Goal: Task Accomplishment & Management: Complete application form

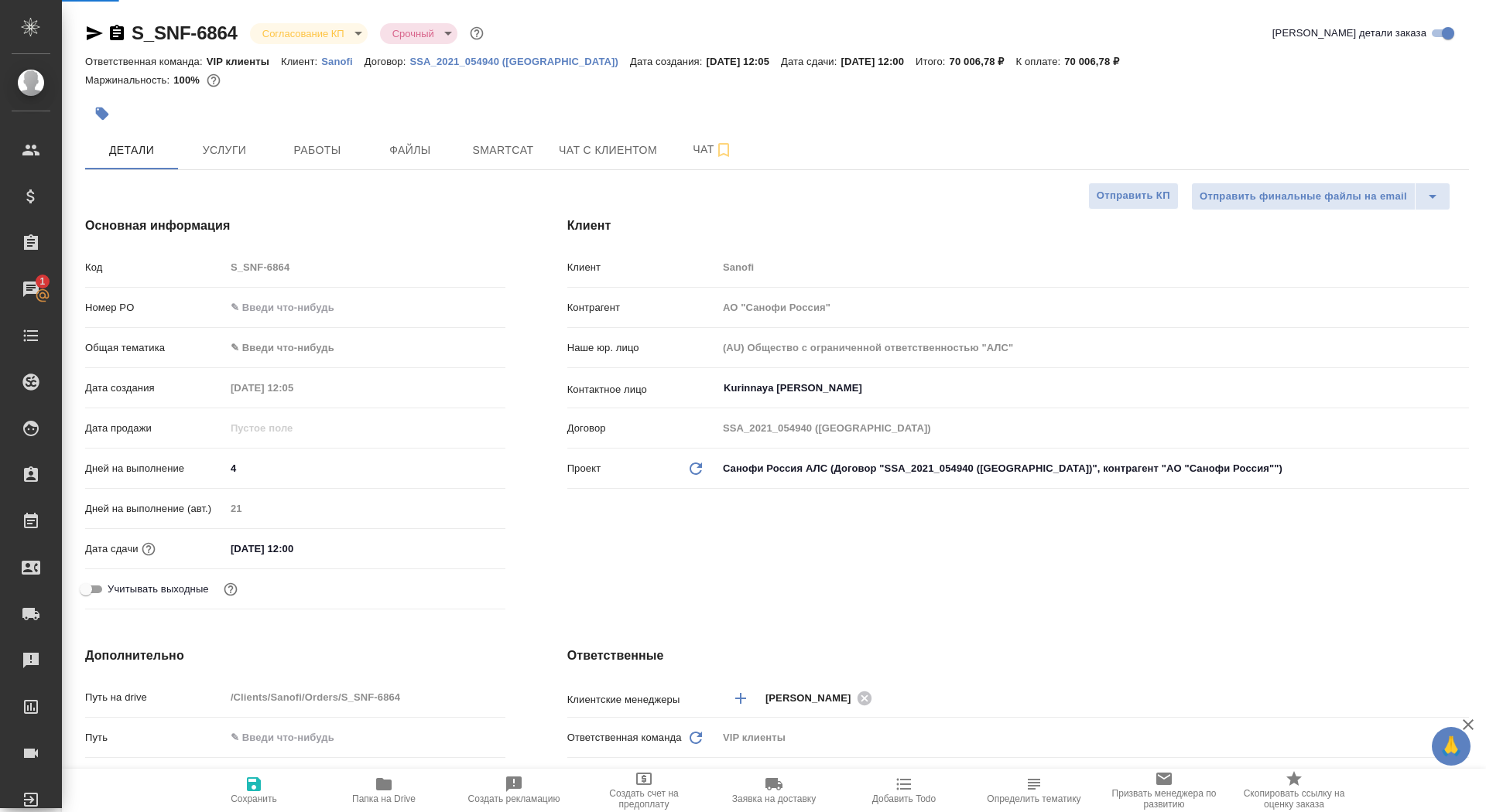
select select "RU"
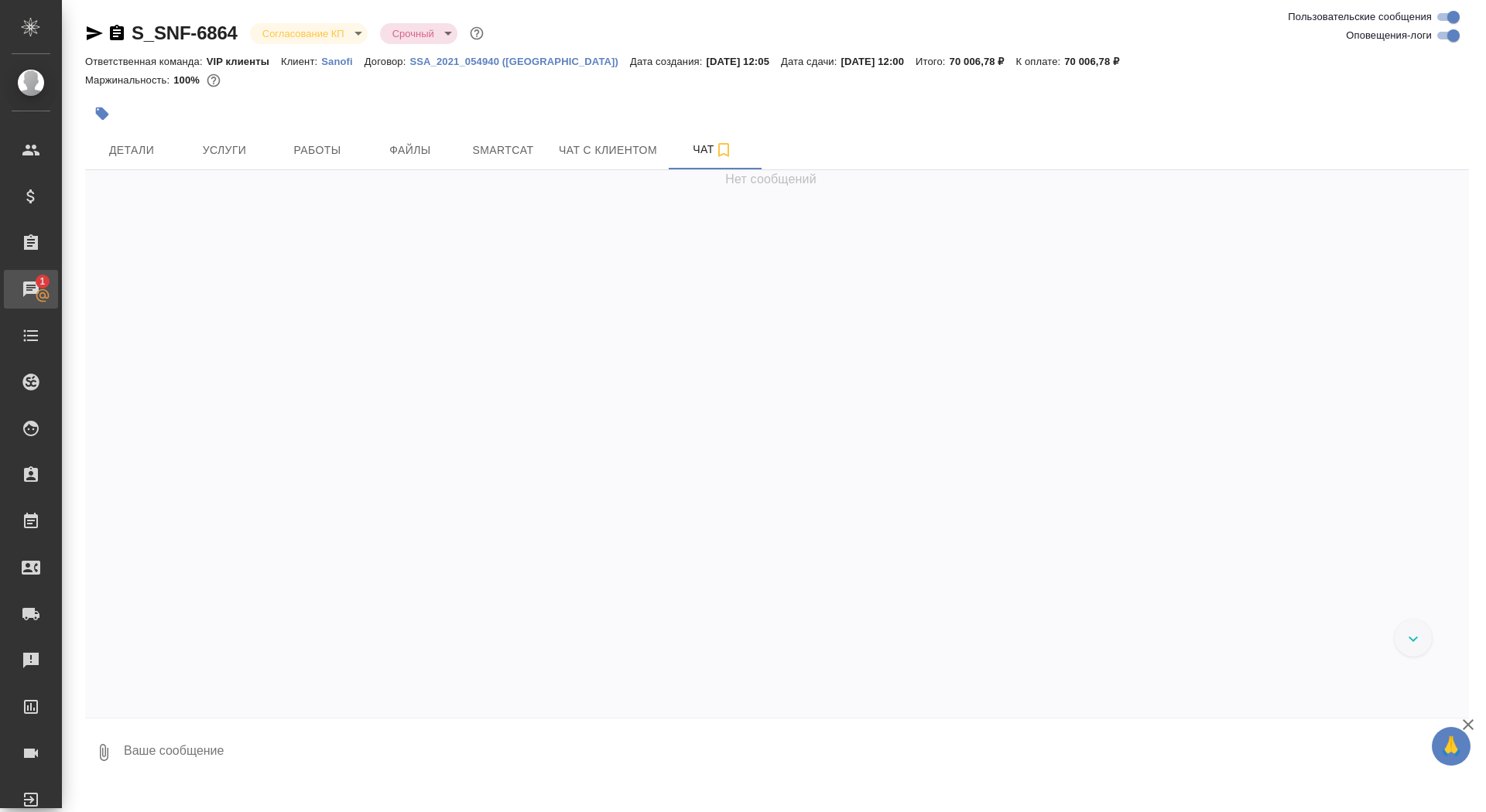
click at [25, 277] on link "1 Чаты" at bounding box center [31, 289] width 54 height 39
select select "RU"
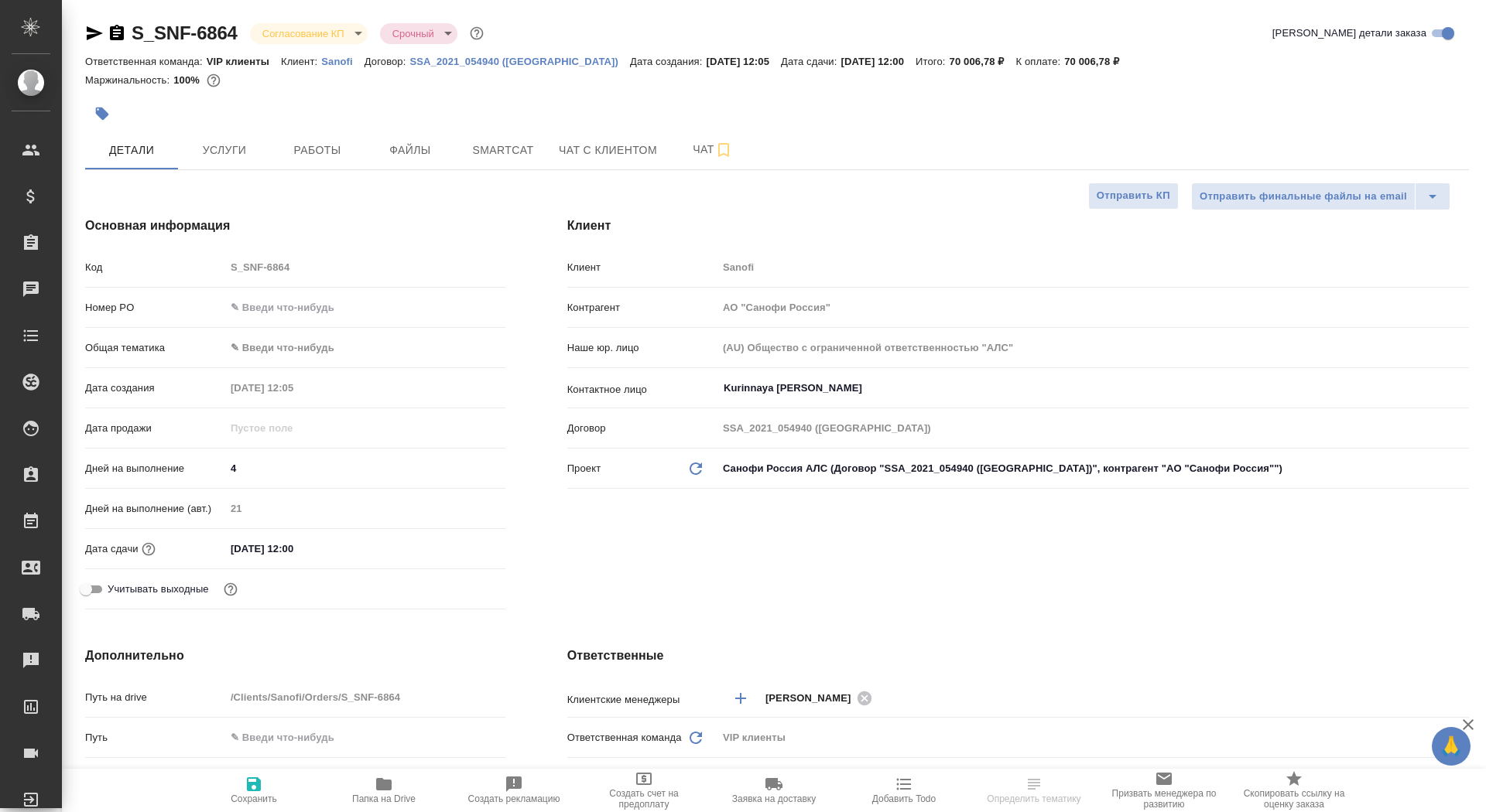
type textarea "x"
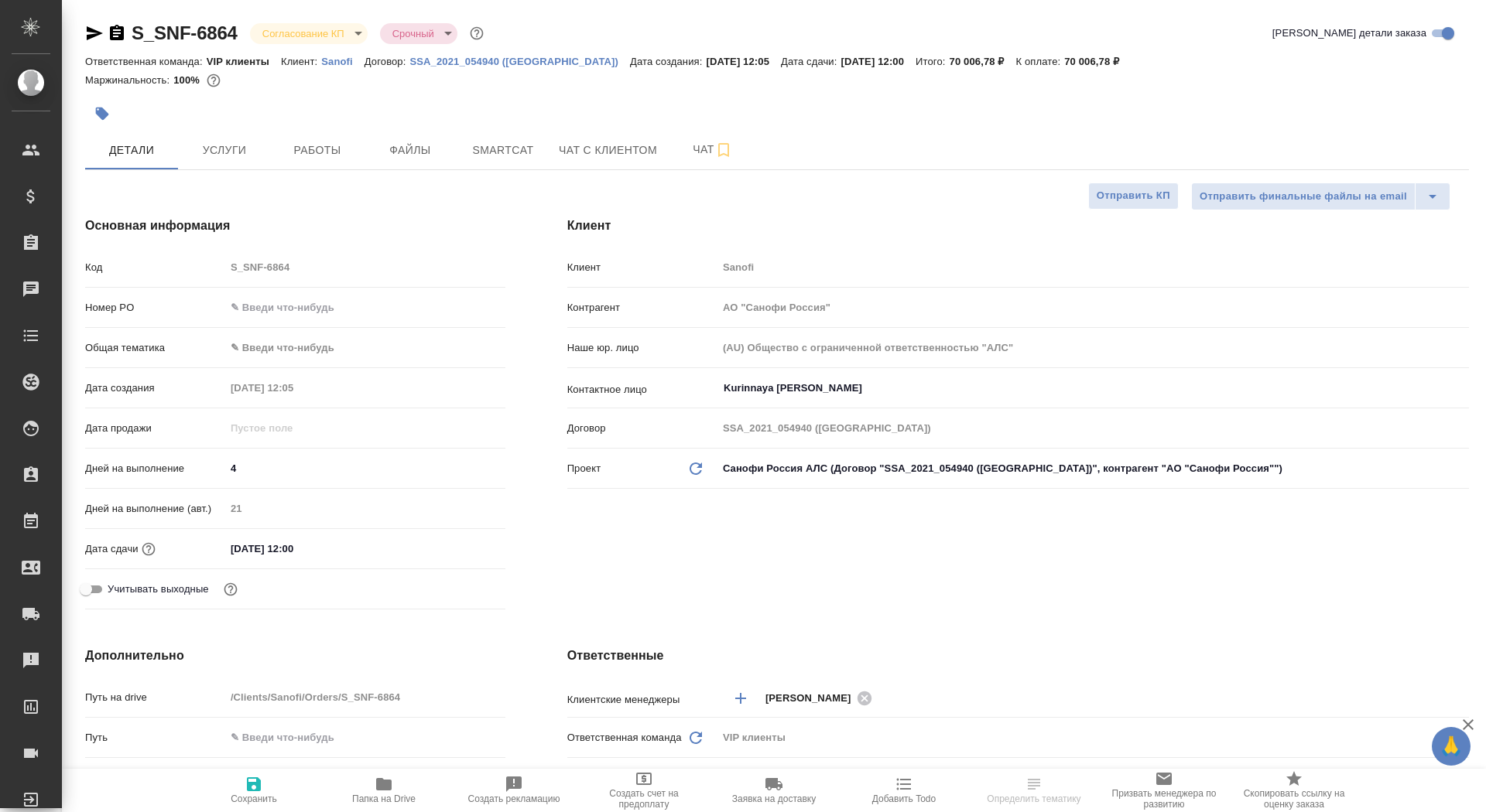
type textarea "x"
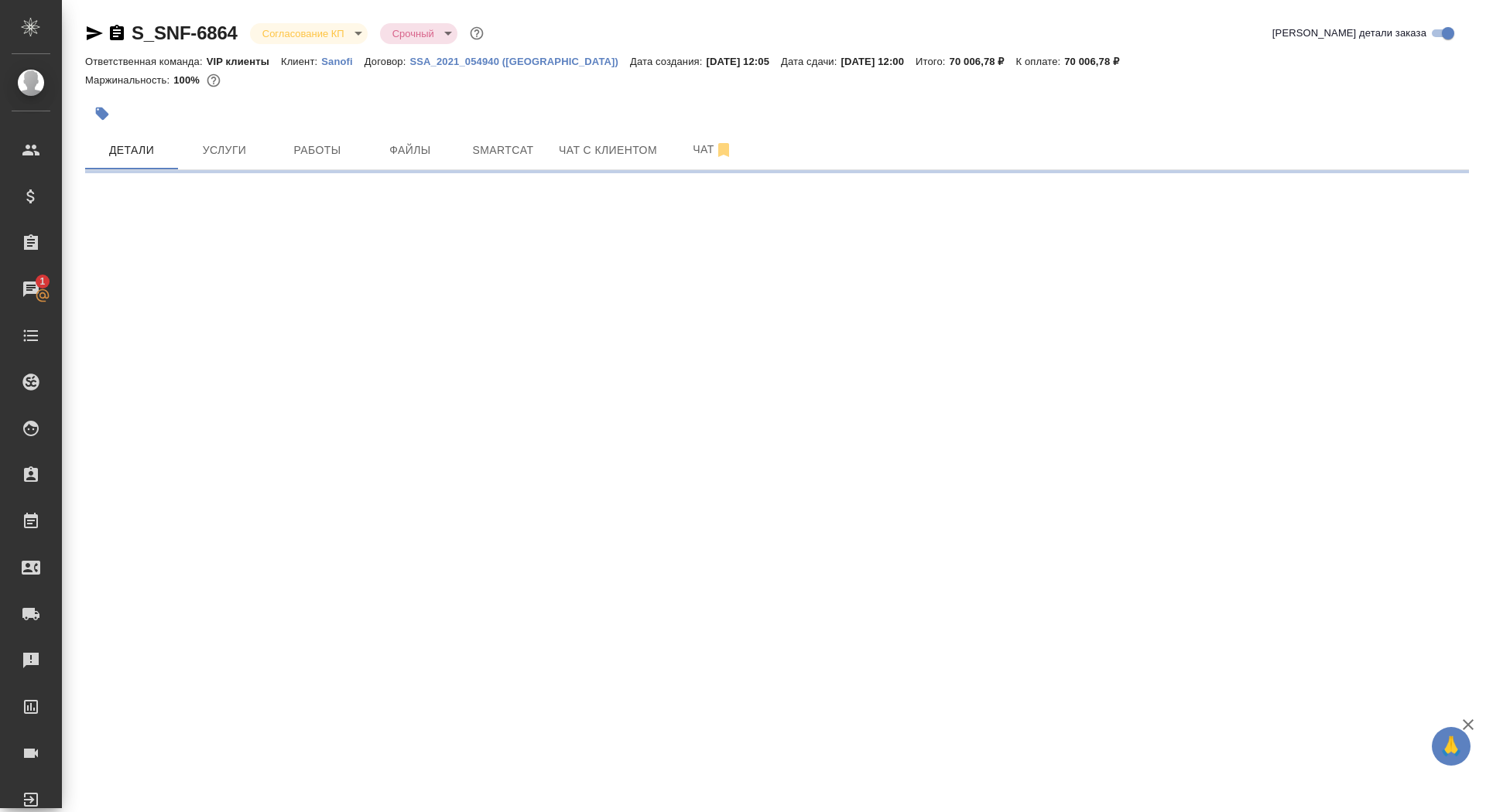
select select "RU"
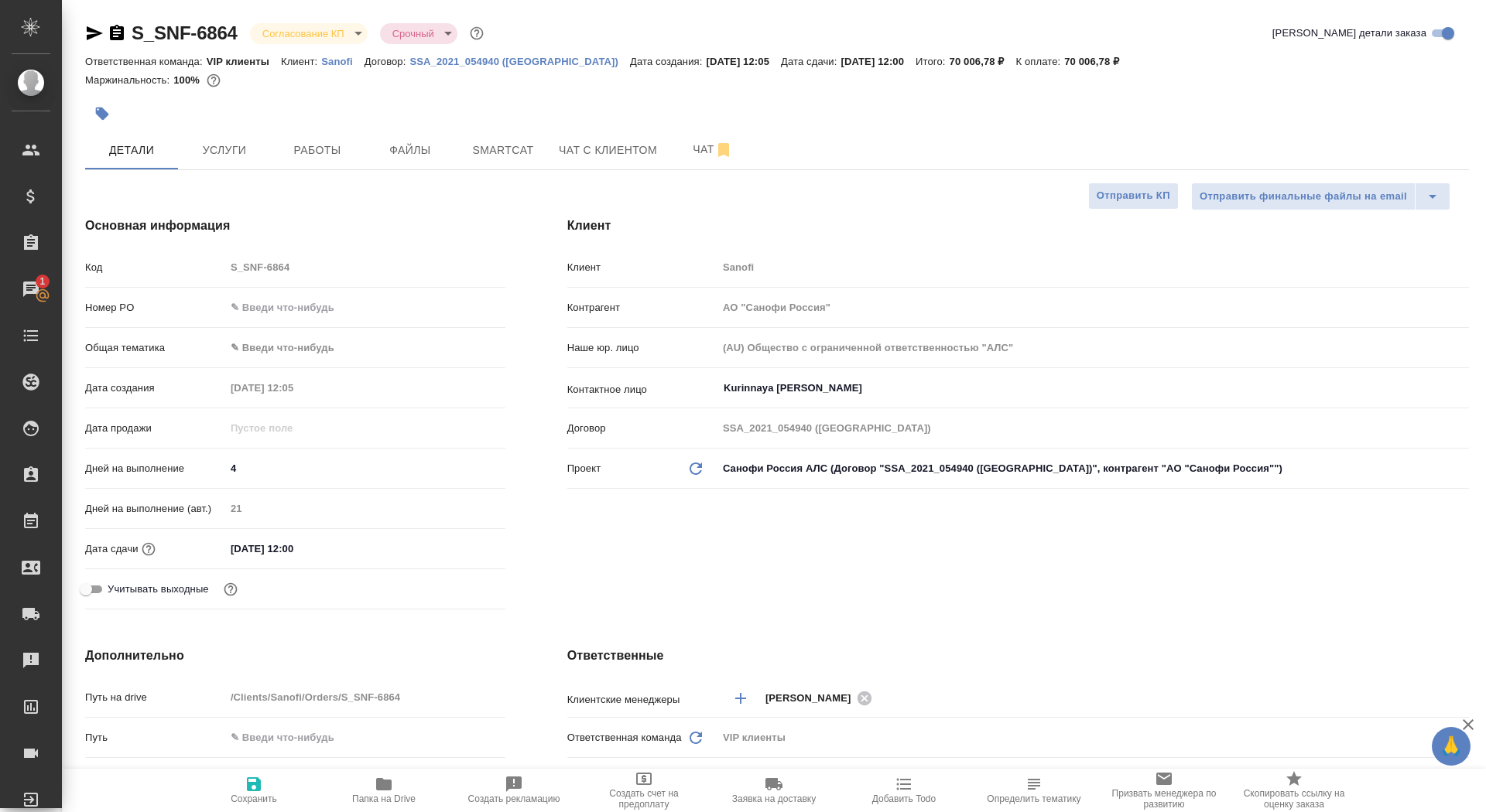
type textarea "x"
click at [685, 164] on button "Чат" at bounding box center [713, 150] width 93 height 39
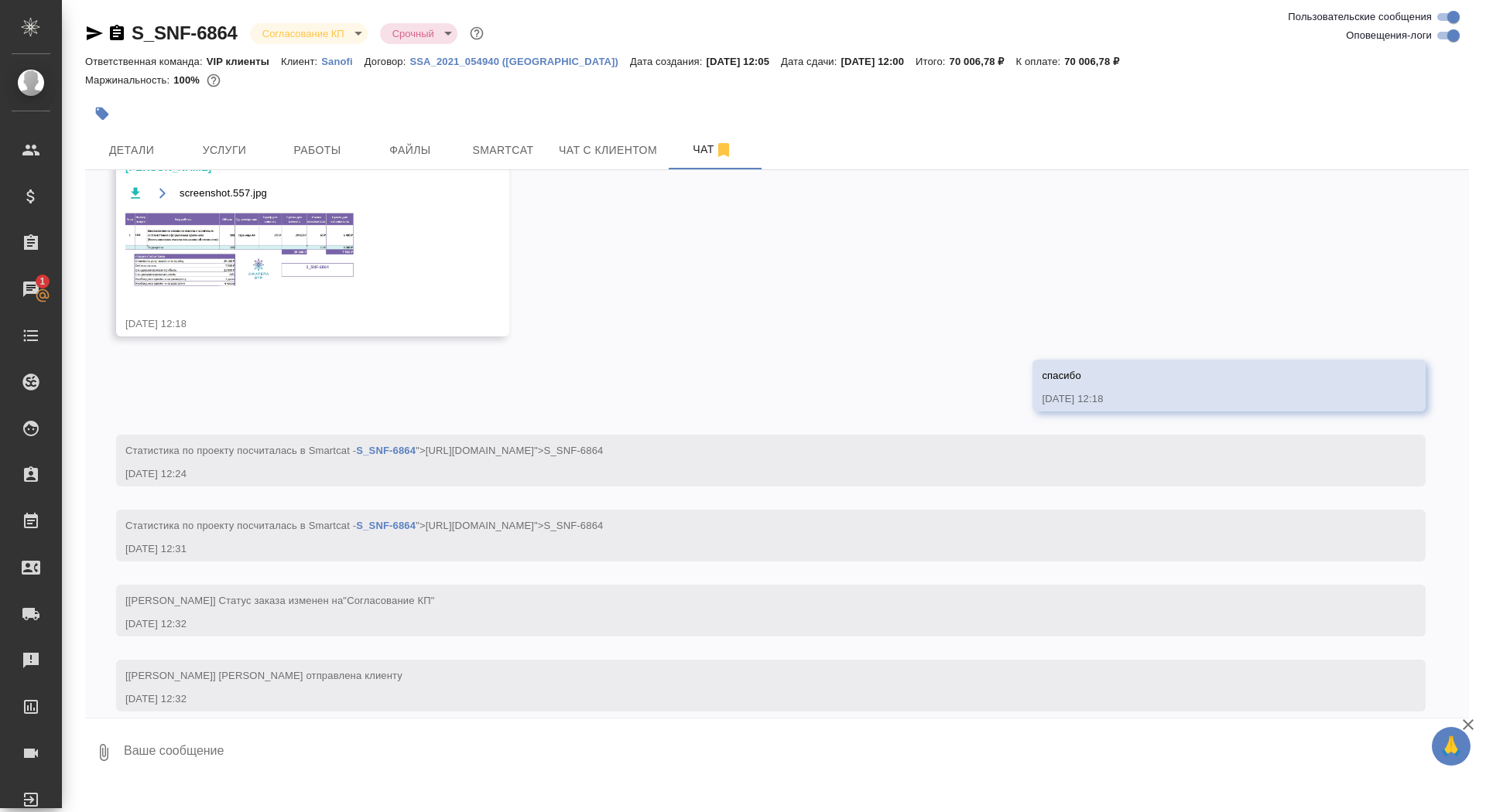
scroll to position [971, 0]
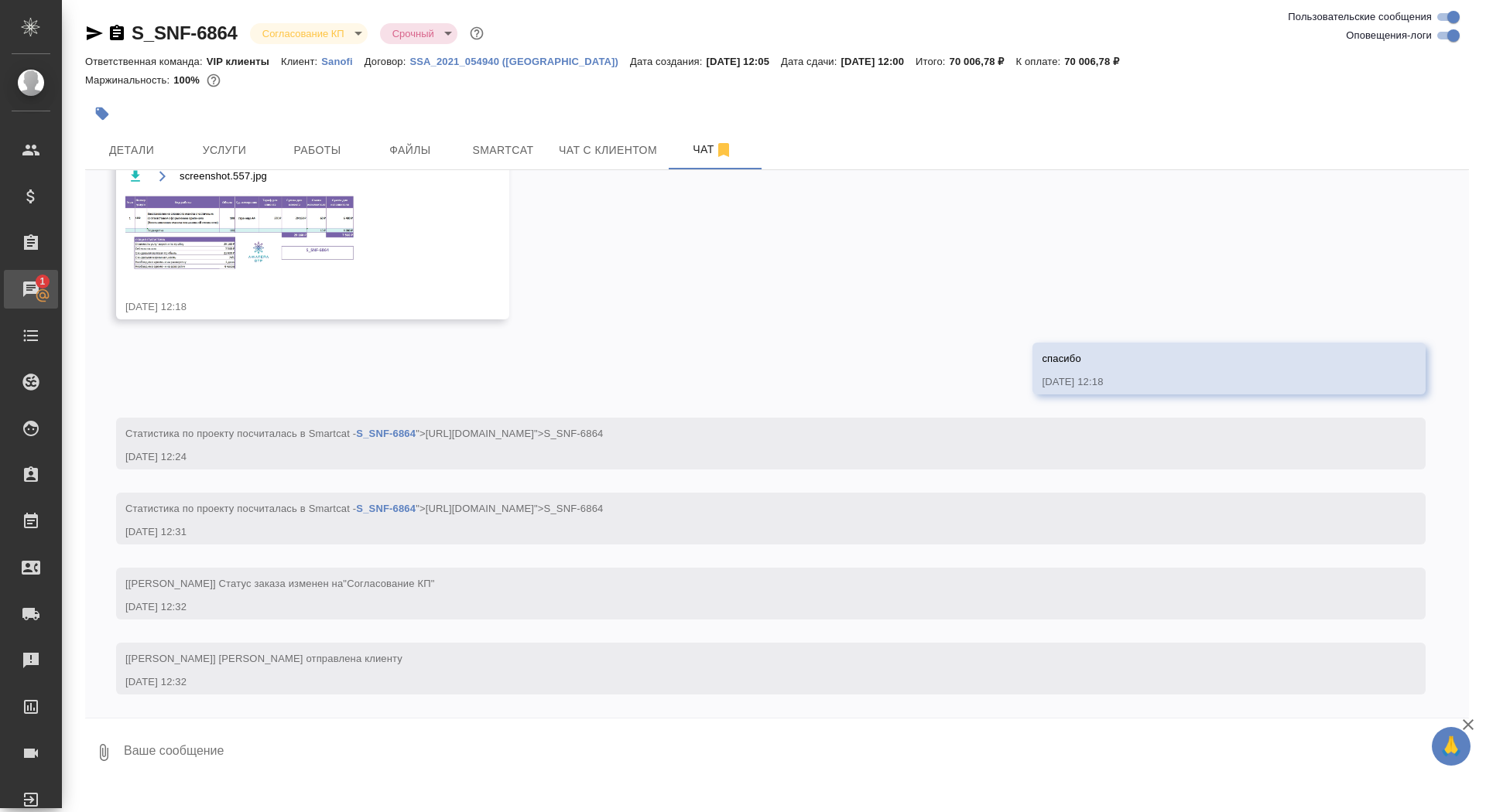
click at [31, 286] on div "Чаты" at bounding box center [11, 289] width 39 height 23
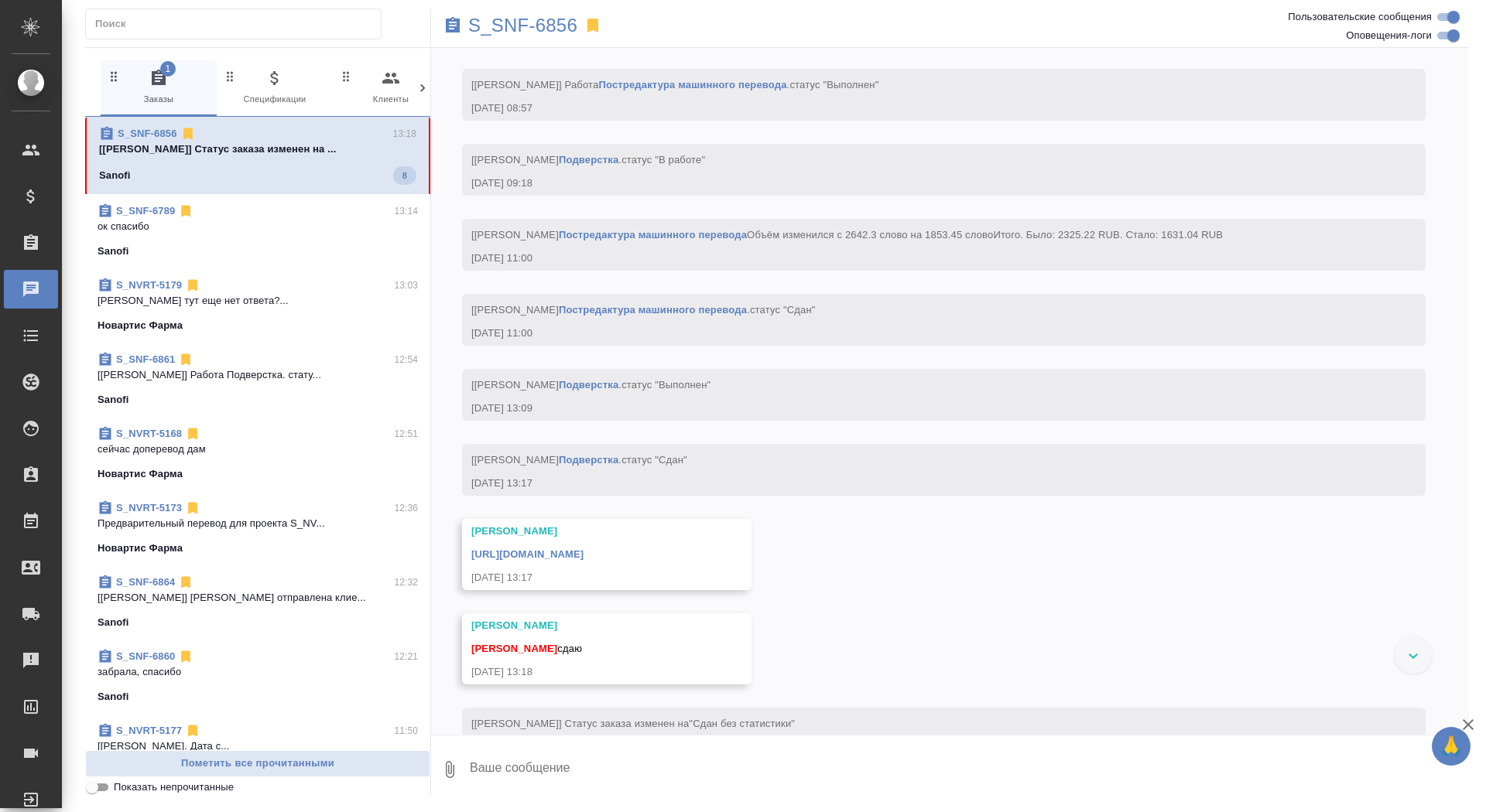
scroll to position [6097, 0]
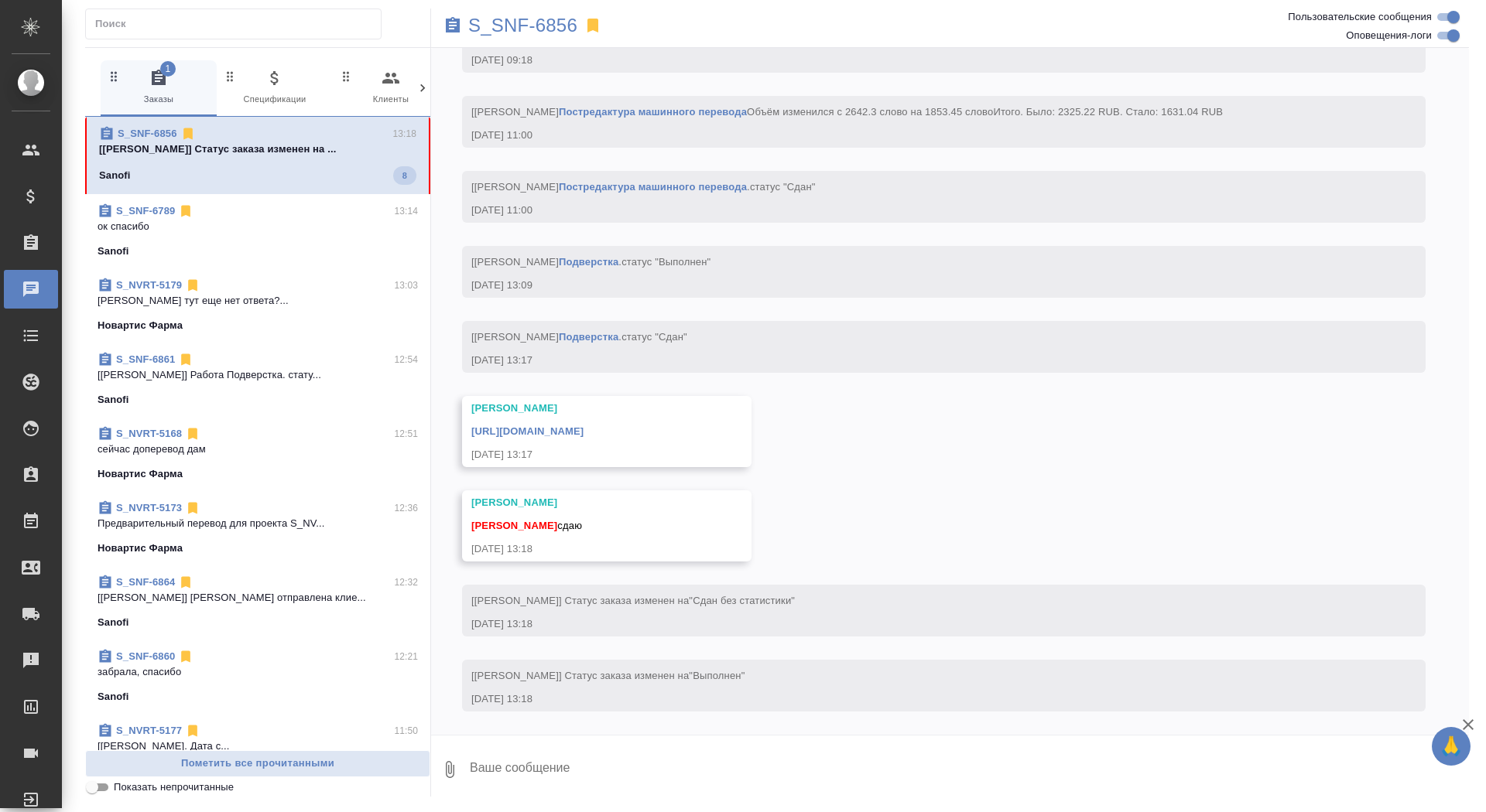
click at [678, 766] on textarea at bounding box center [969, 769] width 1001 height 53
type textarea "забрала, спасибо"
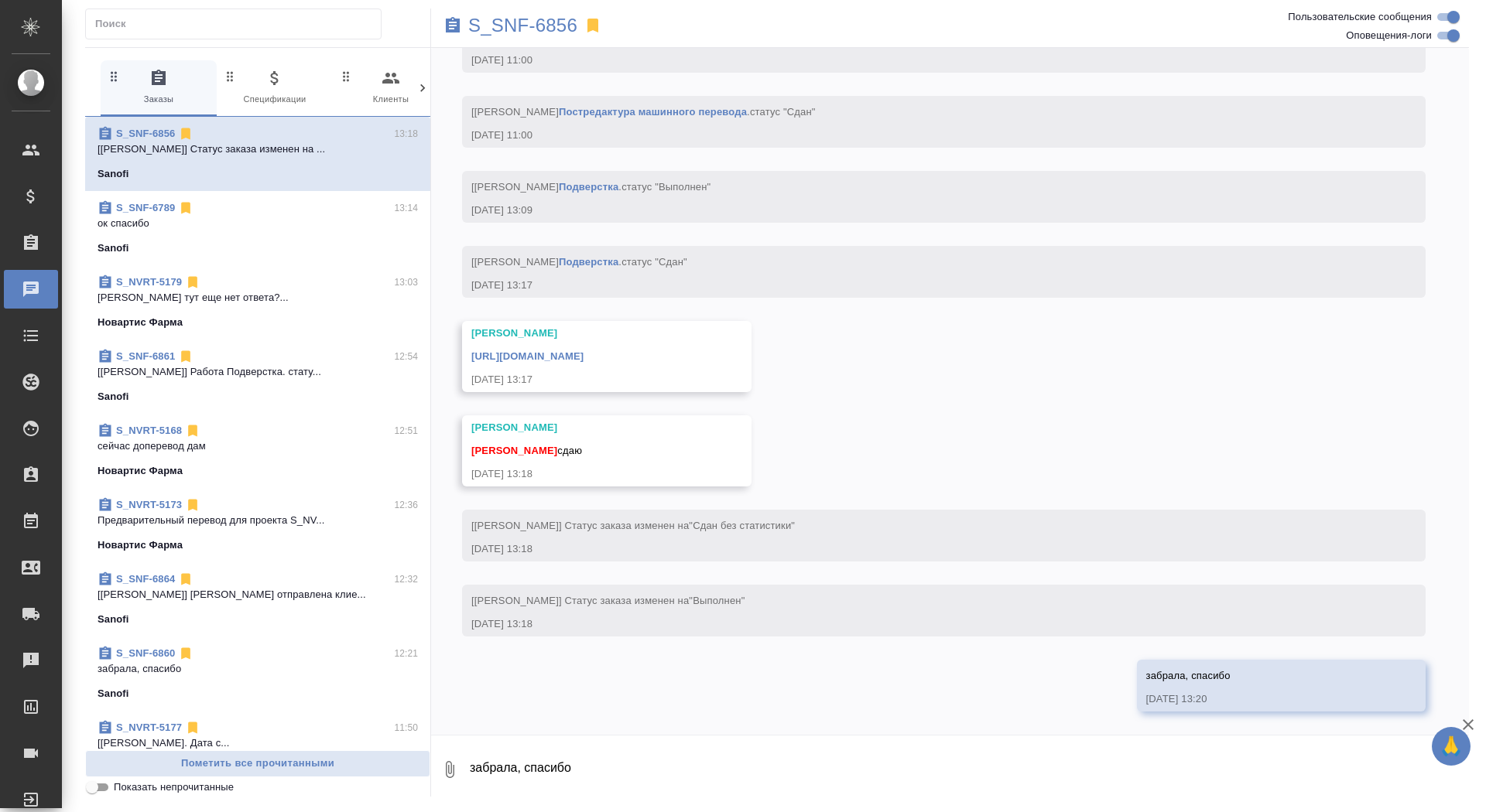
scroll to position [6172, 0]
click at [584, 354] on link "[URL][DOMAIN_NAME]" at bounding box center [527, 356] width 112 height 12
click at [546, 18] on p "S_SNF-6856" at bounding box center [523, 26] width 109 height 16
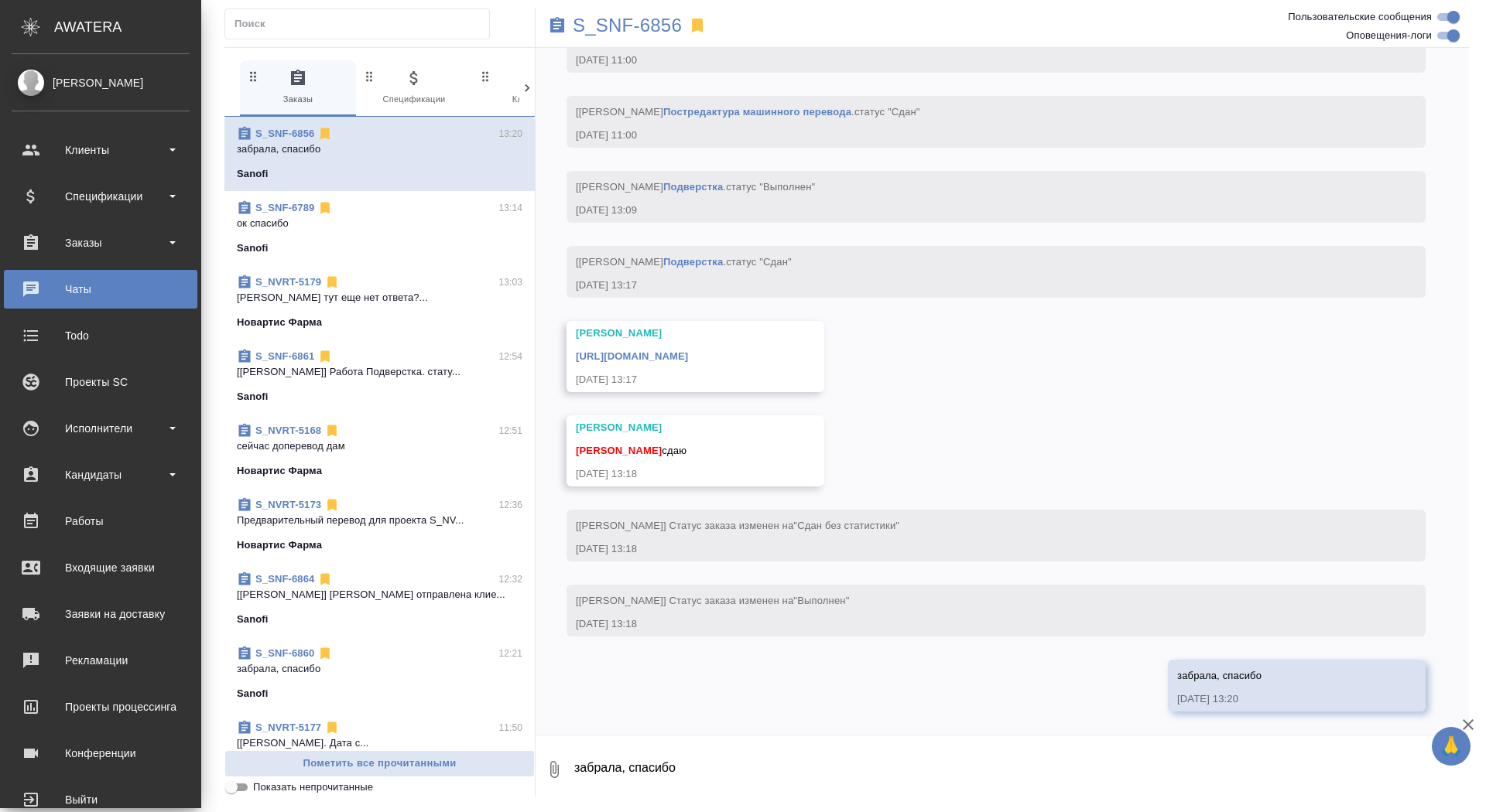
scroll to position [6311, 0]
click at [56, 233] on div "Заказы" at bounding box center [101, 242] width 178 height 23
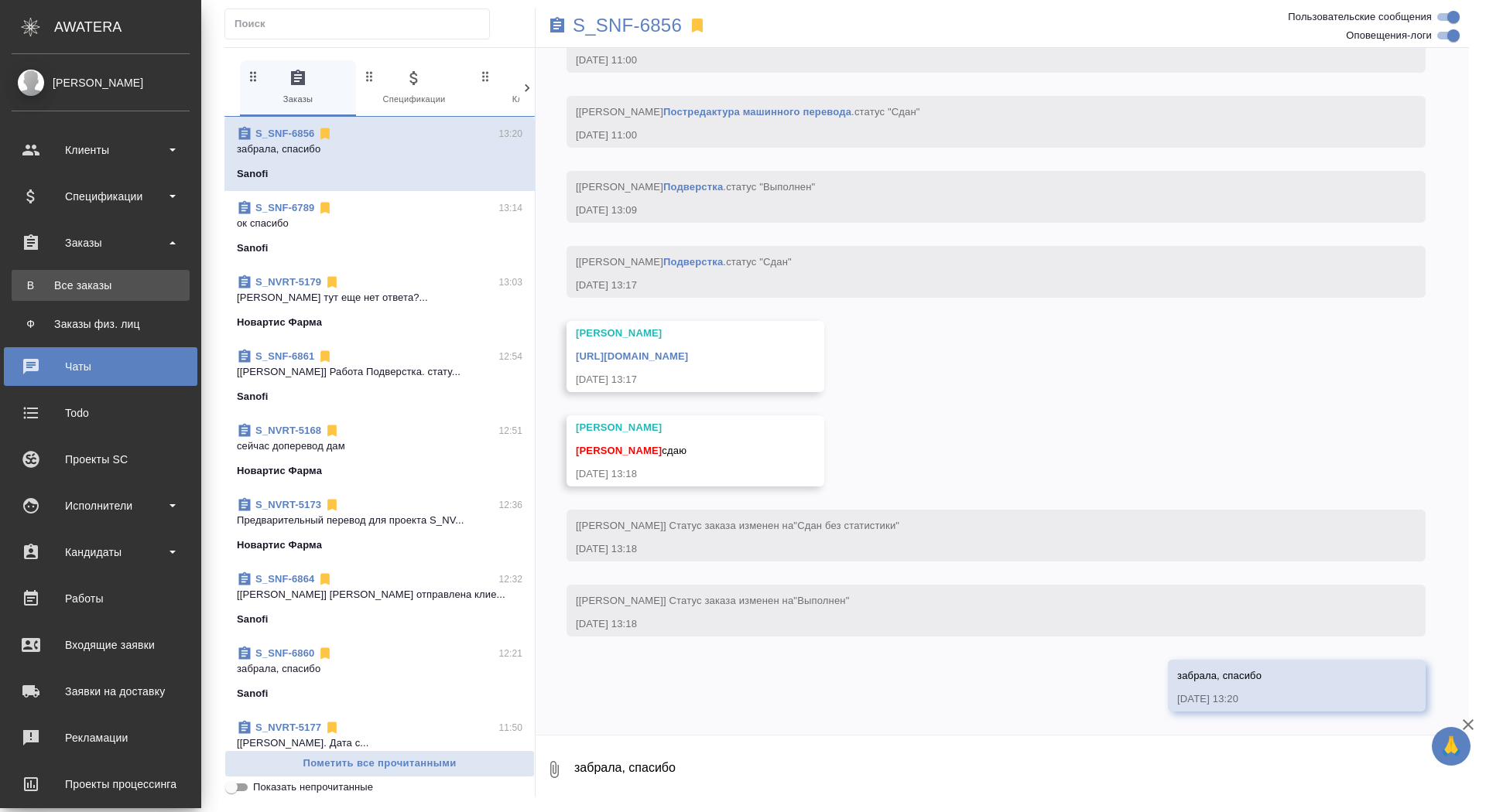
click at [57, 269] on ul "В Все заказы Ф Заказы физ. лиц" at bounding box center [100, 301] width 201 height 77
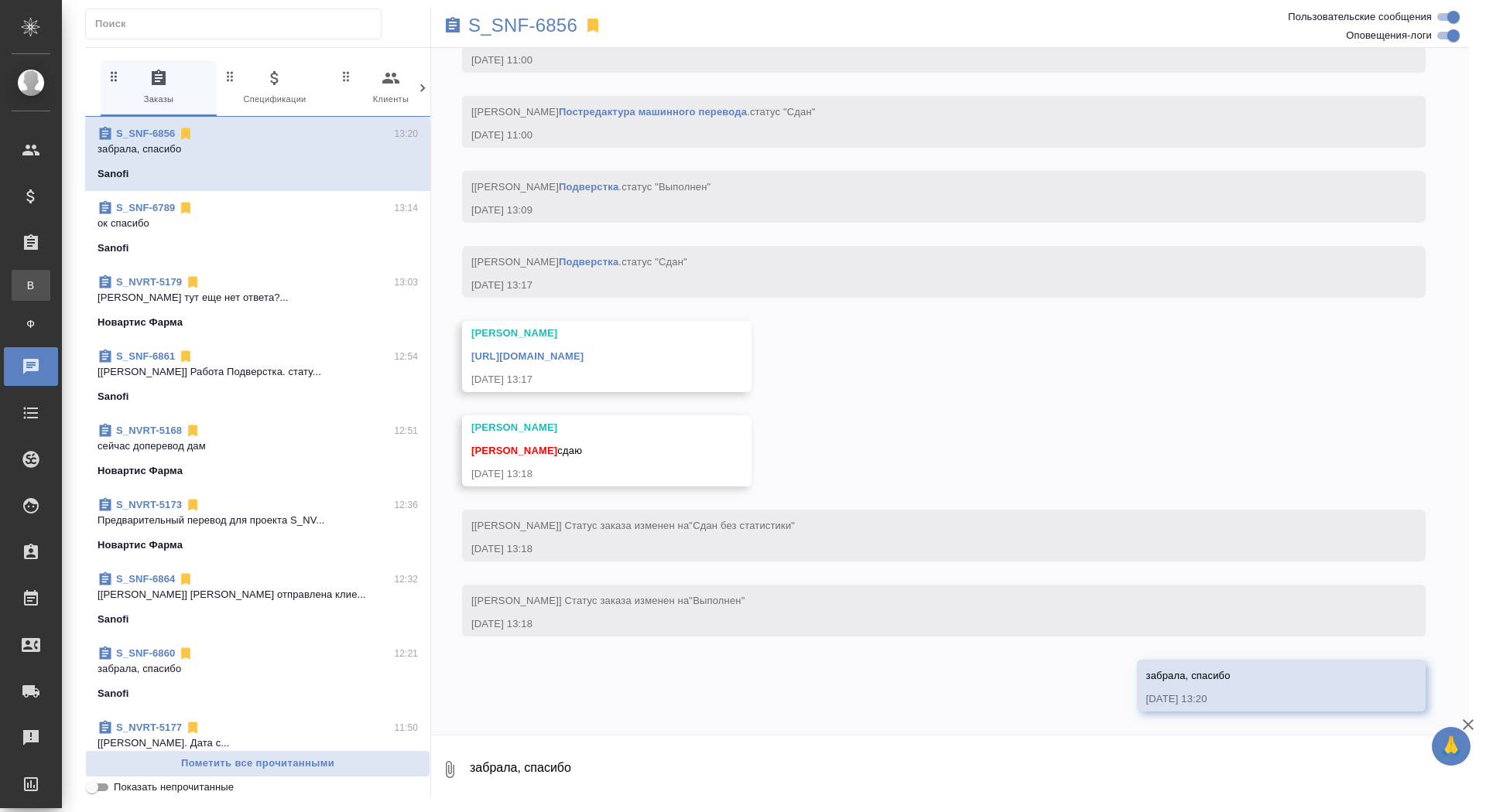
scroll to position [6172, 0]
click at [23, 282] on div "Все заказы" at bounding box center [11, 286] width 23 height 16
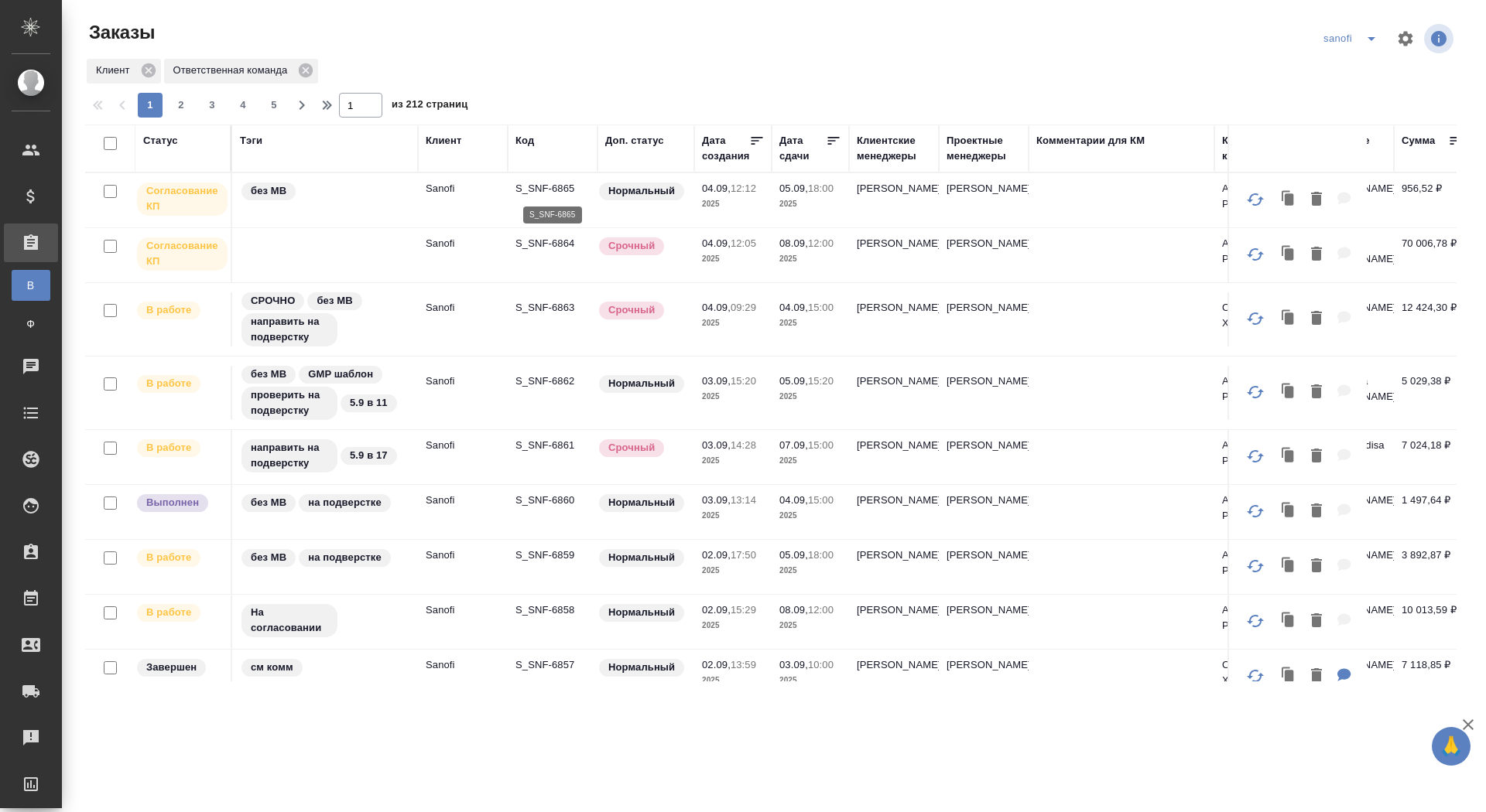
click at [569, 185] on p "S_SNF-6865" at bounding box center [553, 189] width 74 height 16
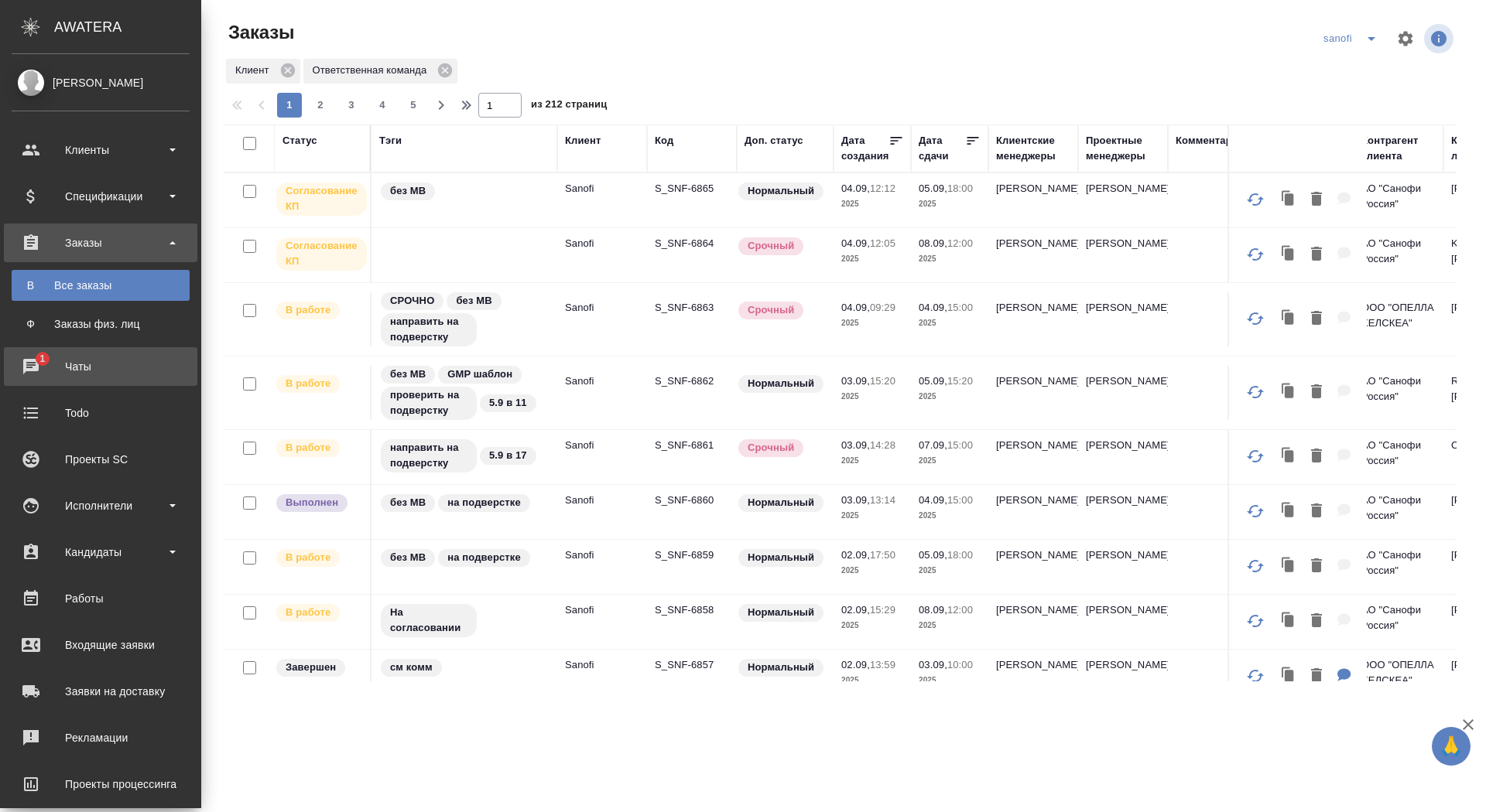
click at [37, 368] on div "Чаты" at bounding box center [101, 366] width 178 height 23
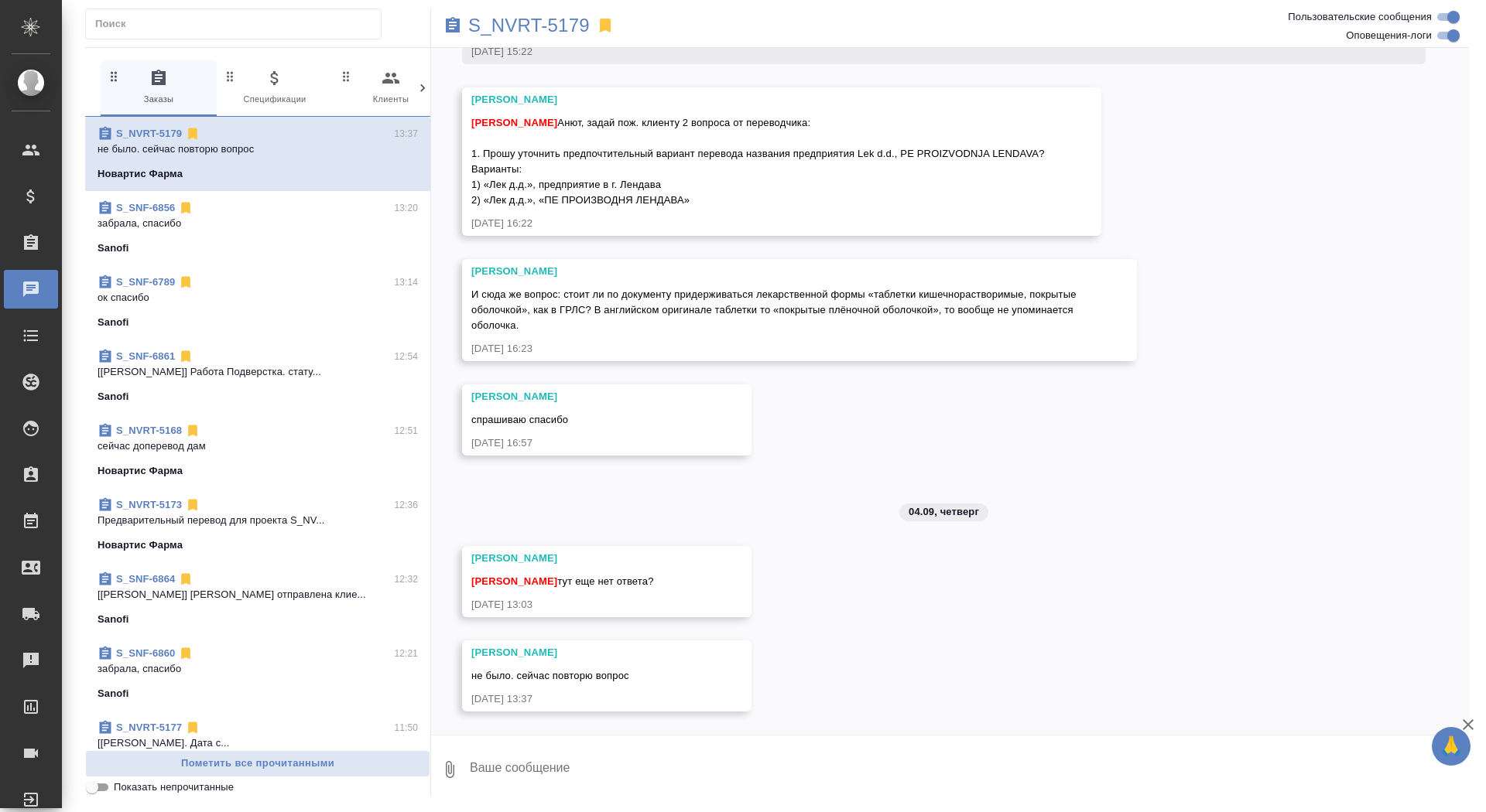
scroll to position [7742, 0]
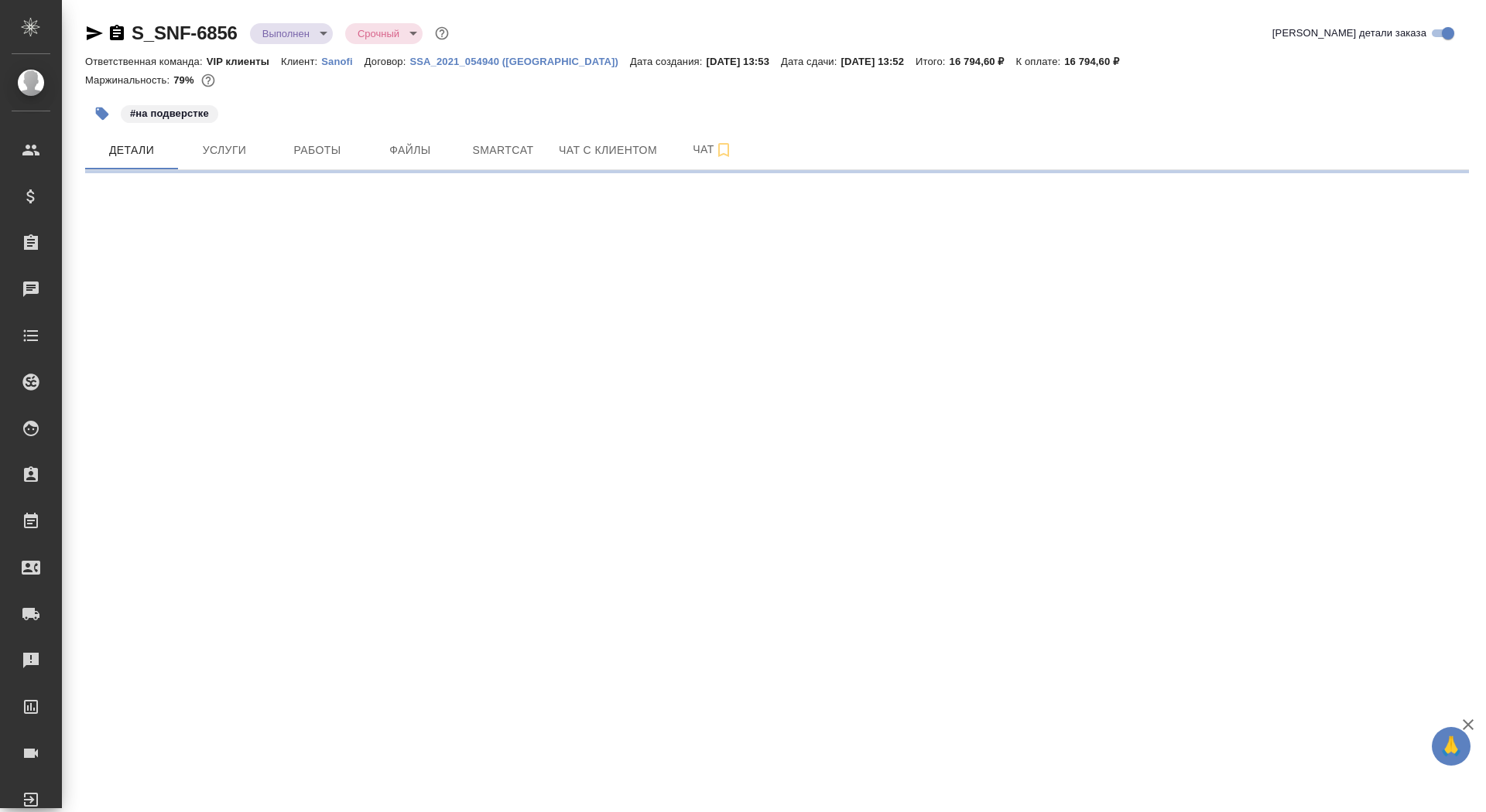
select select "RU"
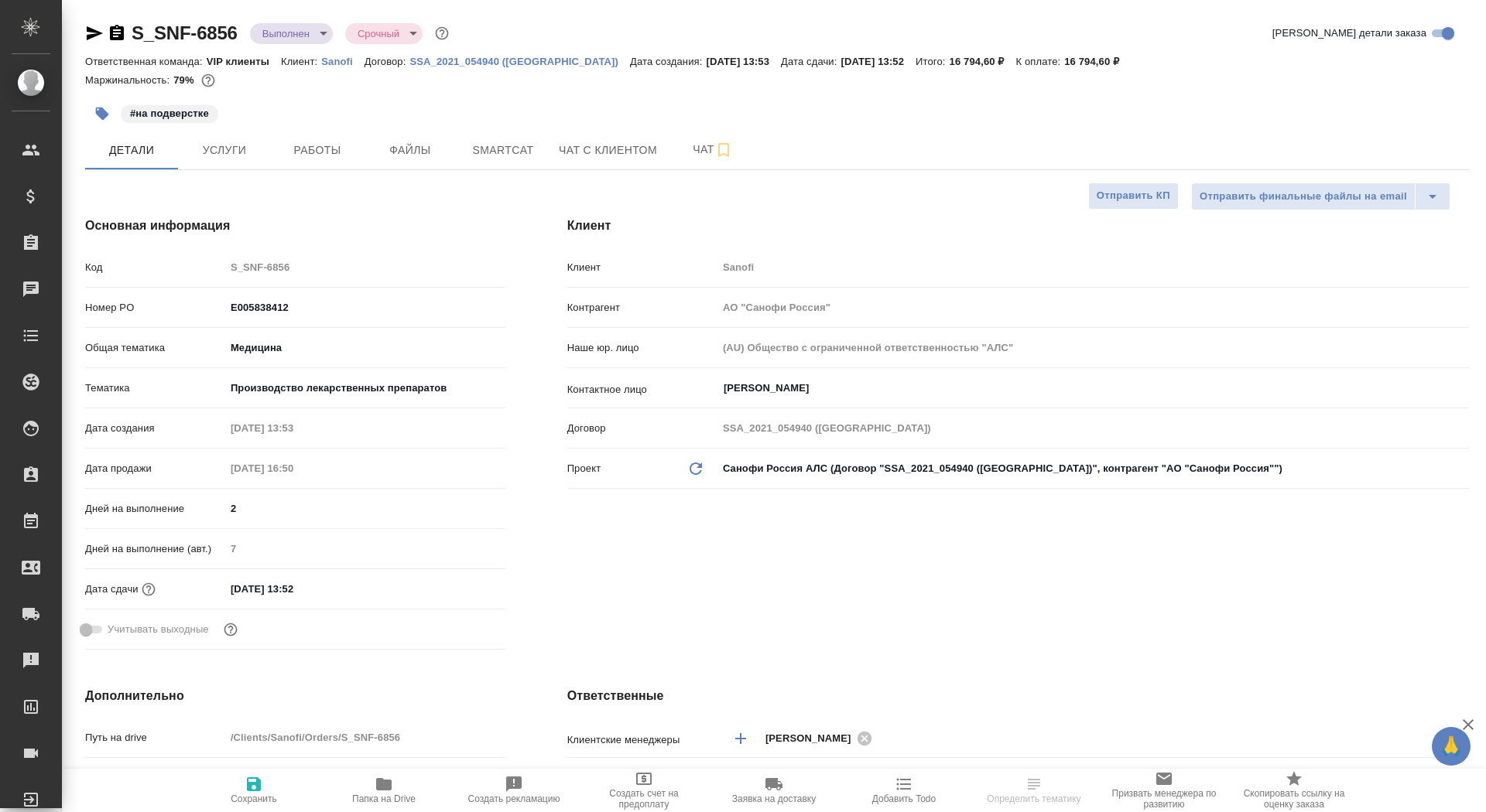
type textarea "x"
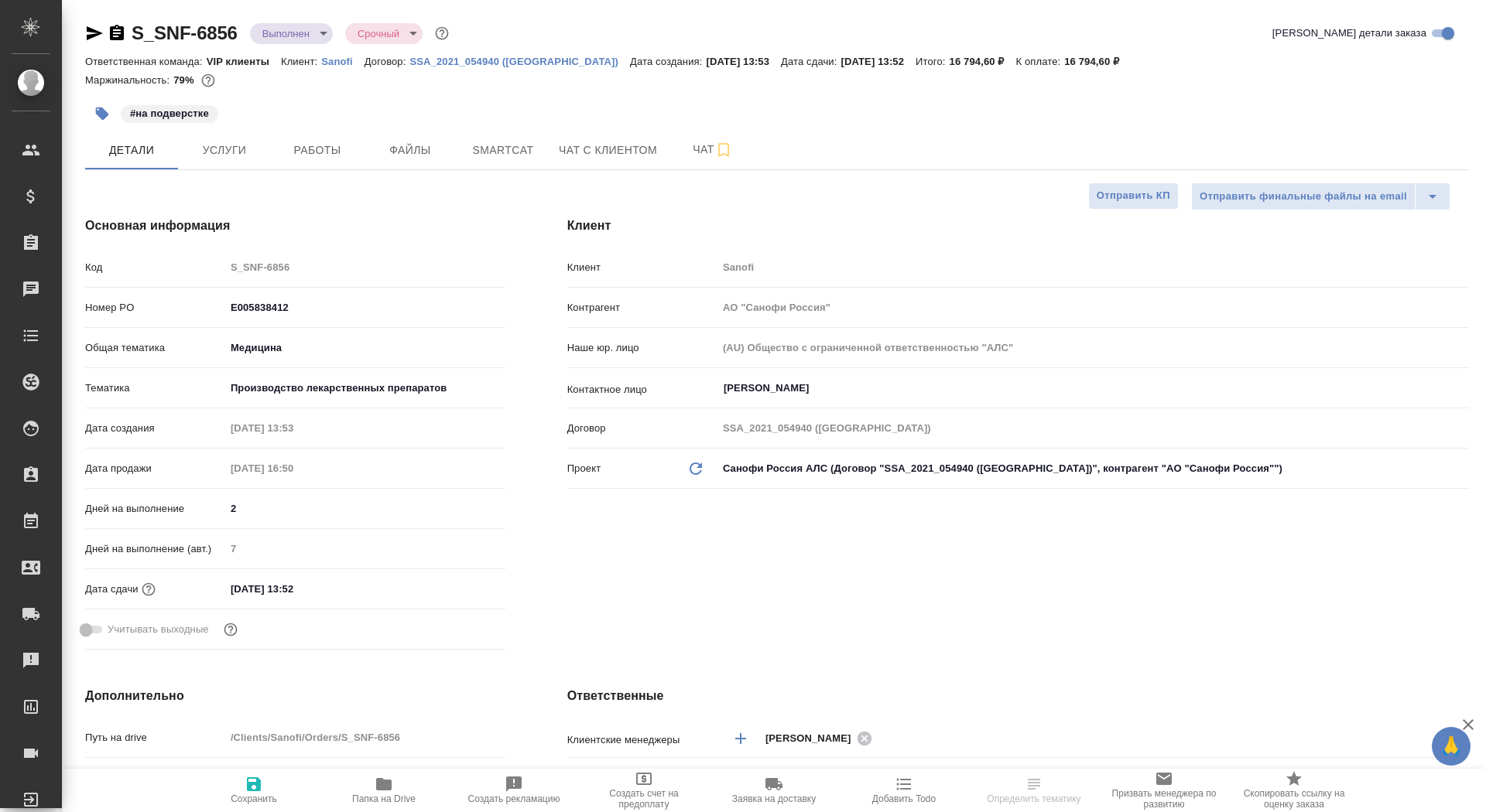
type textarea "x"
click at [122, 27] on icon "button" at bounding box center [117, 32] width 14 height 16
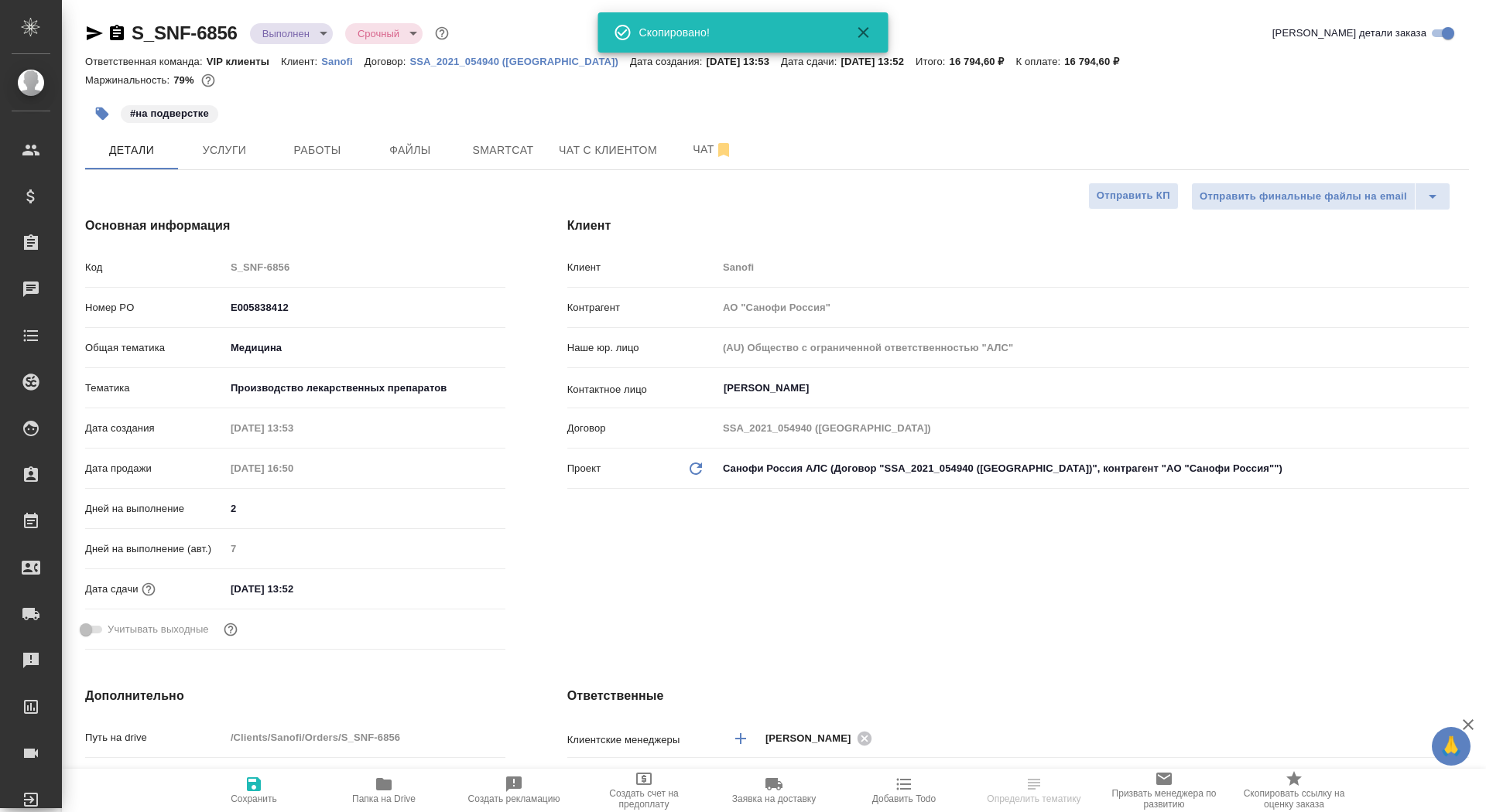
type textarea "x"
select select "RU"
type textarea "x"
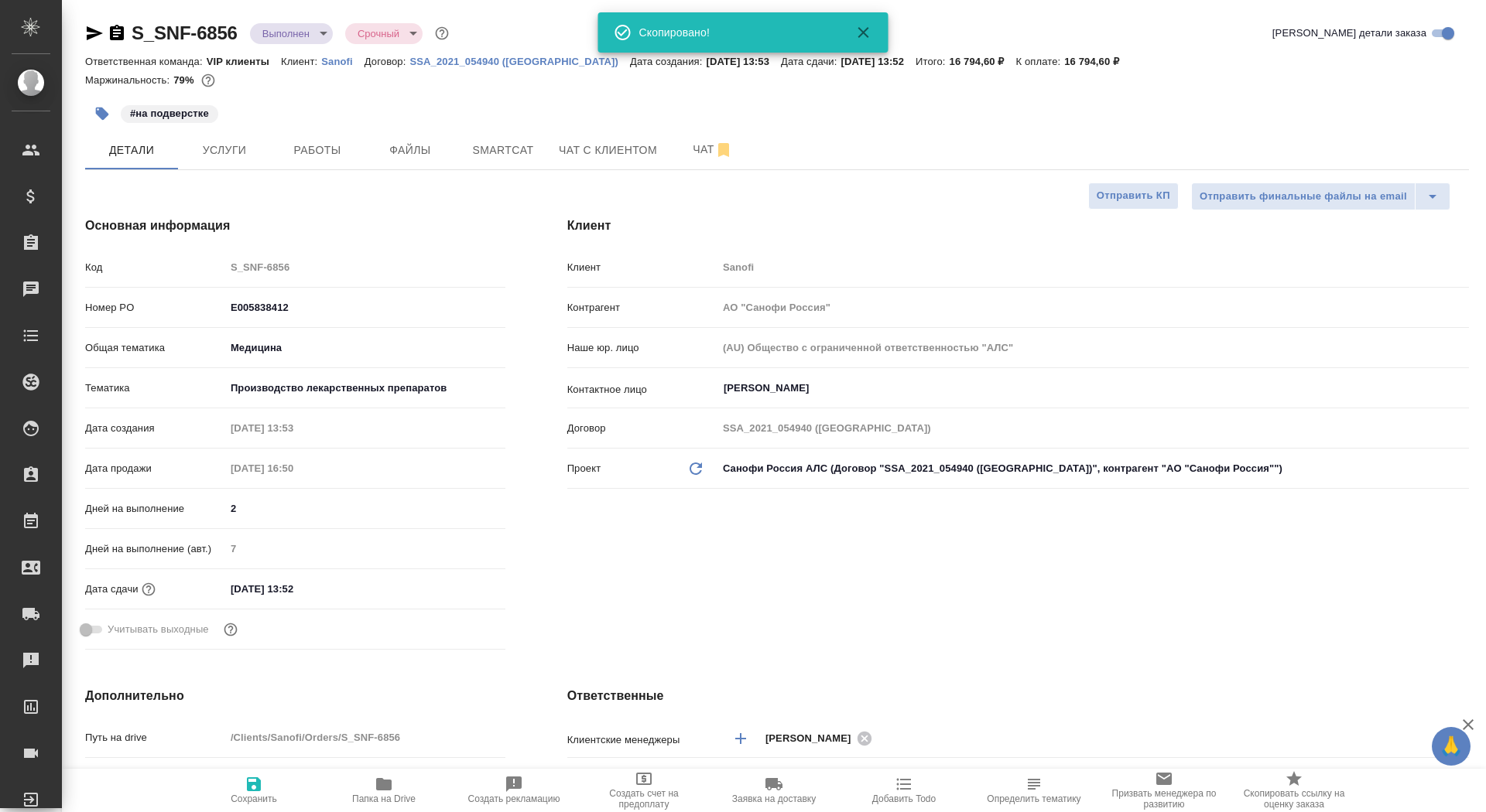
type textarea "x"
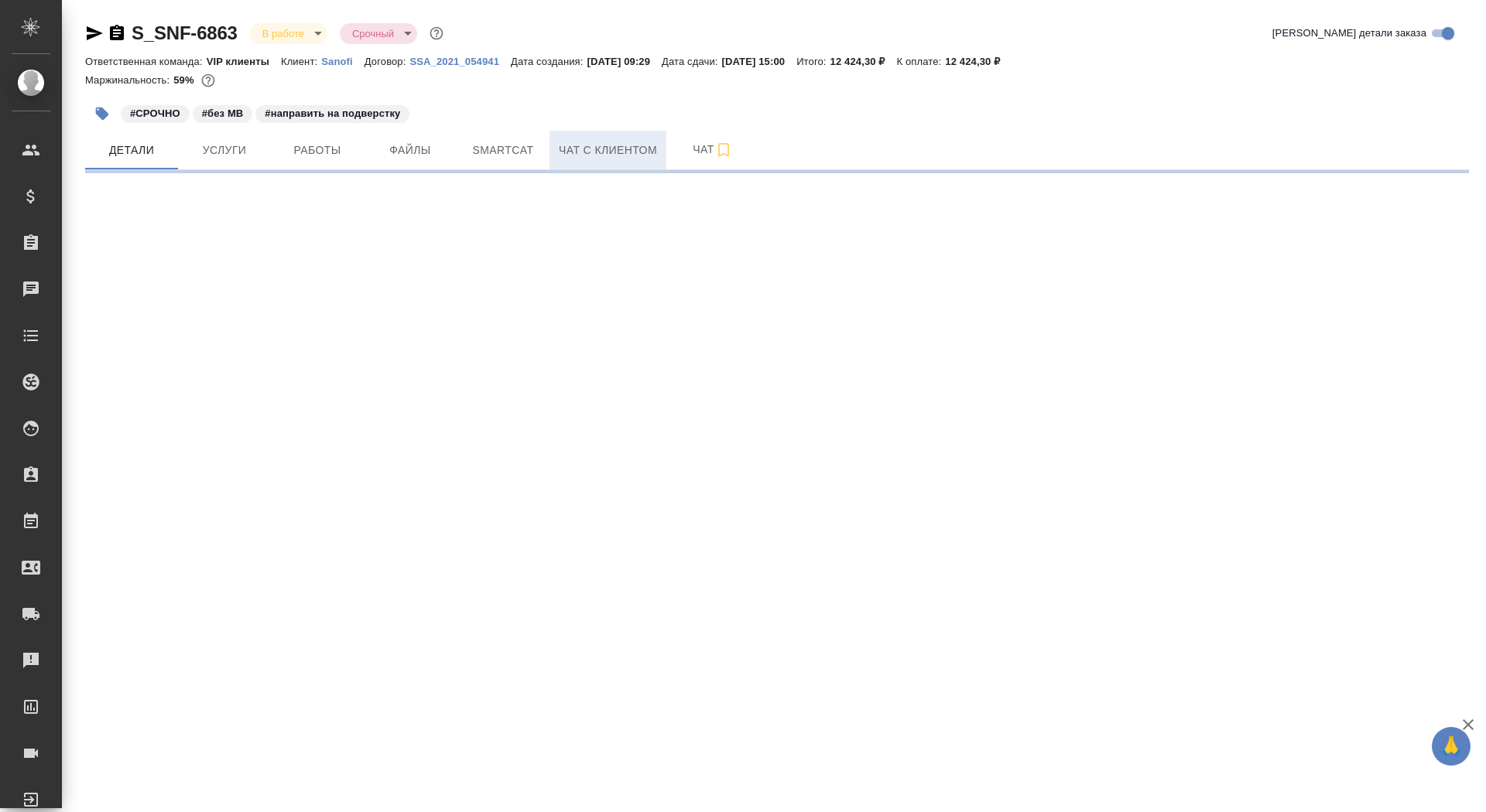
select select "RU"
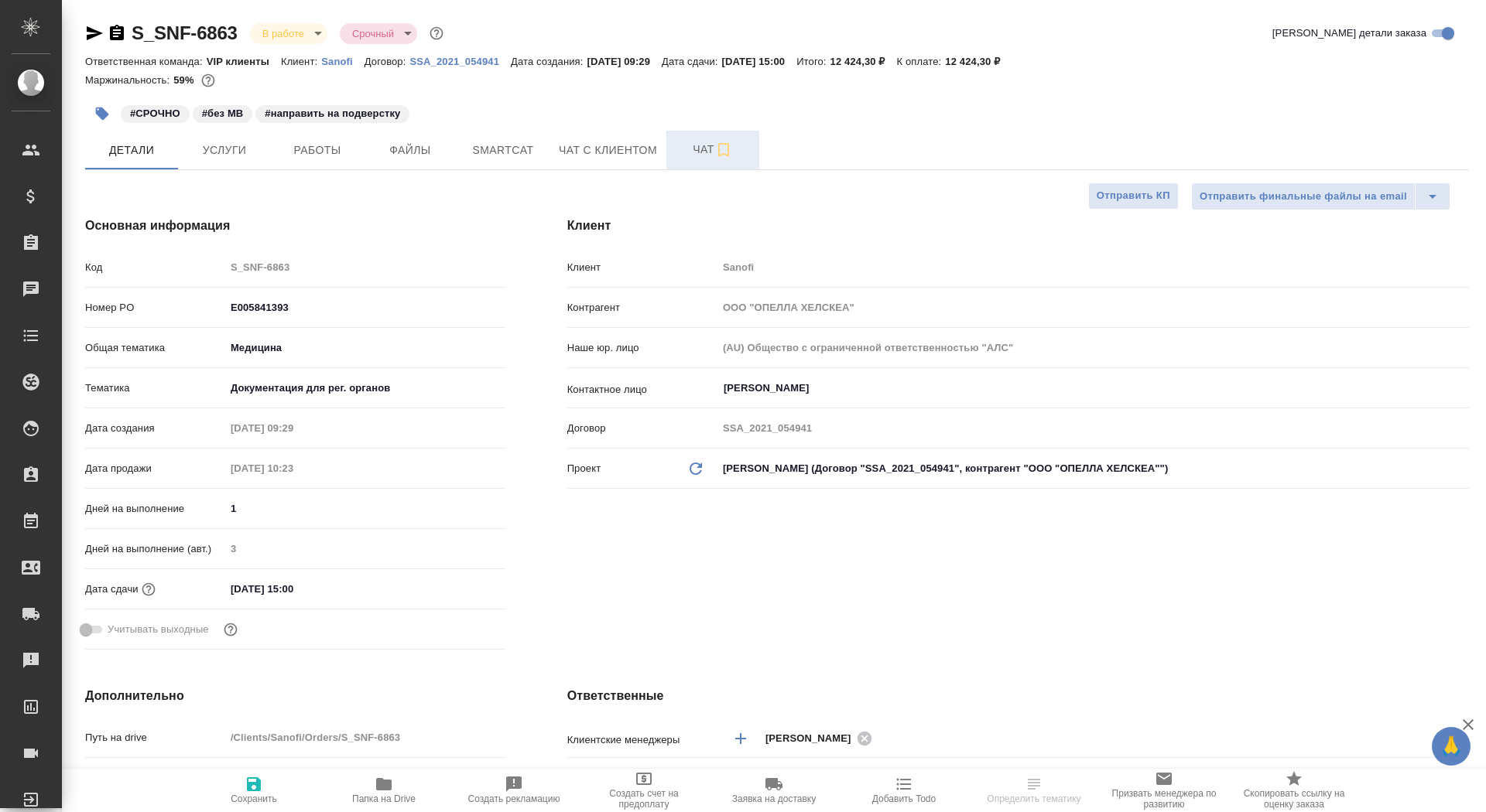
type textarea "x"
click at [675, 145] on button "Чат" at bounding box center [713, 150] width 93 height 39
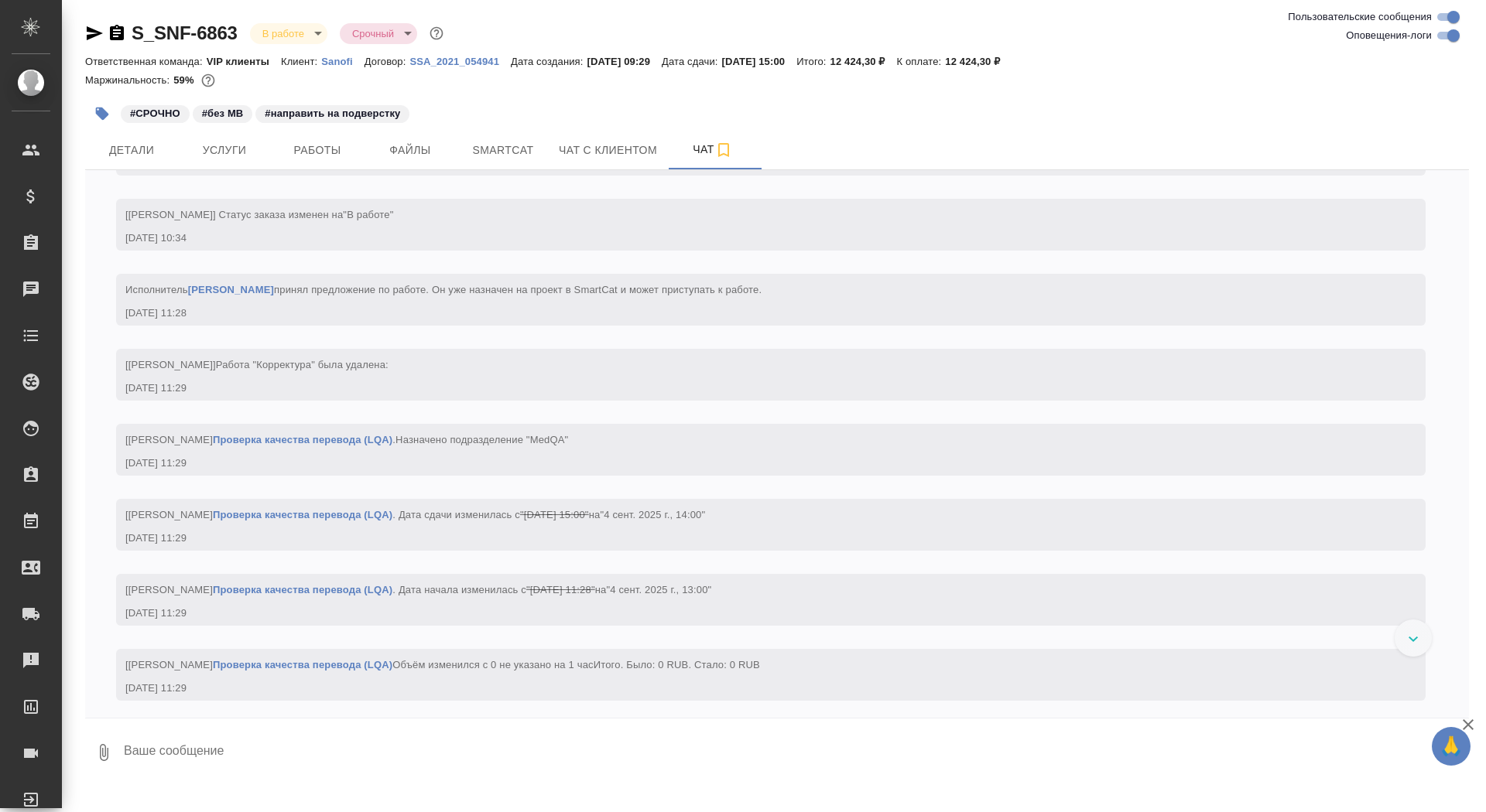
scroll to position [3089, 0]
click at [337, 151] on span "Работы" at bounding box center [317, 150] width 74 height 20
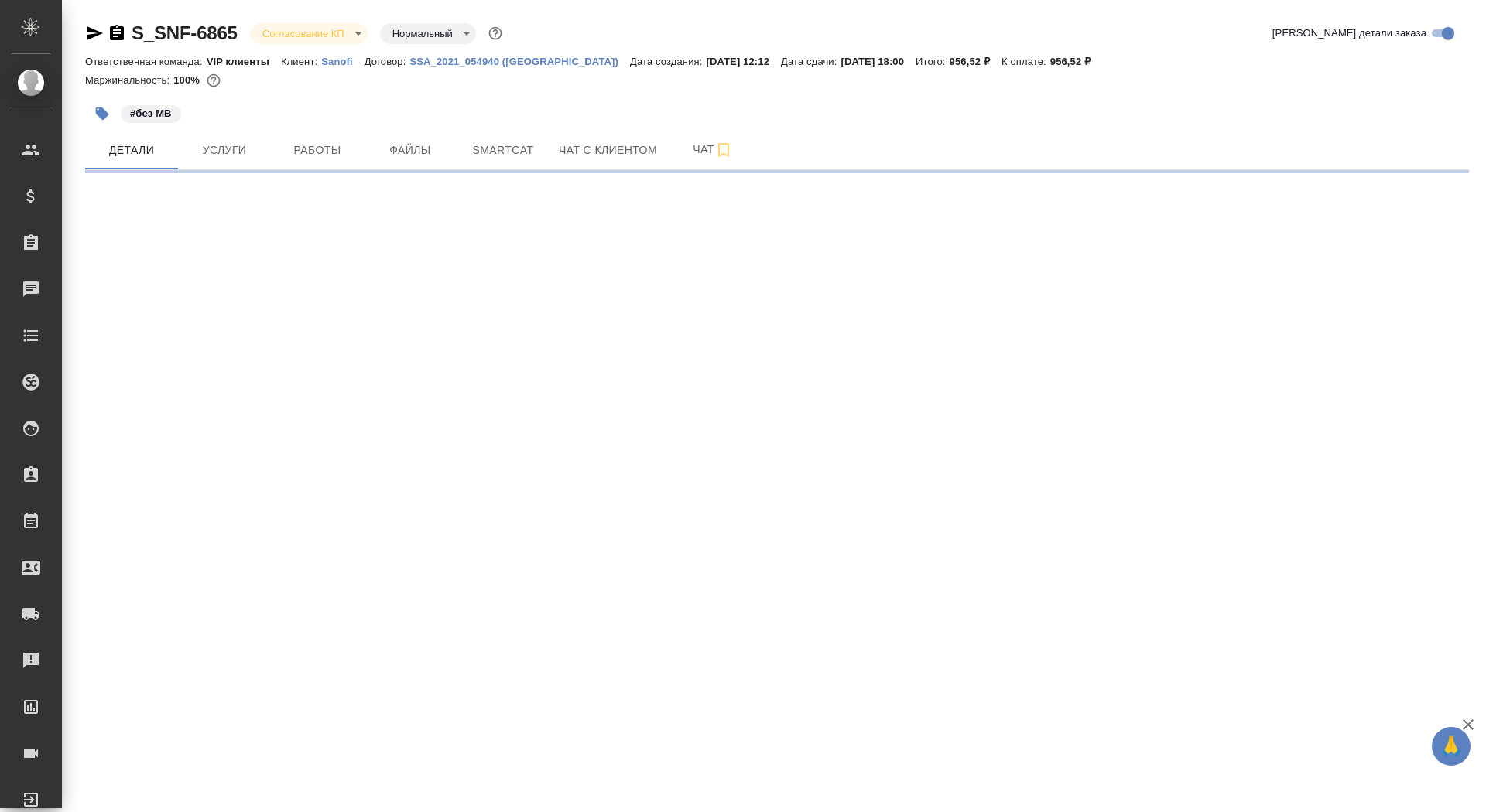
select select "RU"
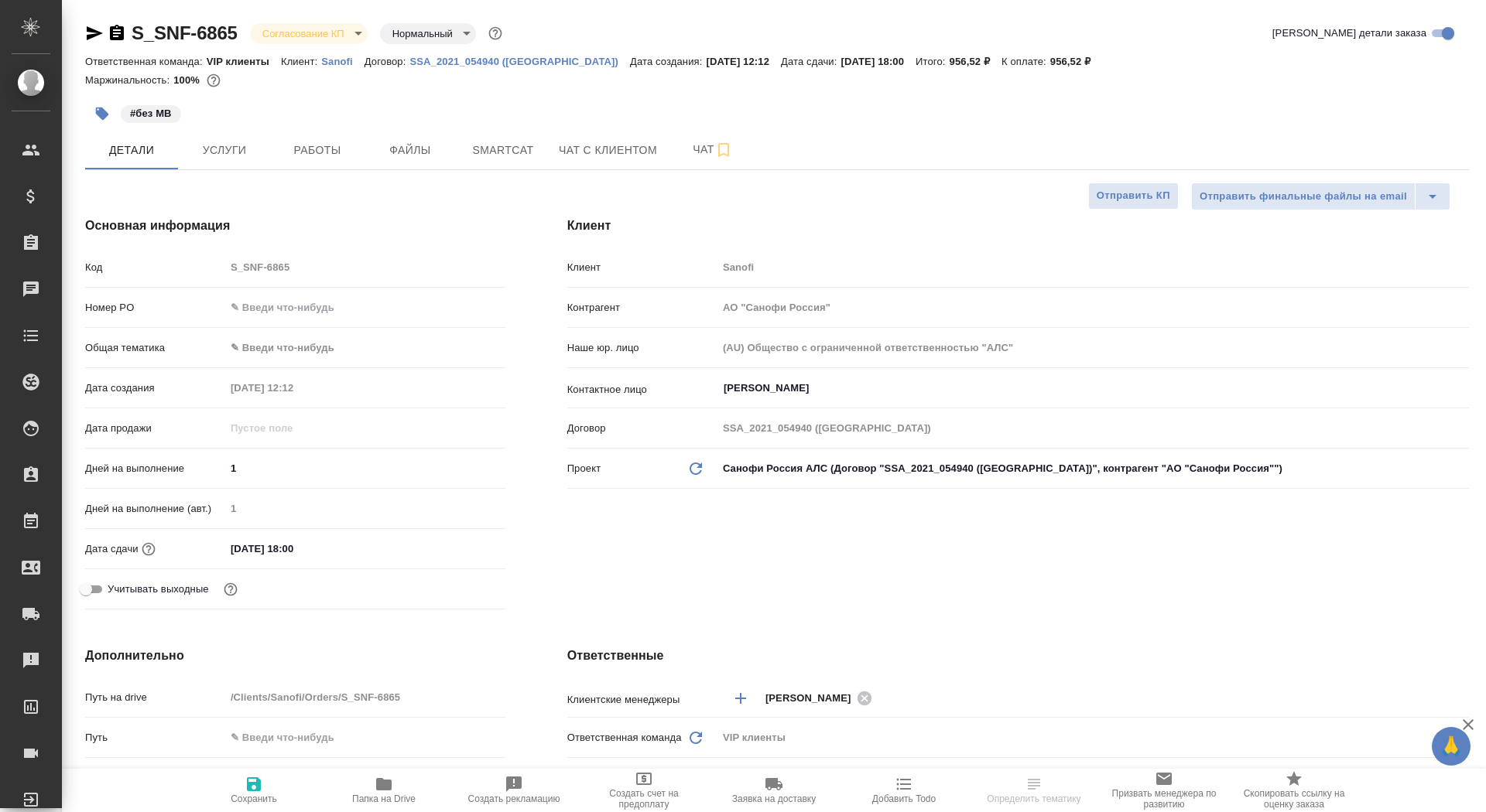
type textarea "x"
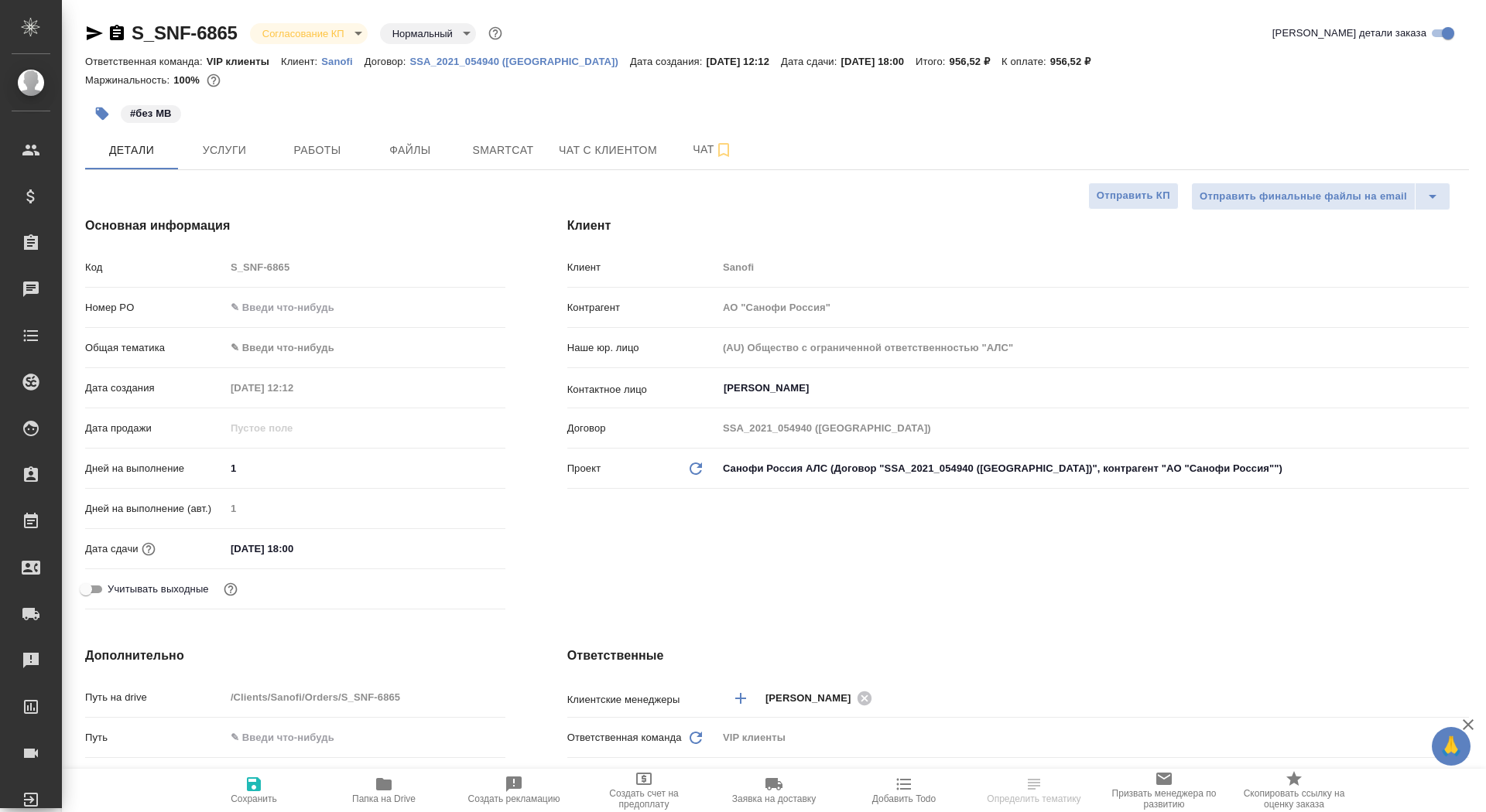
type textarea "x"
click at [248, 311] on input "text" at bounding box center [365, 308] width 280 height 22
paste input "S_SNF-6856"
type input "S_SNF-6856"
type textarea "x"
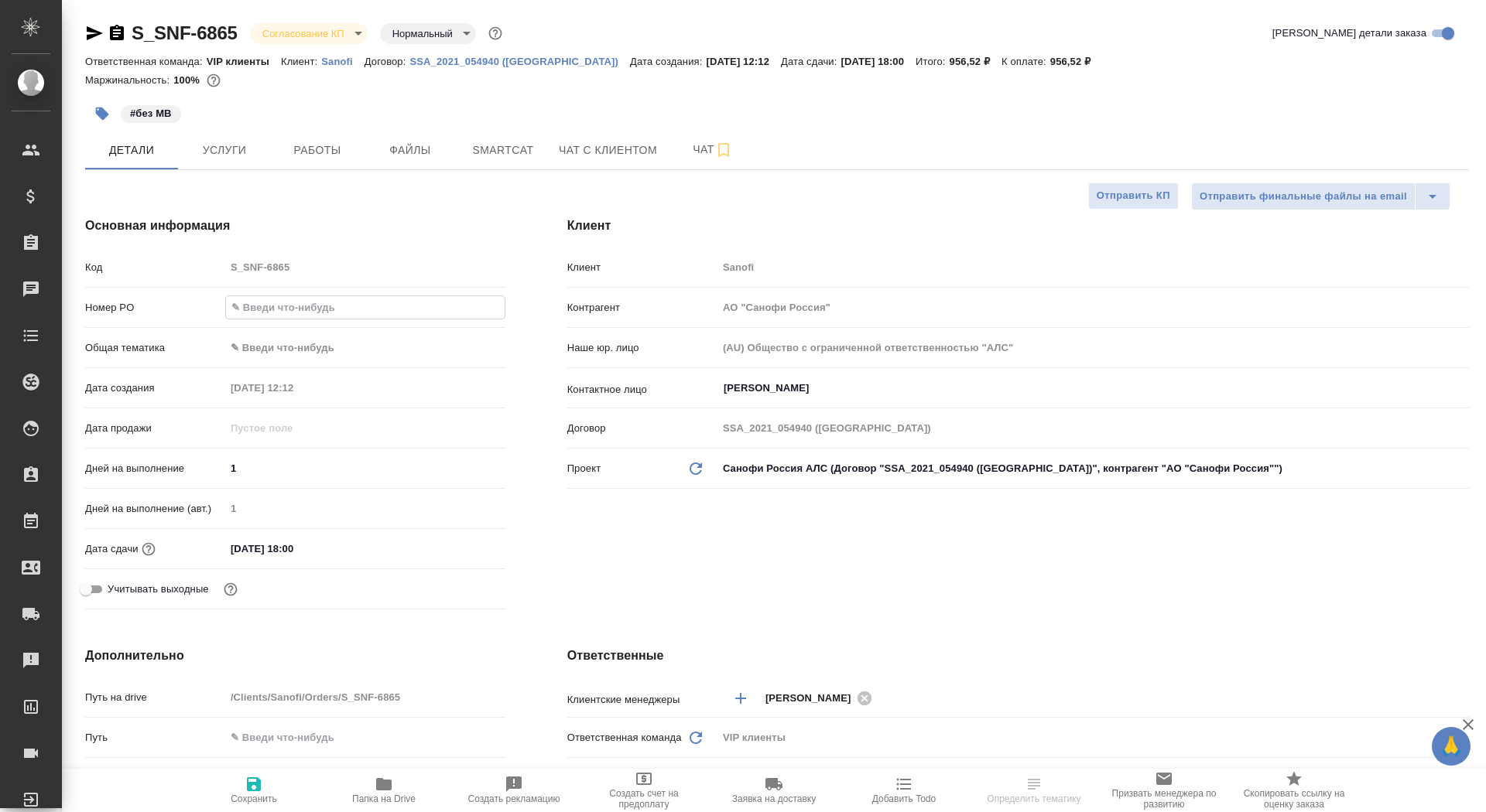
type textarea "x"
type input "S_SNF-6856"
type textarea "x"
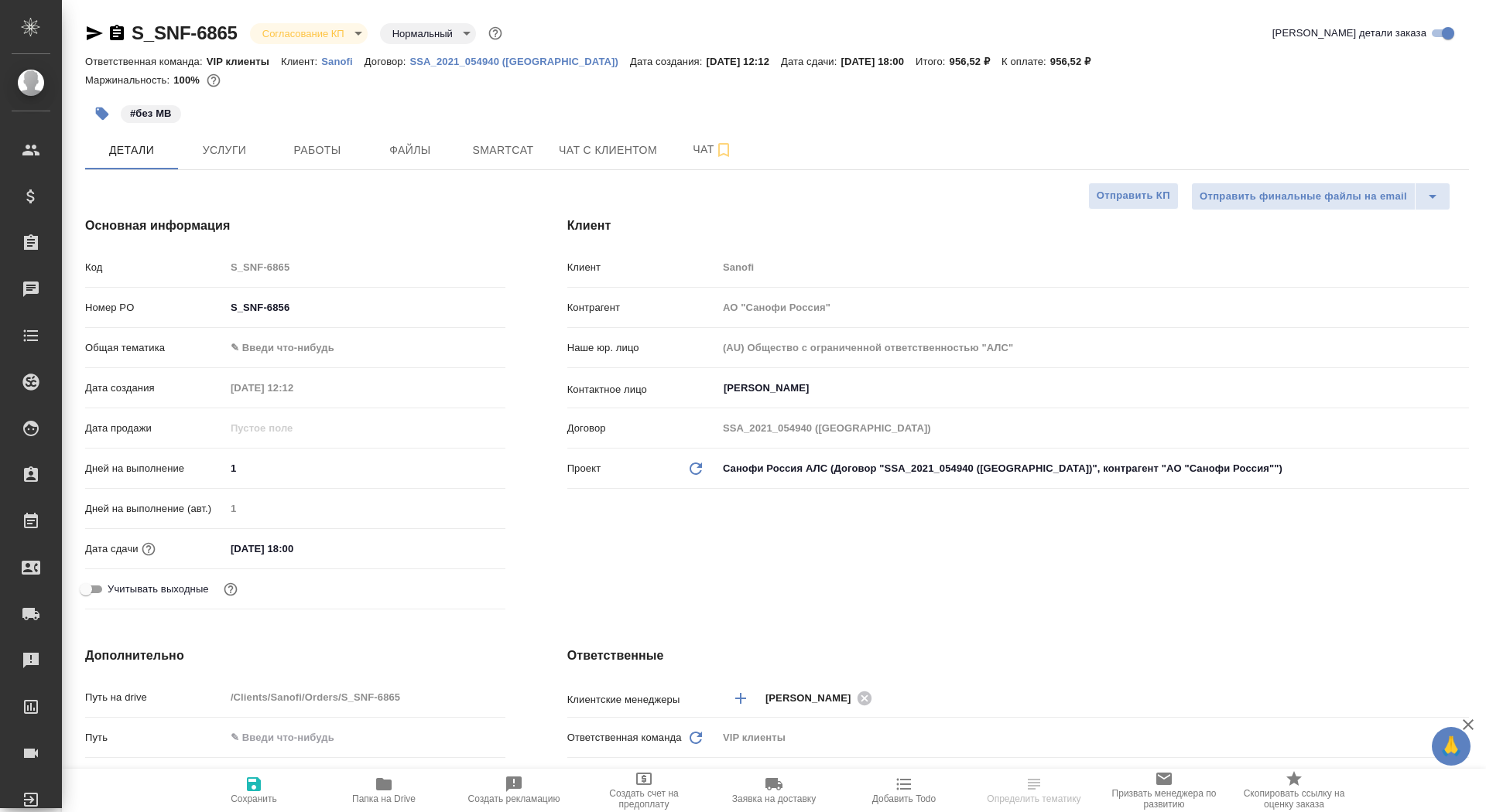
type textarea "x"
select select "RU"
type textarea "x"
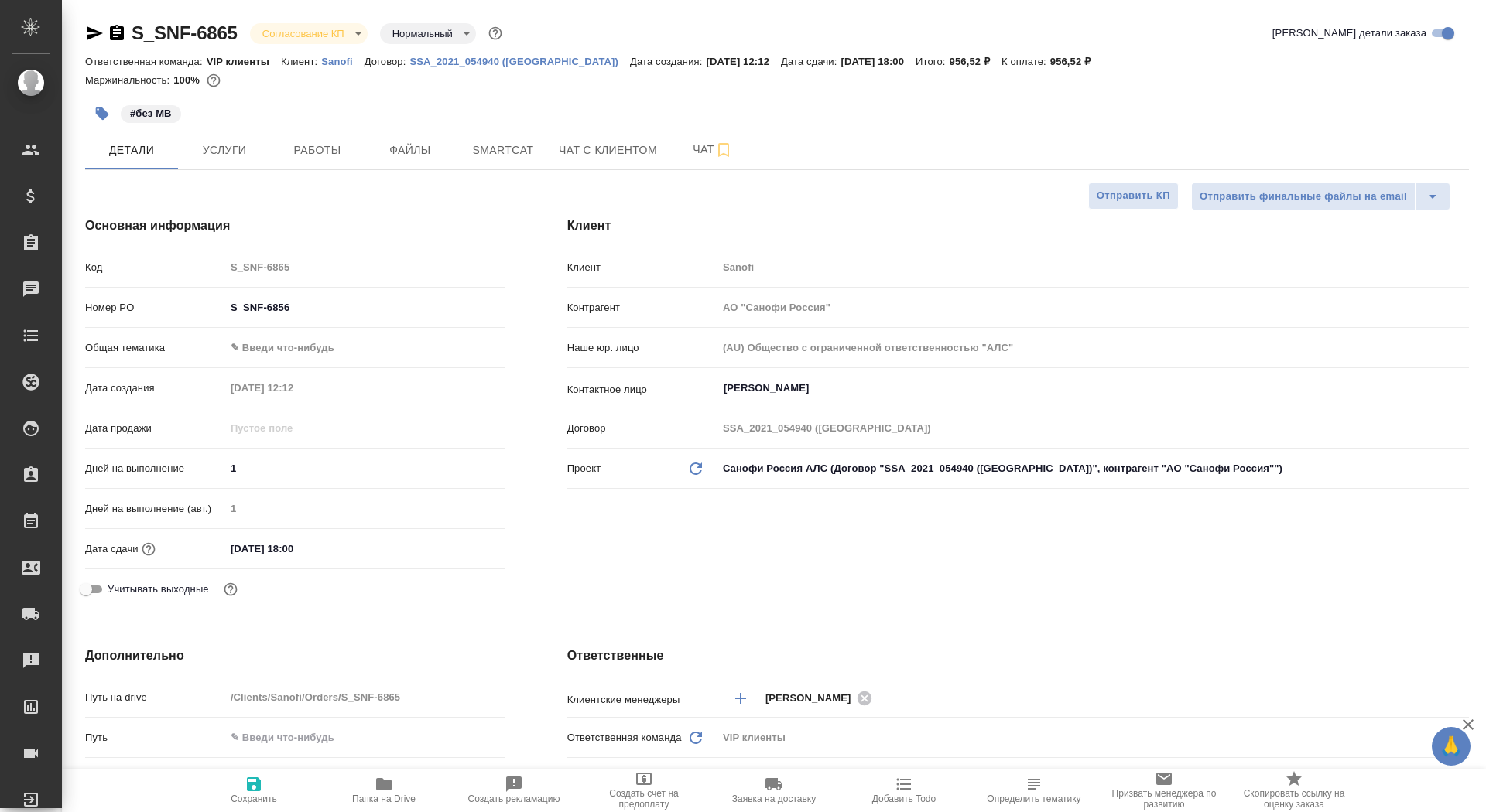
type textarea "x"
drag, startPoint x: 315, startPoint y: 309, endPoint x: 128, endPoint y: 304, distance: 187.1
click at [128, 307] on div "Номер PO S_SNF-6856" at bounding box center [295, 308] width 420 height 27
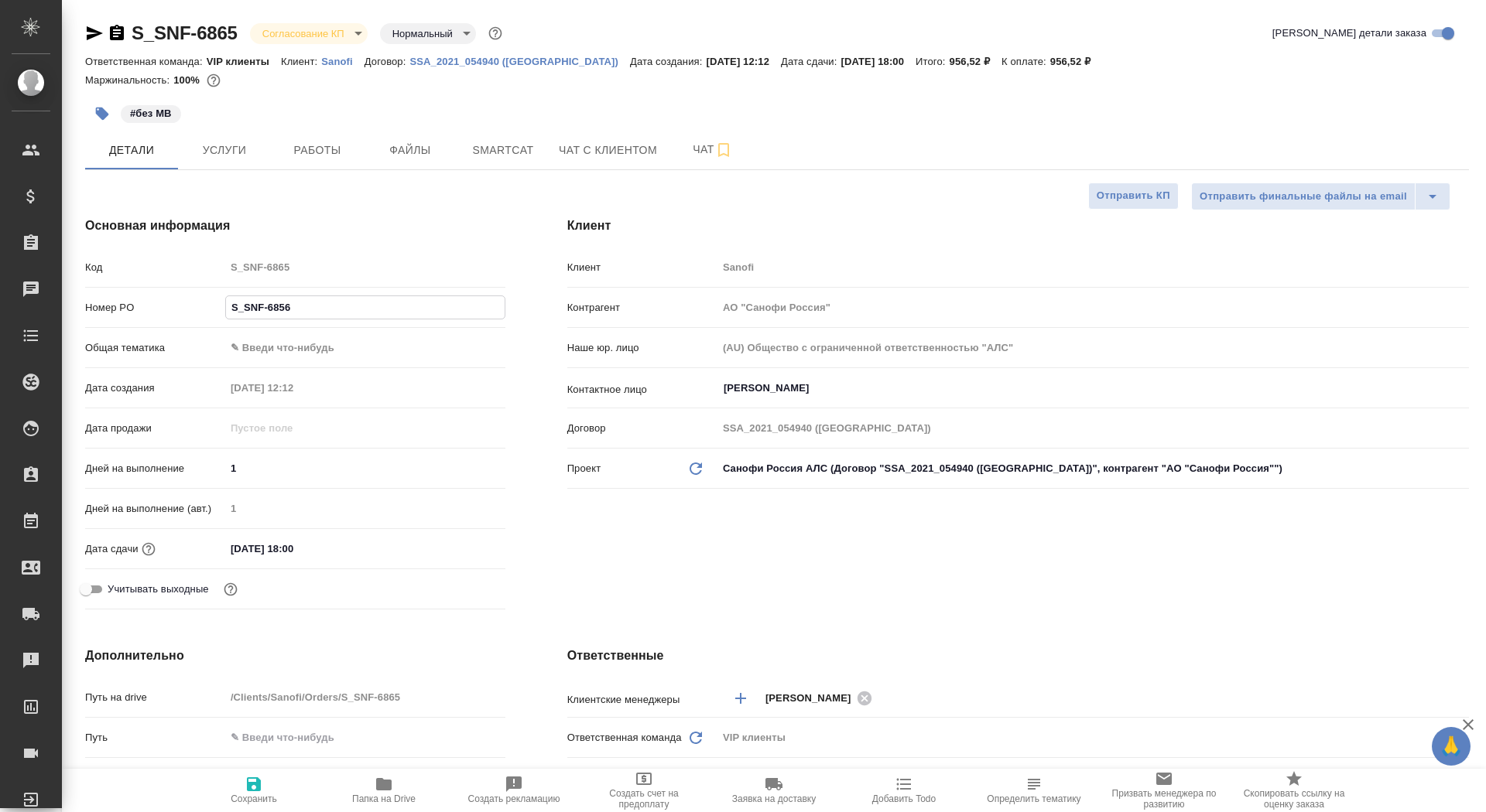
paste input "E005841784"
type input "E005841784"
type textarea "x"
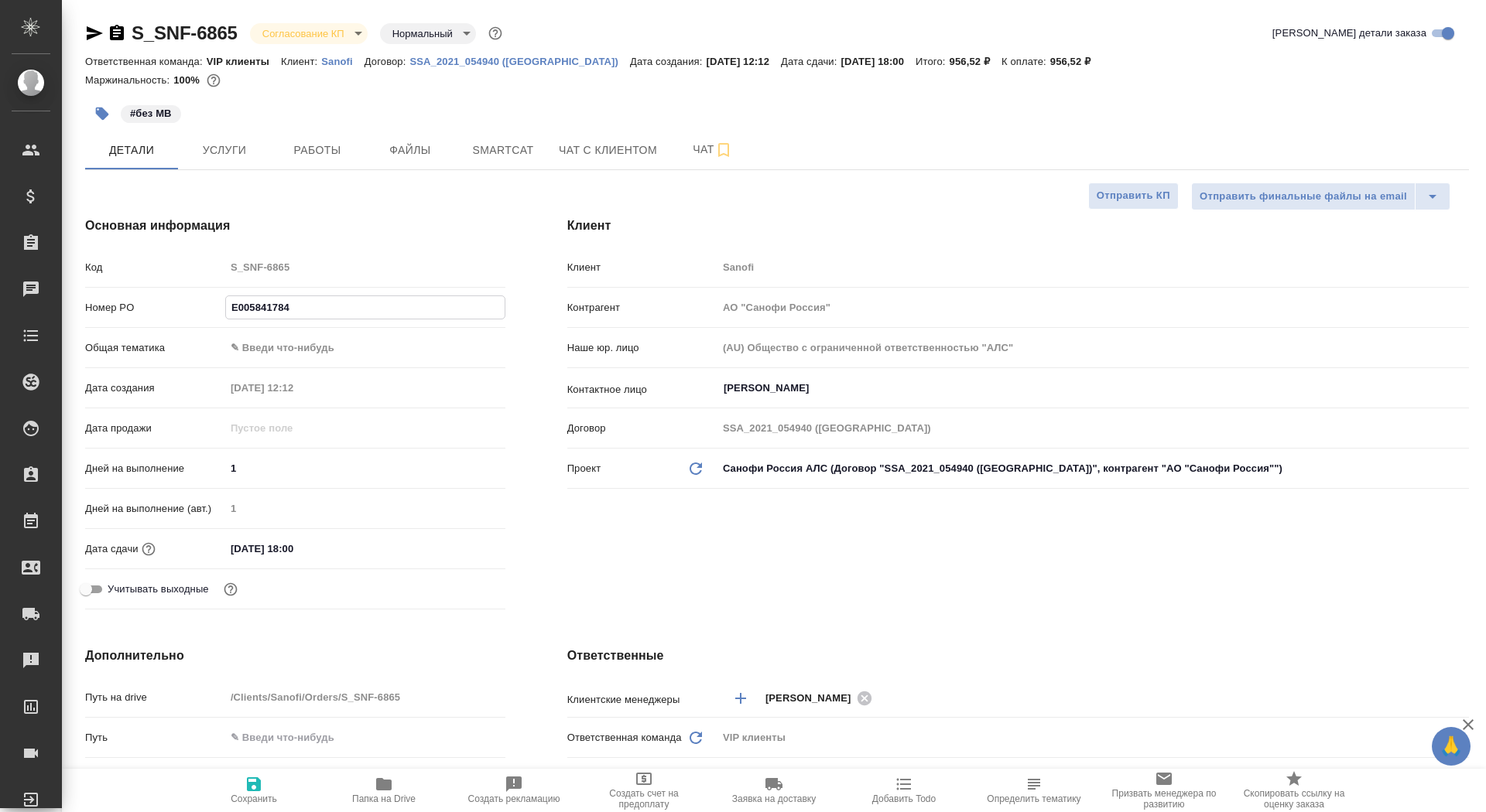
type input "E005841784"
click at [261, 808] on button "Сохранить" at bounding box center [253, 791] width 130 height 43
type textarea "x"
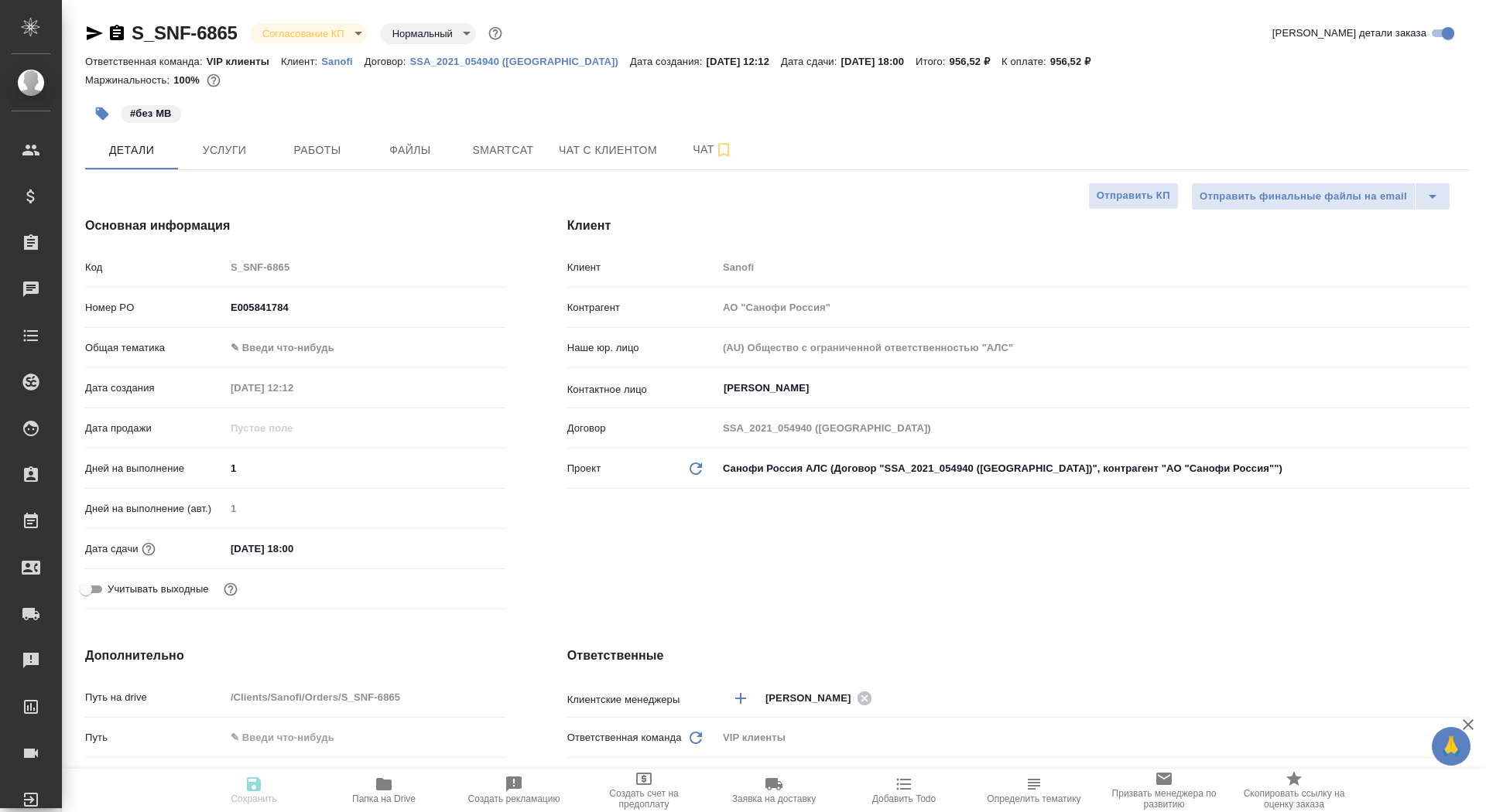
type textarea "x"
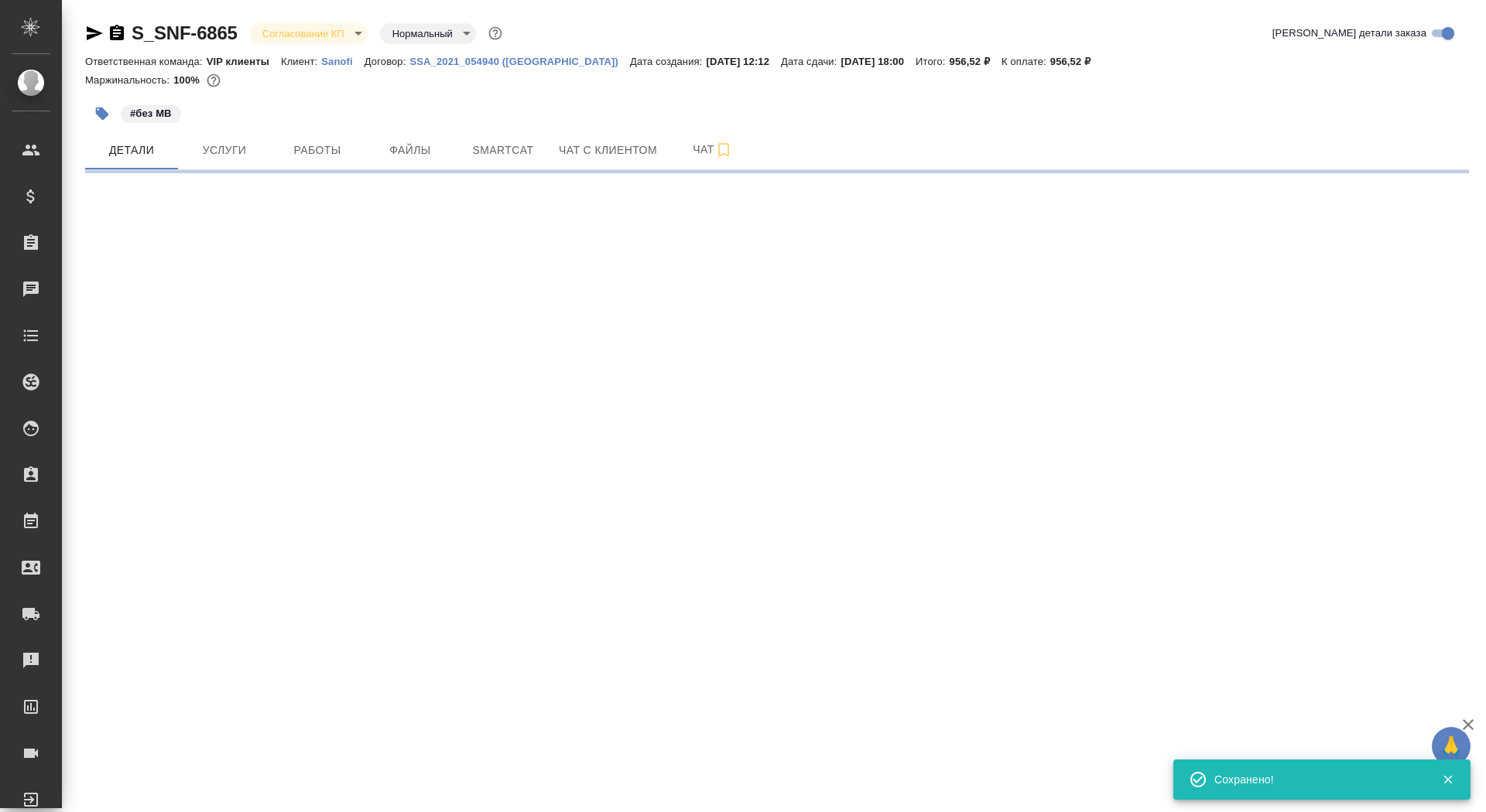
select select "RU"
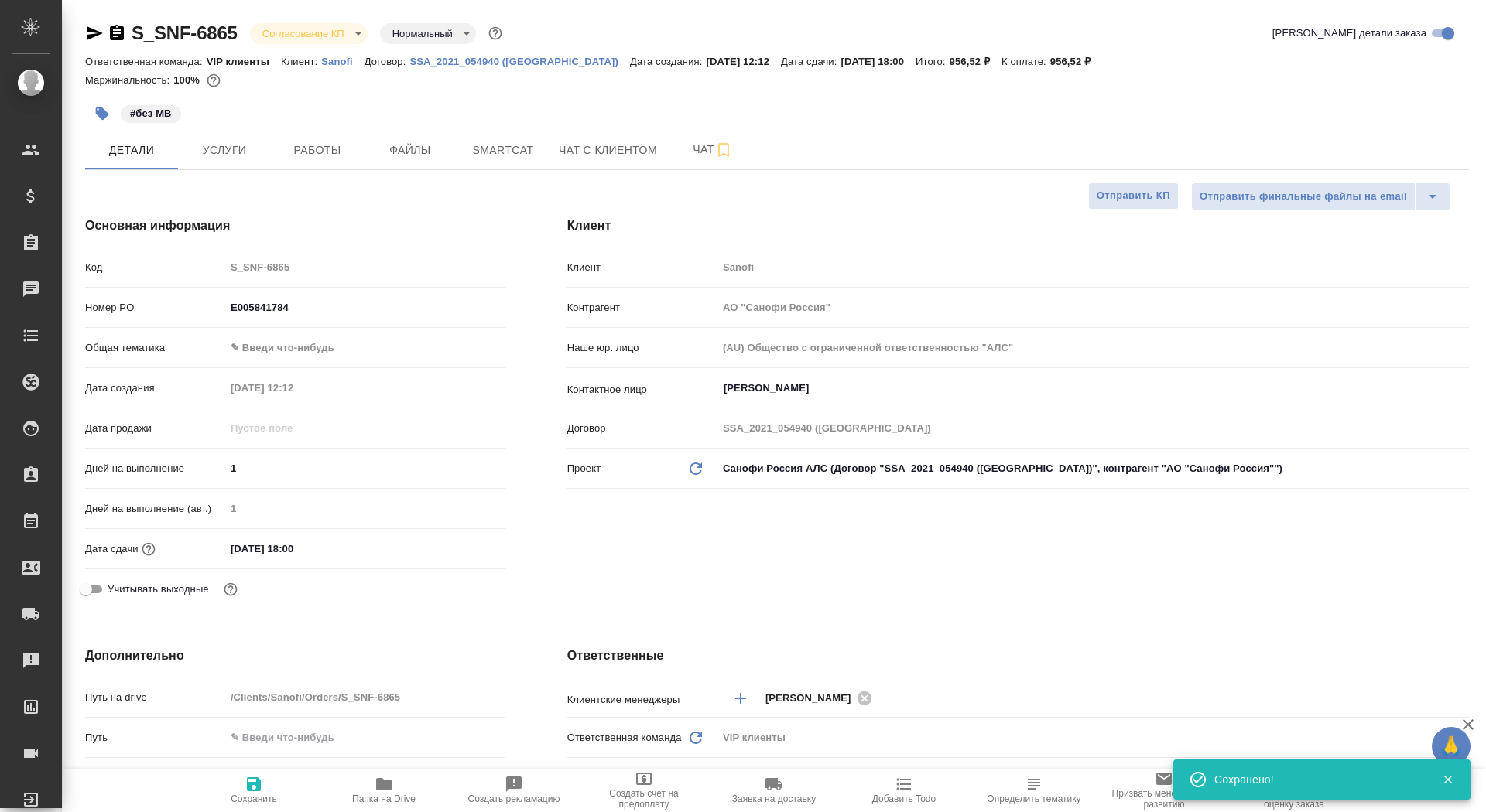
type textarea "x"
click at [314, 20] on div "S_SNF-6865 Согласование КП kpNegotiation Нормальный normal Кратко детали заказа…" at bounding box center [777, 779] width 1402 height 1559
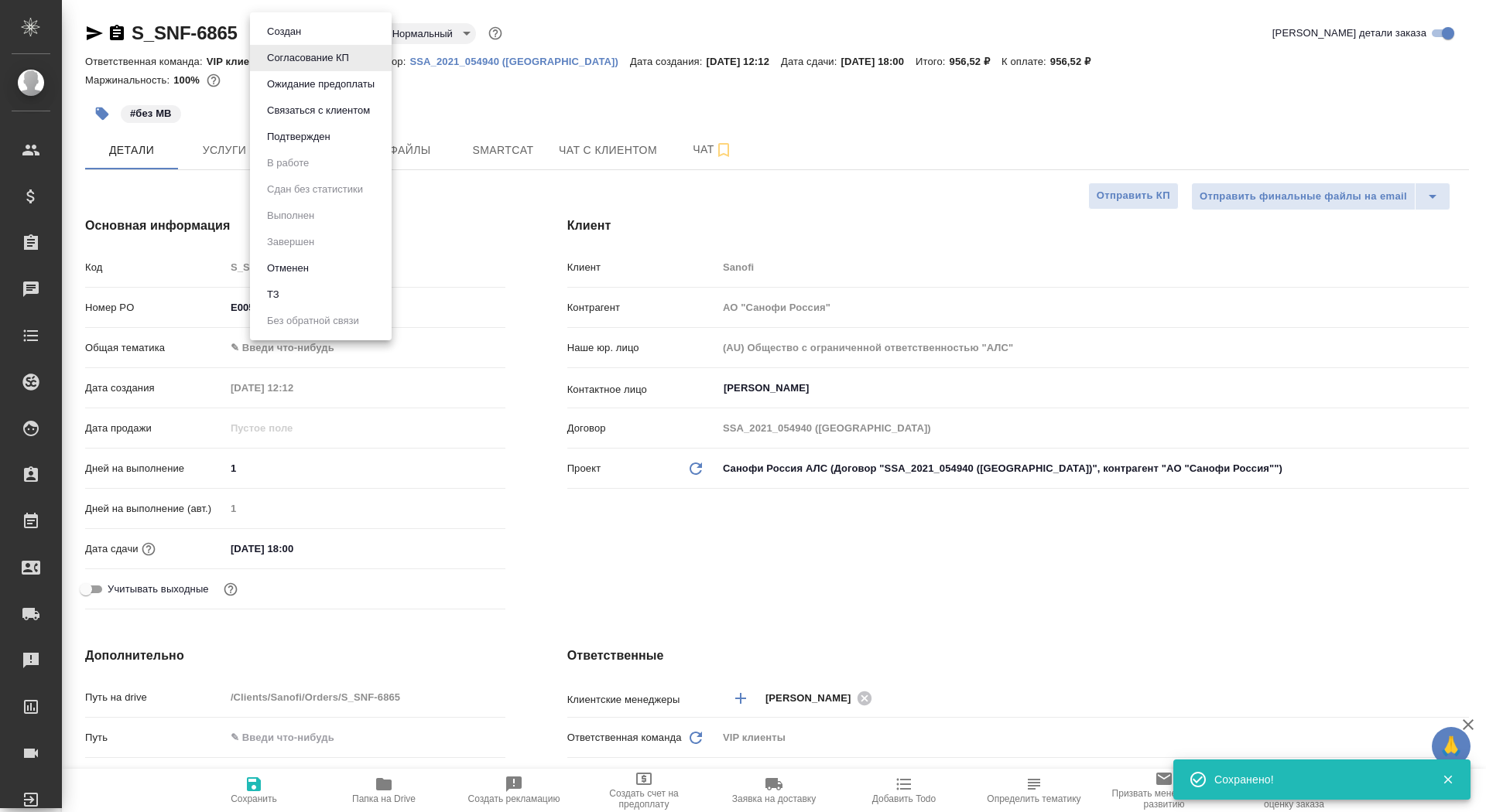
click at [319, 28] on body "🙏 .cls-1 fill:#fff; AWATERA Saydasheva Dilyara Клиенты Спецификации Заказы 0 Ча…" at bounding box center [743, 406] width 1486 height 812
click at [335, 140] on button "Подтвержден" at bounding box center [298, 137] width 73 height 17
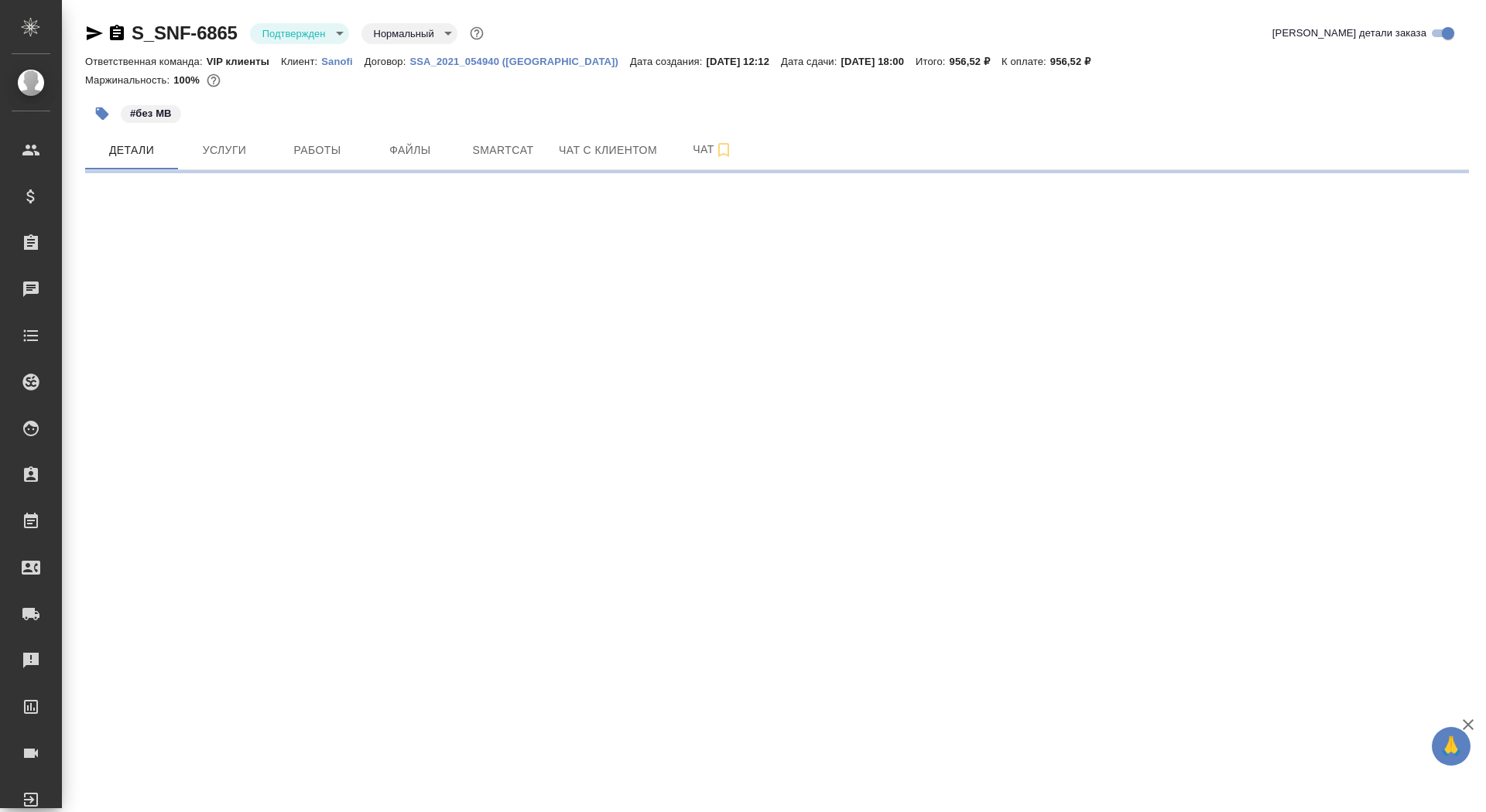
select select "RU"
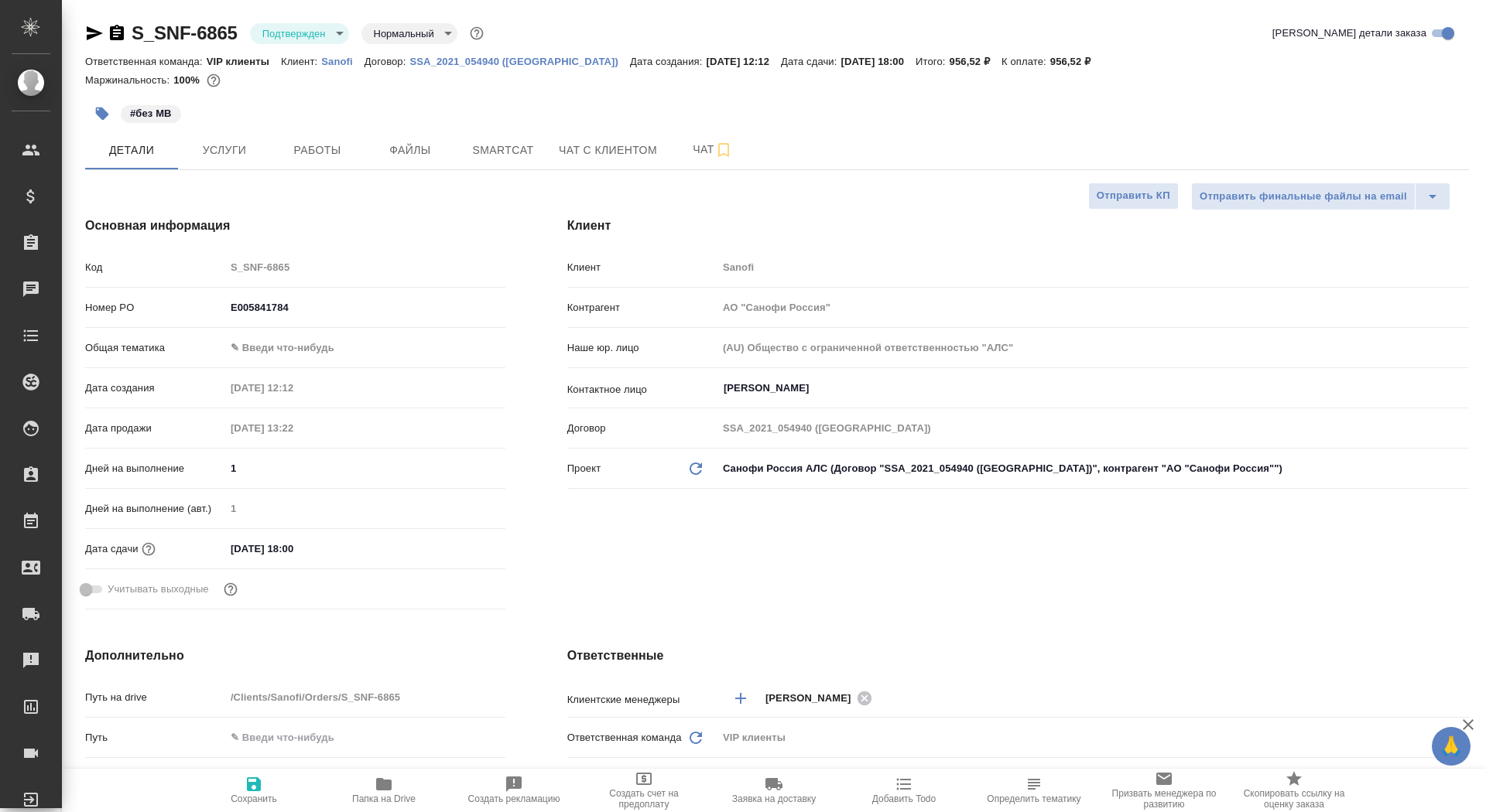
type textarea "x"
click at [682, 155] on span "Чат" at bounding box center [713, 149] width 74 height 20
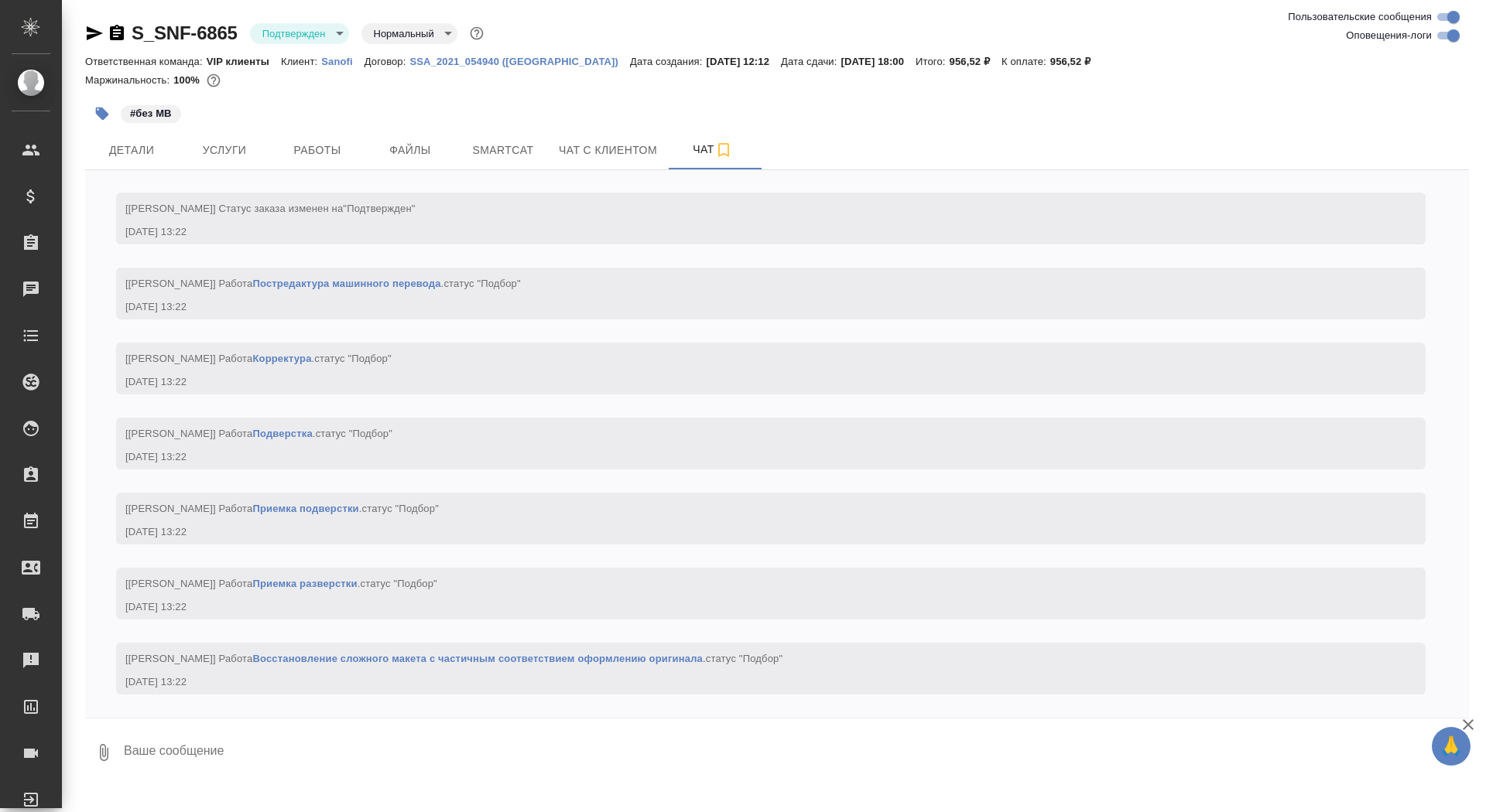
scroll to position [1021, 0]
click at [235, 140] on span "Услуги" at bounding box center [224, 150] width 74 height 20
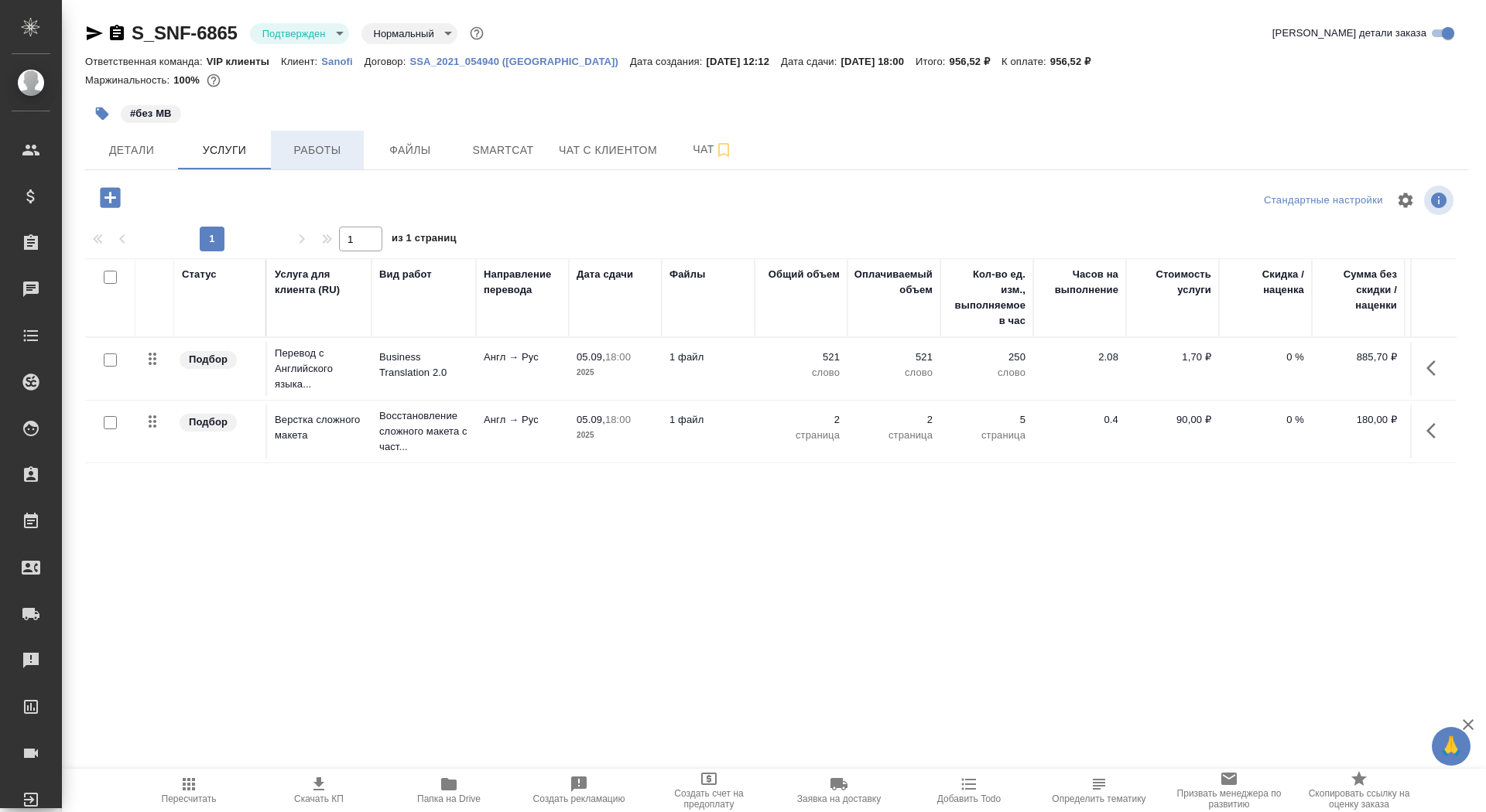
click at [311, 149] on span "Работы" at bounding box center [317, 150] width 74 height 20
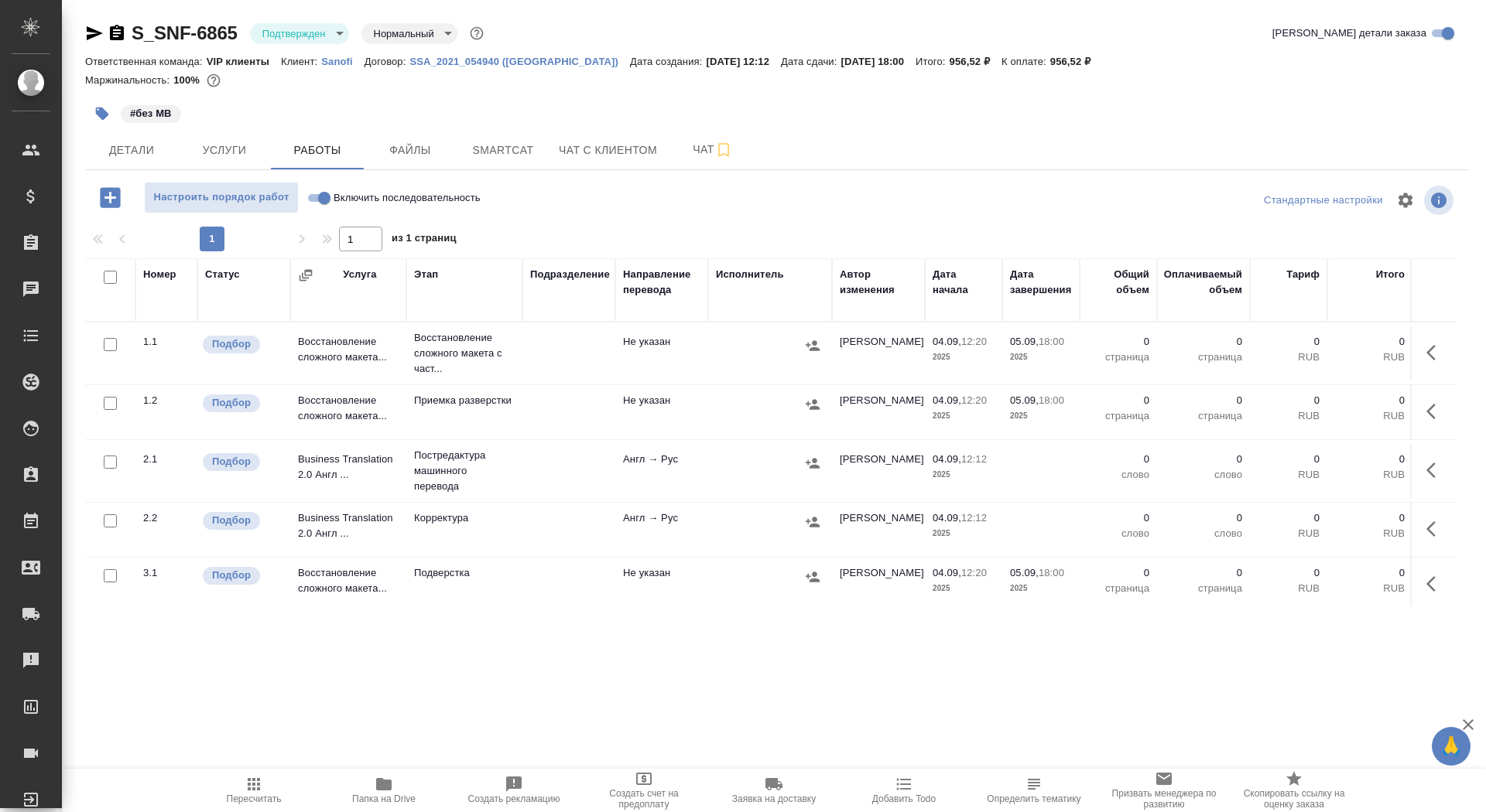
click at [1432, 361] on icon "button" at bounding box center [1436, 353] width 19 height 19
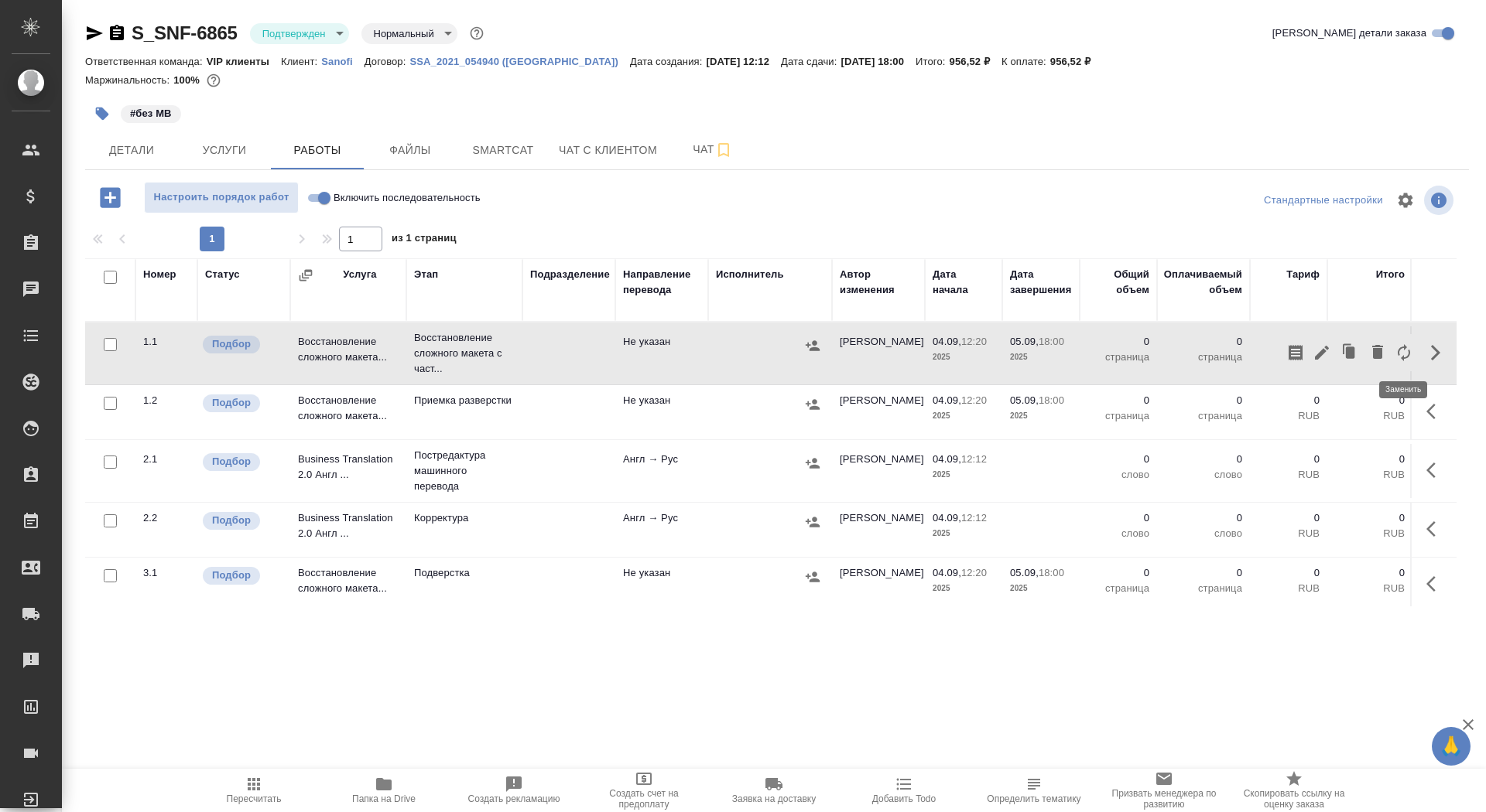
click at [1411, 356] on icon "button" at bounding box center [1405, 353] width 19 height 19
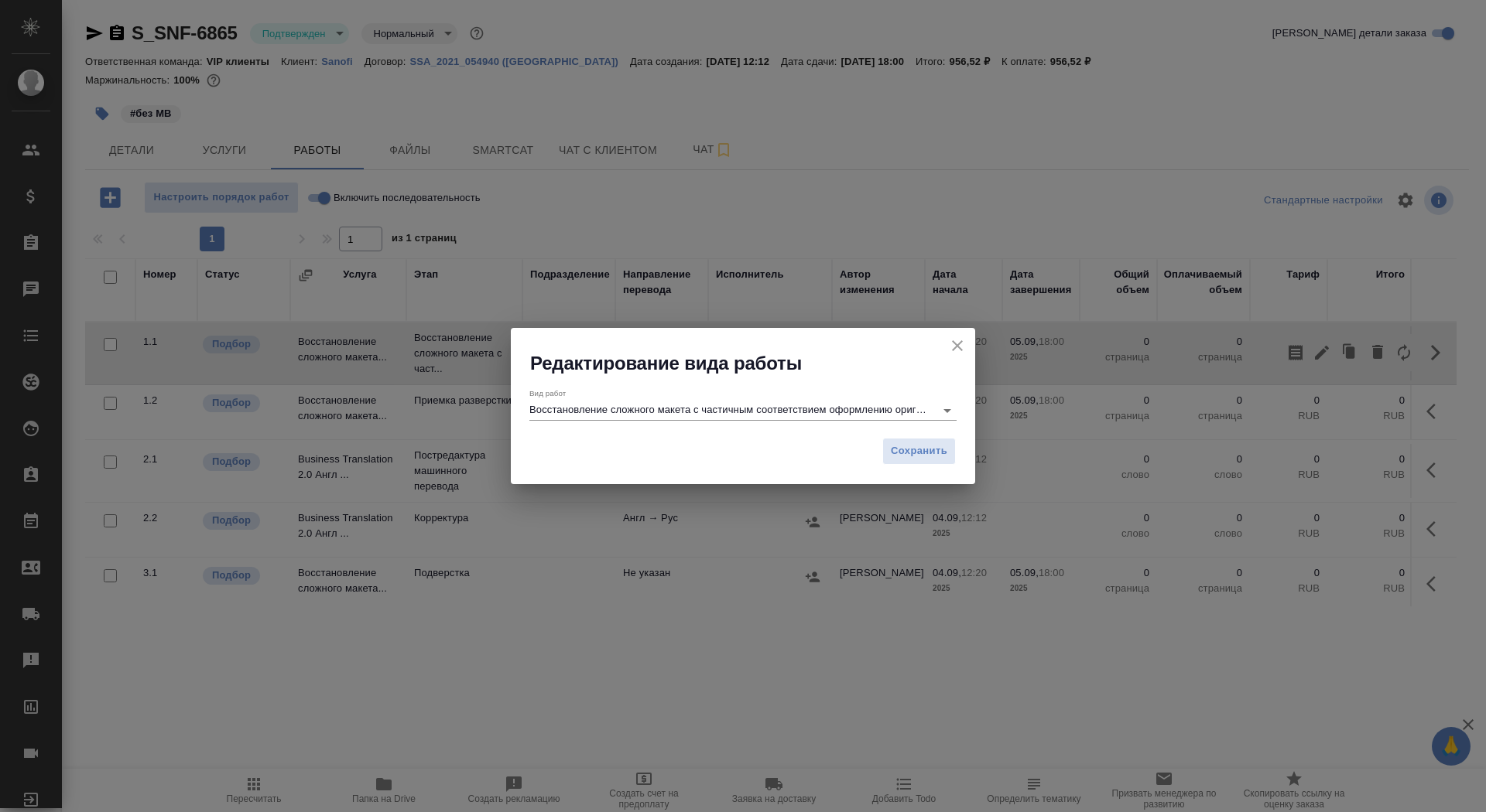
click at [920, 403] on input "Восстановление сложного макета с частичным соответствием оформлению оригинала" at bounding box center [729, 410] width 398 height 19
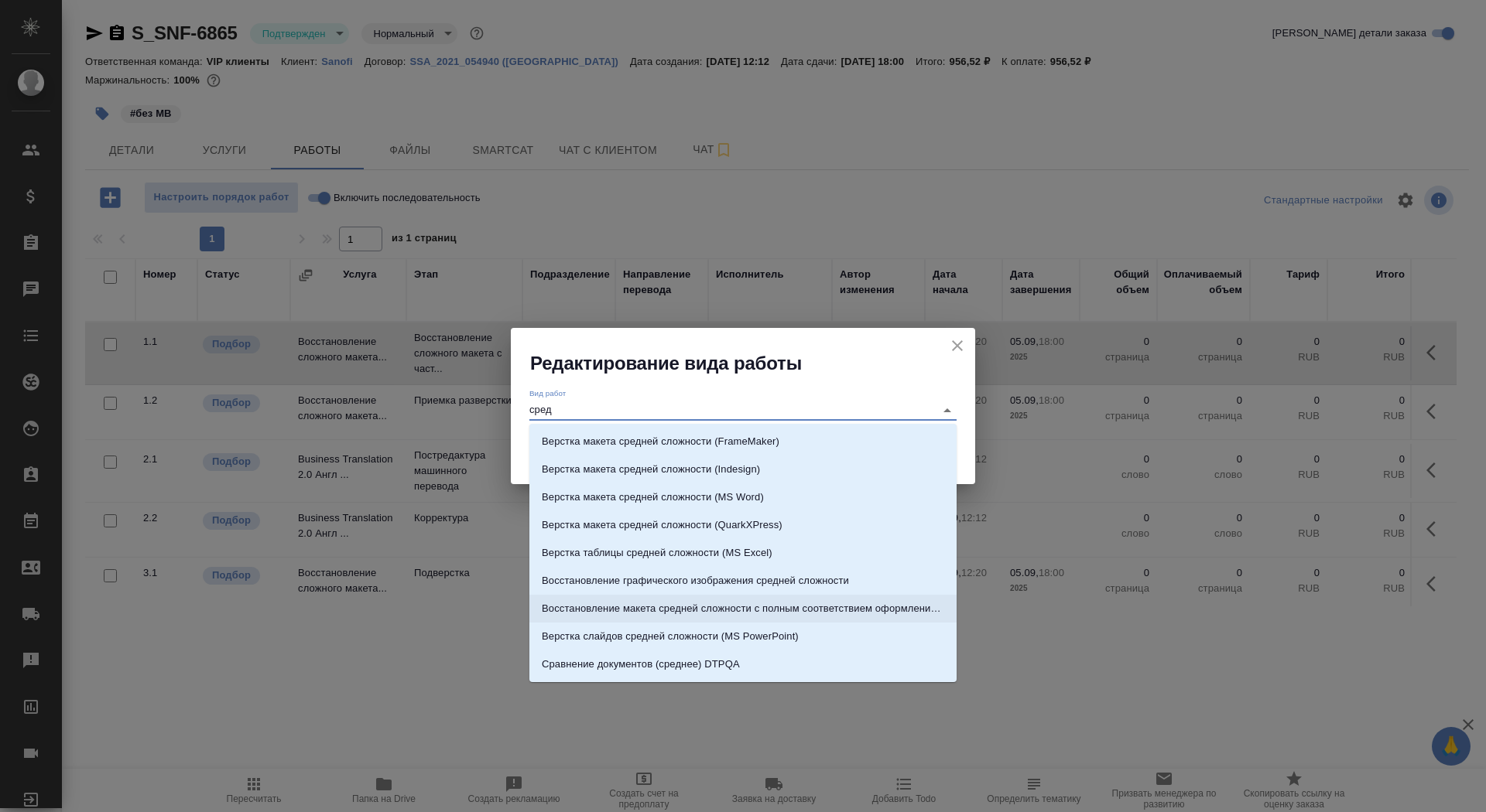
click at [907, 613] on p "Восстановление макета средней сложности с полным соответствием оформлению ориги…" at bounding box center [743, 609] width 403 height 16
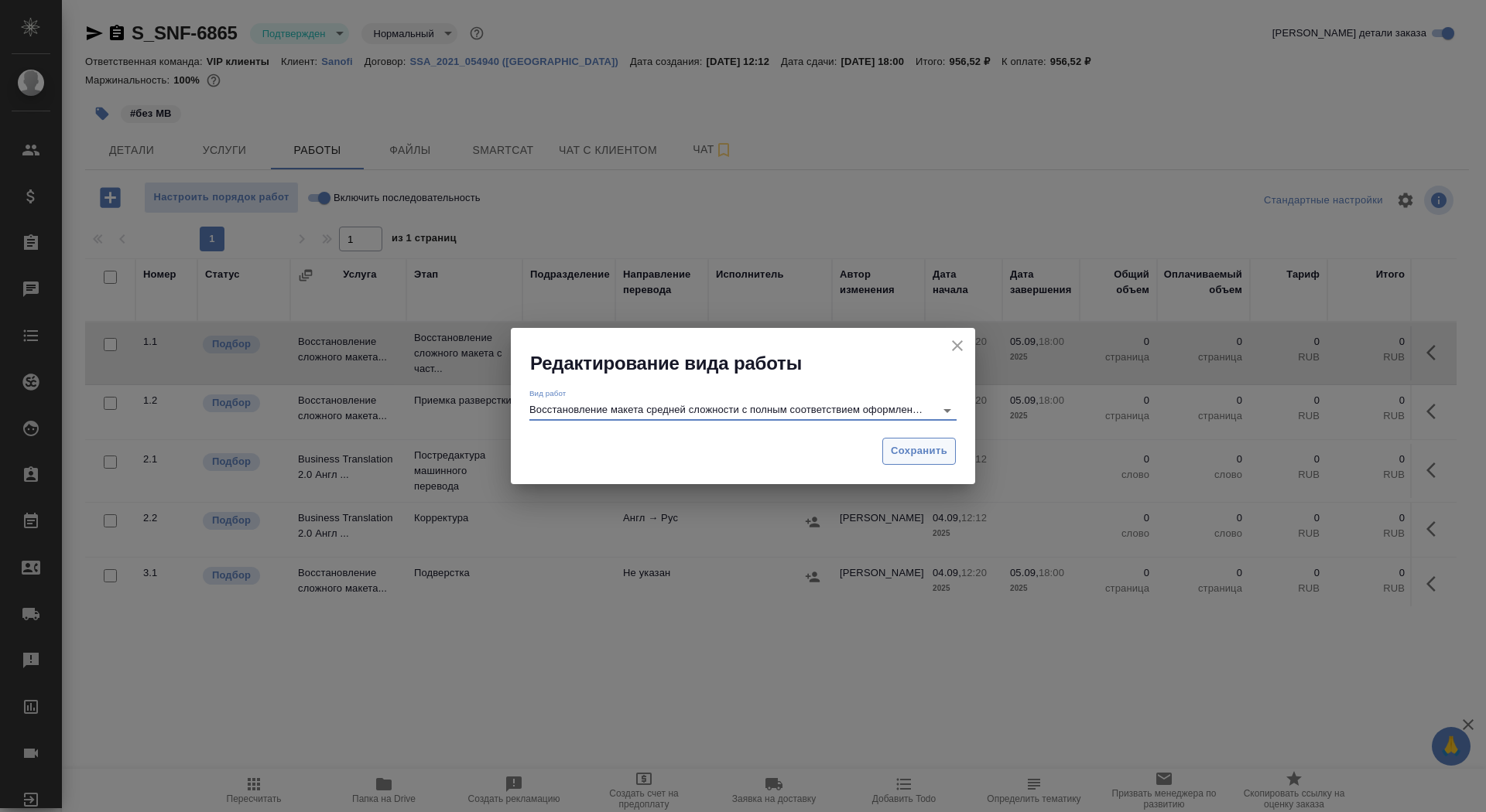
type input "Восстановление макета средней сложности с полным соответствием оформлению ориги…"
click at [920, 456] on span "Сохранить" at bounding box center [920, 451] width 57 height 18
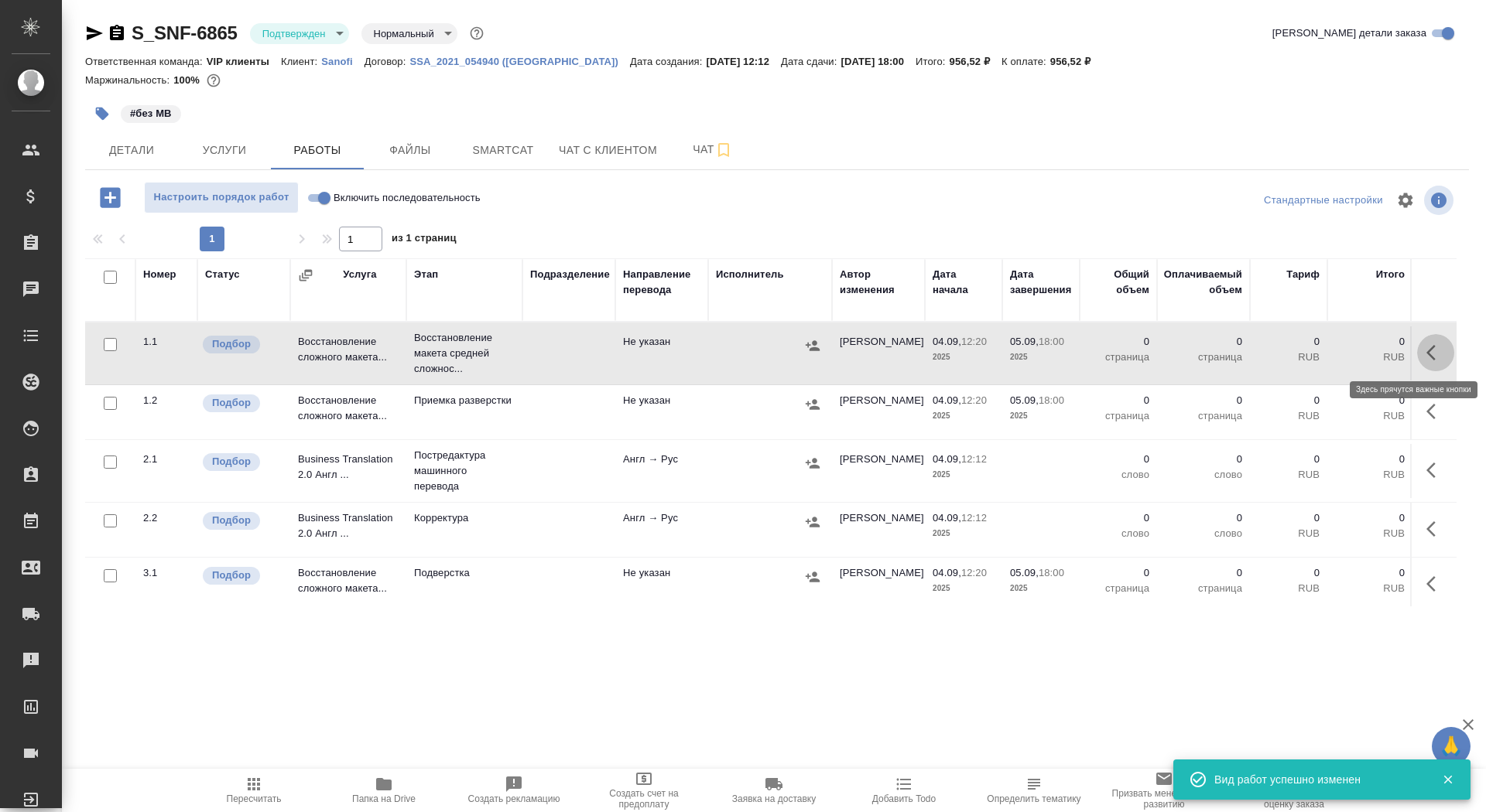
click at [1438, 351] on icon "button" at bounding box center [1436, 353] width 19 height 19
click at [1316, 350] on icon "button" at bounding box center [1323, 353] width 19 height 19
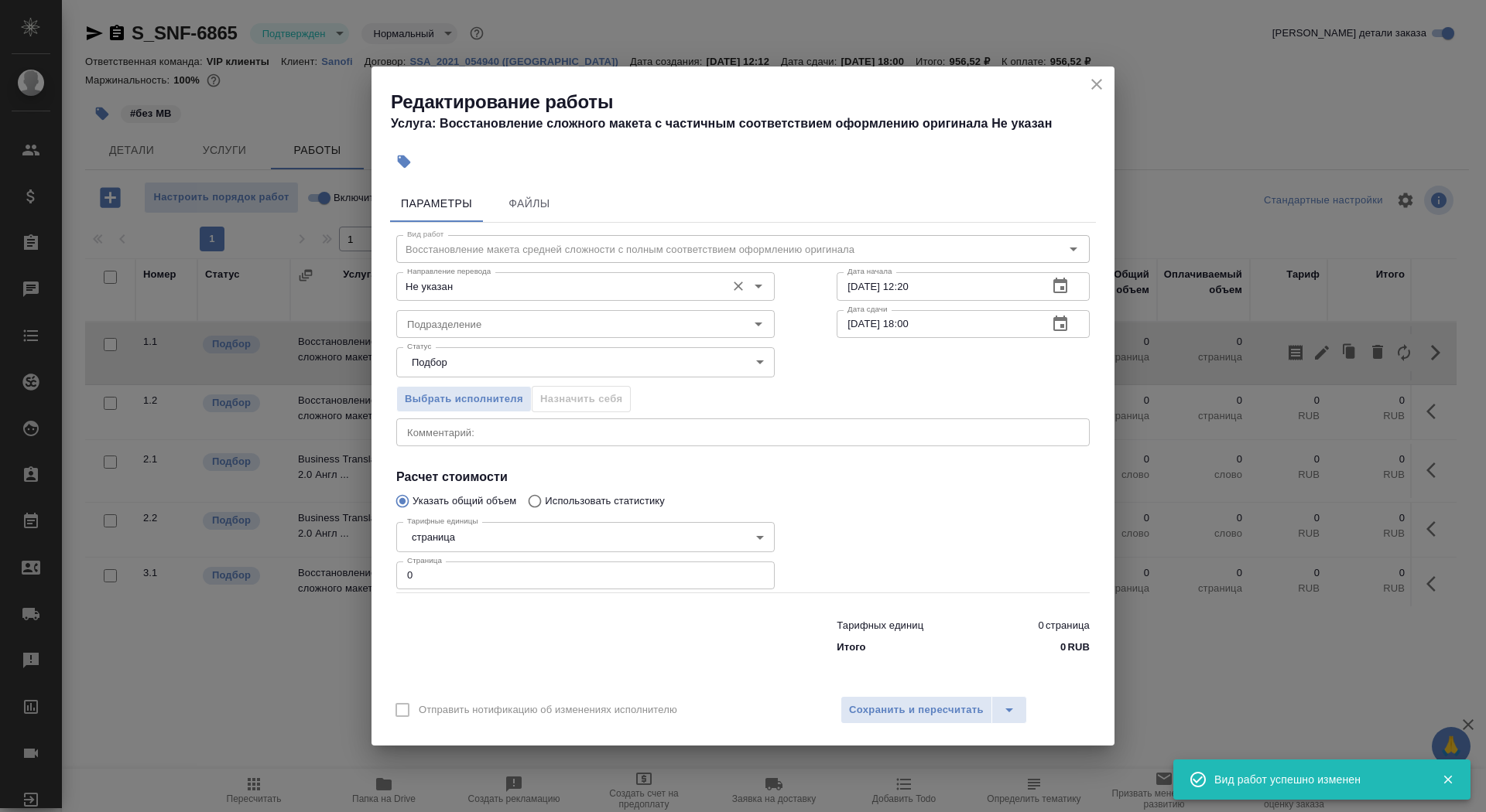
click at [496, 275] on div "Не указан Направление перевода" at bounding box center [585, 286] width 378 height 28
click at [497, 286] on input "Не указан" at bounding box center [560, 286] width 317 height 19
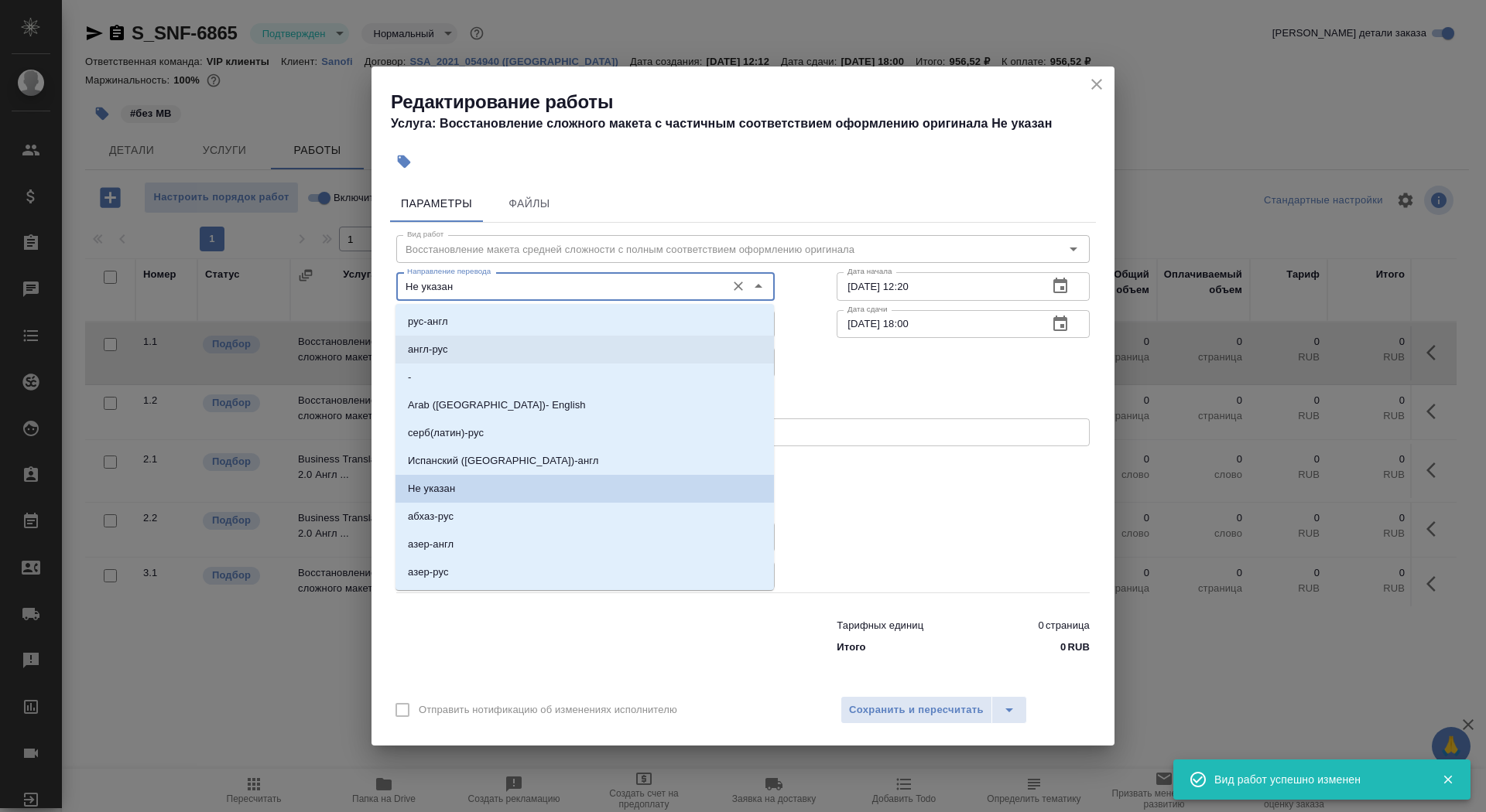
click at [496, 344] on li "англ-рус" at bounding box center [584, 350] width 378 height 28
type input "англ-рус"
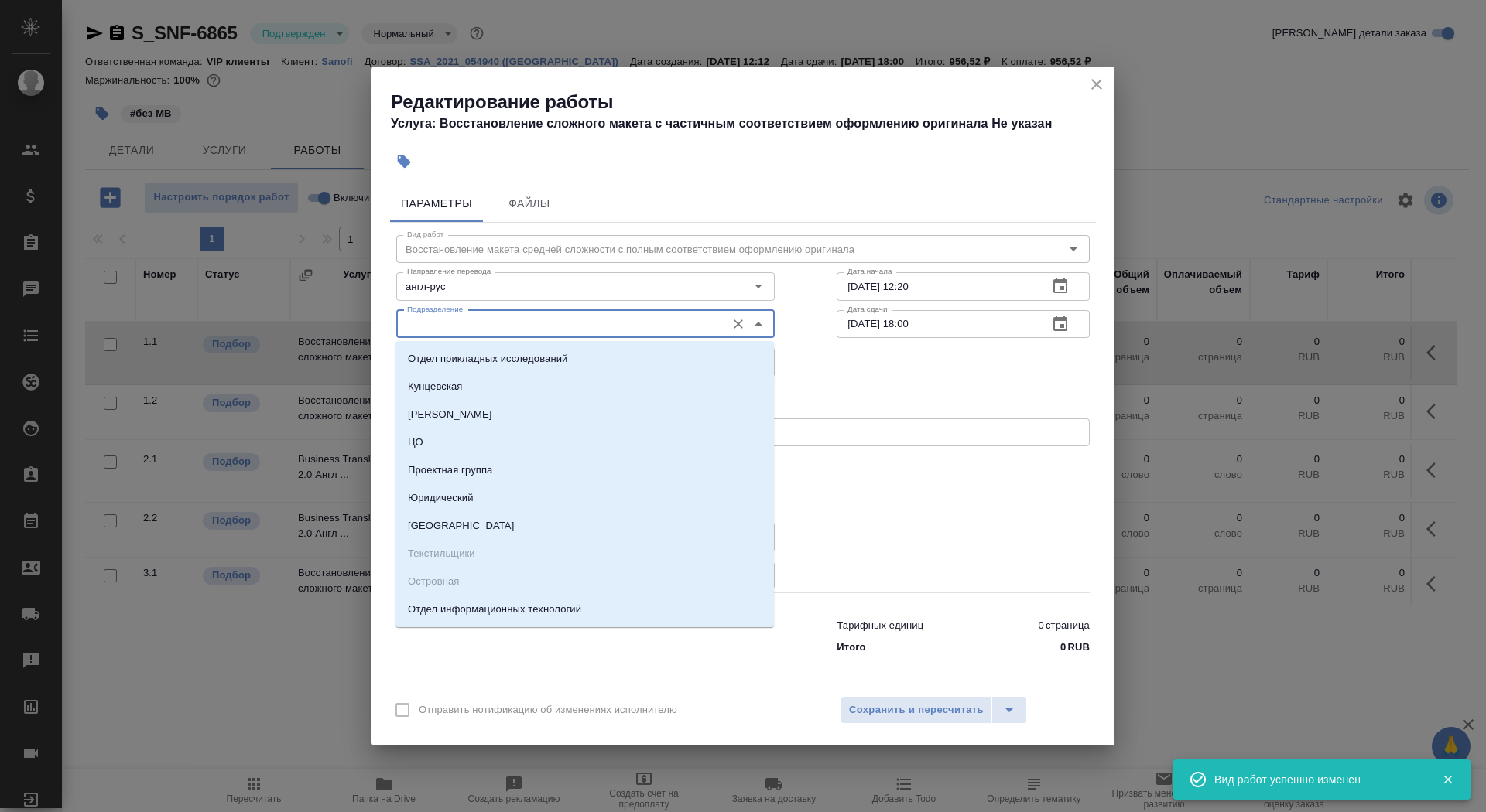
click at [495, 326] on input "Подразделение" at bounding box center [560, 324] width 317 height 19
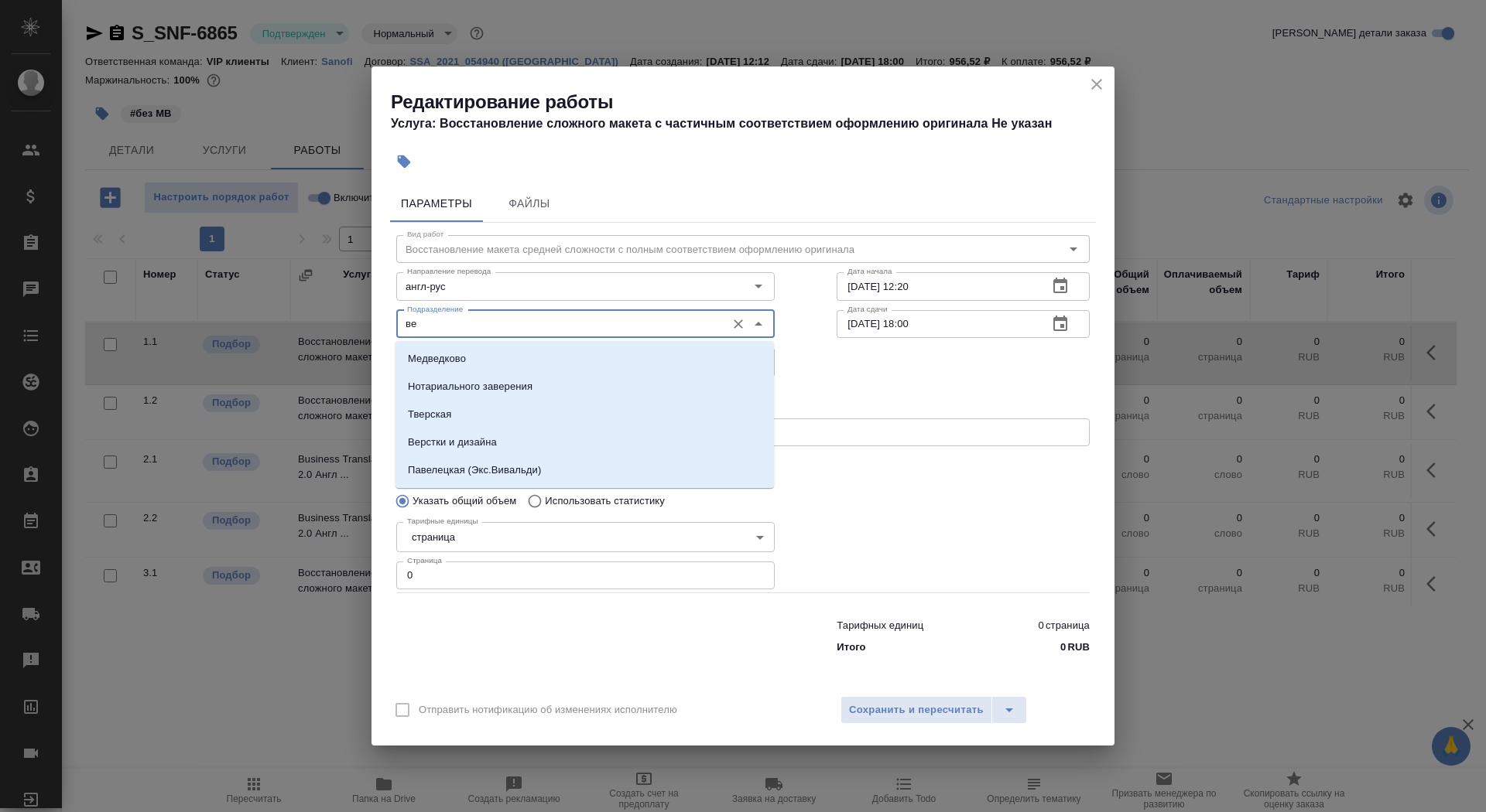
type input "в"
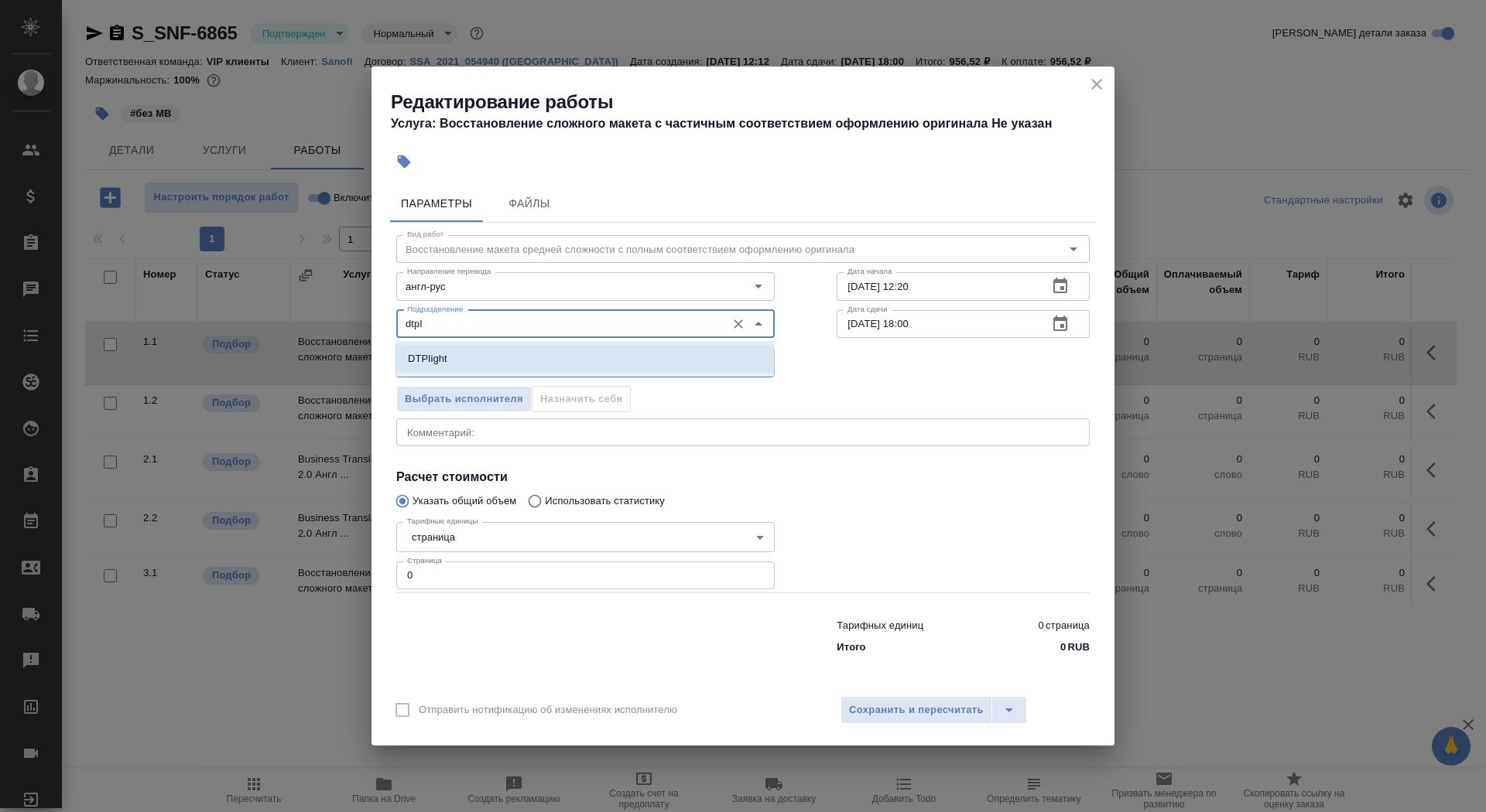
click at [486, 360] on li "DTPlight" at bounding box center [584, 358] width 378 height 28
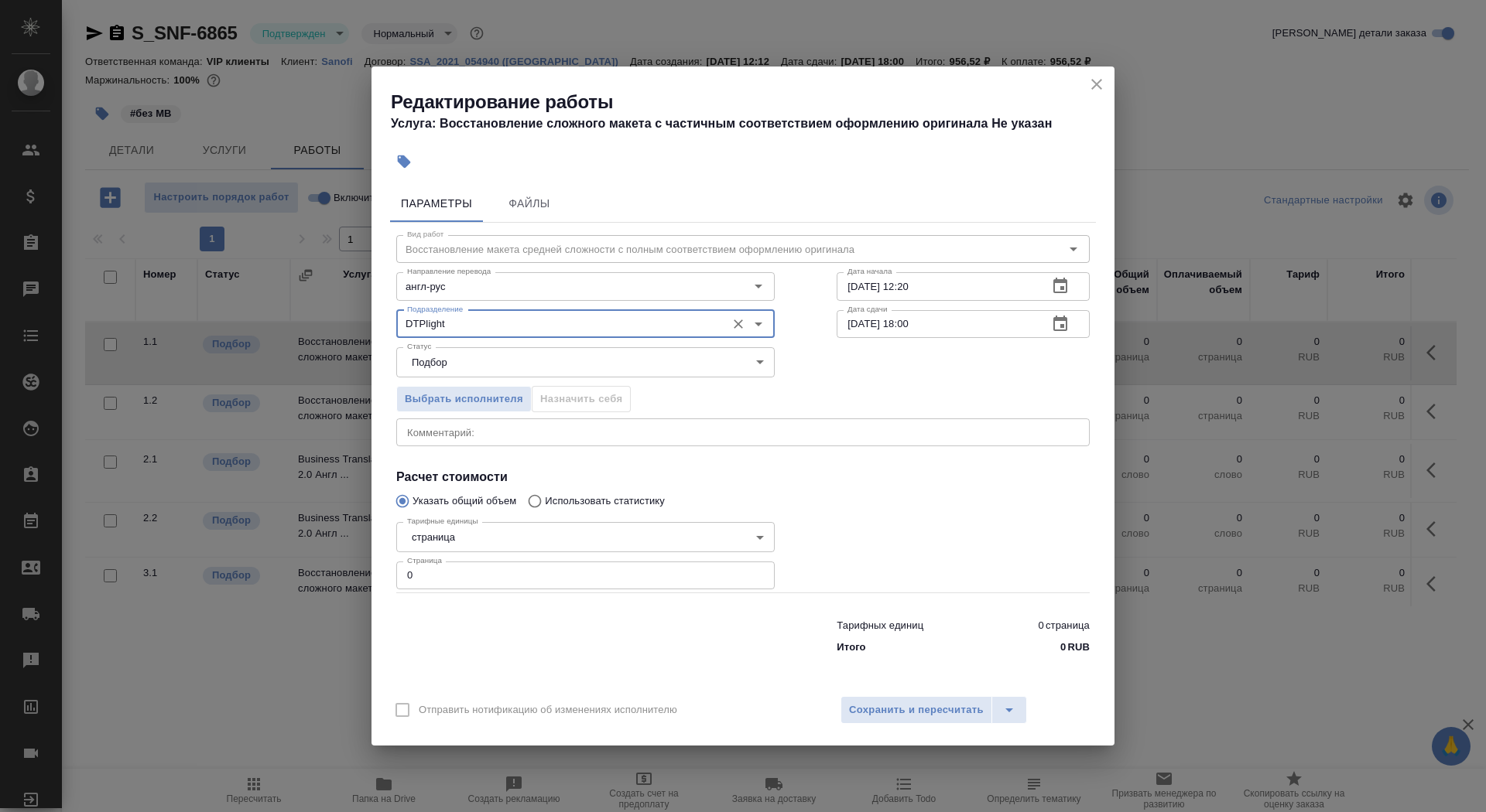
type input "DTPlight"
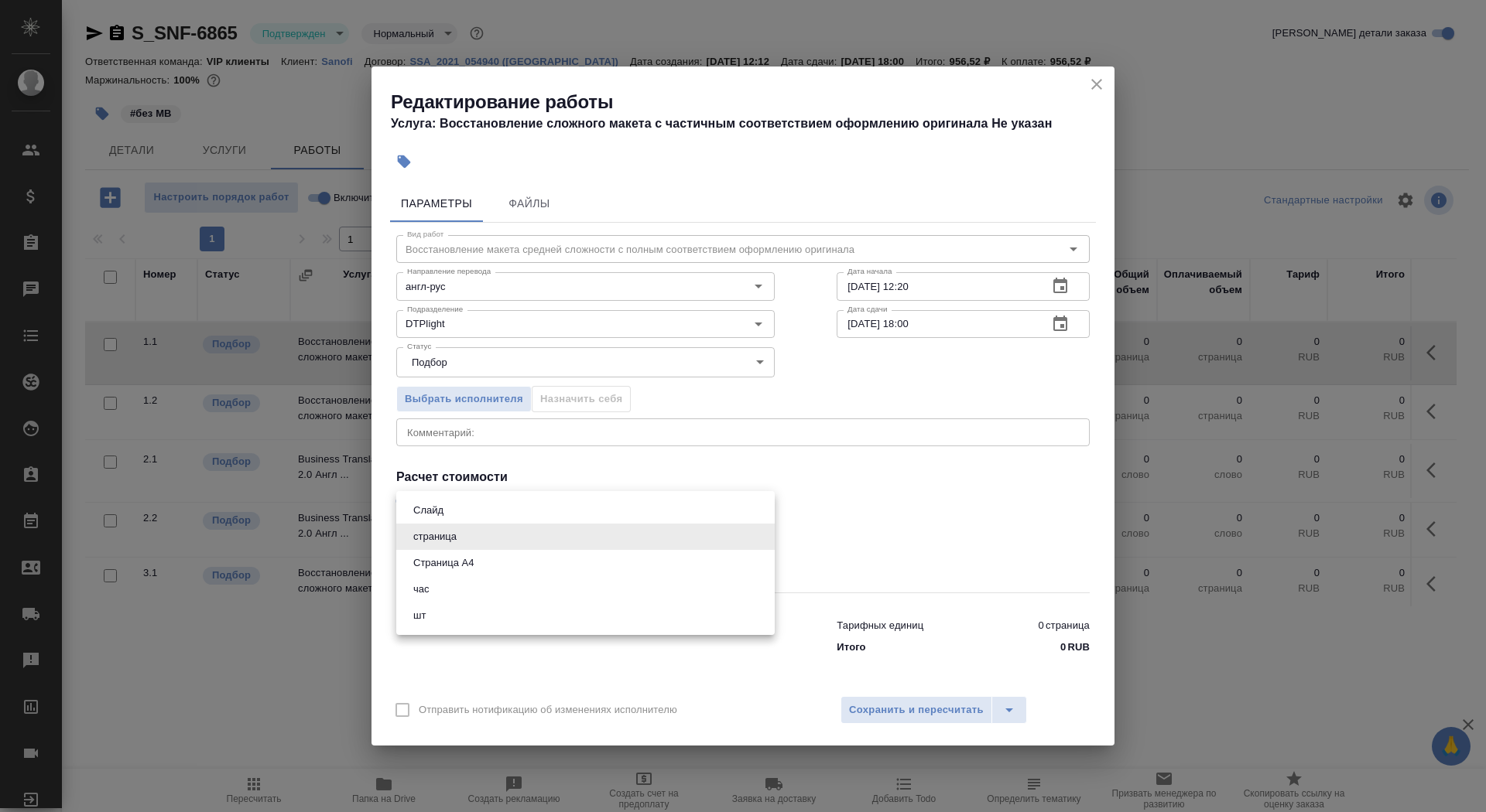
click at [478, 535] on body "🙏 .cls-1 fill:#fff; AWATERA Saydasheva Dilyara Клиенты Спецификации Заказы 0 Ча…" at bounding box center [743, 406] width 1486 height 812
click at [488, 561] on li "Страница А4" at bounding box center [585, 563] width 378 height 26
type input "5f036ec4e16dec2d6b59c8ff"
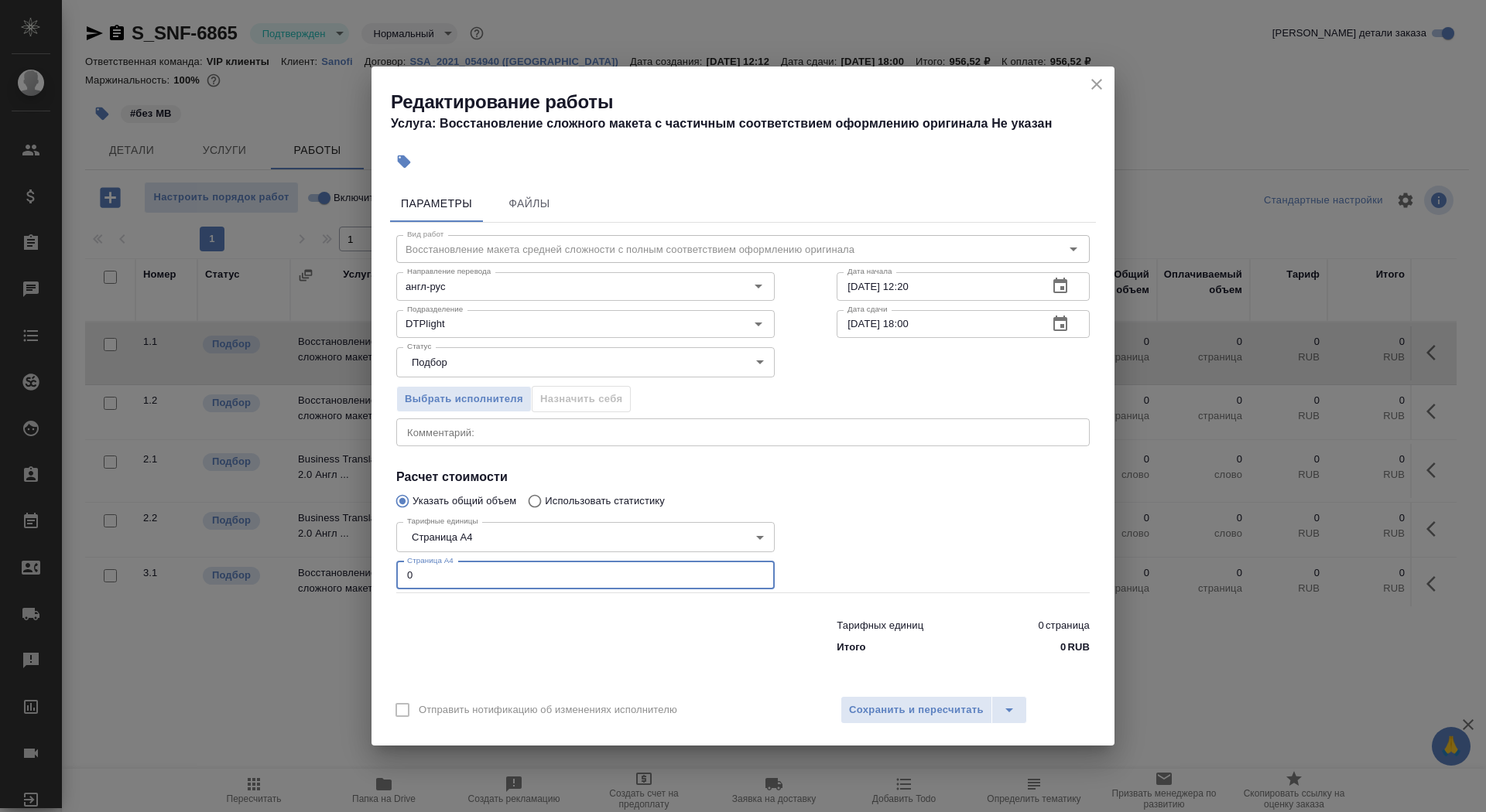
click at [481, 571] on input "0" at bounding box center [585, 575] width 378 height 28
type input "2"
click at [971, 283] on input "04.09.2025 12:20" at bounding box center [936, 286] width 199 height 28
type input "04.09.2025 13:20"
click at [1065, 317] on icon "button" at bounding box center [1060, 324] width 14 height 16
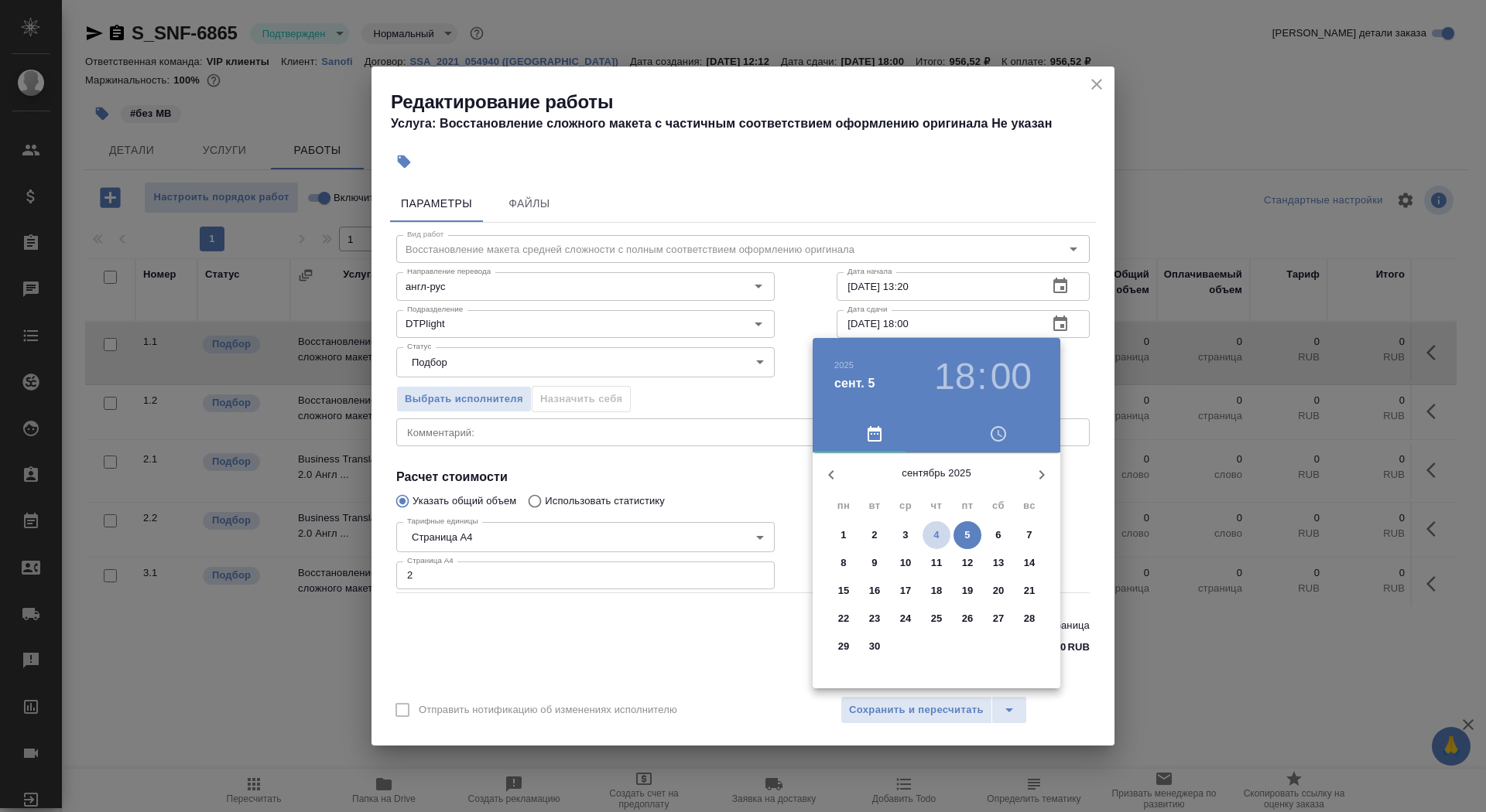
click at [942, 534] on span "4" at bounding box center [936, 536] width 28 height 16
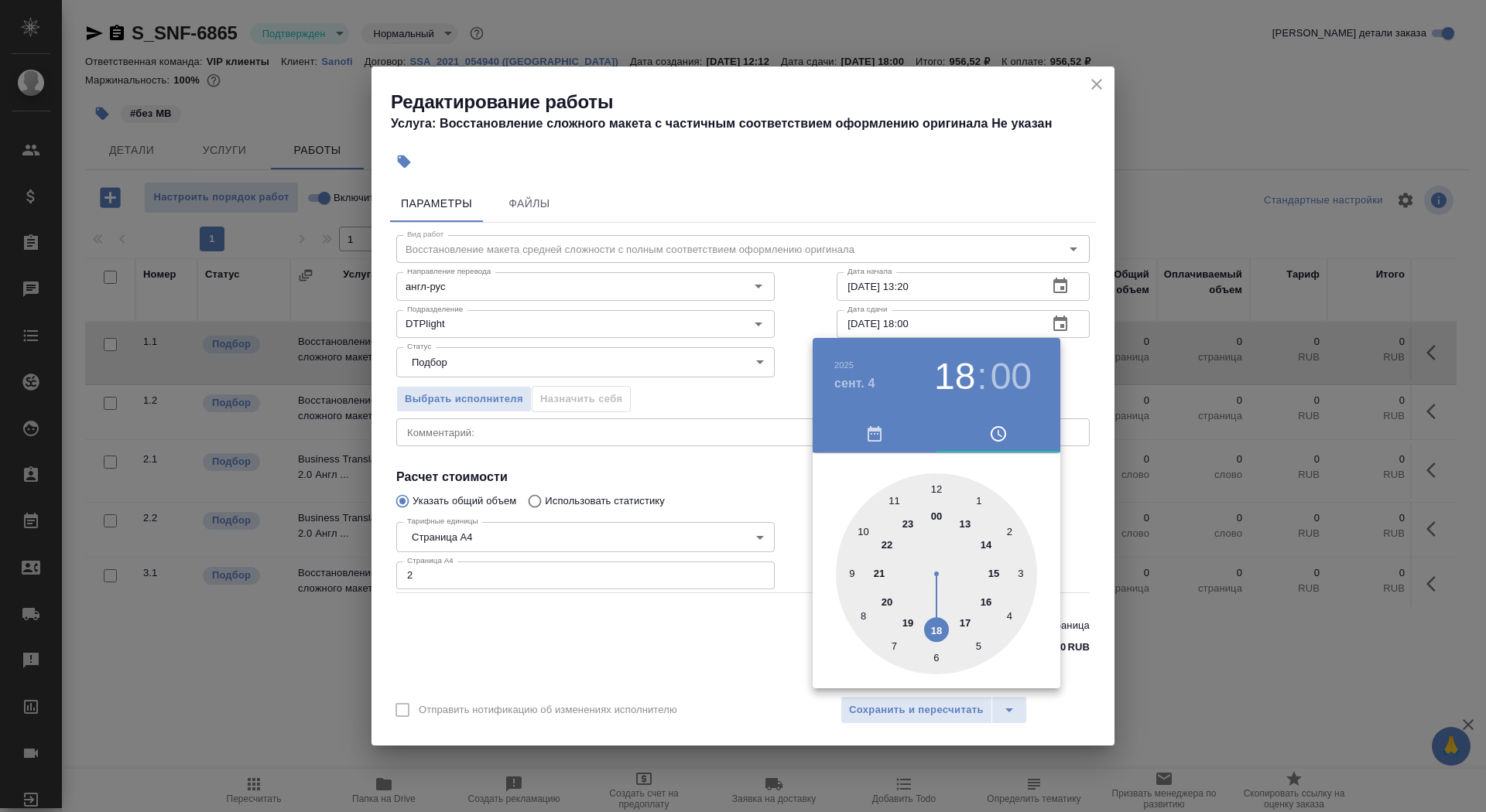
click at [993, 572] on div at bounding box center [936, 574] width 201 height 201
type input "04.09.2025 15:00"
click at [651, 560] on div at bounding box center [743, 406] width 1486 height 812
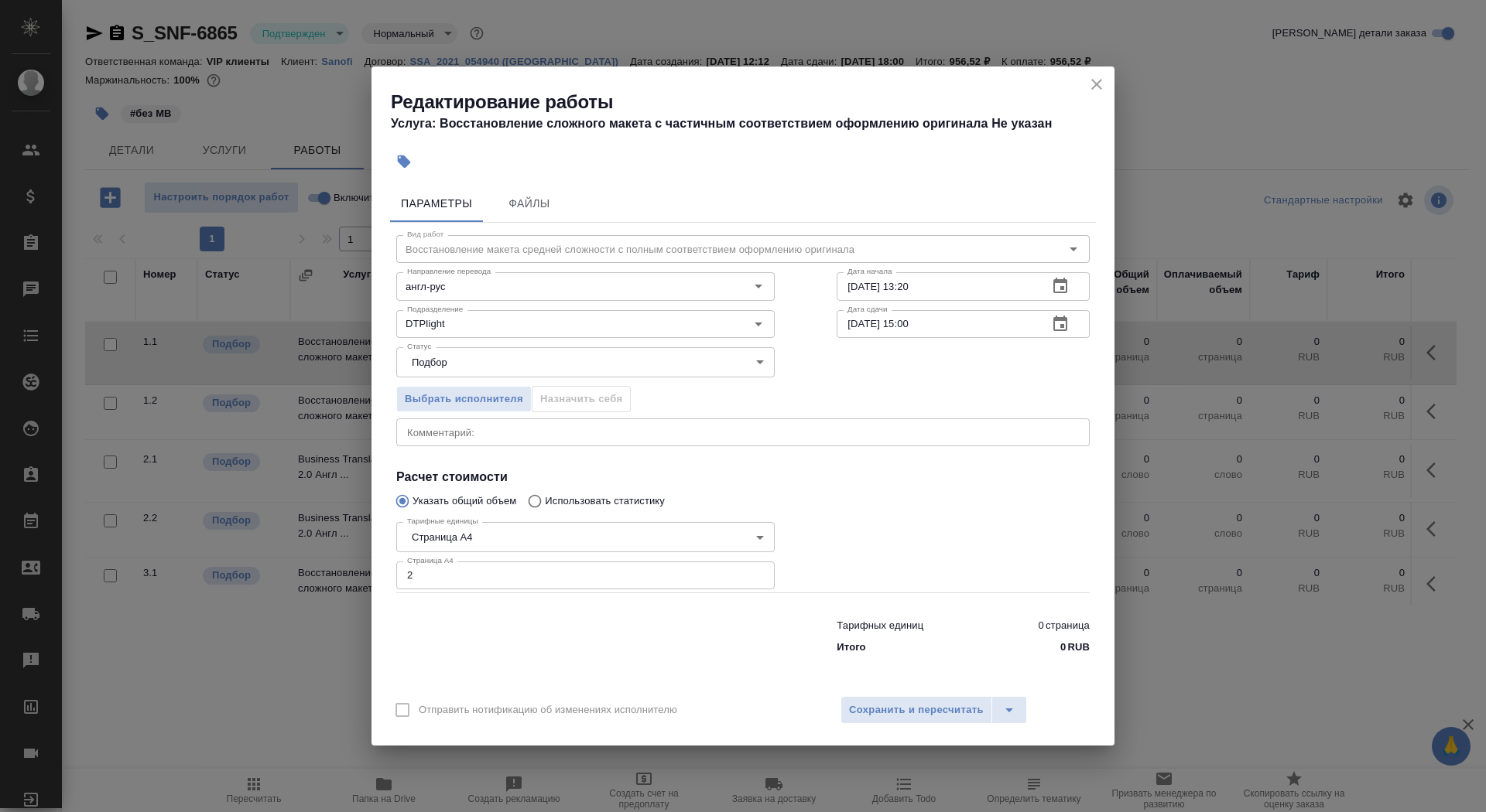
click at [856, 733] on div "Отправить нотификацию об изменениях исполнителю Сохранить и пересчитать" at bounding box center [743, 716] width 743 height 59
click at [867, 711] on span "Сохранить и пересчитать" at bounding box center [917, 710] width 135 height 18
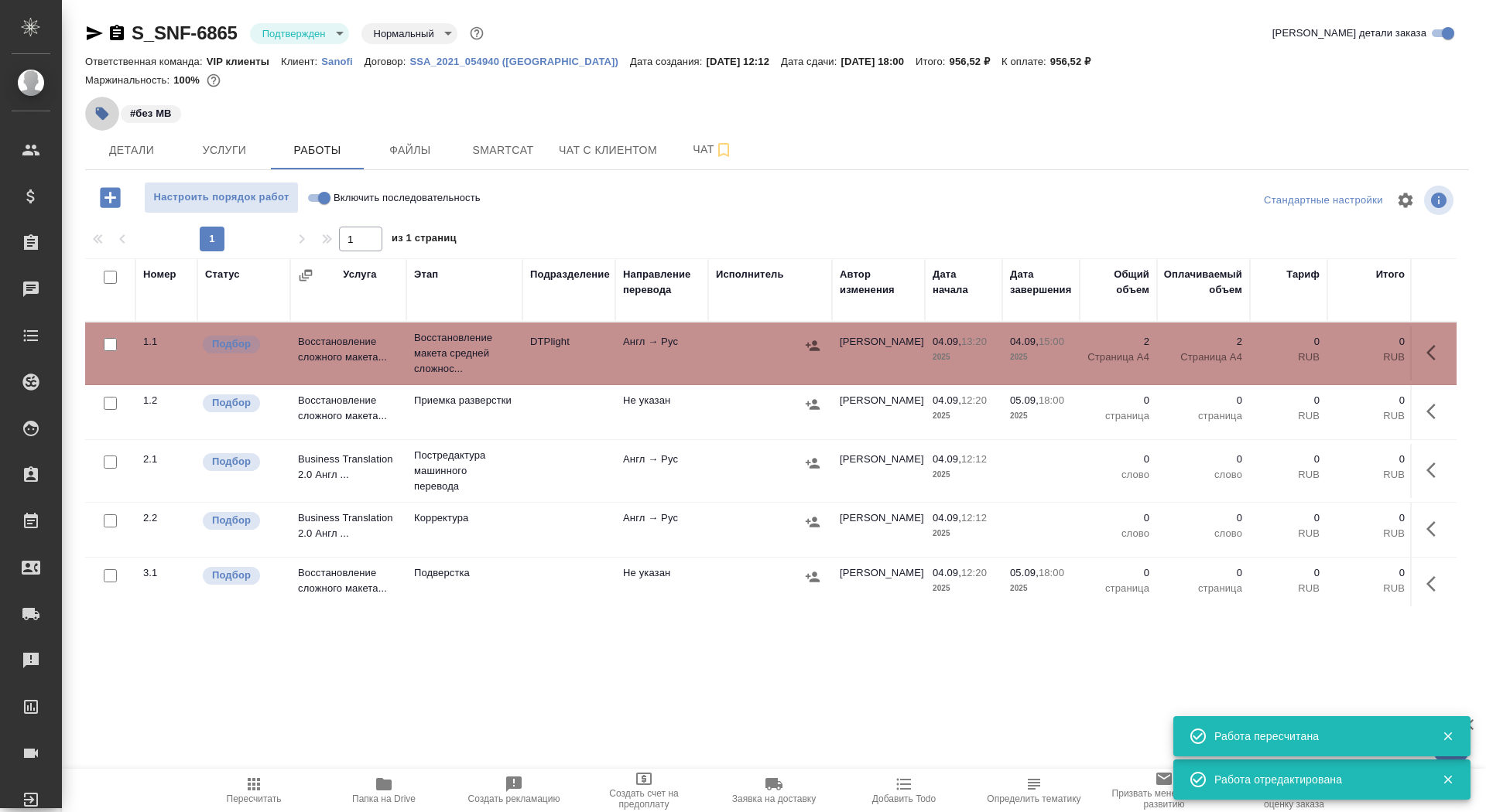
click at [107, 106] on icon "button" at bounding box center [103, 114] width 16 height 16
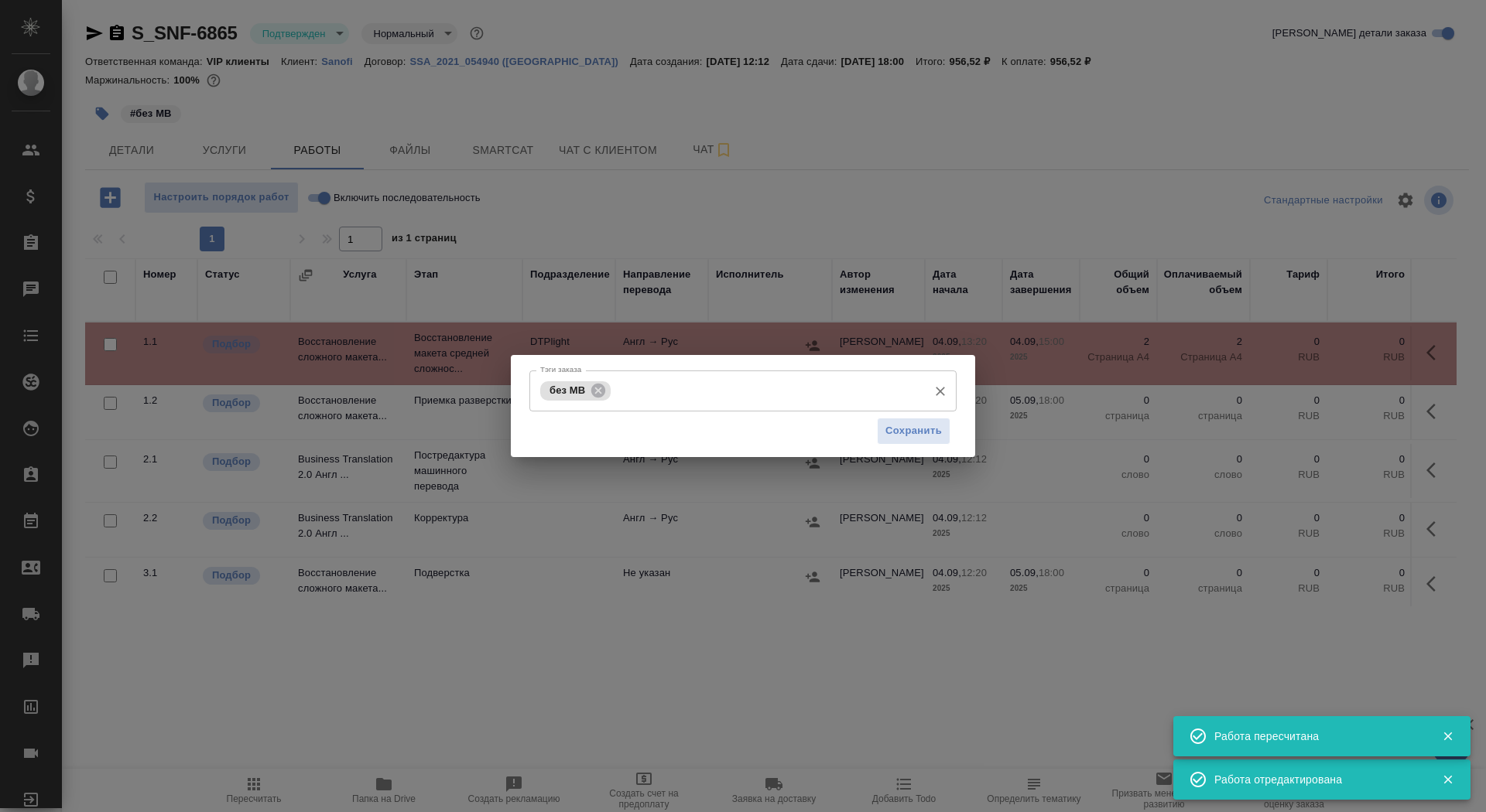
click at [679, 373] on div "без МВ Тэги заказа" at bounding box center [743, 391] width 427 height 41
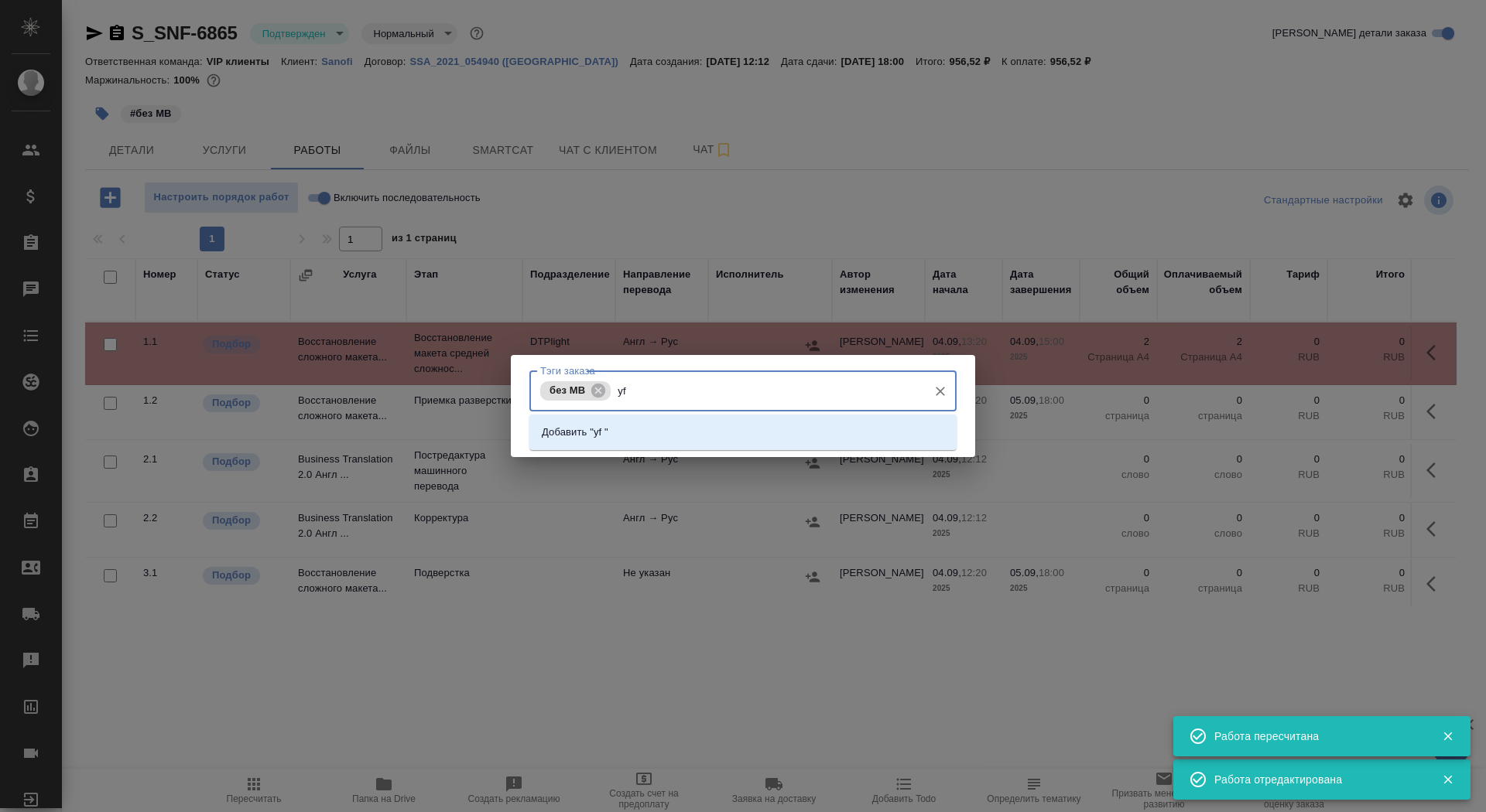
type input "y"
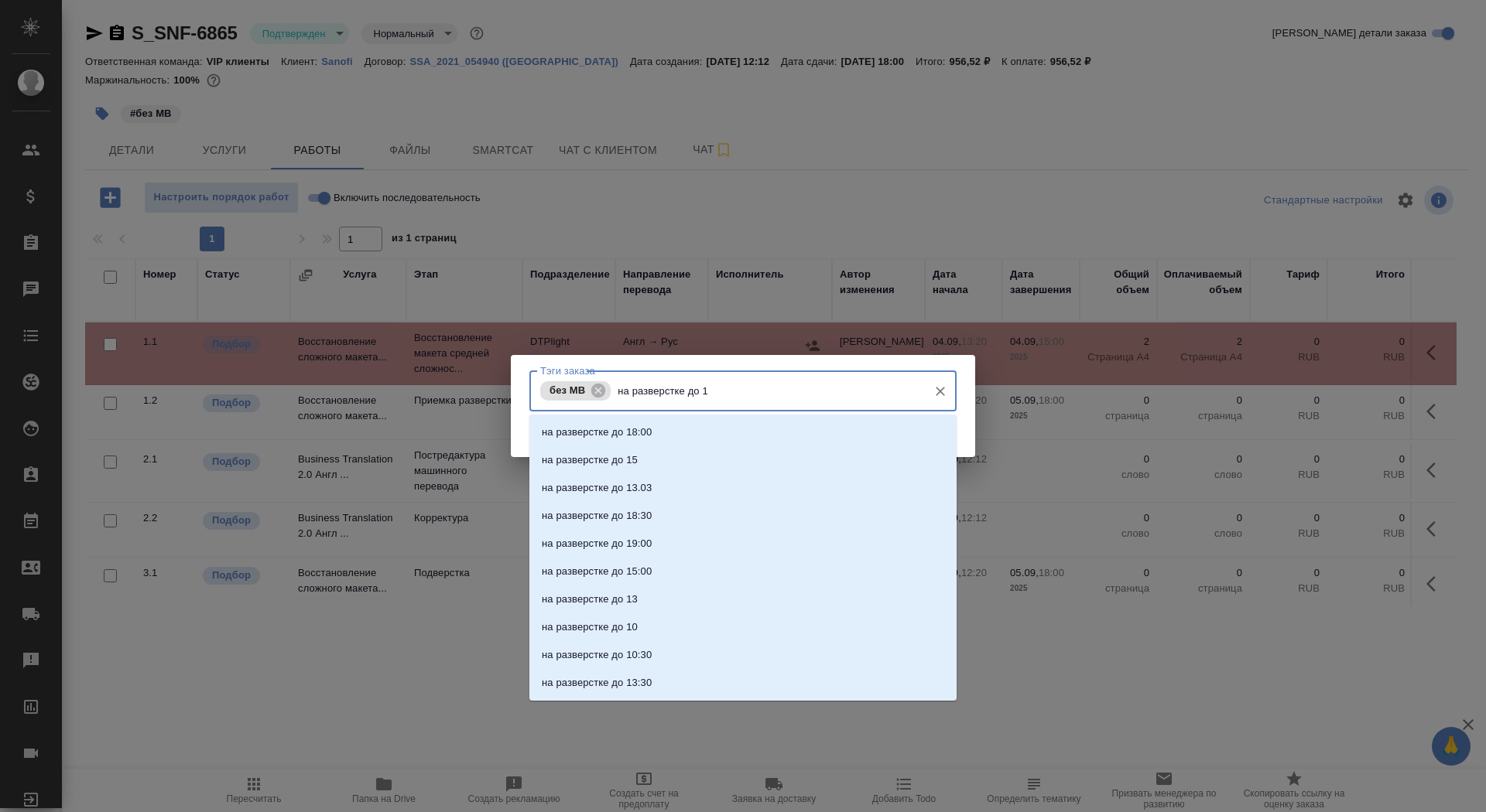
type input "на разверстке до 15"
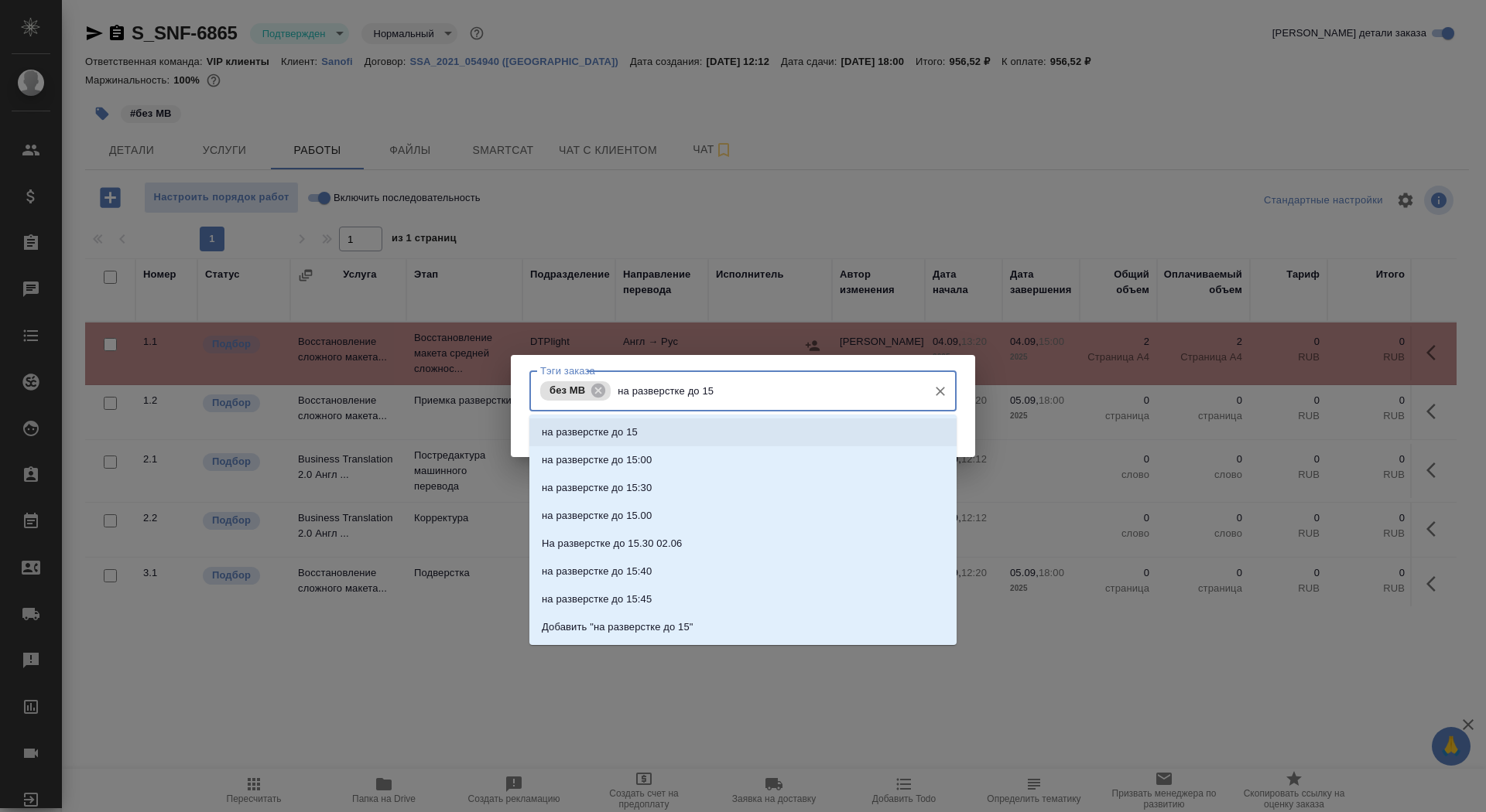
click at [710, 428] on li "на разверстке до 15" at bounding box center [743, 432] width 427 height 28
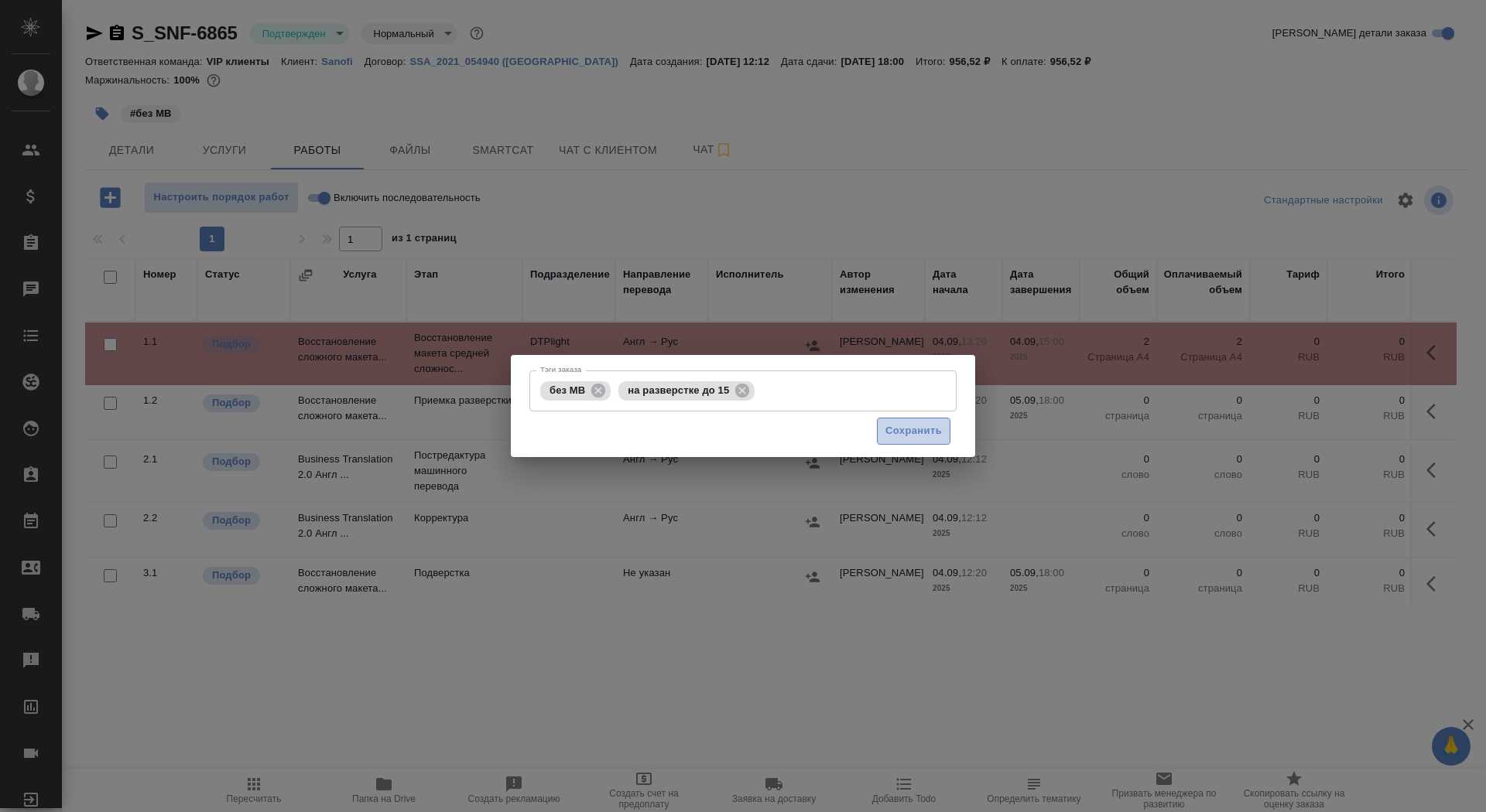
click at [899, 439] on span "Сохранить" at bounding box center [914, 431] width 57 height 18
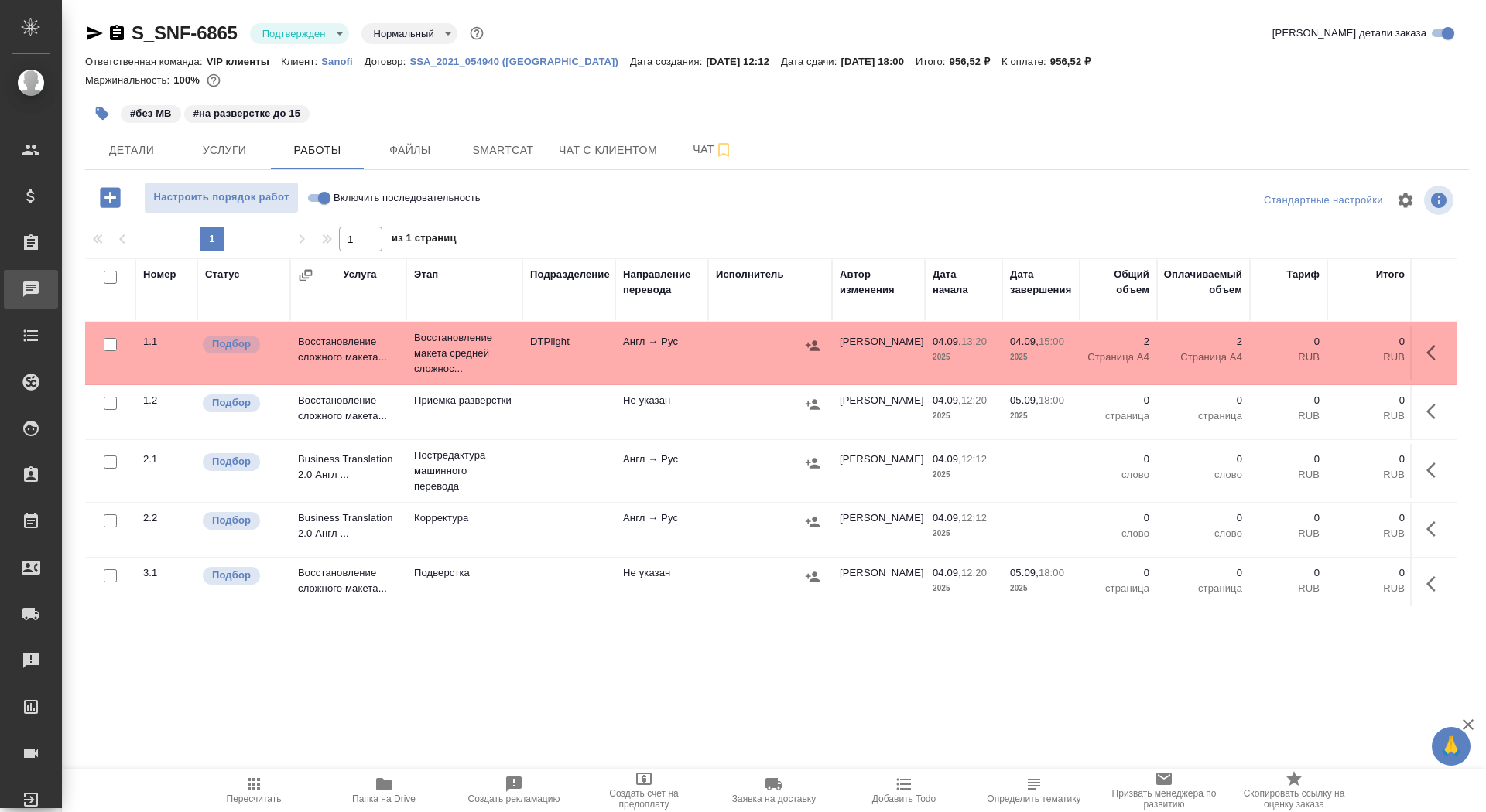
click at [31, 285] on div "Чаты" at bounding box center [11, 289] width 39 height 23
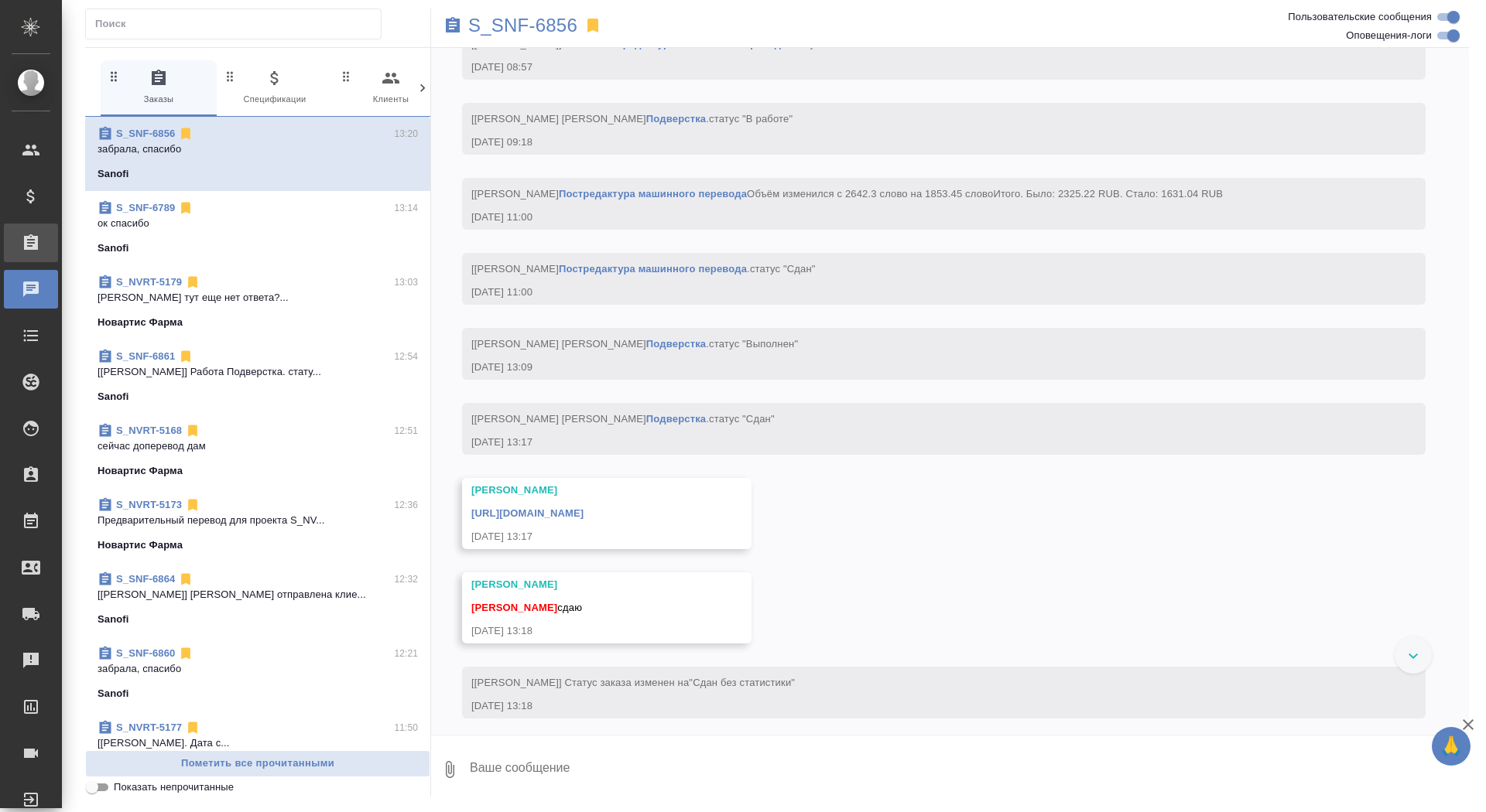
scroll to position [6172, 0]
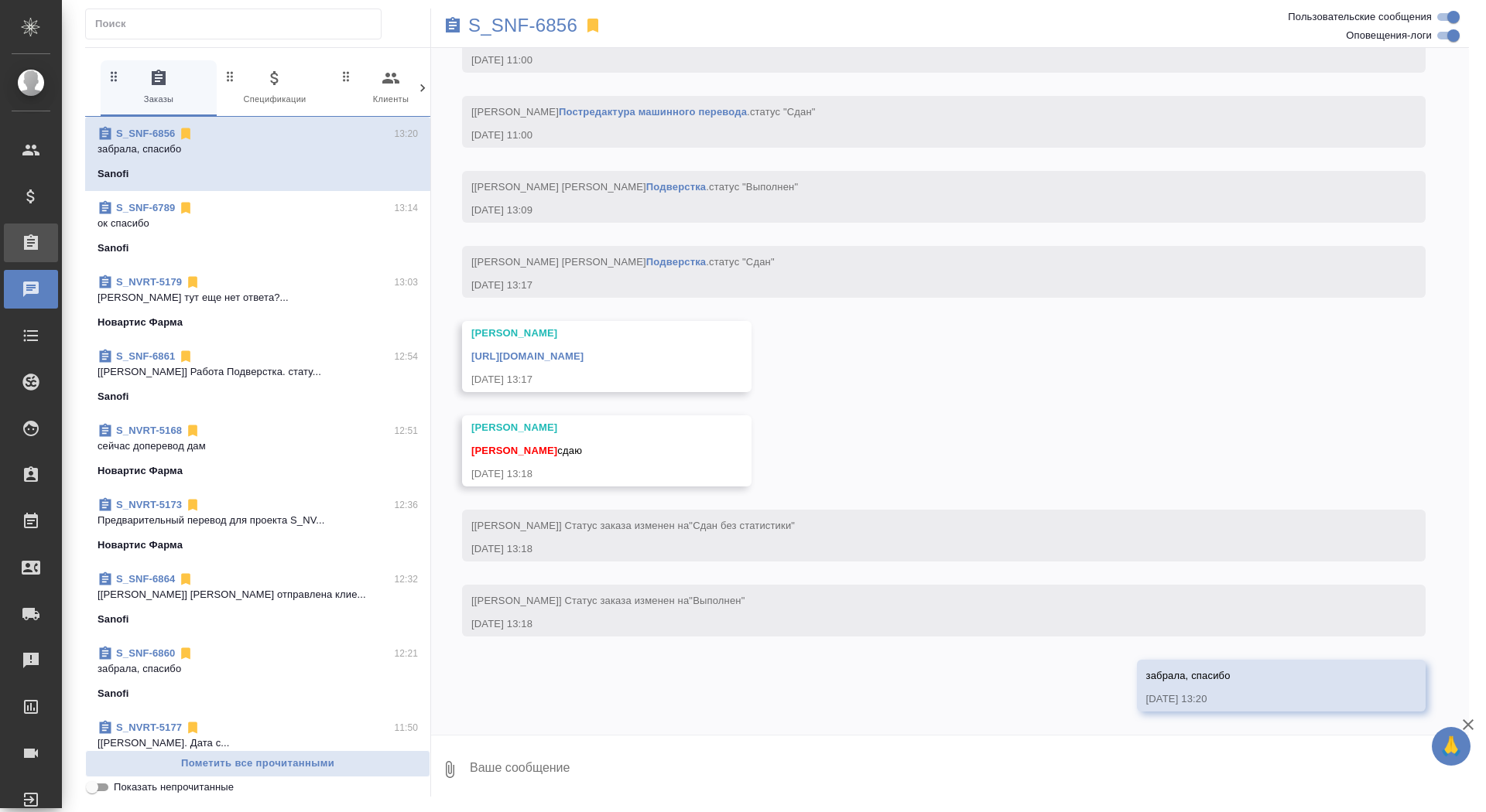
click at [33, 243] on icon at bounding box center [31, 243] width 19 height 19
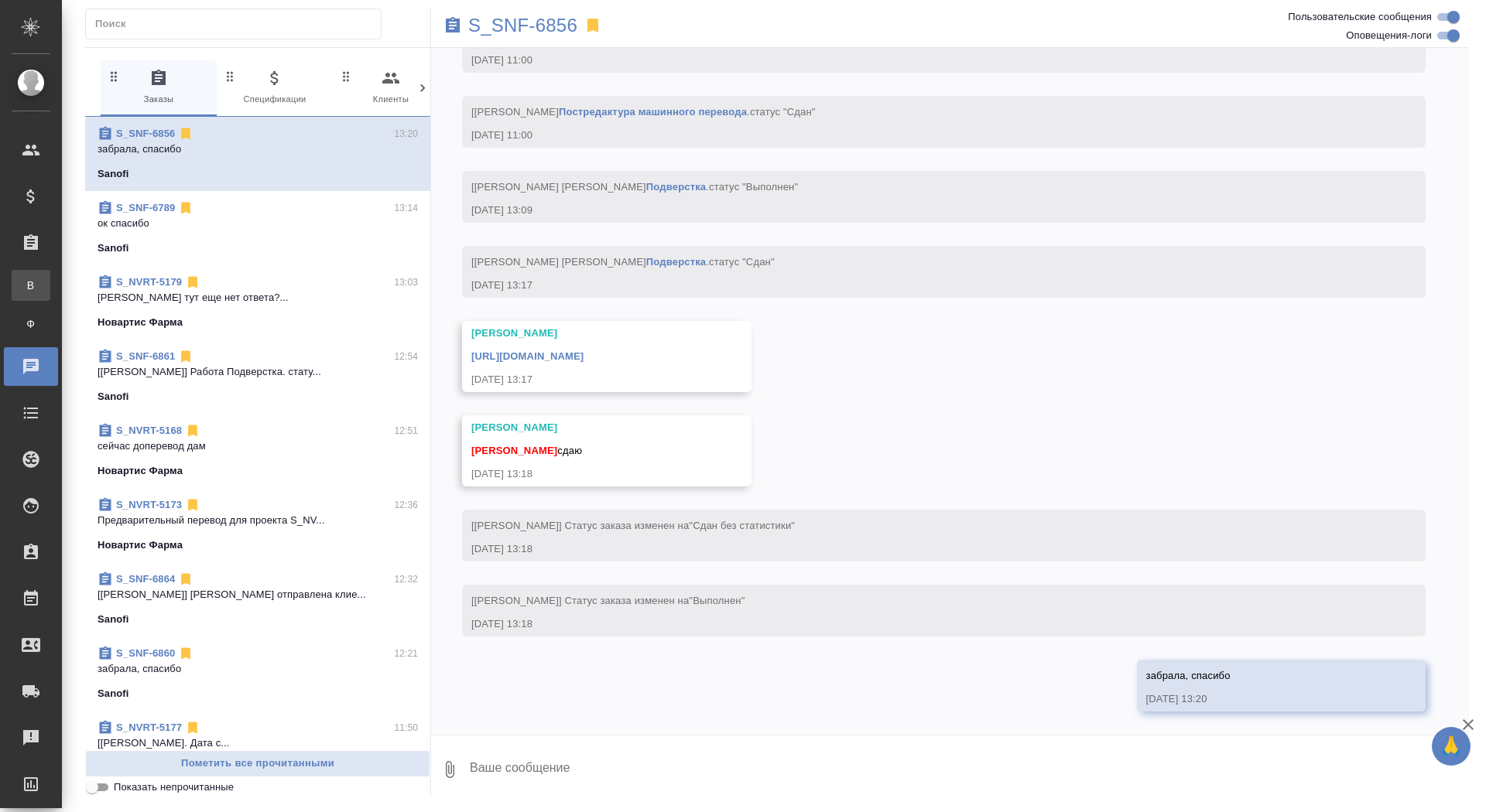
click at [29, 281] on span "В" at bounding box center [31, 286] width 23 height 16
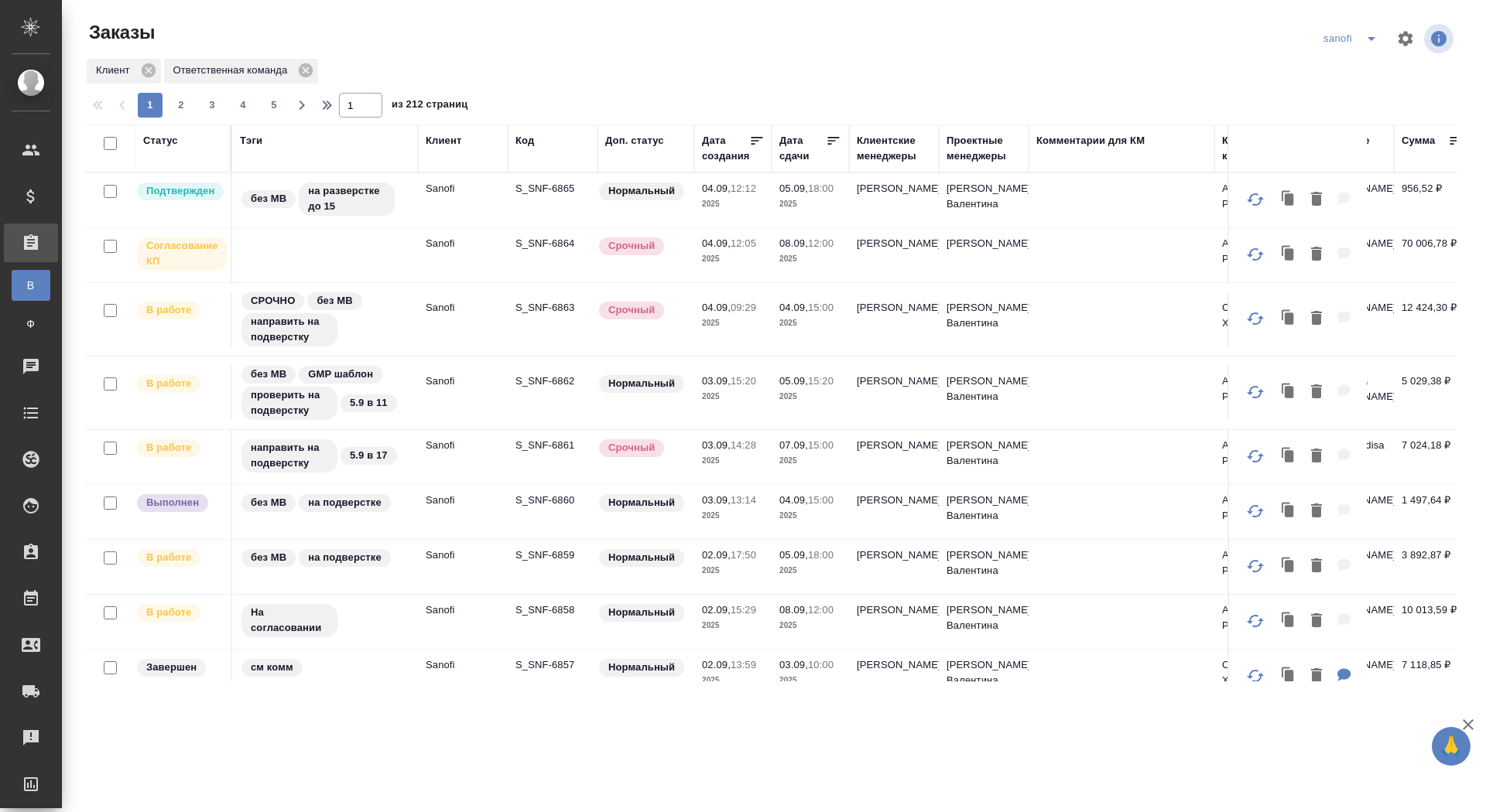
click at [791, 164] on th "Дата сдачи" at bounding box center [811, 148] width 77 height 48
click at [790, 155] on div "Дата сдачи" at bounding box center [802, 148] width 47 height 31
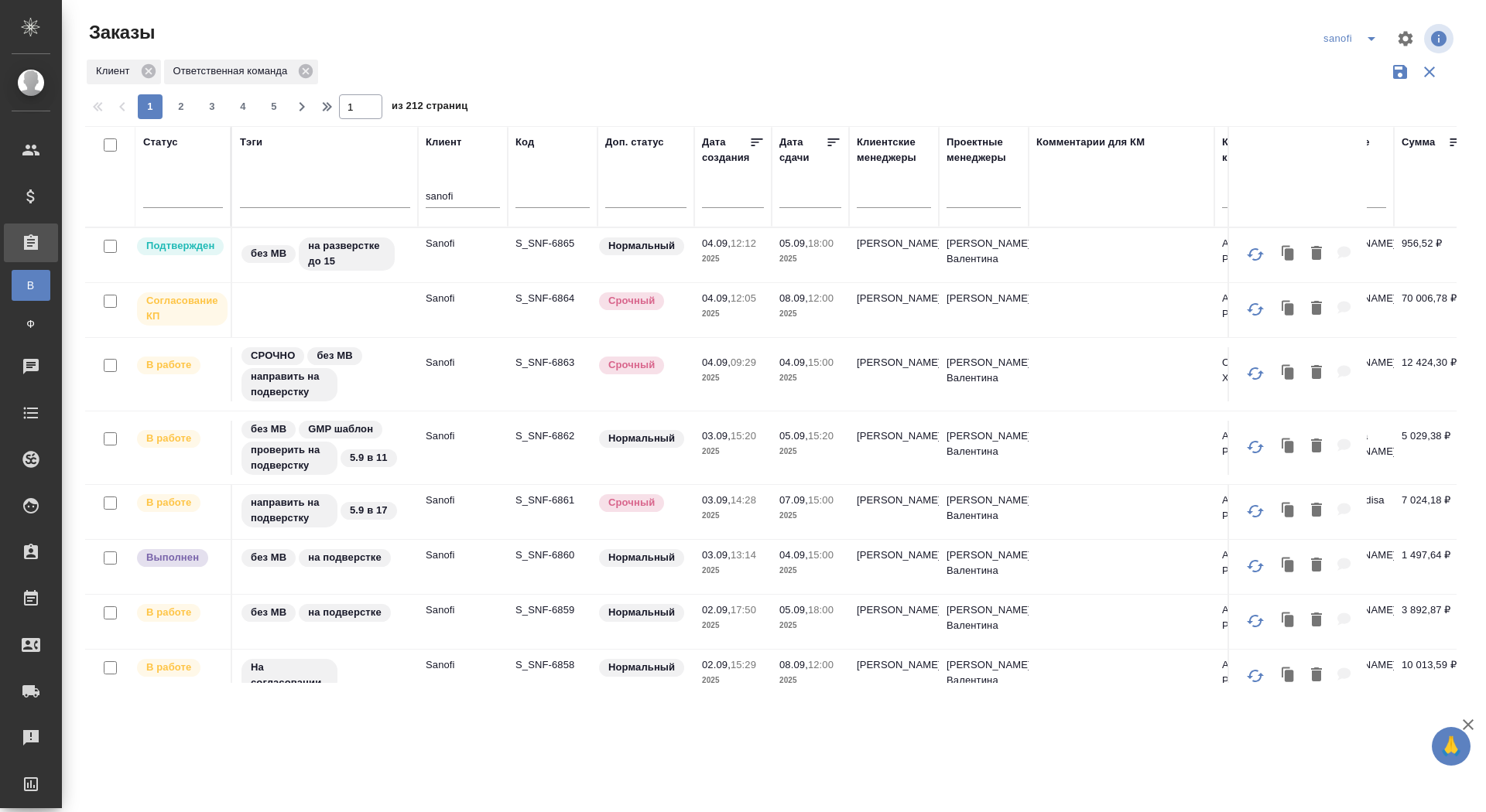
click at [797, 196] on input "text" at bounding box center [815, 194] width 53 height 21
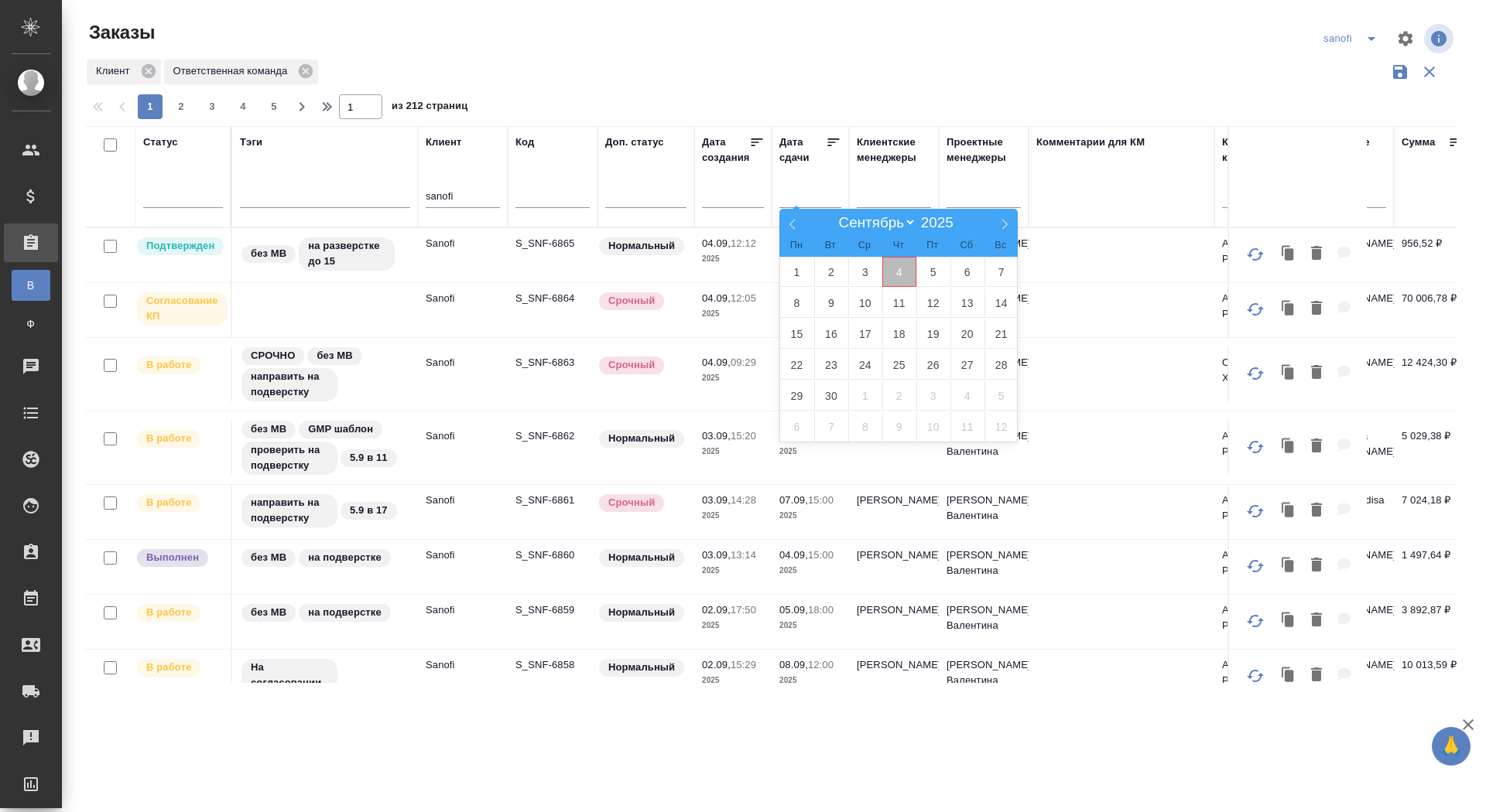
click at [896, 271] on span "4" at bounding box center [899, 272] width 34 height 30
type div "2025-09-03T21:00:00.000Z"
click at [949, 270] on span "5" at bounding box center [933, 272] width 34 height 30
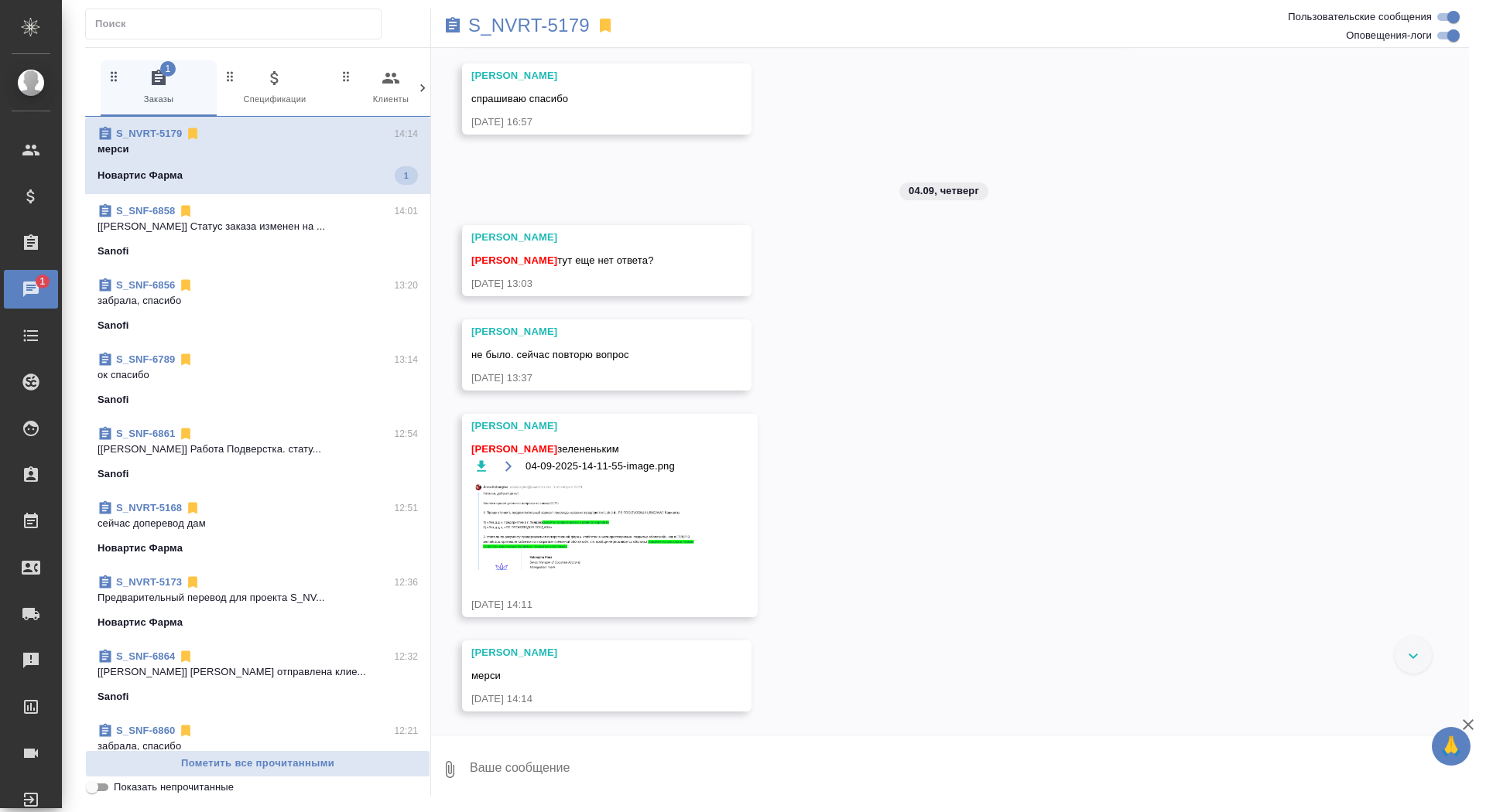
scroll to position [8063, 0]
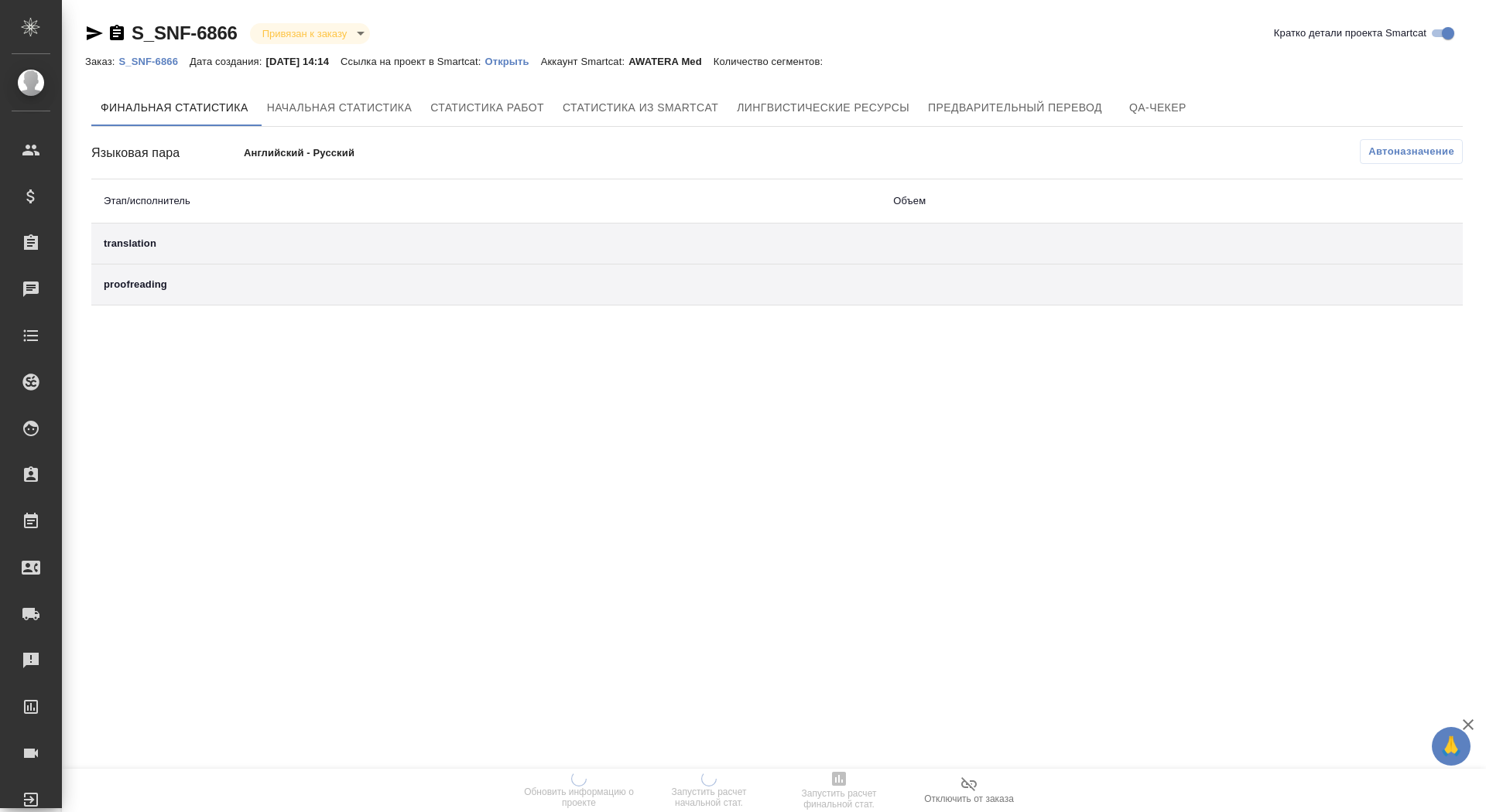
click at [534, 58] on p "Открыть" at bounding box center [512, 62] width 56 height 12
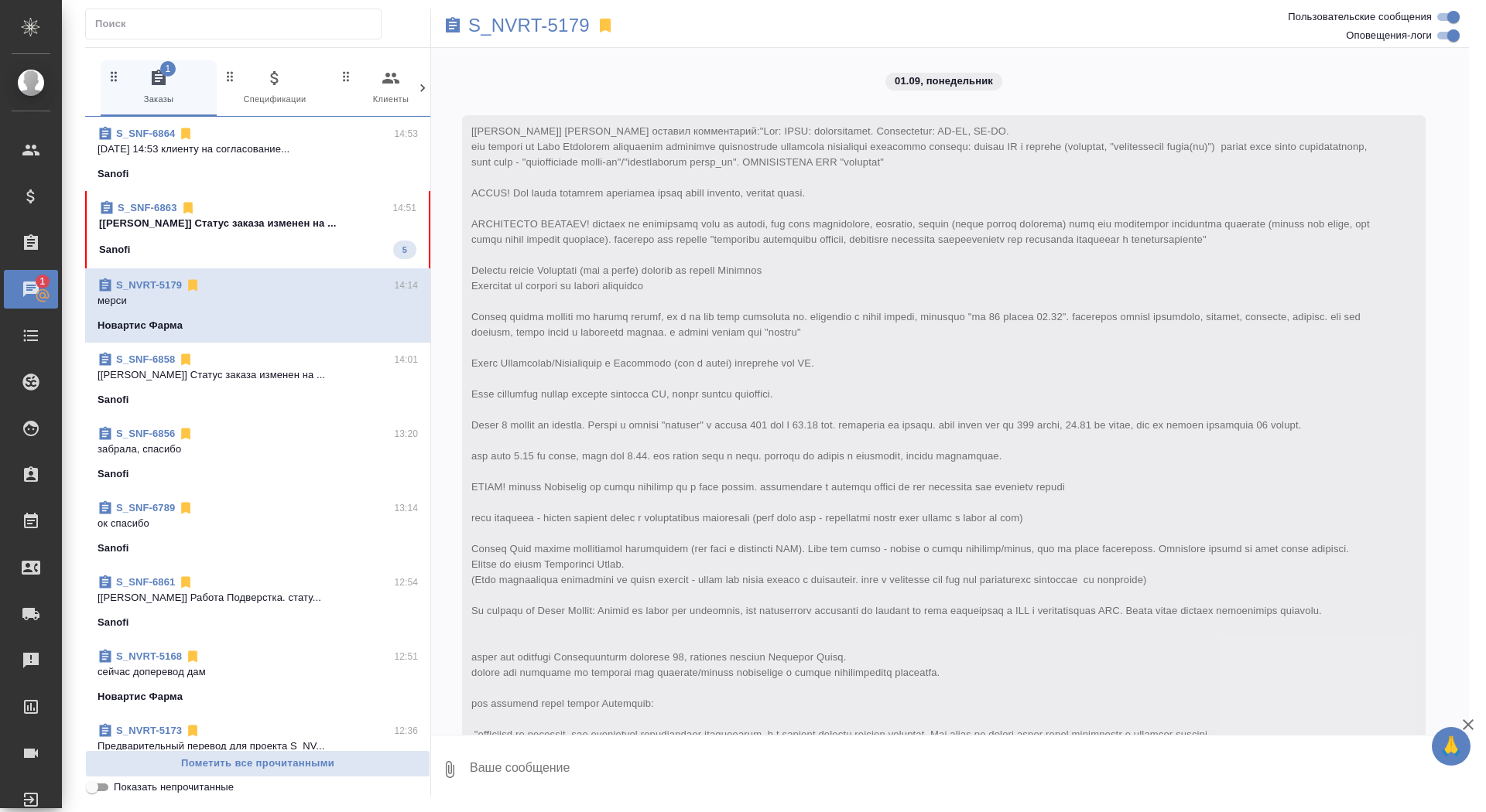
scroll to position [8063, 0]
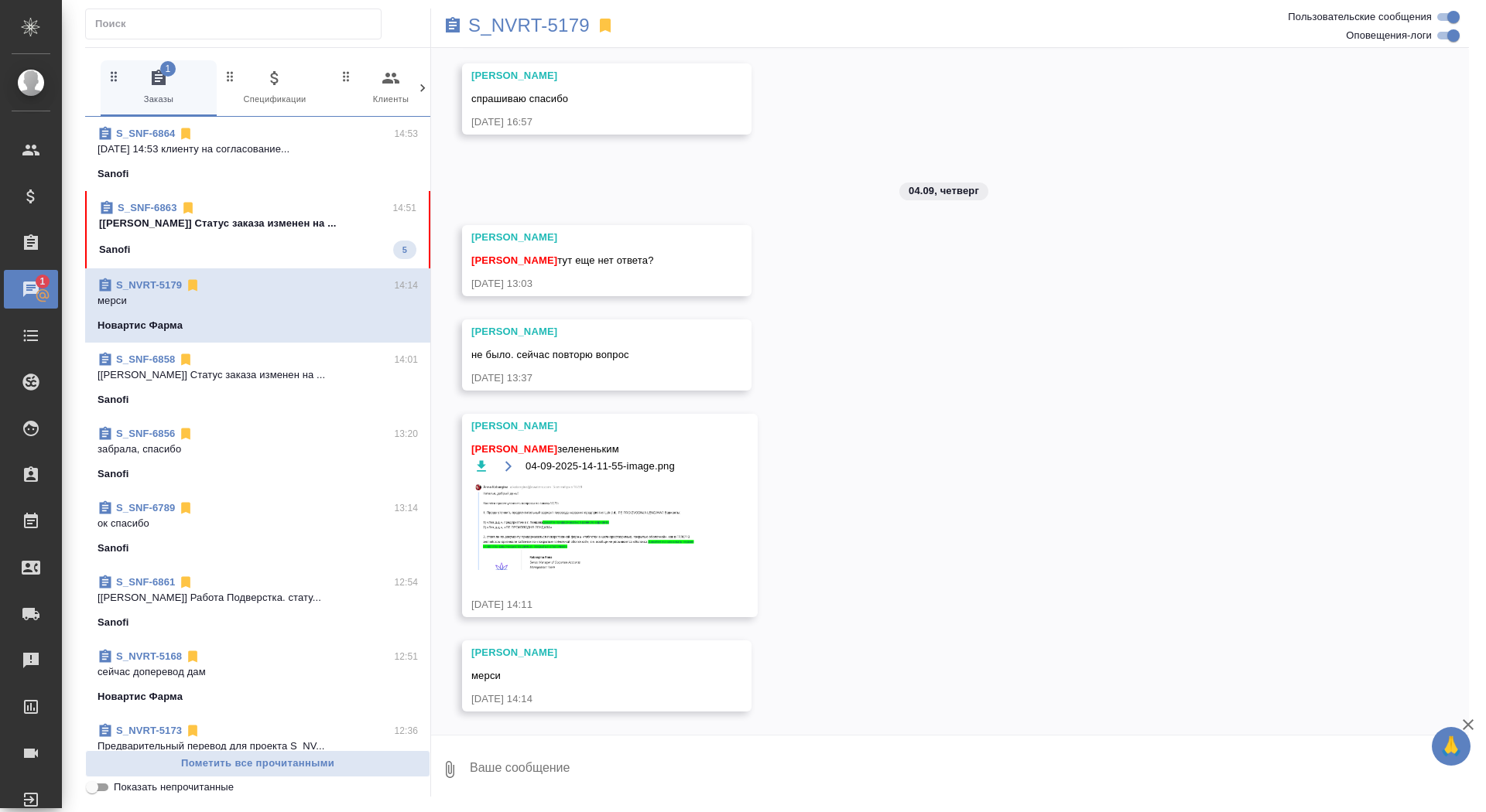
click at [297, 226] on p "[Грабко Мария] Статус заказа изменен на ..." at bounding box center [257, 224] width 317 height 16
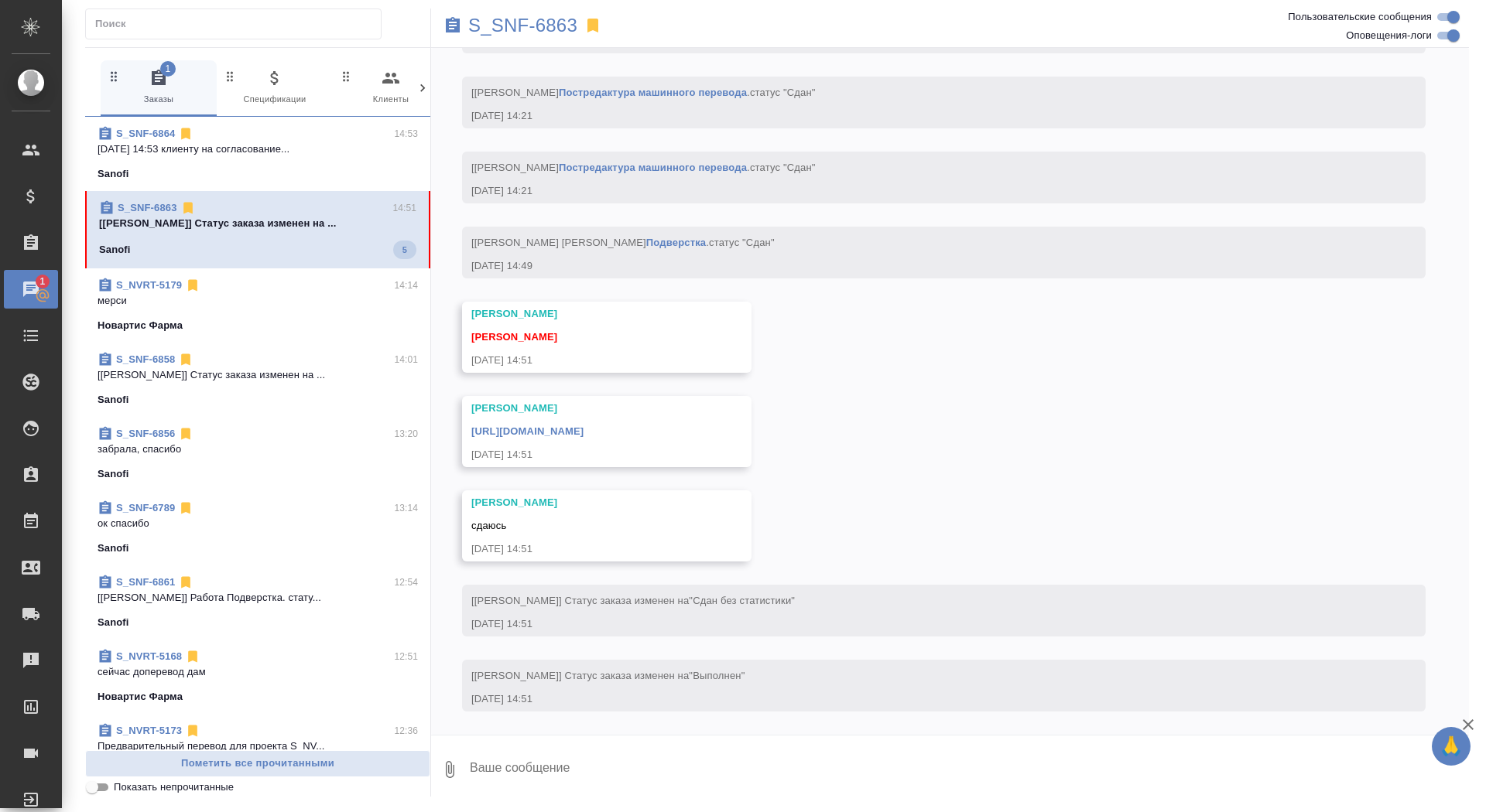
scroll to position [6053, 0]
click at [614, 778] on textarea at bounding box center [969, 769] width 1001 height 53
type textarea "забрала, спасибо"
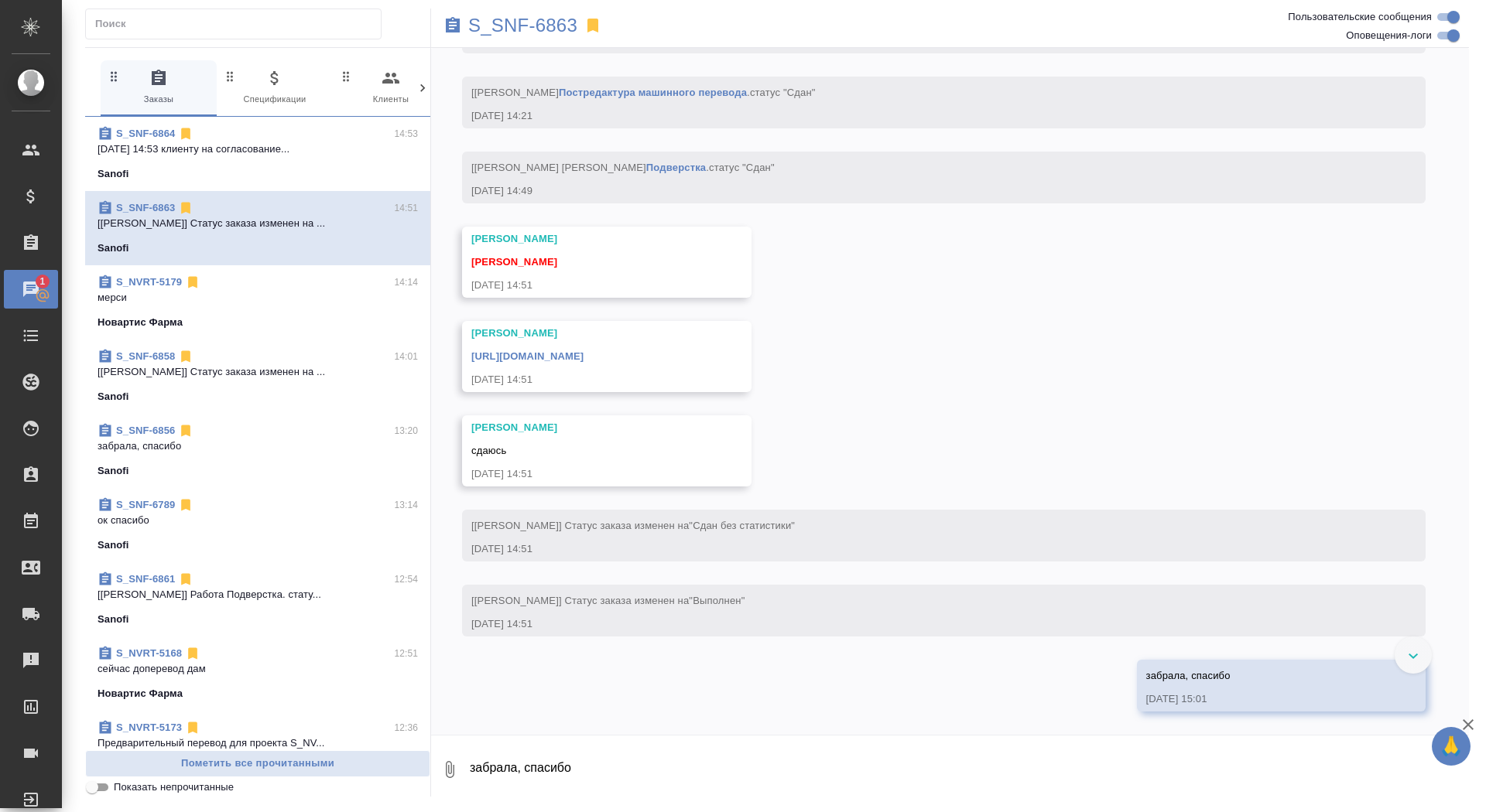
scroll to position [6127, 0]
click at [584, 356] on link "https://drive.awatera.com/apps/files/files/10284800?dir=/Shares/Sanofi/Orders/S…" at bounding box center [527, 356] width 112 height 12
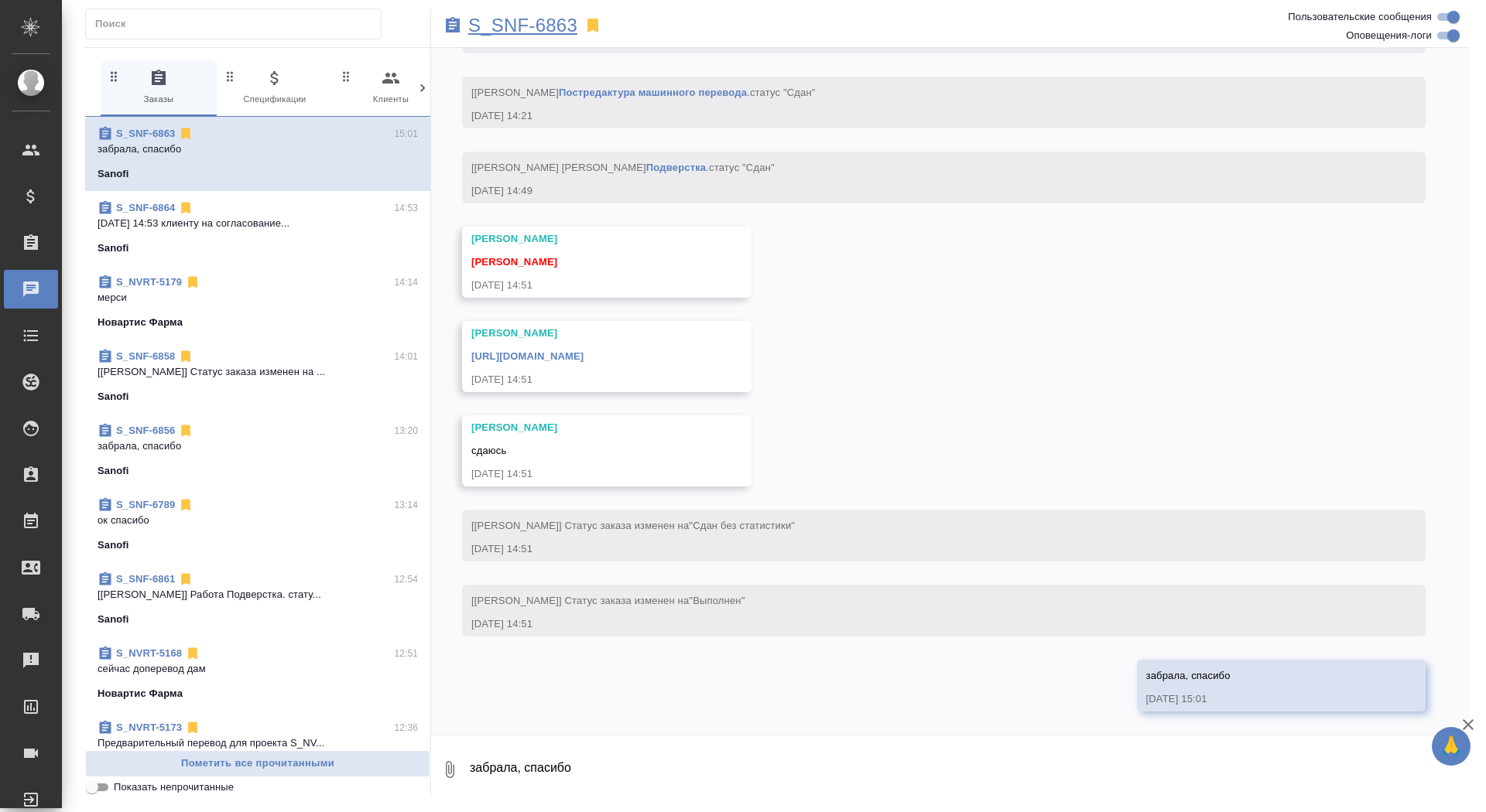
click at [550, 33] on p "S_SNF-6863" at bounding box center [523, 26] width 109 height 16
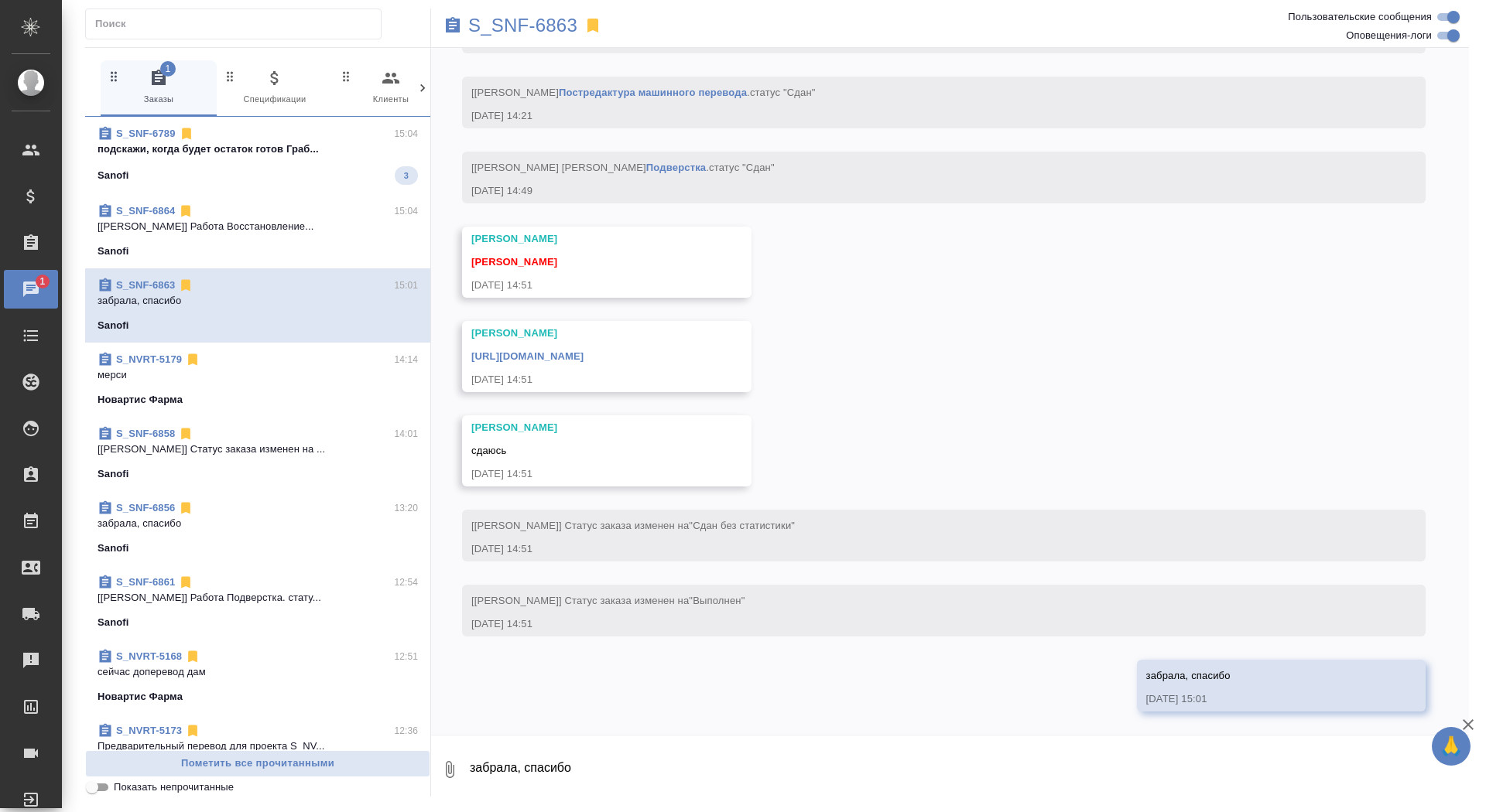
click at [328, 219] on p "[Сайдашева Диляра] Работа Восстановление..." at bounding box center [258, 226] width 321 height 16
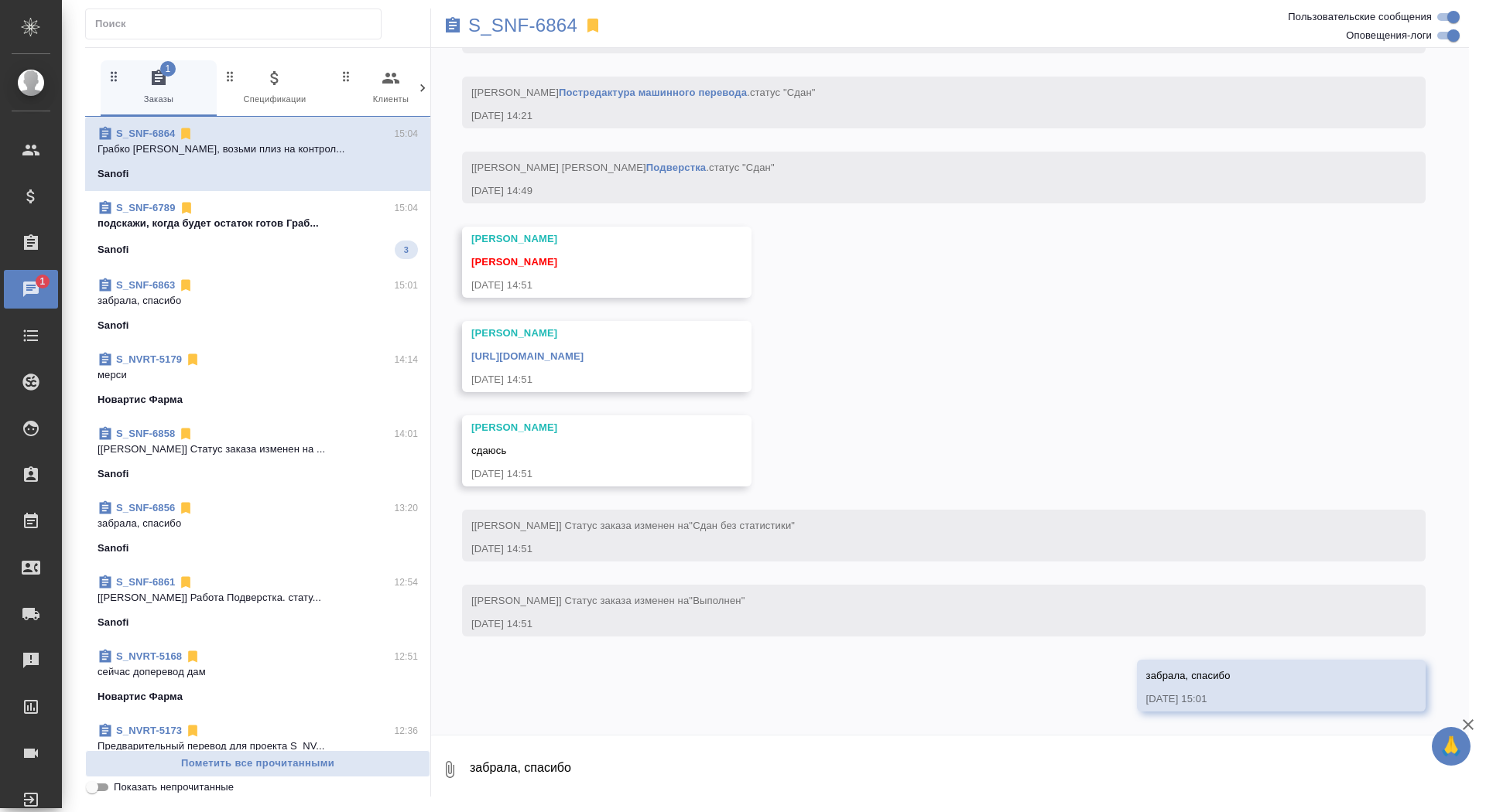
scroll to position [2232, 0]
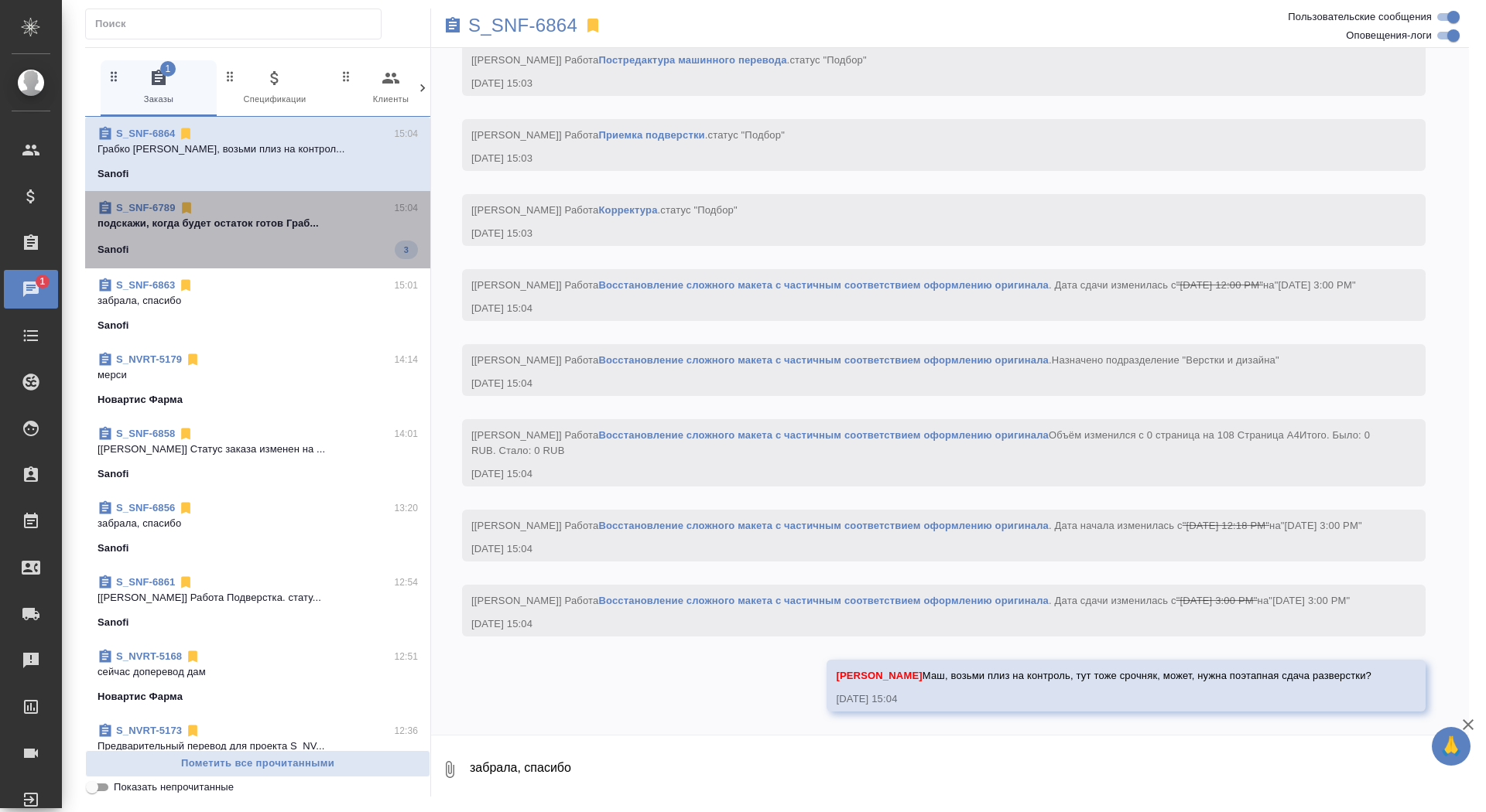
click at [308, 202] on div "S_SNF-6789 15:04" at bounding box center [258, 208] width 321 height 16
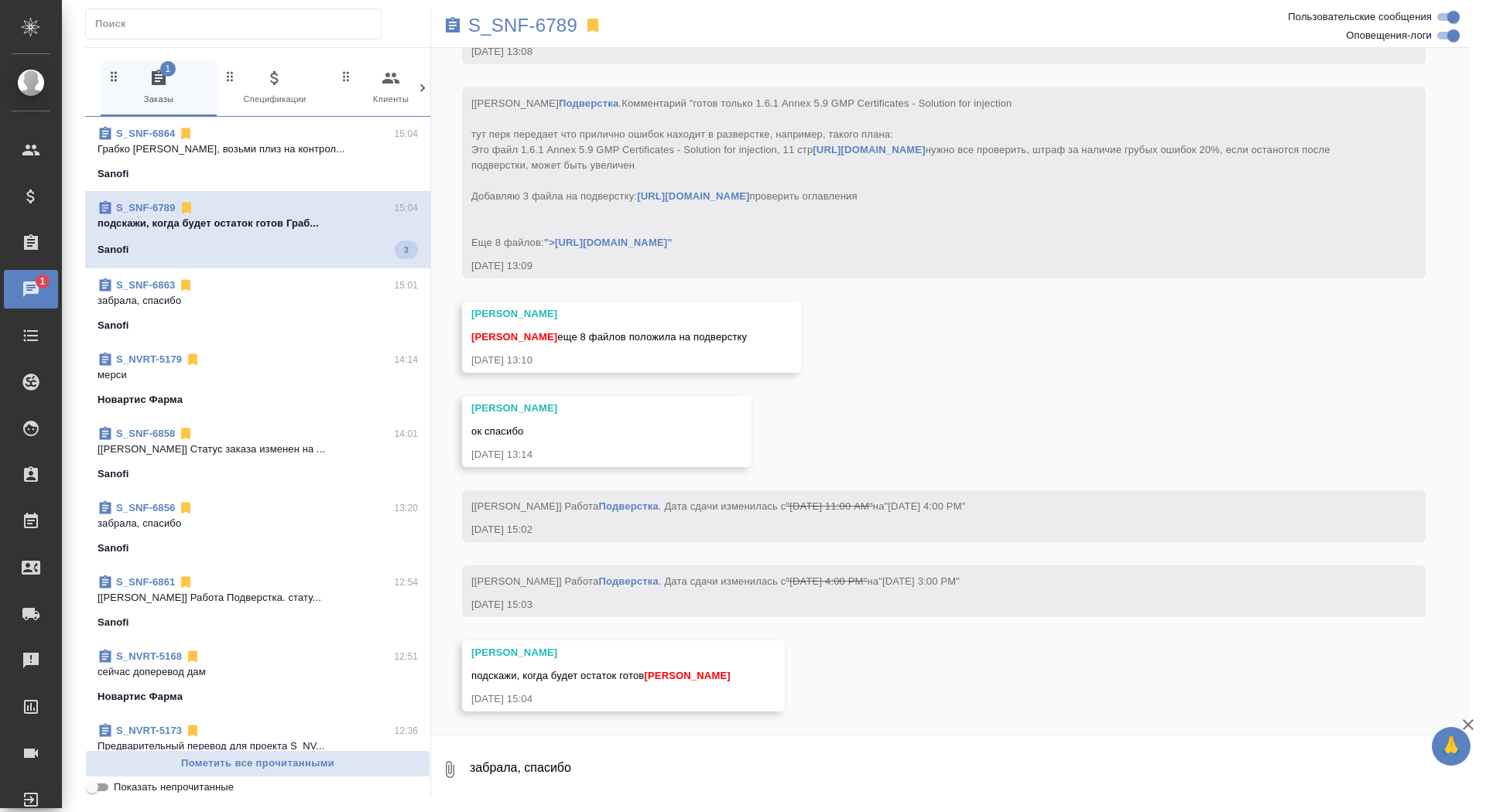
scroll to position [14797, 0]
click at [58, 274] on link "0 Чаты" at bounding box center [31, 289] width 54 height 39
click at [27, 259] on div "Заказы" at bounding box center [31, 242] width 54 height 39
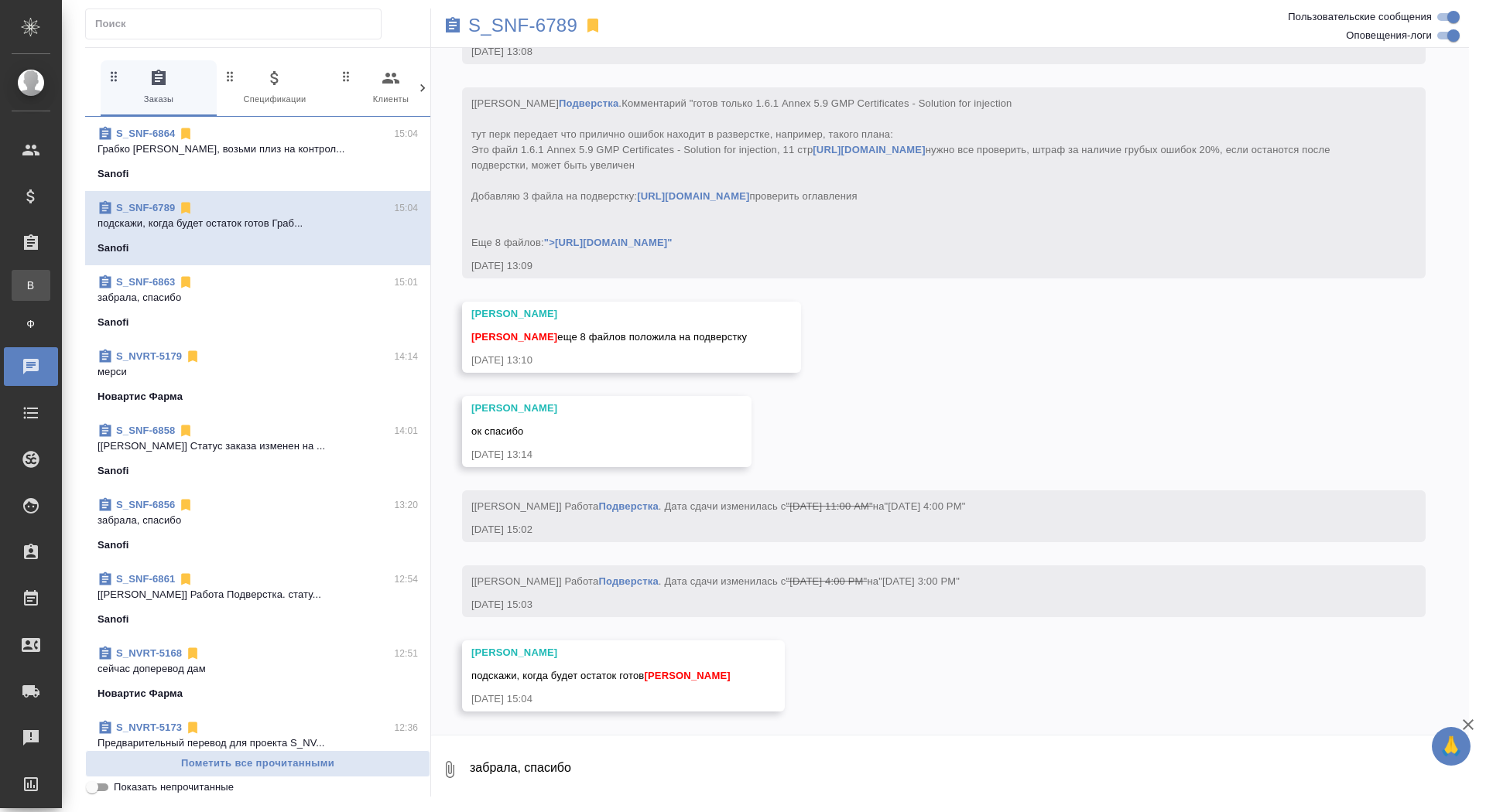
click at [29, 278] on span "В" at bounding box center [31, 286] width 23 height 16
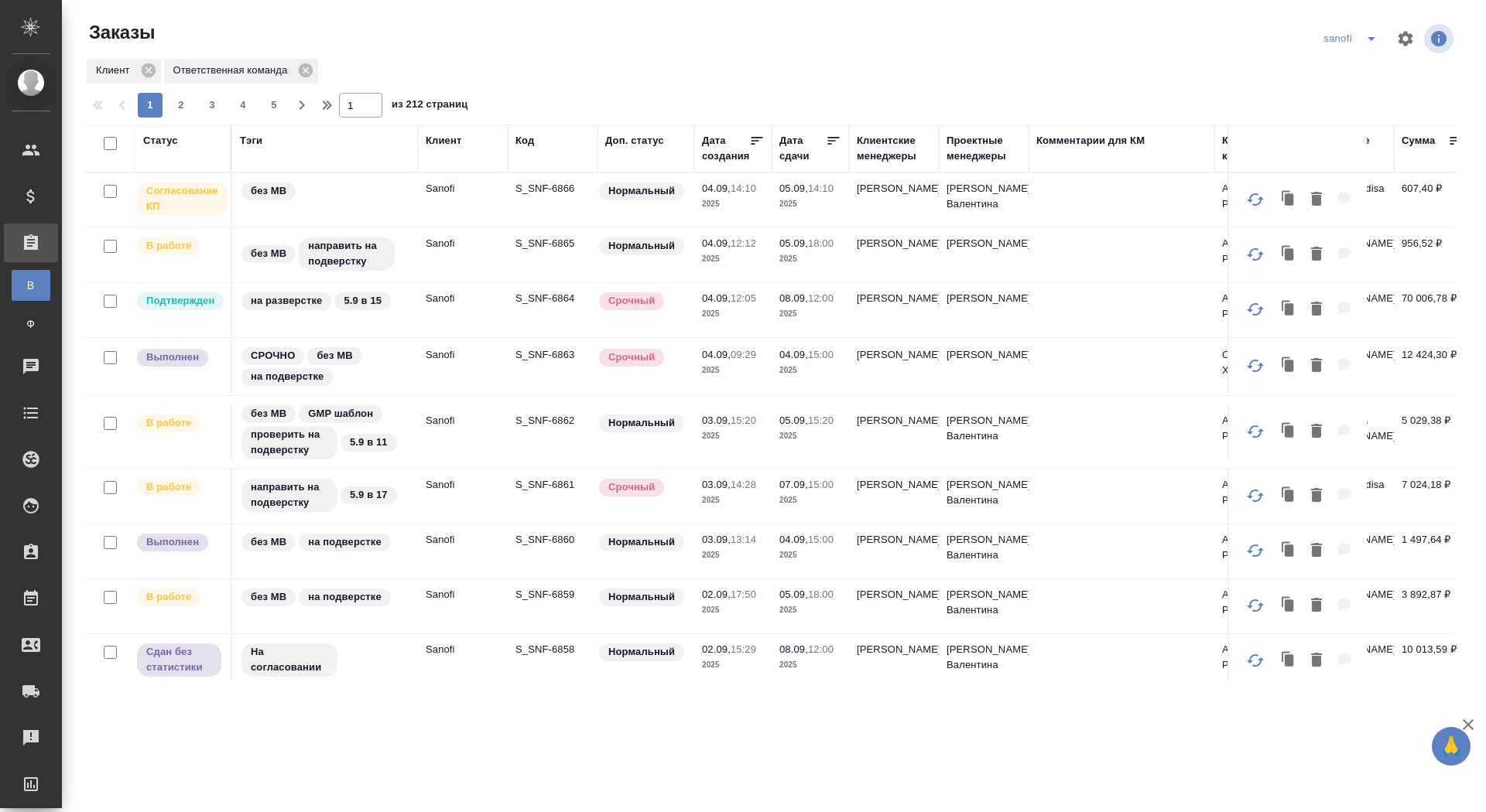
click at [163, 144] on div "Статус" at bounding box center [160, 141] width 35 height 16
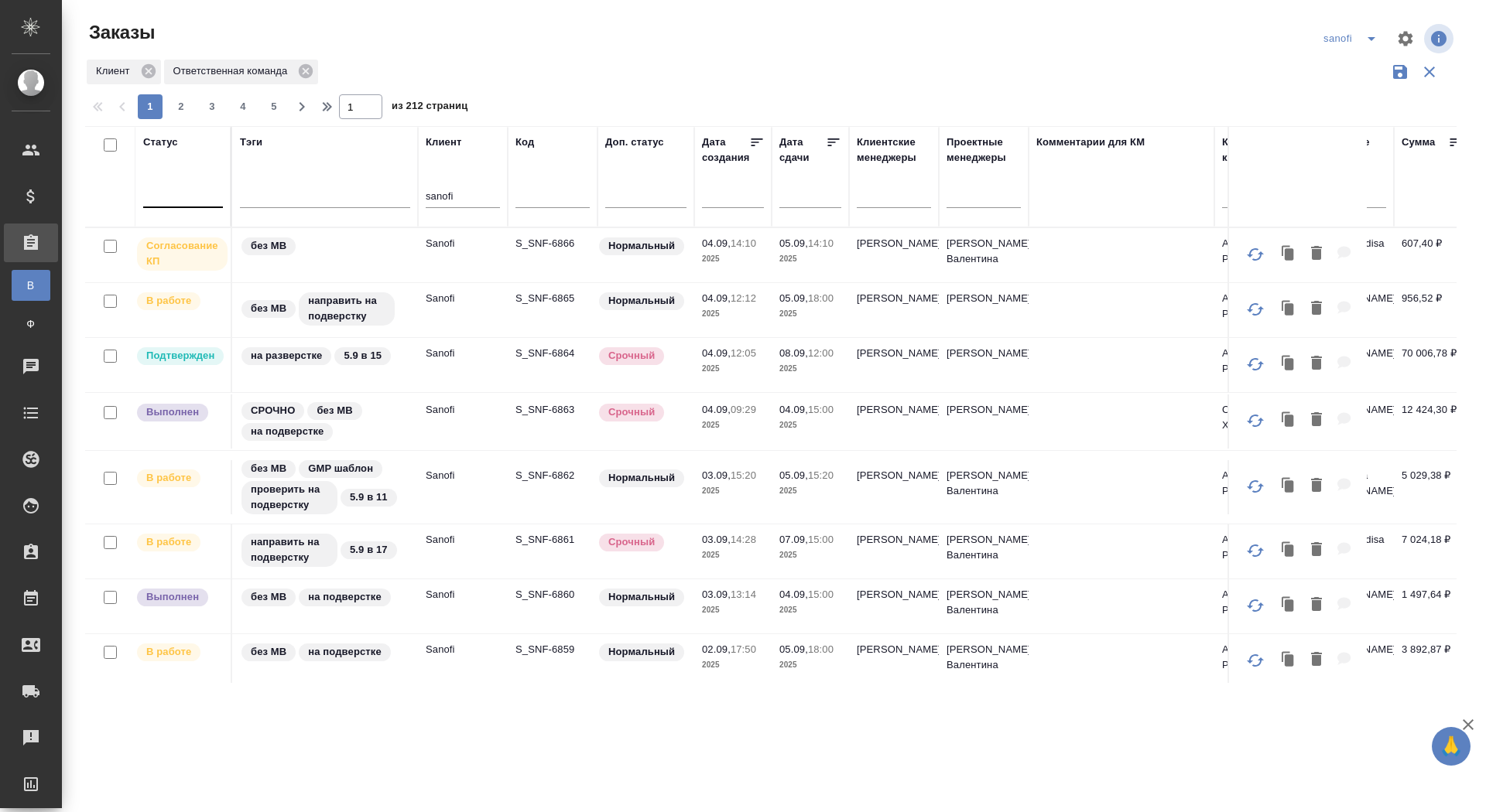
click at [172, 202] on div at bounding box center [182, 192] width 80 height 22
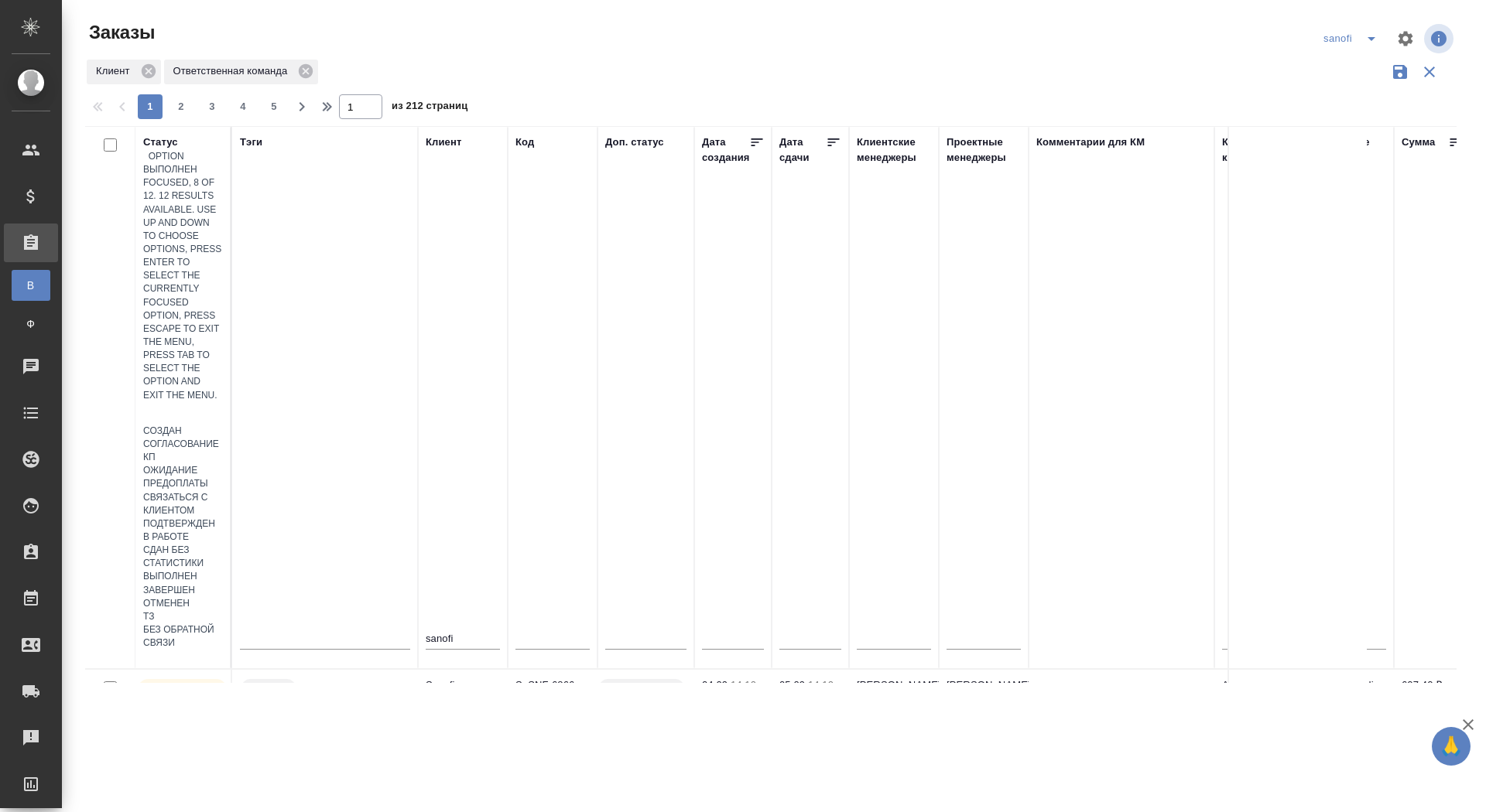
click at [223, 571] on div "Выполнен" at bounding box center [182, 577] width 80 height 13
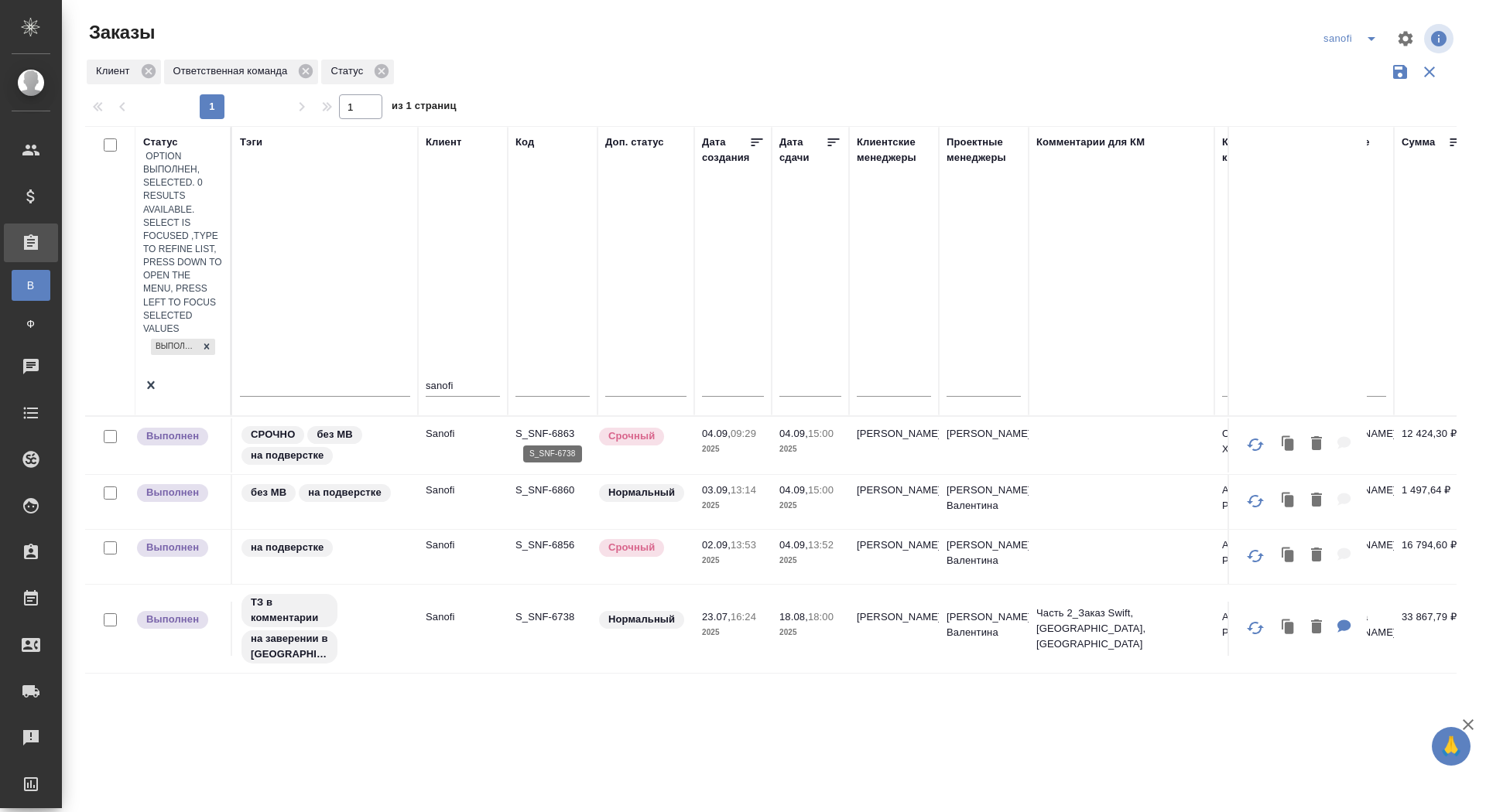
click at [556, 610] on p "S_SNF-6738" at bounding box center [553, 618] width 74 height 16
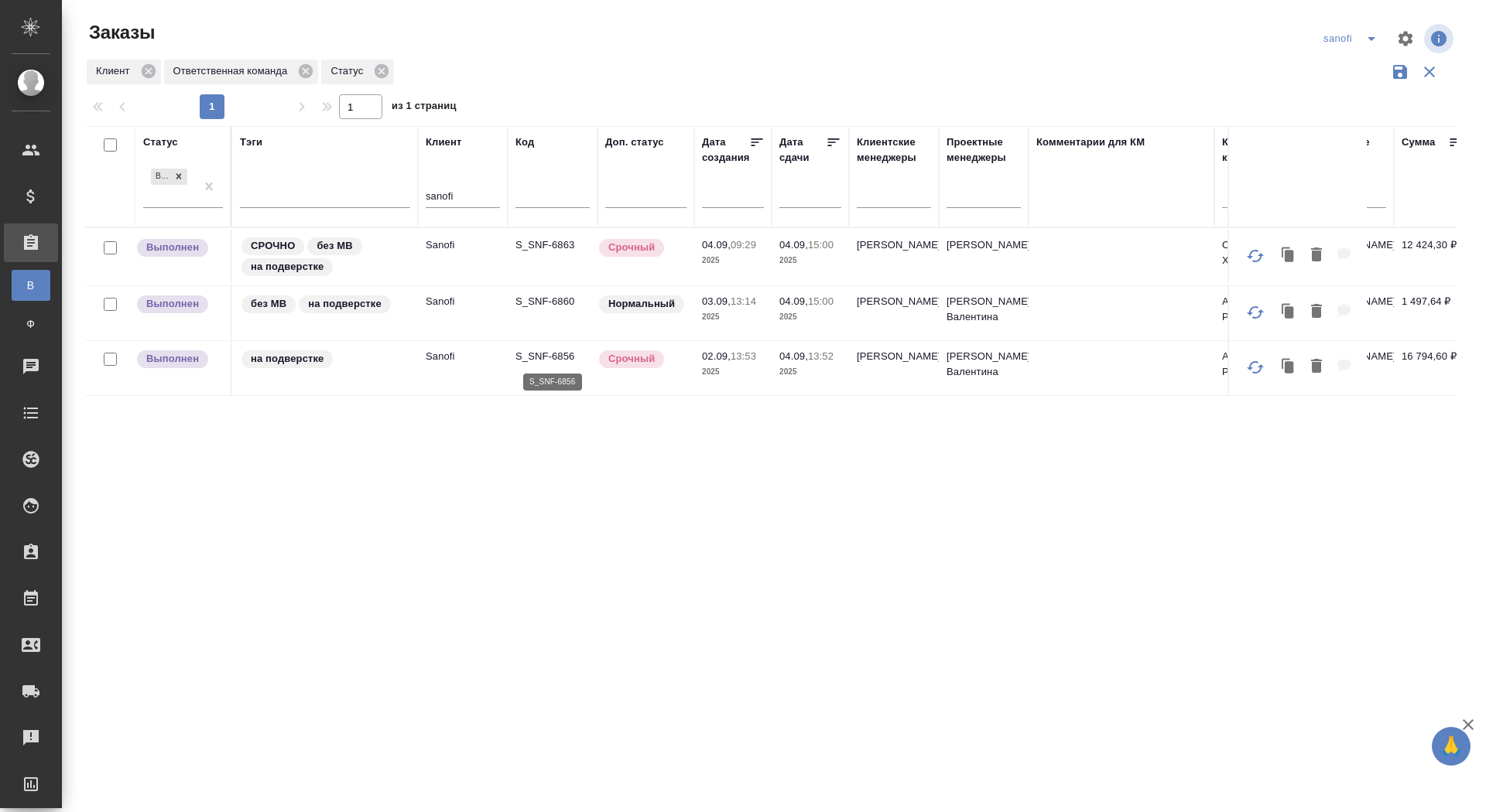
click at [557, 363] on td "S_SNF-6856" at bounding box center [553, 368] width 90 height 54
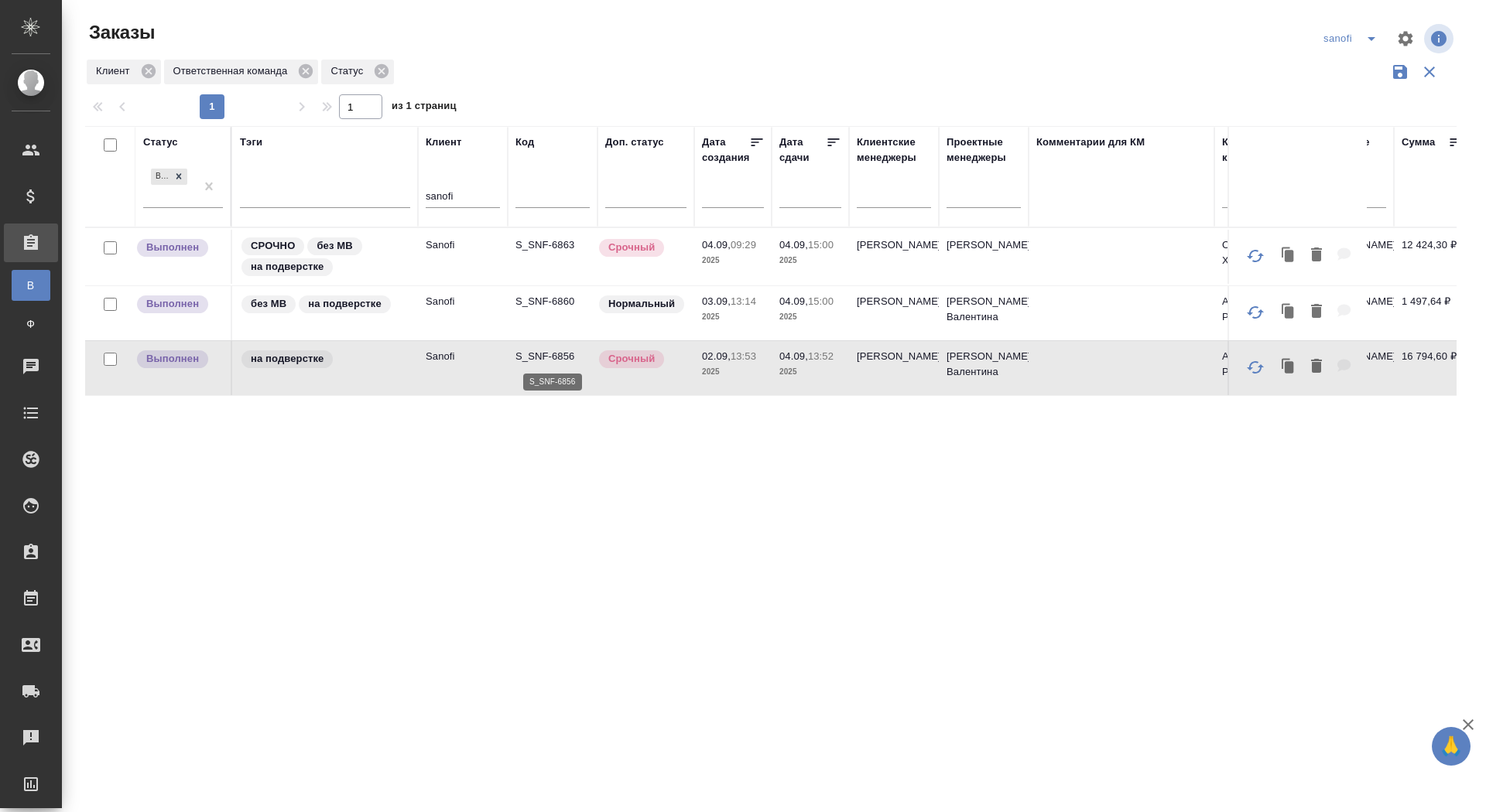
click at [555, 354] on p "S_SNF-6856" at bounding box center [553, 357] width 74 height 16
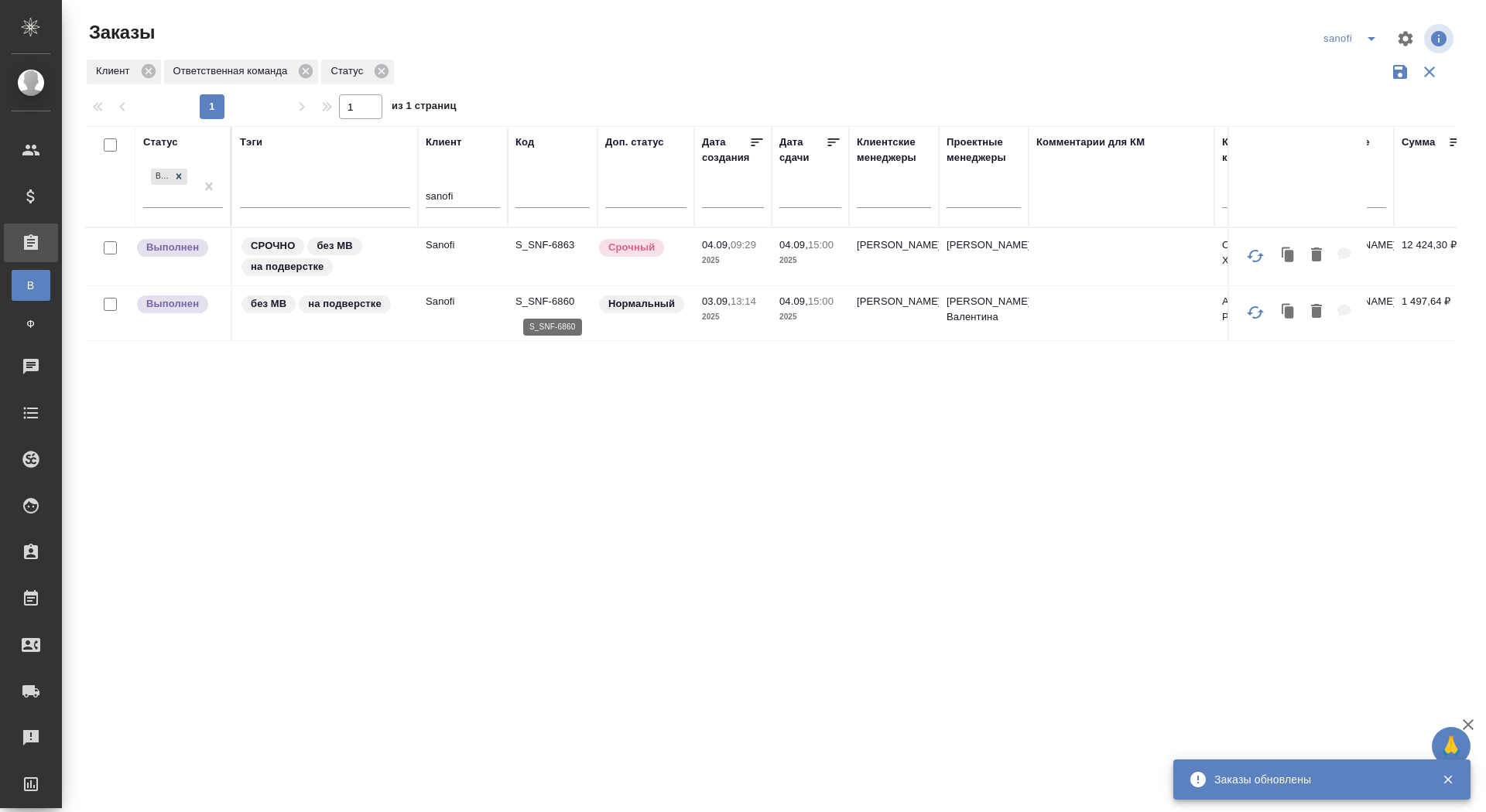
click at [563, 297] on p "S_SNF-6860" at bounding box center [553, 302] width 74 height 16
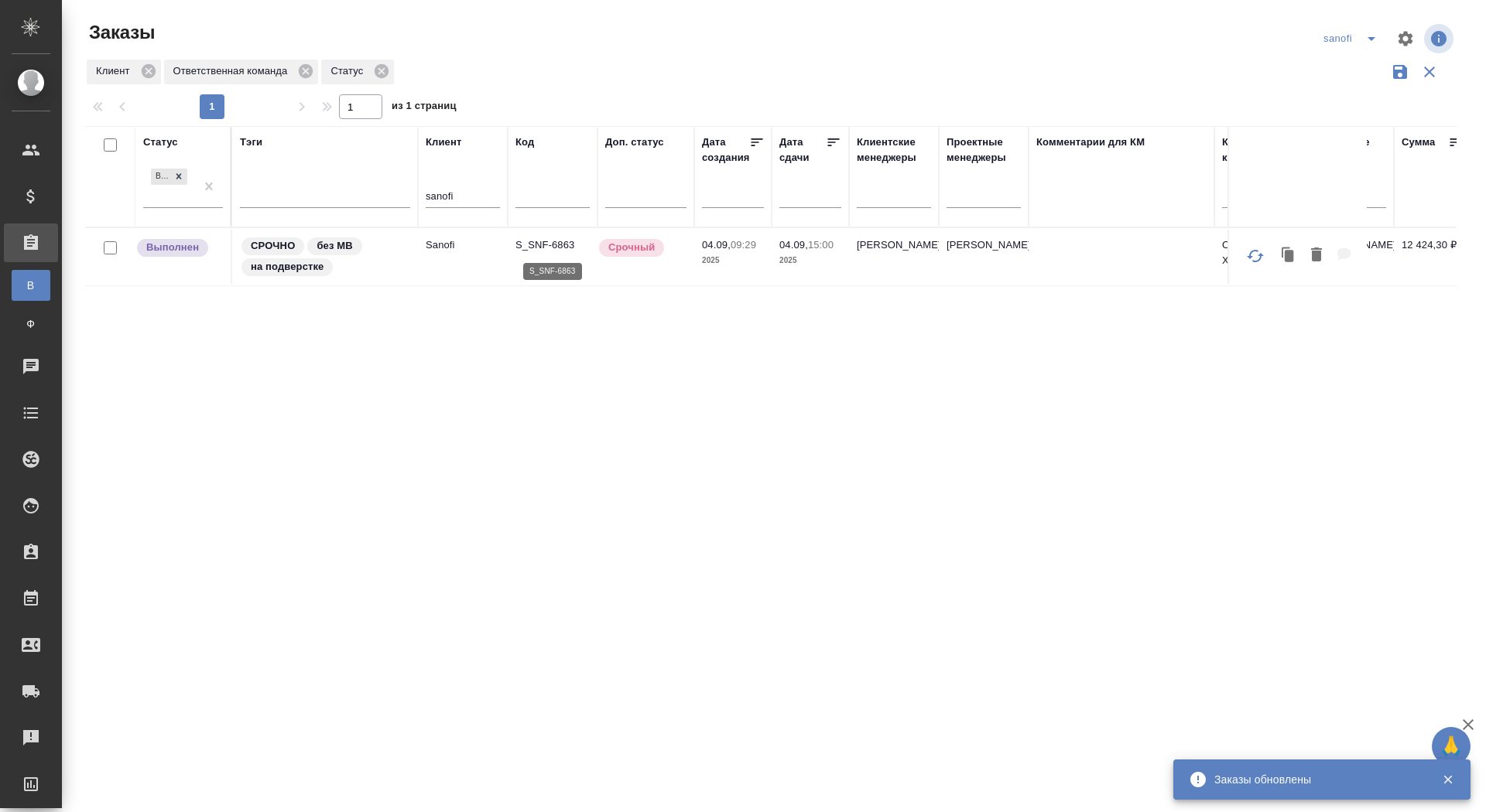
click at [539, 245] on p "S_SNF-6863" at bounding box center [553, 245] width 74 height 16
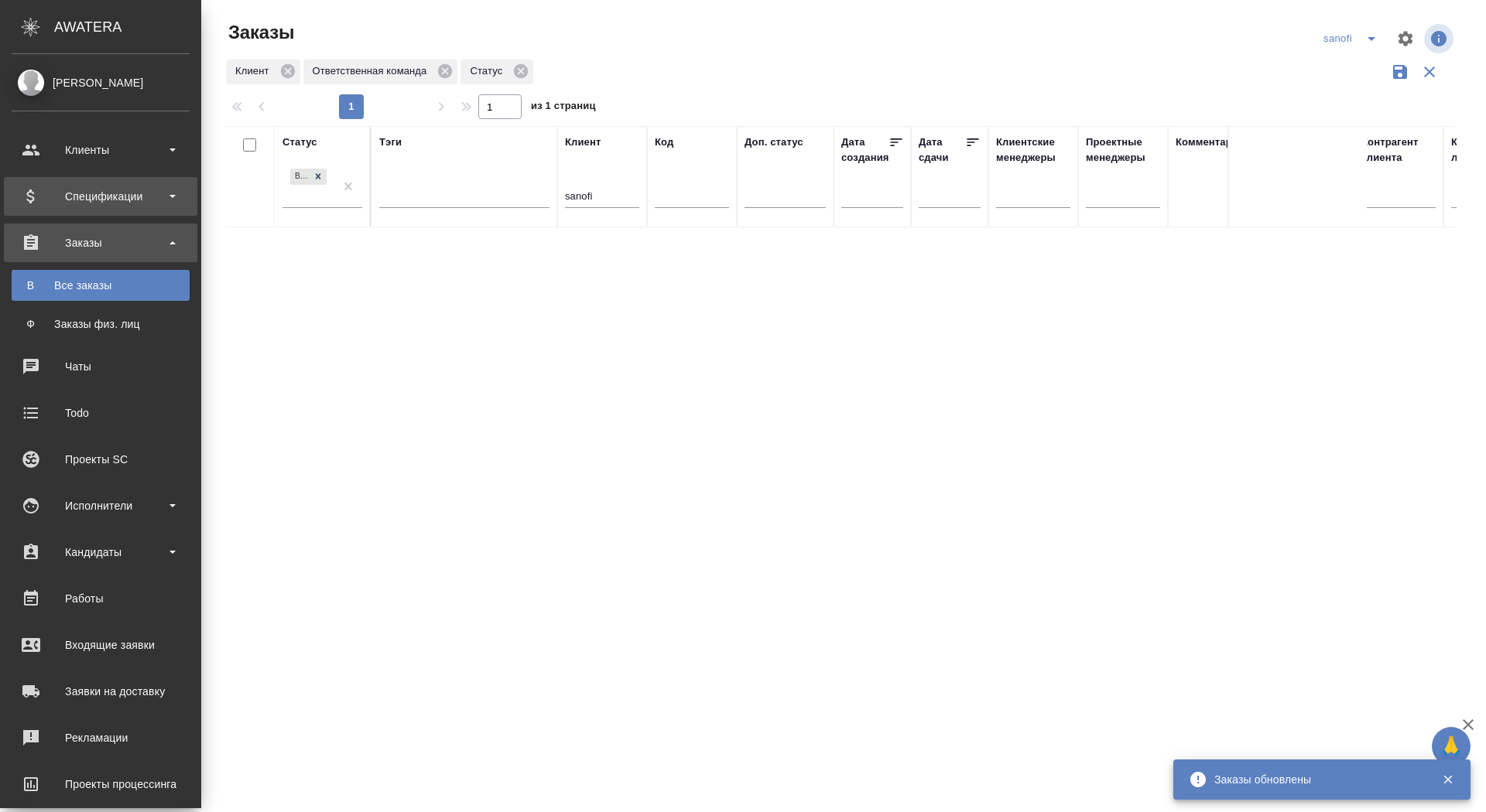
click at [48, 195] on div "Спецификации" at bounding box center [101, 196] width 178 height 23
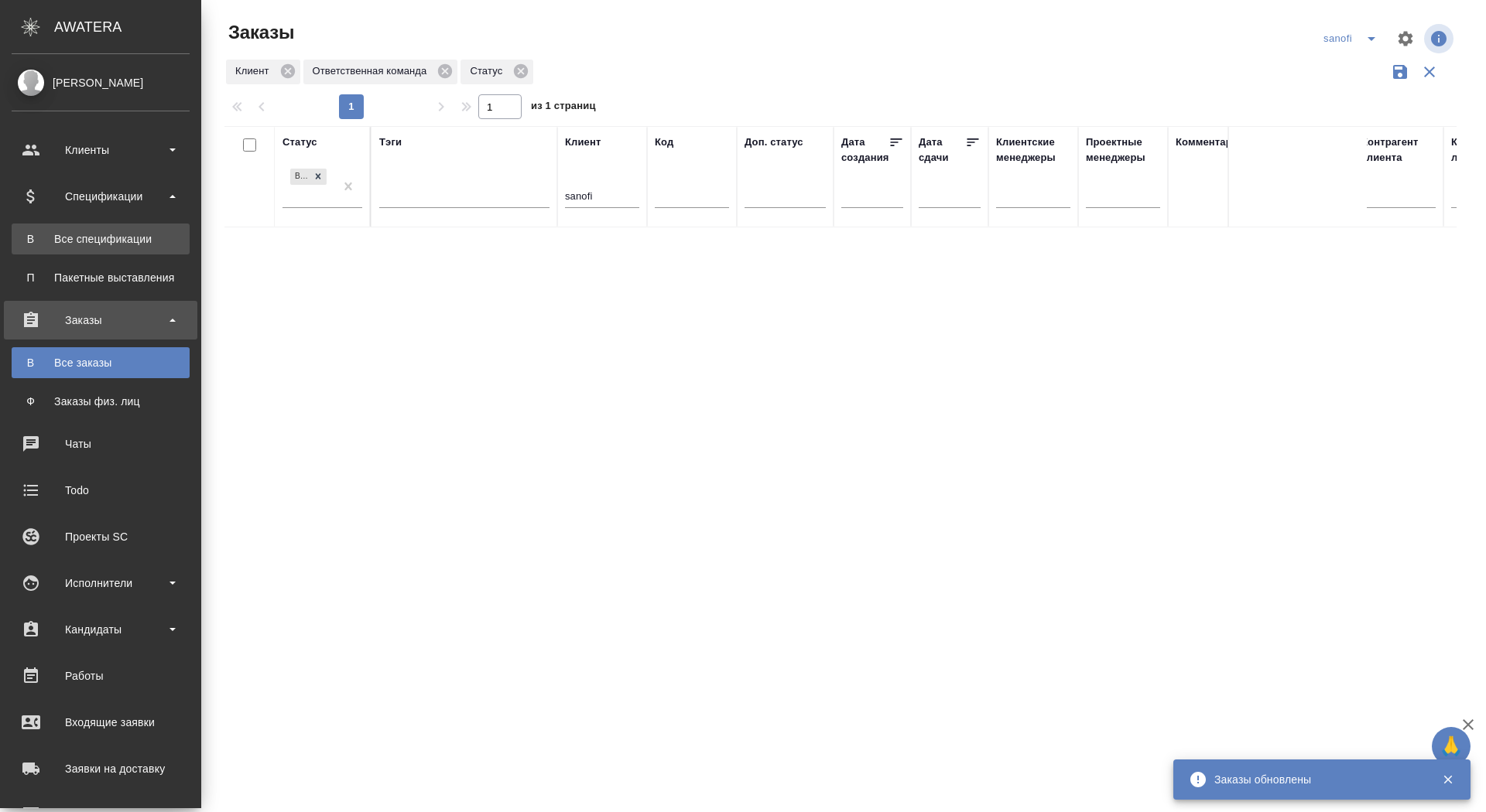
click at [47, 249] on link "В Все спецификации" at bounding box center [101, 238] width 178 height 31
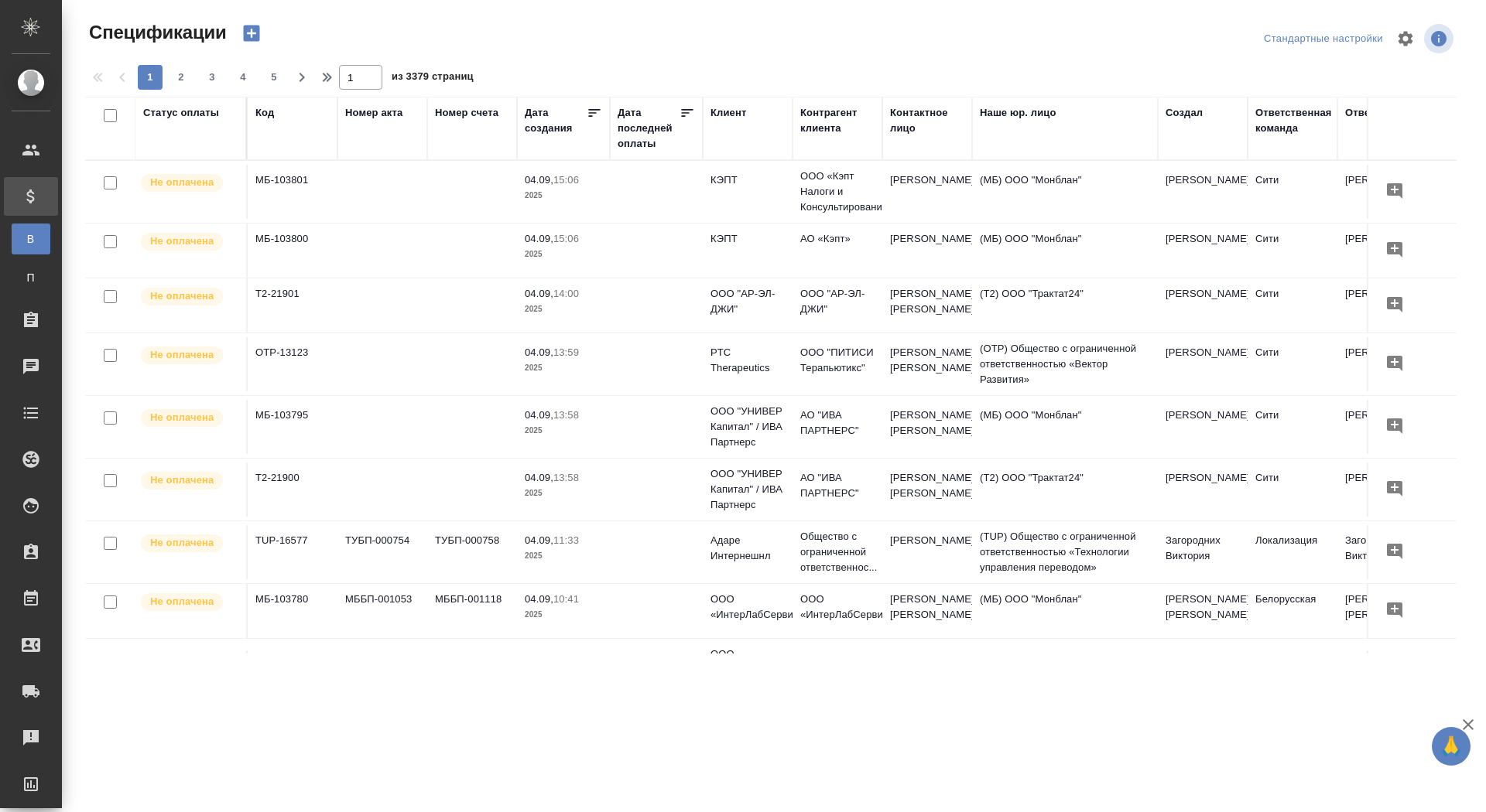
click at [259, 33] on icon "button" at bounding box center [251, 33] width 17 height 17
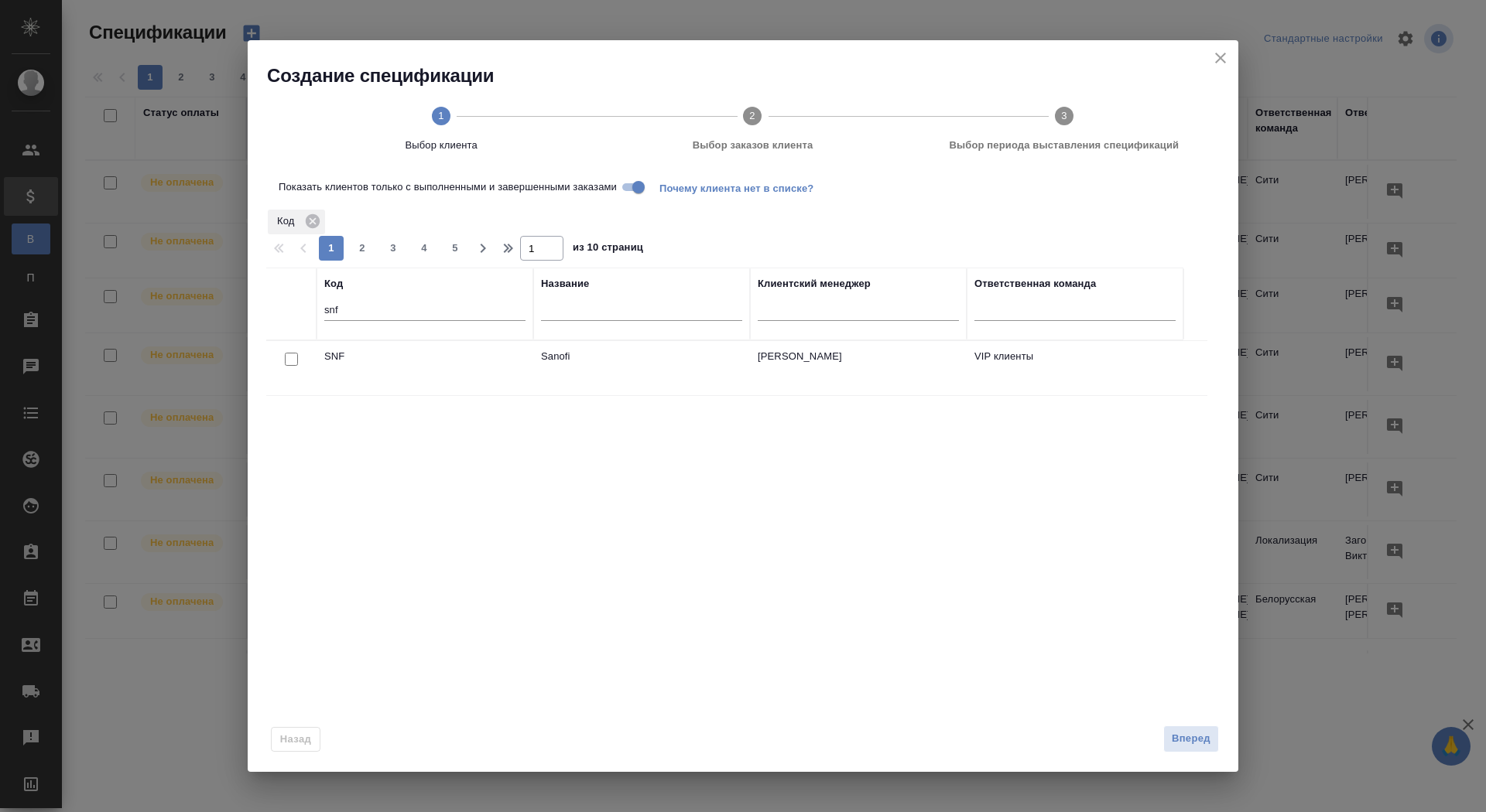
click at [287, 358] on input "checkbox" at bounding box center [291, 359] width 13 height 13
checkbox input "true"
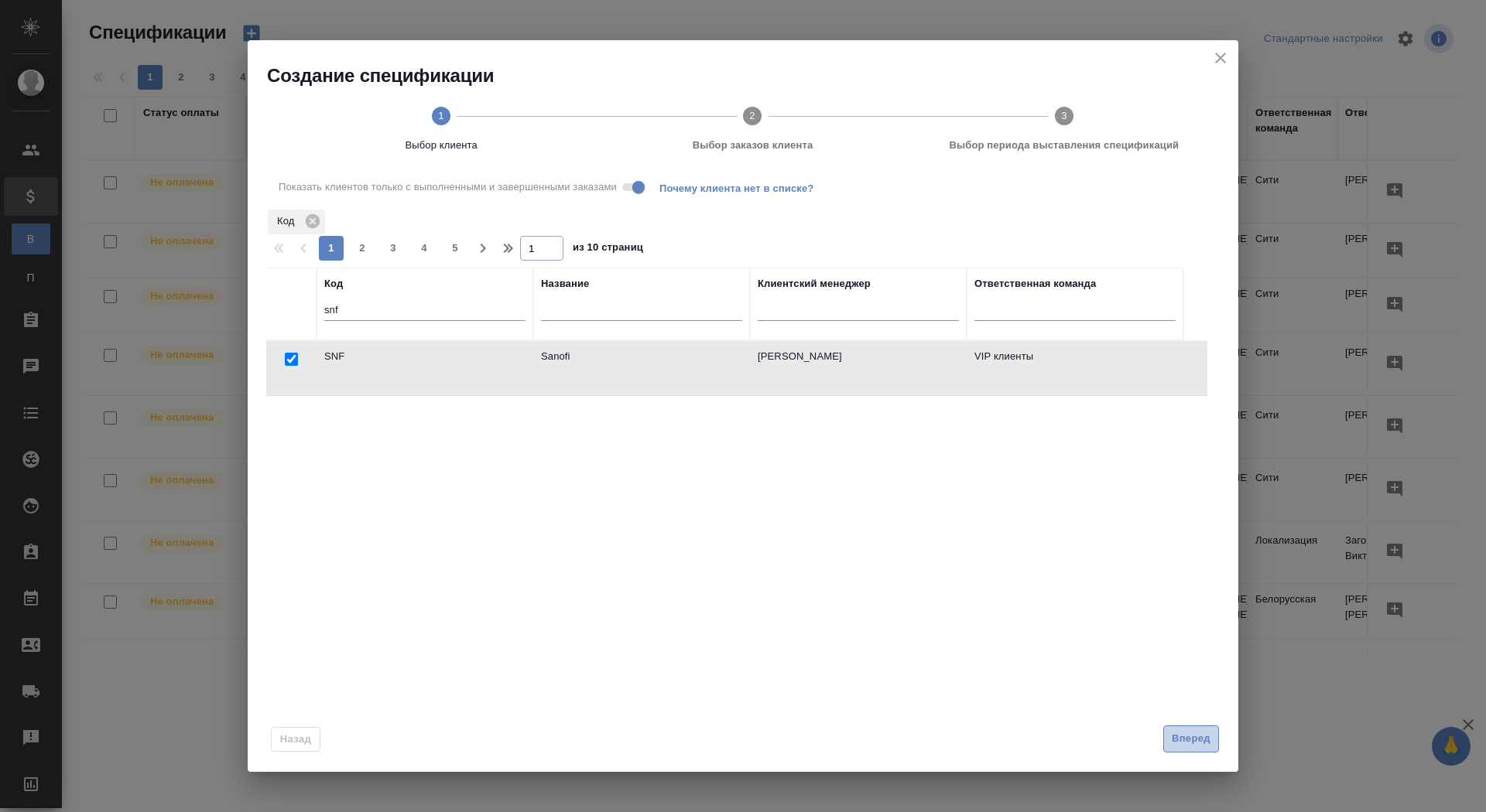
click at [1181, 735] on span "Вперед" at bounding box center [1191, 739] width 39 height 18
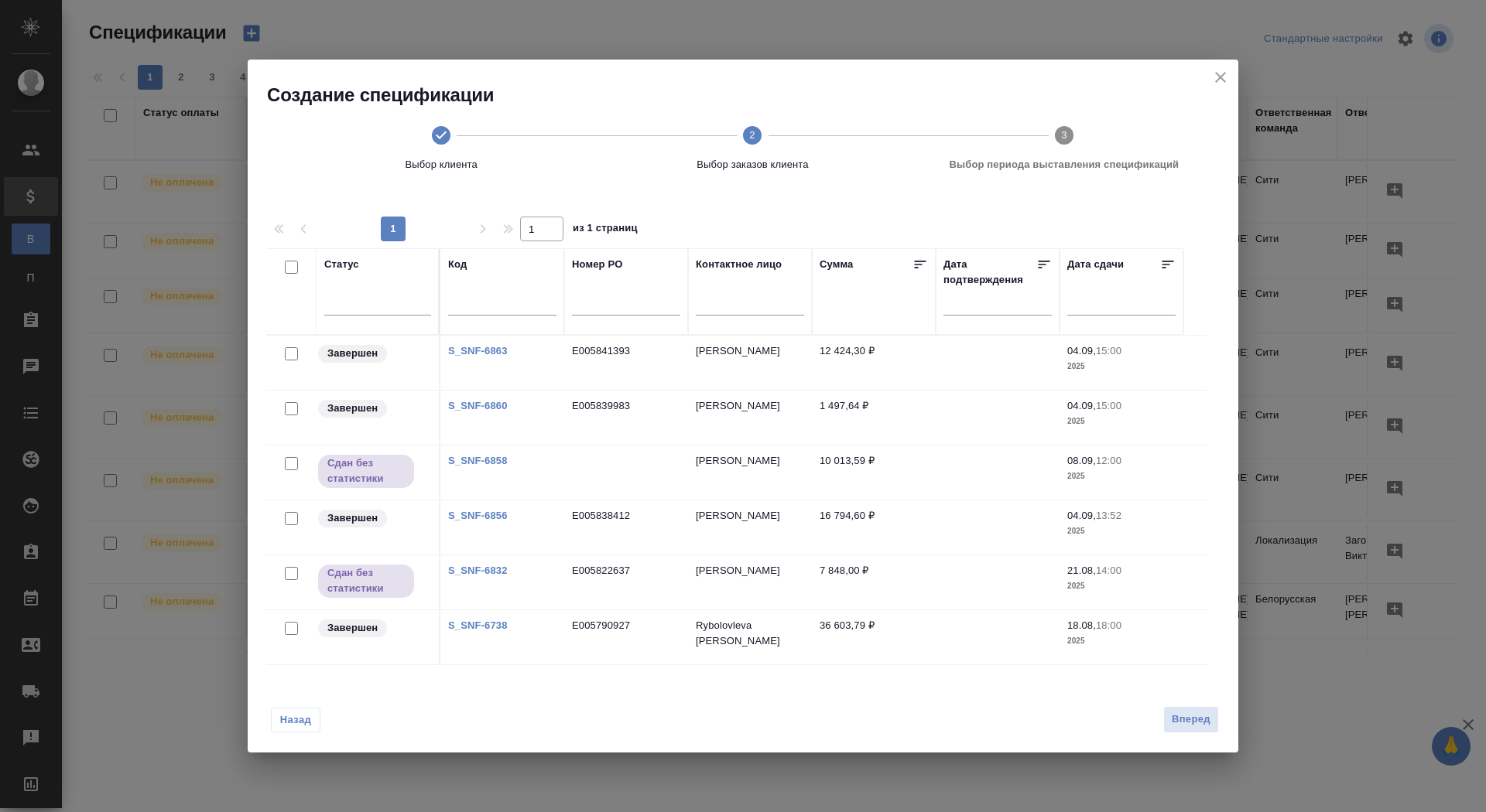
click at [286, 624] on input "checkbox" at bounding box center [291, 628] width 13 height 13
checkbox input "true"
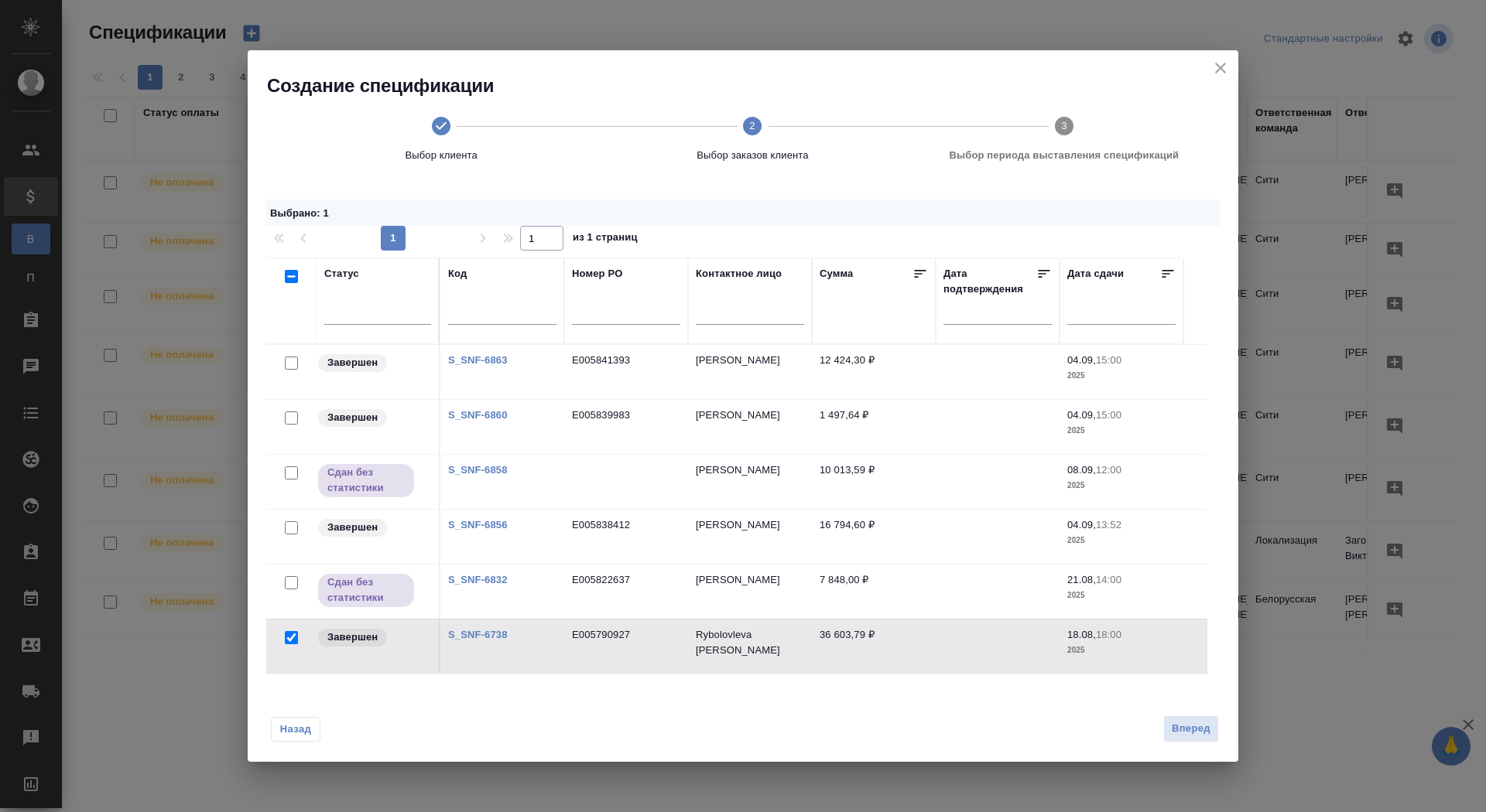
click at [288, 526] on input "checkbox" at bounding box center [291, 528] width 13 height 13
checkbox input "true"
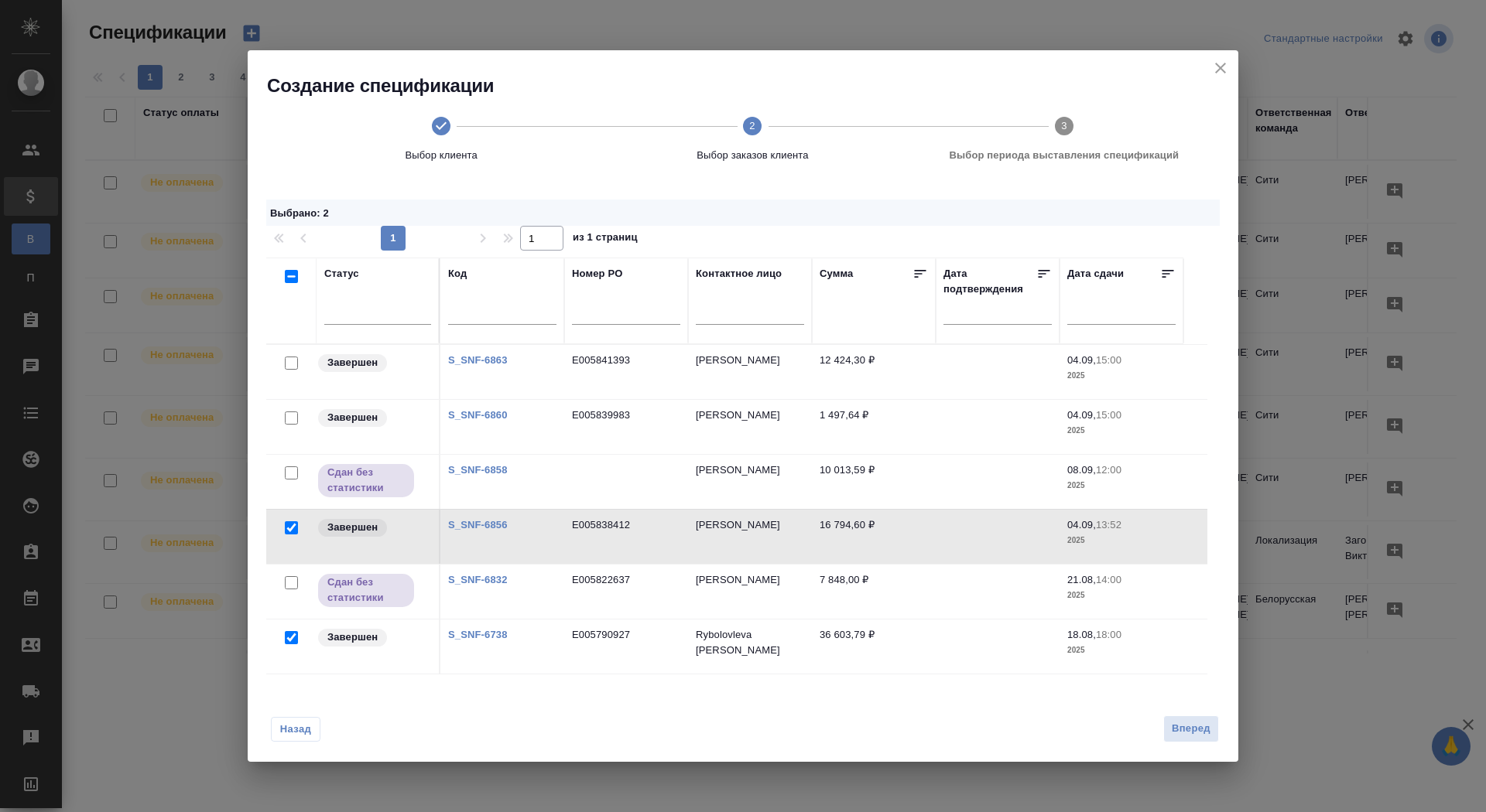
click at [291, 463] on div at bounding box center [291, 473] width 35 height 21
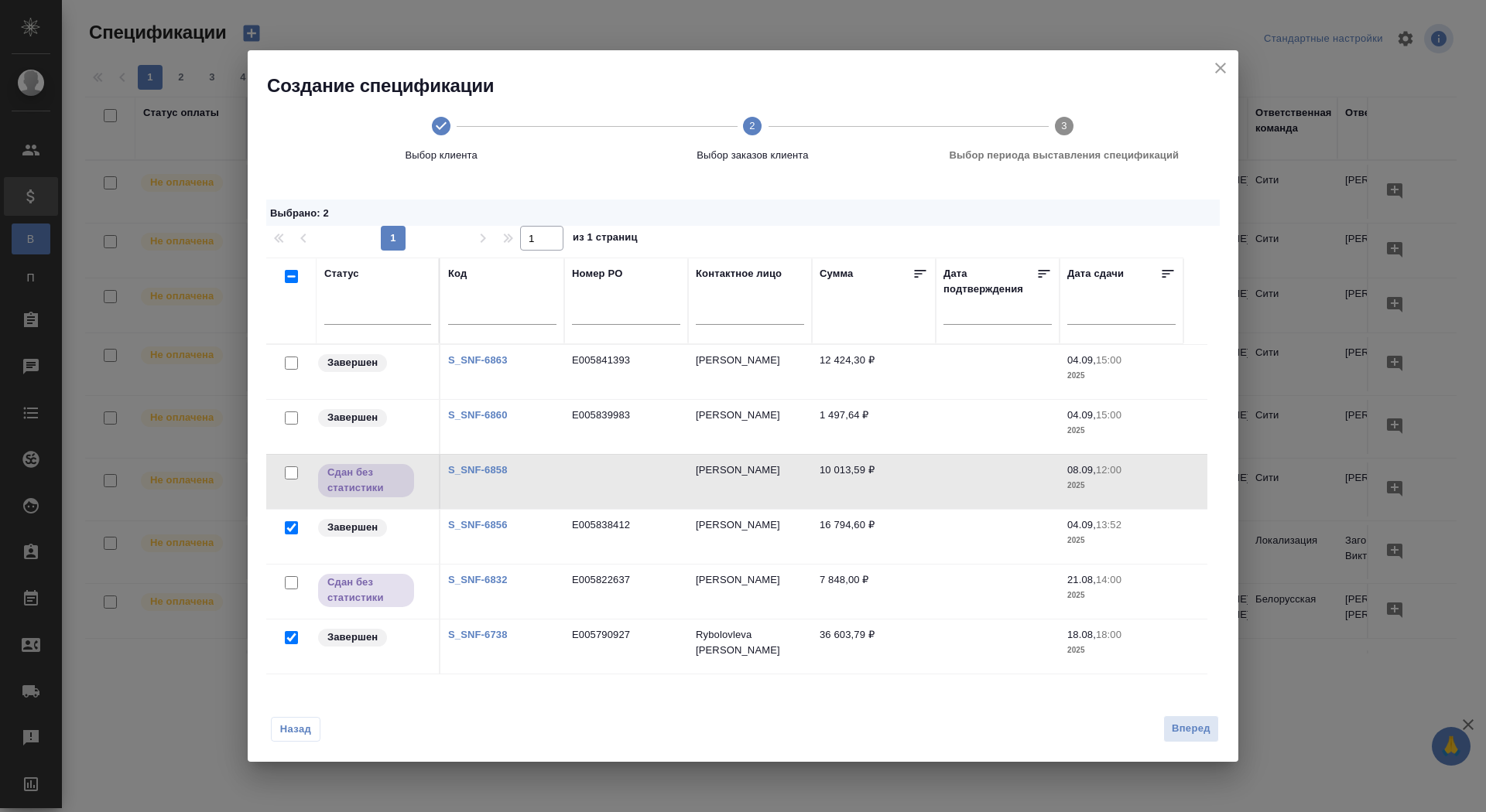
click at [290, 412] on input "checkbox" at bounding box center [291, 418] width 13 height 13
checkbox input "true"
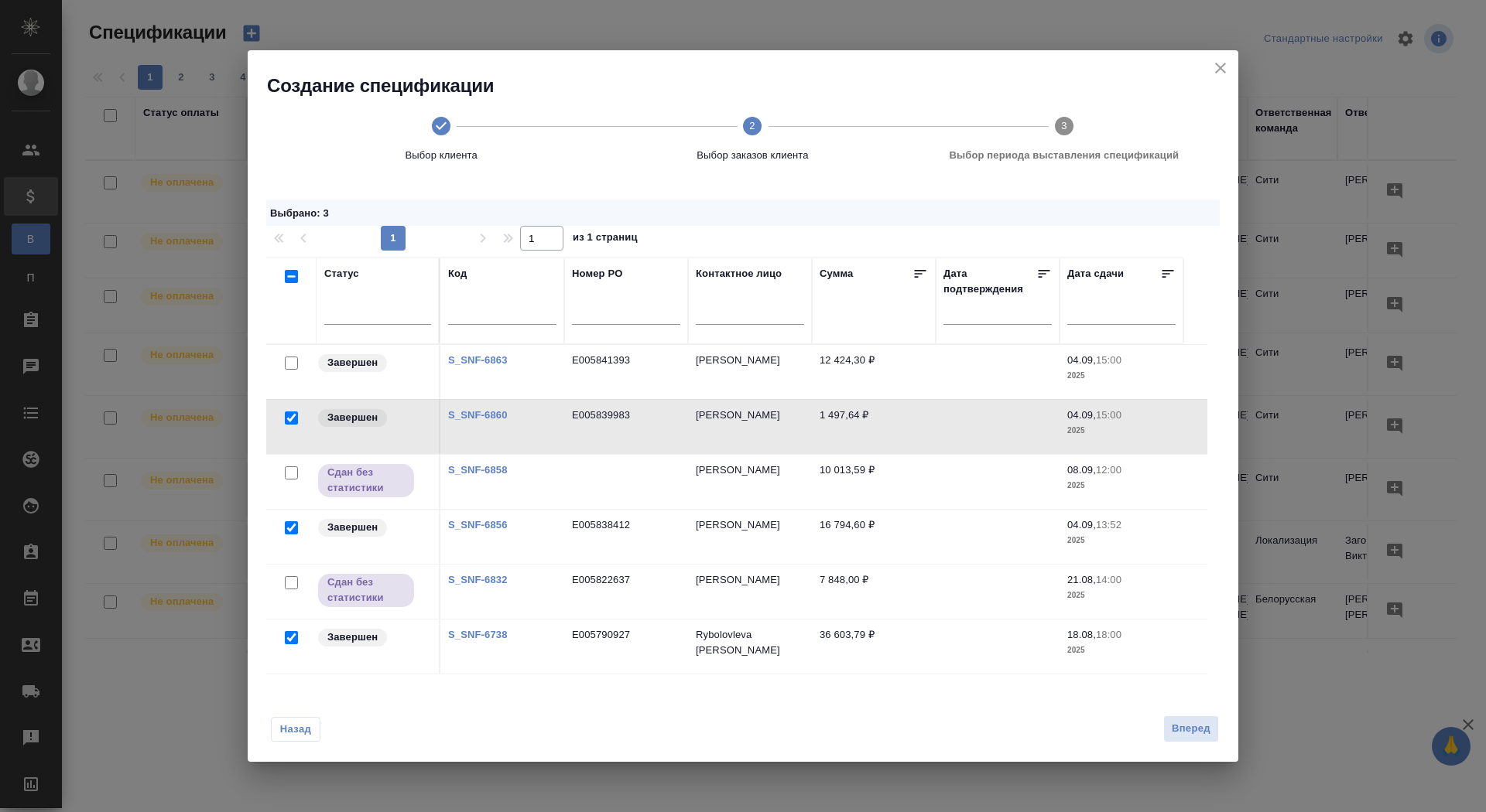
click at [291, 364] on input "checkbox" at bounding box center [291, 363] width 13 height 13
checkbox input "true"
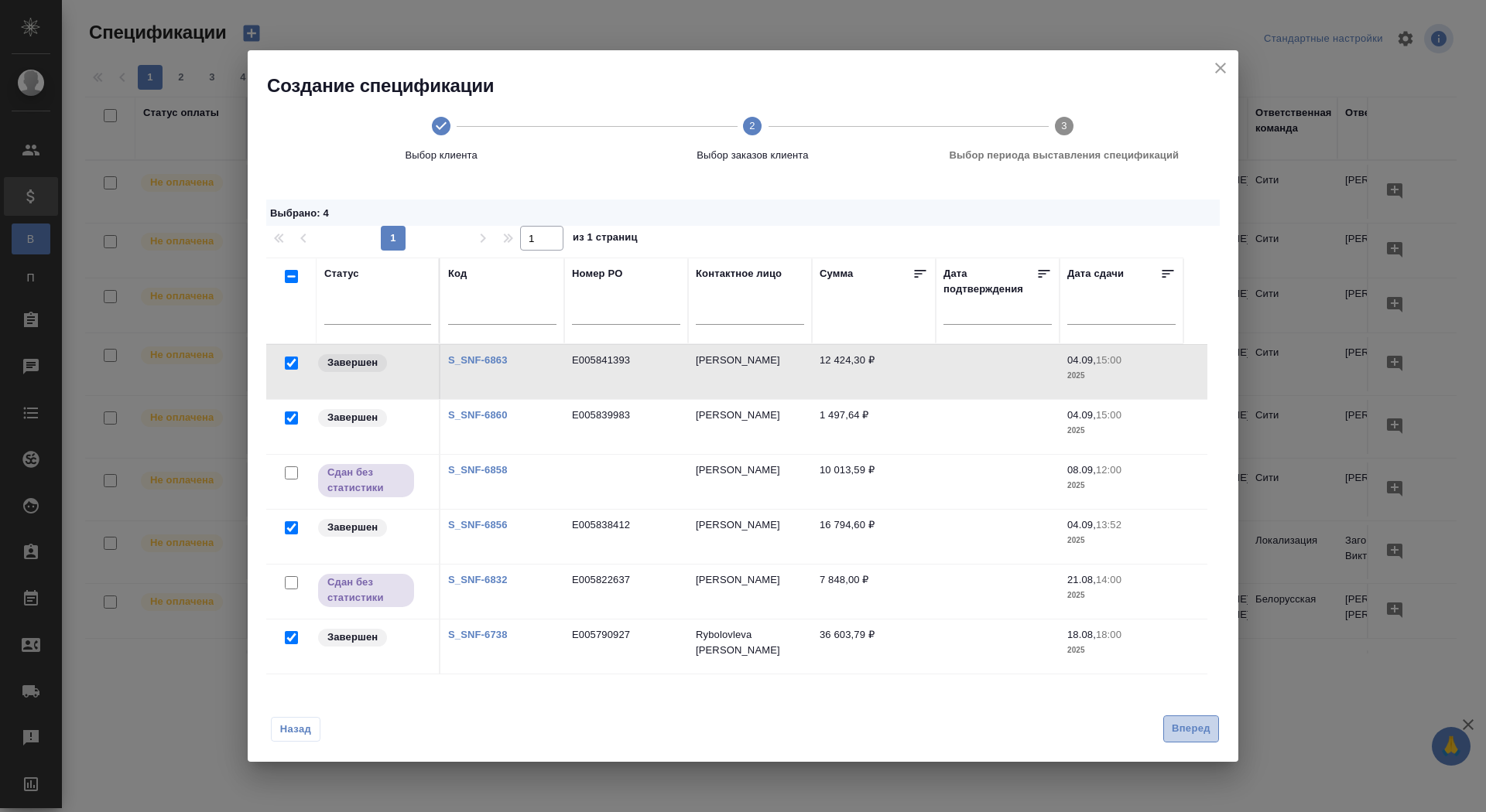
click at [1190, 728] on span "Вперед" at bounding box center [1191, 729] width 39 height 18
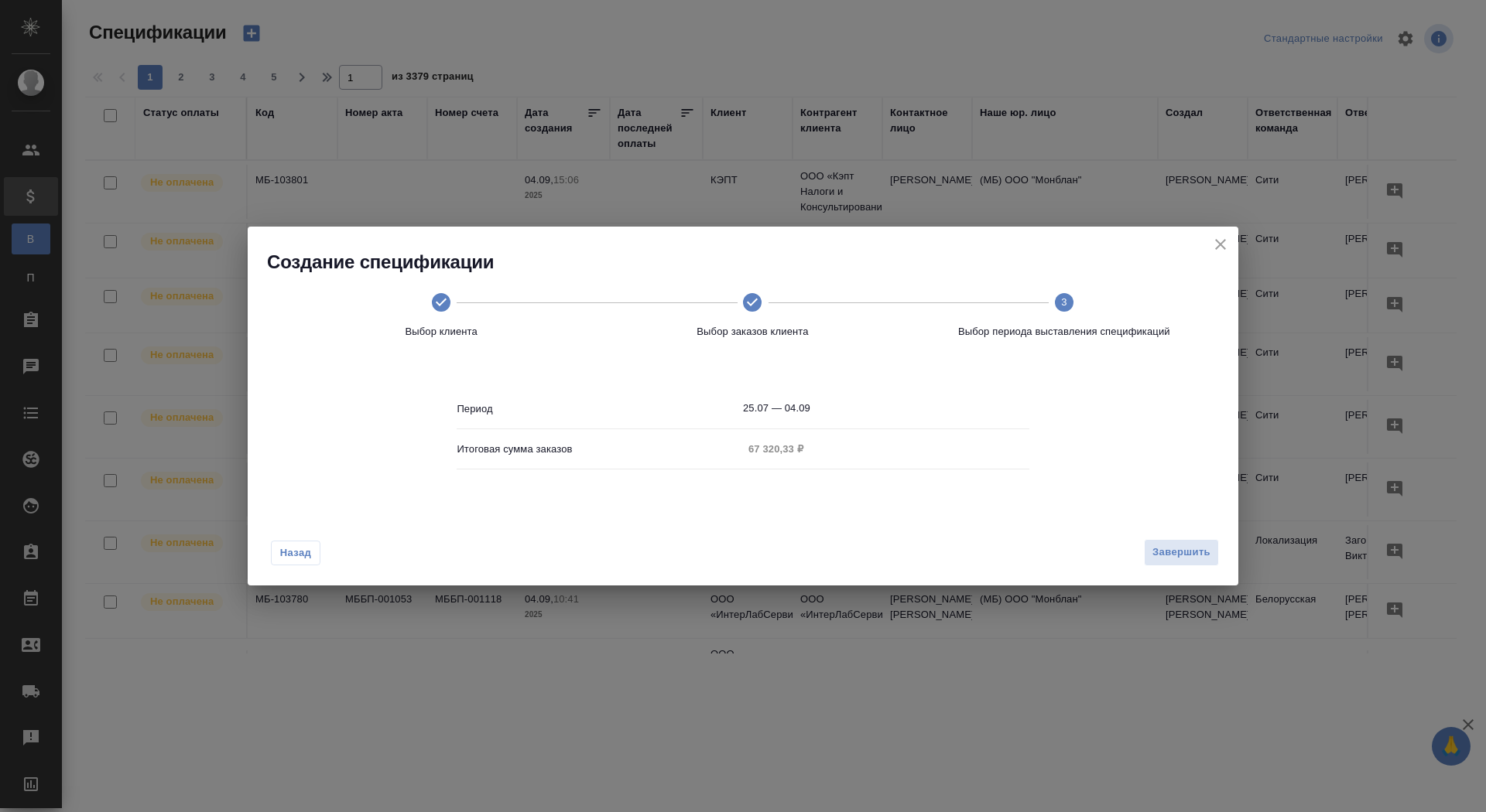
click at [798, 402] on input "25.07 — 04.09" at bounding box center [886, 408] width 287 height 21
click at [1053, 397] on div "Период 25.07 — 04.09 Итоговая сумма заказов 67 320,33 ₽" at bounding box center [743, 436] width 954 height 142
click at [1172, 556] on span "Завершить" at bounding box center [1182, 552] width 58 height 18
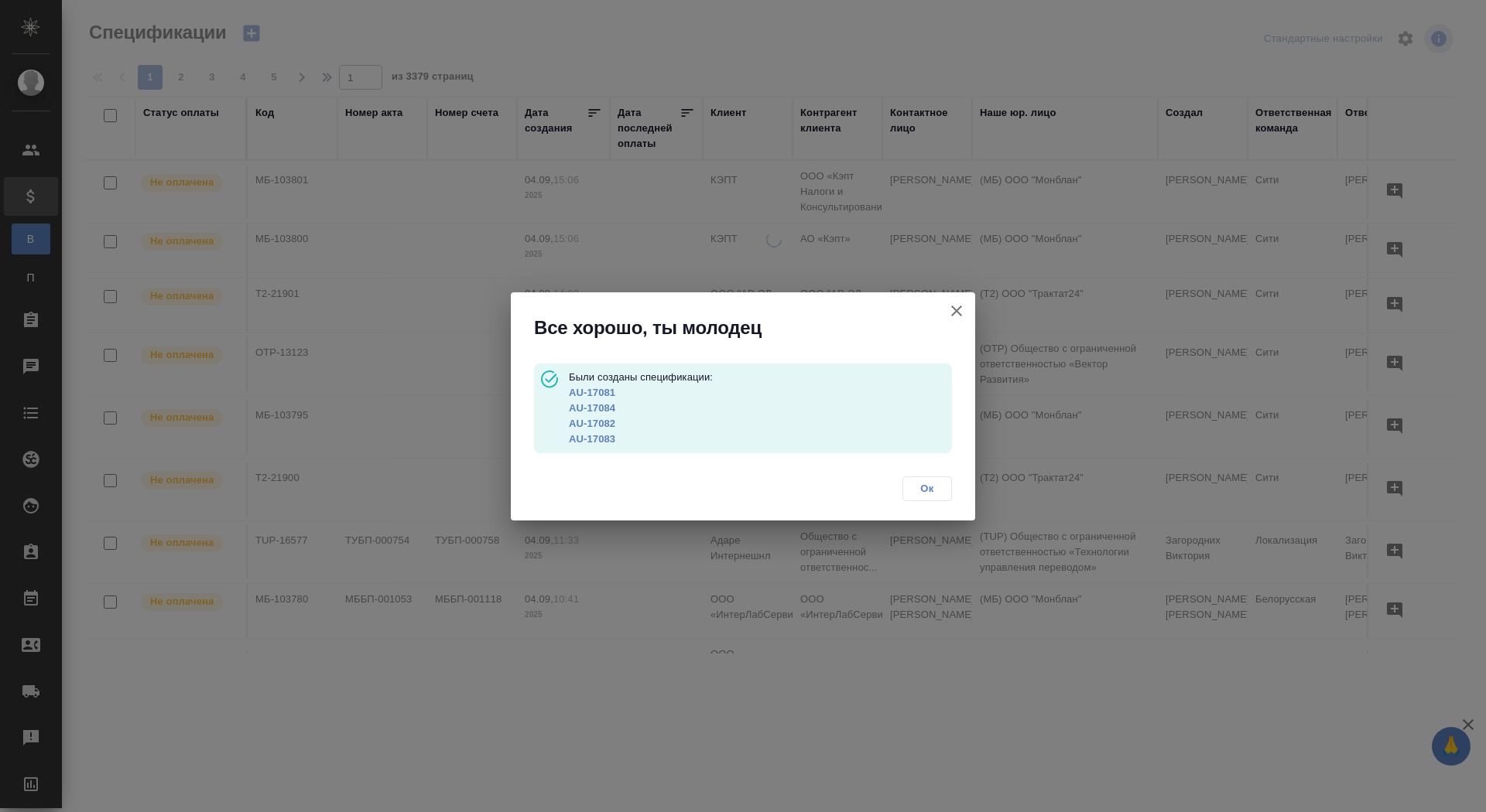
click at [591, 394] on link "AU-17081" at bounding box center [592, 392] width 47 height 12
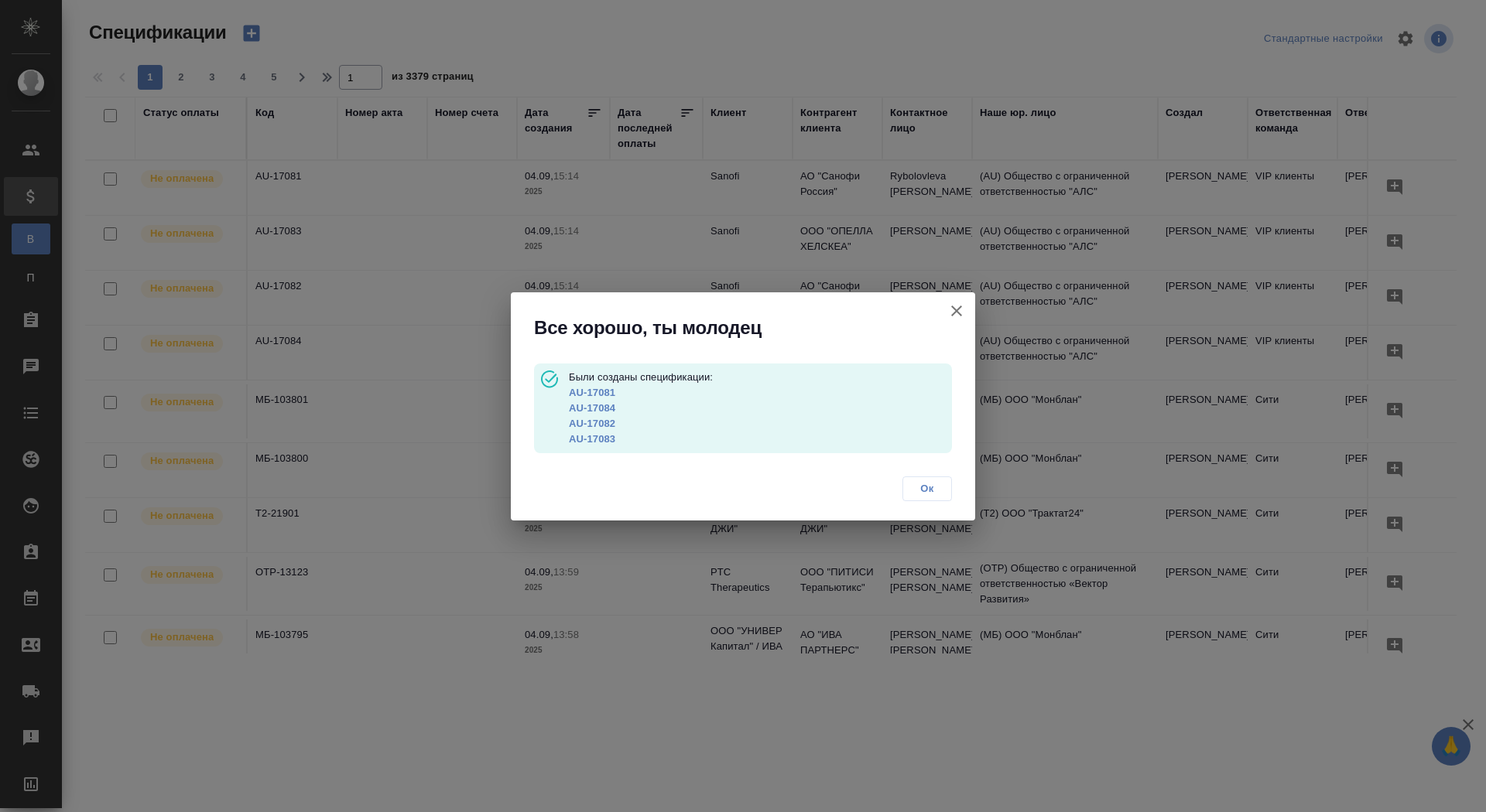
click at [607, 406] on link "AU-17084" at bounding box center [592, 408] width 47 height 12
click at [590, 443] on link "AU-17083" at bounding box center [592, 439] width 47 height 12
click at [591, 407] on link "AU-17084" at bounding box center [592, 408] width 47 height 12
click at [593, 420] on link "AU-17082" at bounding box center [592, 423] width 47 height 12
click at [592, 393] on link "AU-17081" at bounding box center [592, 392] width 47 height 12
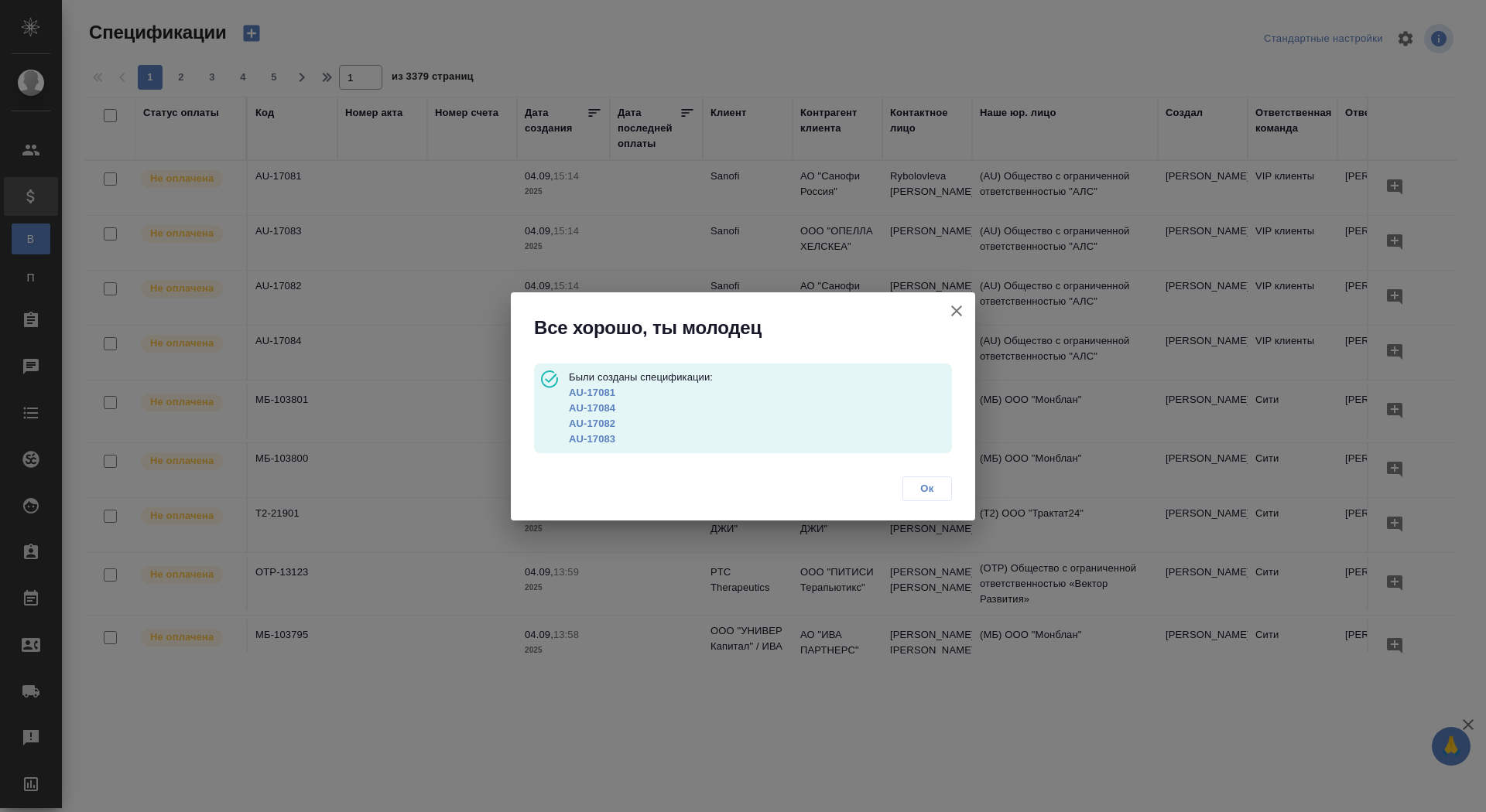
click at [958, 313] on icon "button" at bounding box center [957, 311] width 19 height 19
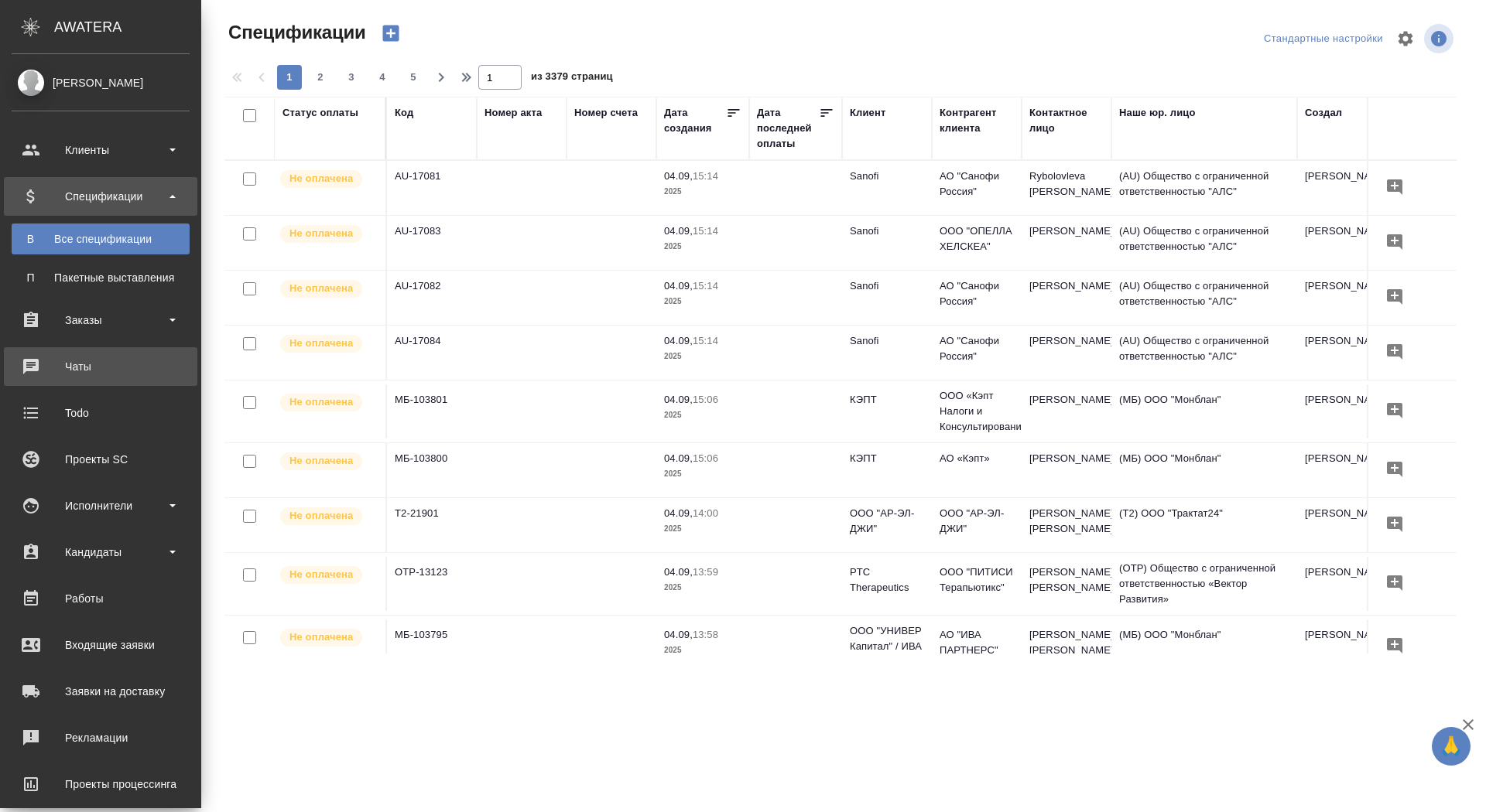
click at [26, 369] on div "Чаты" at bounding box center [101, 366] width 178 height 23
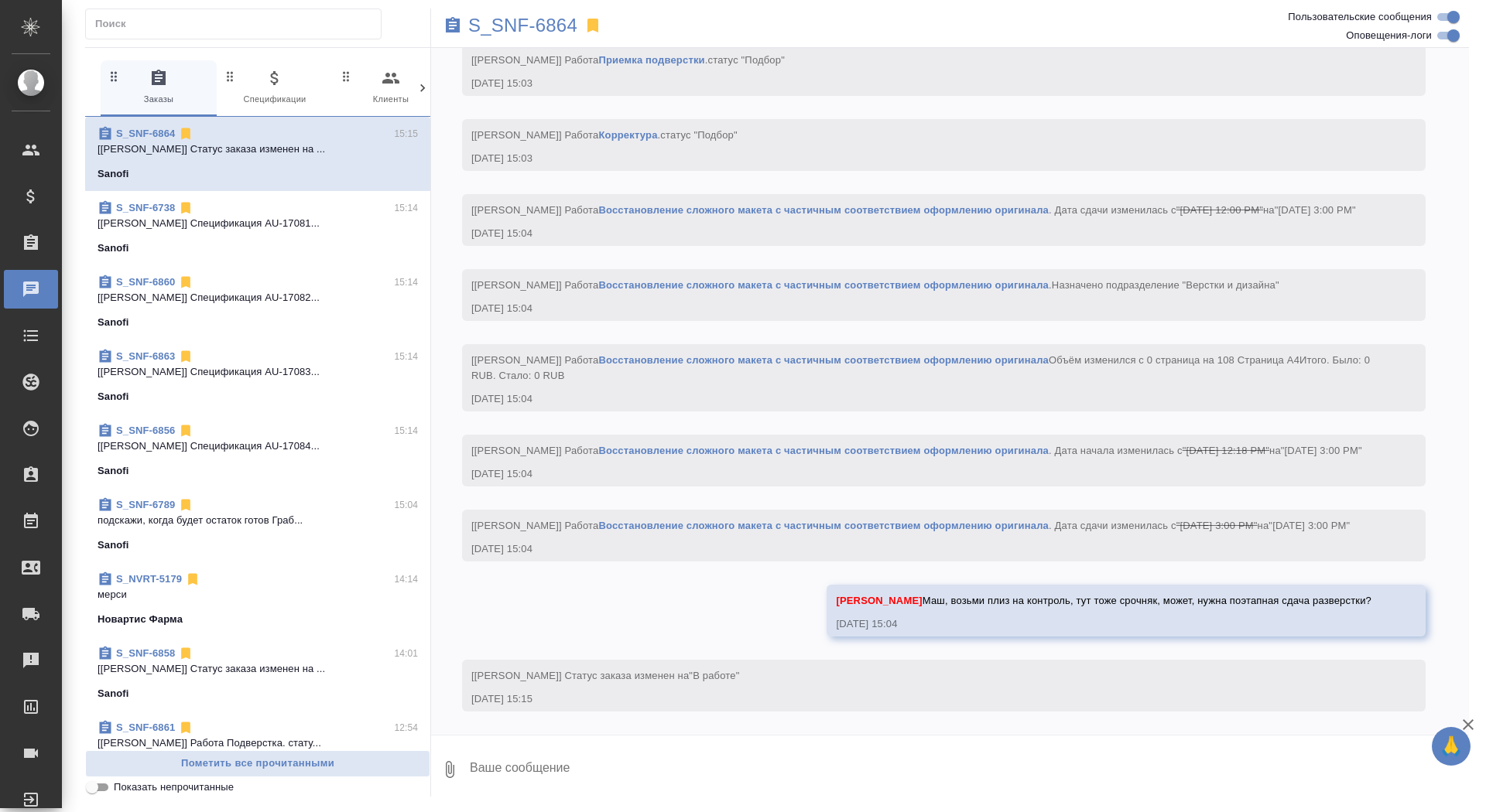
scroll to position [2307, 0]
click at [25, 246] on div "Заказы" at bounding box center [11, 242] width 39 height 23
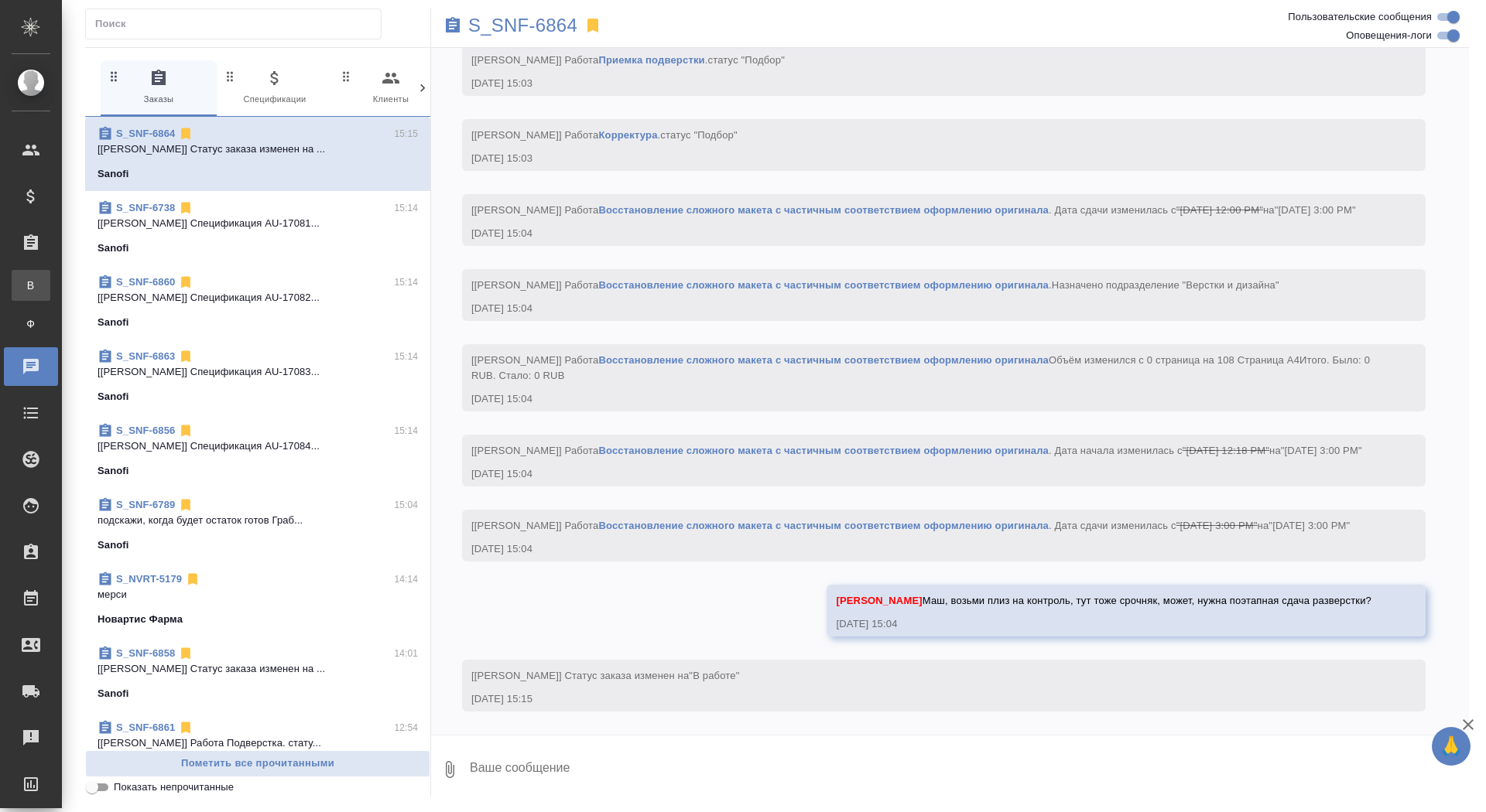
click at [25, 278] on span "В" at bounding box center [31, 286] width 23 height 16
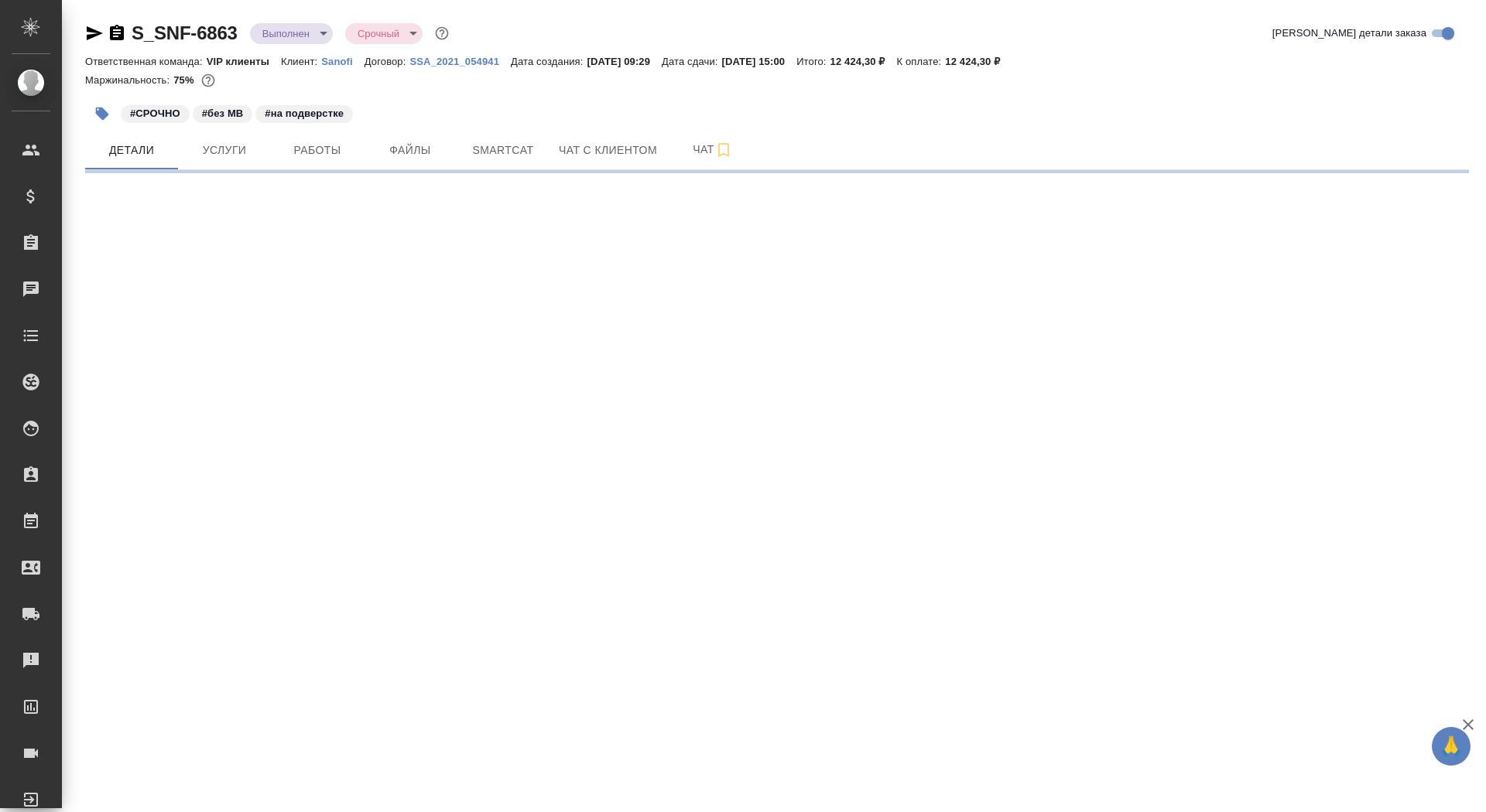
select select "RU"
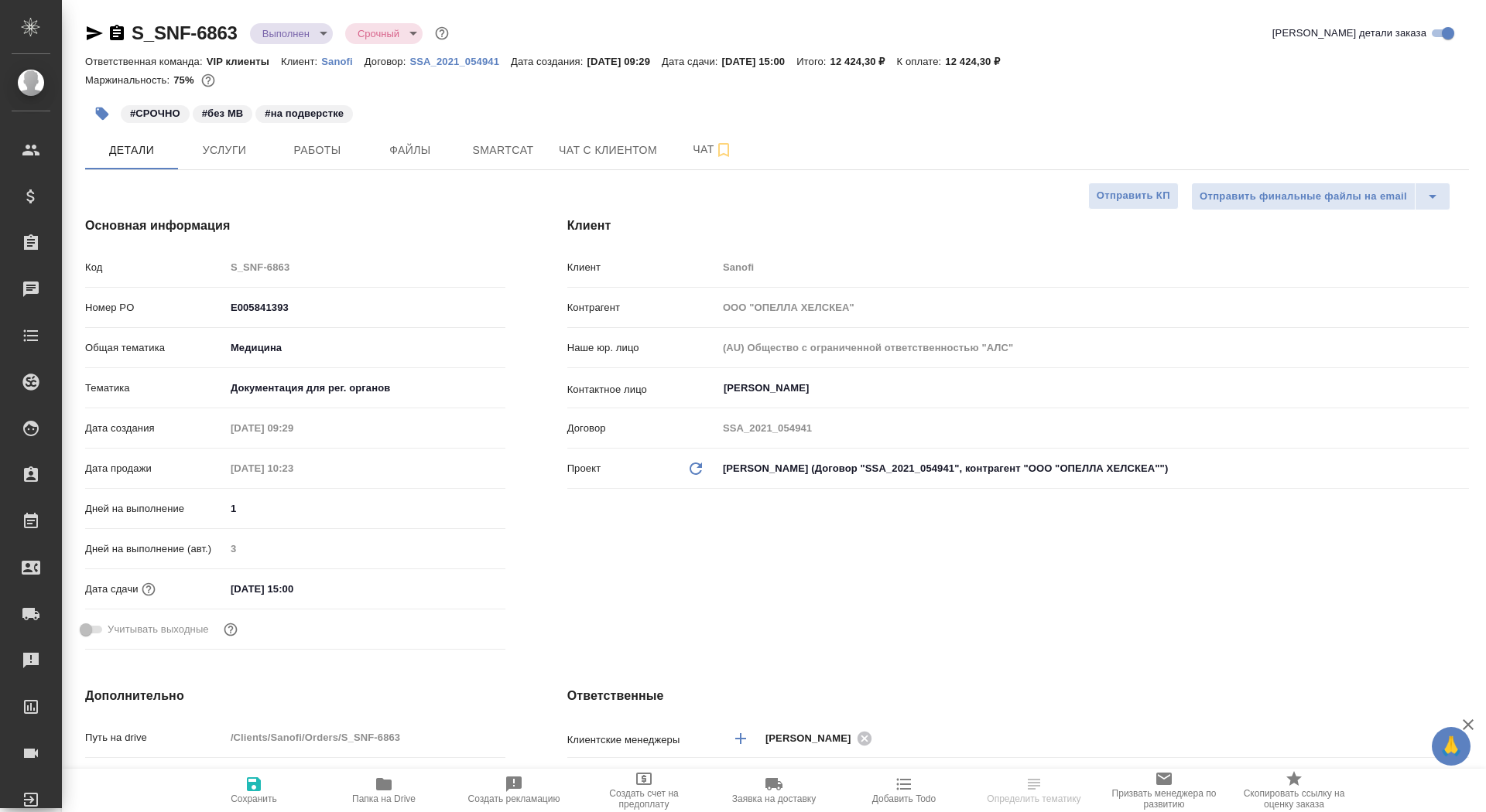
type textarea "x"
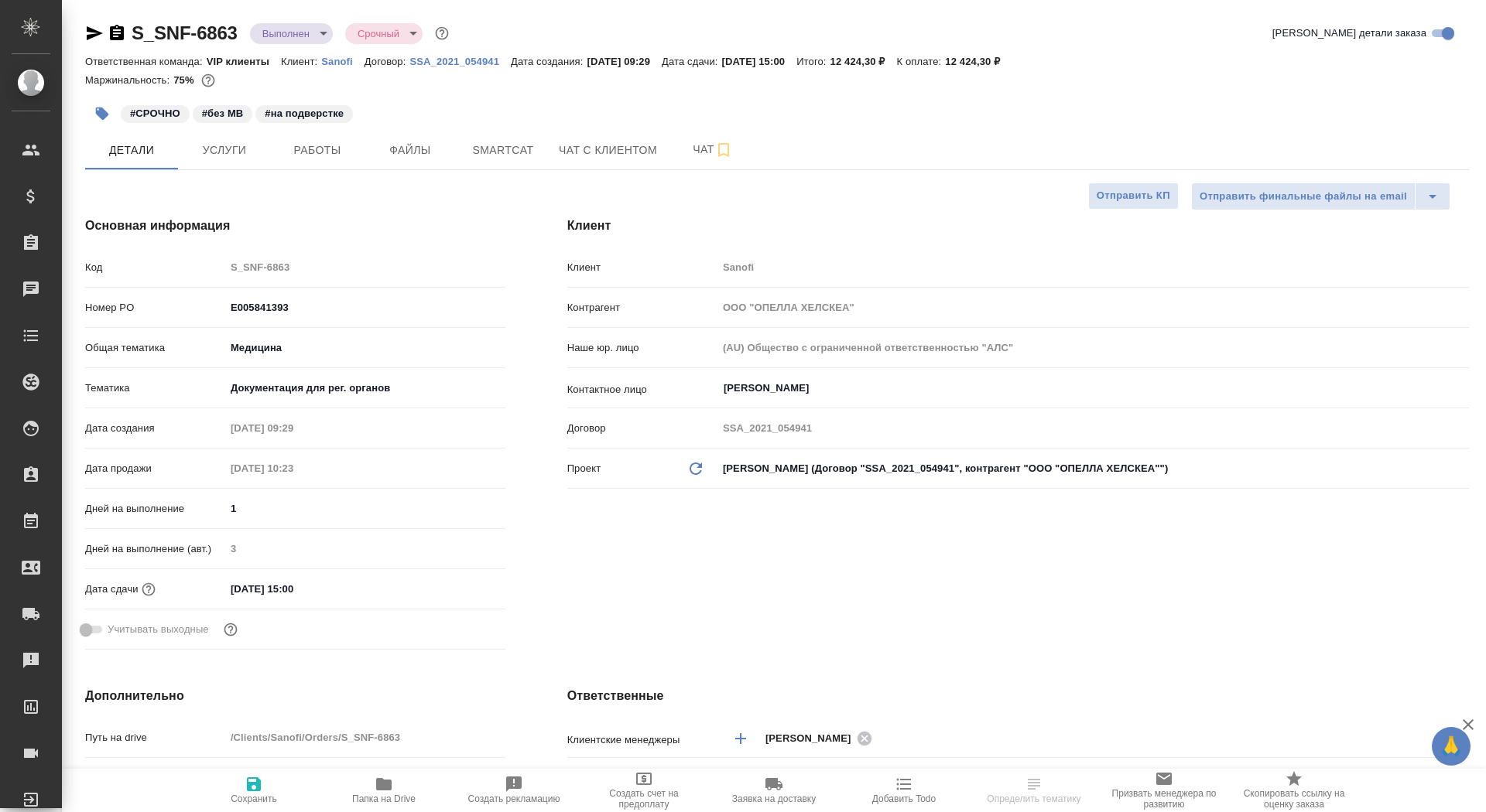
type textarea "x"
click at [122, 28] on icon "button" at bounding box center [117, 32] width 14 height 16
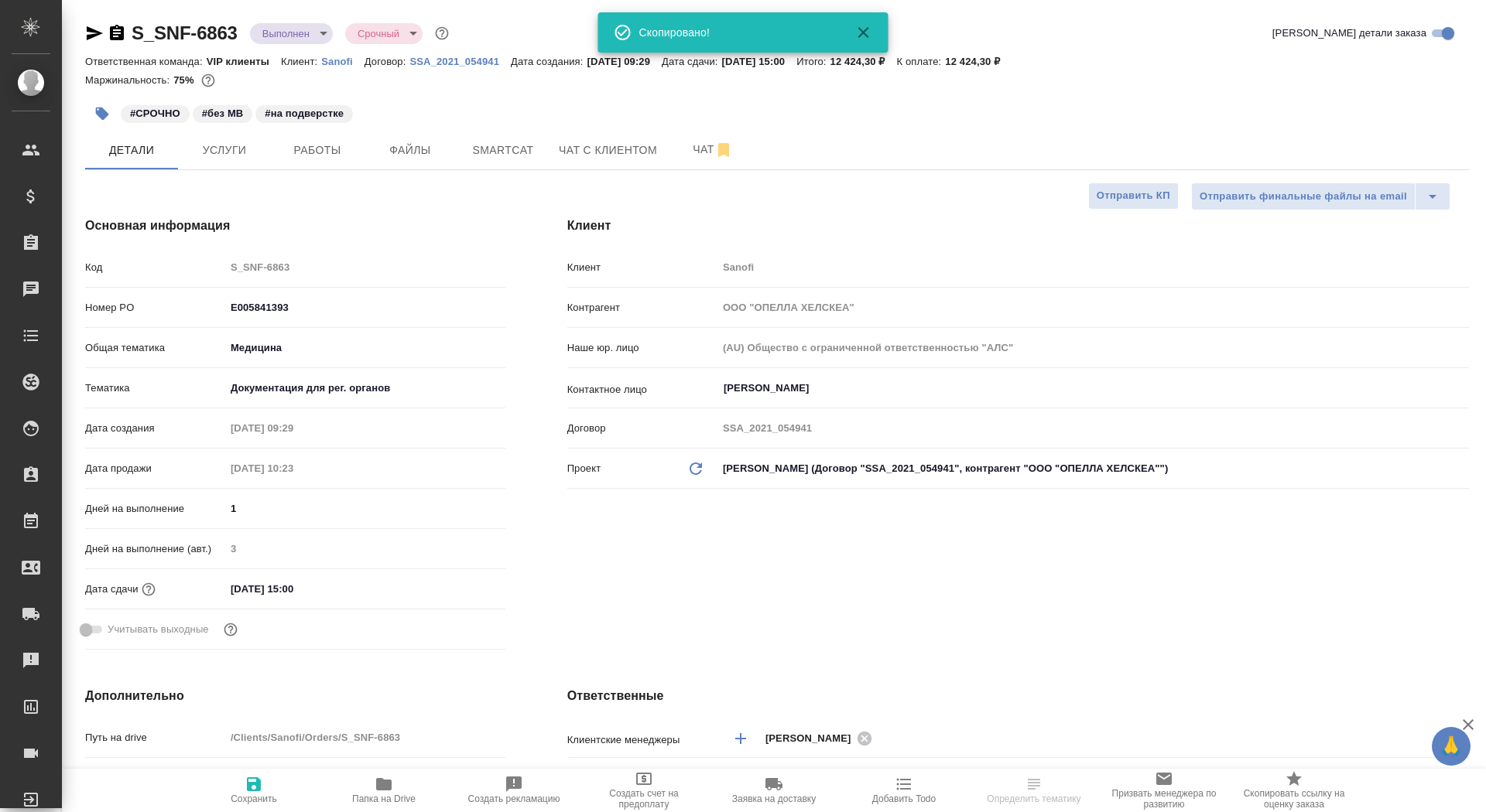
type input "Грабко Мария"
type input "[PERSON_NAME]"
type textarea "x"
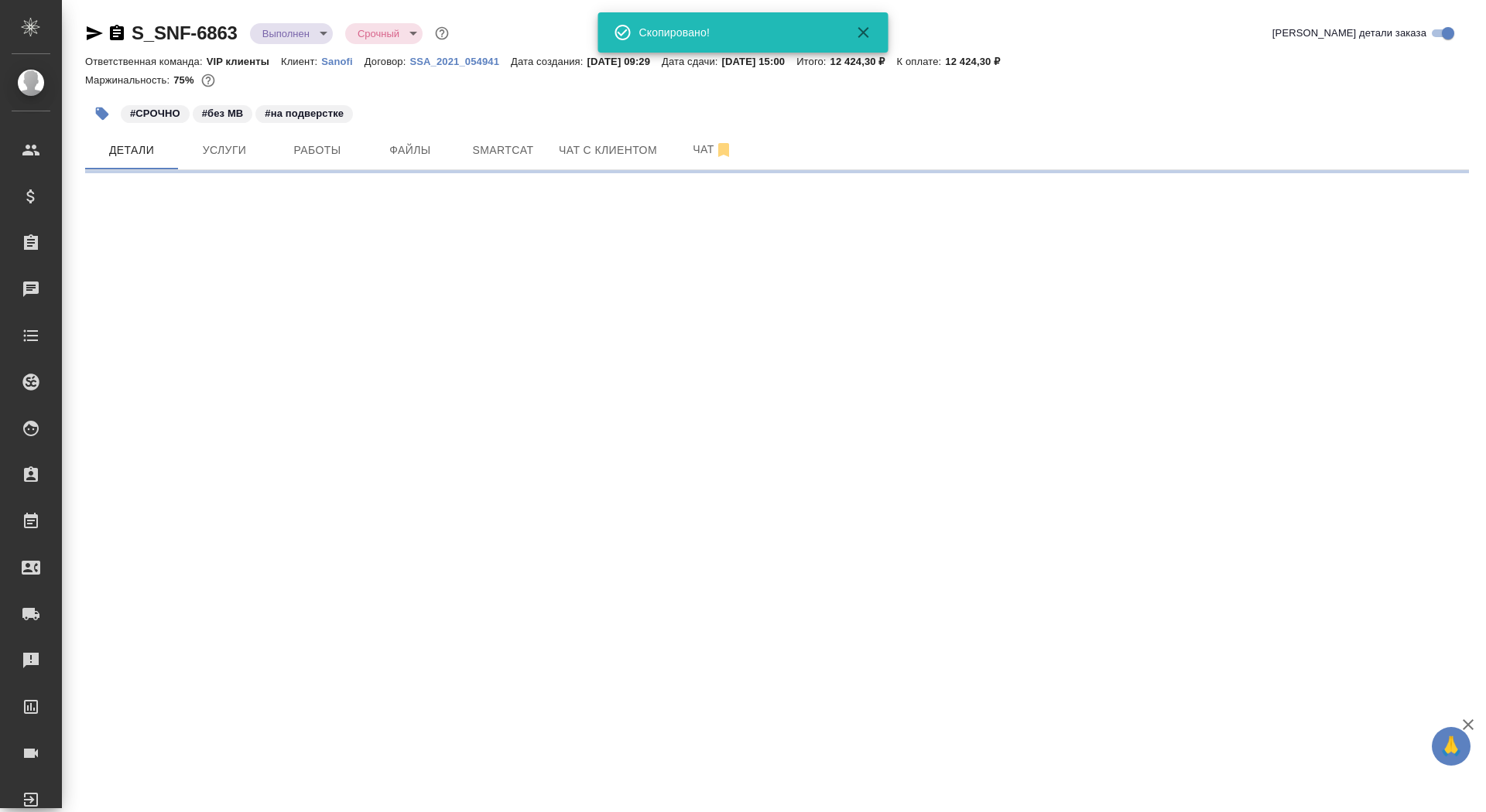
select select "RU"
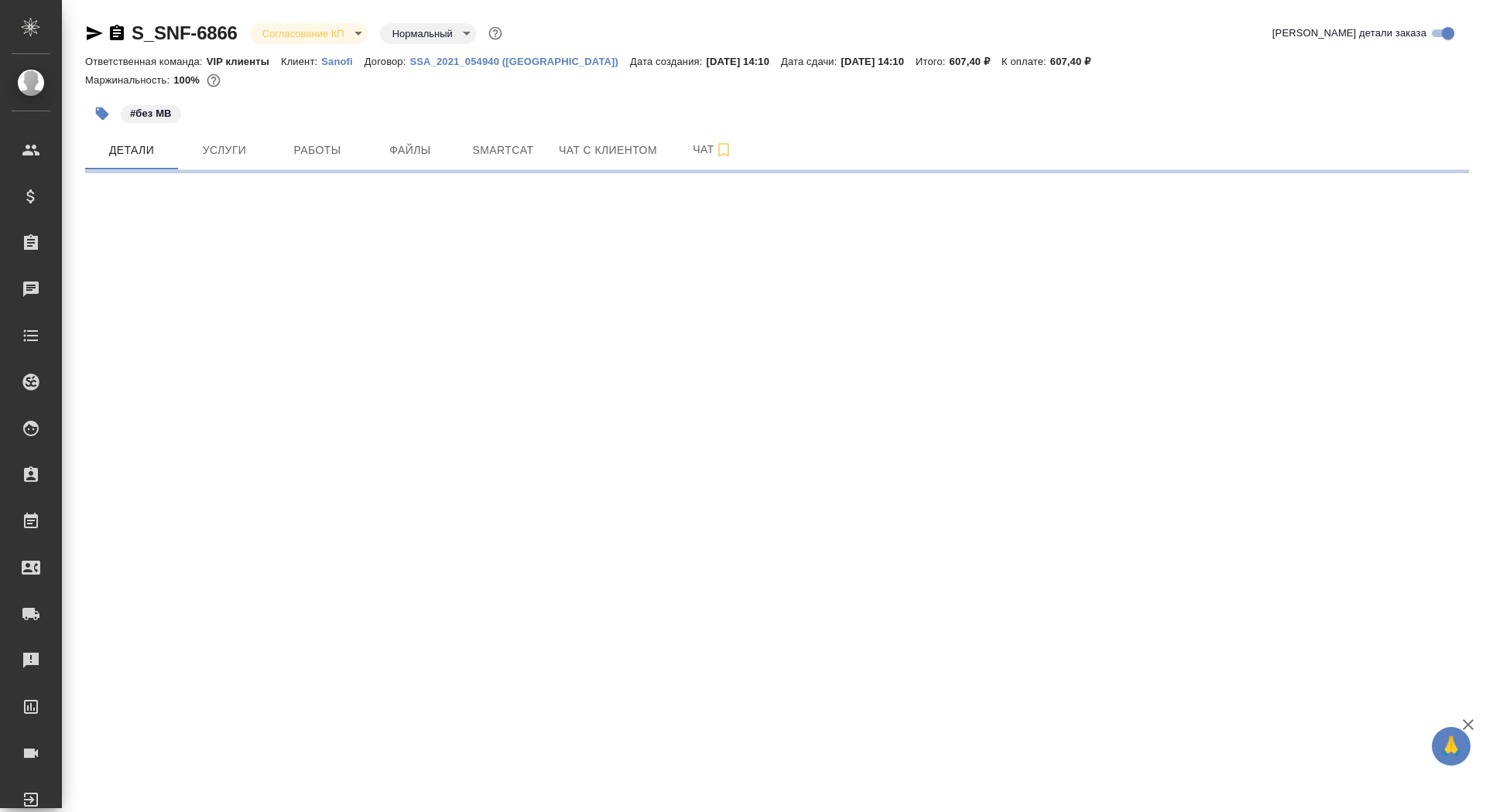
select select "RU"
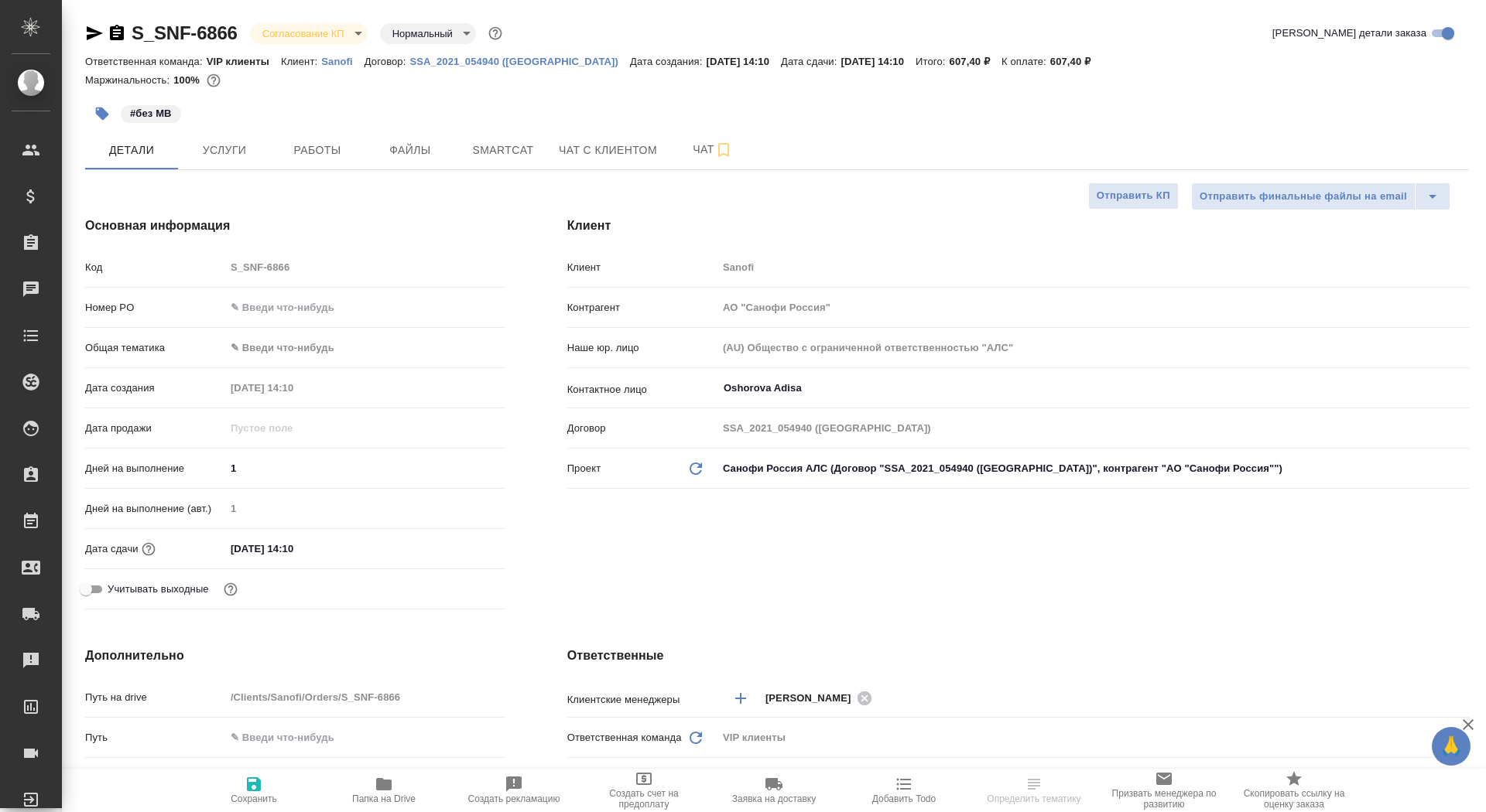
type textarea "x"
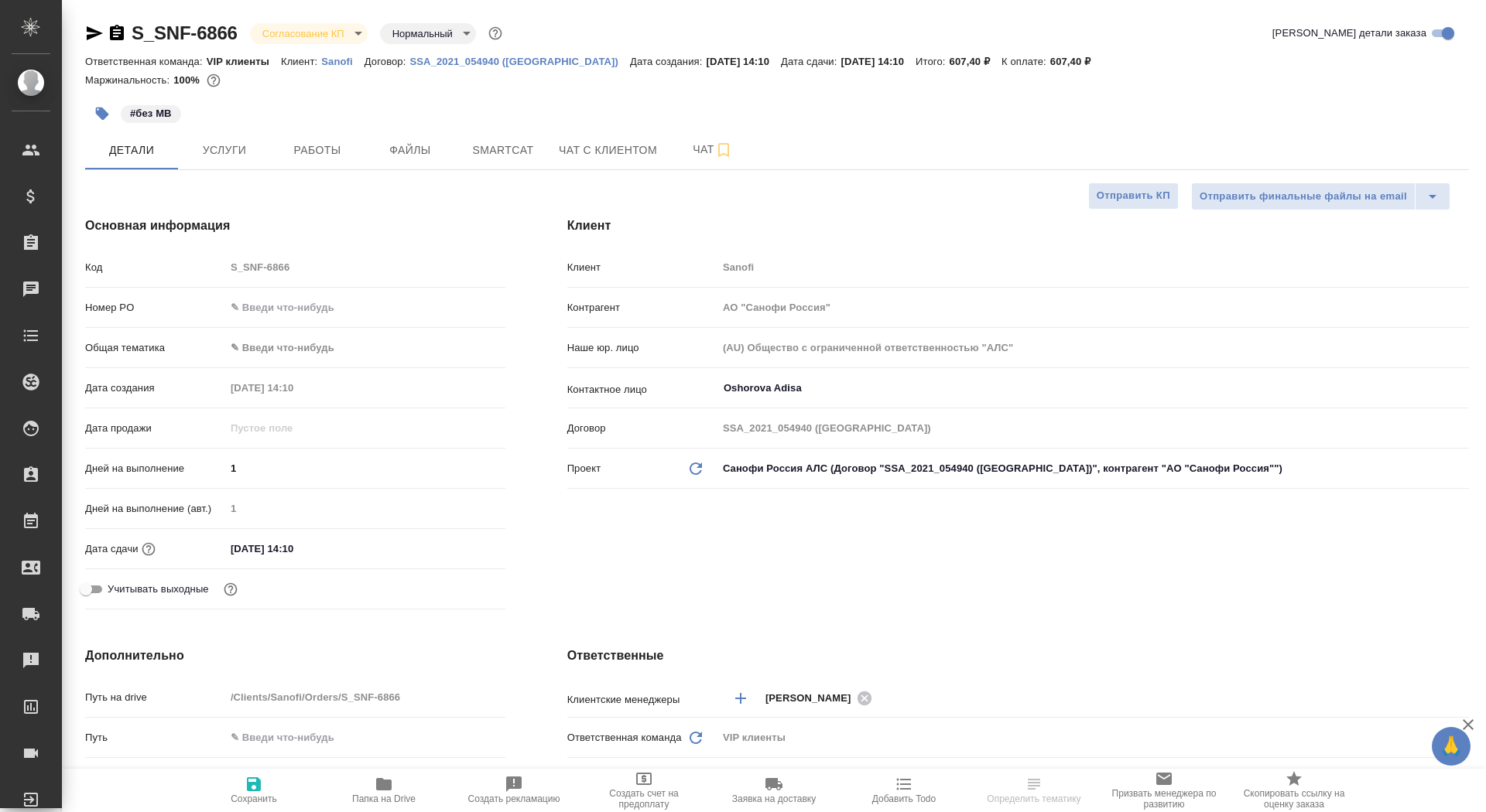
type textarea "x"
select select "RU"
type textarea "x"
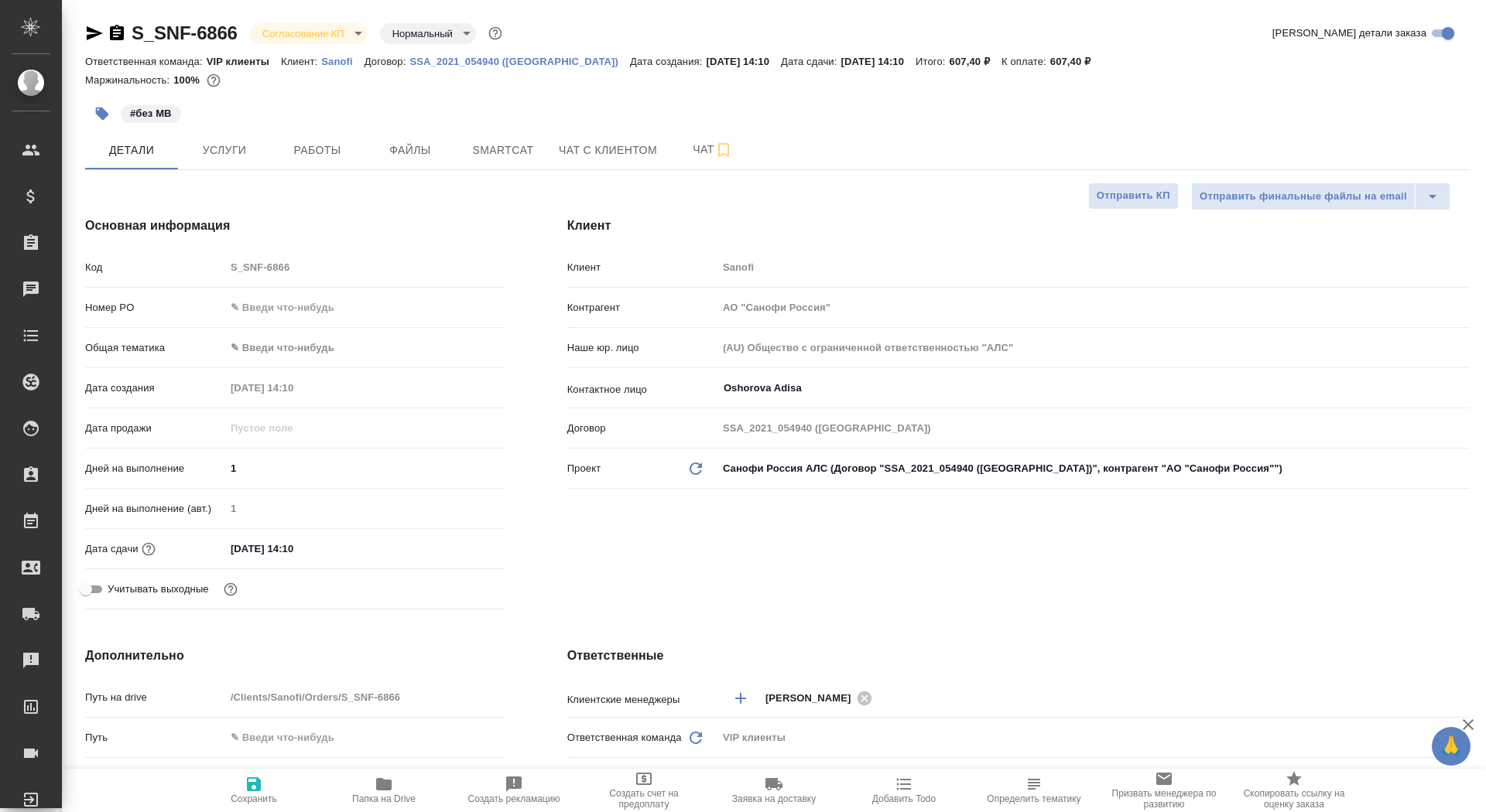
type textarea "x"
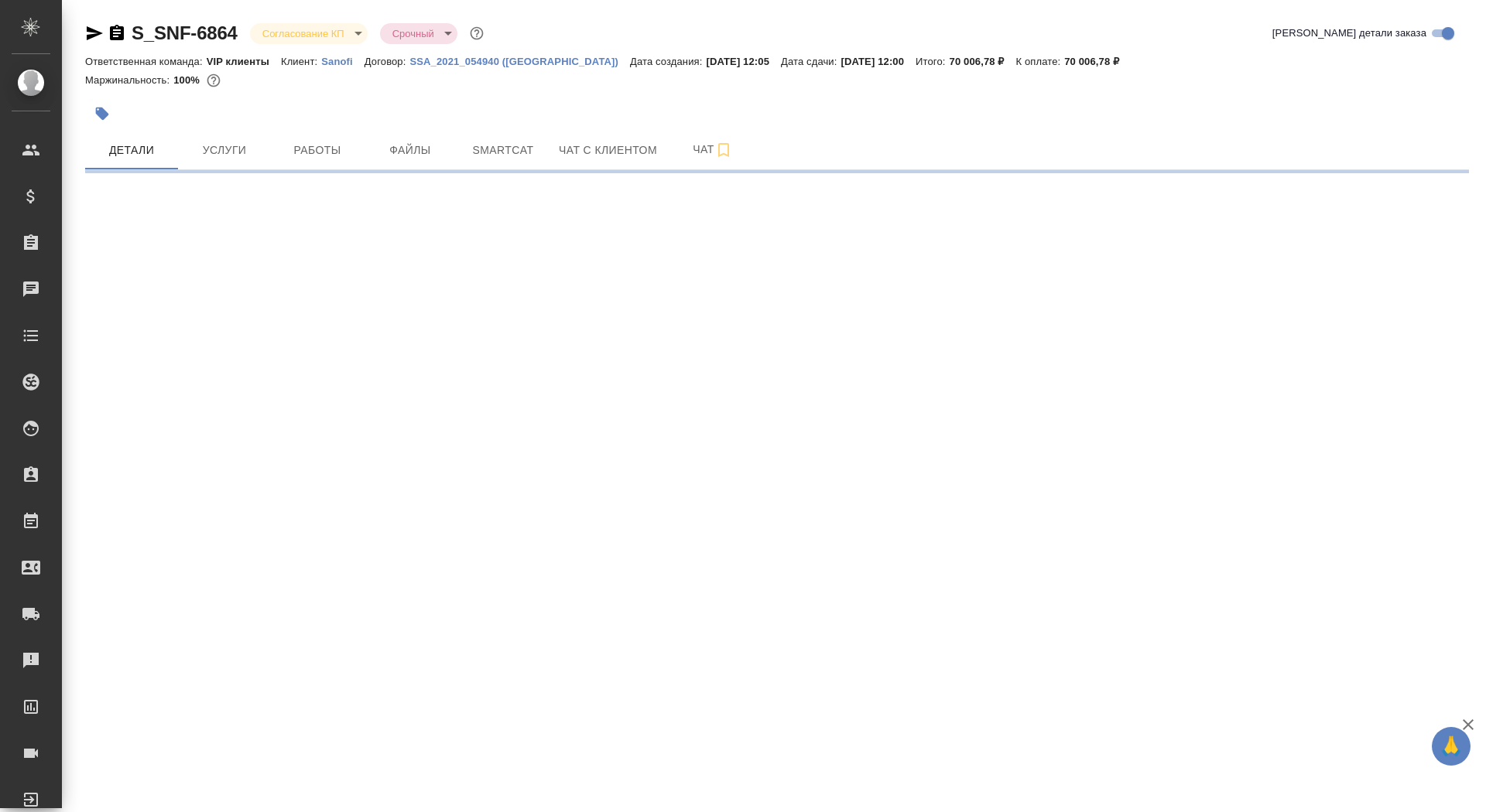
select select "RU"
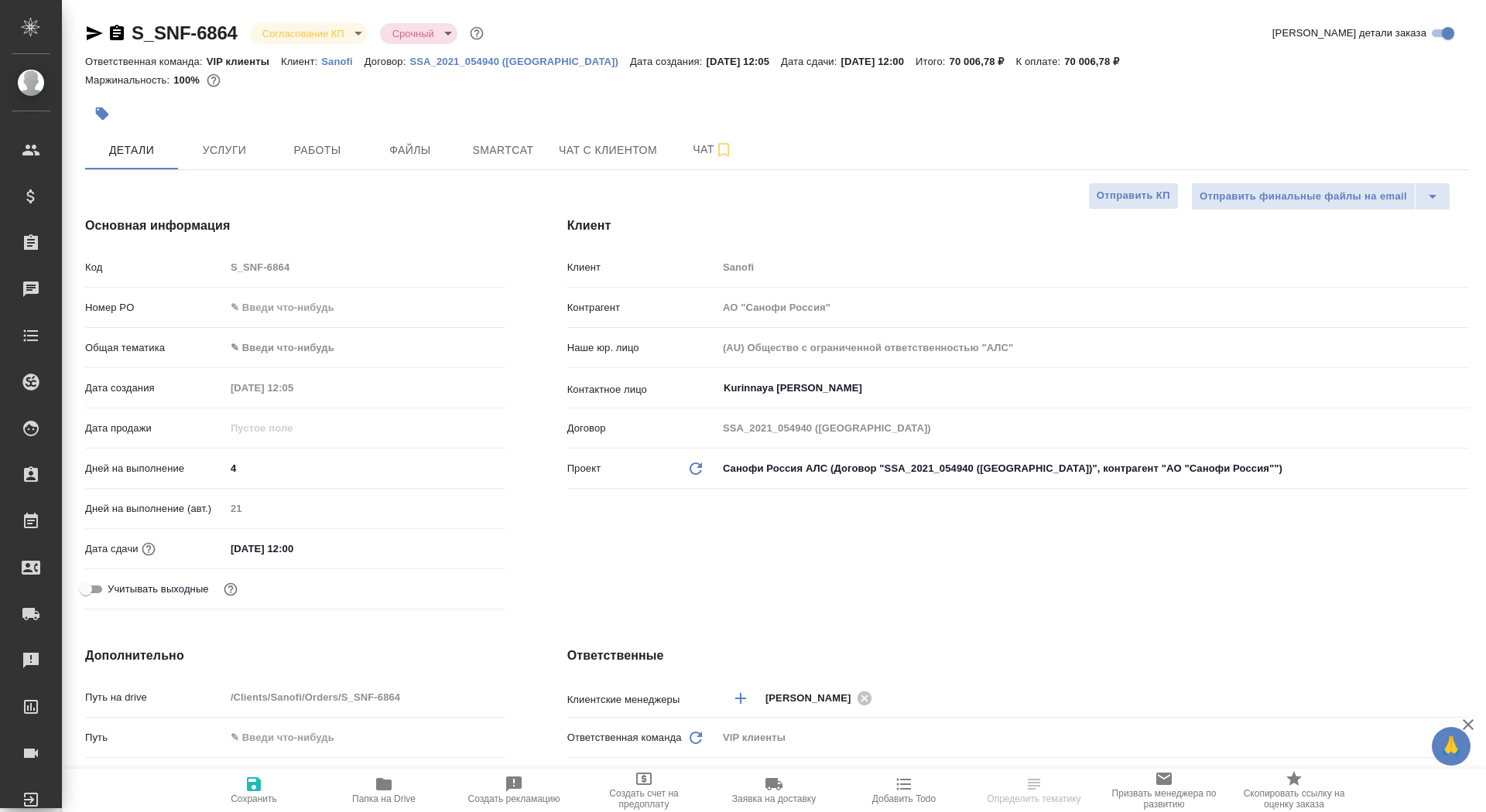
type textarea "x"
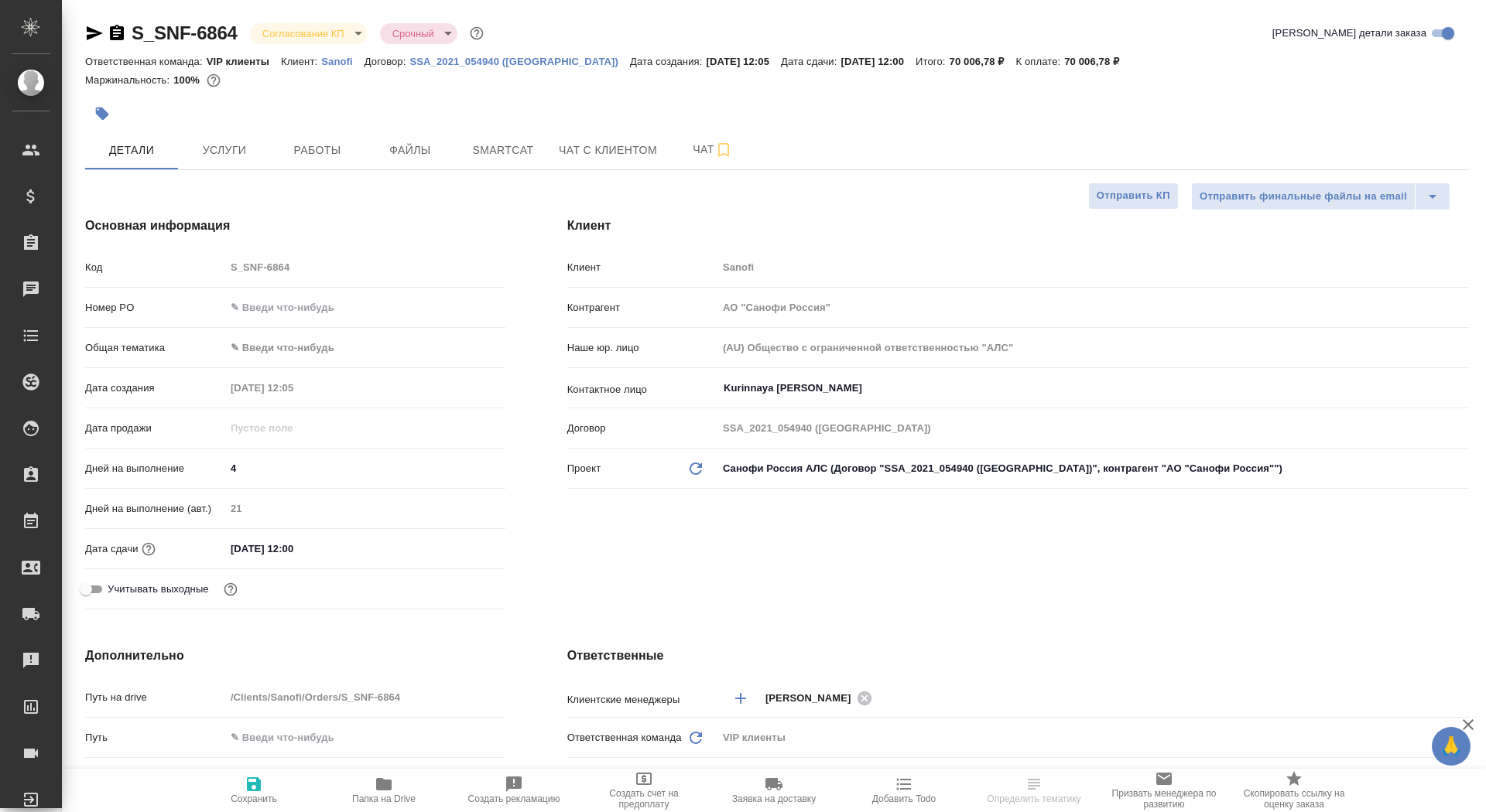
type textarea "x"
click at [280, 312] on input "text" at bounding box center [365, 308] width 280 height 22
paste input "E005841981"
type input "E005841981"
type textarea "x"
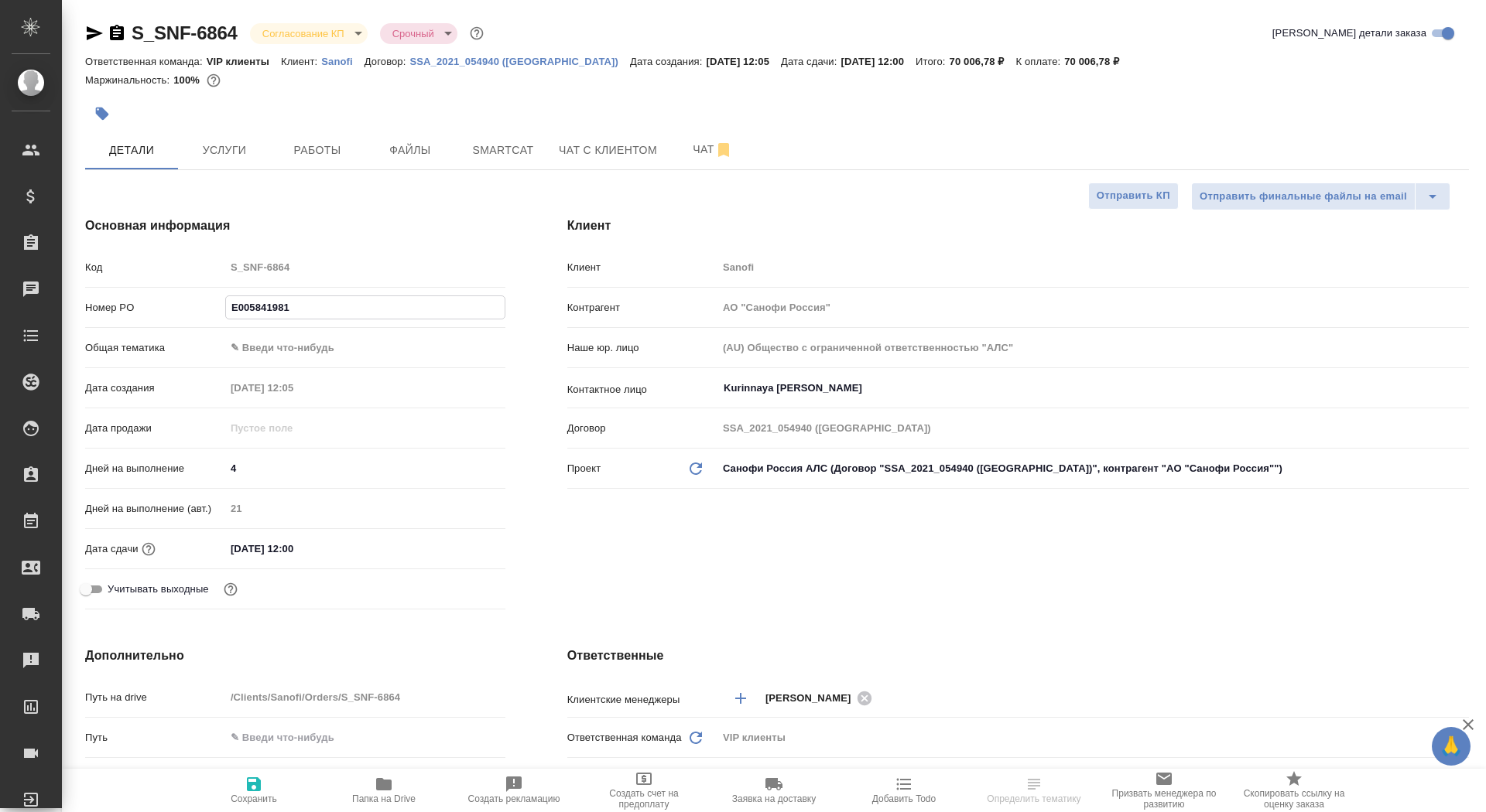
type textarea "x"
type input "E005841981"
click at [249, 792] on icon "button" at bounding box center [254, 784] width 19 height 19
type textarea "x"
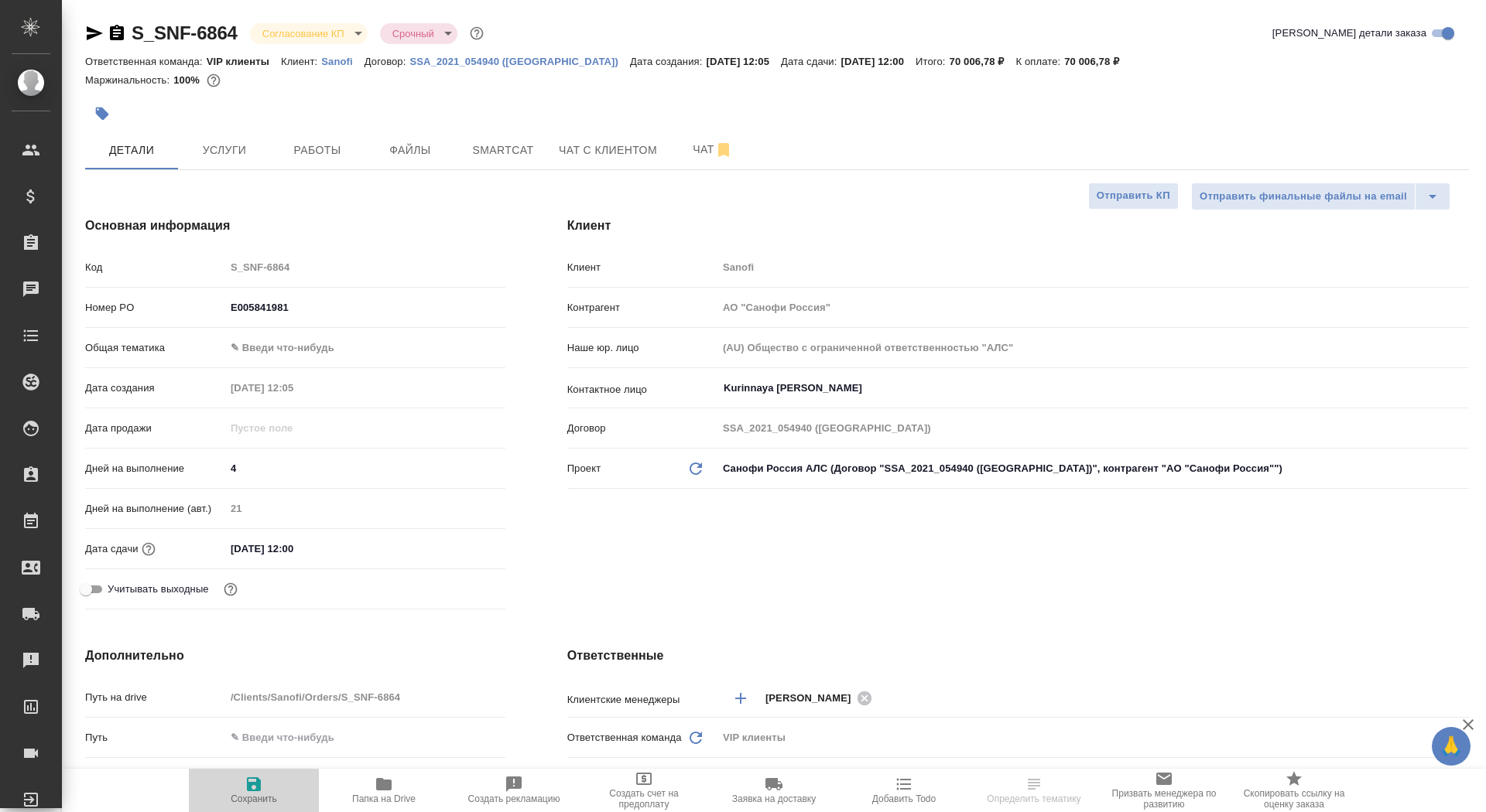
type textarea "x"
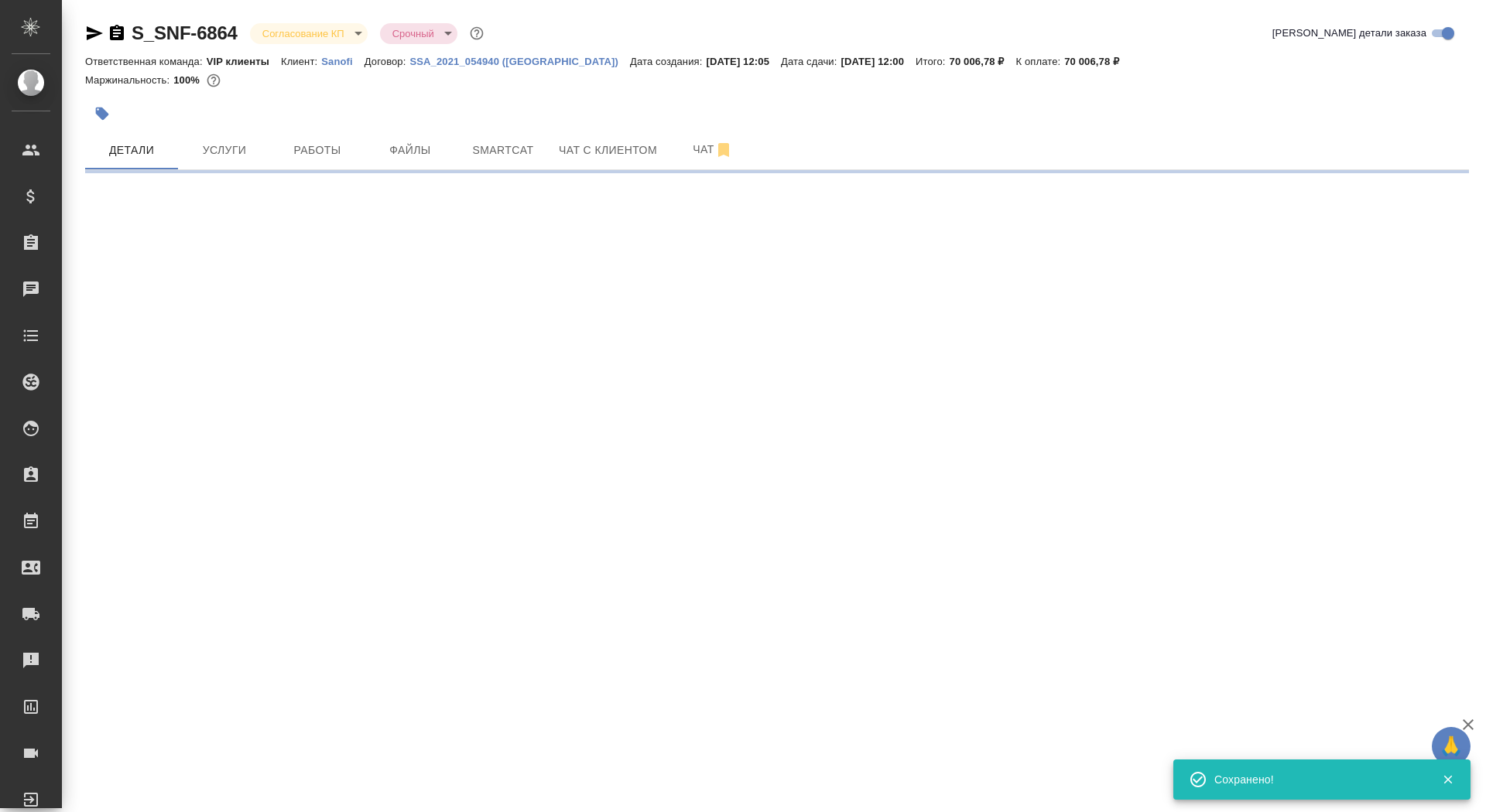
select select "RU"
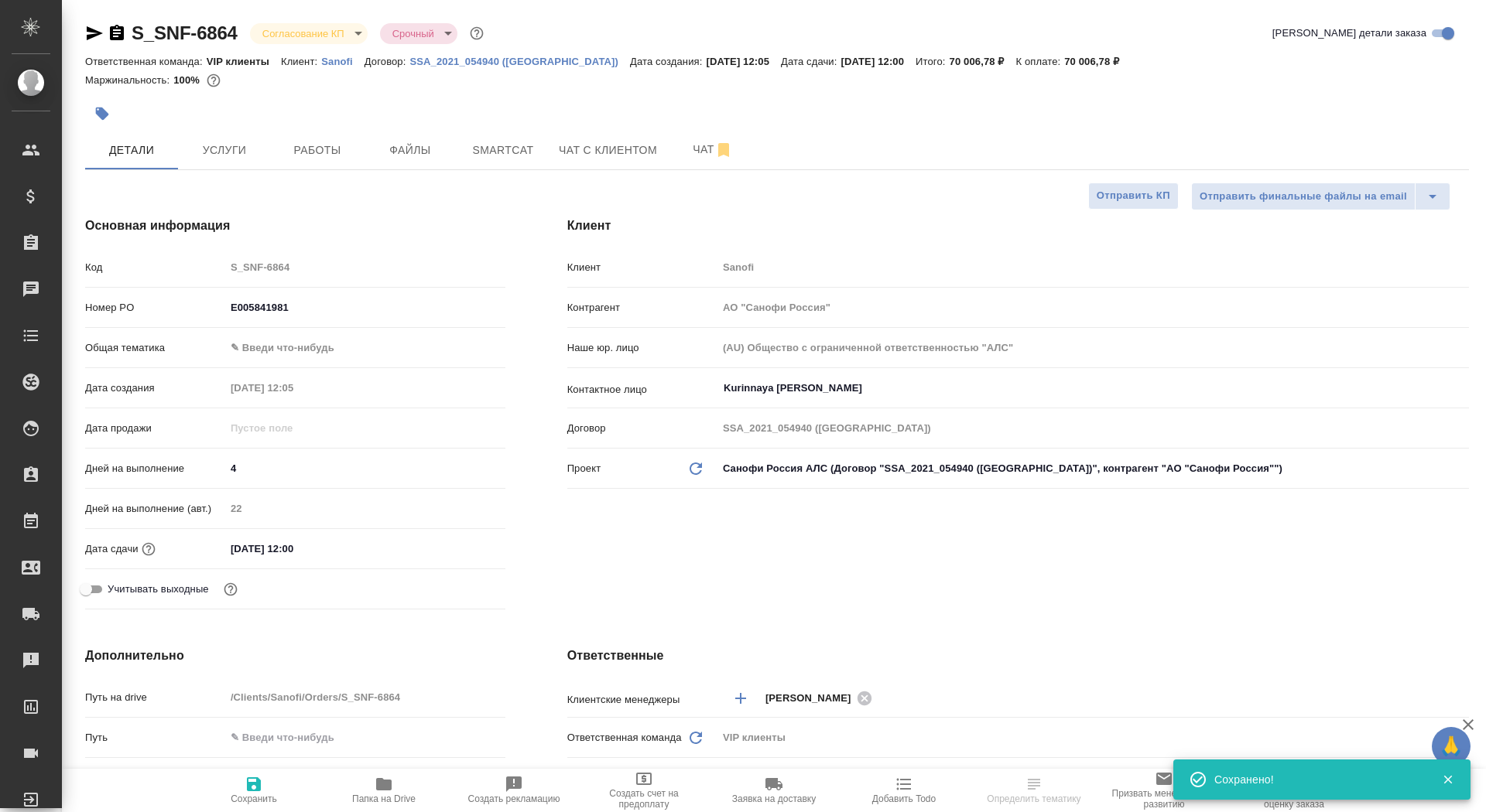
type textarea "x"
click at [250, 795] on span "Сохранить" at bounding box center [253, 799] width 47 height 11
type textarea "x"
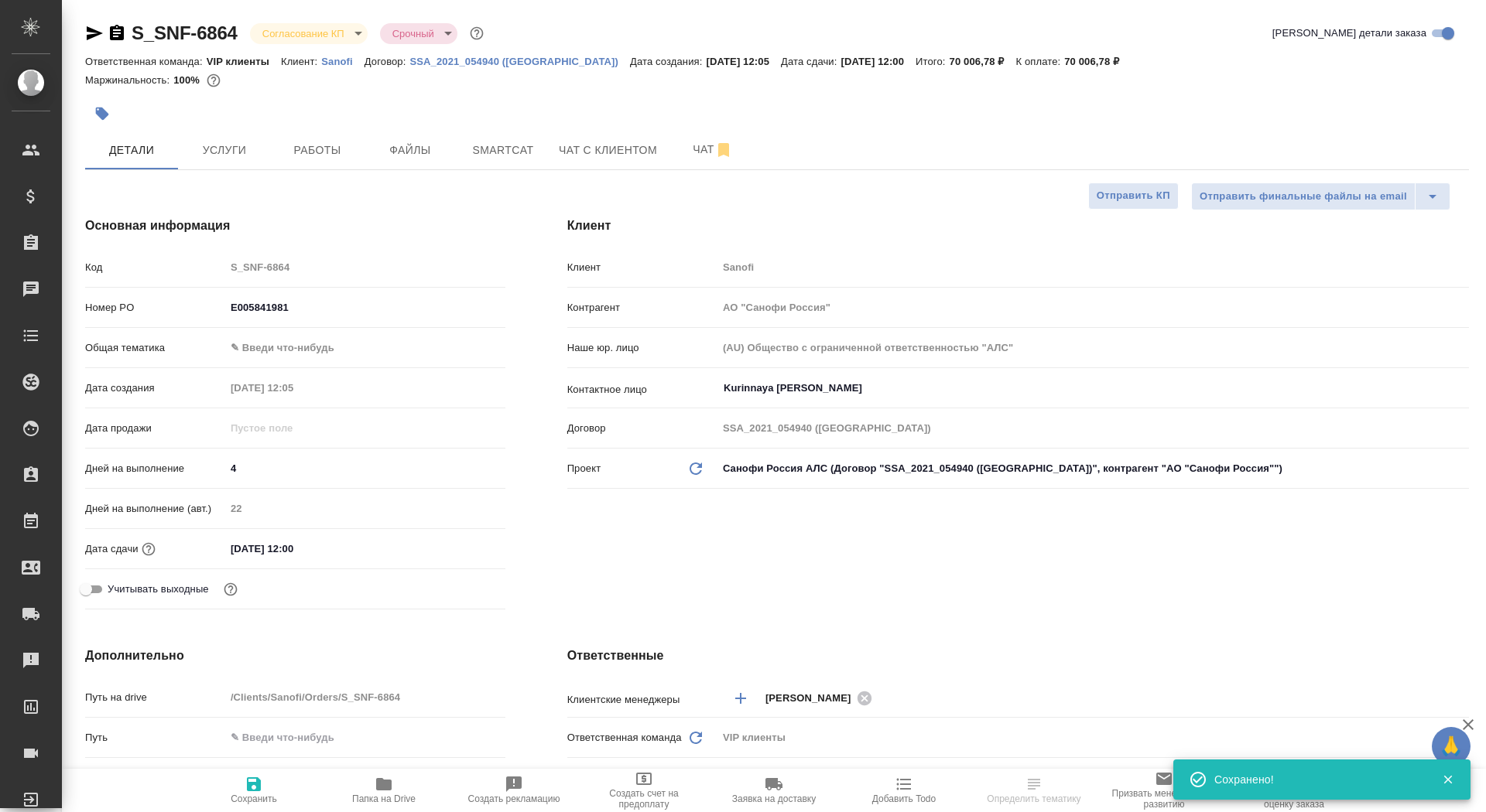
type textarea "x"
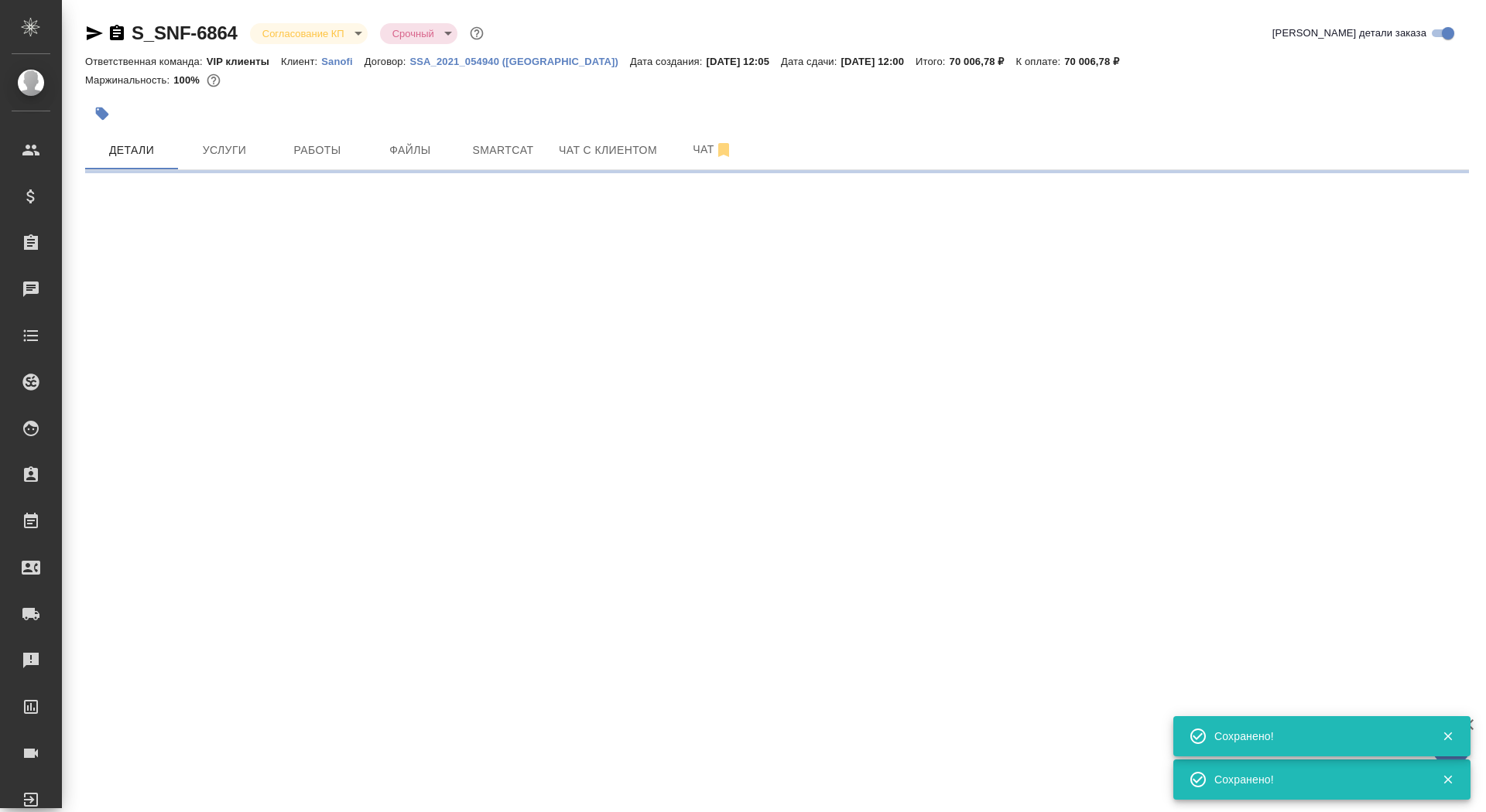
click at [285, 30] on body "🙏 .cls-1 fill:#fff; AWATERA Saydasheva Dilyara Клиенты Спецификации Заказы 0 Ча…" at bounding box center [743, 406] width 1486 height 812
select select "RU"
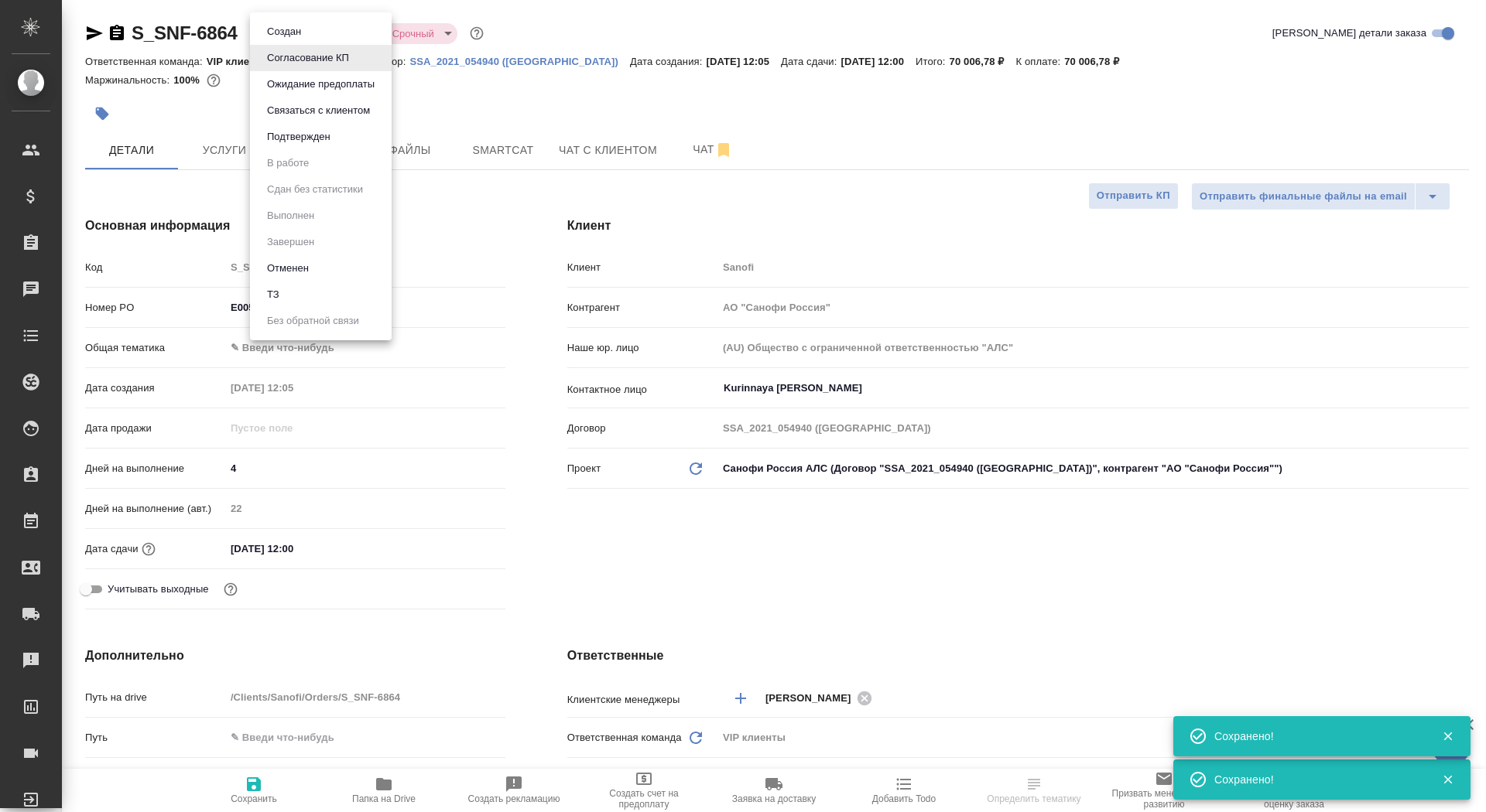
type textarea "x"
click at [295, 132] on button "Подтвержден" at bounding box center [298, 137] width 73 height 17
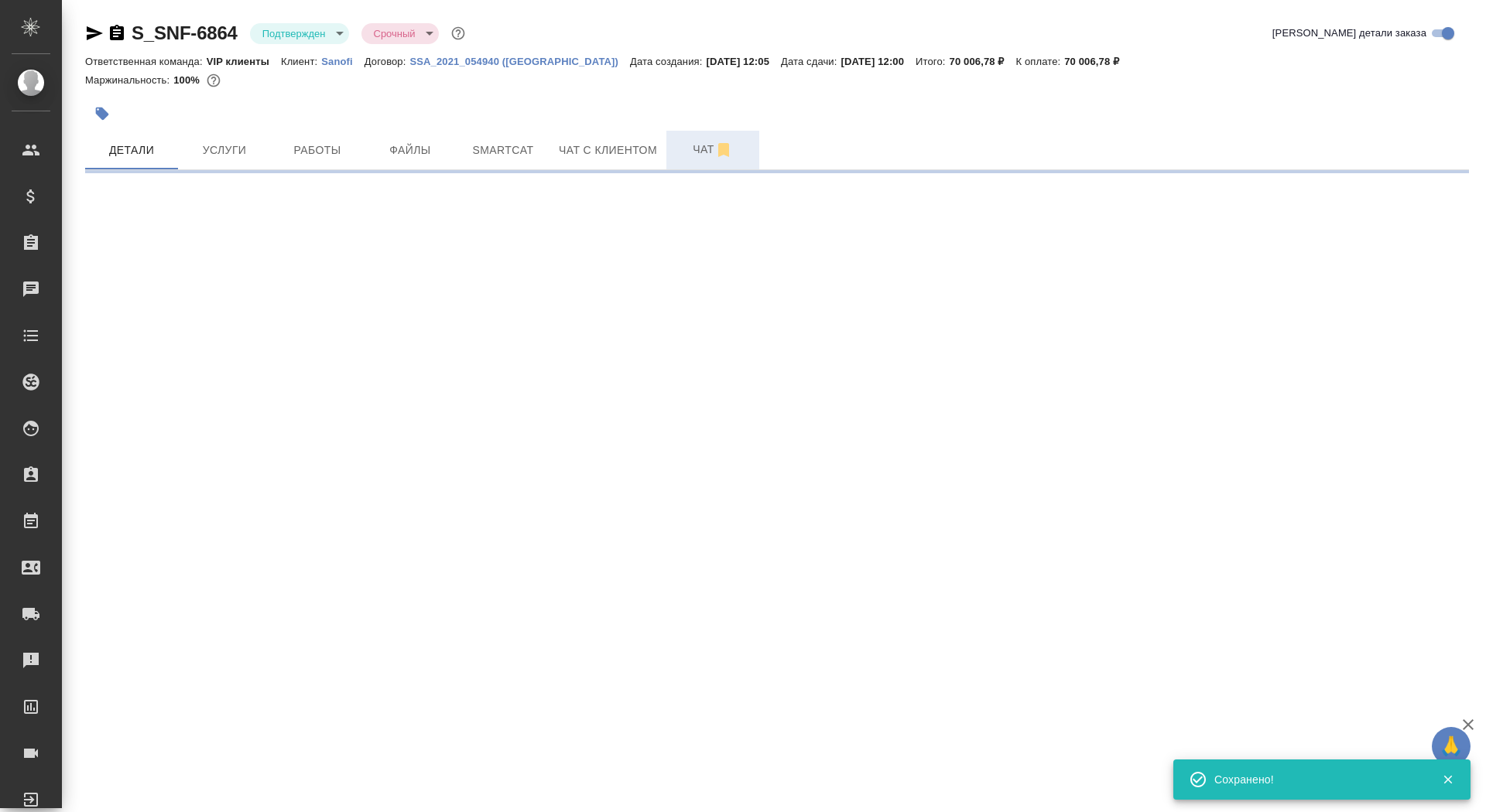
select select "RU"
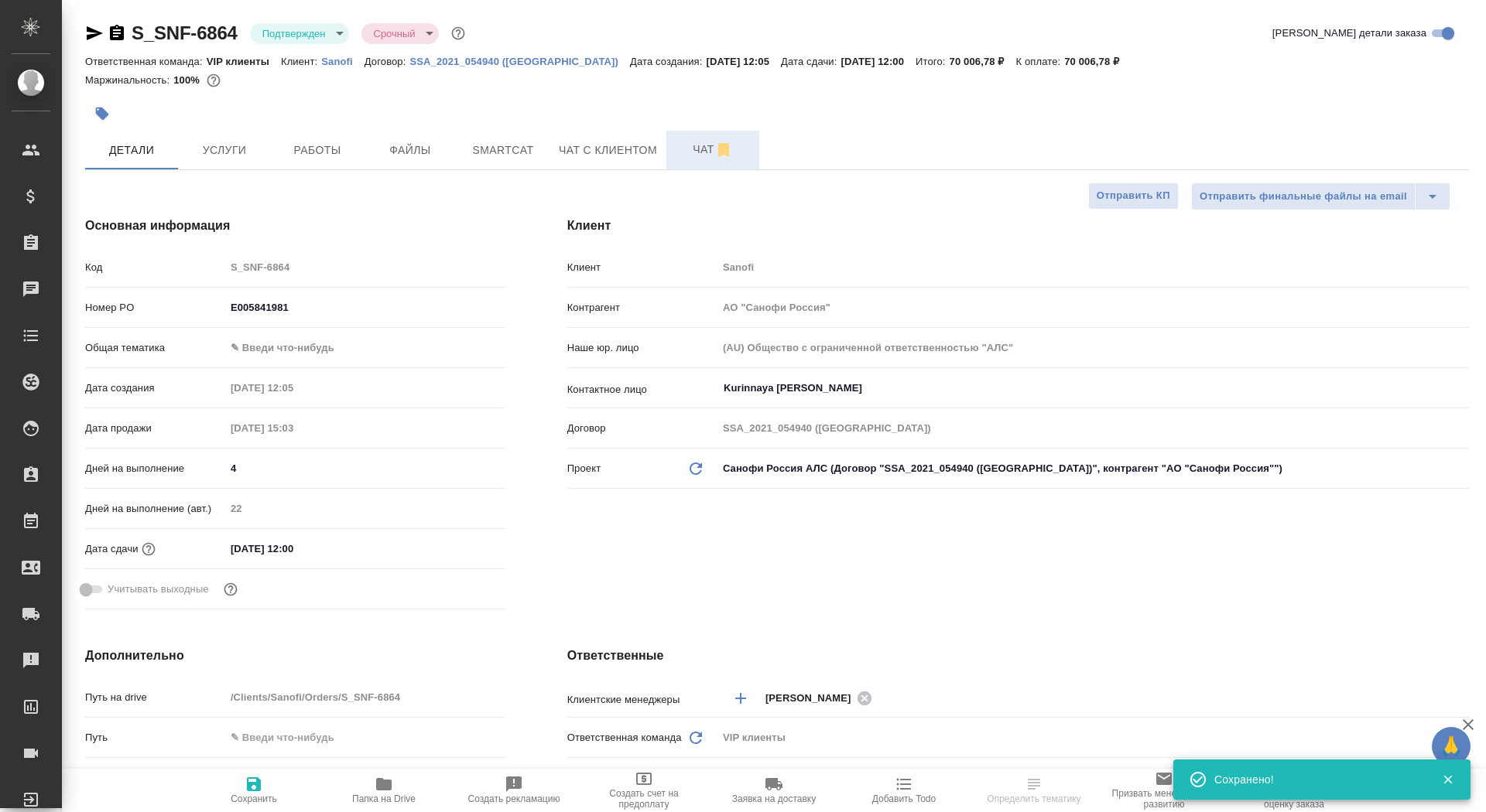
type textarea "x"
click at [694, 150] on span "Чат" at bounding box center [713, 149] width 74 height 20
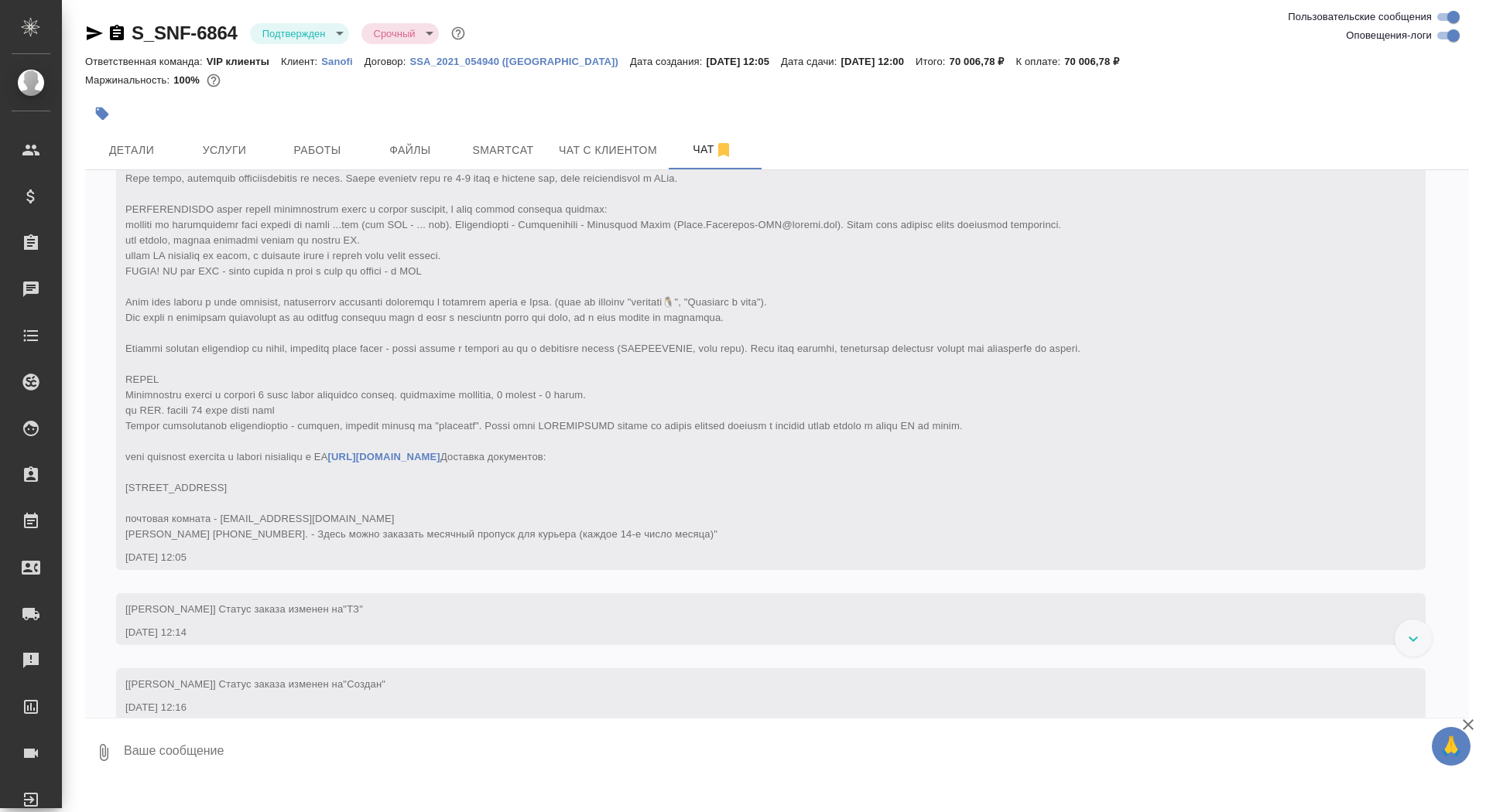
scroll to position [672, 0]
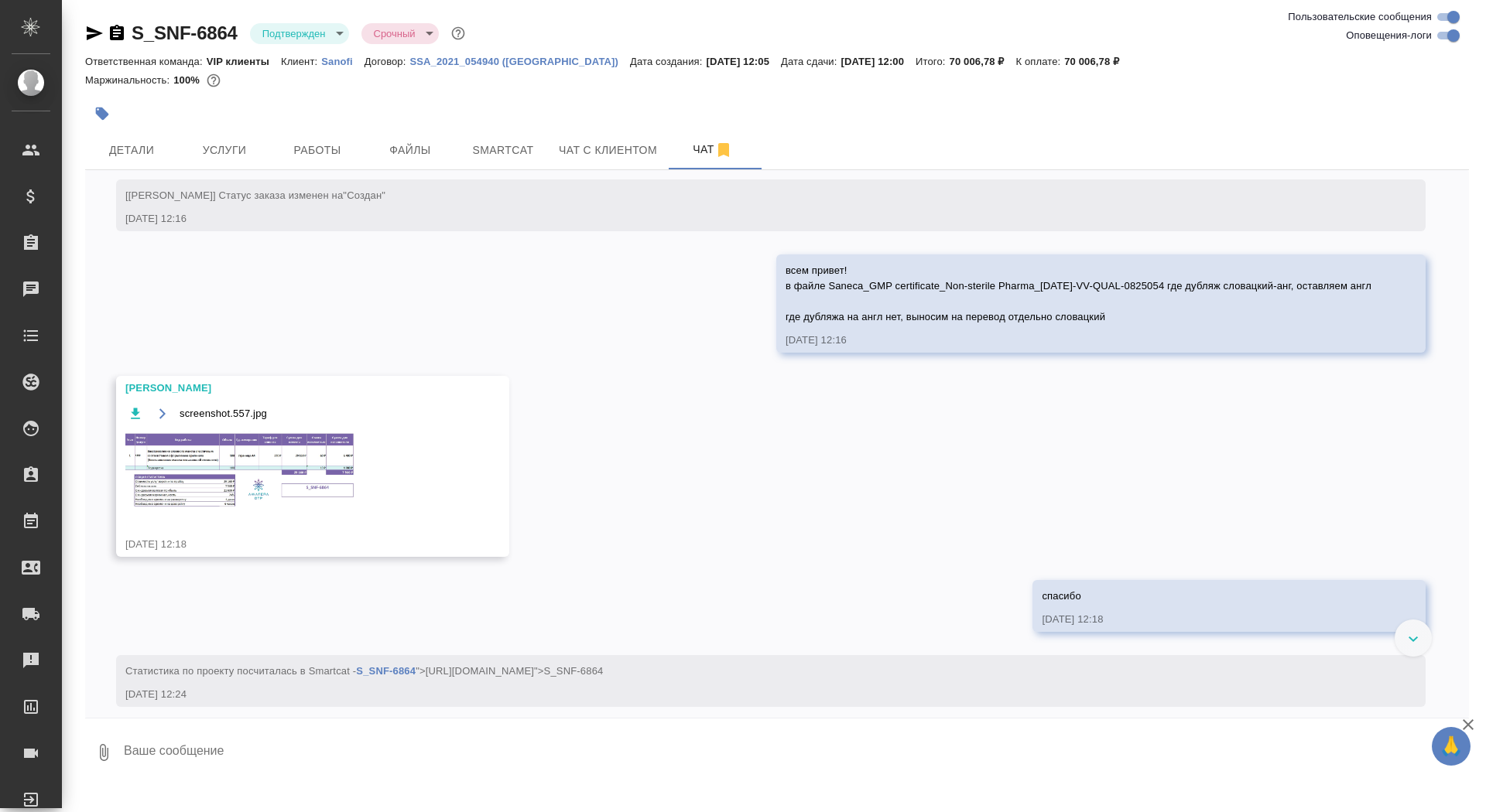
click at [227, 510] on img at bounding box center [242, 470] width 232 height 79
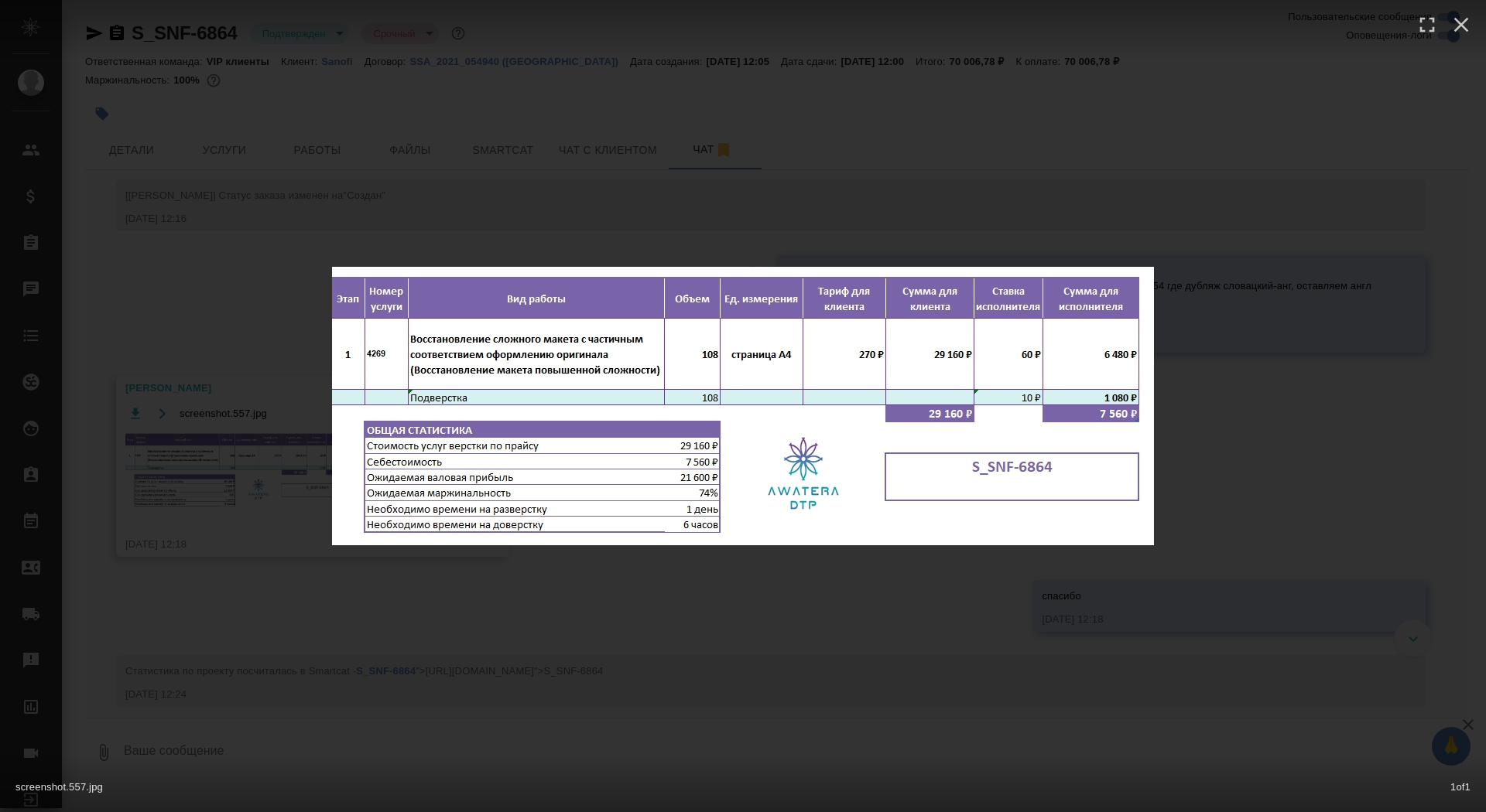
click at [204, 528] on div "screenshot.557.jpg 1 of 1" at bounding box center [743, 406] width 1486 height 812
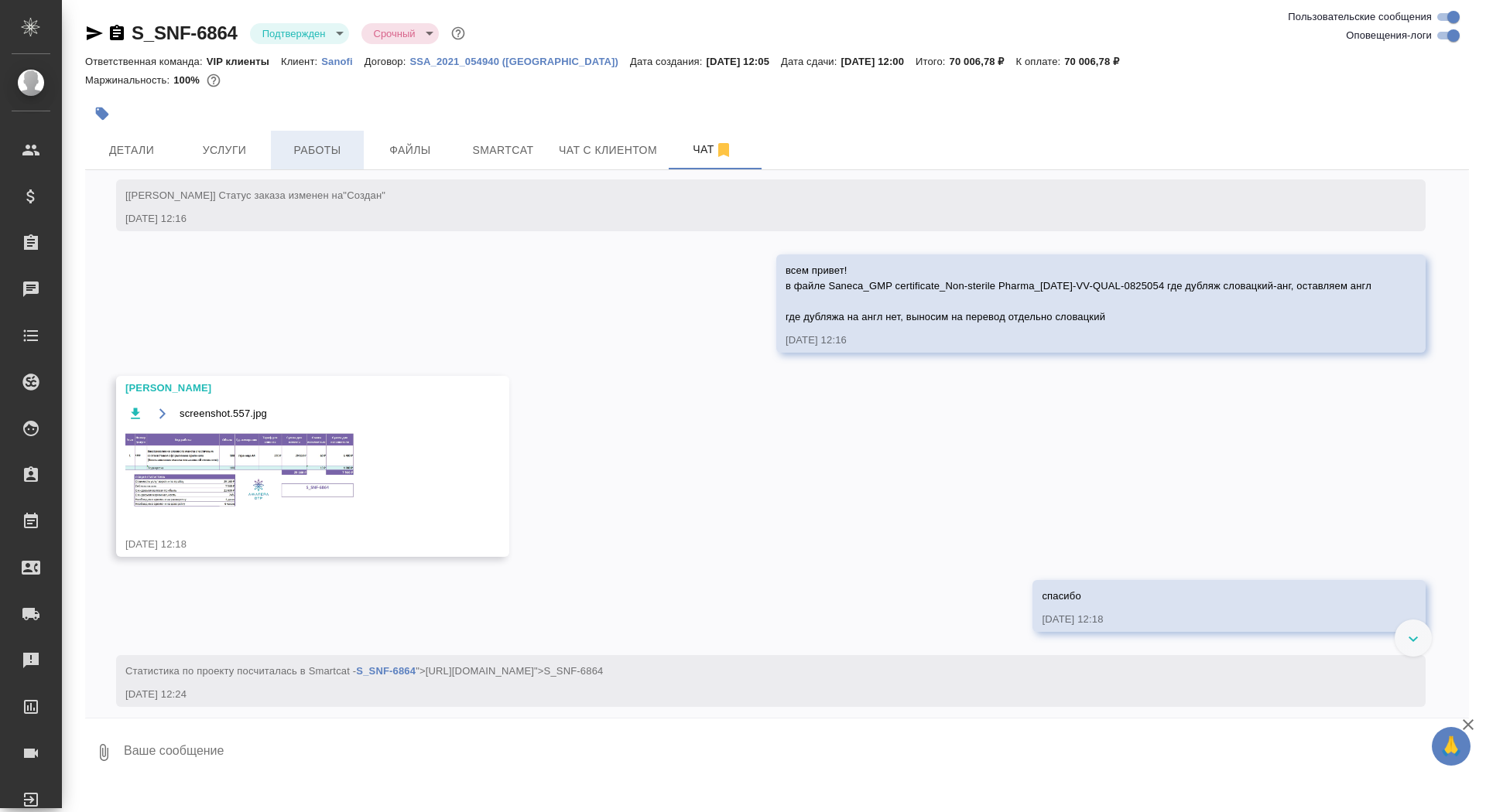
click at [299, 148] on span "Работы" at bounding box center [317, 150] width 74 height 20
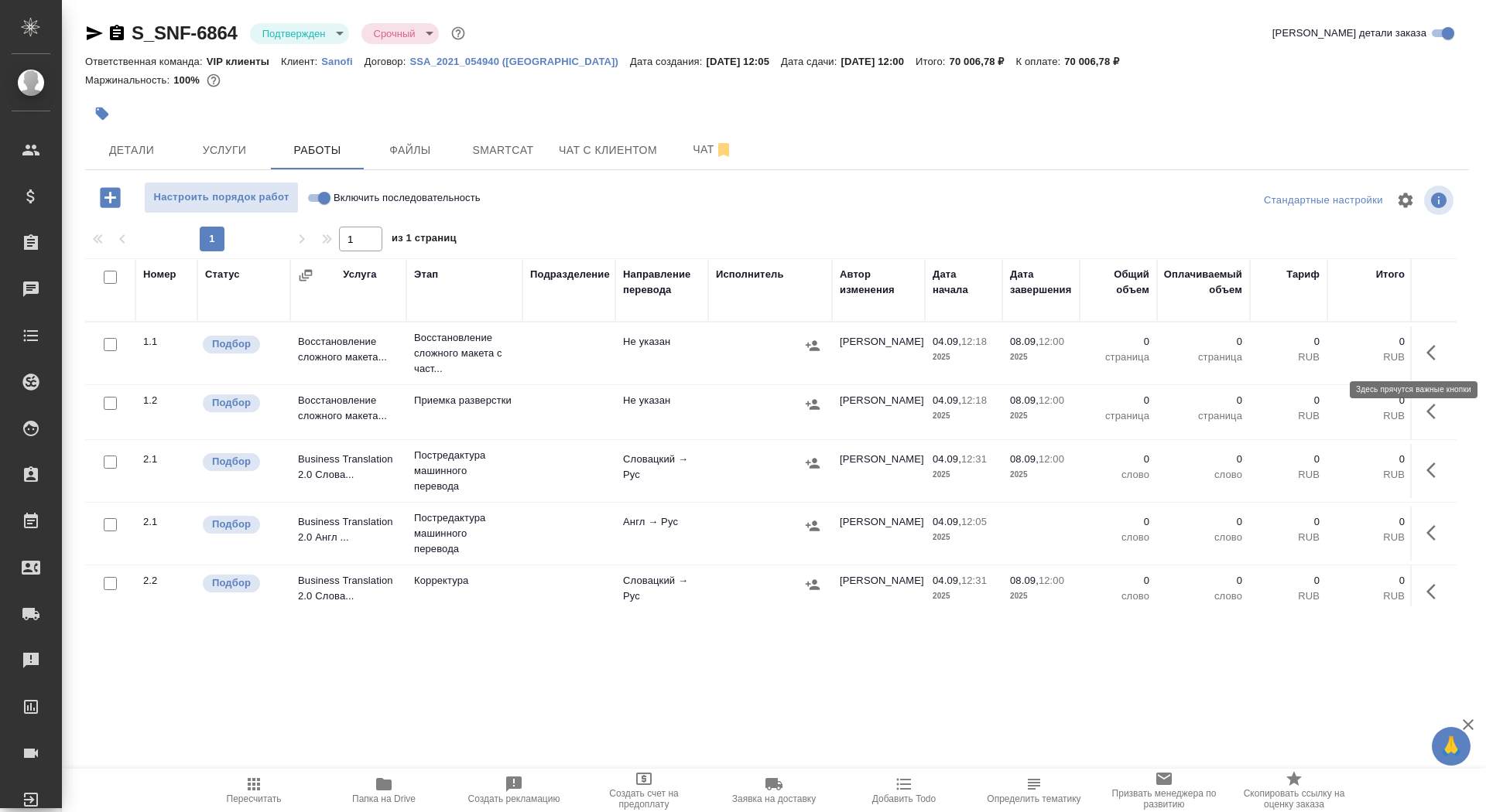
click at [1436, 360] on icon "button" at bounding box center [1436, 353] width 19 height 19
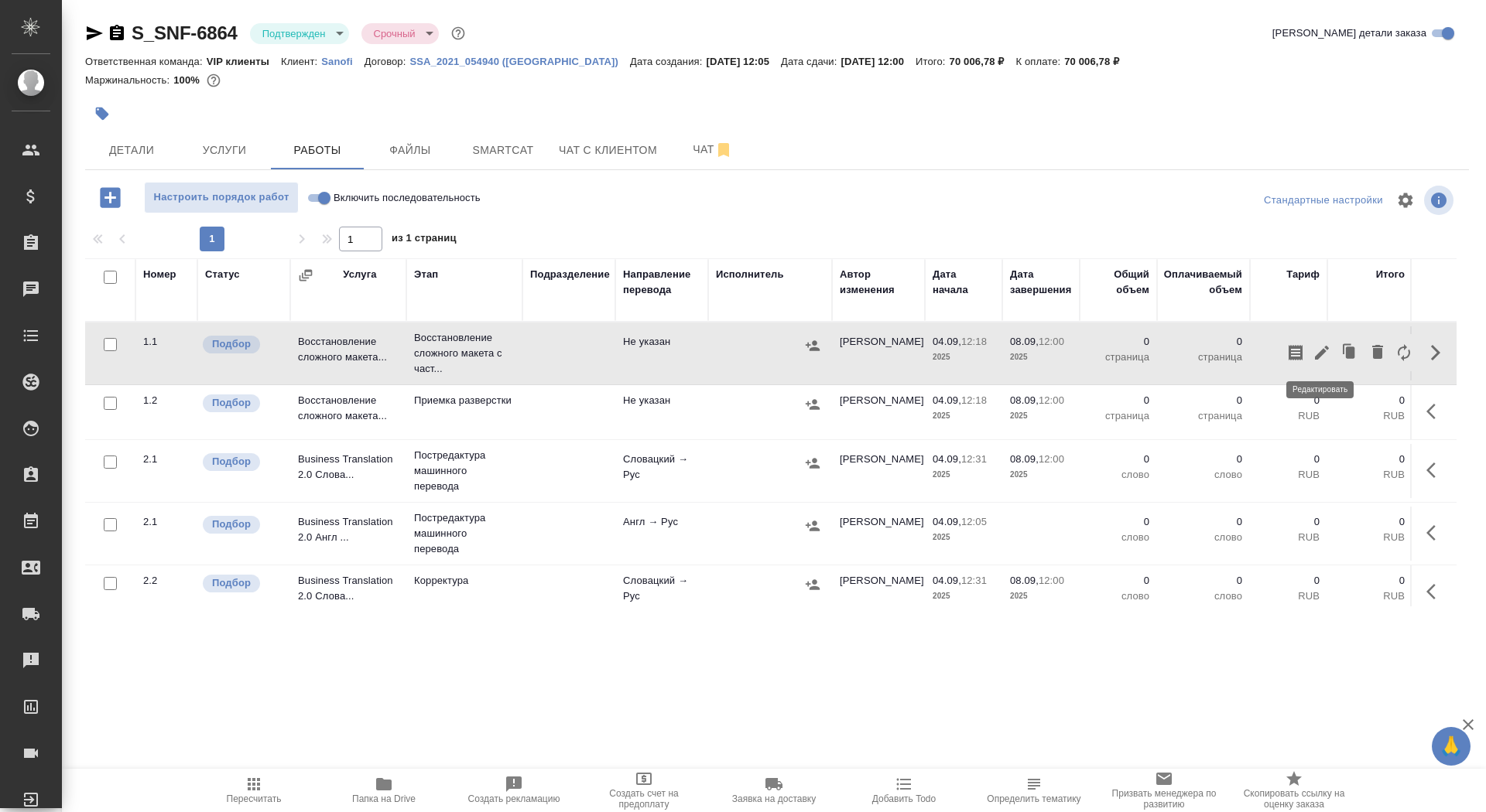
click at [1316, 357] on icon "button" at bounding box center [1323, 353] width 14 height 14
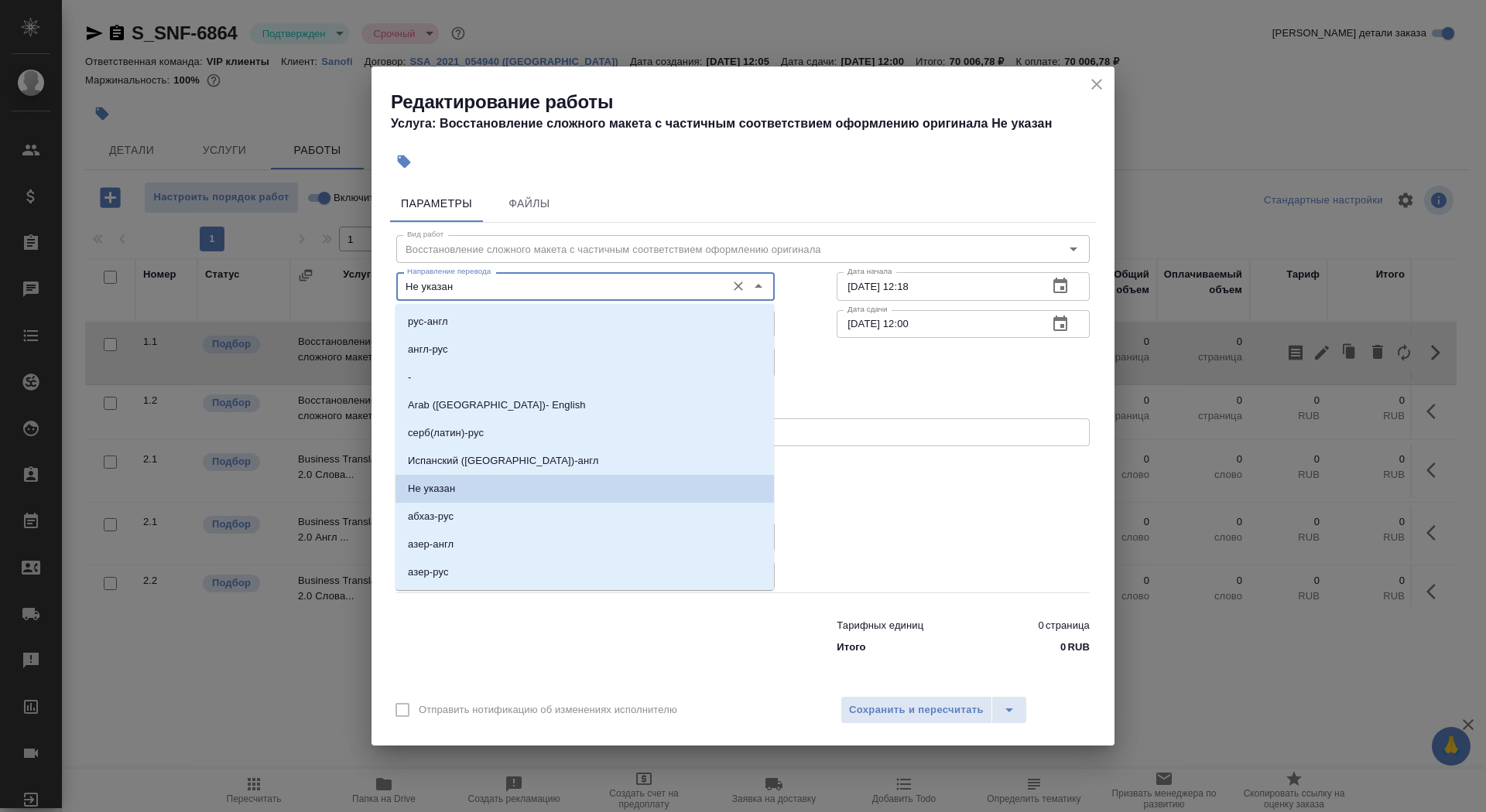
click at [477, 290] on input "Не указан" at bounding box center [560, 286] width 317 height 19
click at [477, 349] on li "англ-рус" at bounding box center [584, 350] width 378 height 28
type input "англ-рус"
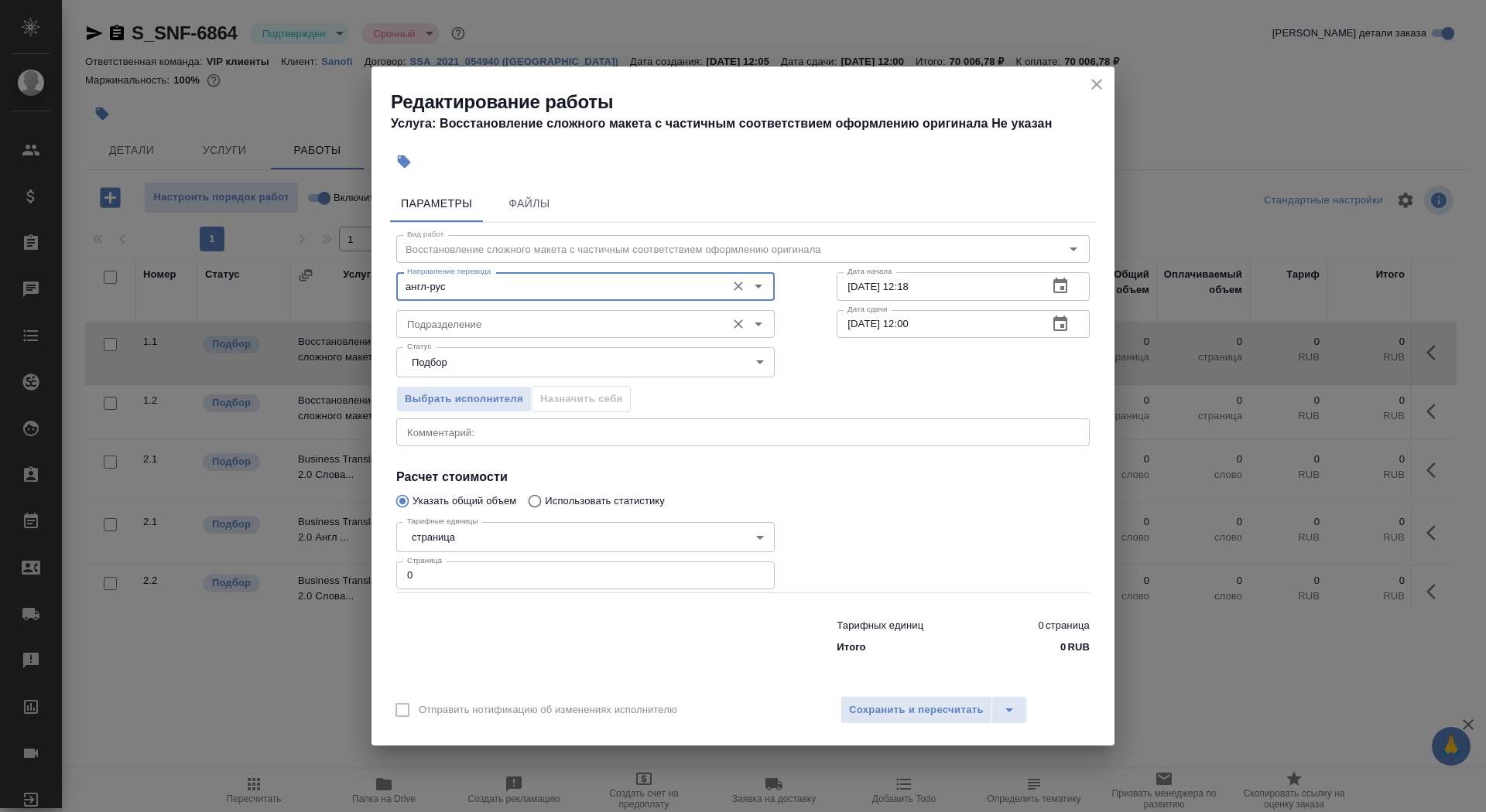
click at [471, 325] on input "Подразделение" at bounding box center [560, 324] width 317 height 19
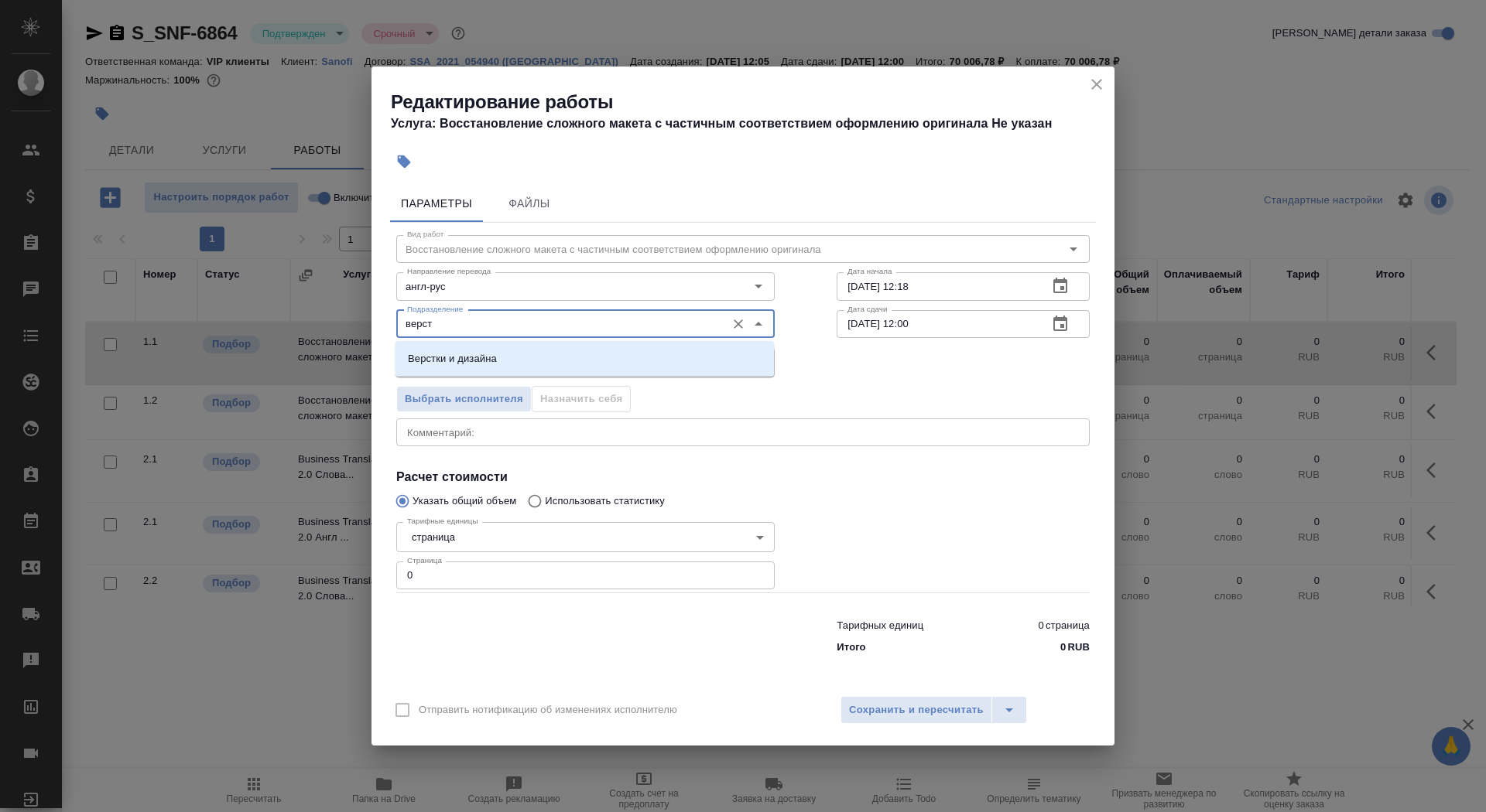
click at [492, 359] on p "Верстки и дизайна" at bounding box center [452, 359] width 89 height 16
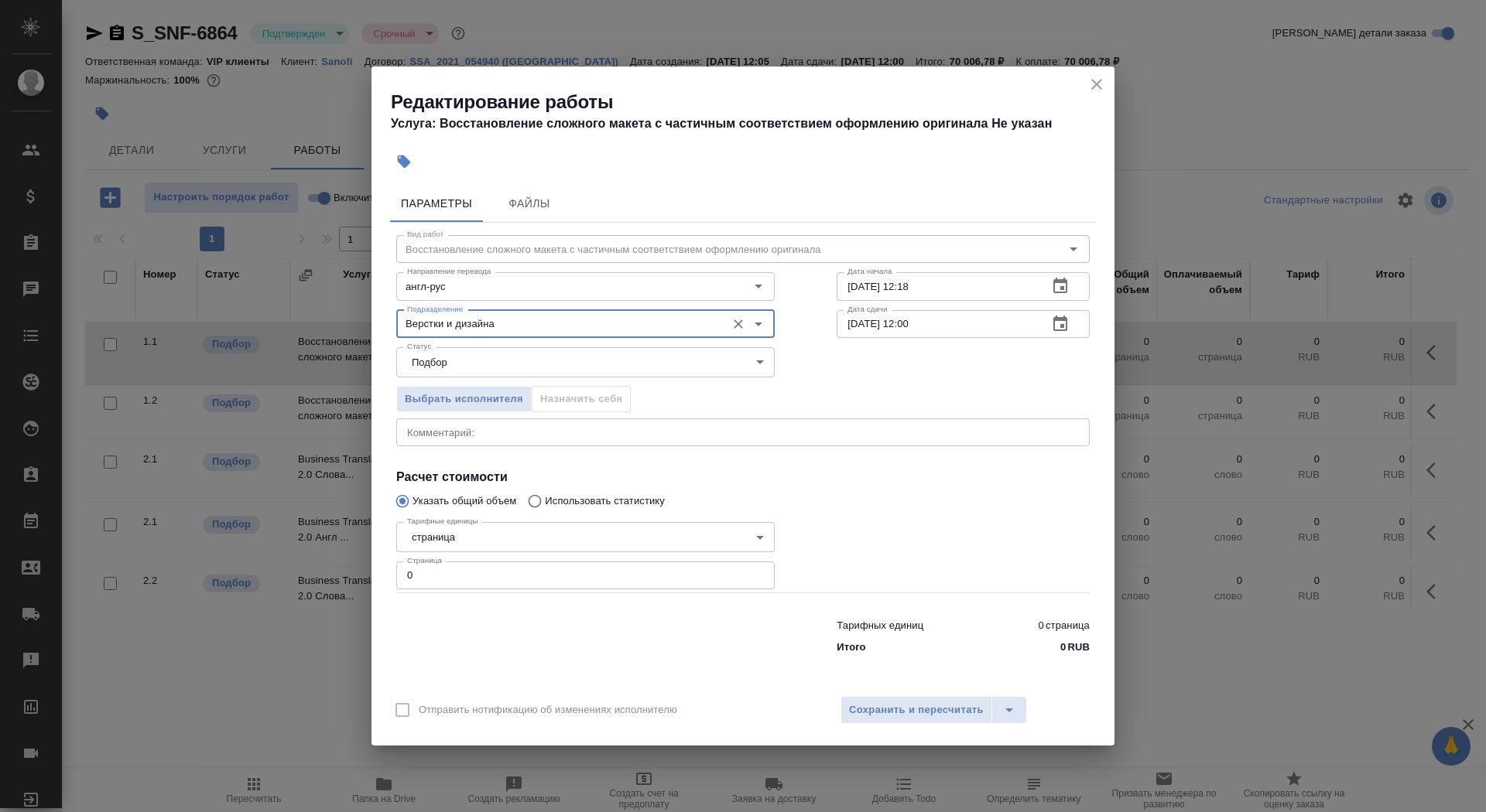
type input "Верстки и дизайна"
click at [509, 535] on body "🙏 .cls-1 fill:#fff; AWATERA Saydasheva Dilyara Клиенты Спецификации Заказы 0 Ча…" at bounding box center [743, 406] width 1486 height 812
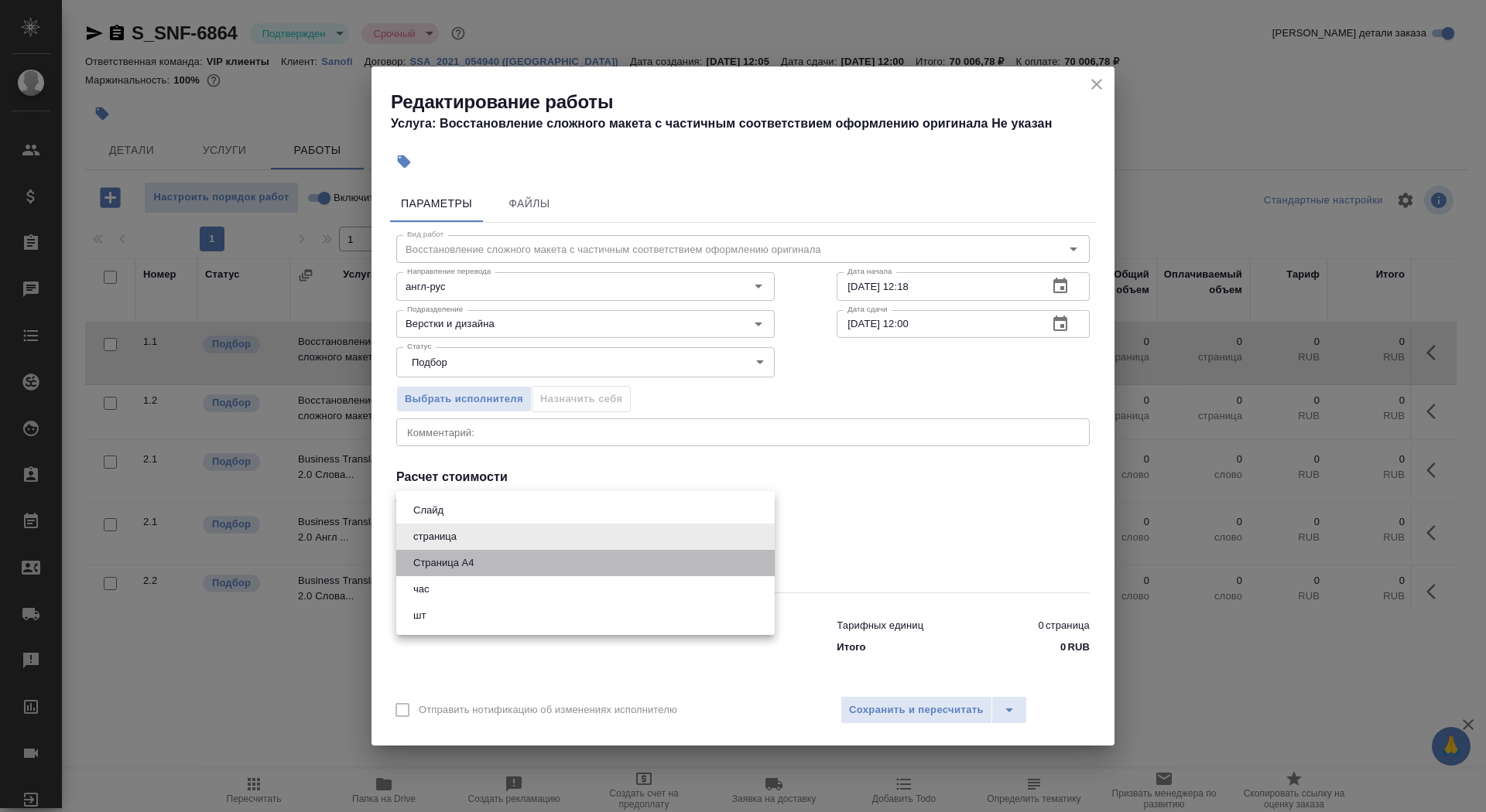
click at [520, 568] on li "Страница А4" at bounding box center [585, 563] width 378 height 26
type input "5f036ec4e16dec2d6b59c8ff"
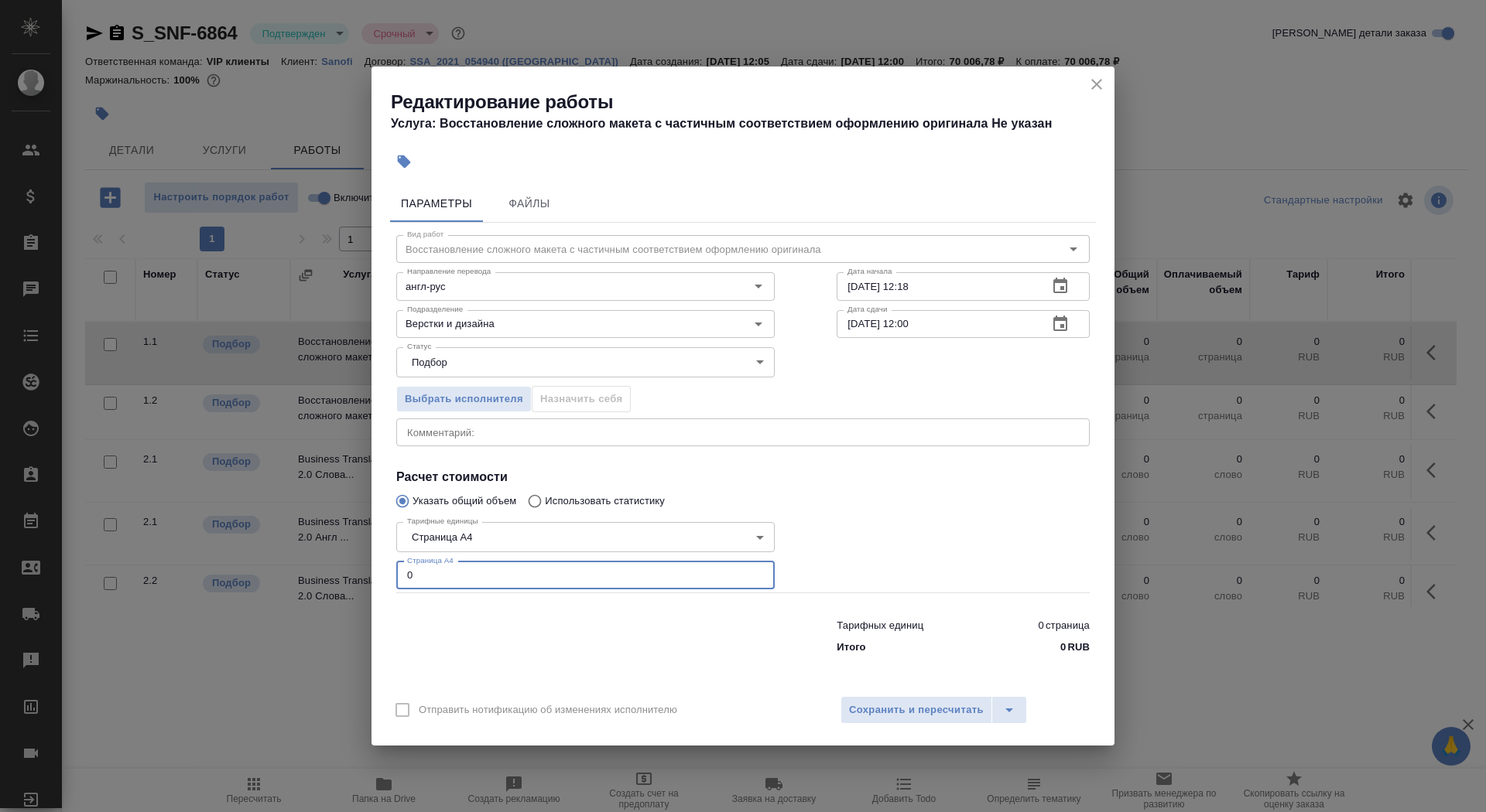
click at [523, 574] on input "0" at bounding box center [585, 575] width 378 height 28
type input "108"
click at [929, 274] on input "04.09.2025 12:18" at bounding box center [936, 286] width 199 height 28
drag, startPoint x: 931, startPoint y: 280, endPoint x: 879, endPoint y: 281, distance: 52.0
click at [878, 282] on input "04.09.2025 12:18" at bounding box center [936, 286] width 199 height 28
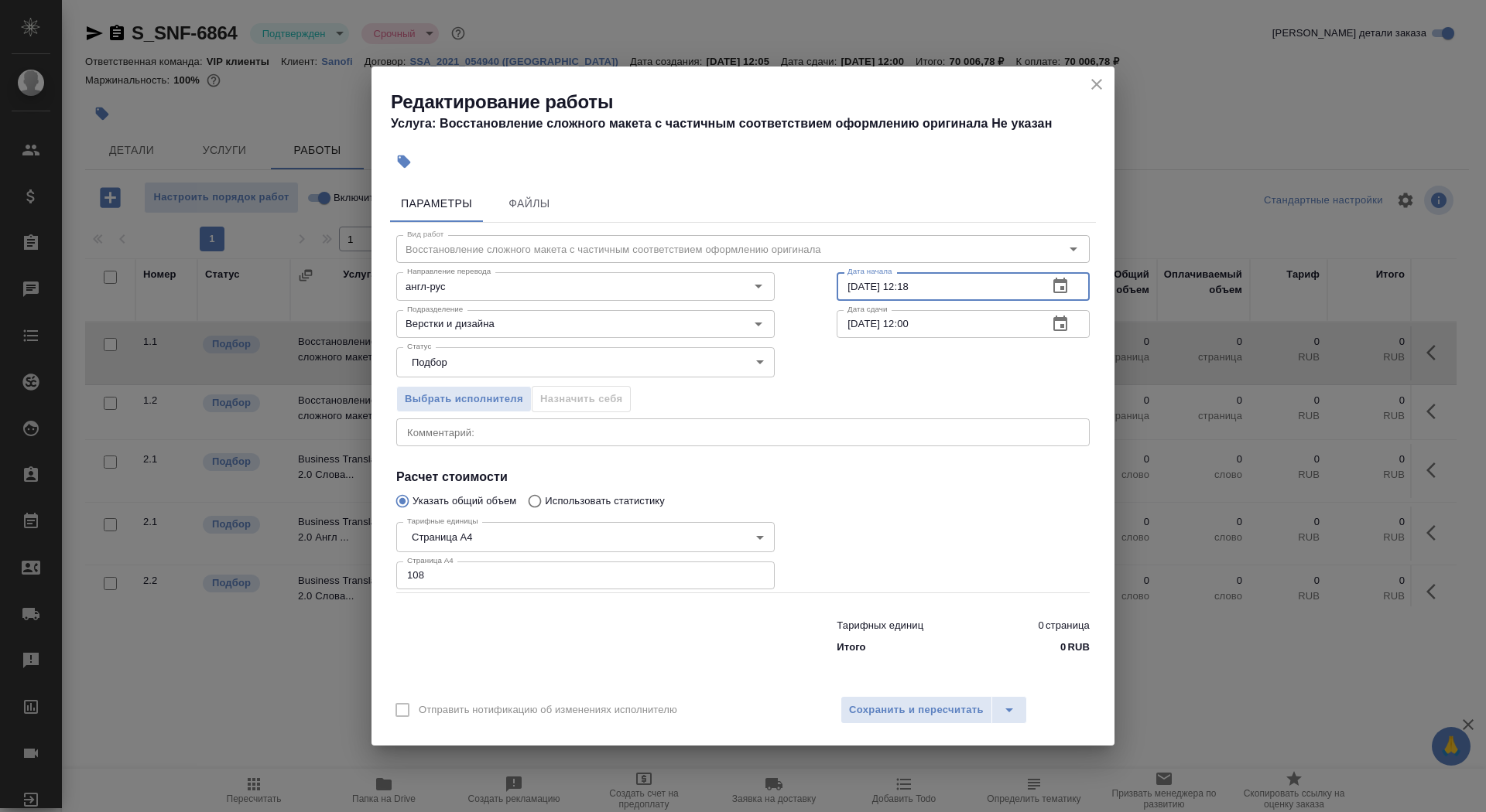
click at [939, 284] on input "04.09.2025 12:18" at bounding box center [936, 286] width 199 height 28
type input "04.09.2025 15:00"
click at [1044, 322] on button "button" at bounding box center [1060, 324] width 37 height 37
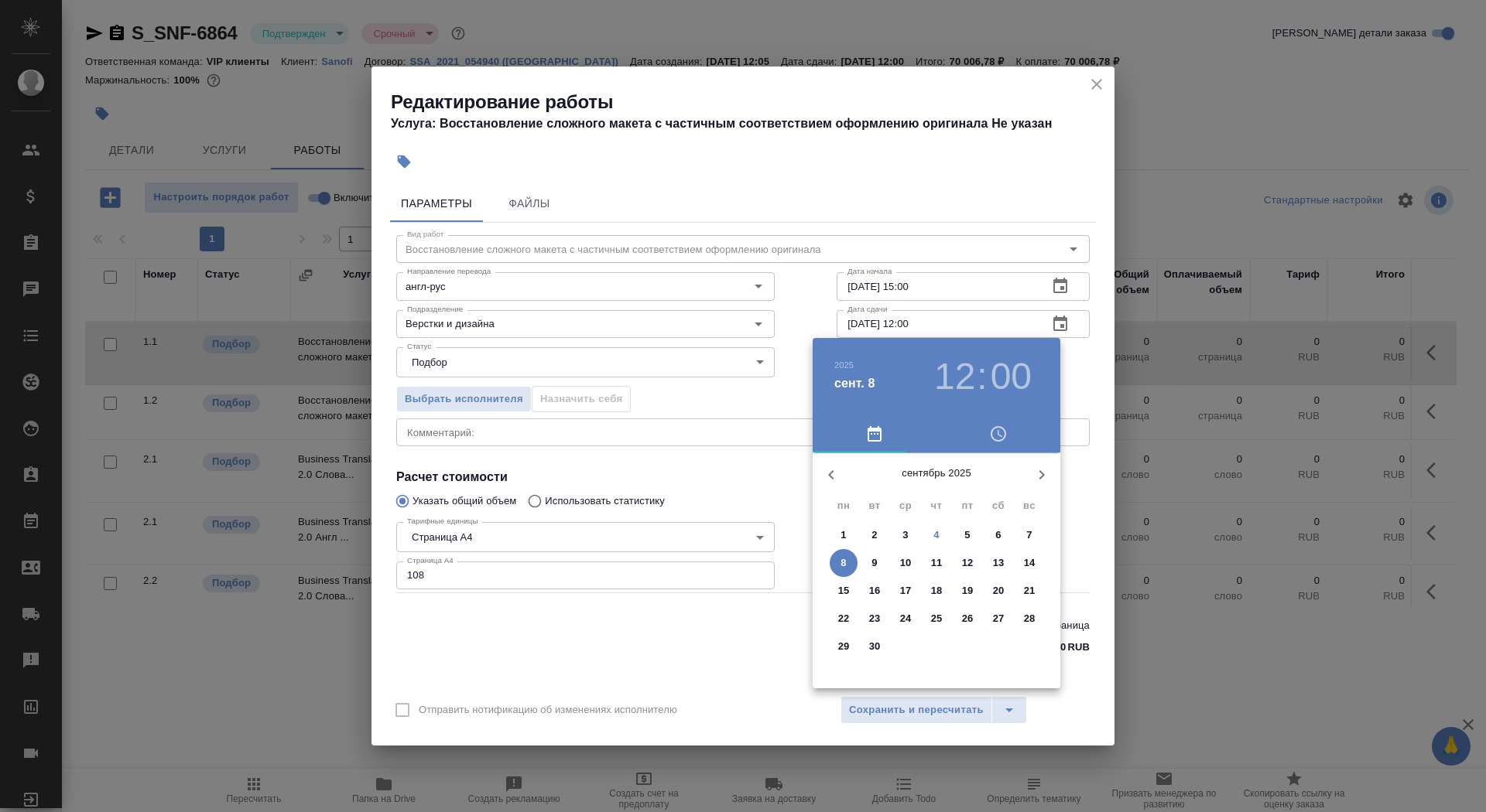
click at [936, 528] on p "4" at bounding box center [936, 536] width 6 height 16
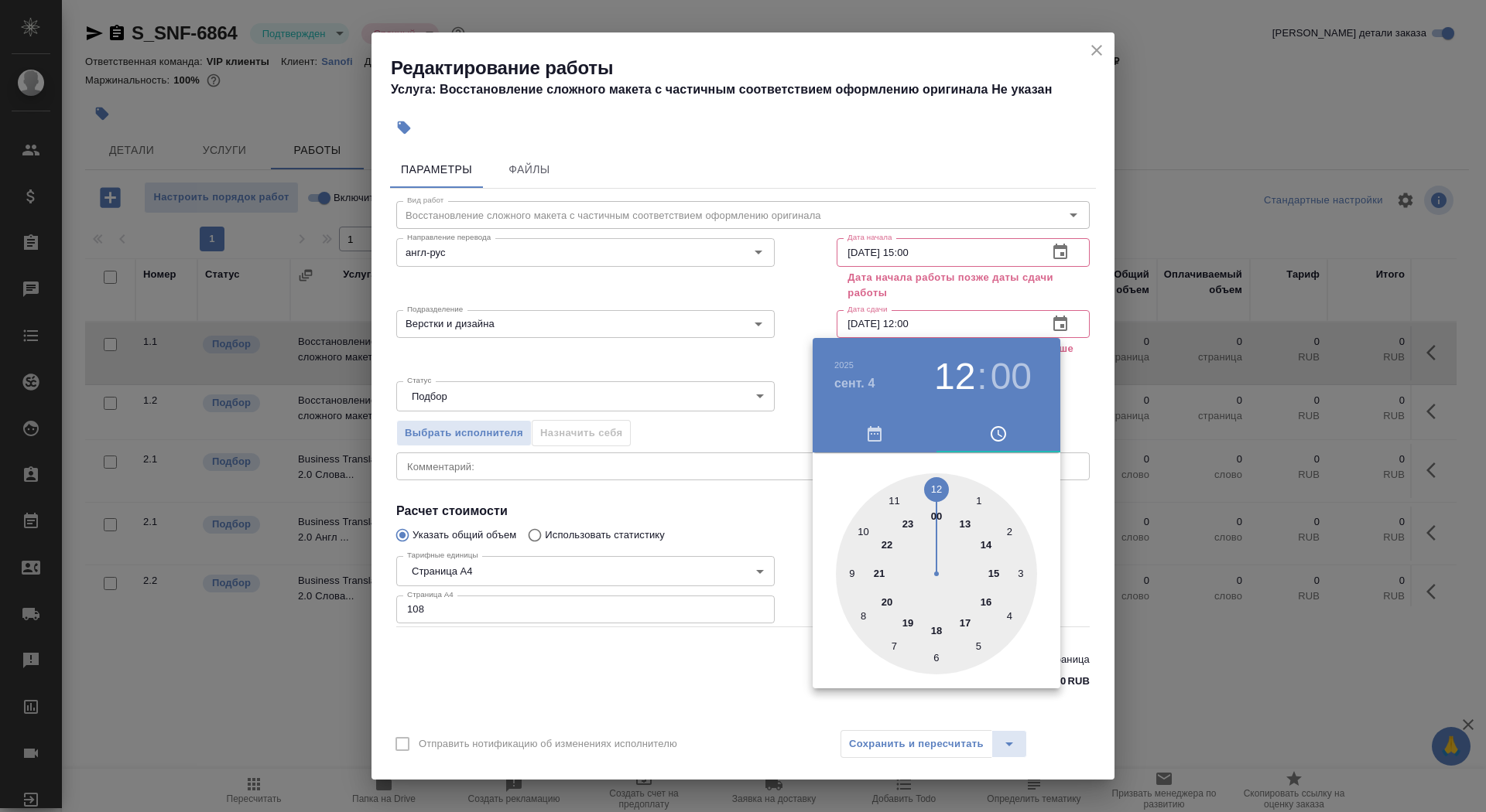
click at [996, 574] on div at bounding box center [936, 574] width 201 height 201
type input "04.09.2025 15:00"
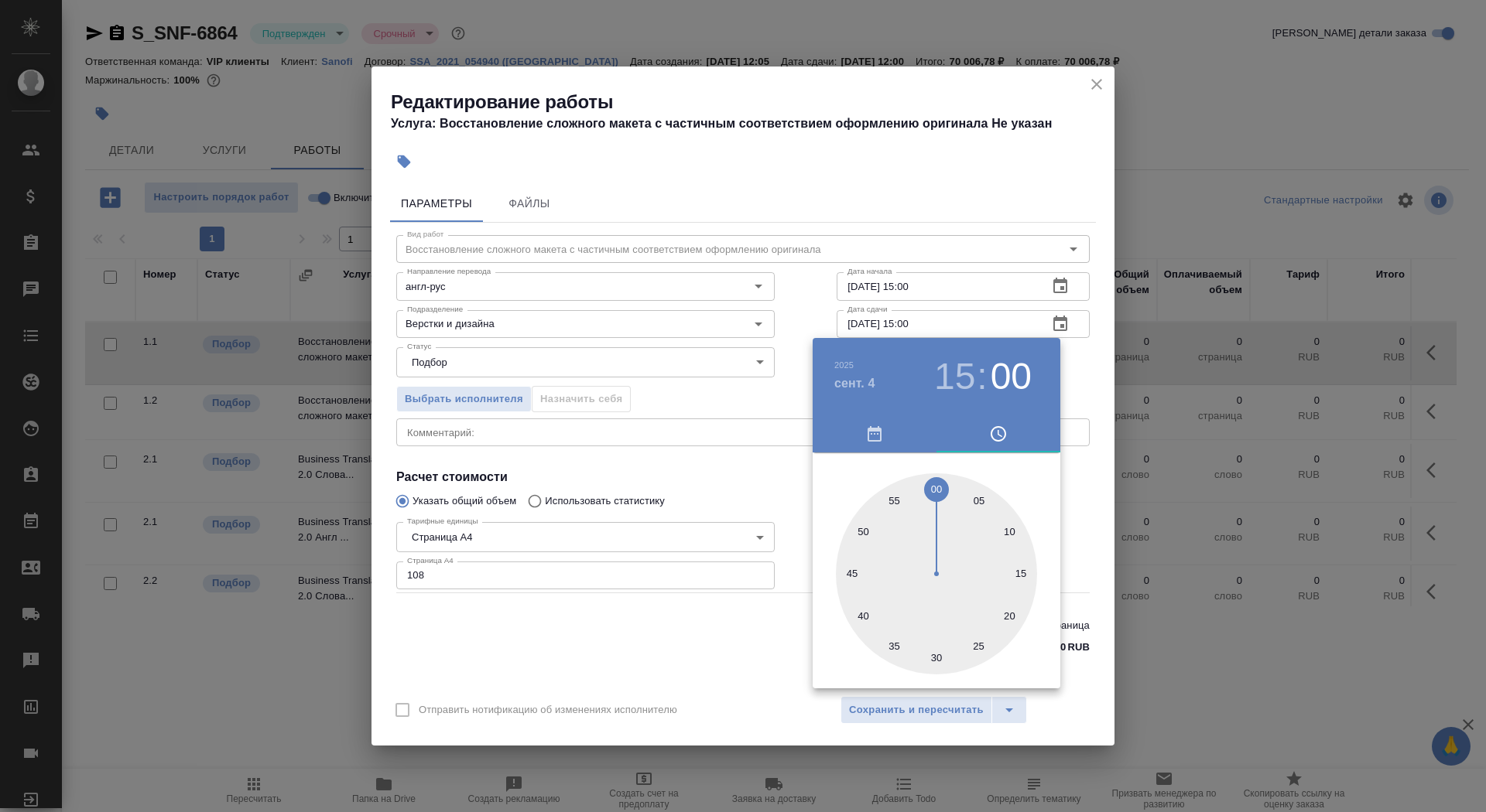
click at [723, 470] on div at bounding box center [743, 406] width 1486 height 812
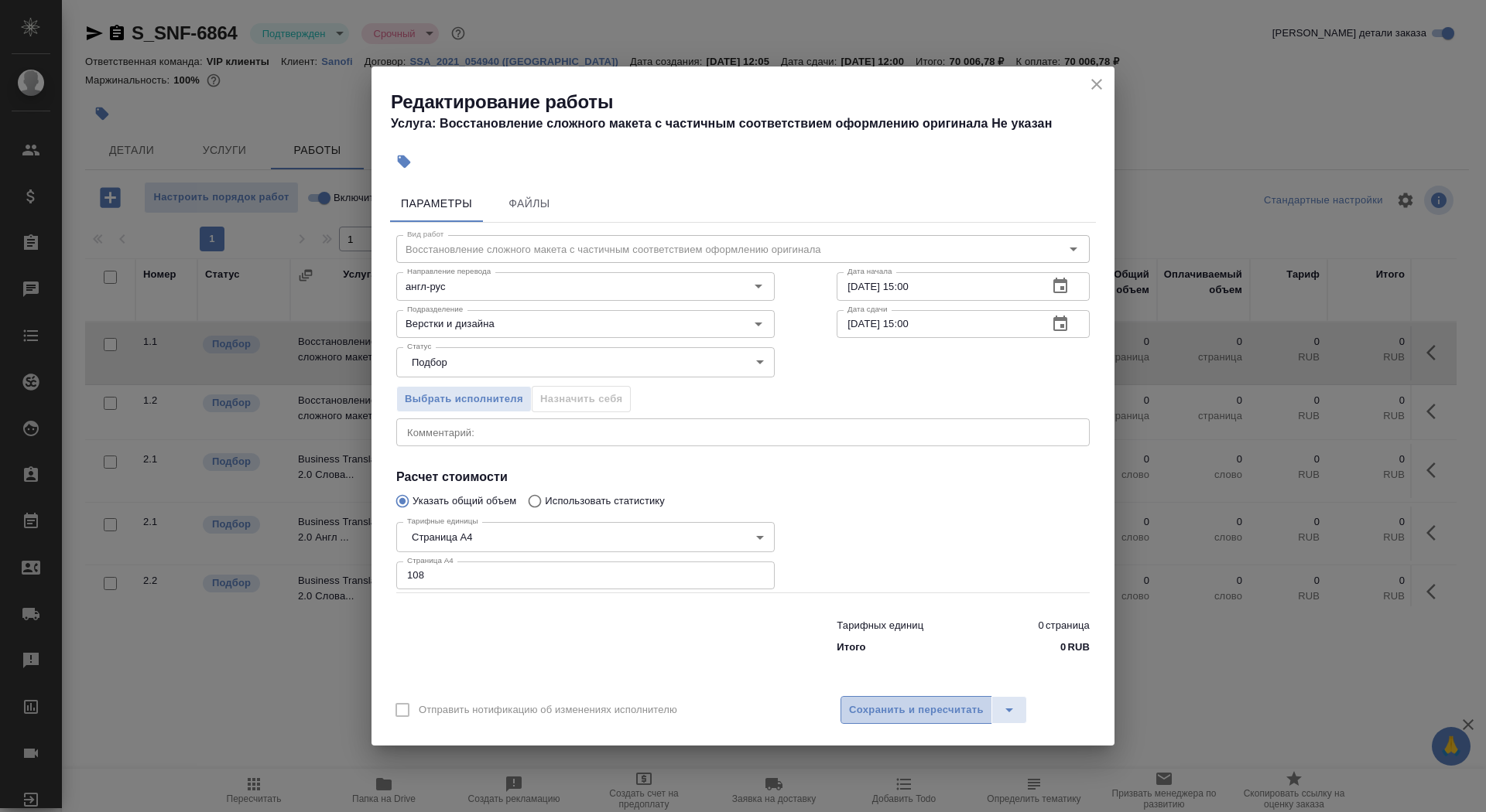
click at [887, 703] on span "Сохранить и пересчитать" at bounding box center [917, 710] width 135 height 18
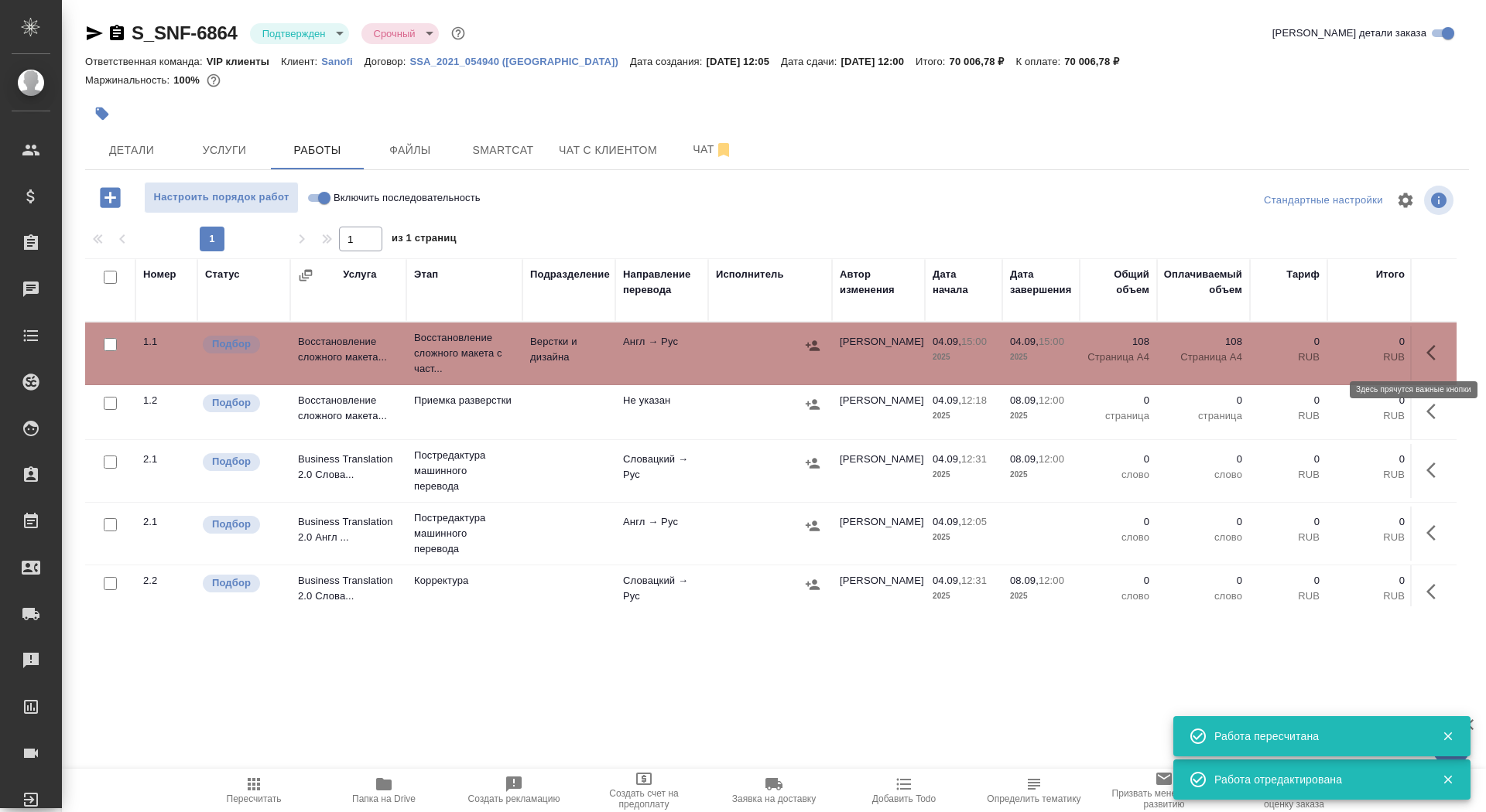
click at [1427, 355] on icon "button" at bounding box center [1436, 353] width 19 height 19
click at [1321, 346] on icon "button" at bounding box center [1323, 353] width 19 height 19
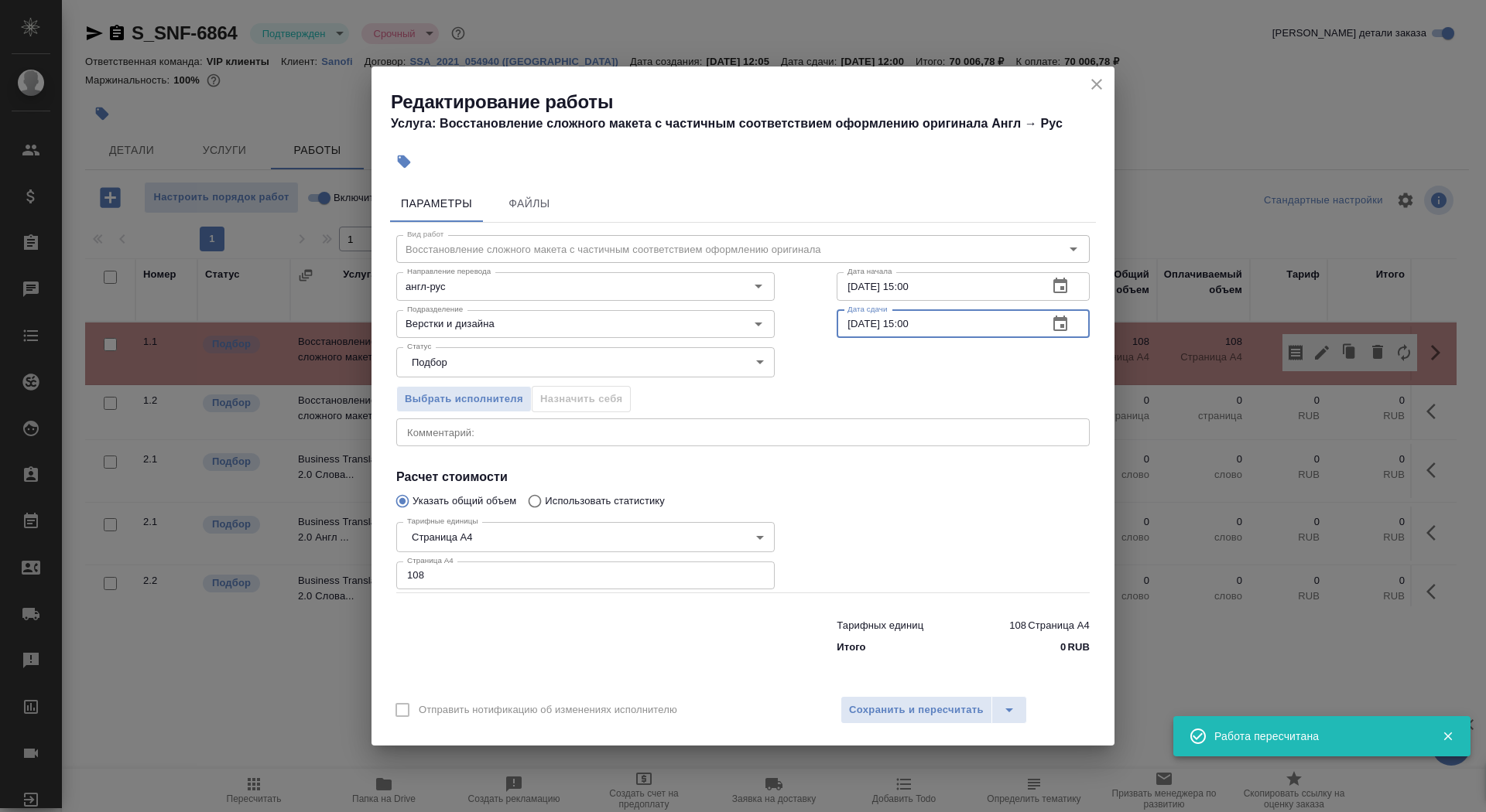
click at [858, 323] on input "04.09.2025 15:00" at bounding box center [936, 324] width 199 height 28
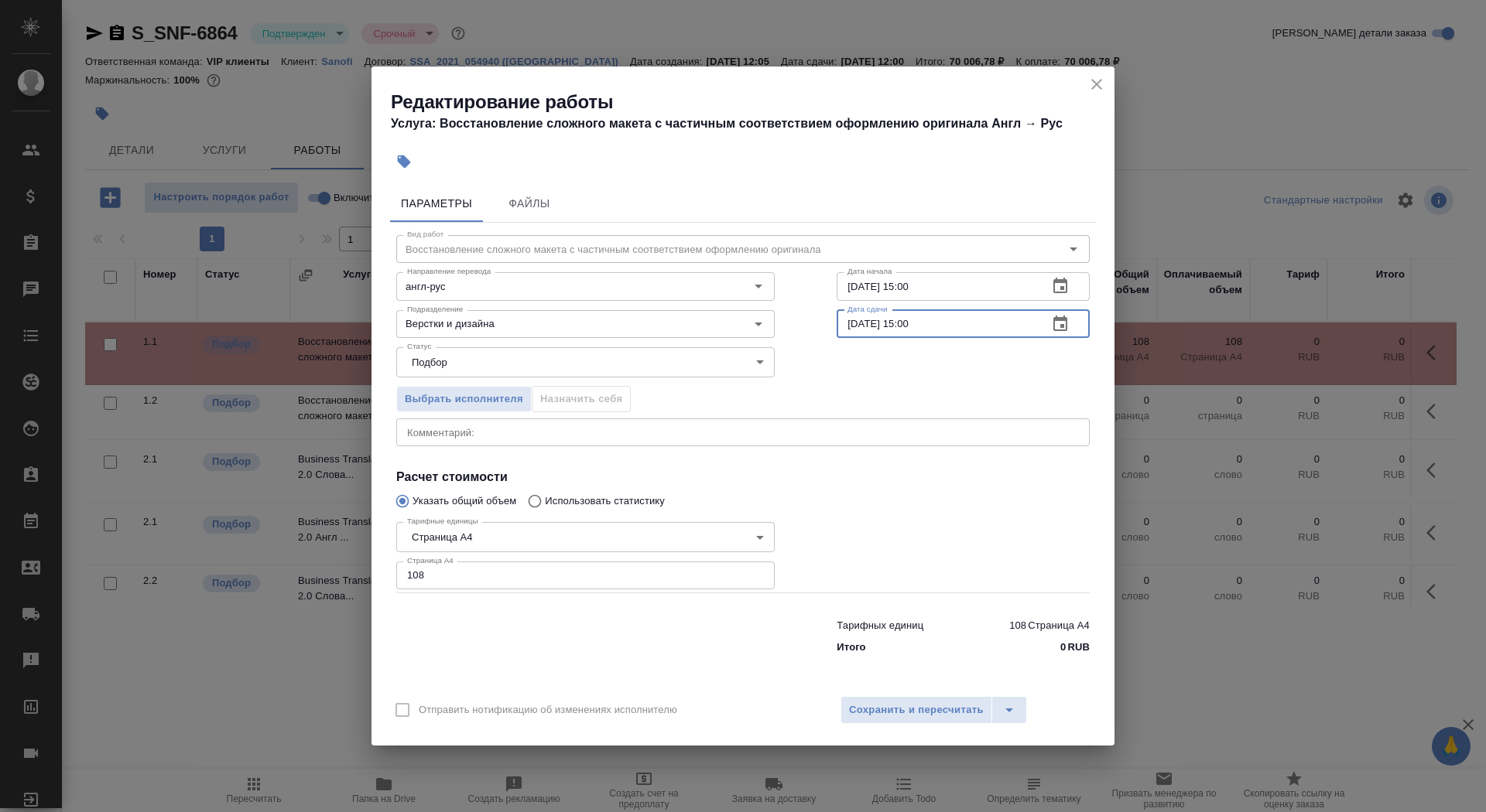
type input "05.09.2025 15:00"
click at [899, 730] on div "Отправить нотификацию об изменениях исполнителю Сохранить и пересчитать" at bounding box center [743, 716] width 743 height 59
click at [899, 713] on span "Сохранить и пересчитать" at bounding box center [917, 710] width 135 height 18
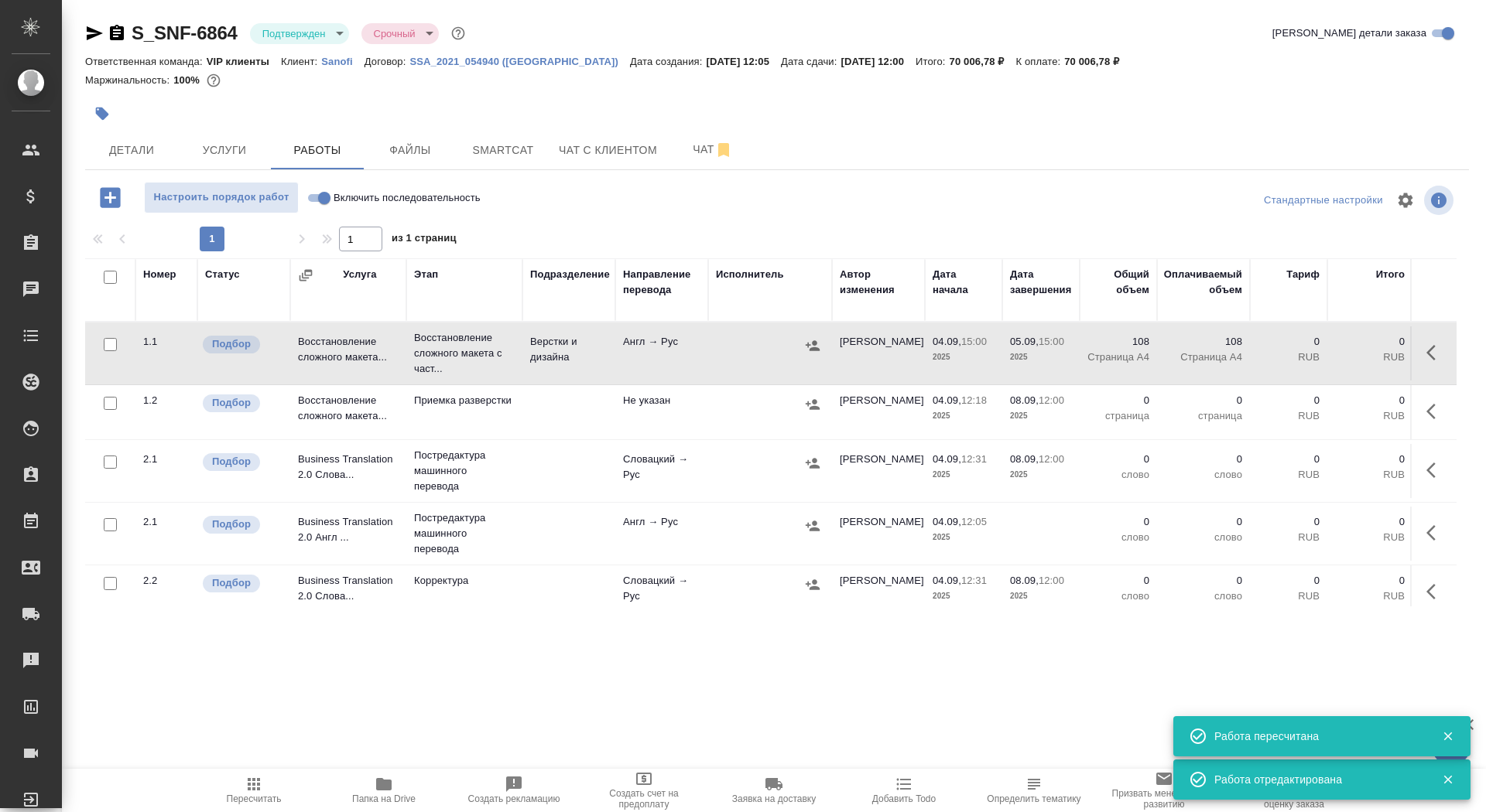
click at [99, 110] on icon "button" at bounding box center [103, 114] width 13 height 13
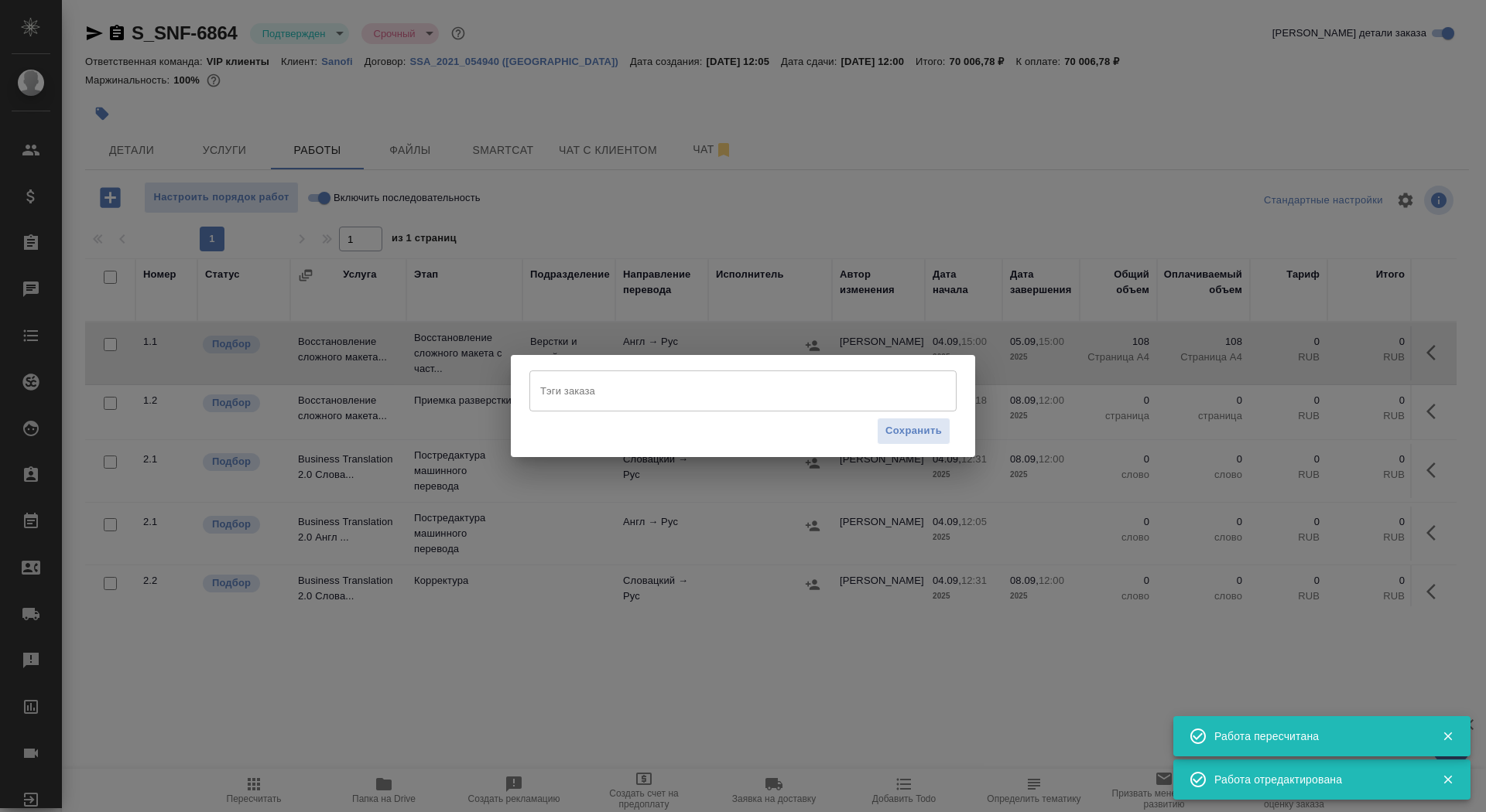
click at [721, 389] on input "Тэги заказа" at bounding box center [728, 390] width 384 height 26
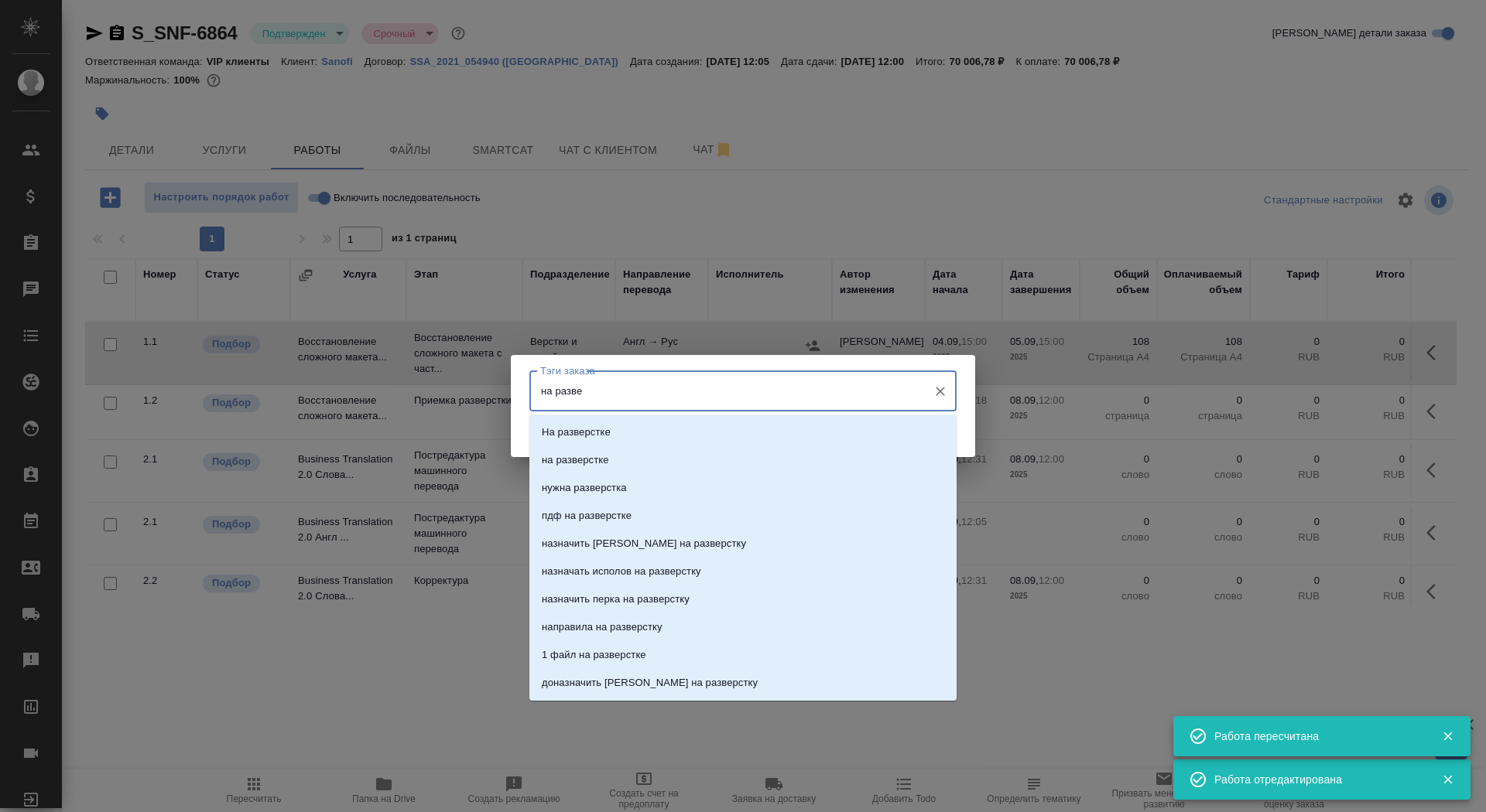
type input "на развер"
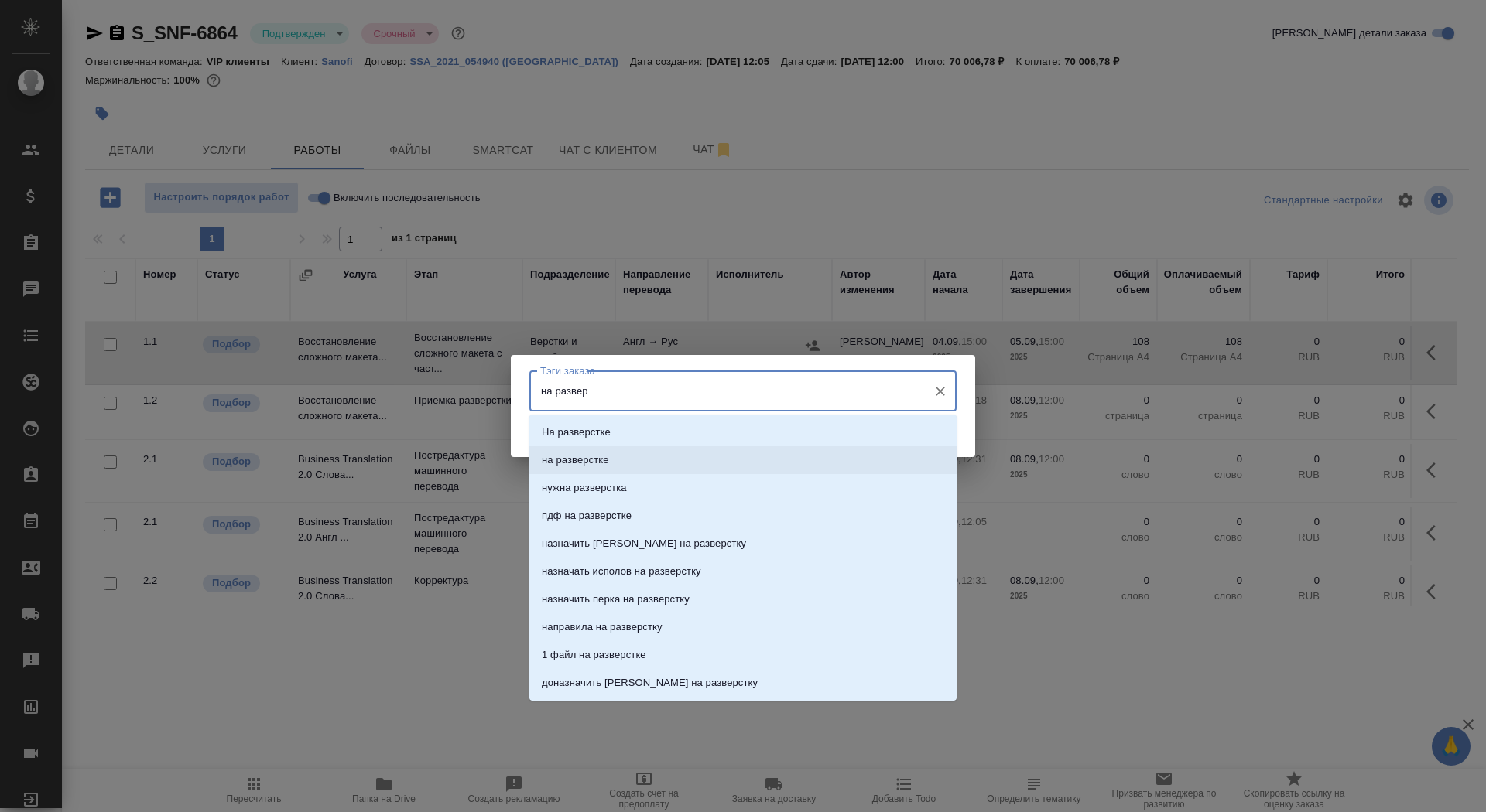
click at [743, 447] on li "на разверстке" at bounding box center [743, 460] width 427 height 28
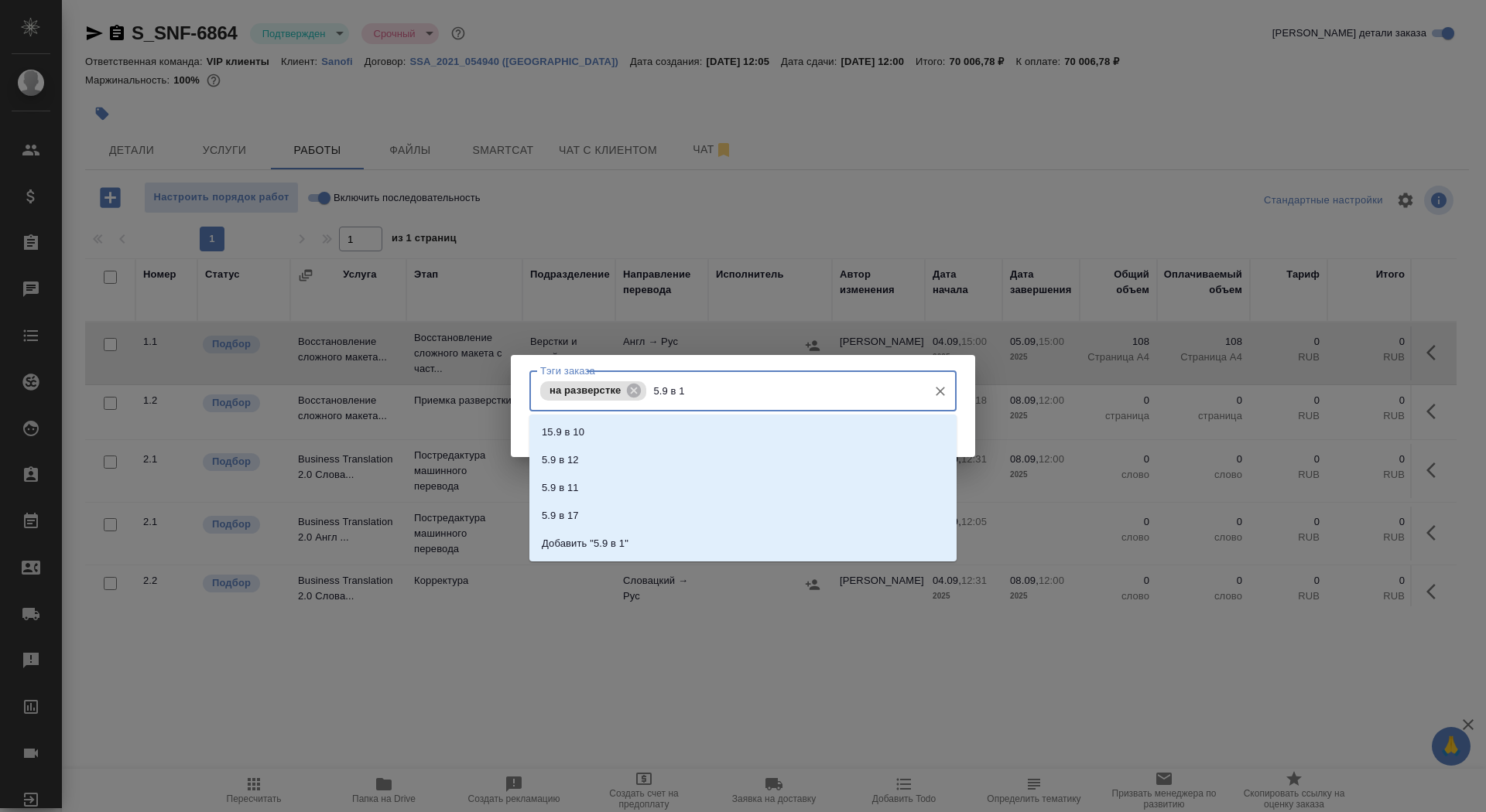
type input "5.9 в 15"
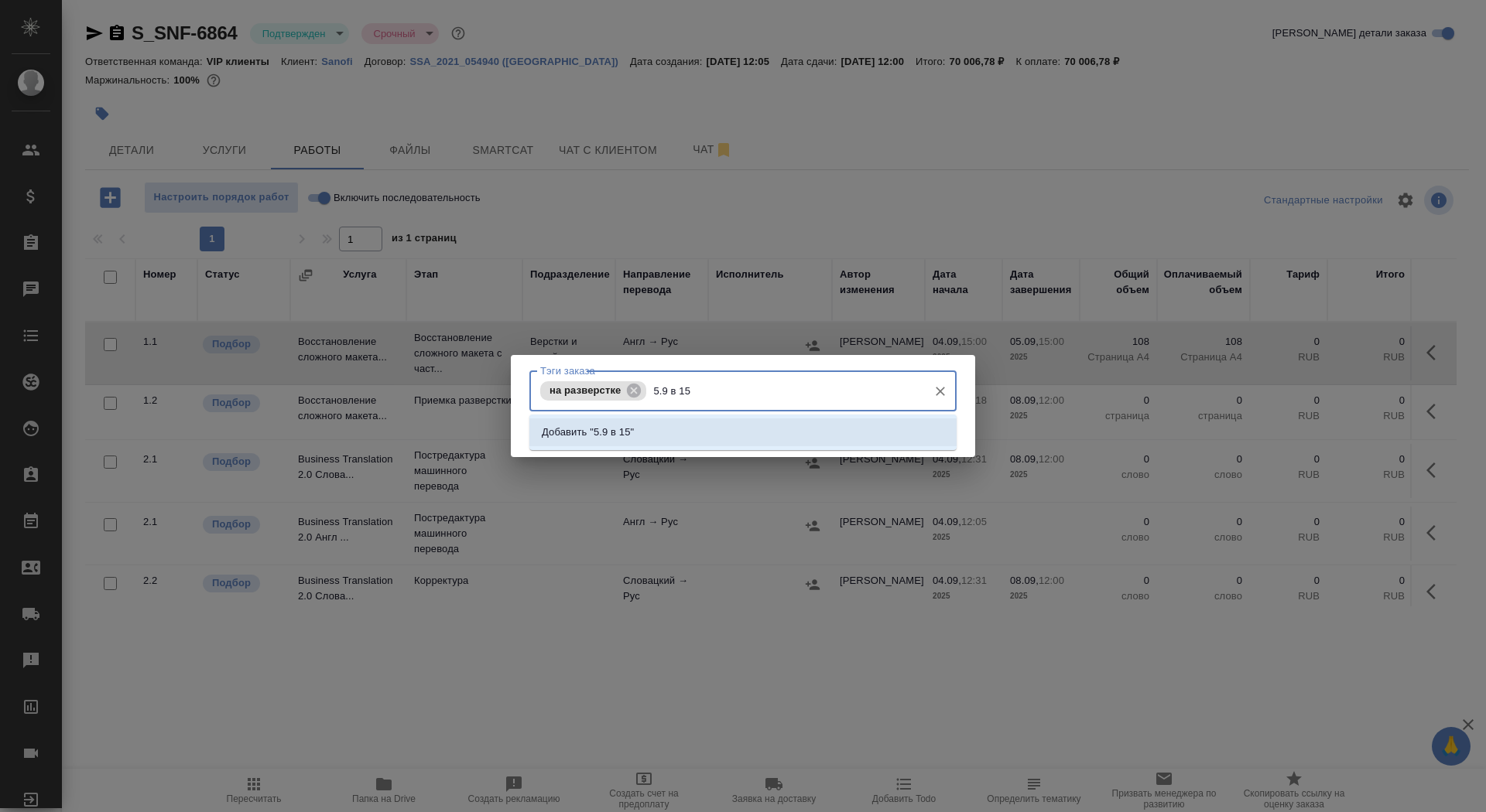
click at [746, 443] on li "Добавить "5.9 в 15"" at bounding box center [743, 432] width 427 height 28
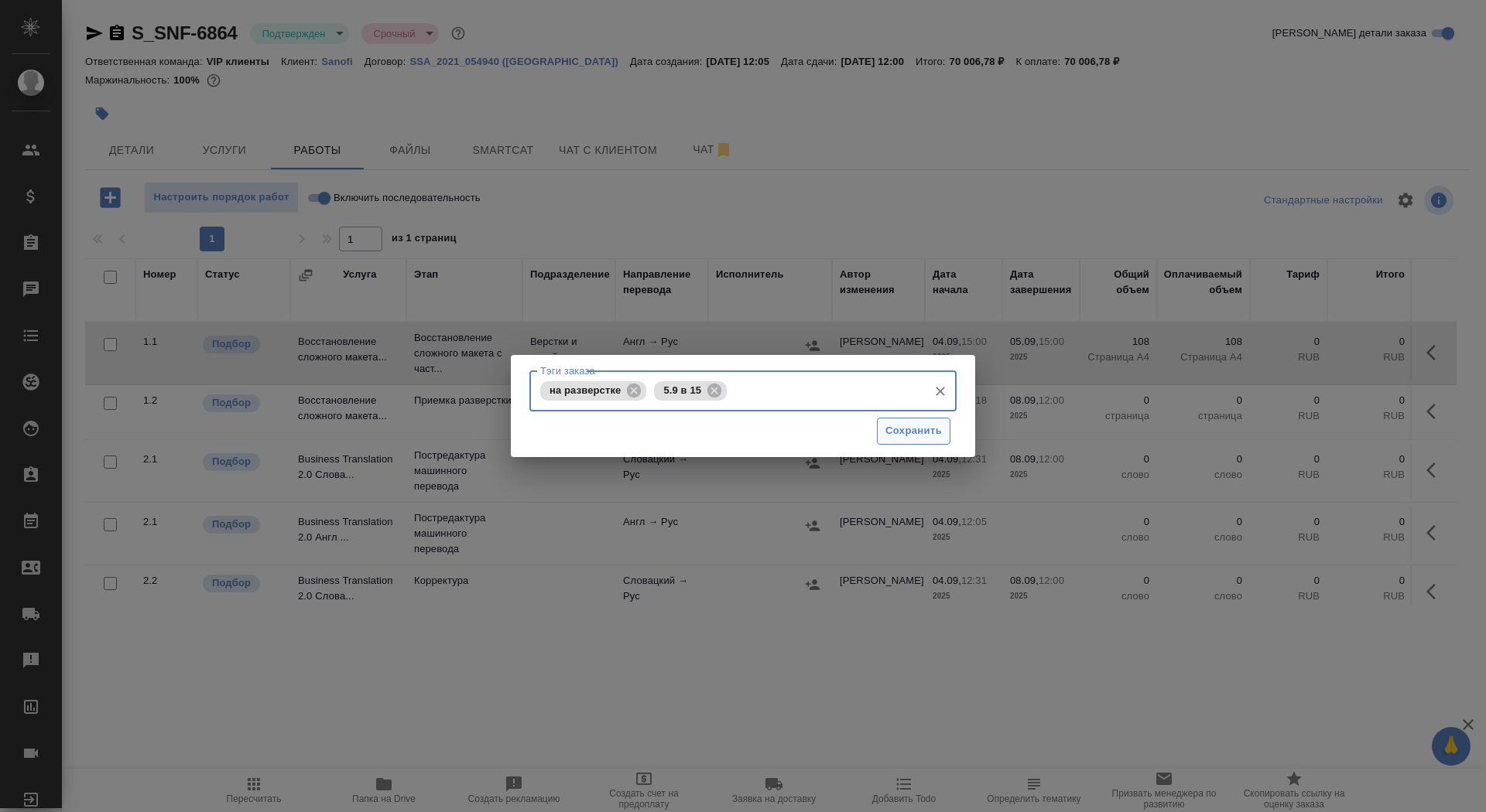
click at [931, 433] on span "Сохранить" at bounding box center [914, 431] width 57 height 18
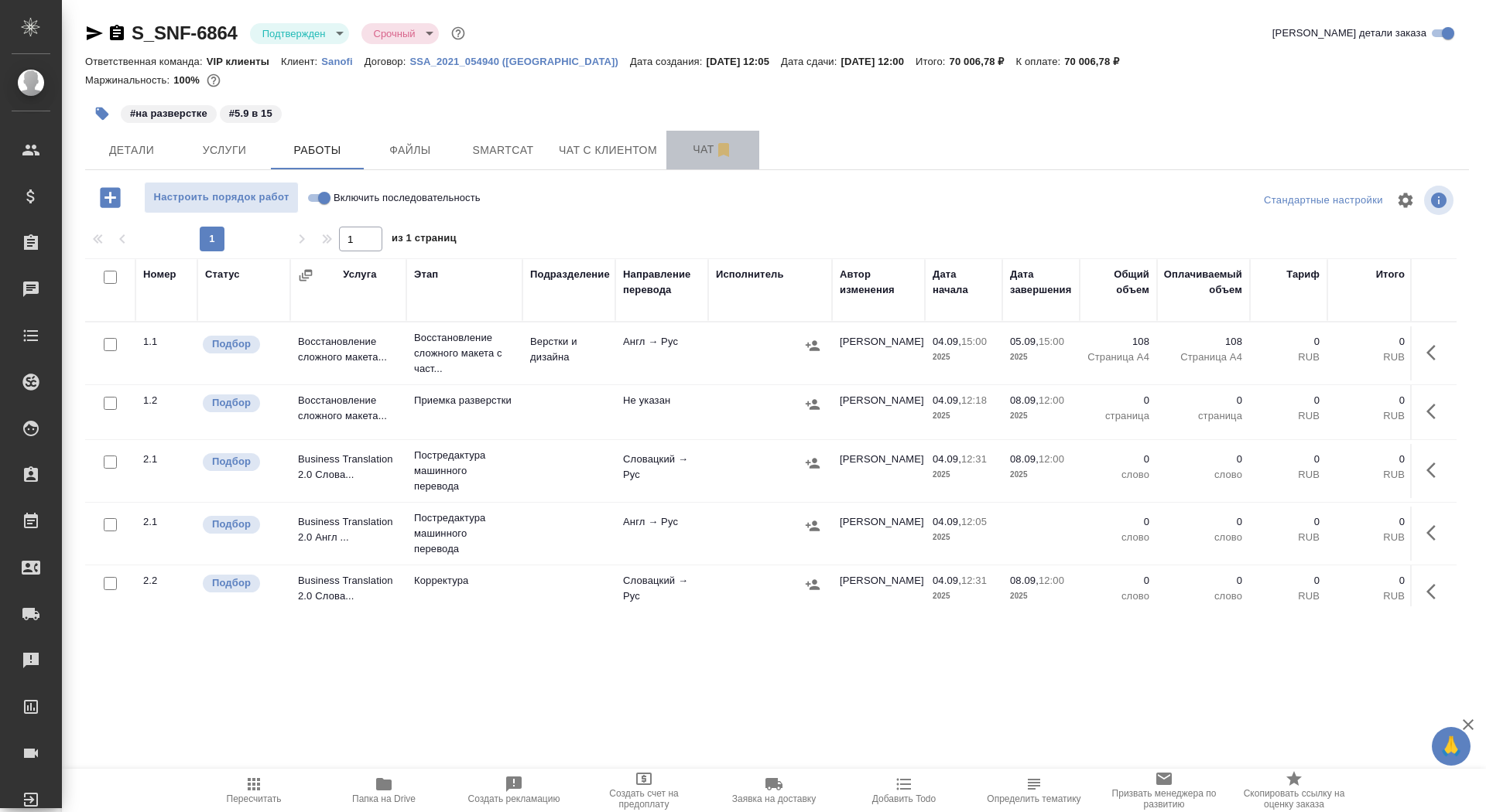
click at [689, 146] on span "Чат" at bounding box center [713, 149] width 74 height 20
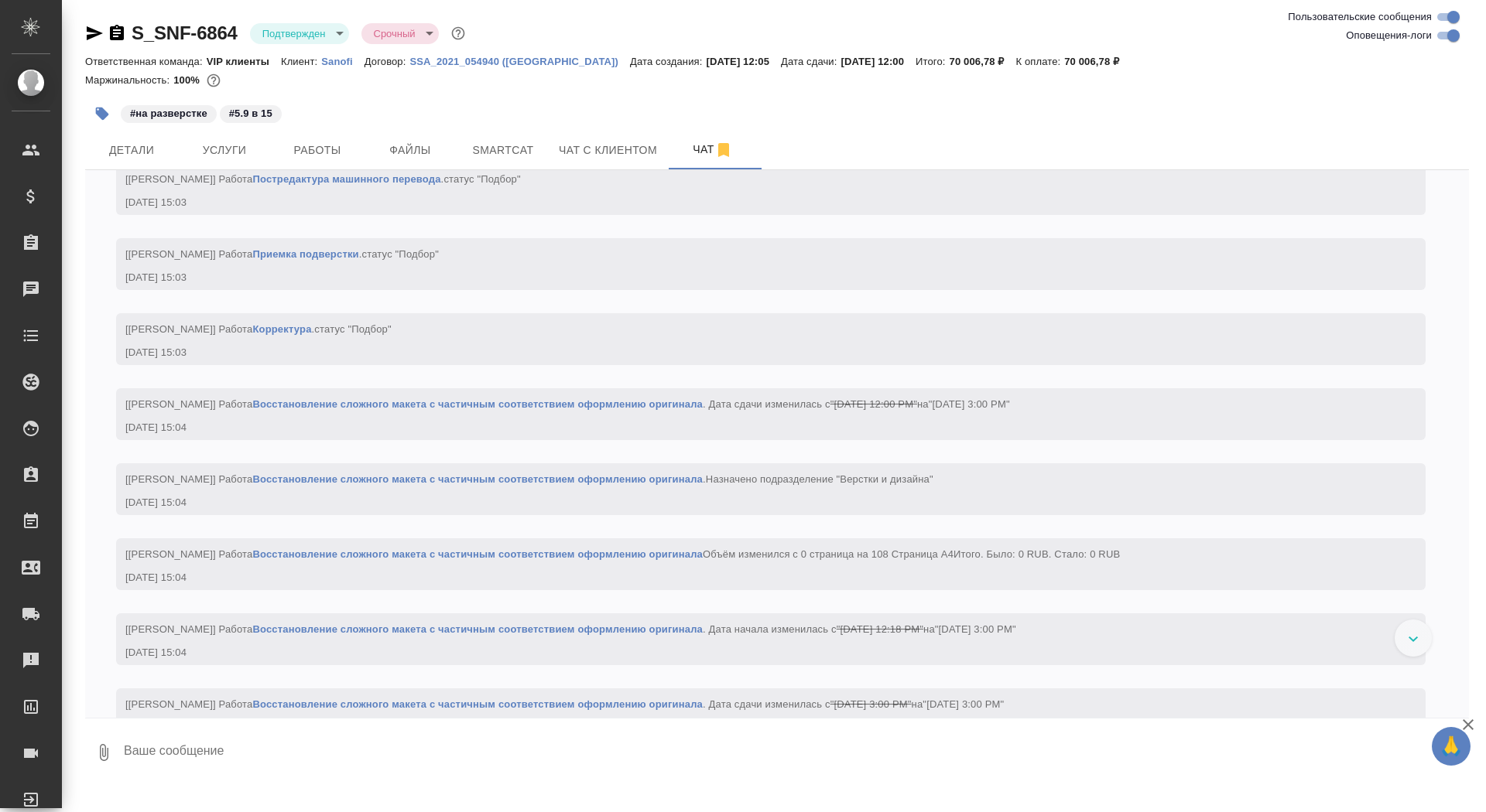
scroll to position [2188, 0]
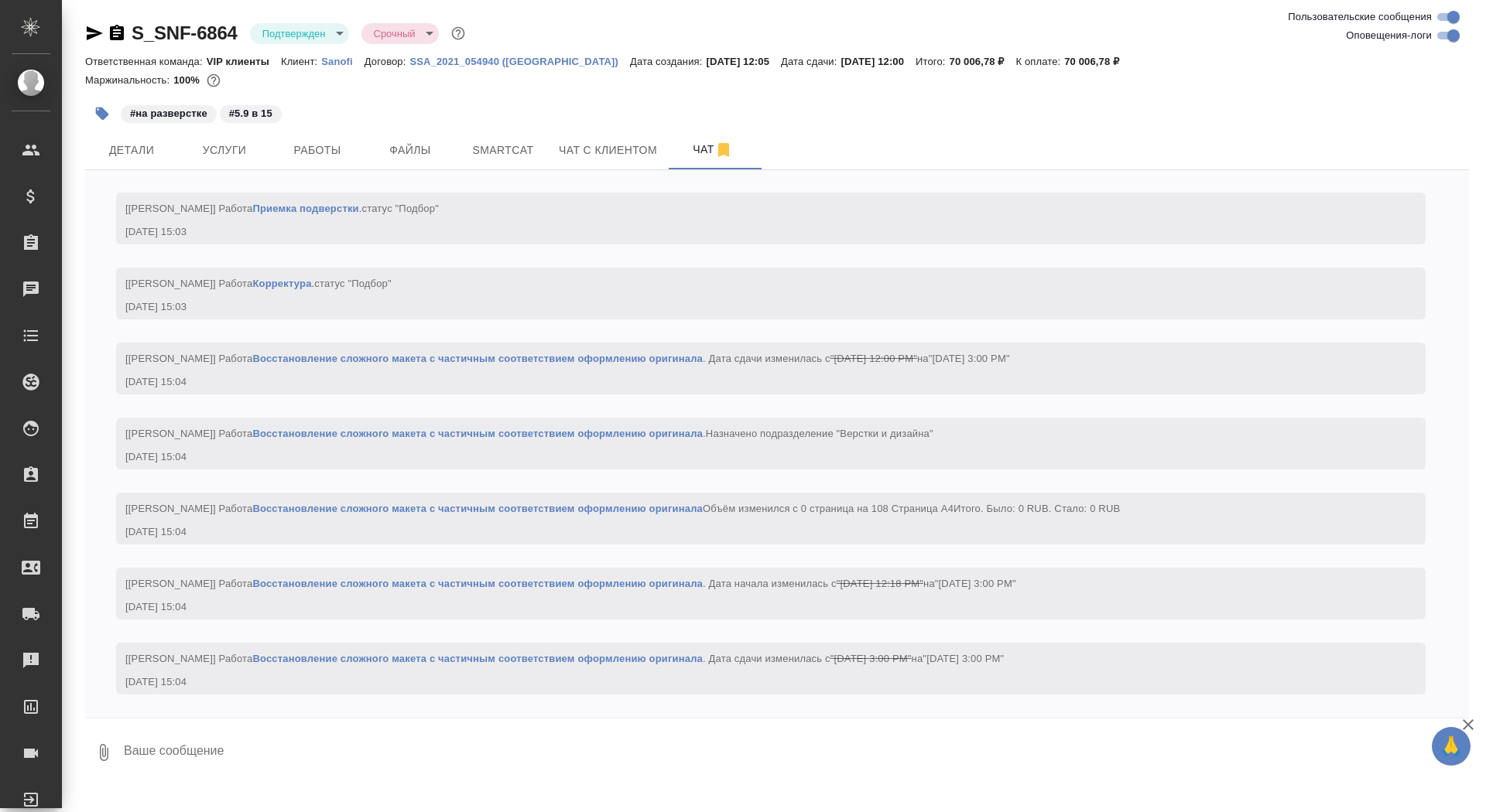
click at [290, 769] on textarea at bounding box center [796, 753] width 1347 height 53
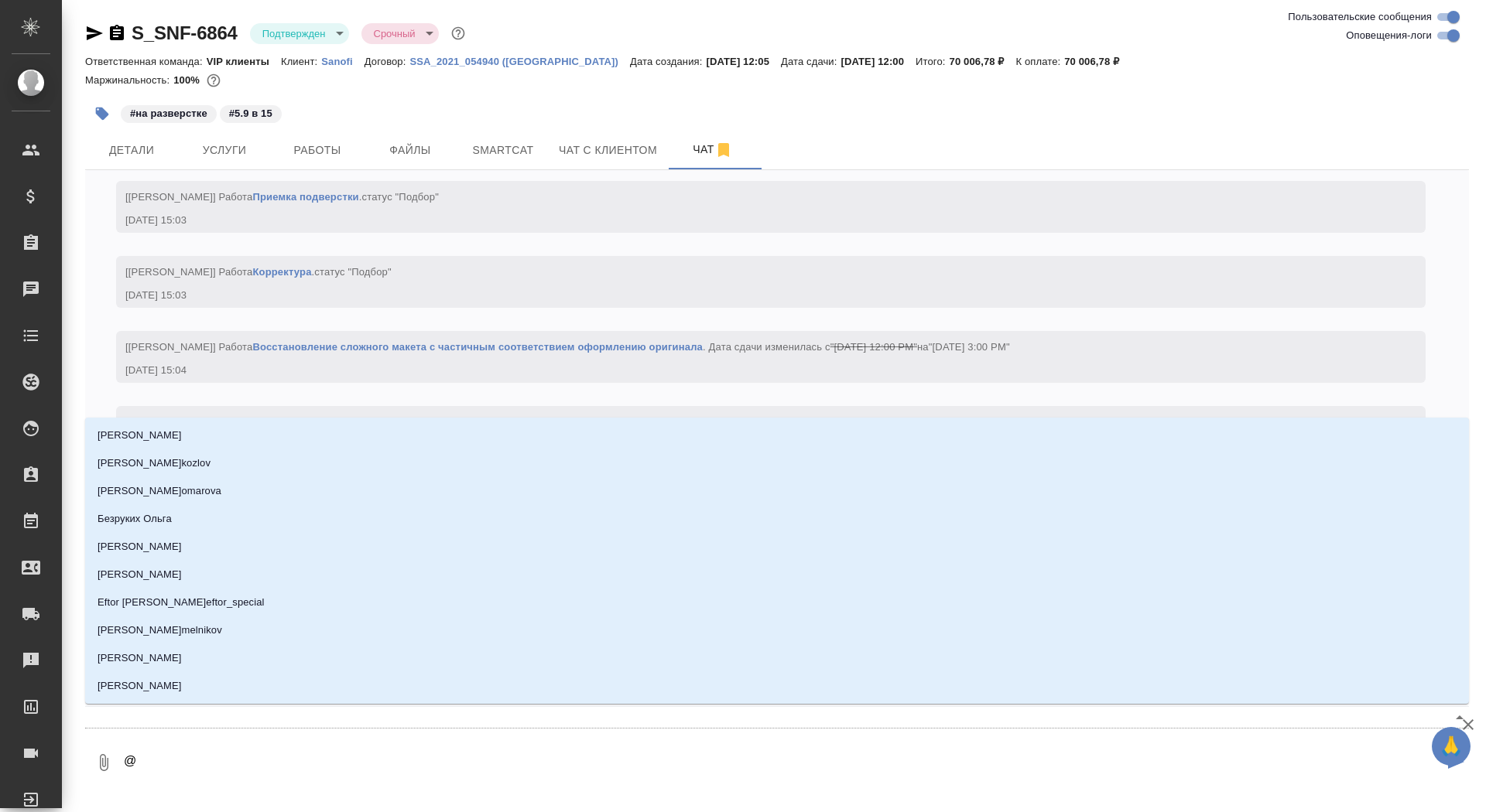
type textarea "@г"
type input "г"
type textarea "@гр"
type input "гр"
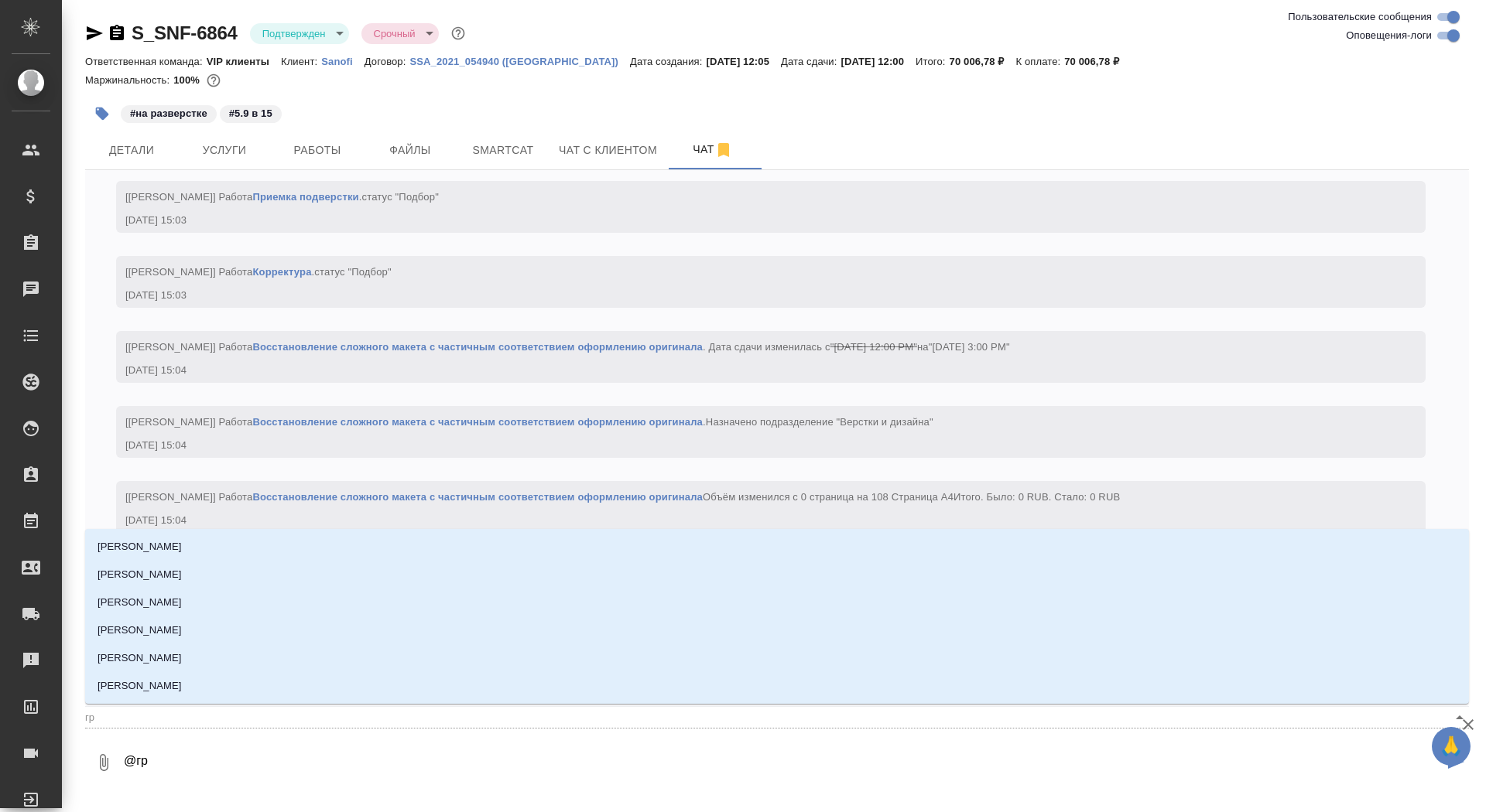
type textarea "@гра"
type input "гра"
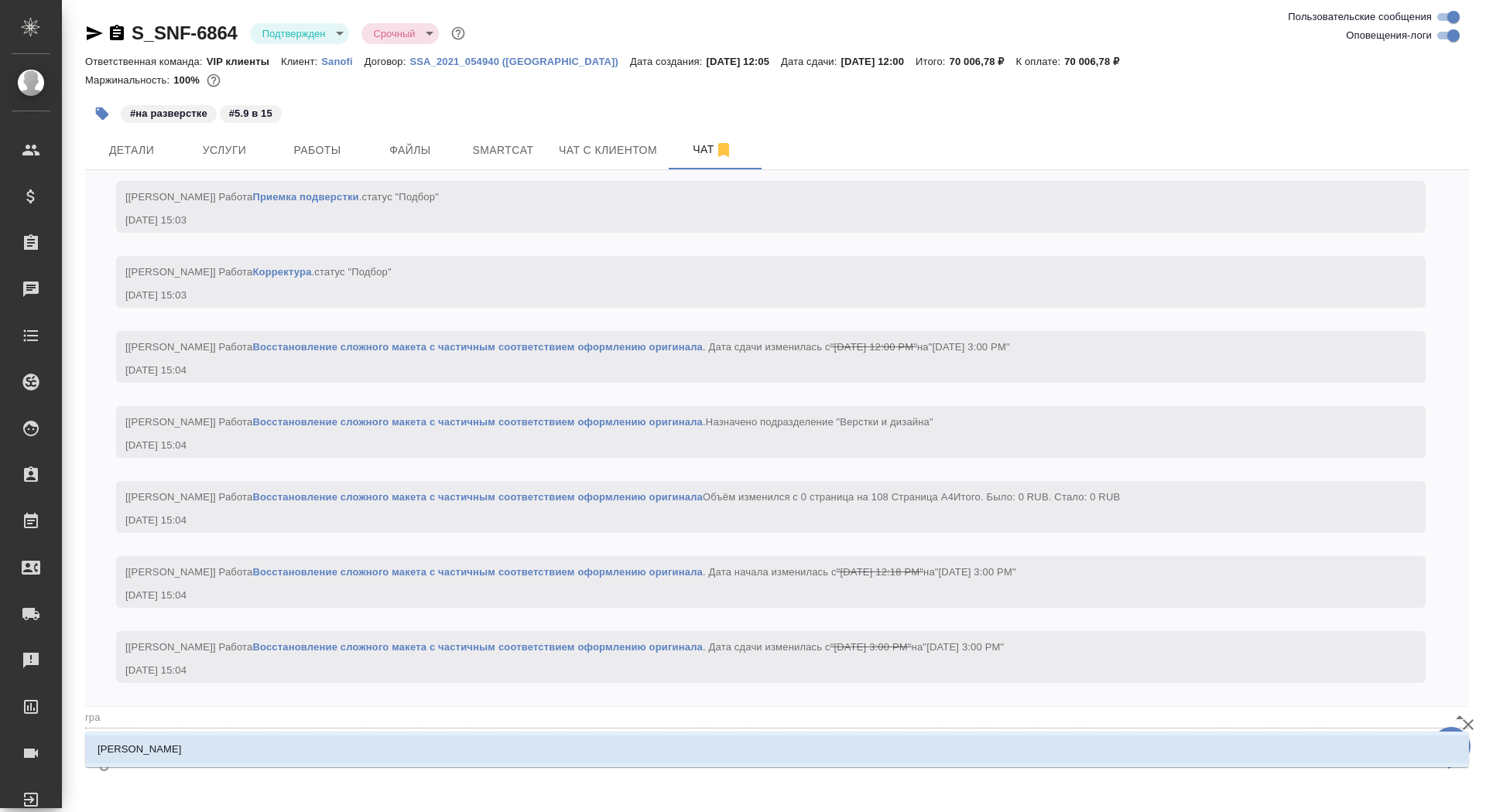
click at [290, 754] on li "Грабко Мария" at bounding box center [777, 749] width 1384 height 28
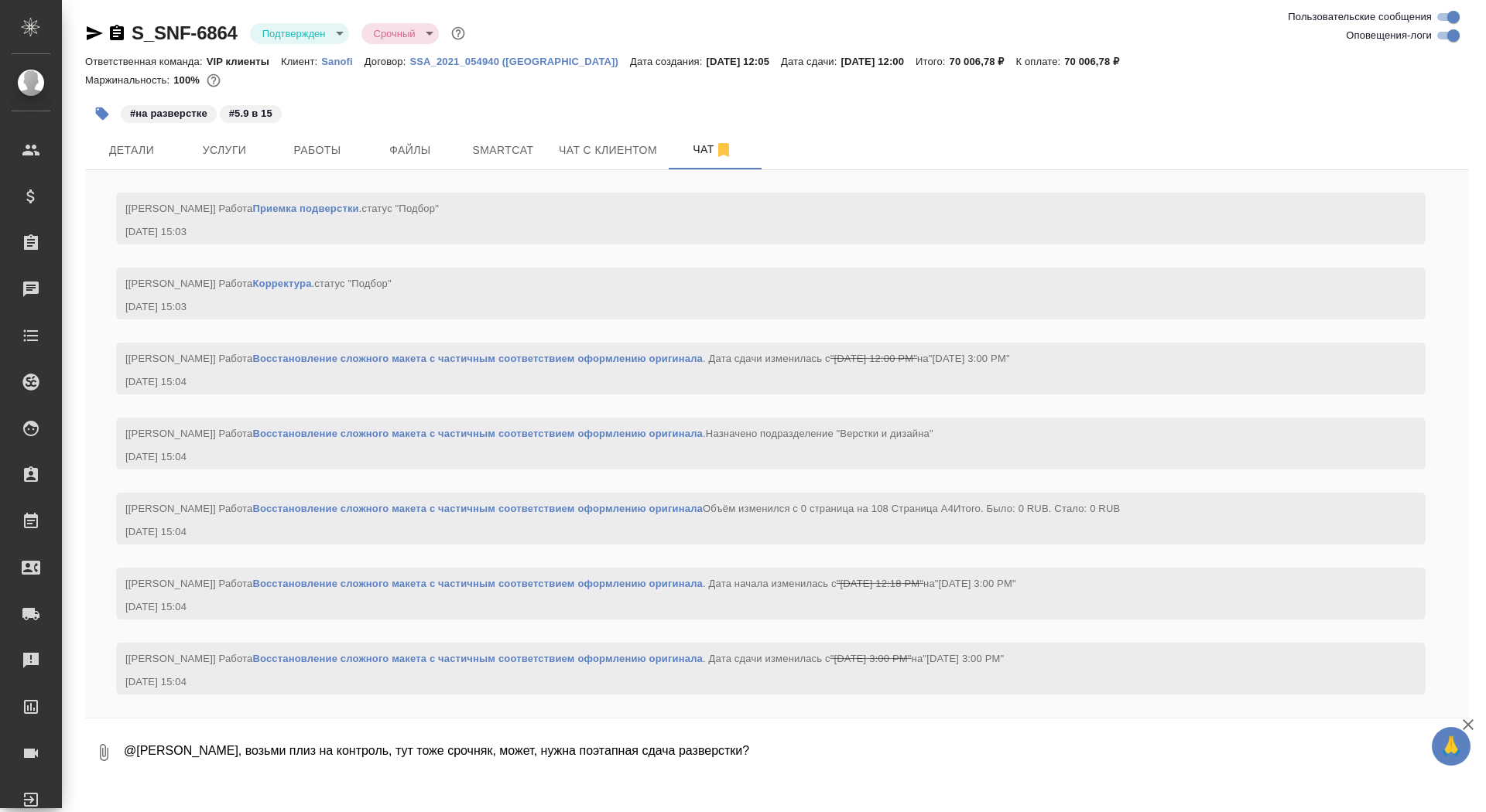
type textarea "@Грабко Мария Маш, возьми плиз на контроль, тут тоже срочняк, может, нужна поэт…"
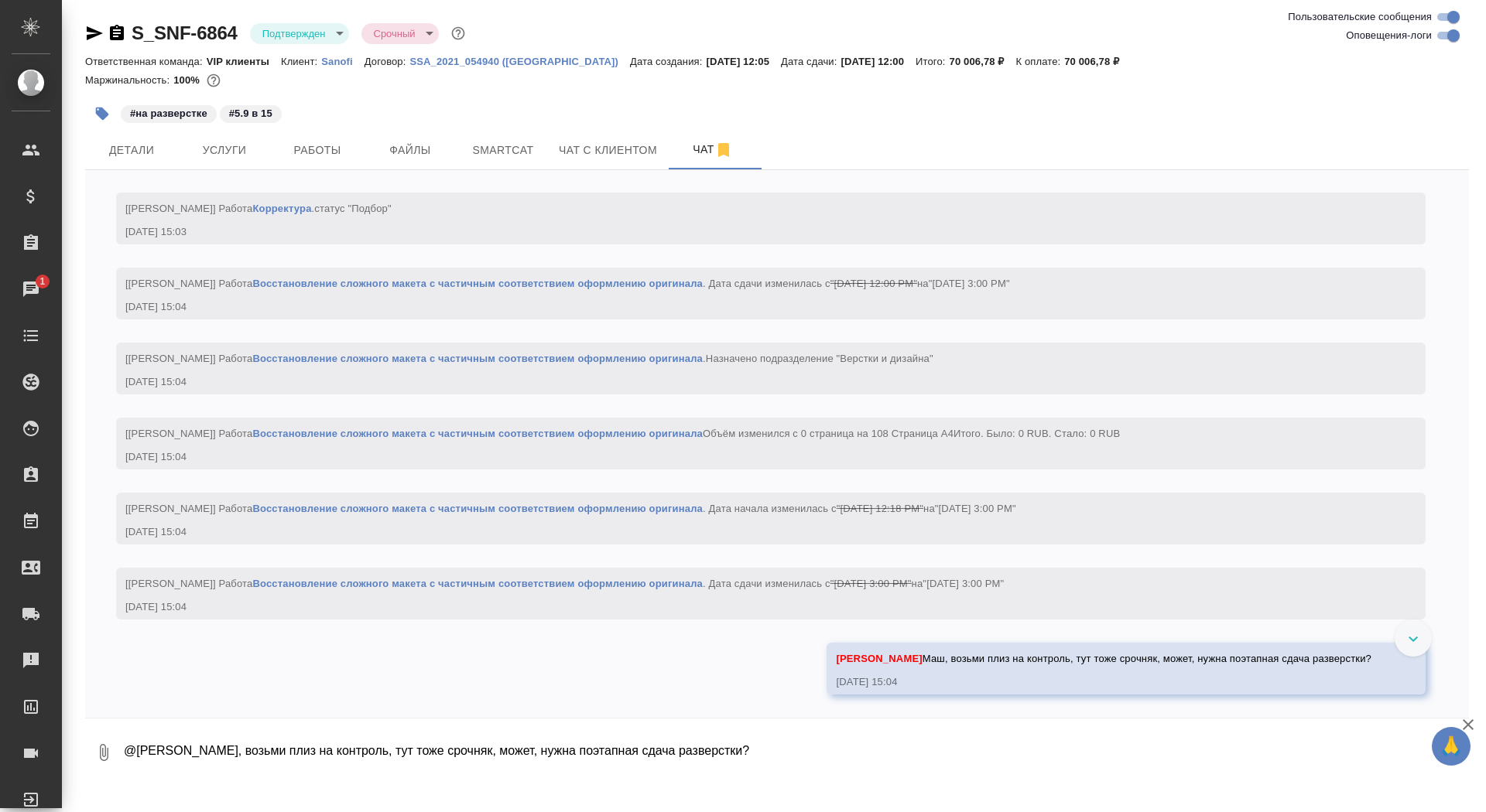
scroll to position [2263, 0]
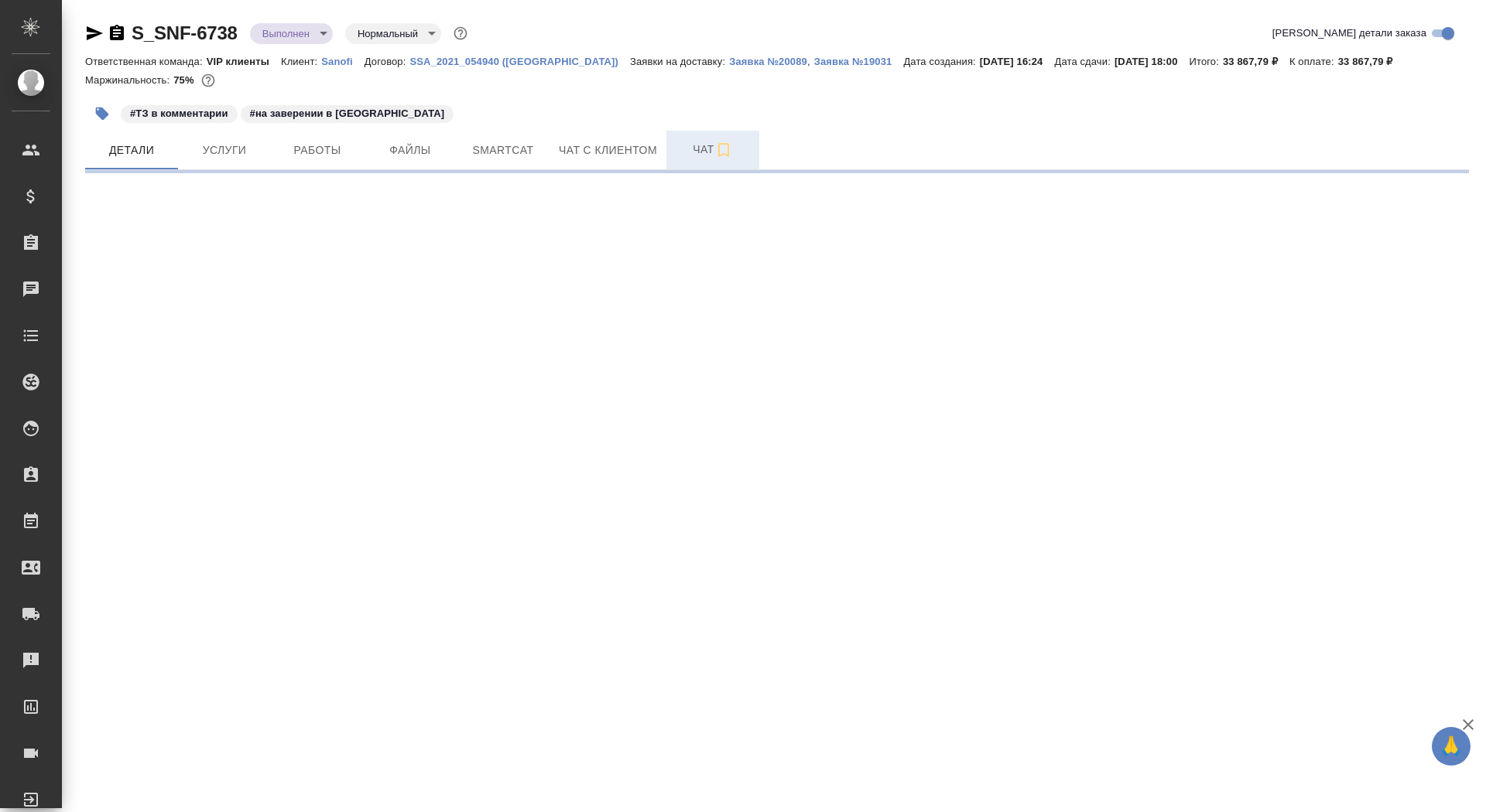
select select "RU"
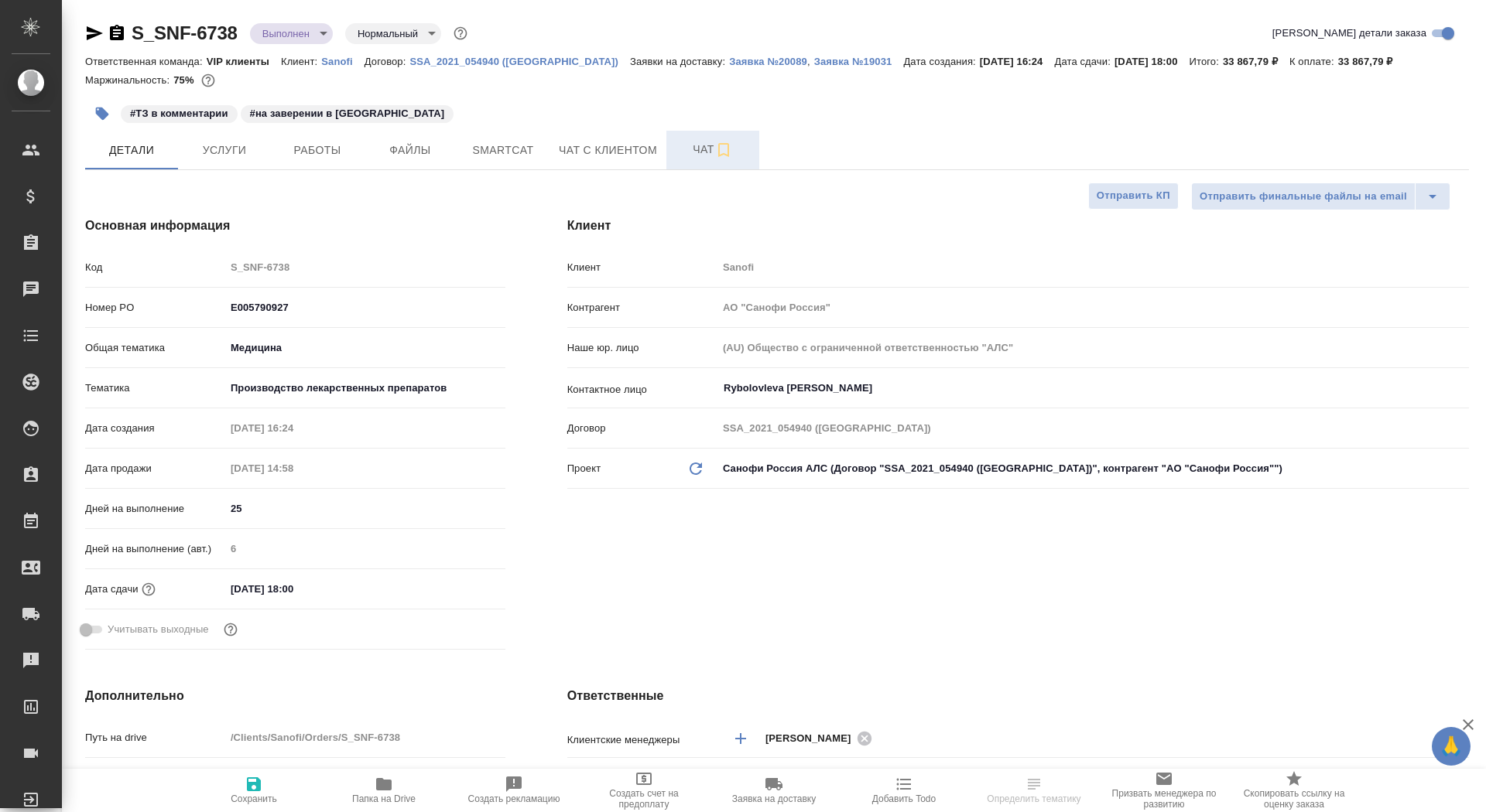
click at [677, 155] on span "Чат" at bounding box center [713, 149] width 74 height 20
type textarea "x"
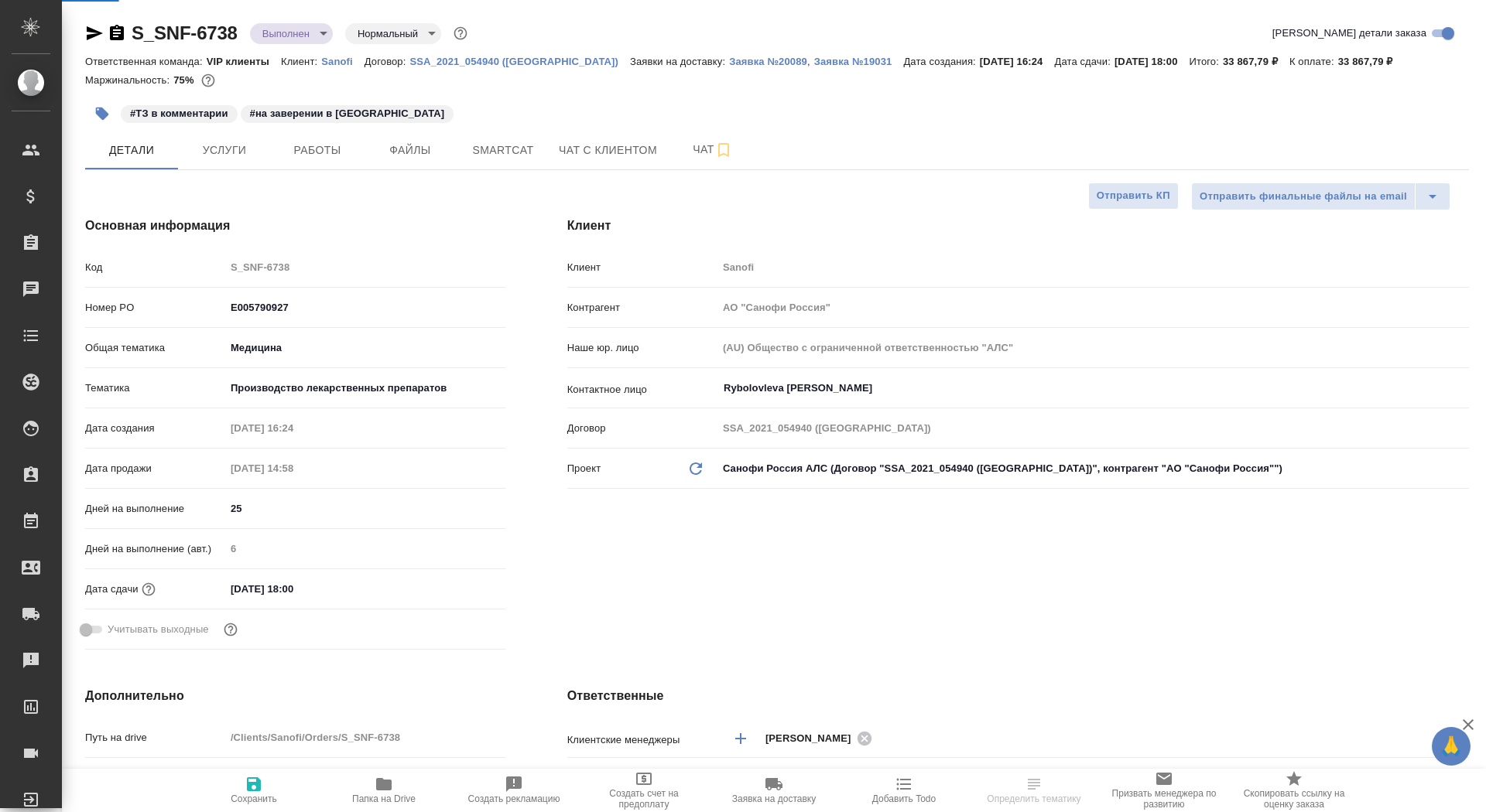
type textarea "x"
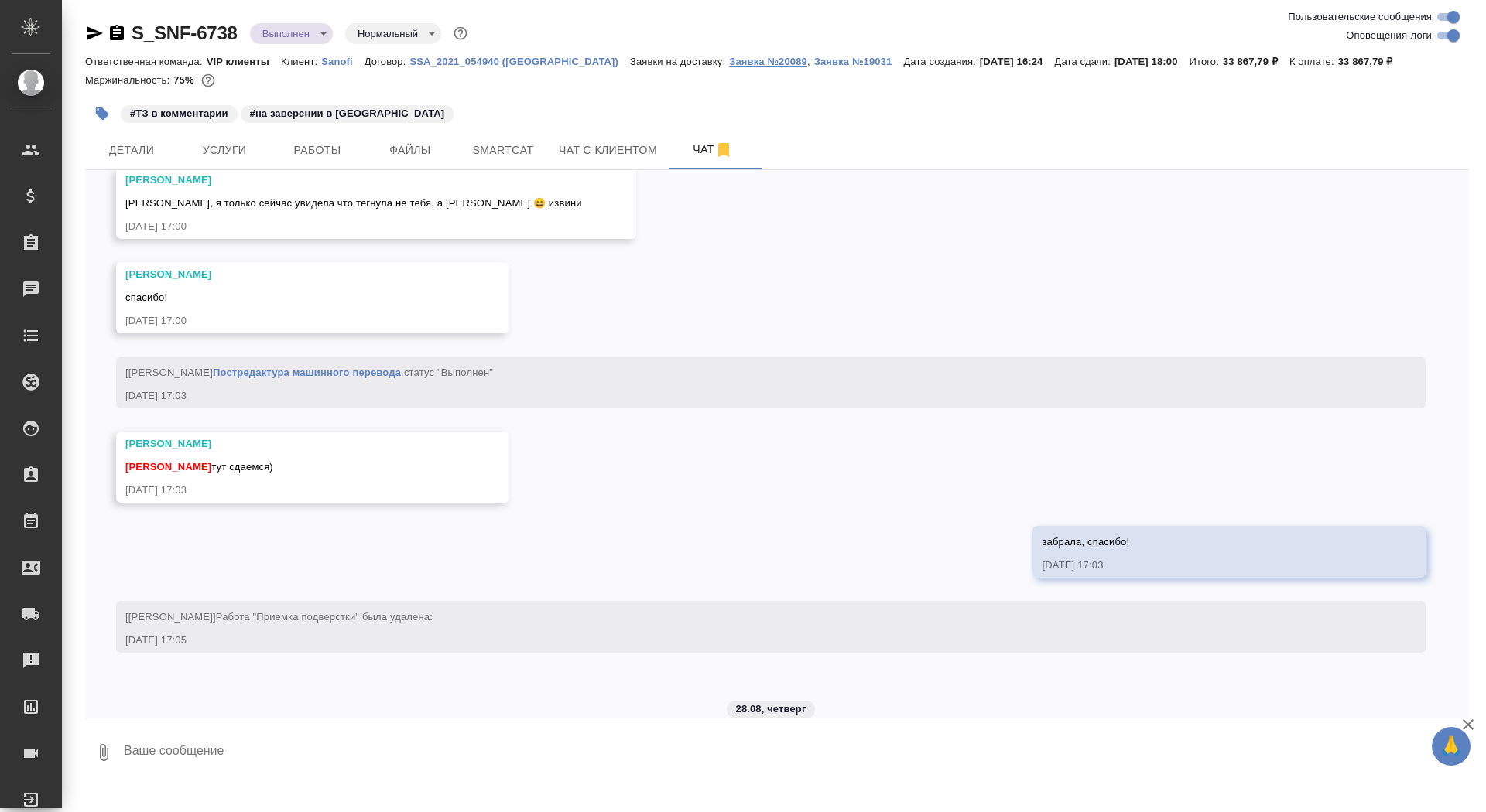
click at [730, 60] on p "Заявка №20089" at bounding box center [768, 62] width 78 height 12
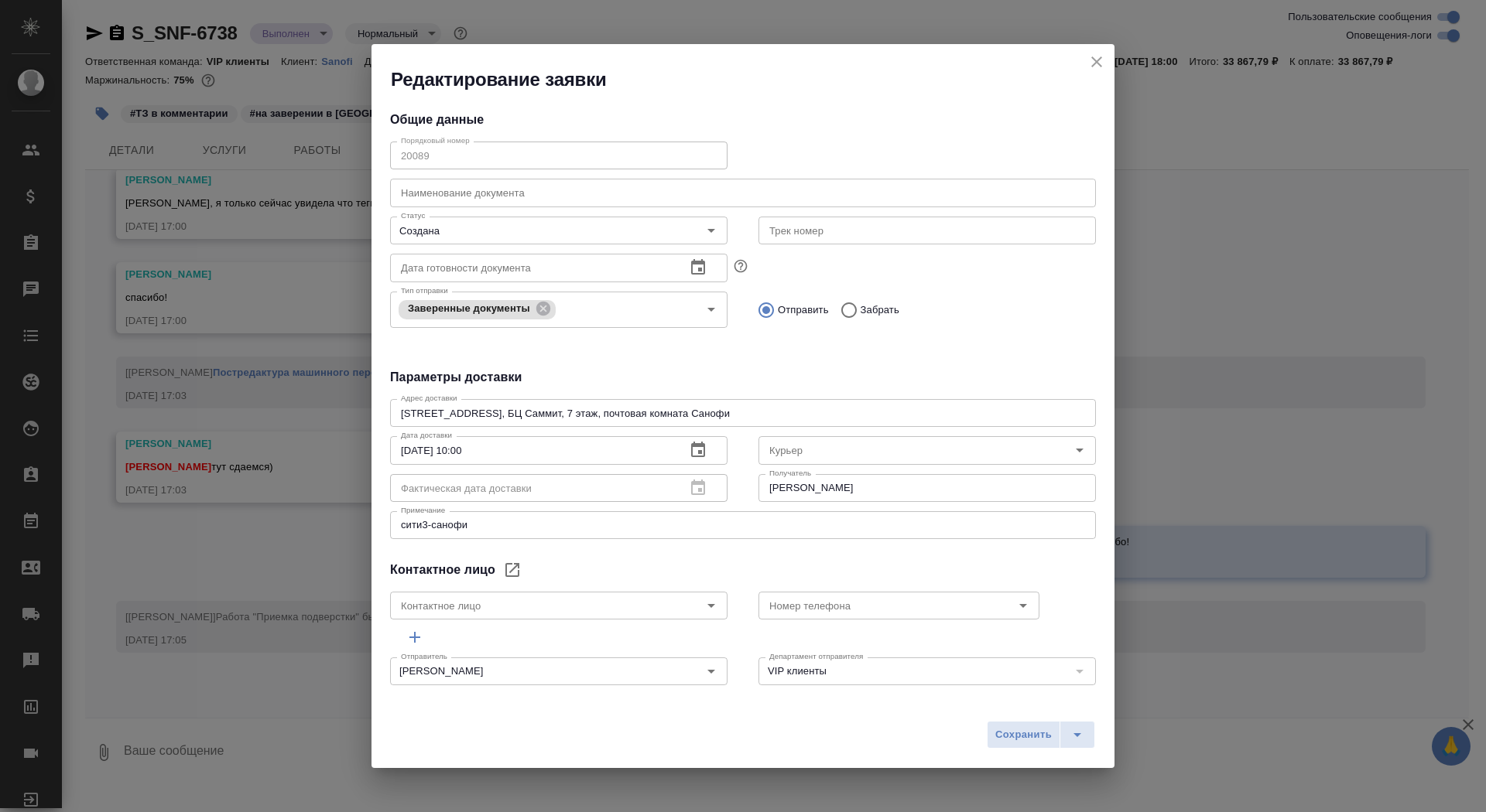
type input "Rybolovleva [PERSON_NAME]"
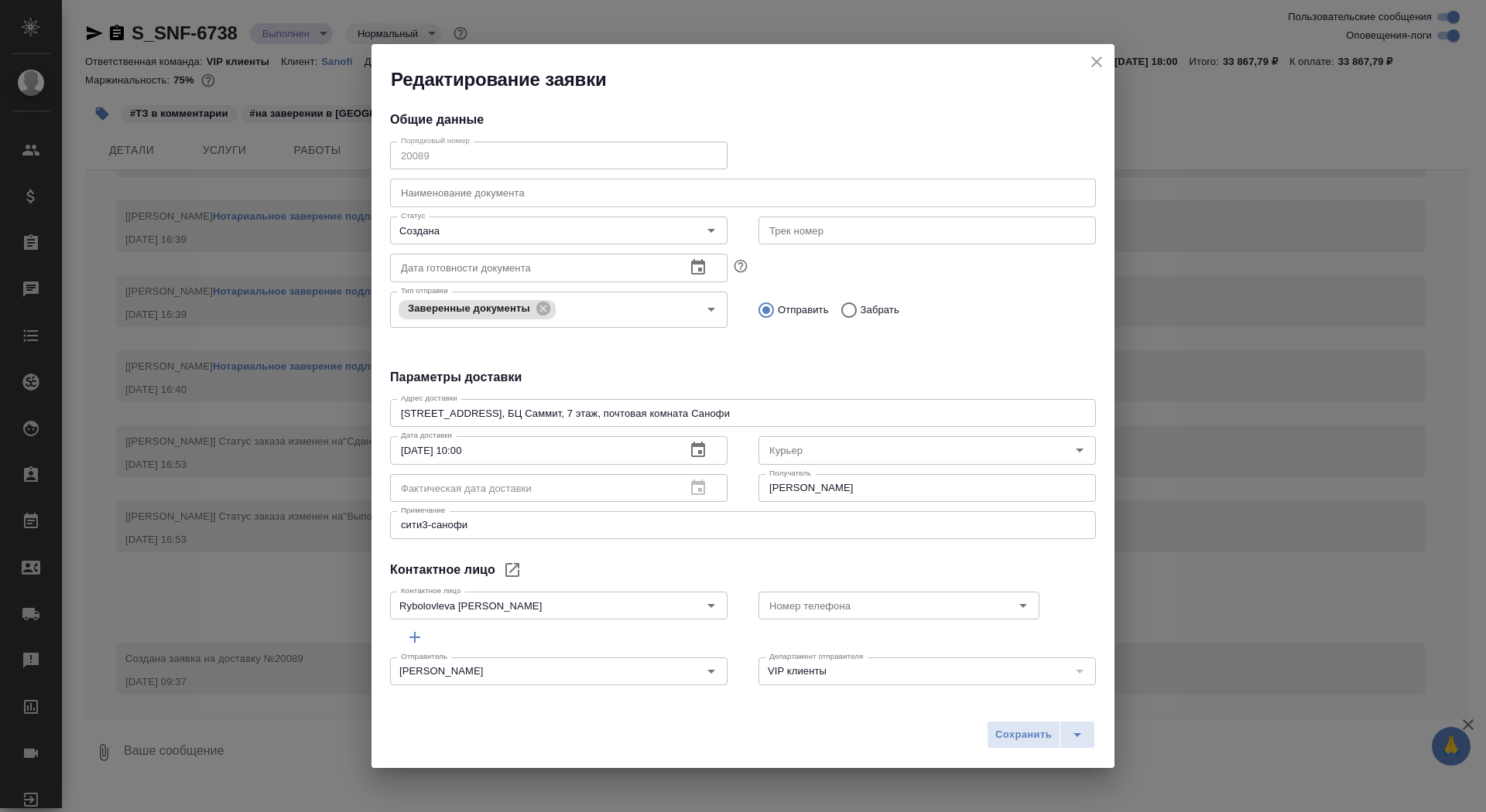
scroll to position [21564, 0]
click at [1097, 58] on icon "close" at bounding box center [1098, 62] width 19 height 19
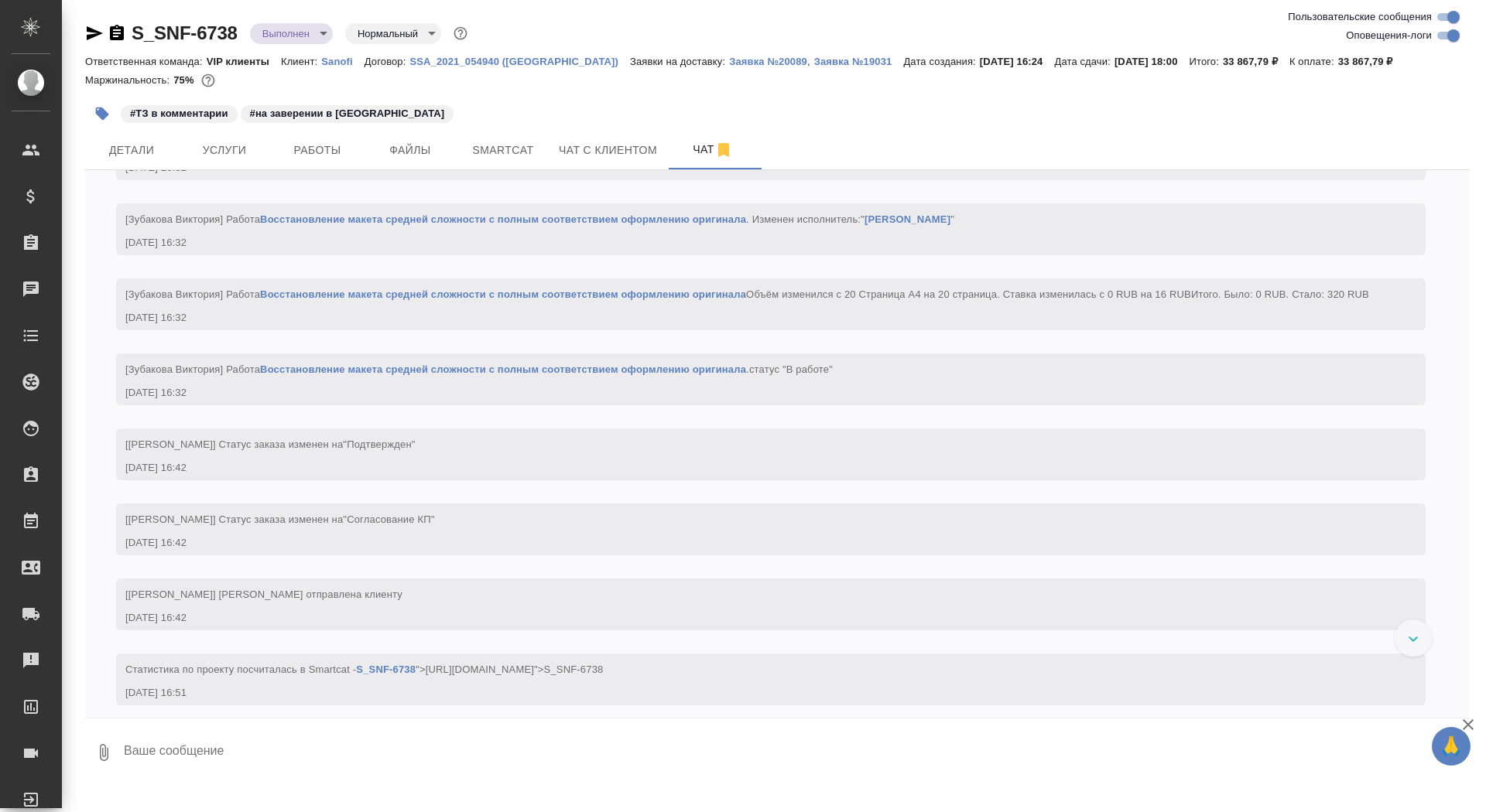
scroll to position [11347, 0]
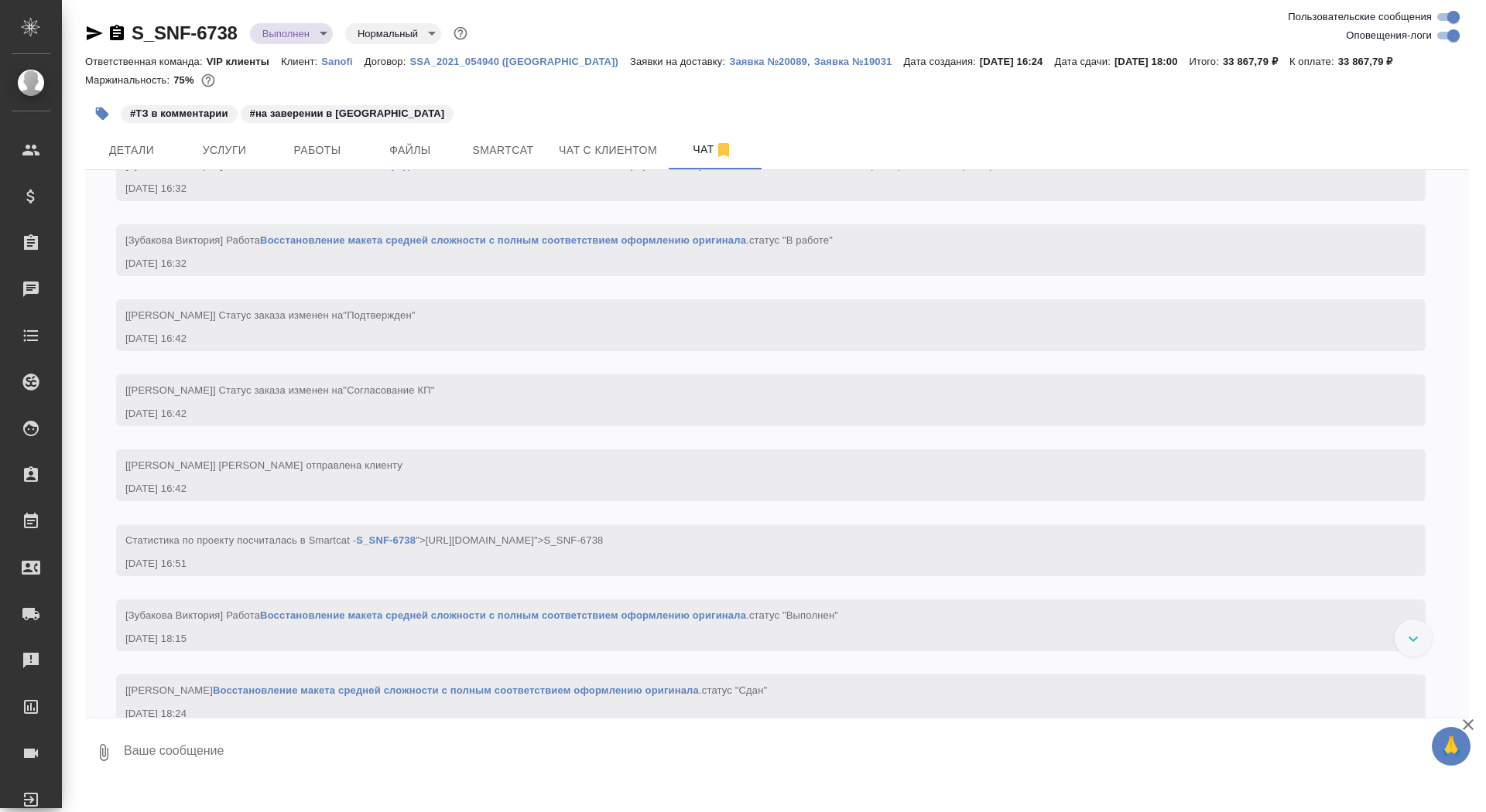
click at [118, 36] on icon "button" at bounding box center [117, 33] width 19 height 19
click at [256, 148] on span "Услуги" at bounding box center [224, 150] width 74 height 20
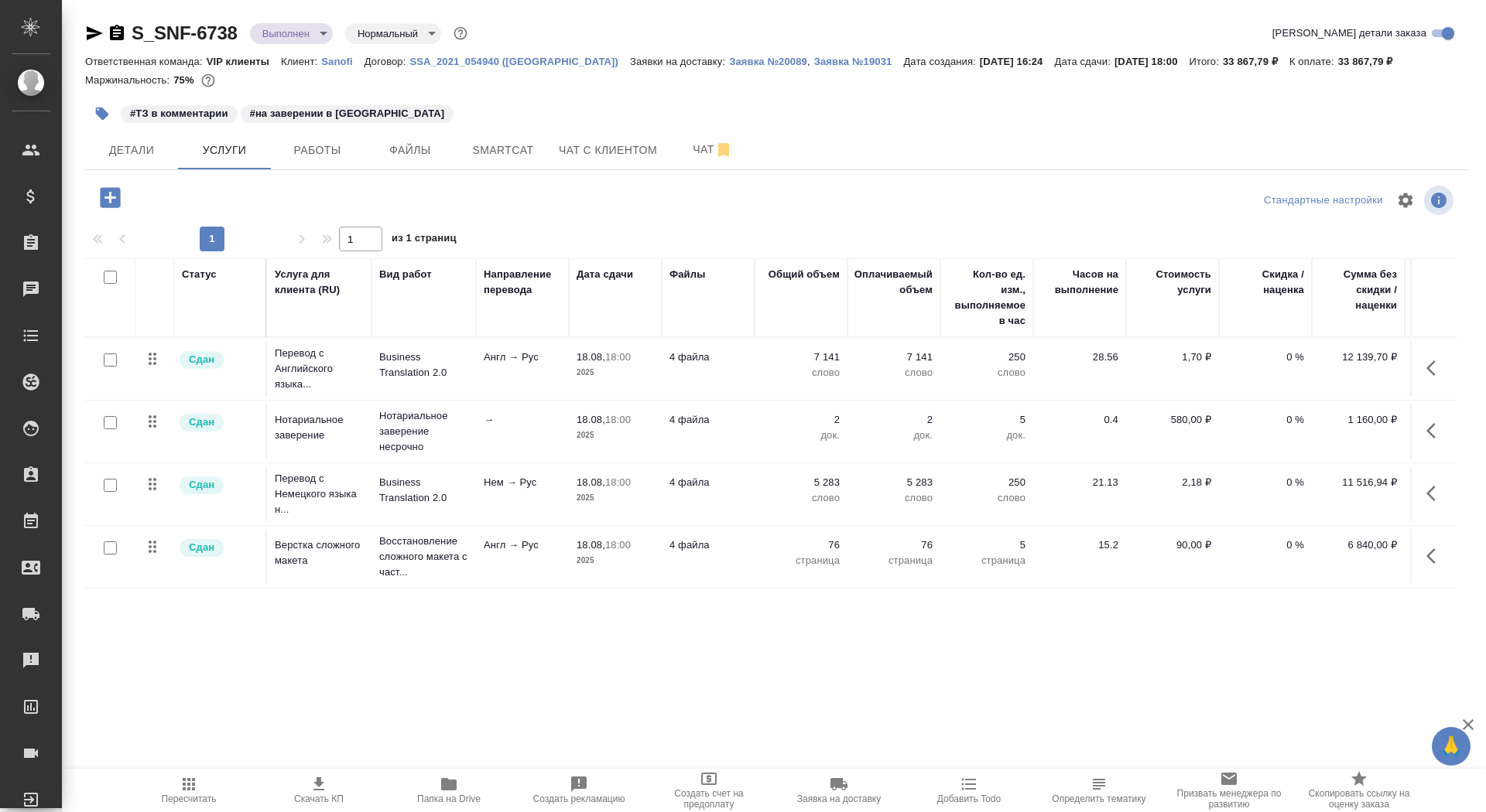
click at [595, 428] on p "2025" at bounding box center [615, 436] width 77 height 16
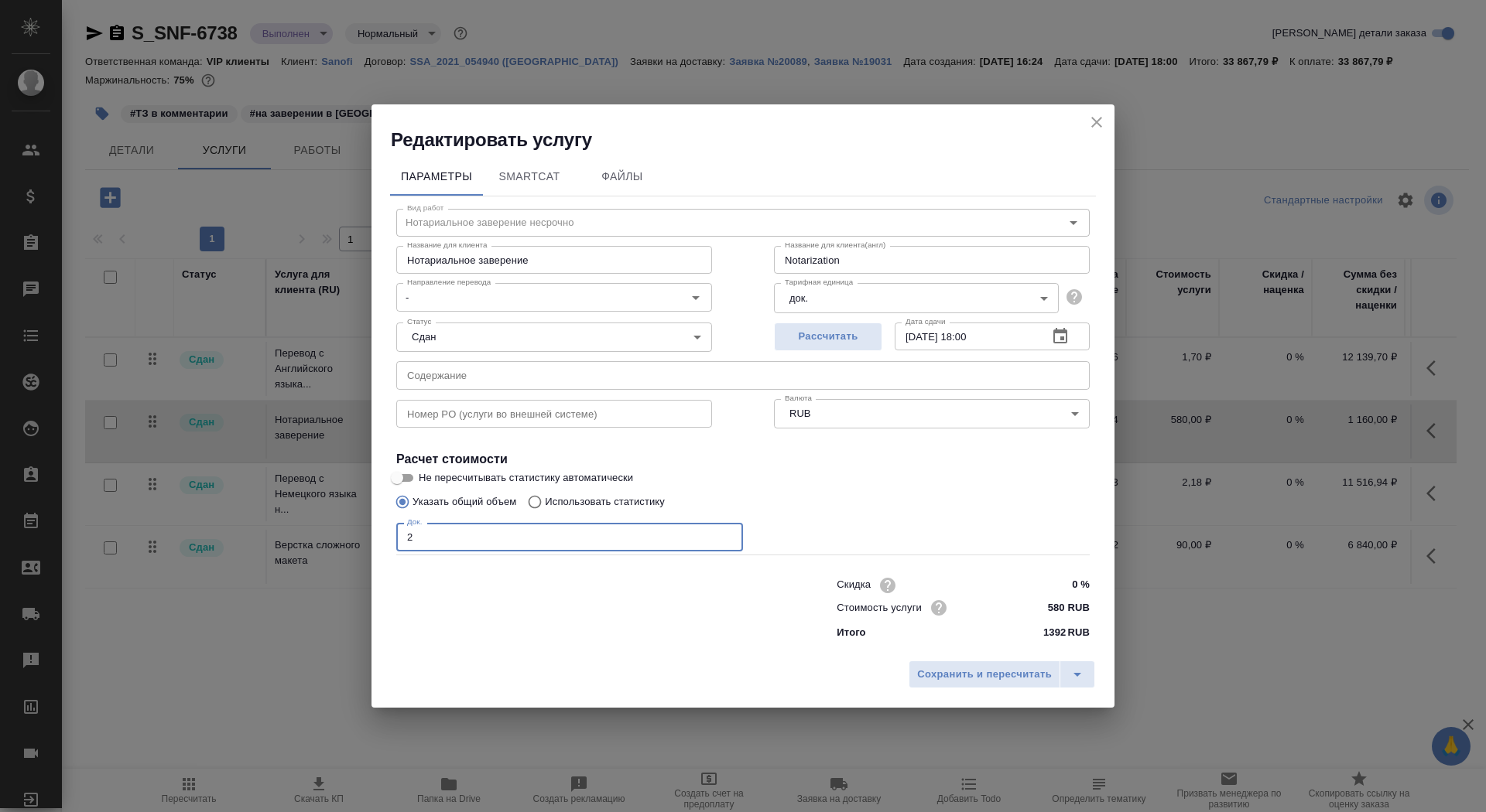
drag, startPoint x: 443, startPoint y: 537, endPoint x: 355, endPoint y: 534, distance: 88.1
click at [355, 536] on div "Редактировать услугу Параметры SmartCat Файлы Вид работ Нотариальное заверение …" at bounding box center [743, 406] width 1486 height 812
type input "3"
click at [1023, 665] on button "Сохранить и пересчитать" at bounding box center [985, 674] width 152 height 28
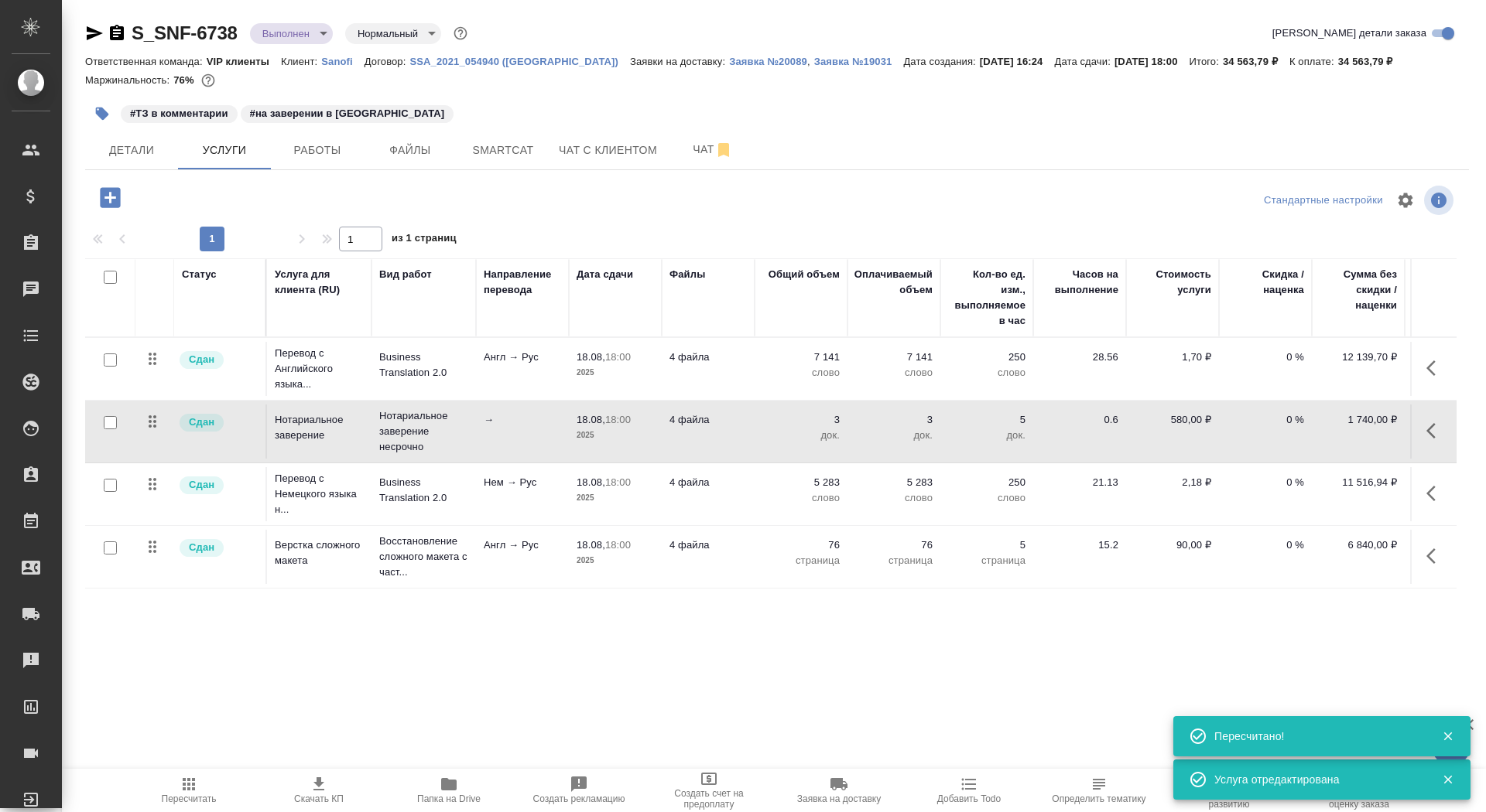
click at [508, 513] on td "Нем → Рус" at bounding box center [523, 494] width 93 height 54
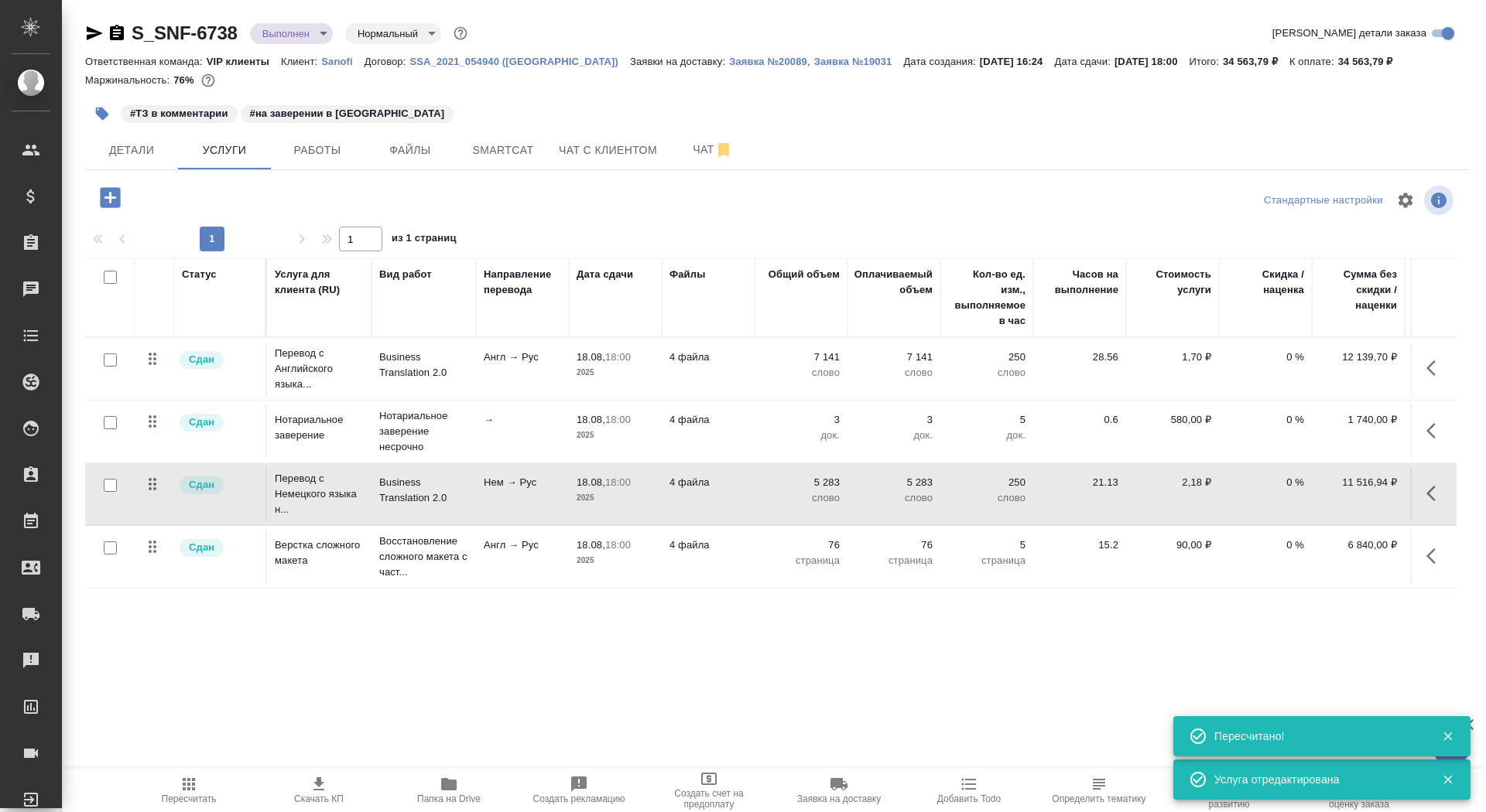
click at [508, 513] on td "Нем → Рус" at bounding box center [523, 494] width 93 height 54
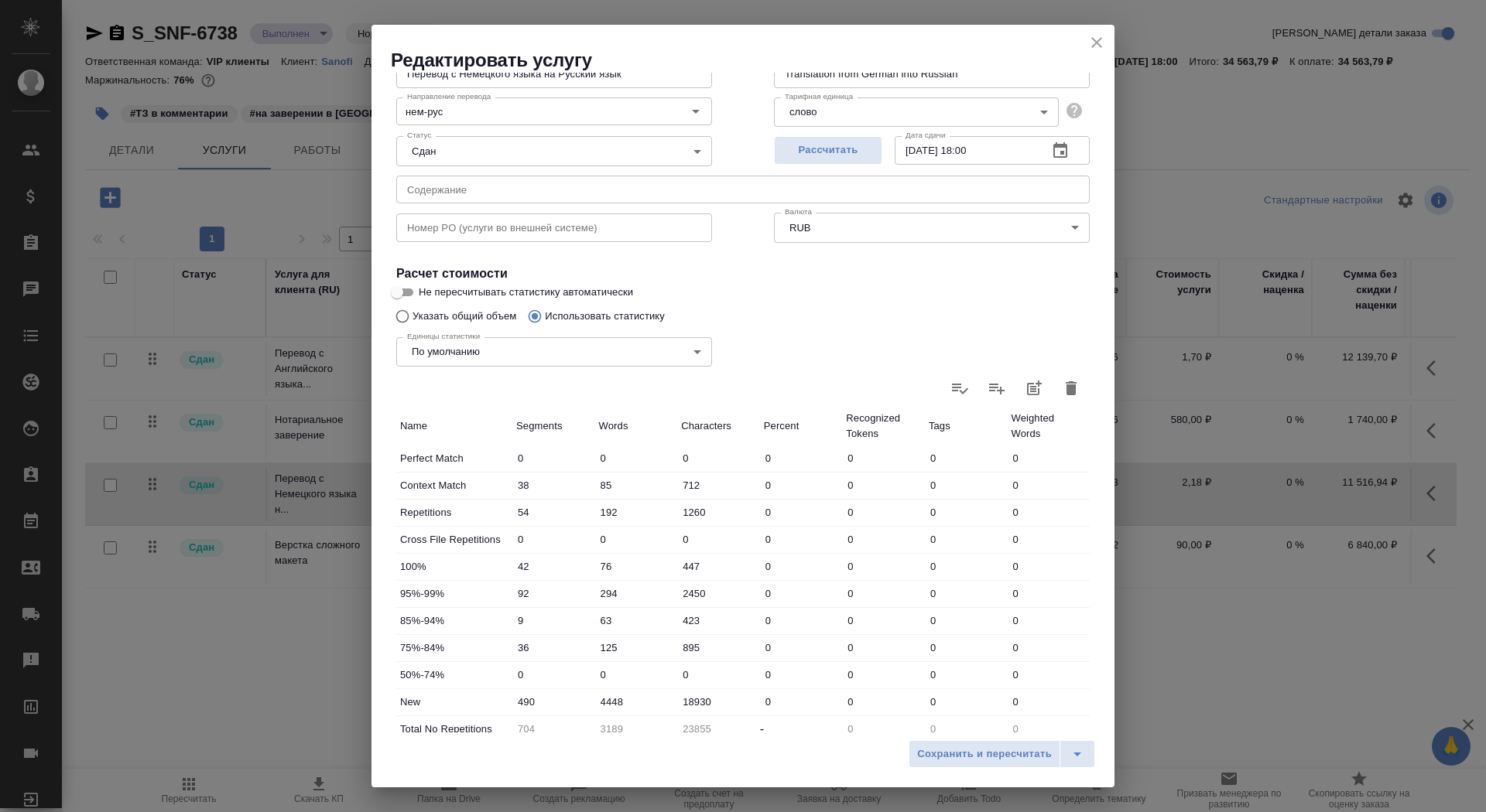
scroll to position [240, 0]
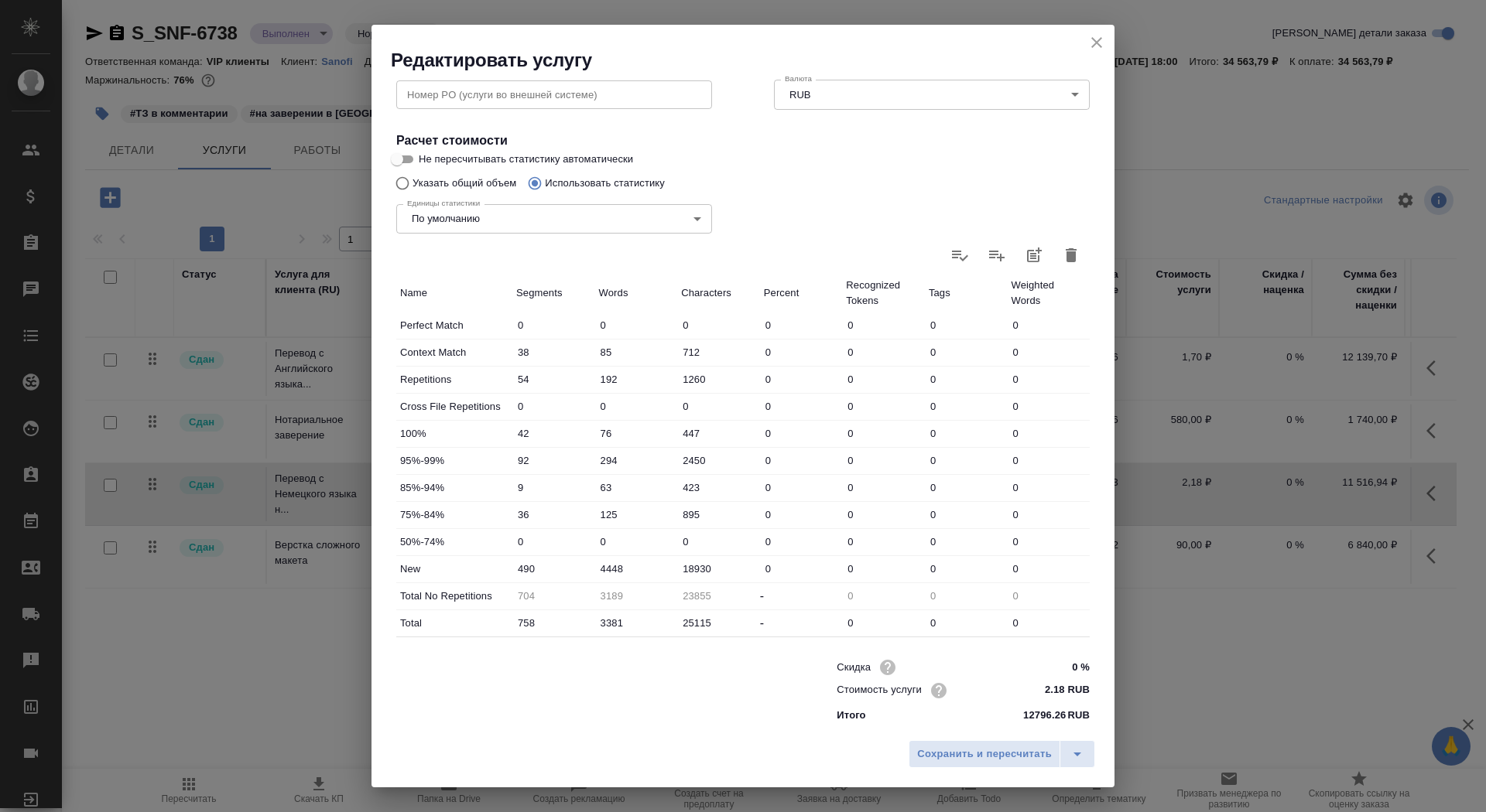
click at [1090, 41] on icon "close" at bounding box center [1098, 43] width 19 height 19
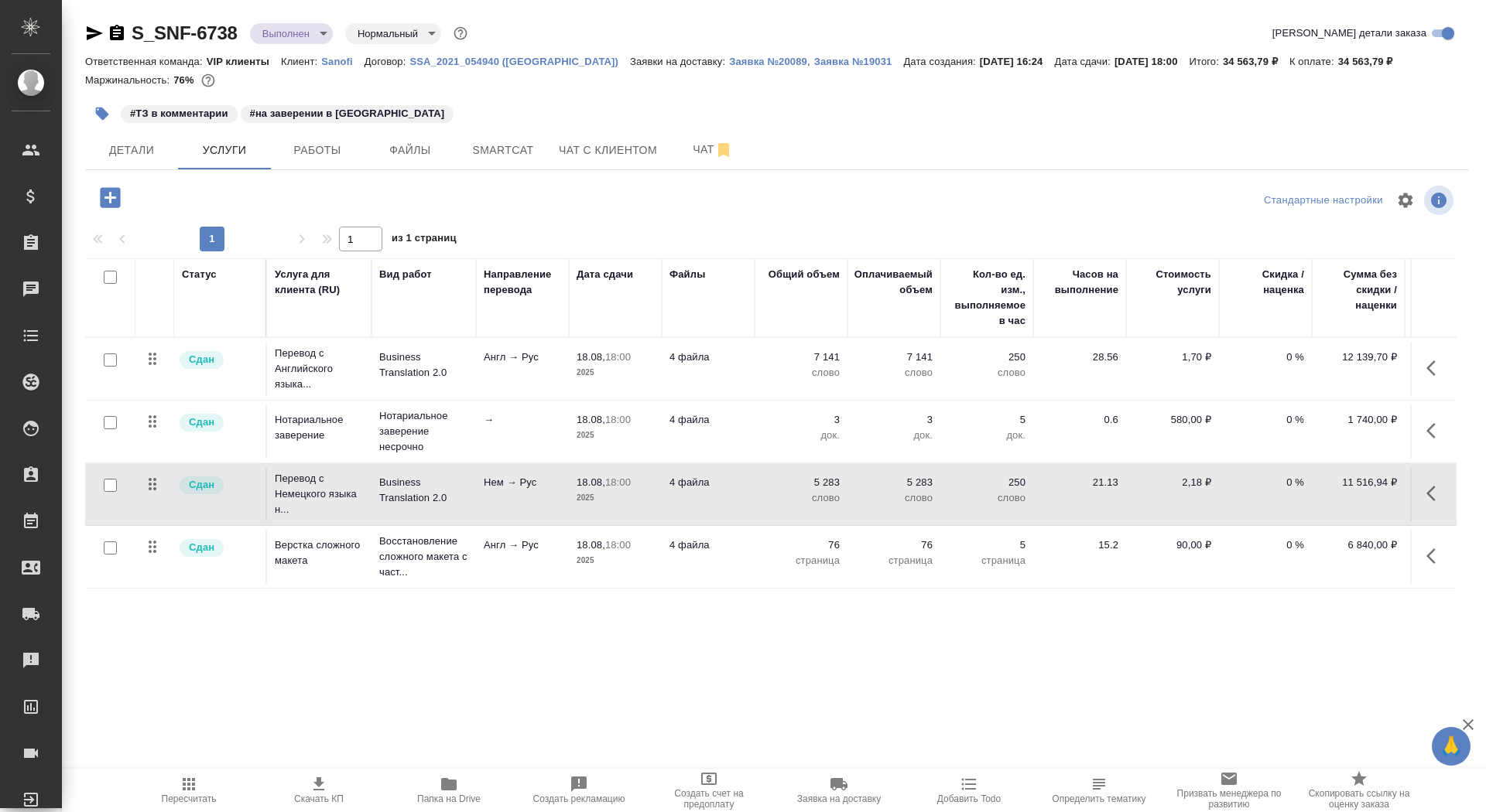
scroll to position [0, 87]
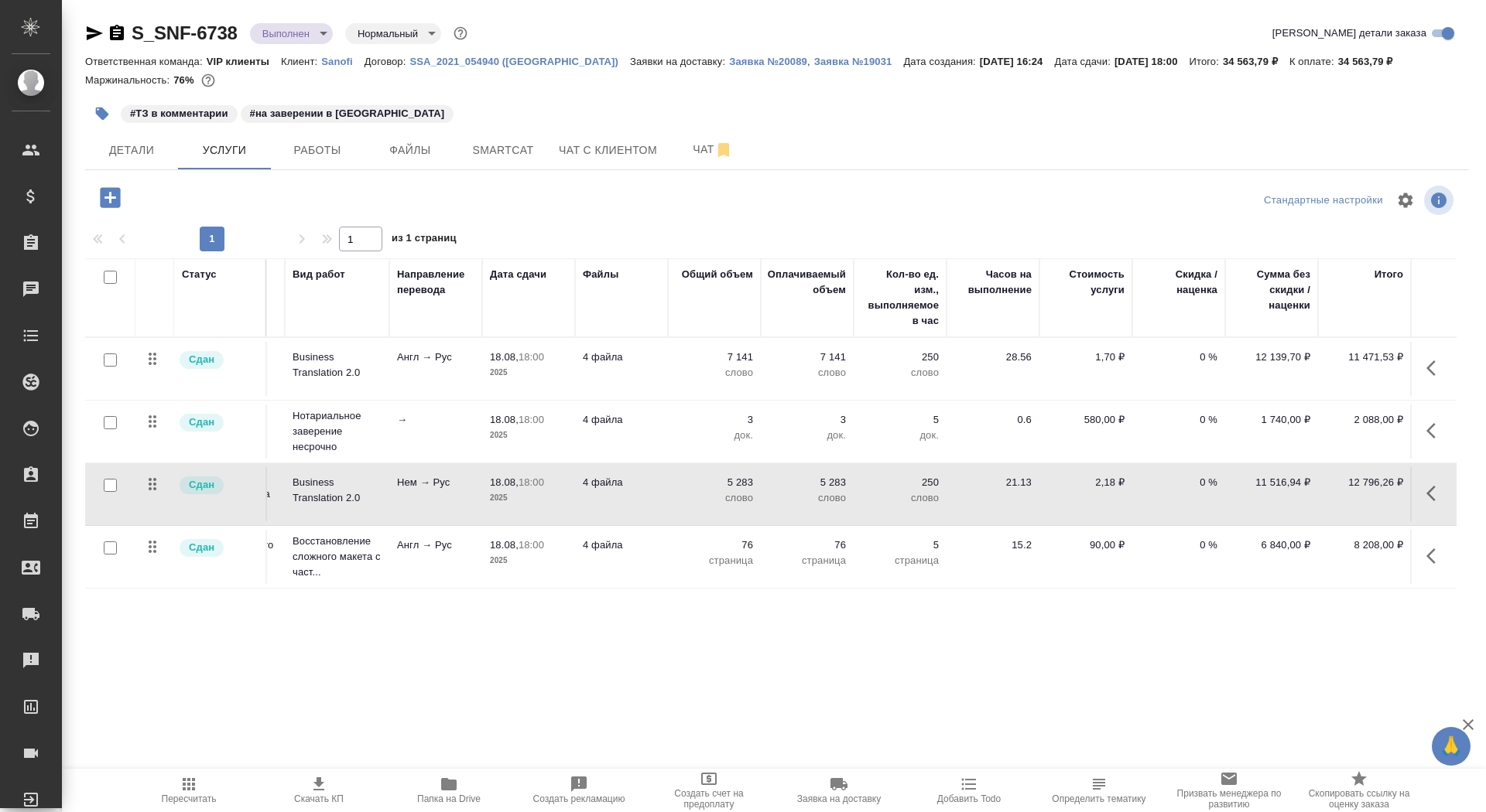
click at [392, 495] on td "Нем → Рус" at bounding box center [436, 494] width 93 height 54
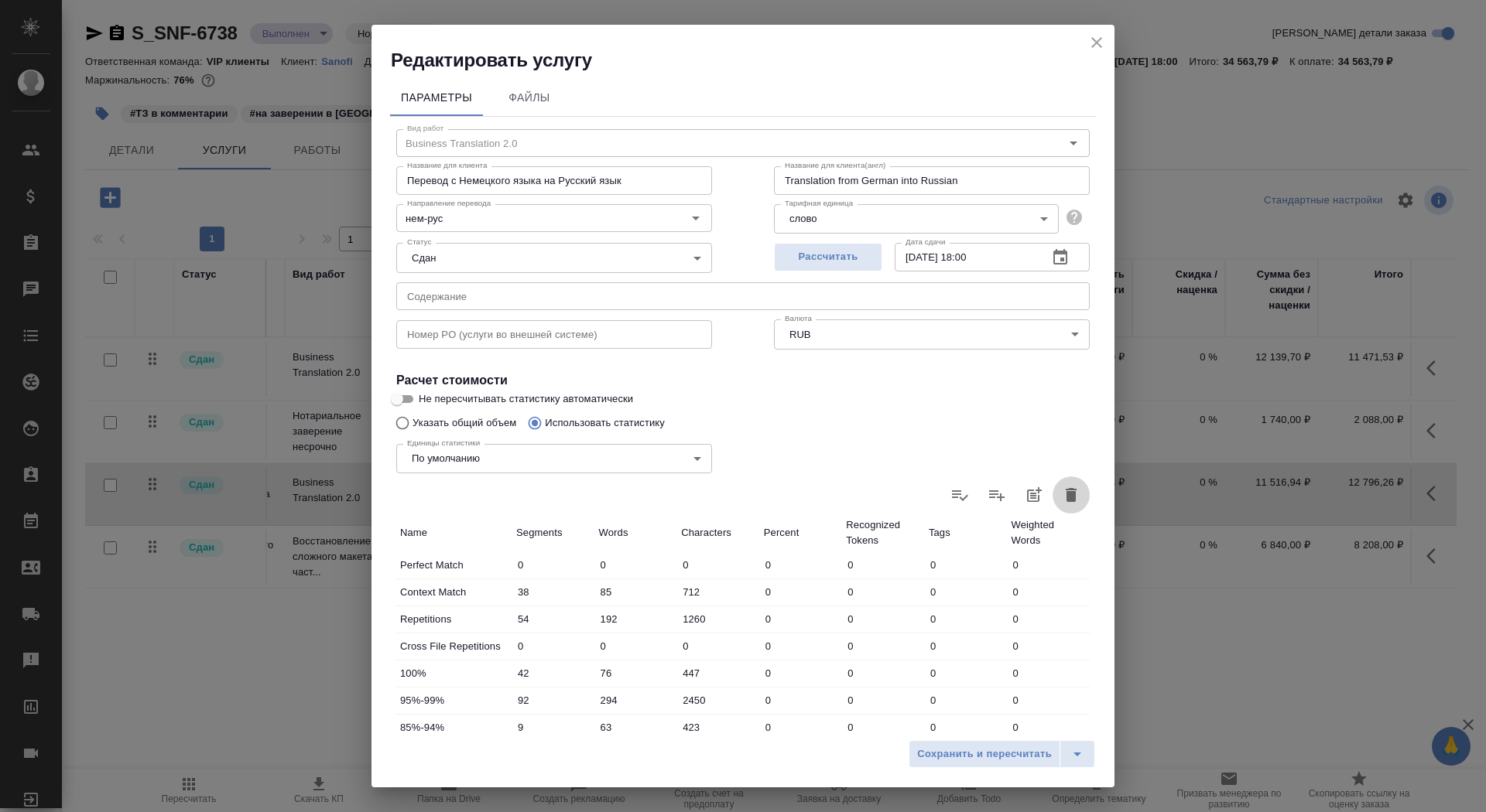
click at [1069, 494] on icon "button" at bounding box center [1071, 496] width 11 height 14
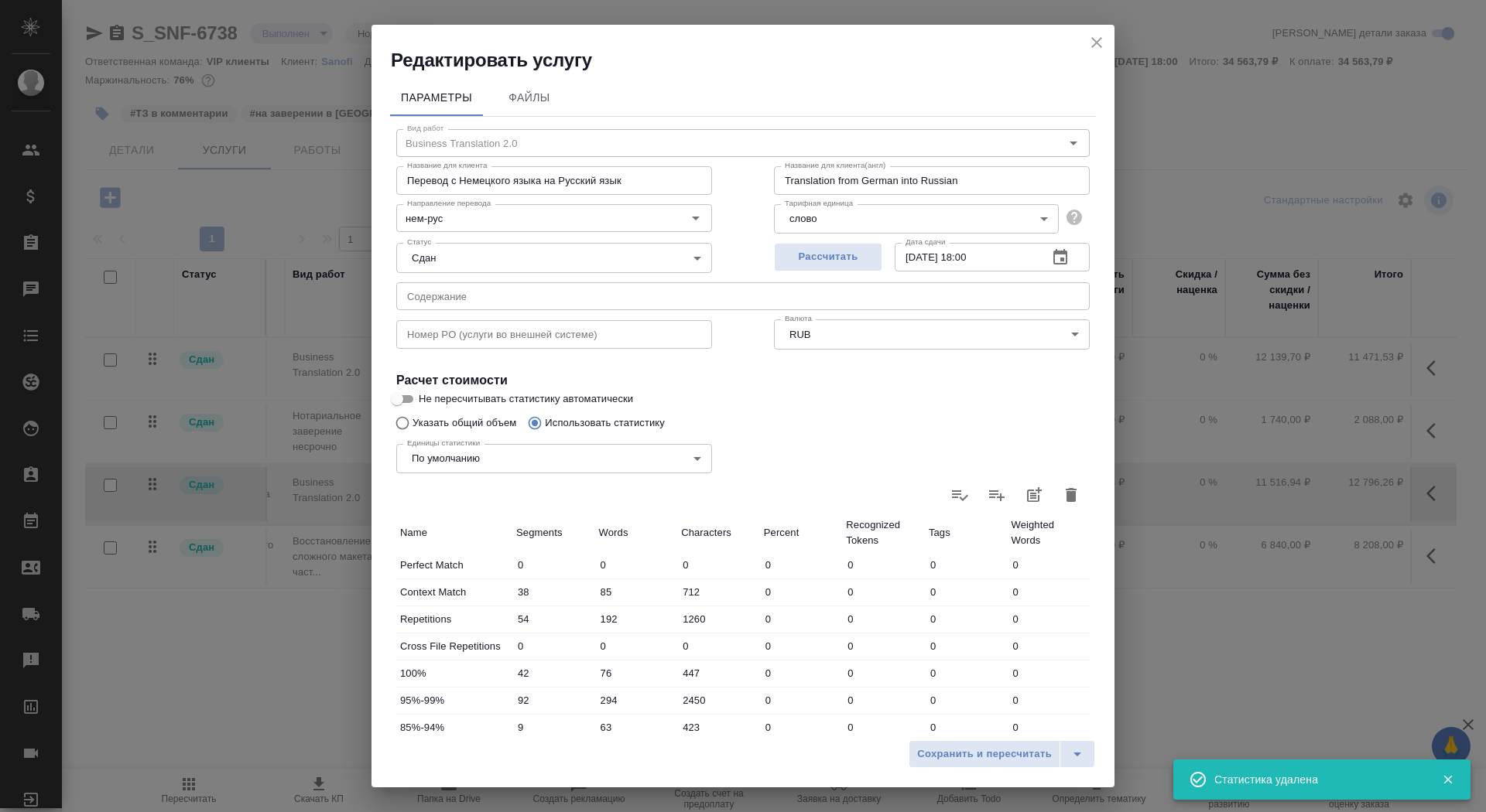
type input "0"
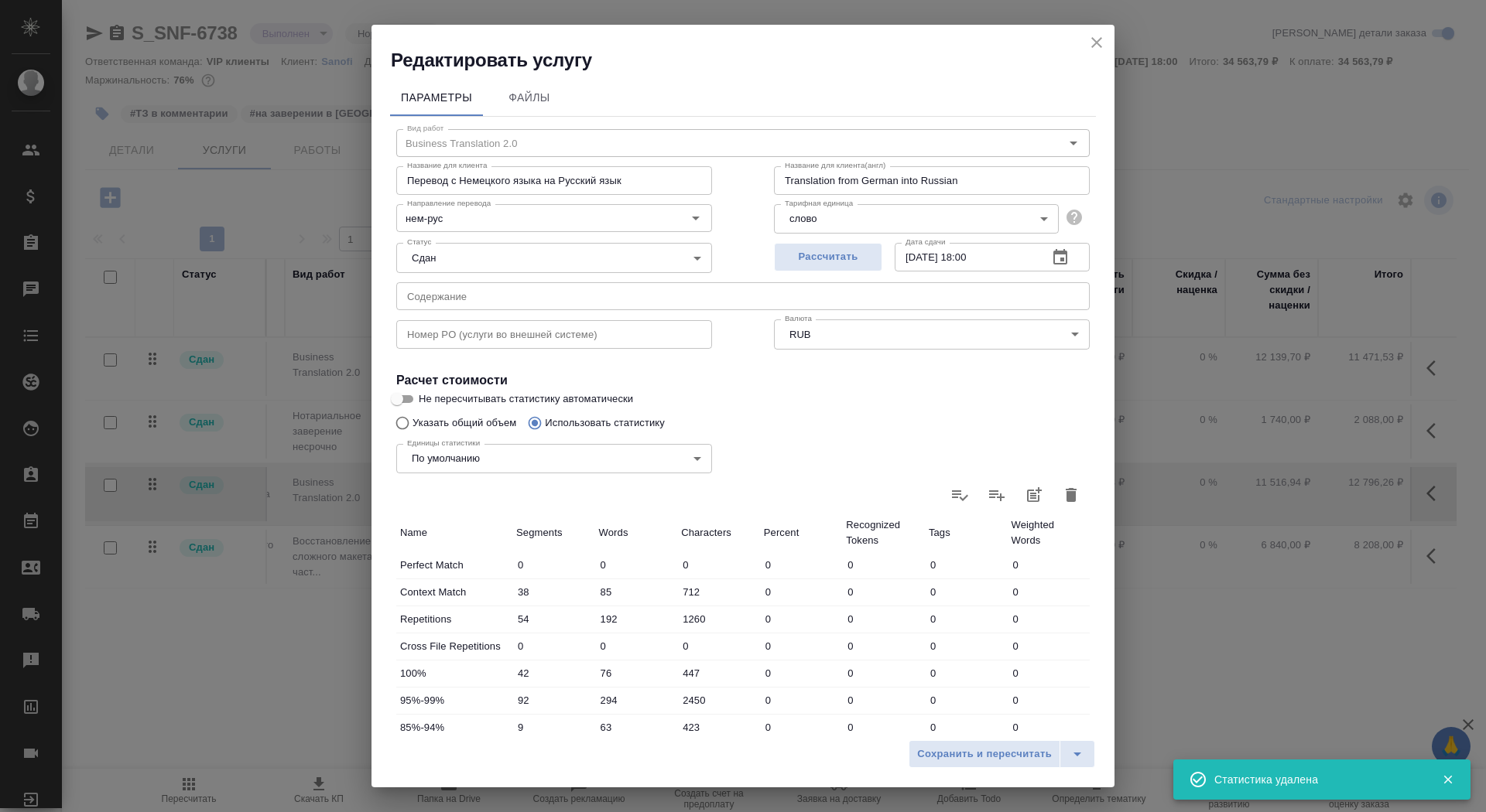
type input "0"
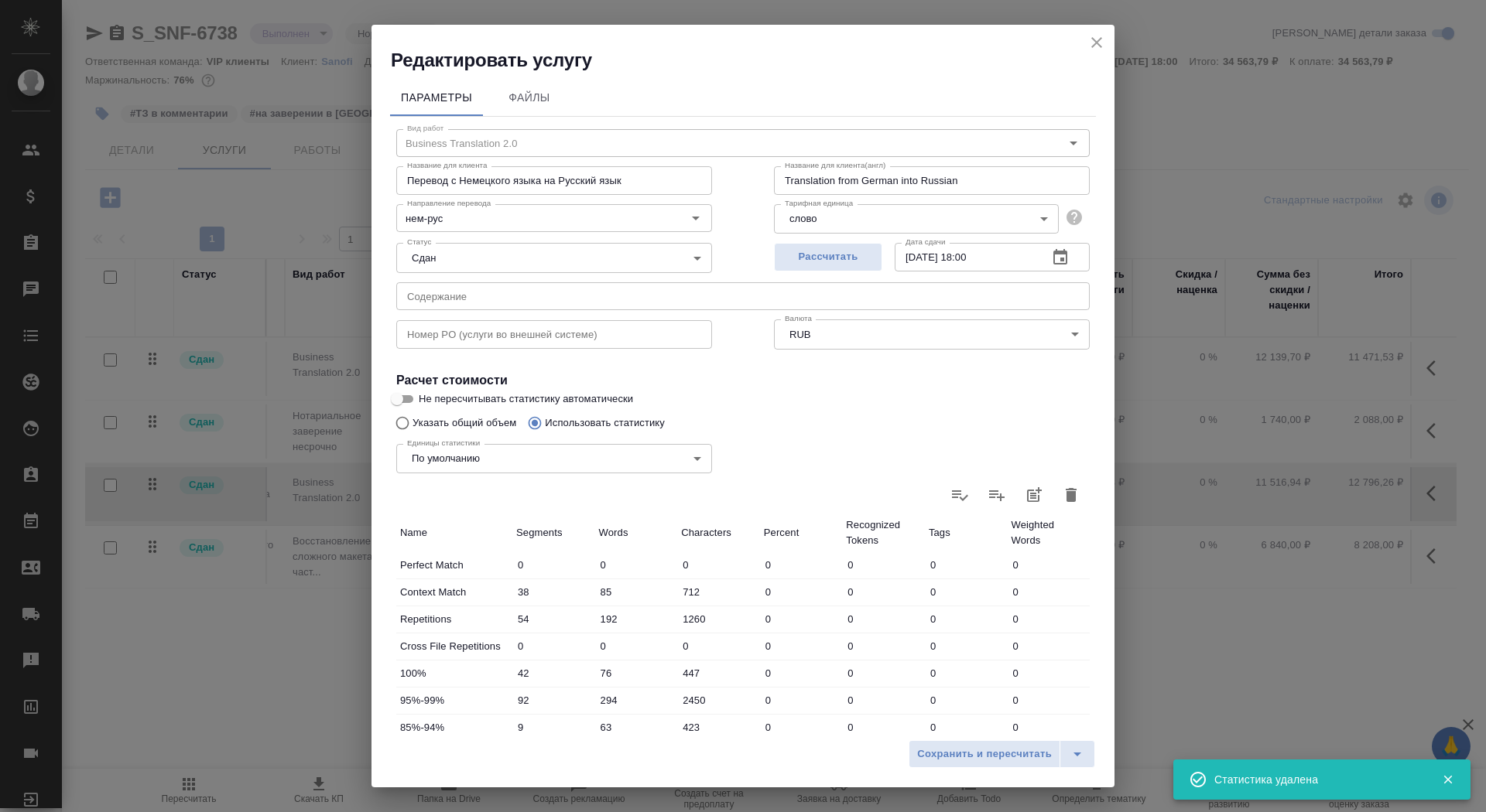
type input "0"
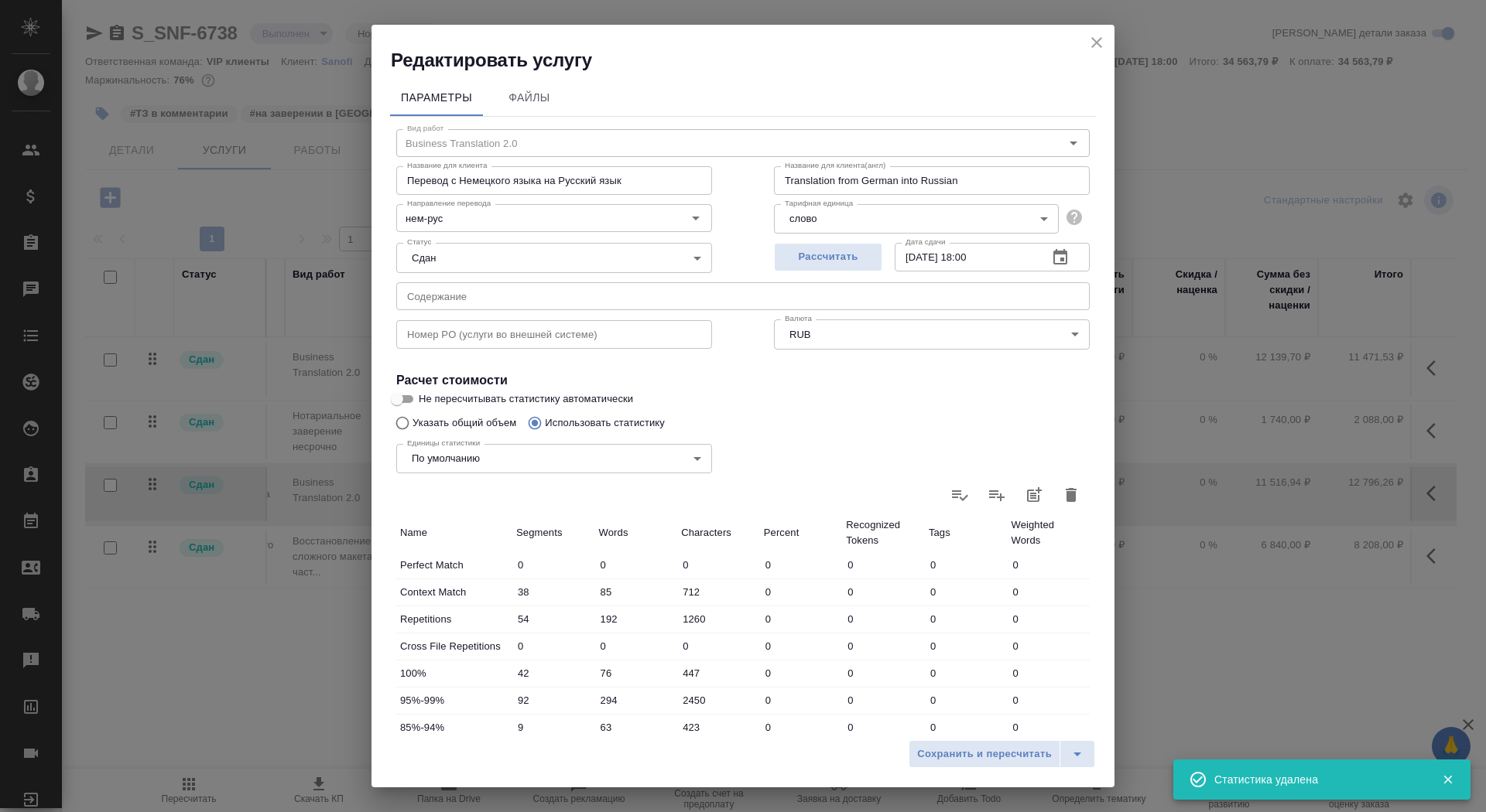
type input "0"
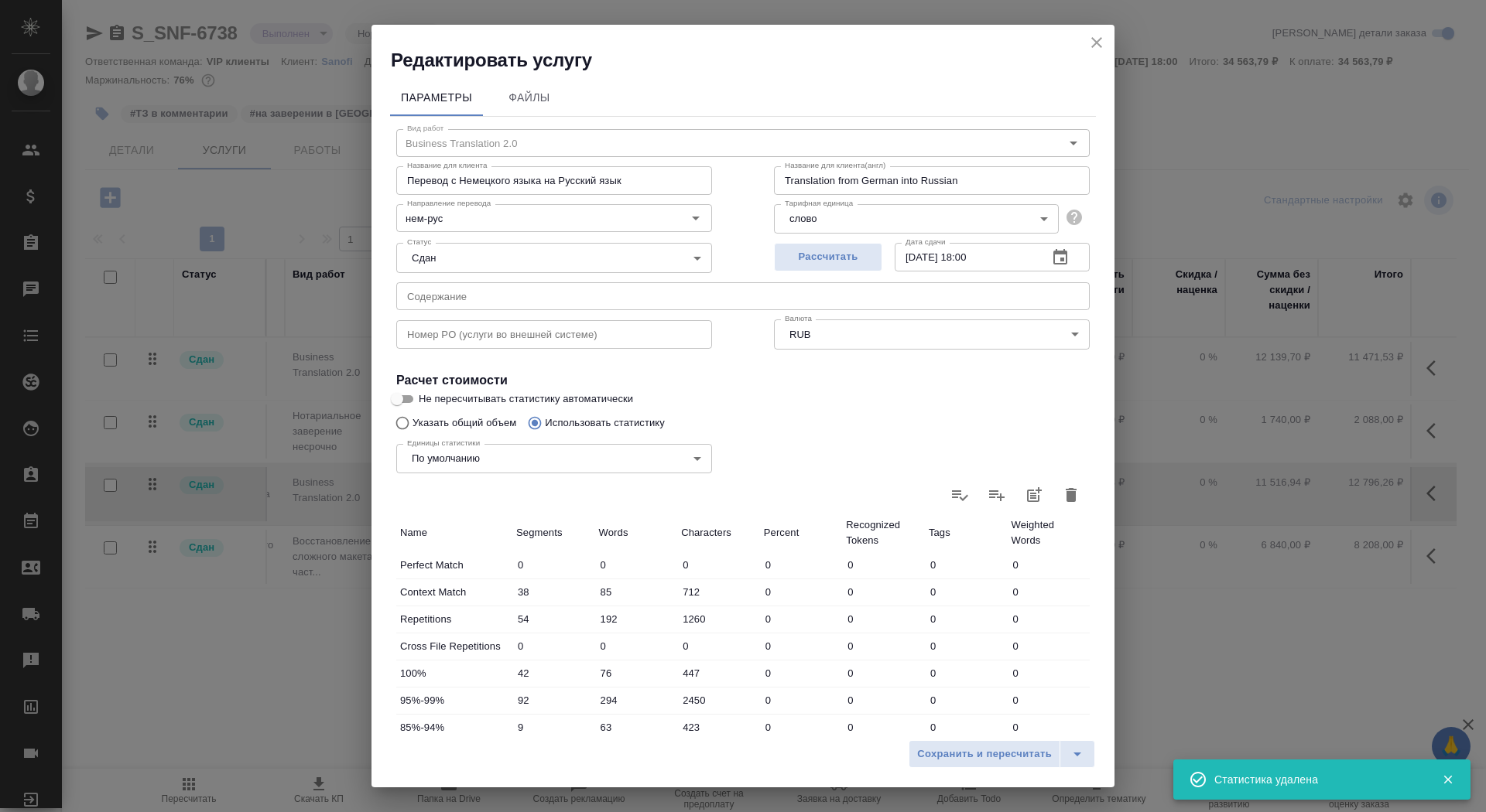
type input "0"
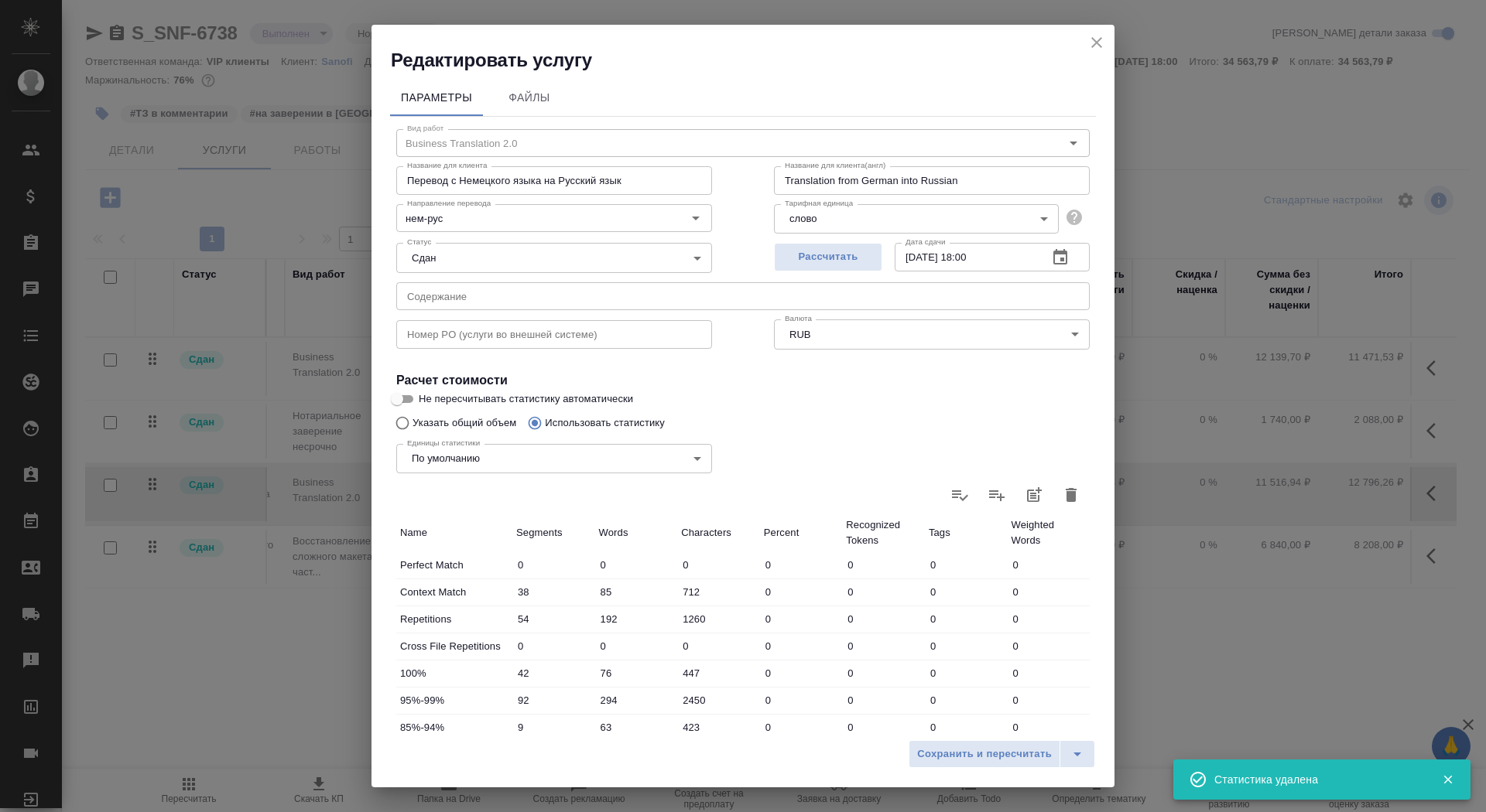
type input "0"
click at [401, 423] on input "Указать общий объем" at bounding box center [400, 423] width 24 height 29
radio input "true"
radio input "false"
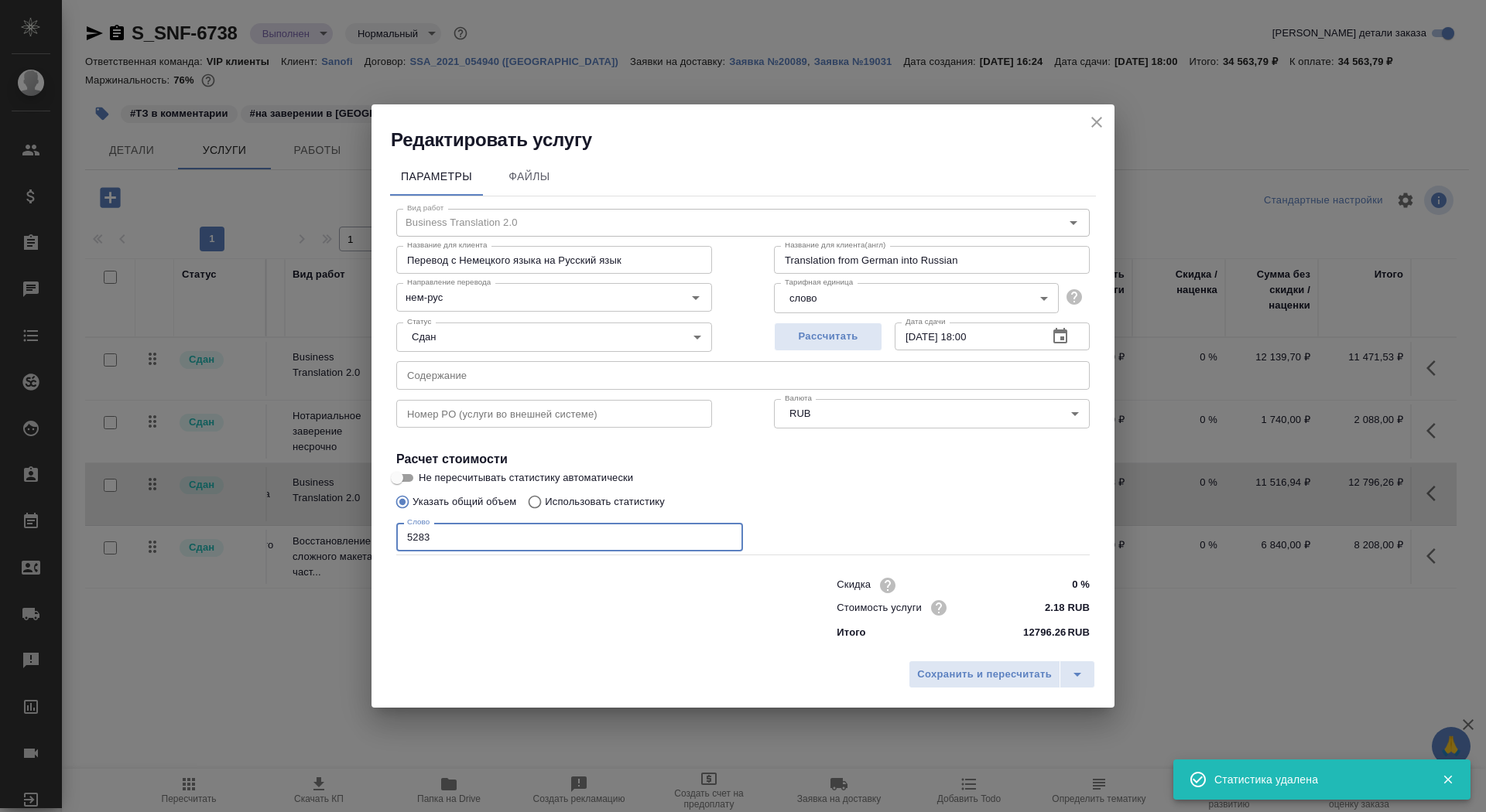
drag, startPoint x: 503, startPoint y: 541, endPoint x: 295, endPoint y: 530, distance: 208.3
click at [296, 530] on div "Редактировать услугу Параметры Файлы Вид работ Business Translation 2.0 Вид раб…" at bounding box center [743, 406] width 1486 height 812
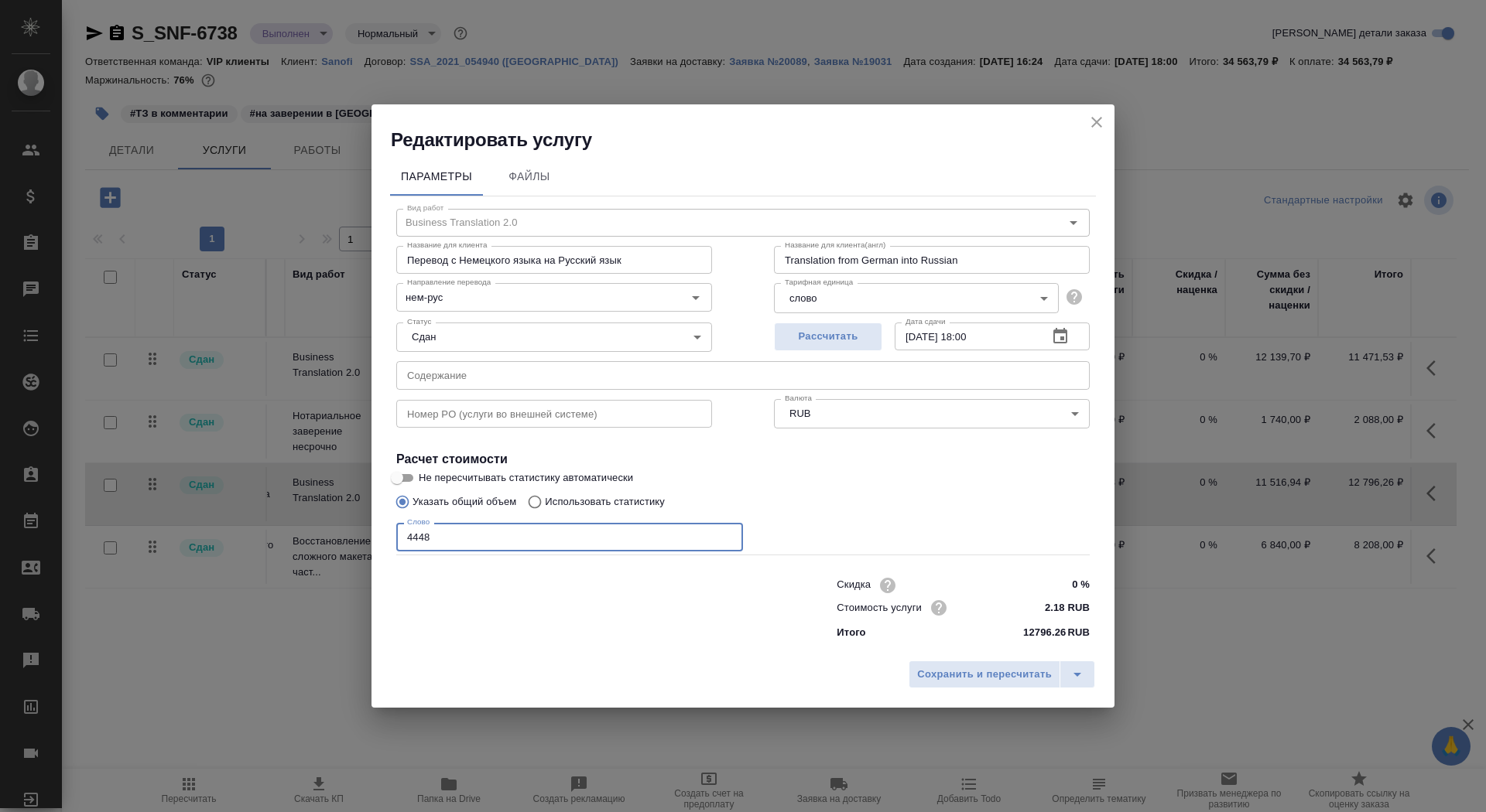
type input "4448"
click at [945, 677] on span "Сохранить и пересчитать" at bounding box center [985, 675] width 135 height 18
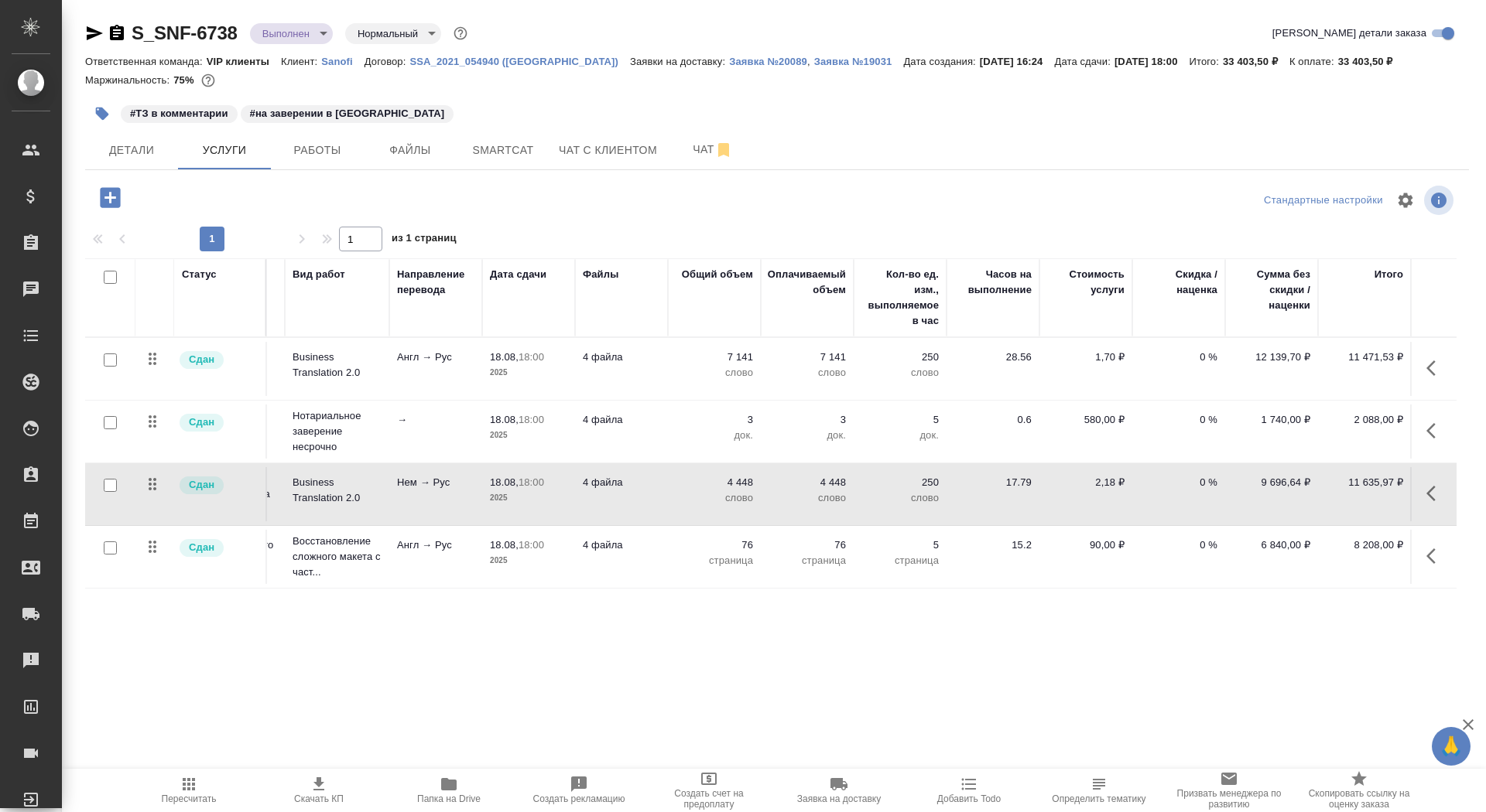
click at [713, 380] on td "7 141 слово" at bounding box center [715, 369] width 93 height 54
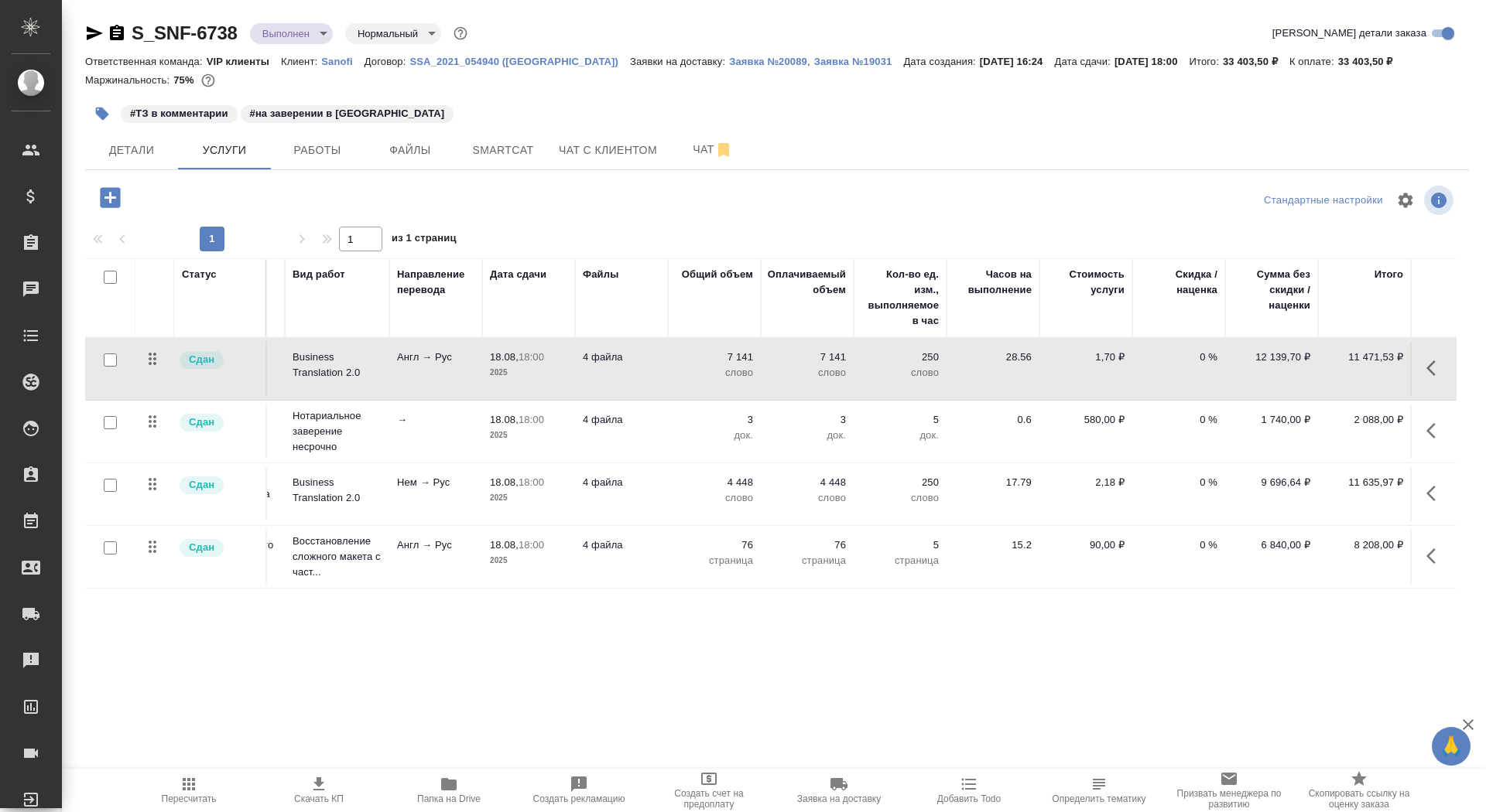
click at [602, 371] on td "4 файла" at bounding box center [621, 369] width 93 height 54
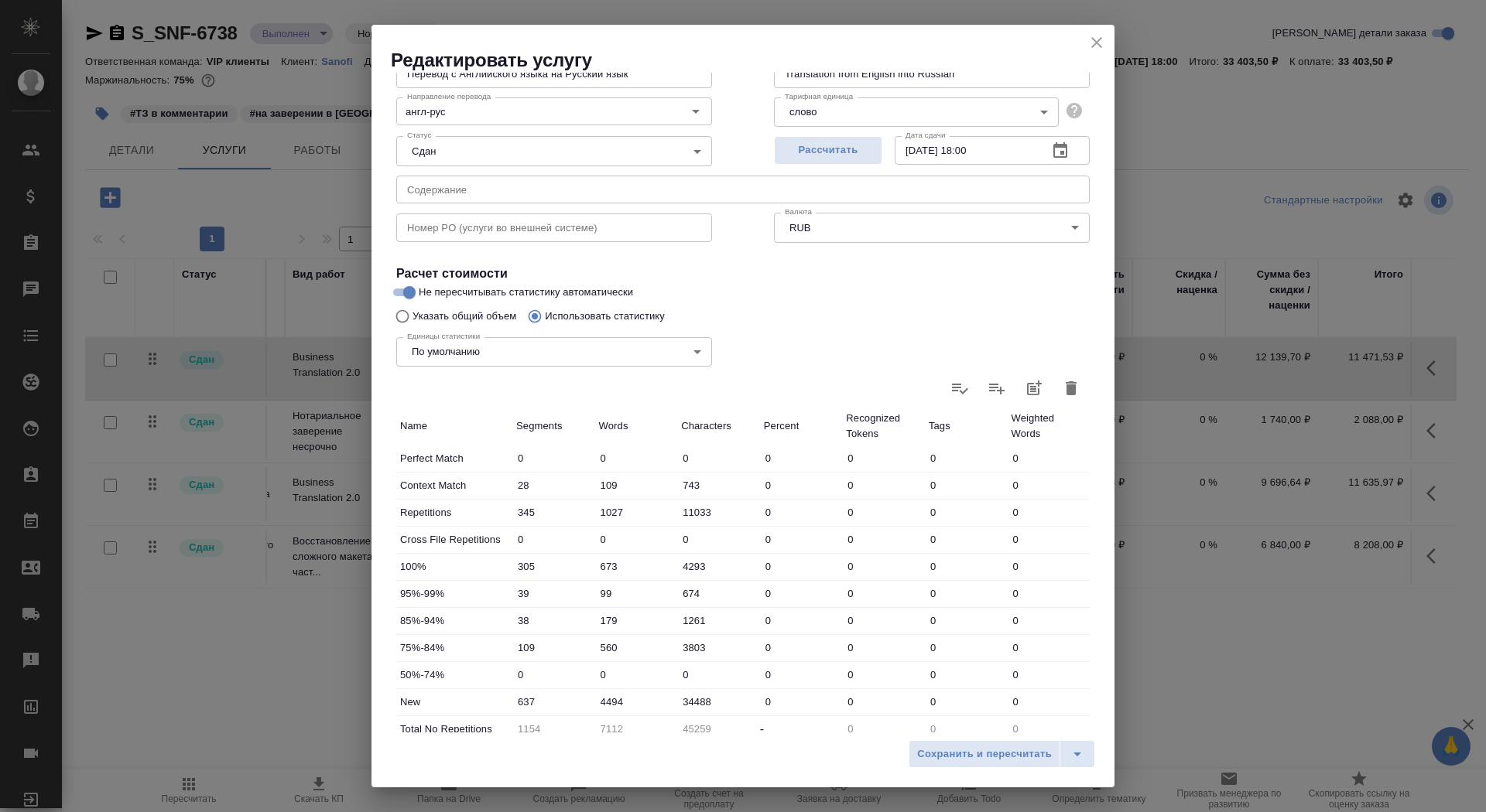
scroll to position [240, 0]
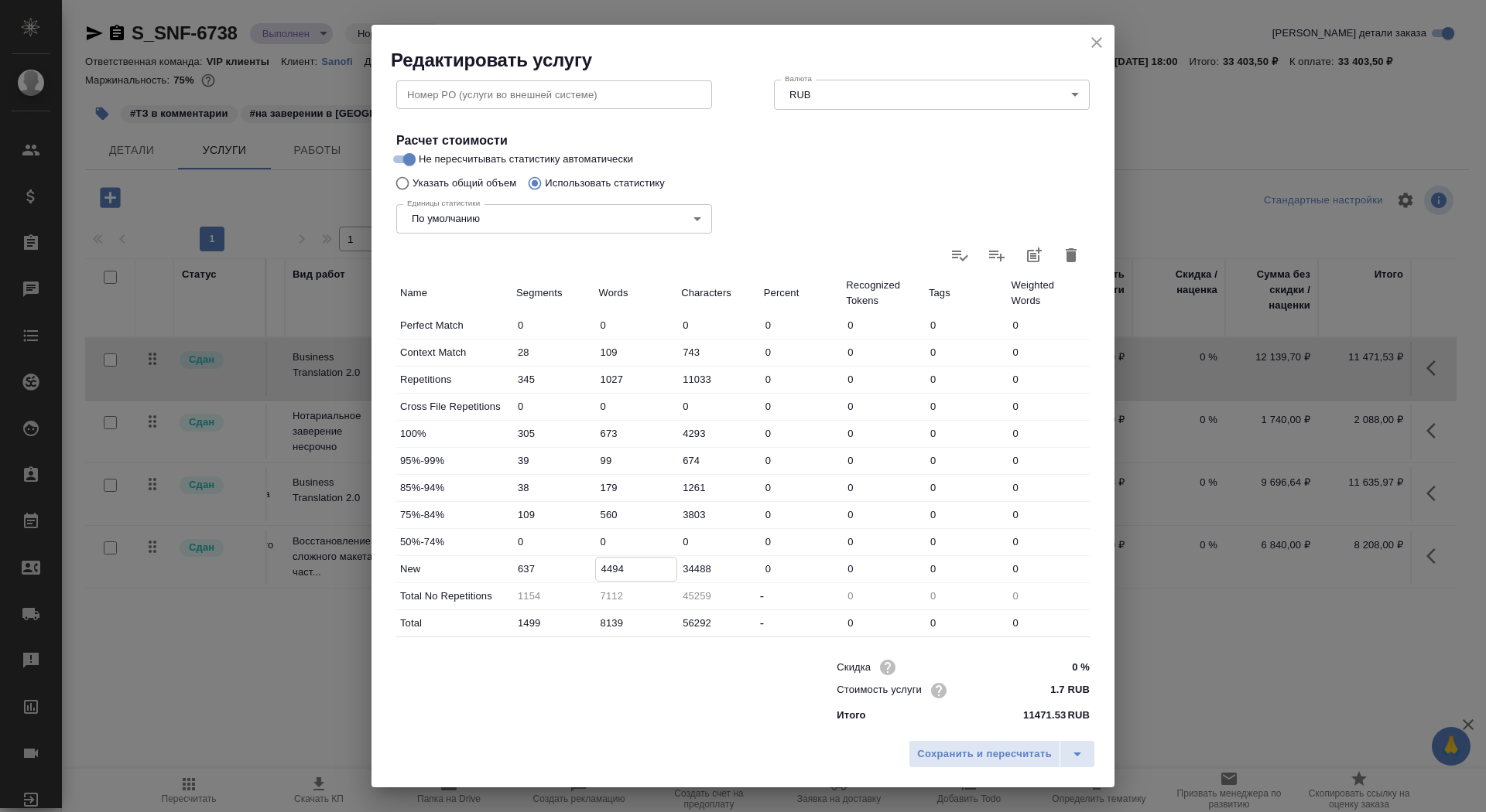
click at [604, 574] on input "4494" at bounding box center [636, 569] width 81 height 22
type input "5494"
click at [964, 757] on span "Сохранить и пересчитать" at bounding box center [985, 754] width 135 height 18
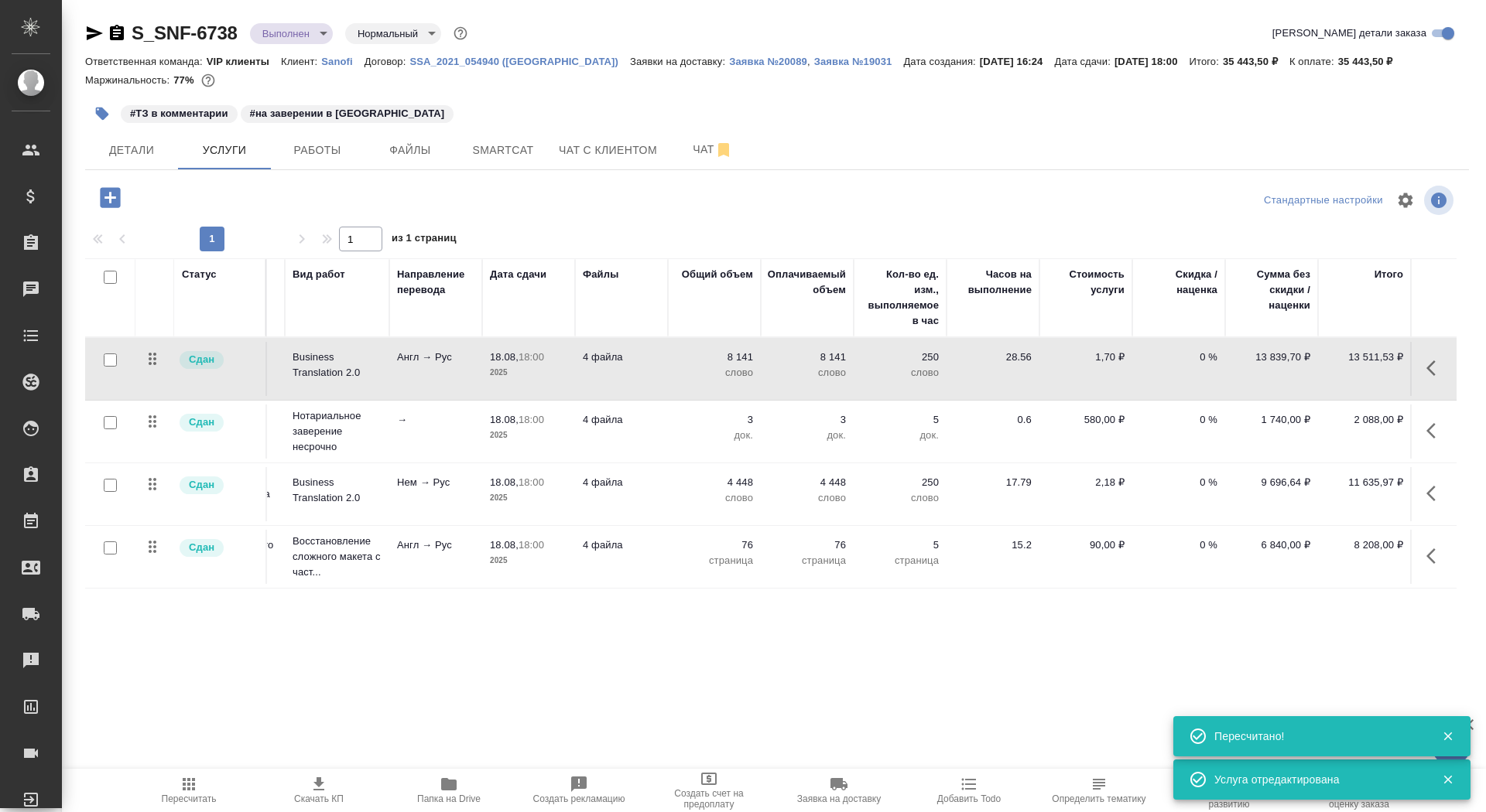
click at [737, 365] on p "слово" at bounding box center [715, 373] width 77 height 16
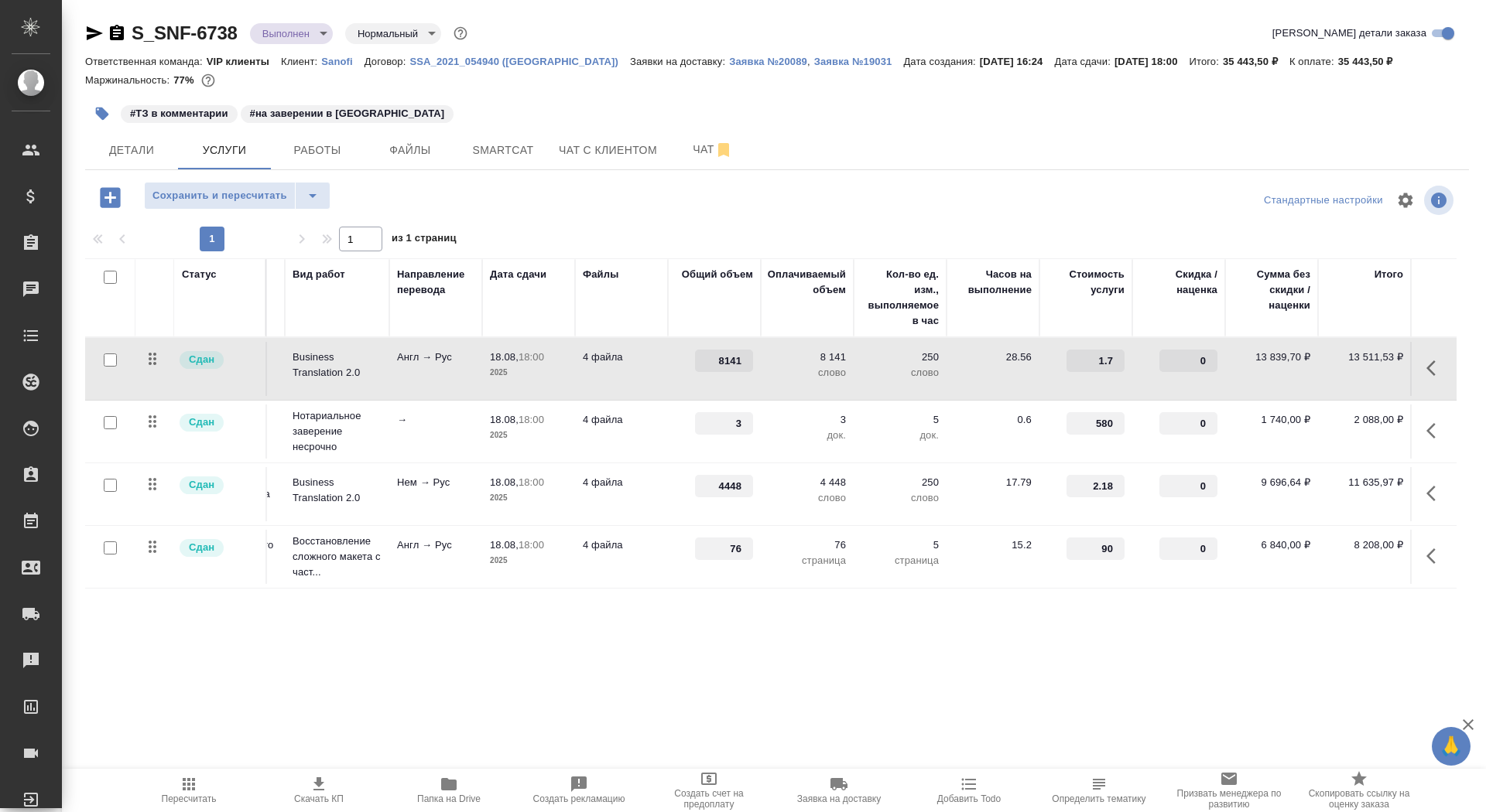
click at [640, 367] on td "4 файла" at bounding box center [621, 369] width 93 height 54
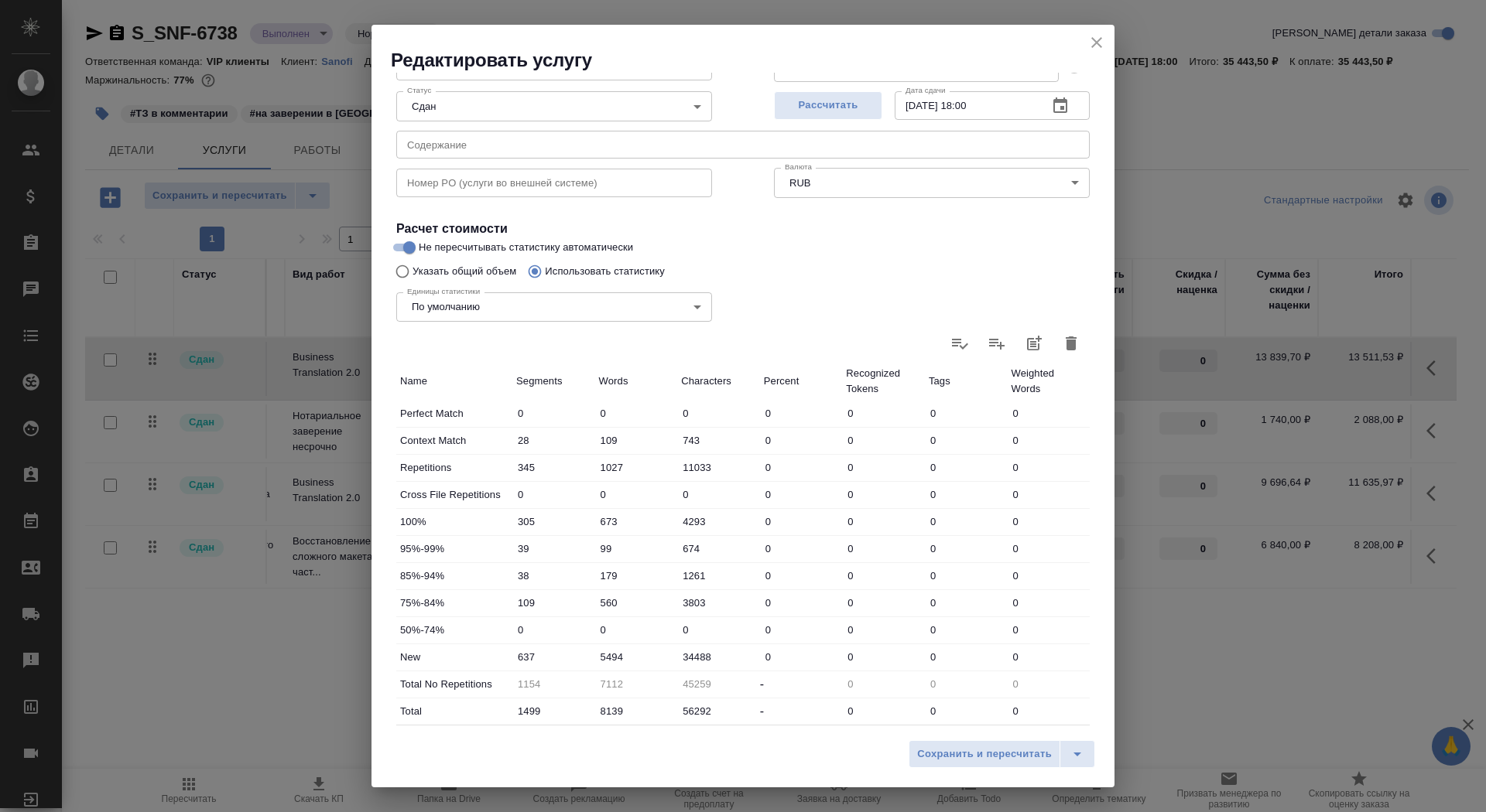
scroll to position [155, 0]
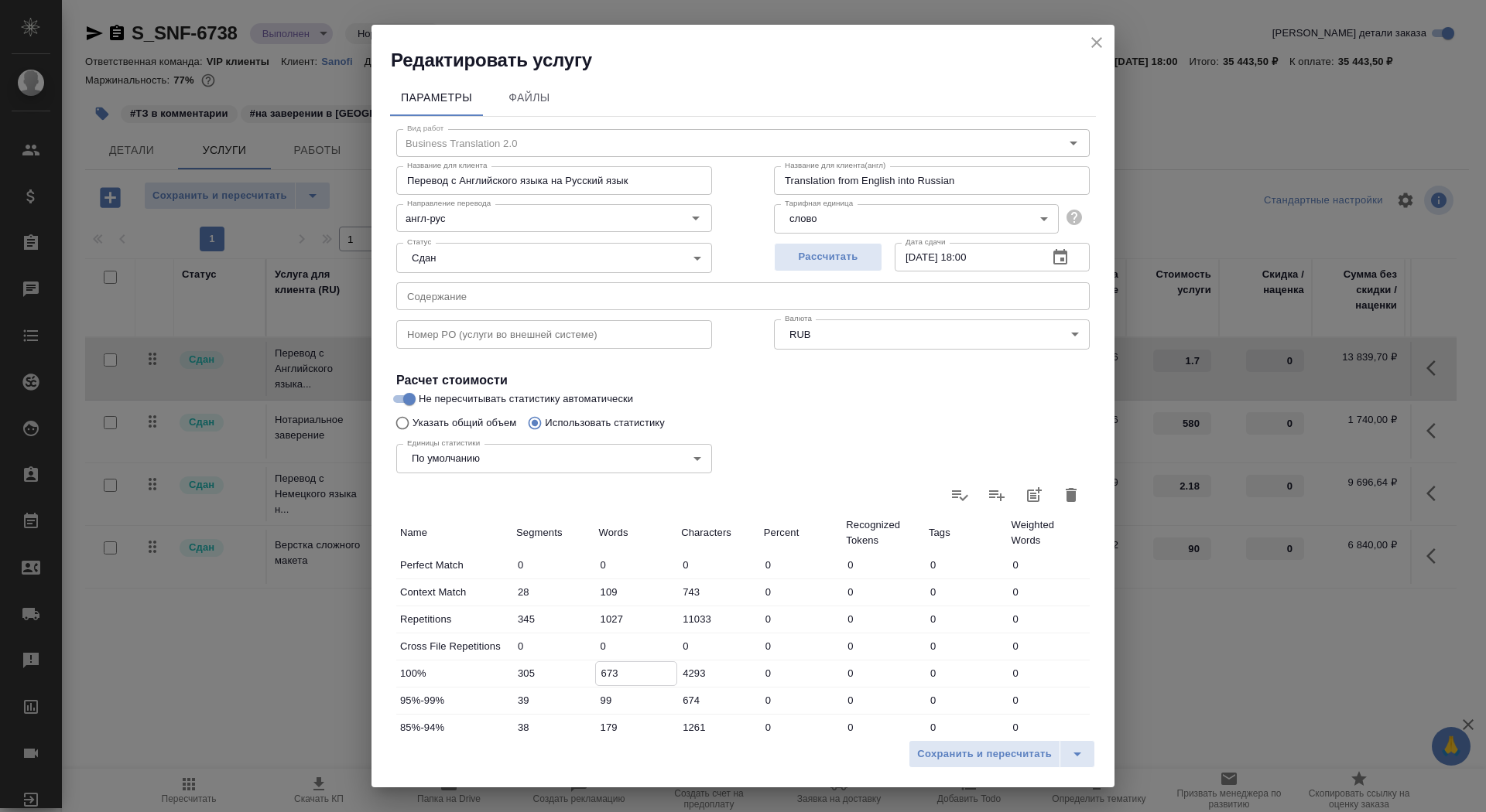
scroll to position [155, 0]
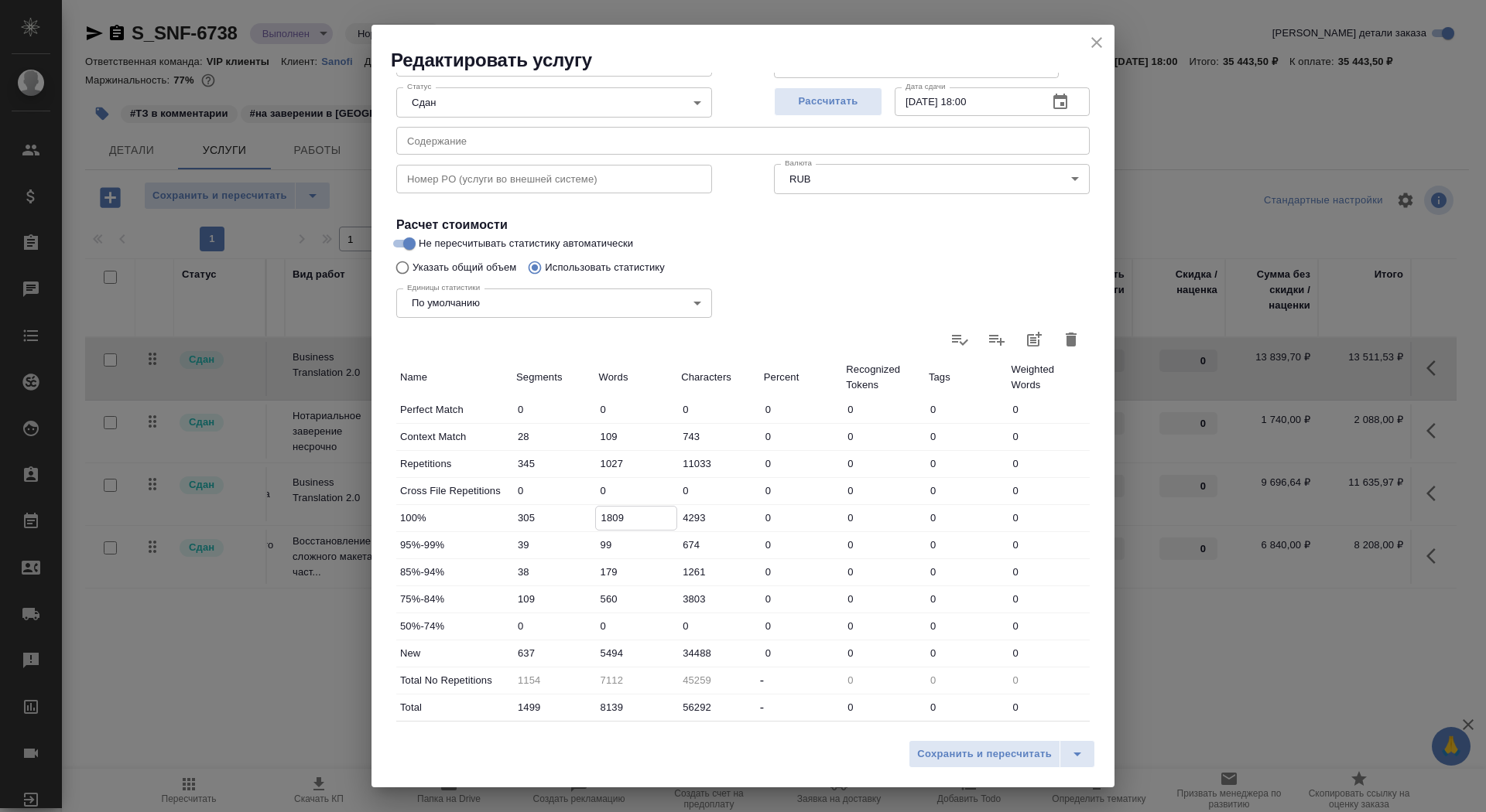
type input "1809"
drag, startPoint x: 633, startPoint y: 460, endPoint x: 580, endPoint y: 459, distance: 53.0
click at [580, 459] on div "Repetitions 345 1027 11033 0 0 0 0" at bounding box center [743, 464] width 693 height 26
type input "0"
type input "8139"
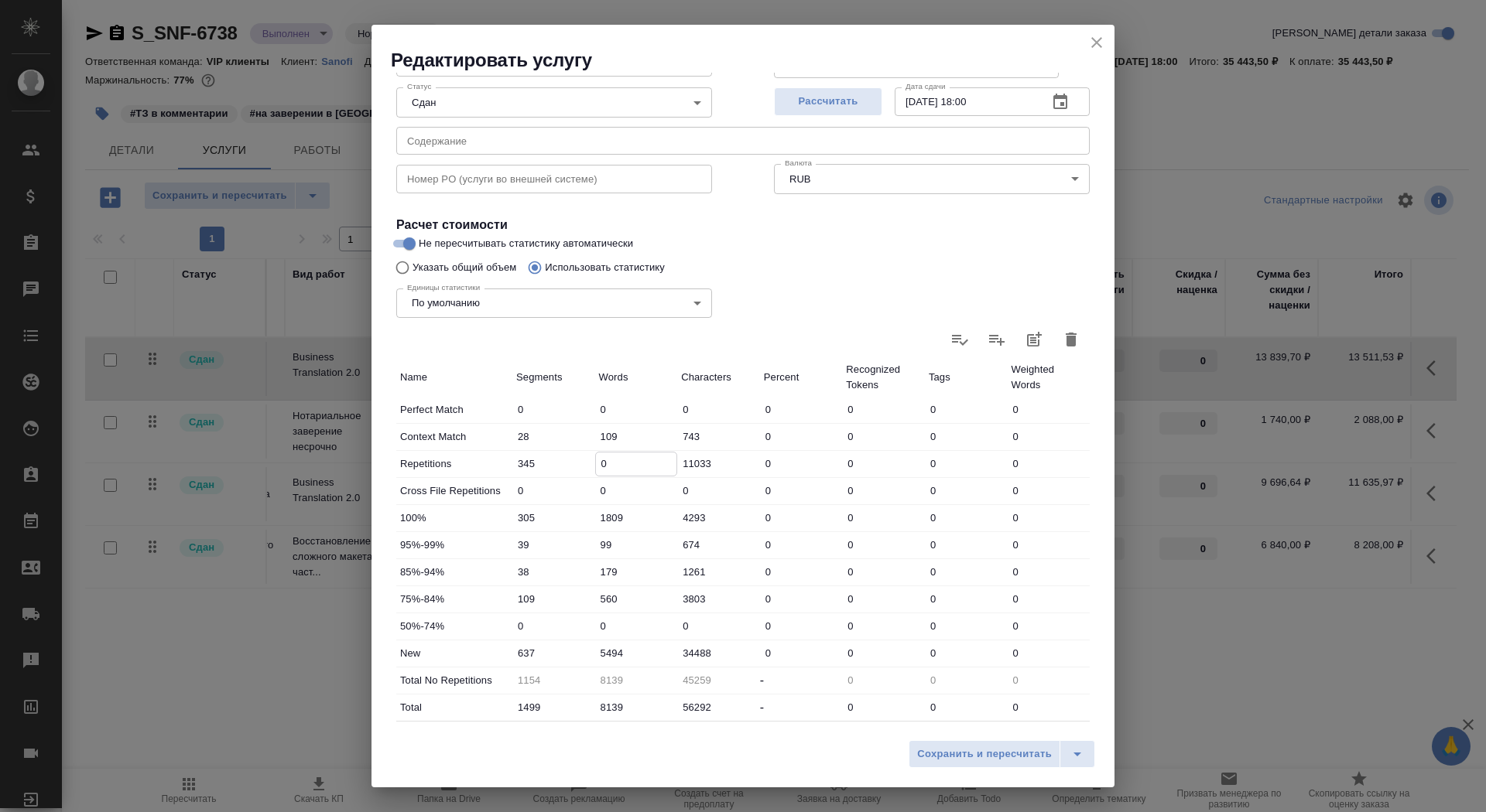
type input "0"
drag, startPoint x: 637, startPoint y: 440, endPoint x: 564, endPoint y: 435, distance: 73.2
click at [563, 436] on div "Context Match 28 109 743 0 0 0 0" at bounding box center [743, 436] width 693 height 26
type input "0"
drag, startPoint x: 622, startPoint y: 604, endPoint x: 590, endPoint y: 601, distance: 32.1
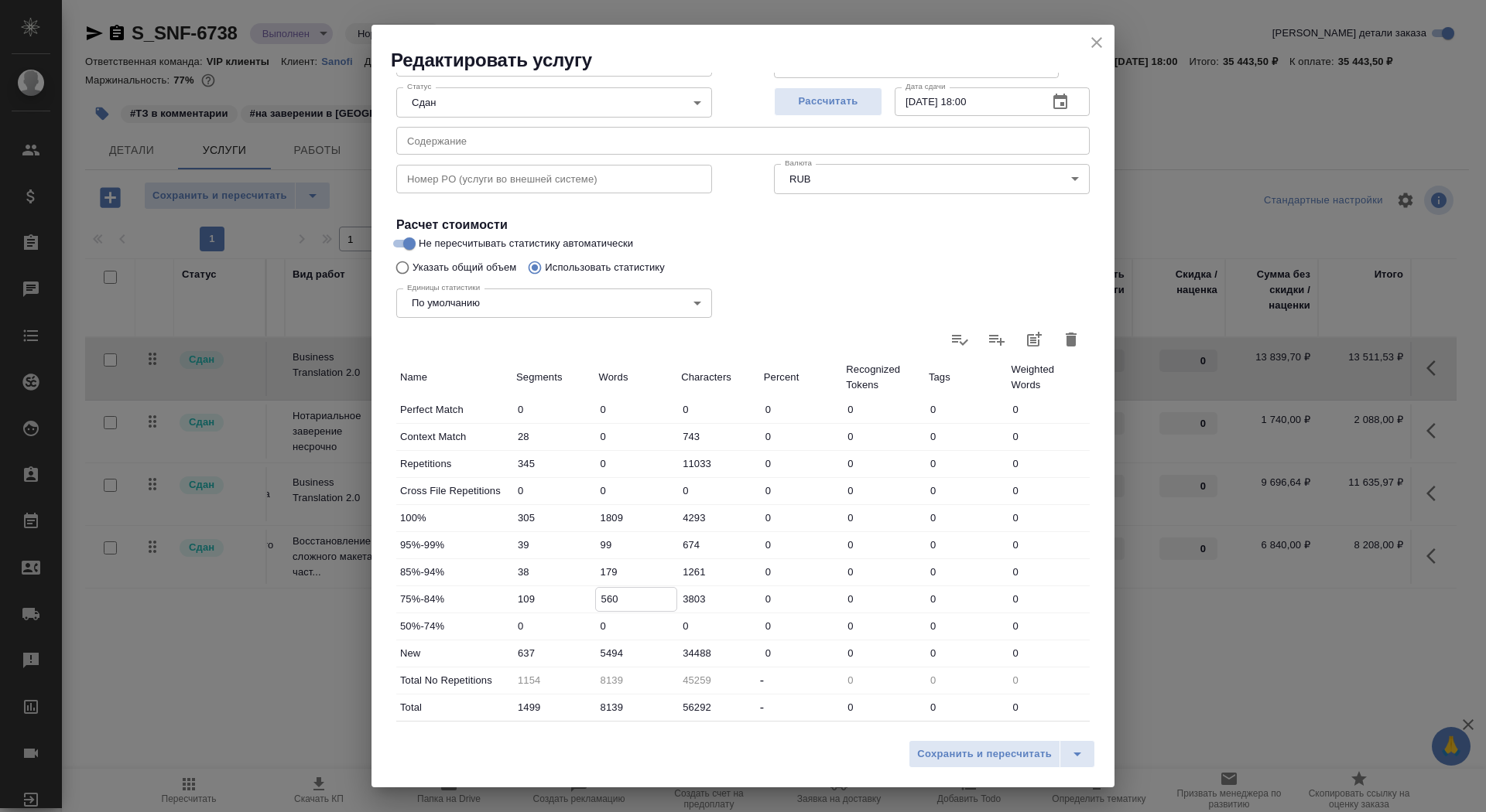
click at [590, 604] on div "75%-84% 109 560 3803 0 0 0 0" at bounding box center [743, 599] width 693 height 26
type input "838"
drag, startPoint x: 634, startPoint y: 569, endPoint x: 510, endPoint y: 567, distance: 124.0
click at [510, 567] on div "85%-94% 38 179 1261 0 0 0 0" at bounding box center [743, 572] width 693 height 26
type input "0"
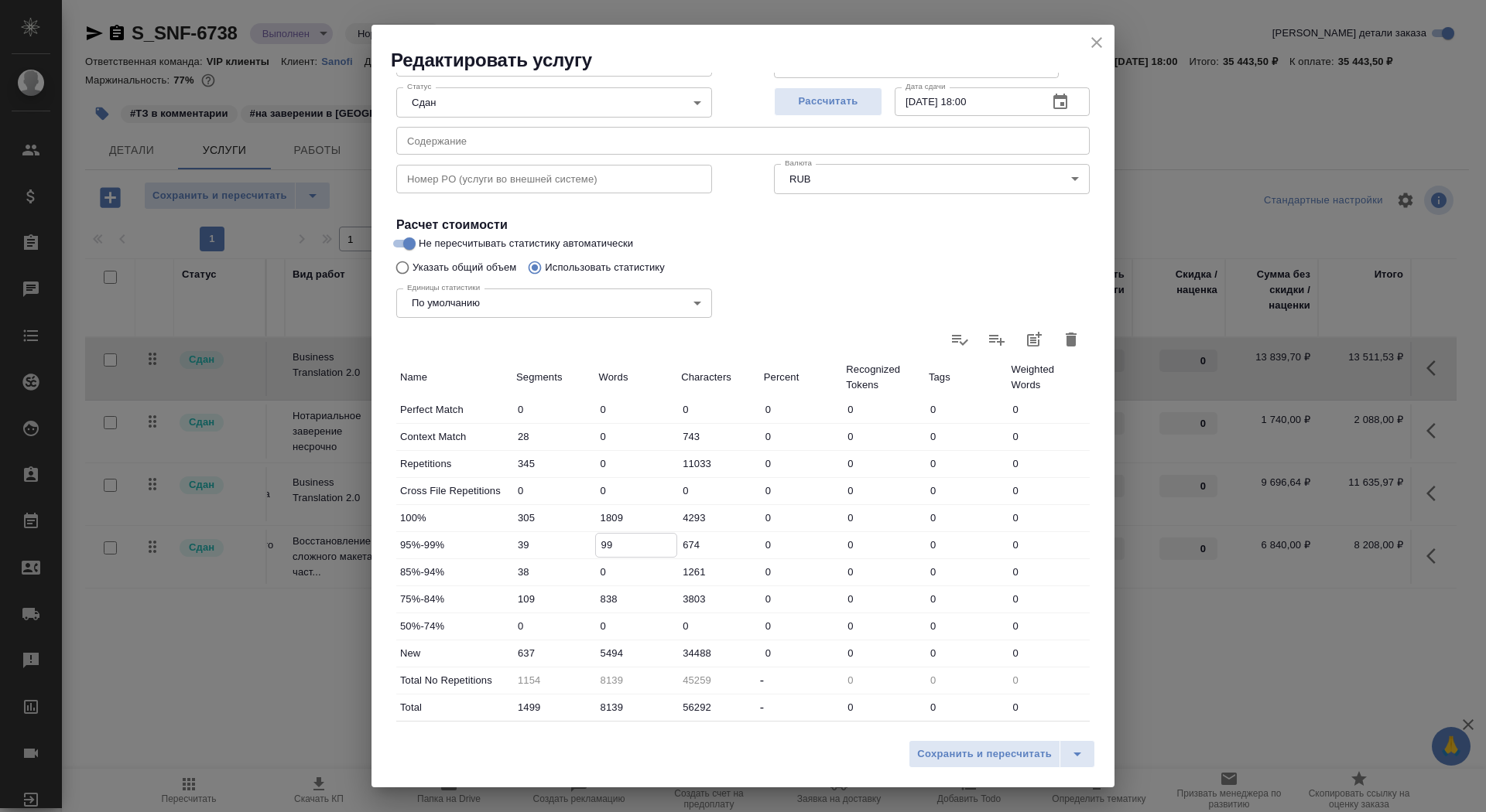
drag, startPoint x: 620, startPoint y: 548, endPoint x: 566, endPoint y: 545, distance: 54.1
click at [566, 546] on div "95%-99% 39 99 674 0 0 0 0" at bounding box center [743, 545] width 693 height 26
type input "0"
click at [992, 751] on span "Сохранить и пересчитать" at bounding box center [985, 754] width 135 height 18
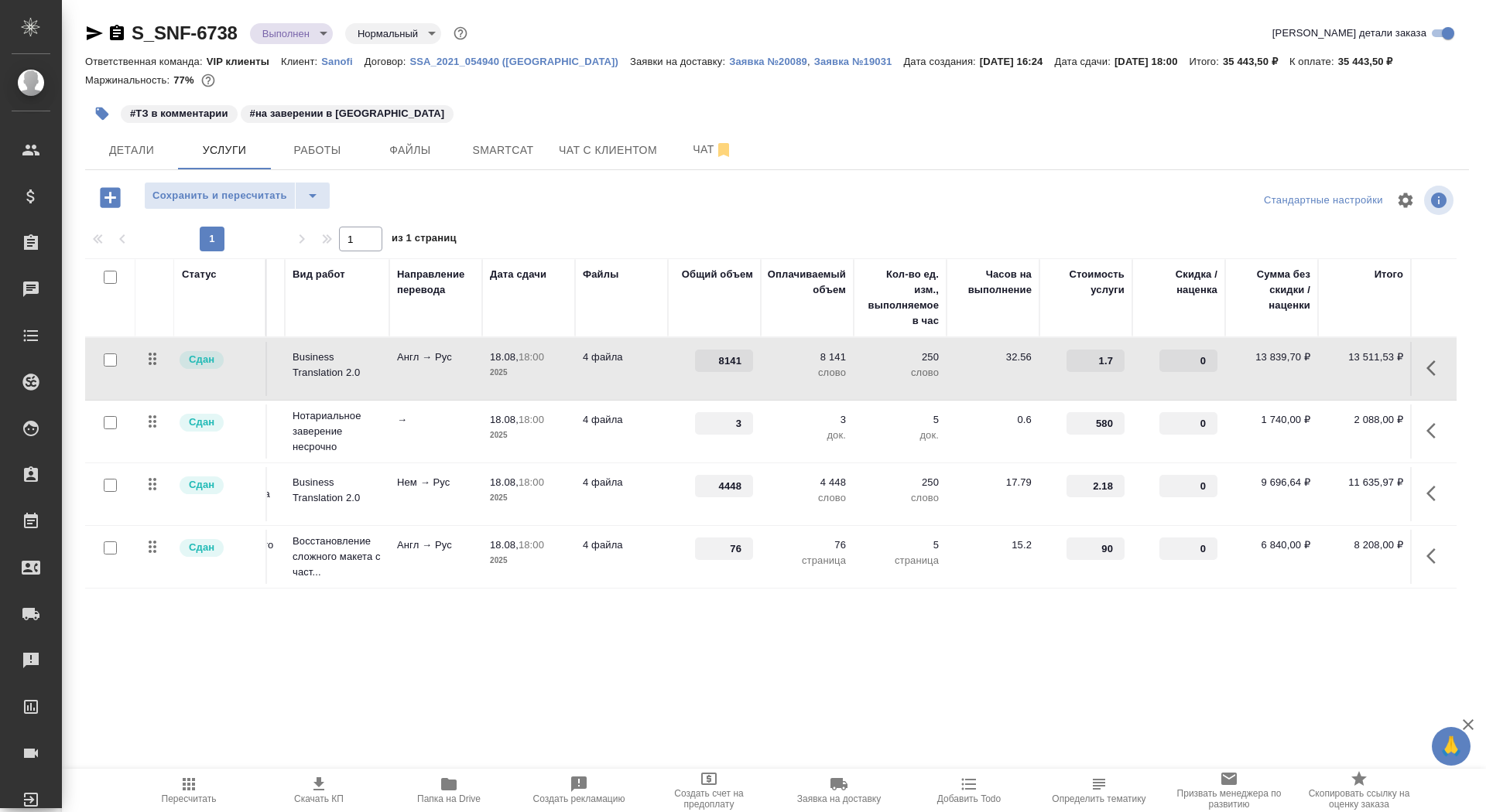
click at [580, 515] on td "4 файла" at bounding box center [621, 494] width 93 height 54
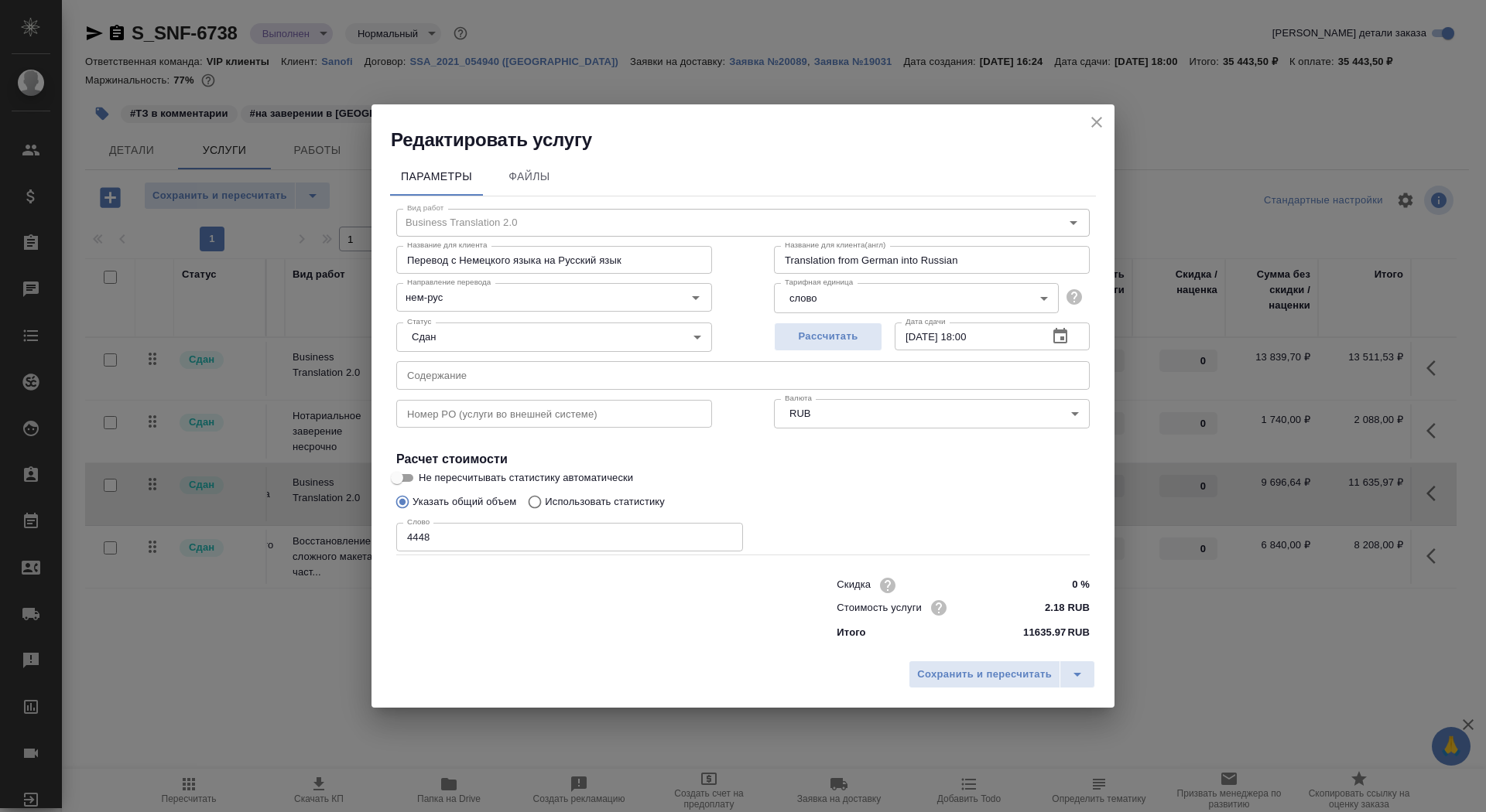
click at [569, 498] on p "Использовать статистику" at bounding box center [605, 503] width 120 height 16
click at [545, 498] on input "Использовать статистику" at bounding box center [532, 502] width 24 height 29
radio input "true"
radio input "false"
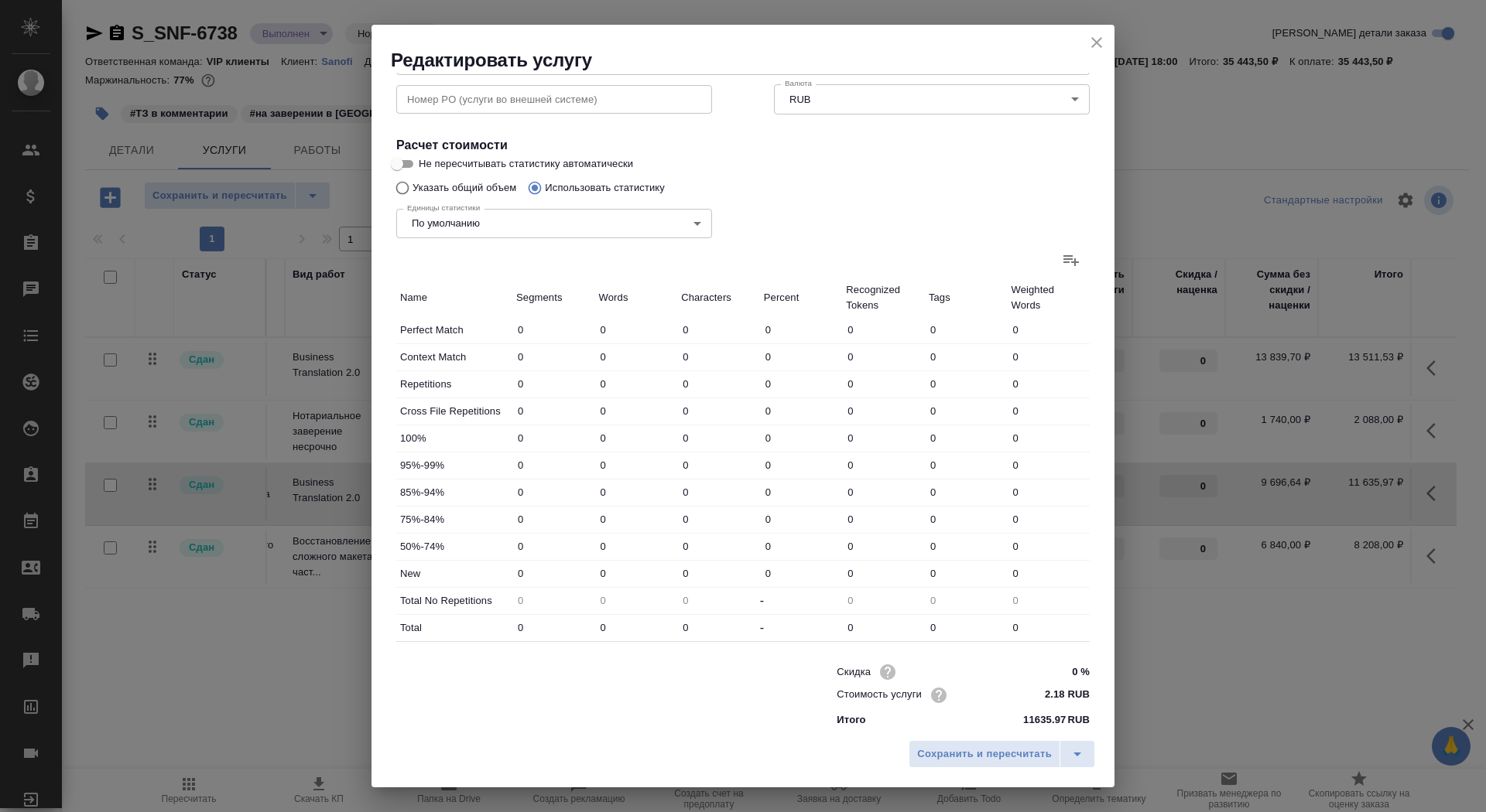
scroll to position [240, 0]
drag, startPoint x: 601, startPoint y: 574, endPoint x: 575, endPoint y: 572, distance: 26.1
click at [575, 572] on div "New 0 0 0 0 0 0 0" at bounding box center [743, 569] width 693 height 26
type input "4448"
drag, startPoint x: 620, startPoint y: 512, endPoint x: 546, endPoint y: 512, distance: 74.0
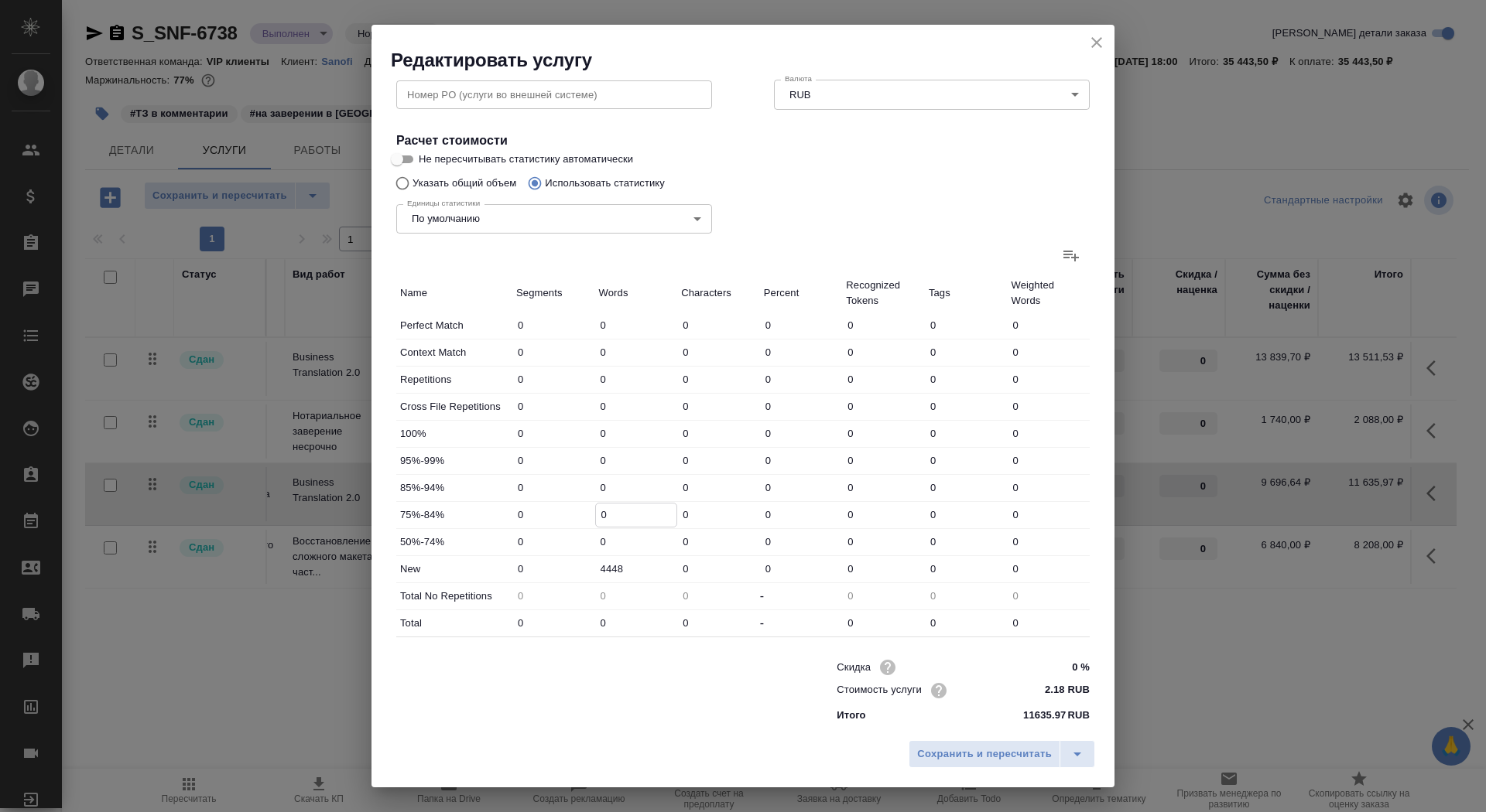
click at [546, 512] on div "75%-84% 0 0 0 0 0 0 0" at bounding box center [743, 515] width 693 height 26
type input "482"
click at [608, 381] on input "0" at bounding box center [636, 380] width 81 height 22
drag, startPoint x: 610, startPoint y: 425, endPoint x: 597, endPoint y: 422, distance: 13.3
click at [597, 423] on input "0" at bounding box center [636, 433] width 81 height 22
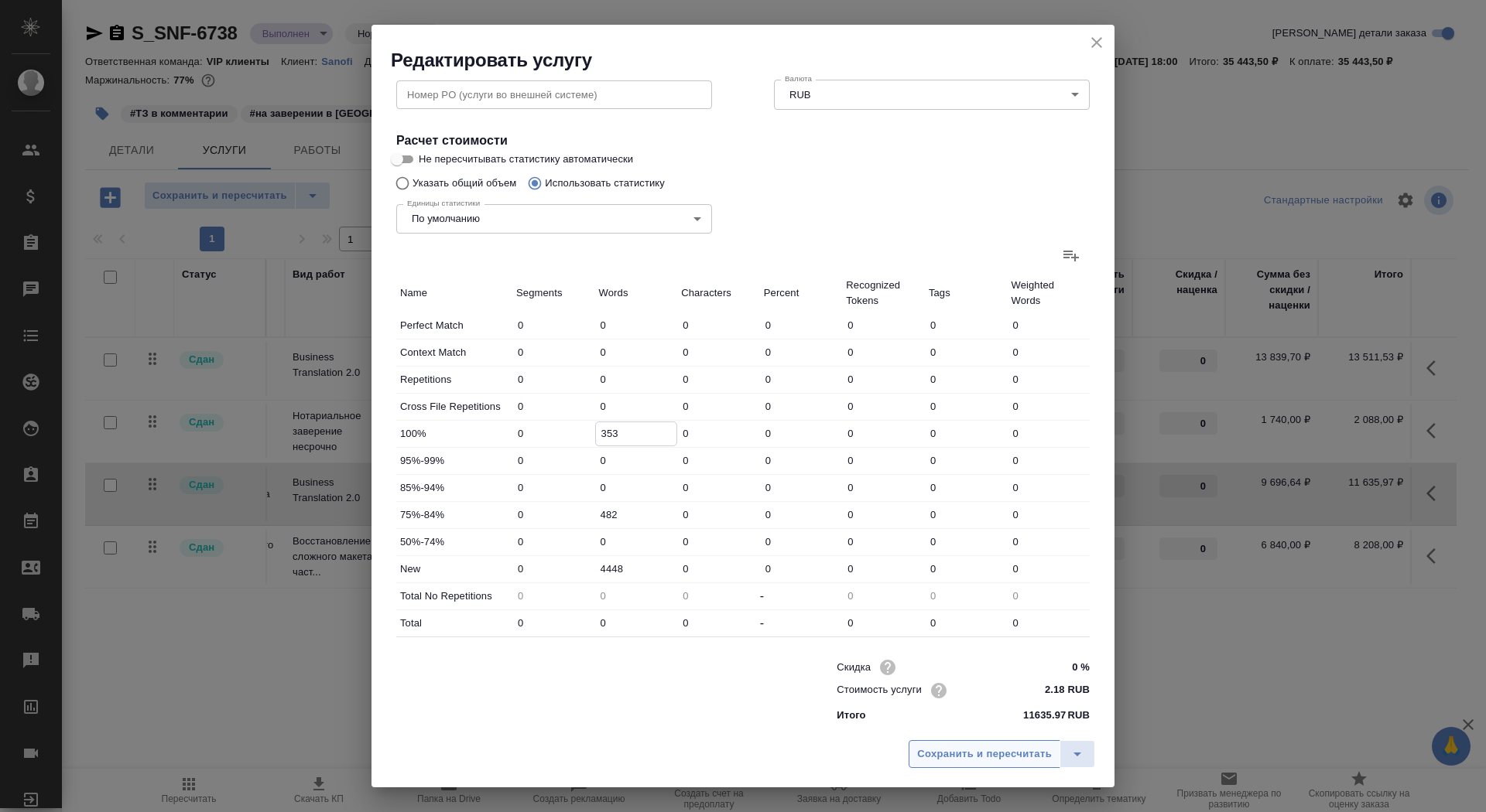
type input "353"
click at [983, 757] on span "Сохранить и пересчитать" at bounding box center [985, 754] width 135 height 18
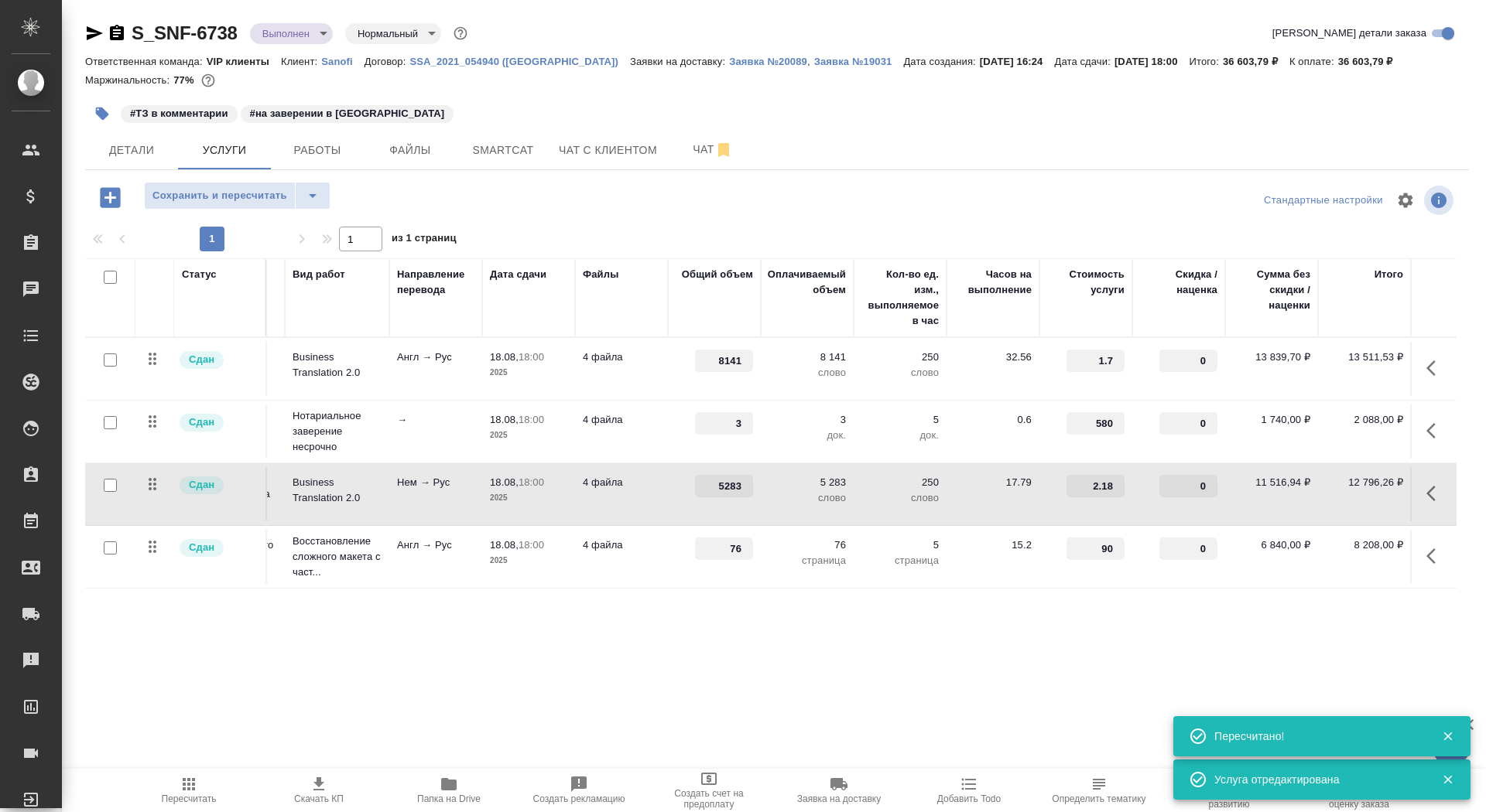
click at [314, 31] on body "🙏 .cls-1 fill:#fff; AWATERA Saydasheva Dilyara Клиенты Спецификации Заказы 0 Ча…" at bounding box center [743, 406] width 1486 height 812
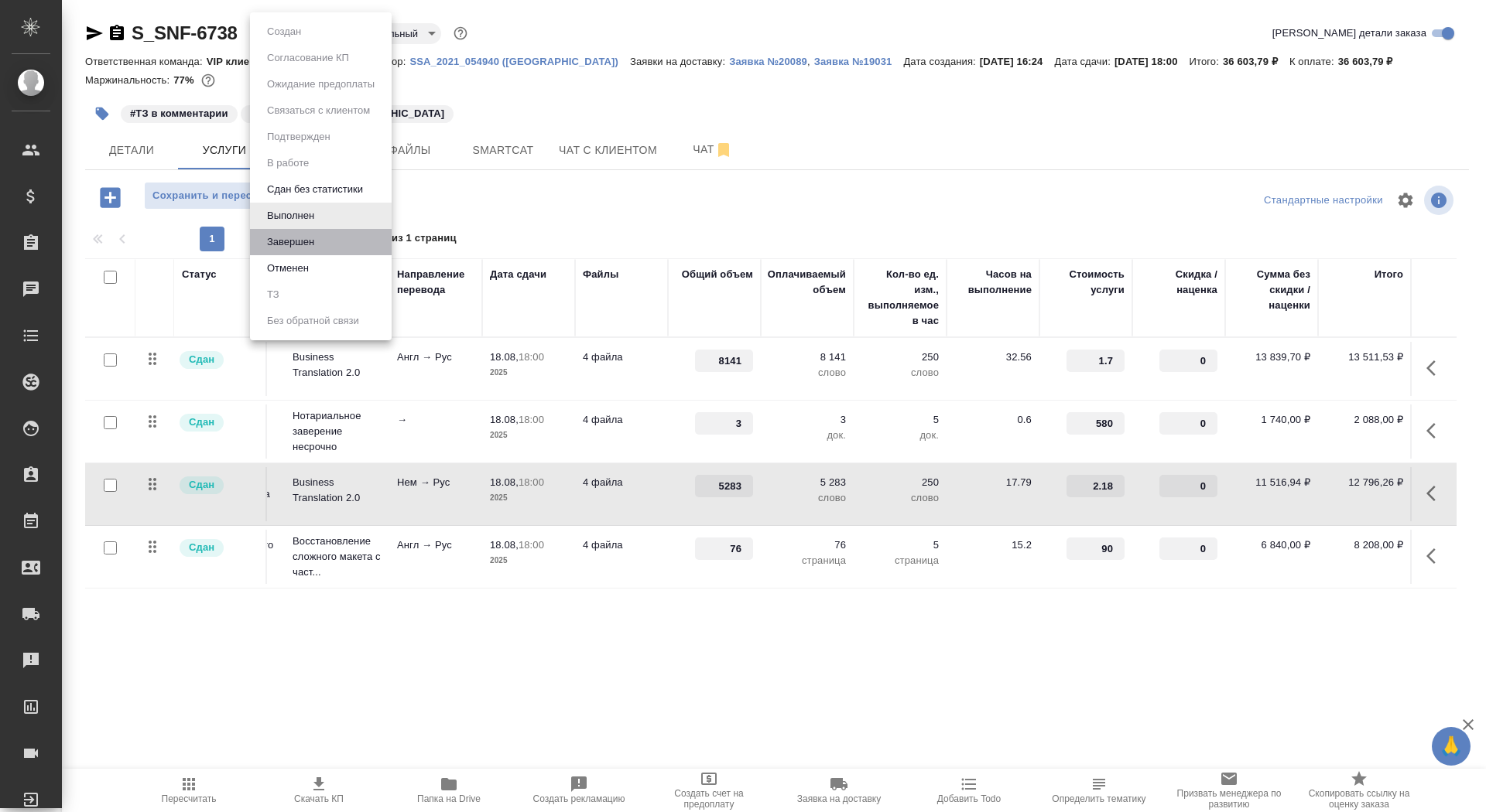
click at [324, 236] on li "Завершен" at bounding box center [321, 241] width 141 height 26
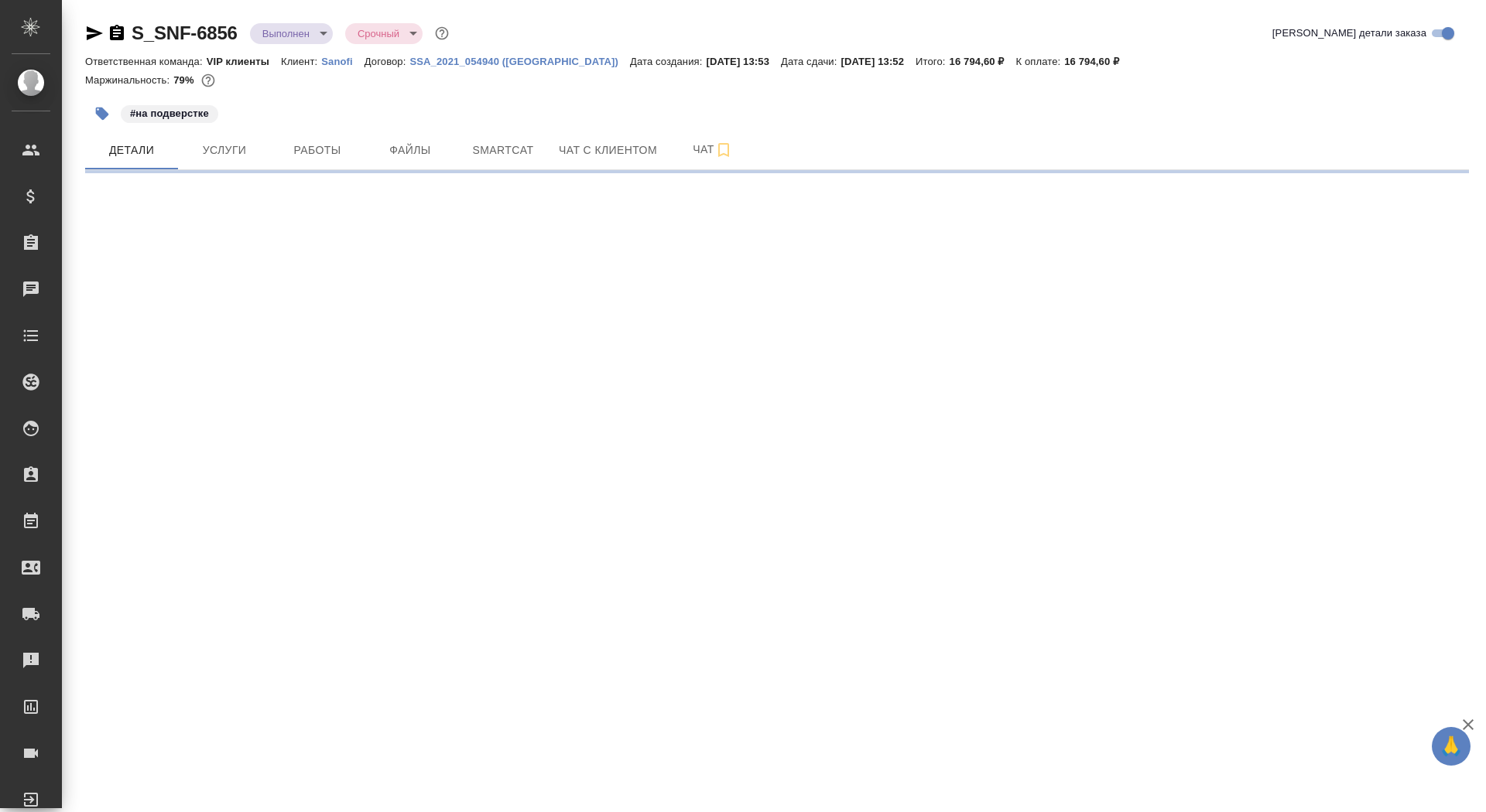
select select "RU"
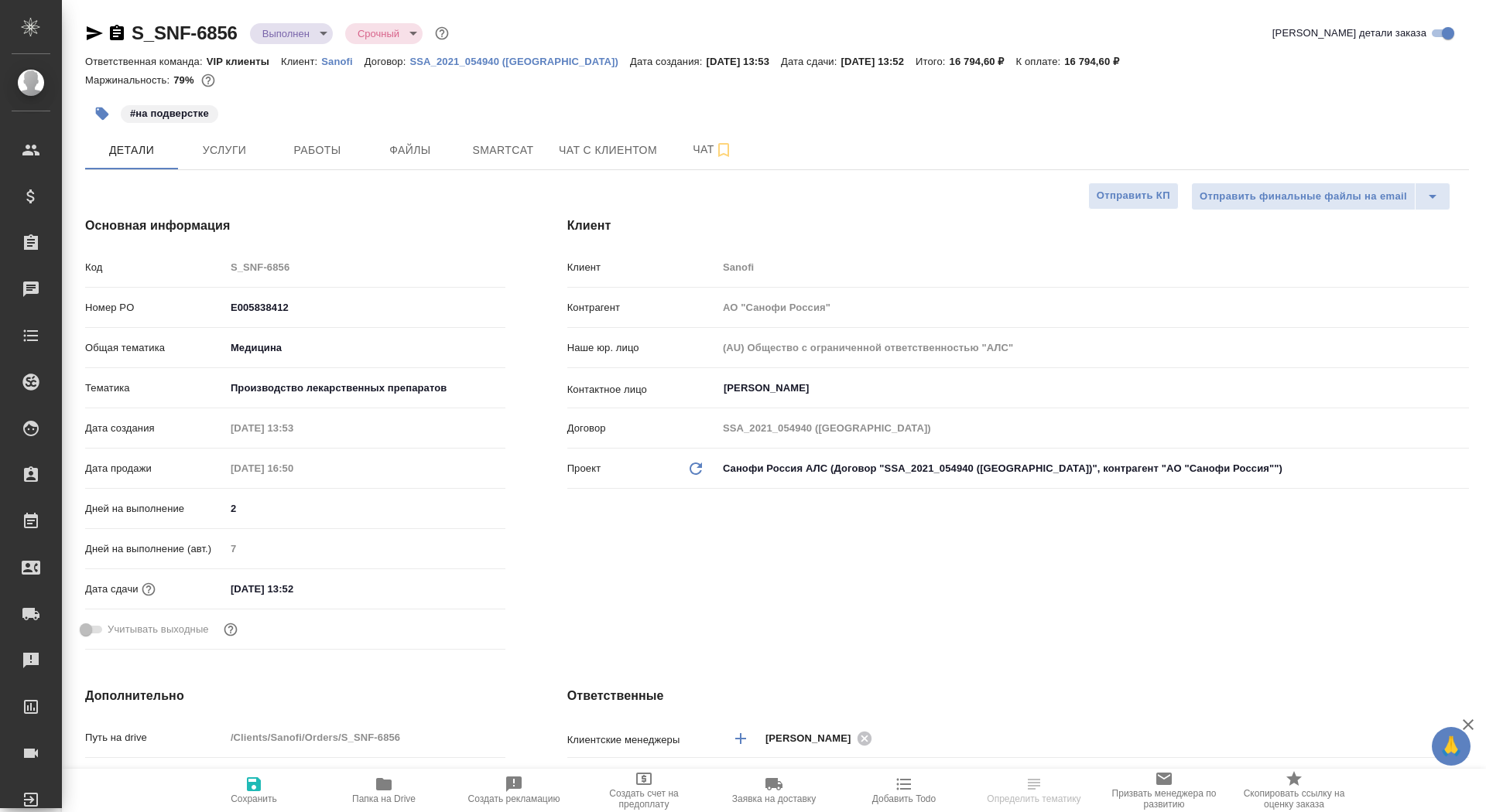
type textarea "x"
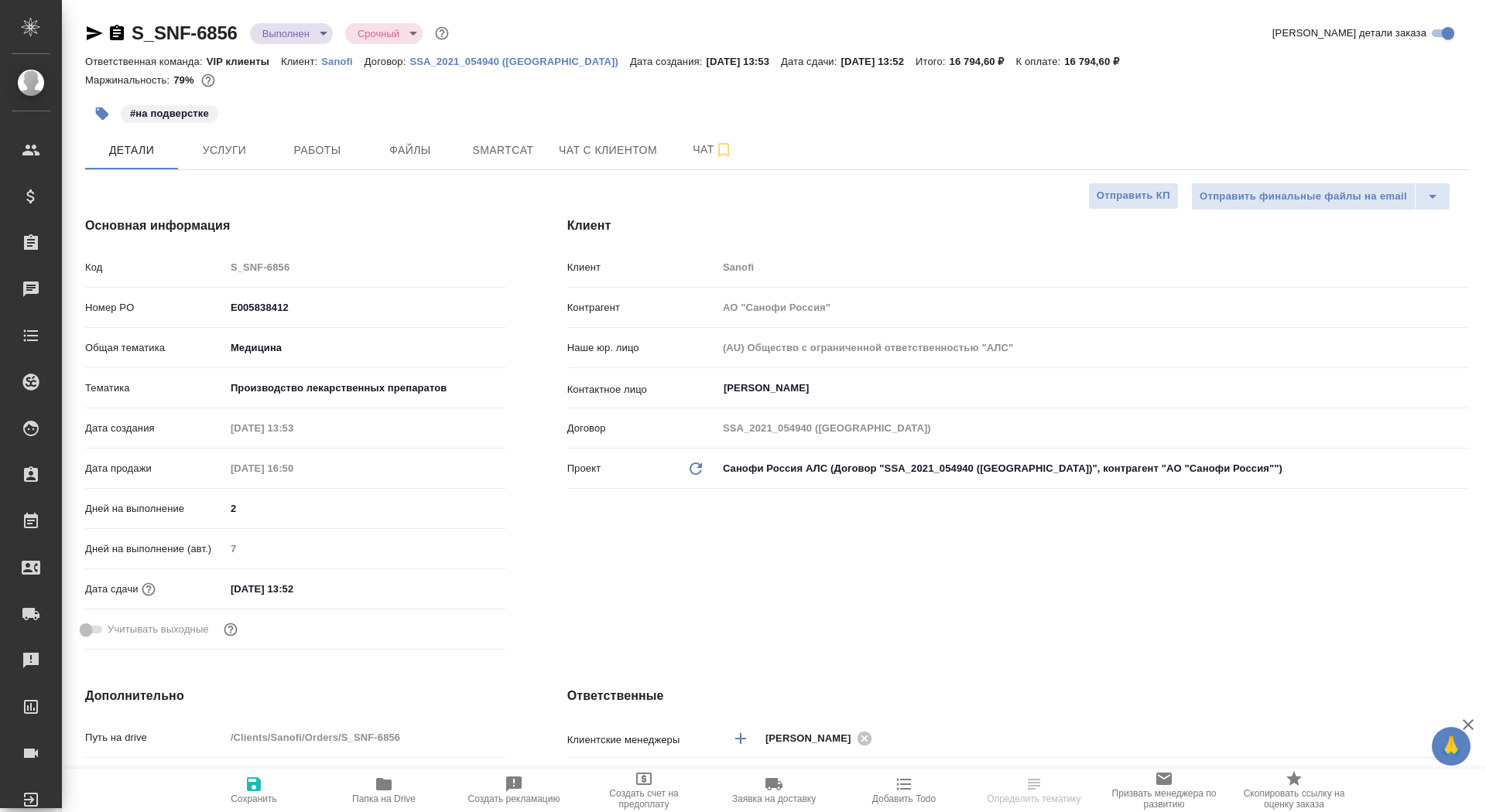
type textarea "x"
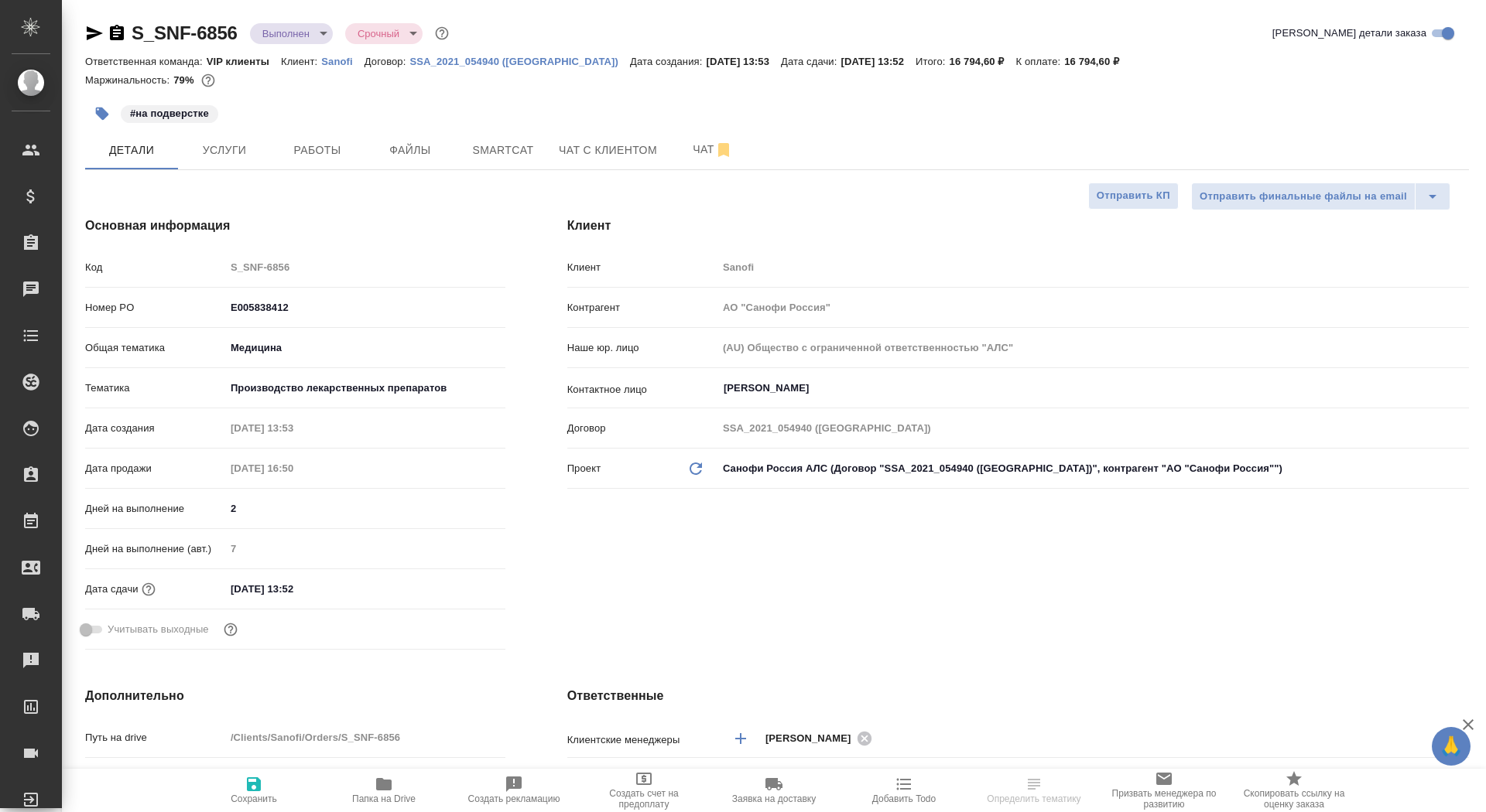
type textarea "x"
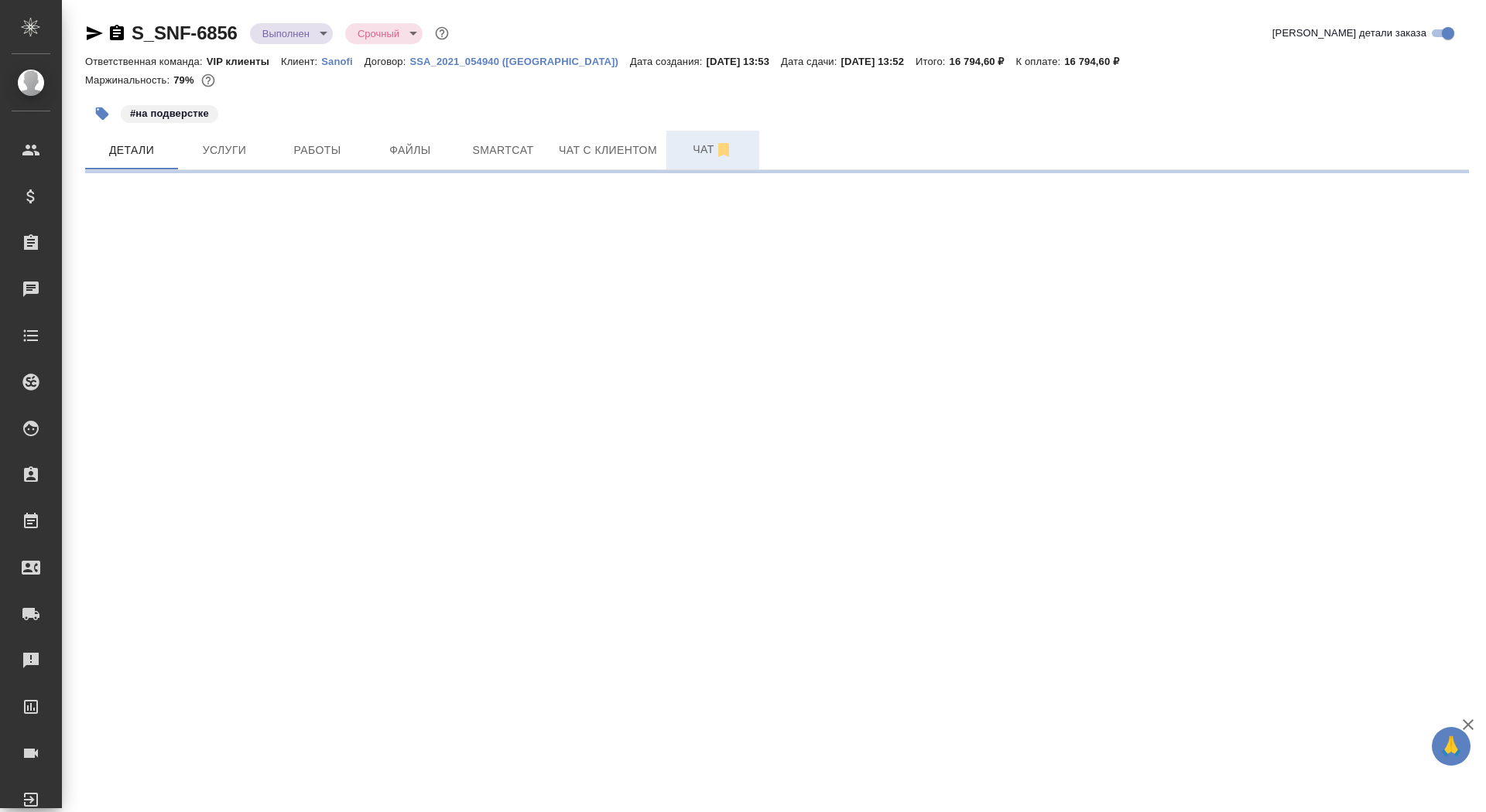
click at [684, 148] on span "Чат" at bounding box center [713, 149] width 74 height 20
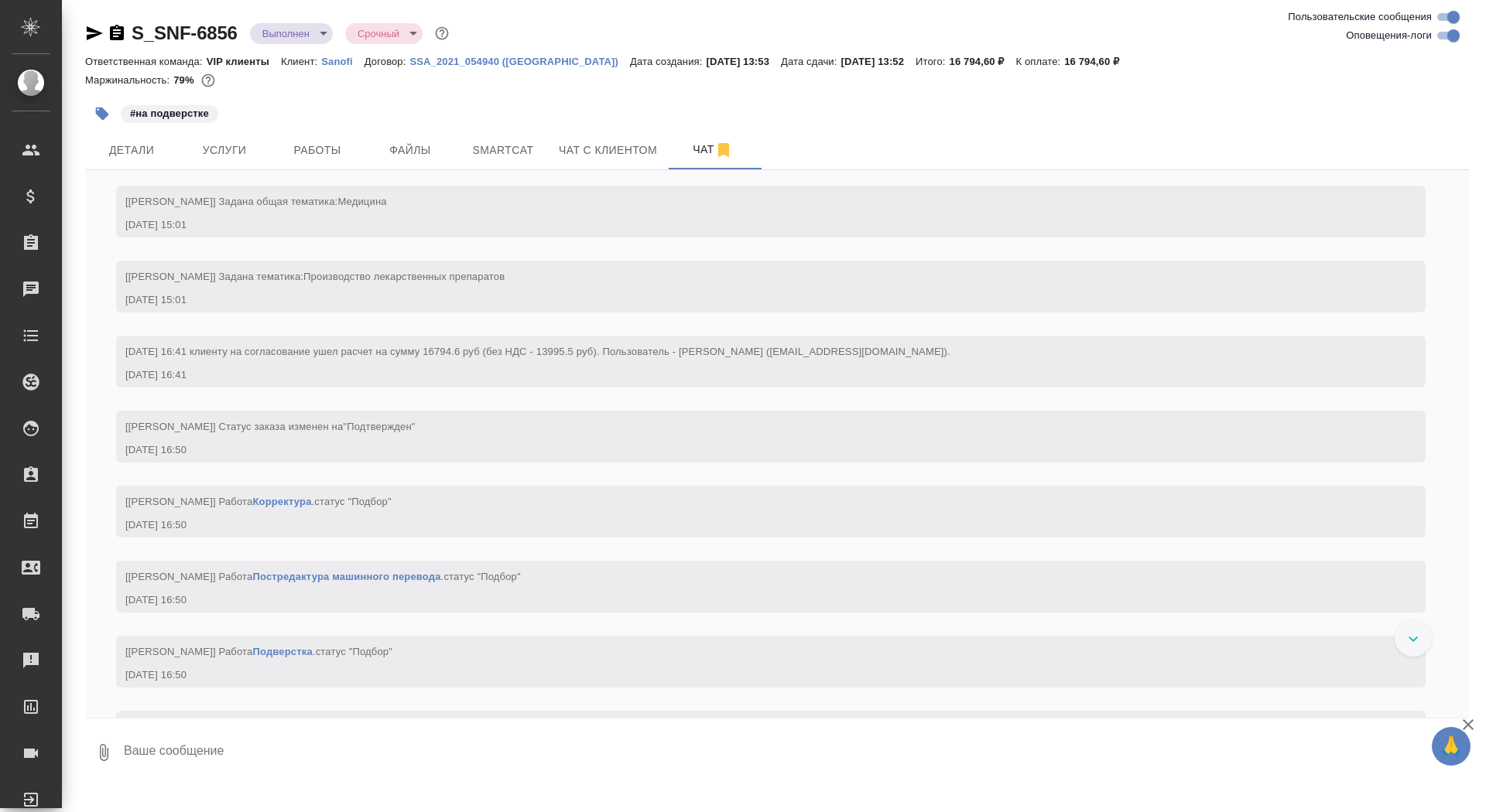
scroll to position [1248, 0]
click at [116, 39] on icon "button" at bounding box center [117, 32] width 14 height 16
click at [309, 34] on body "🙏 .cls-1 fill:#fff; AWATERA Saydasheva Dilyara Клиенты Спецификации Заказы 0 Ча…" at bounding box center [743, 406] width 1486 height 812
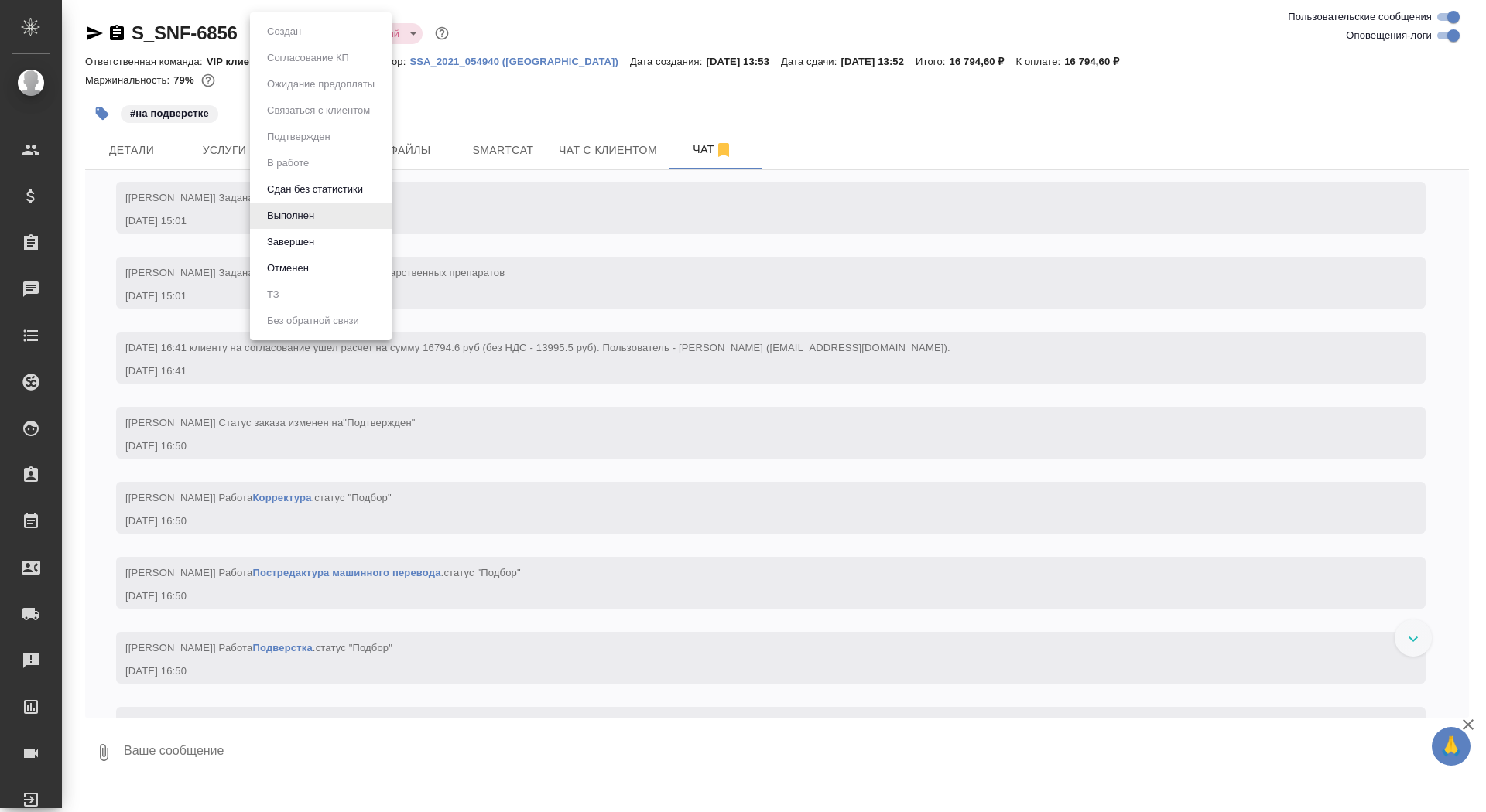
click at [325, 247] on li "Завершен" at bounding box center [321, 241] width 141 height 26
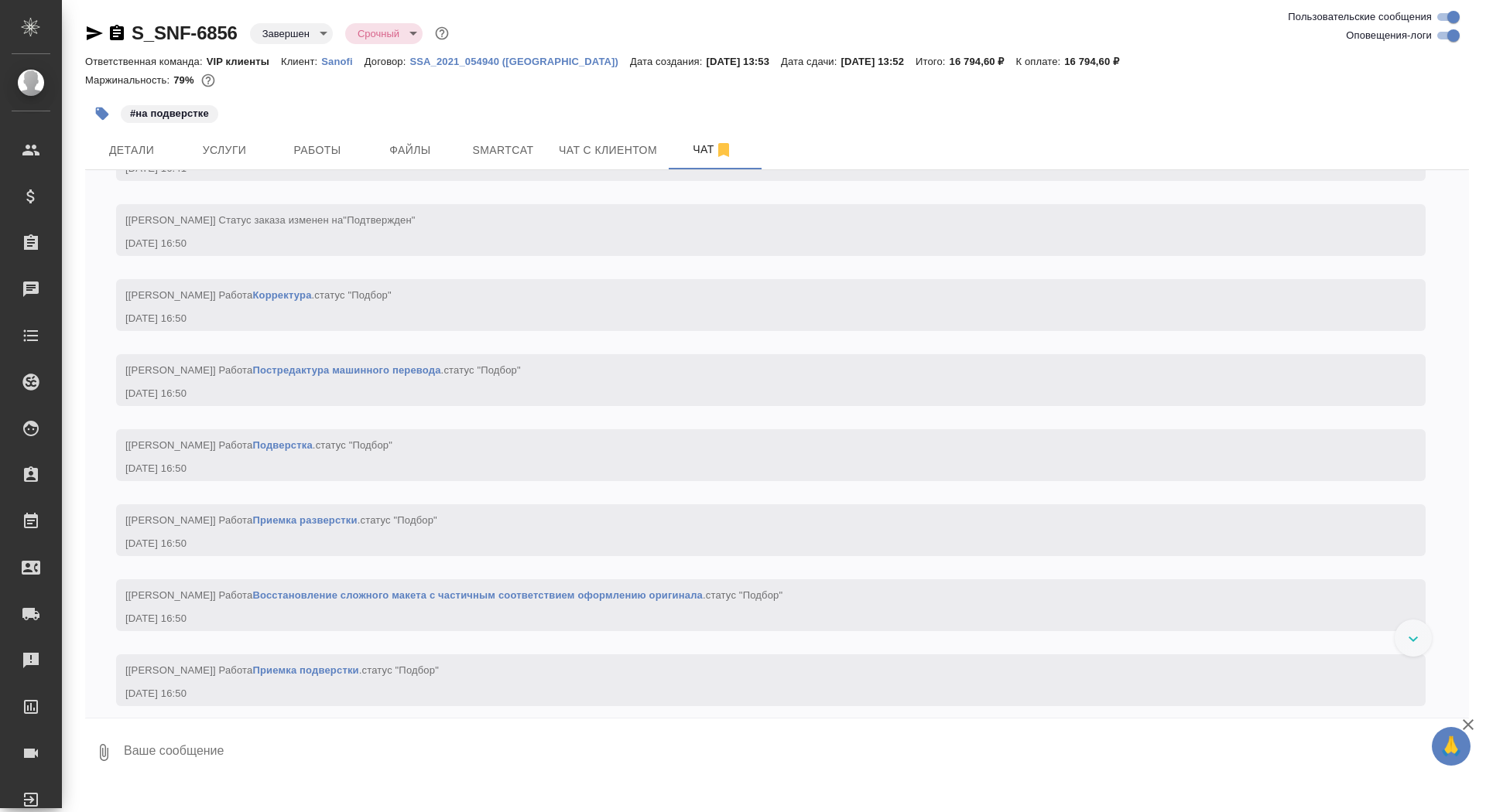
scroll to position [3132, 0]
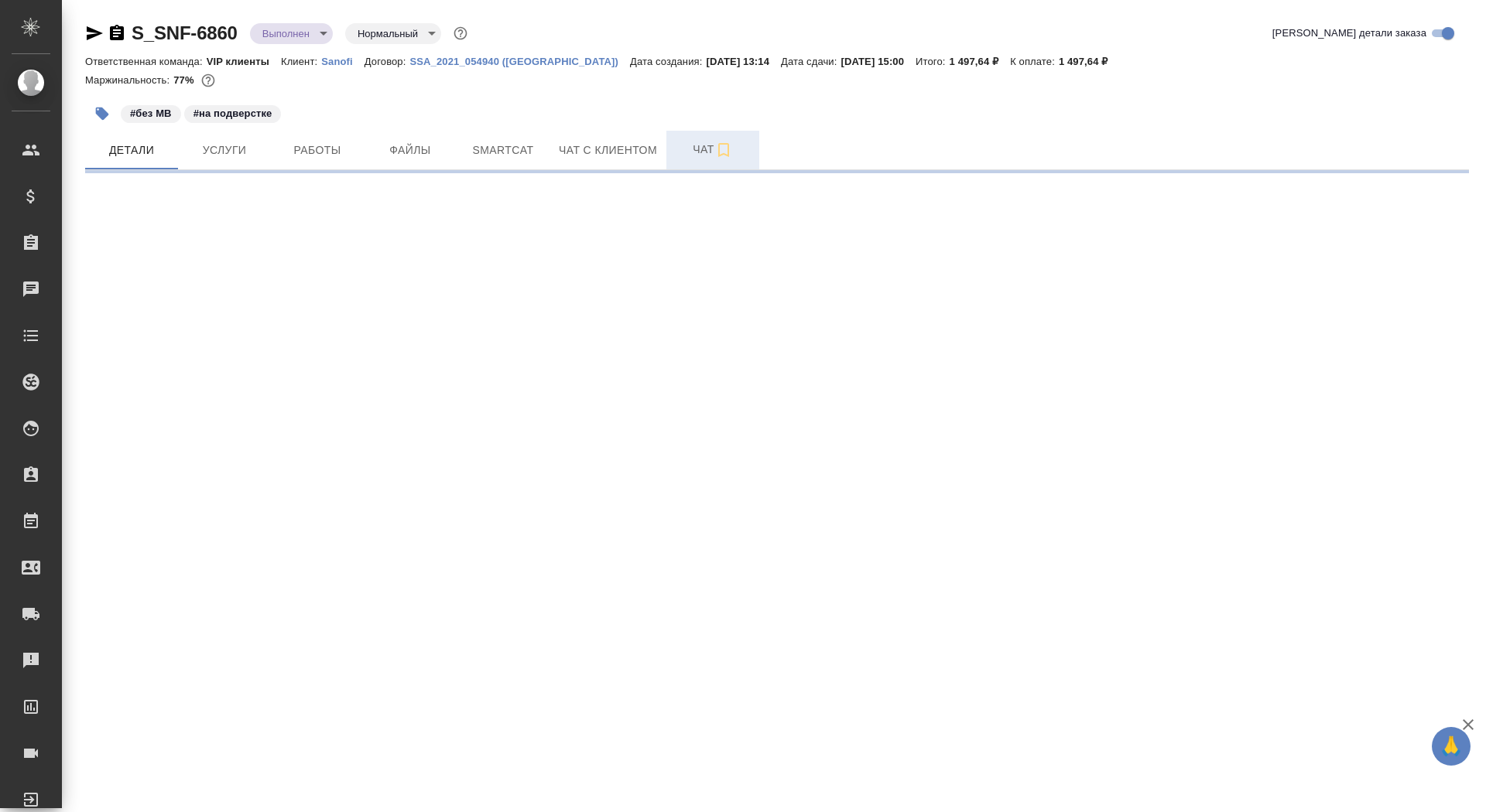
select select "RU"
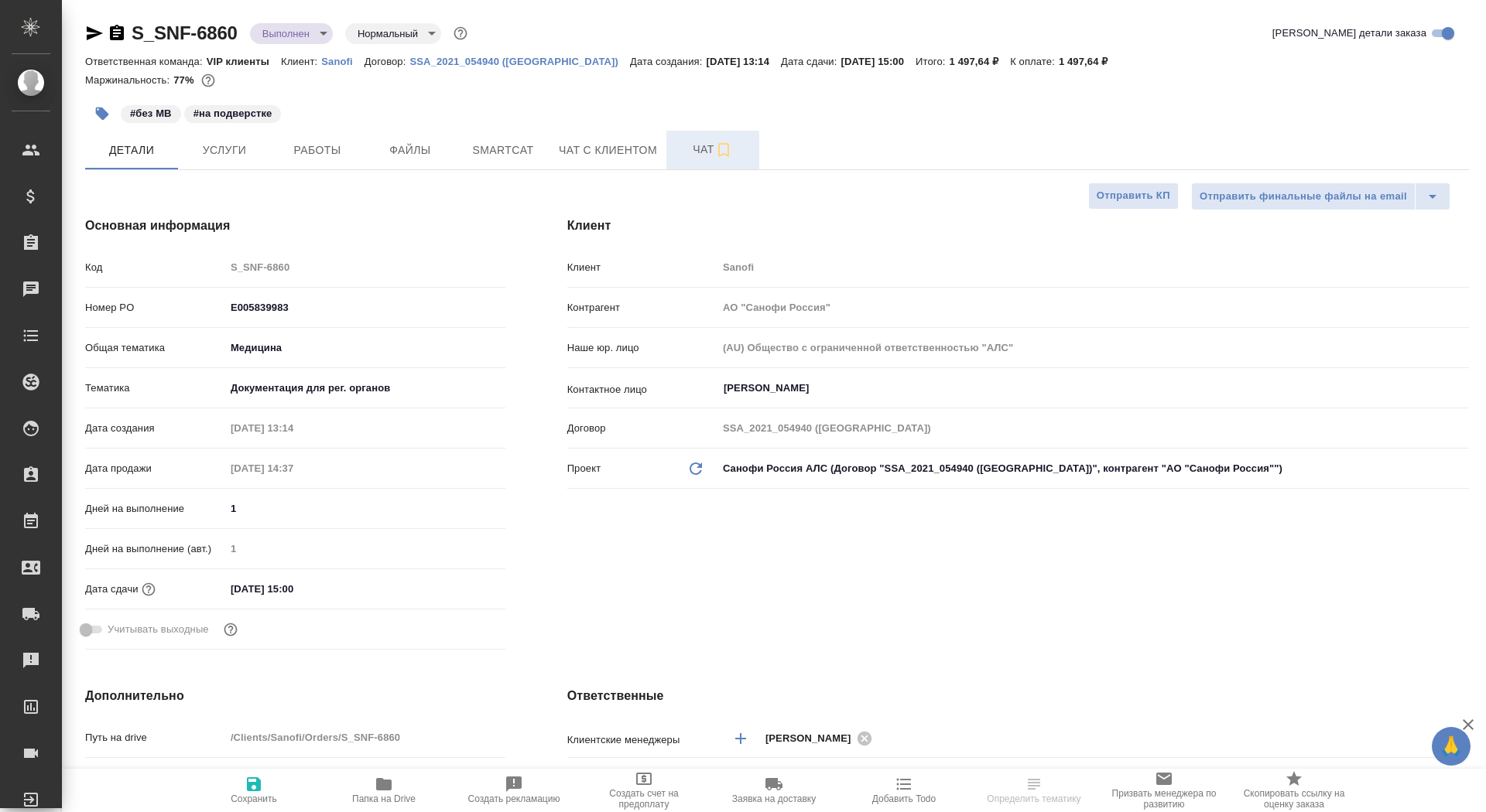
type textarea "x"
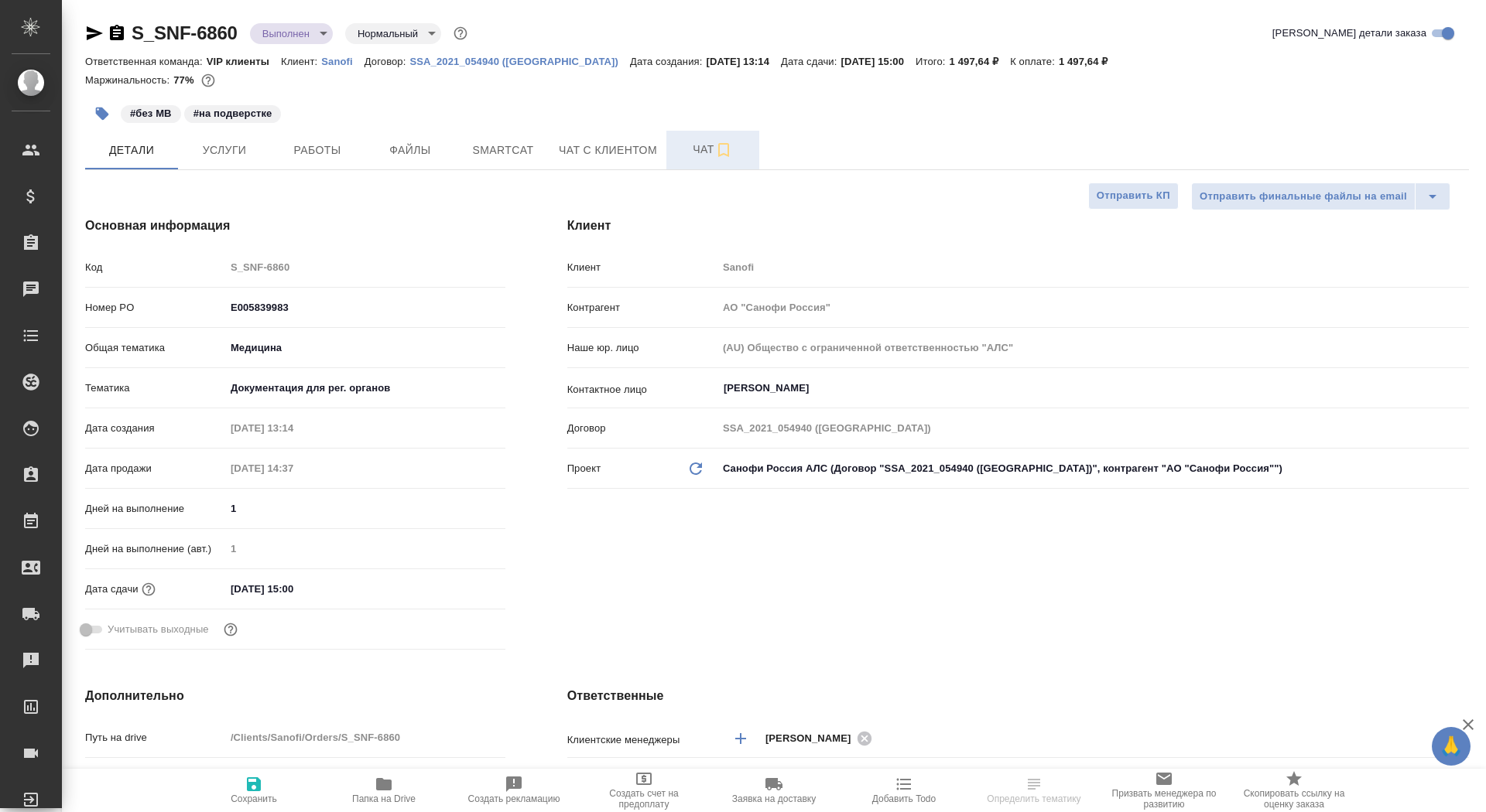
type textarea "x"
click at [698, 152] on span "Чат" at bounding box center [713, 149] width 74 height 20
type textarea "x"
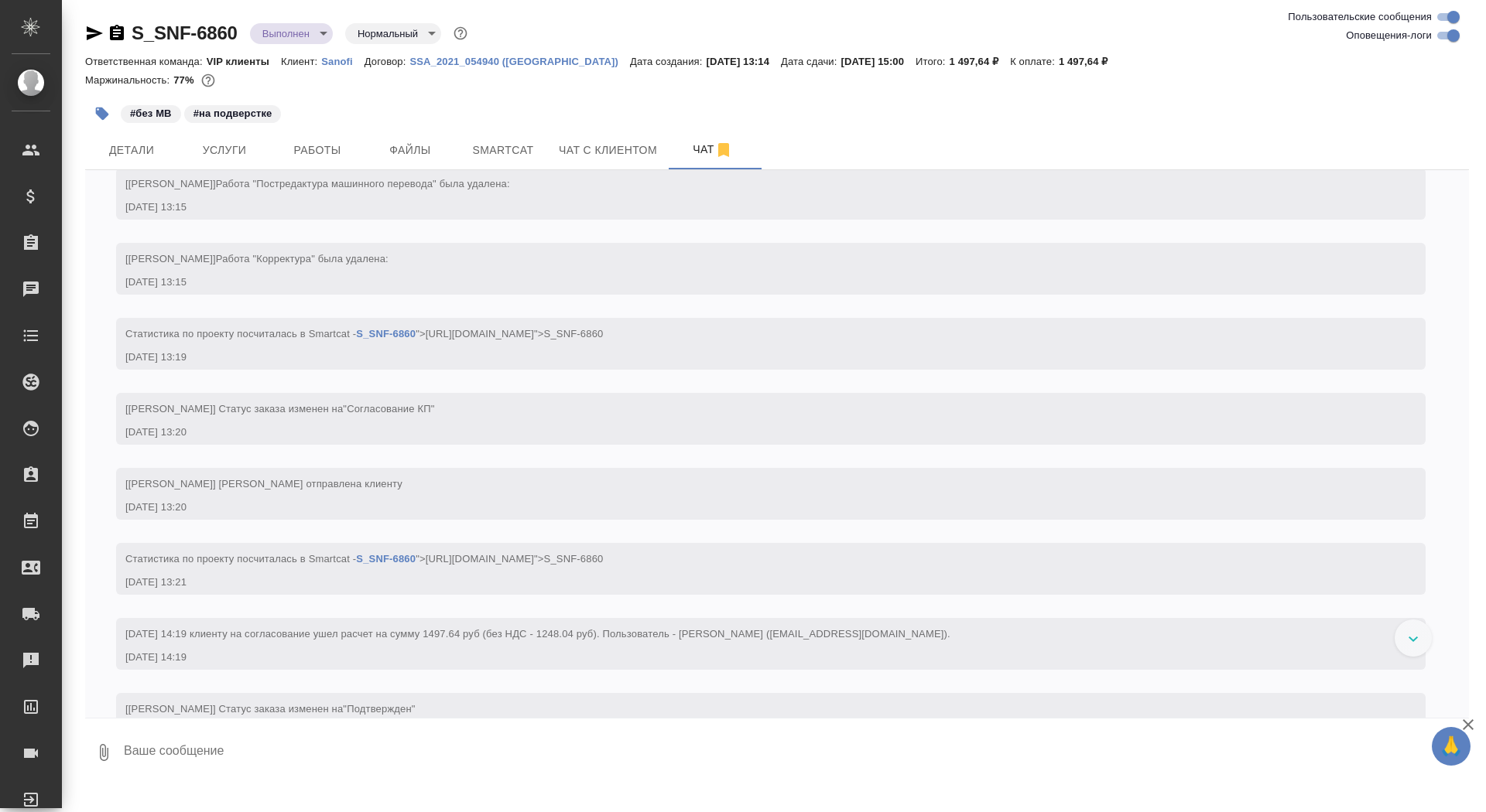
scroll to position [878, 0]
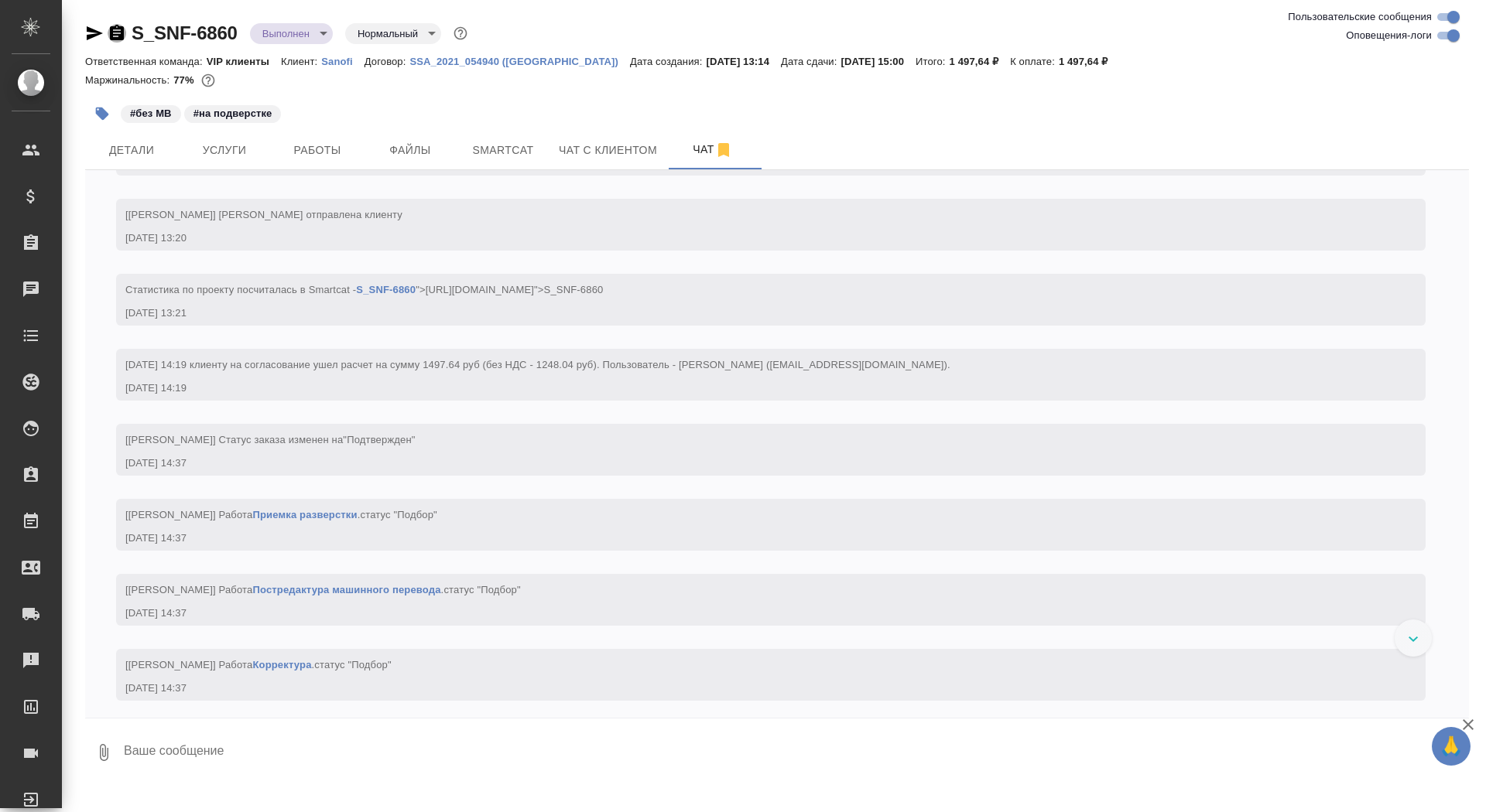
click at [123, 24] on icon "button" at bounding box center [117, 33] width 19 height 19
click at [297, 27] on body "🙏 .cls-1 fill:#fff; AWATERA Saydasheva Dilyara Клиенты Спецификации Заказы 0 Ча…" at bounding box center [743, 406] width 1486 height 812
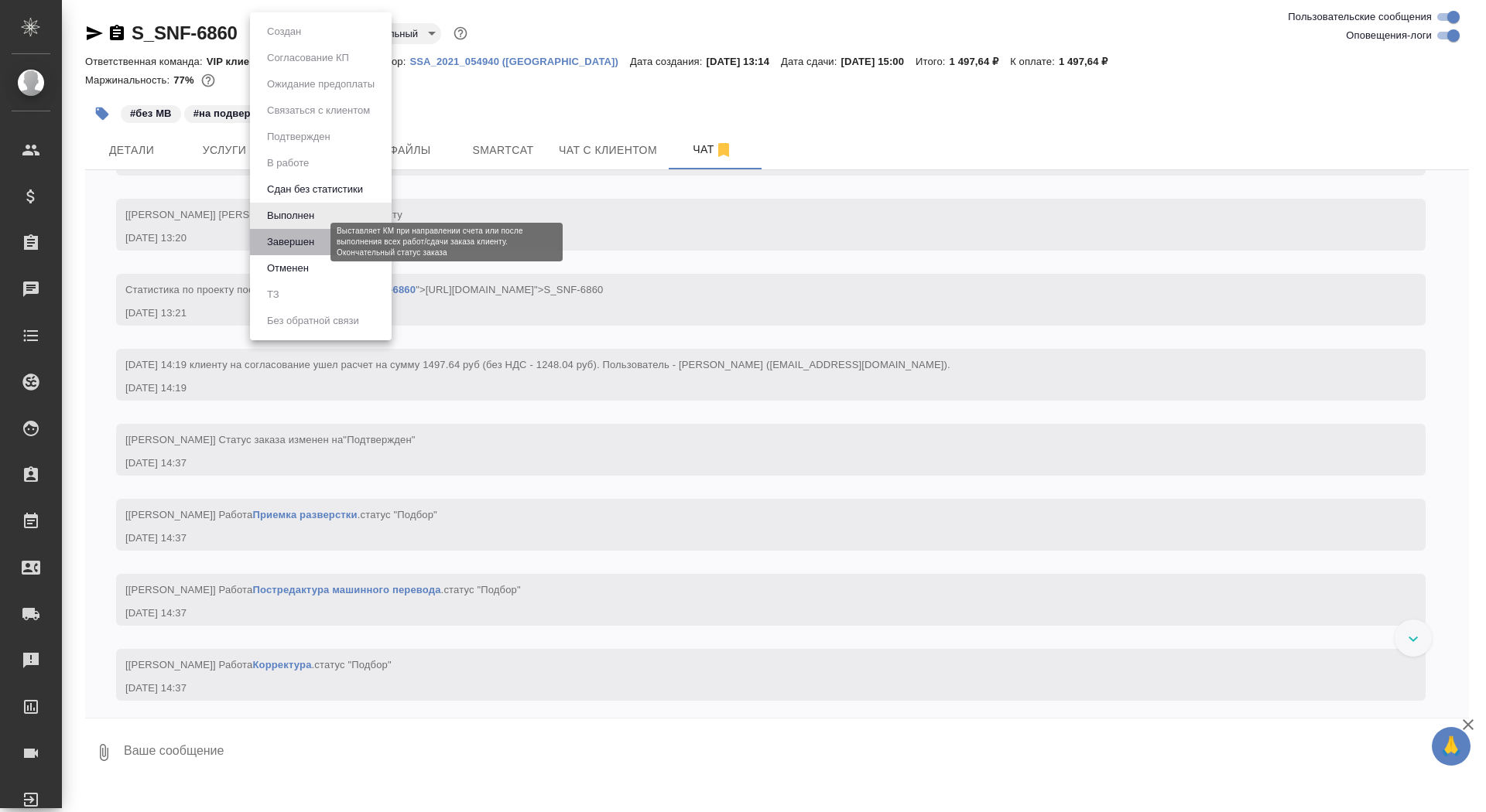
click at [310, 237] on button "Завершен" at bounding box center [291, 242] width 57 height 17
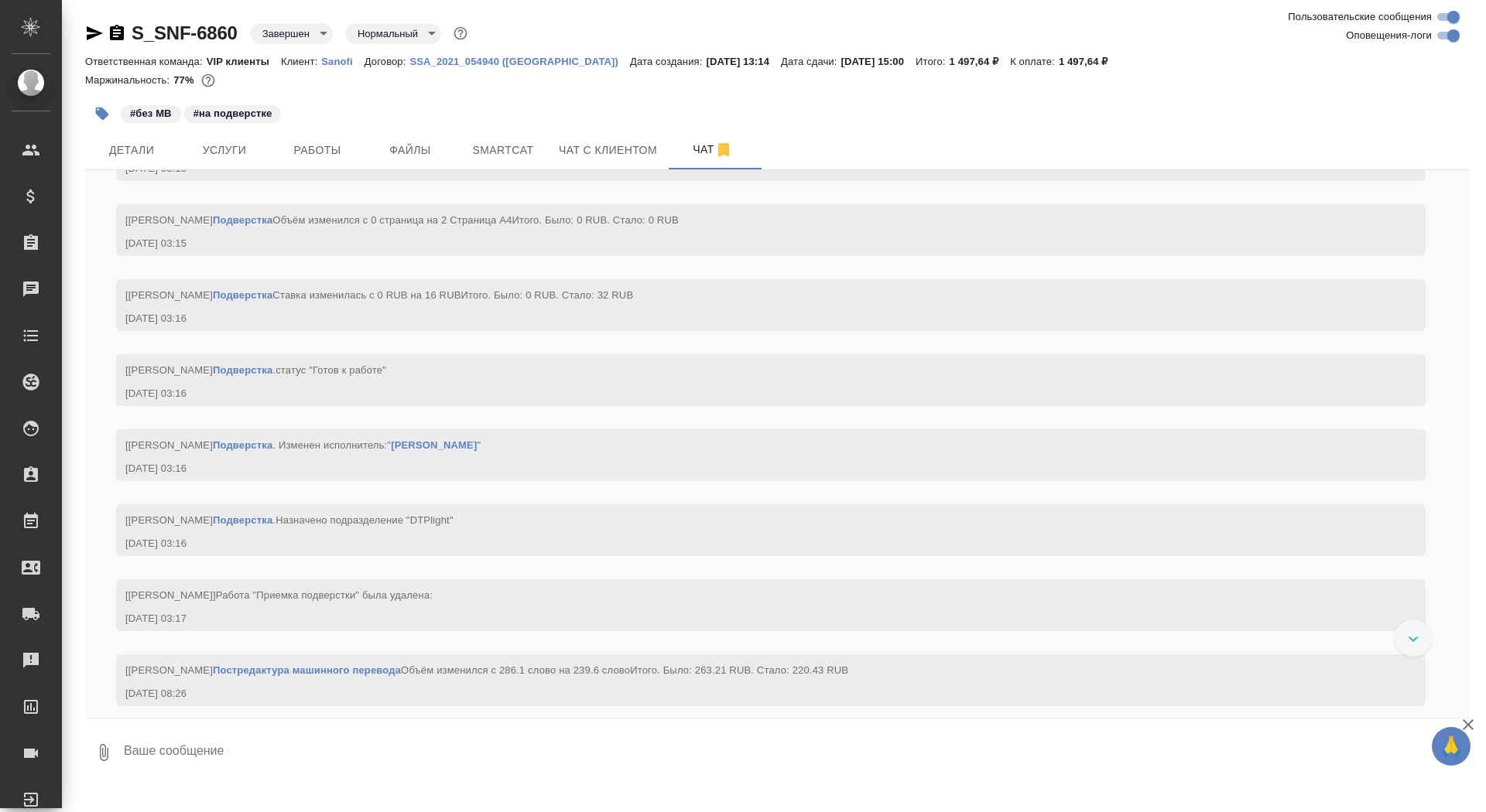
scroll to position [4742, 0]
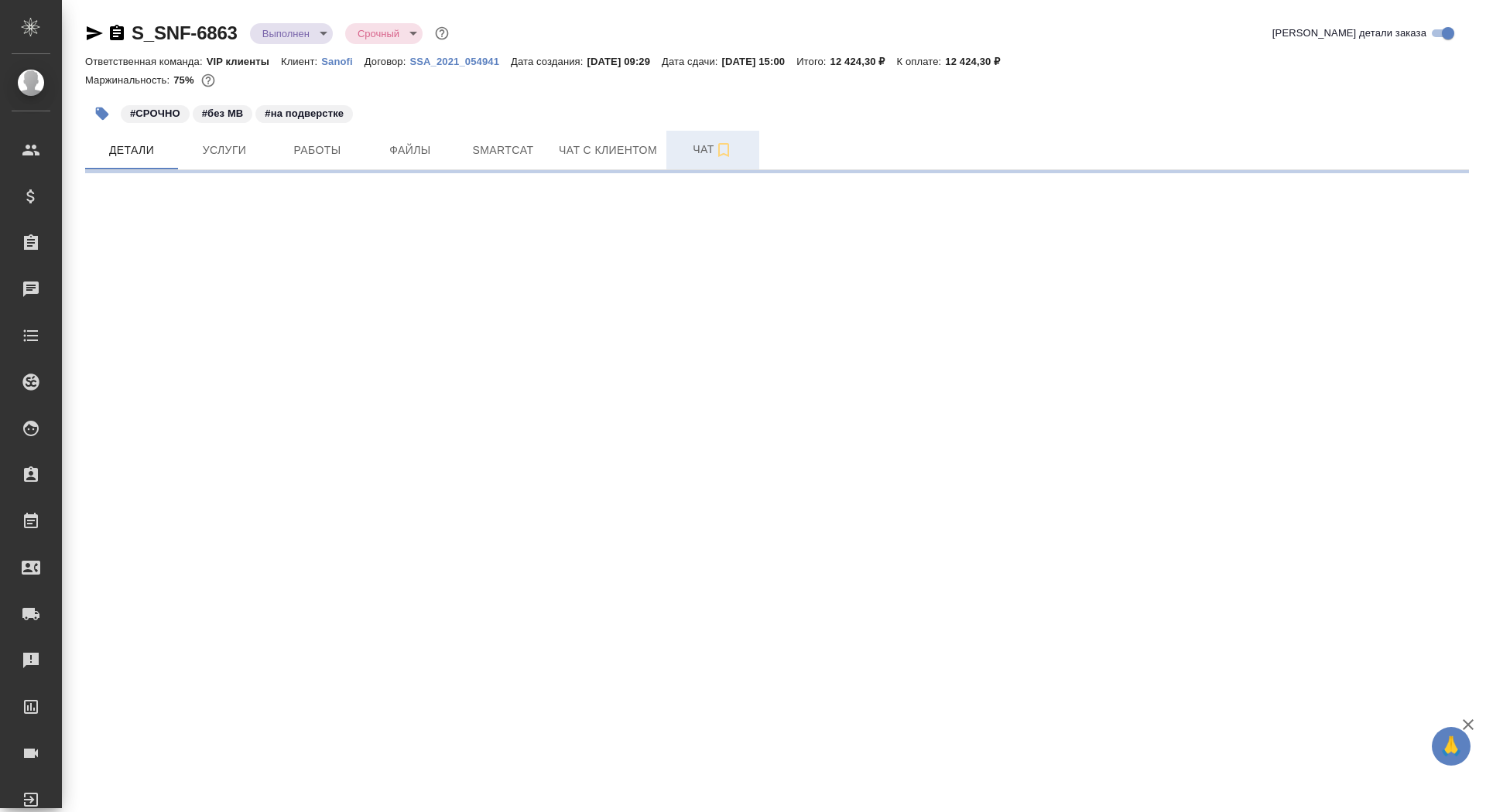
select select "RU"
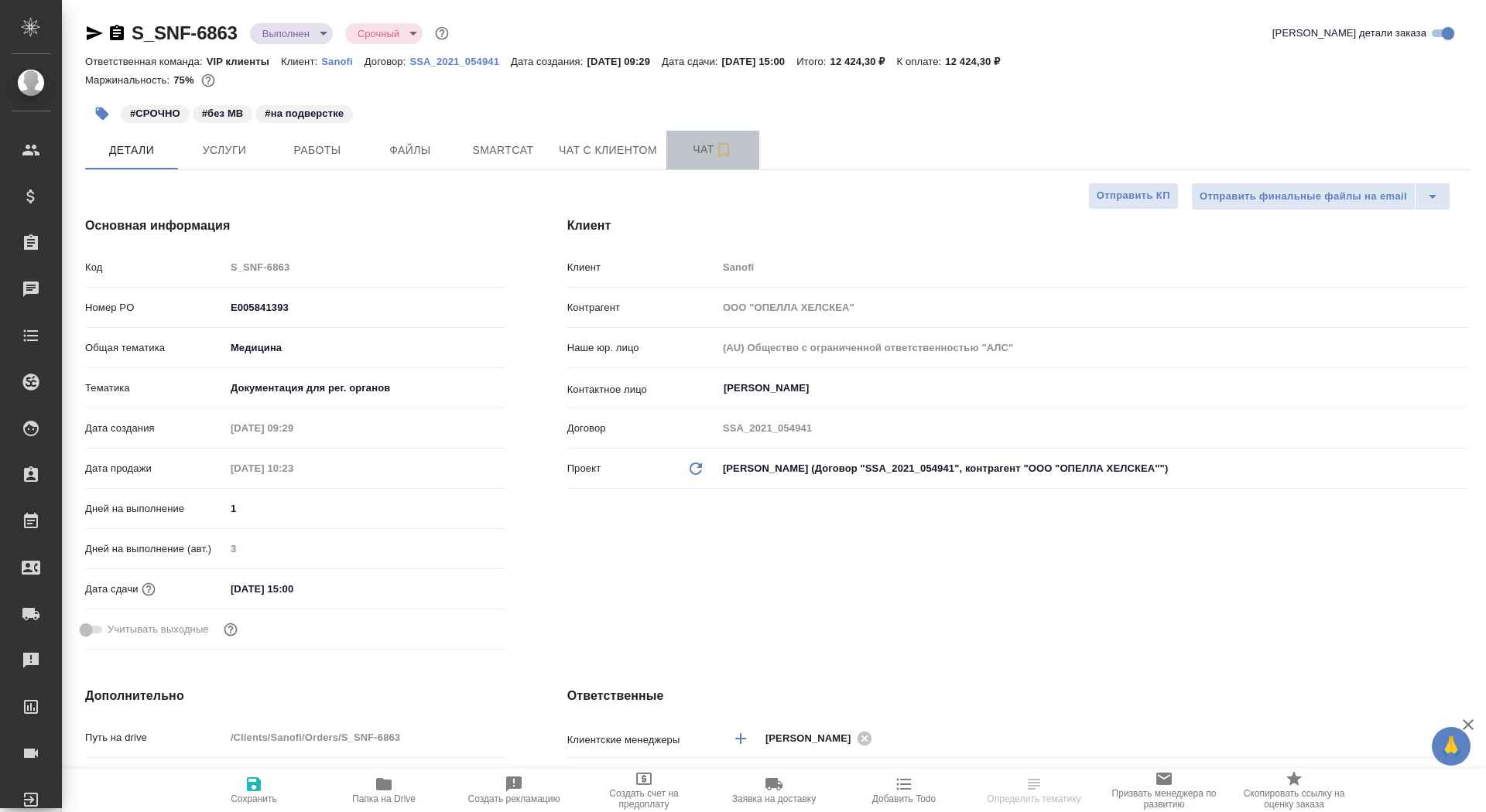
click at [689, 158] on span "Чат" at bounding box center [713, 149] width 74 height 20
type textarea "x"
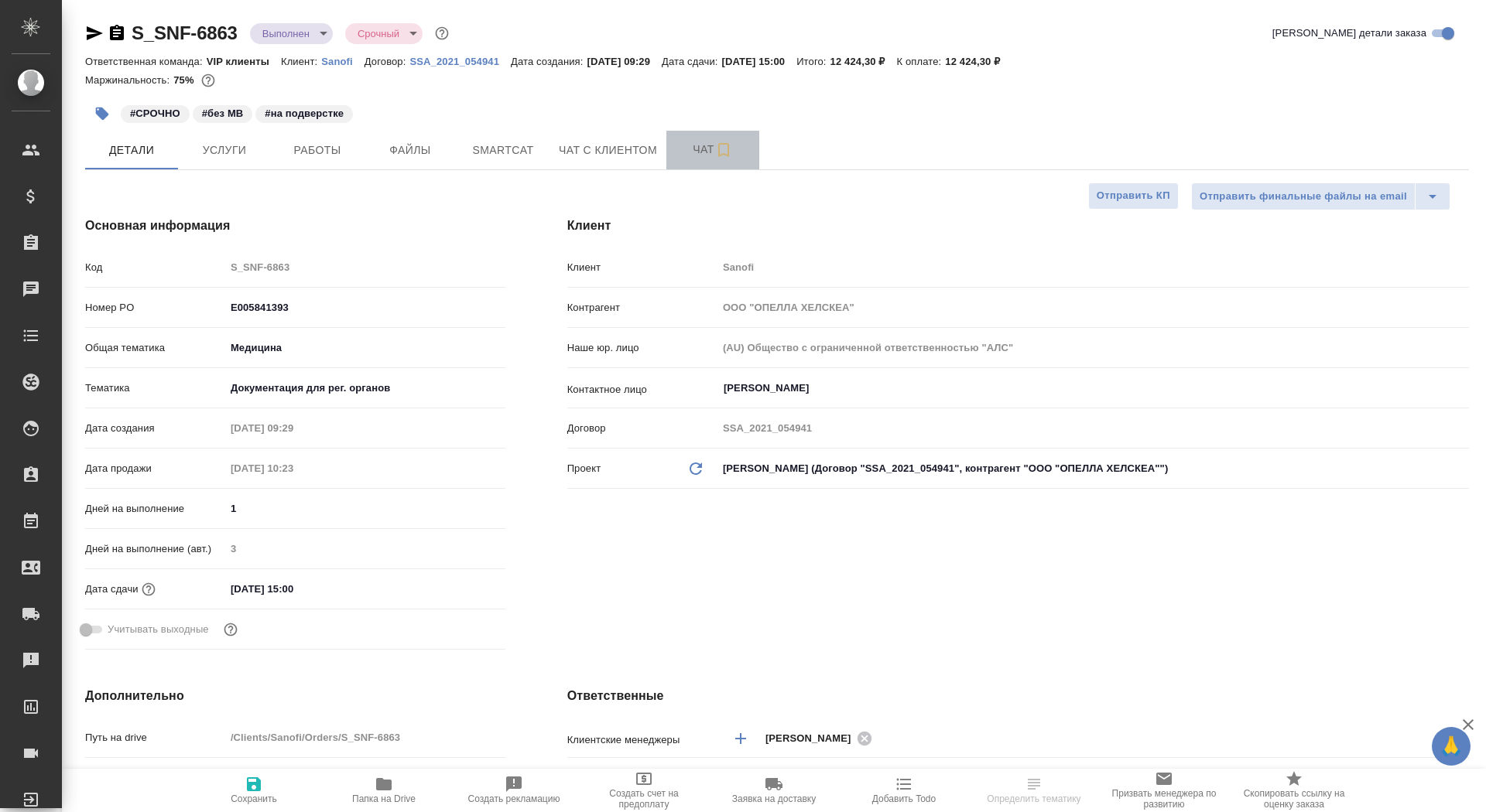
type textarea "x"
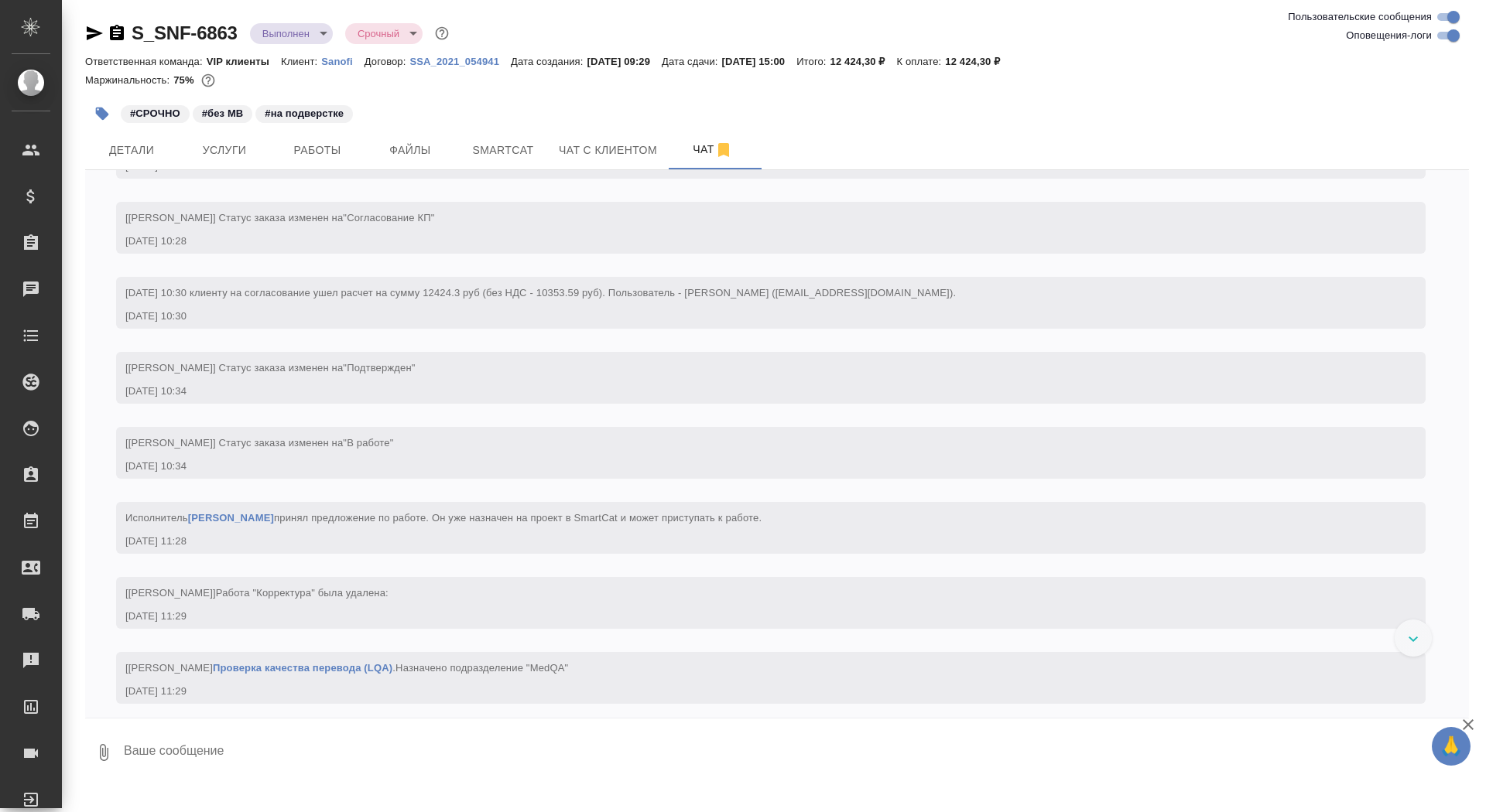
scroll to position [2865, 0]
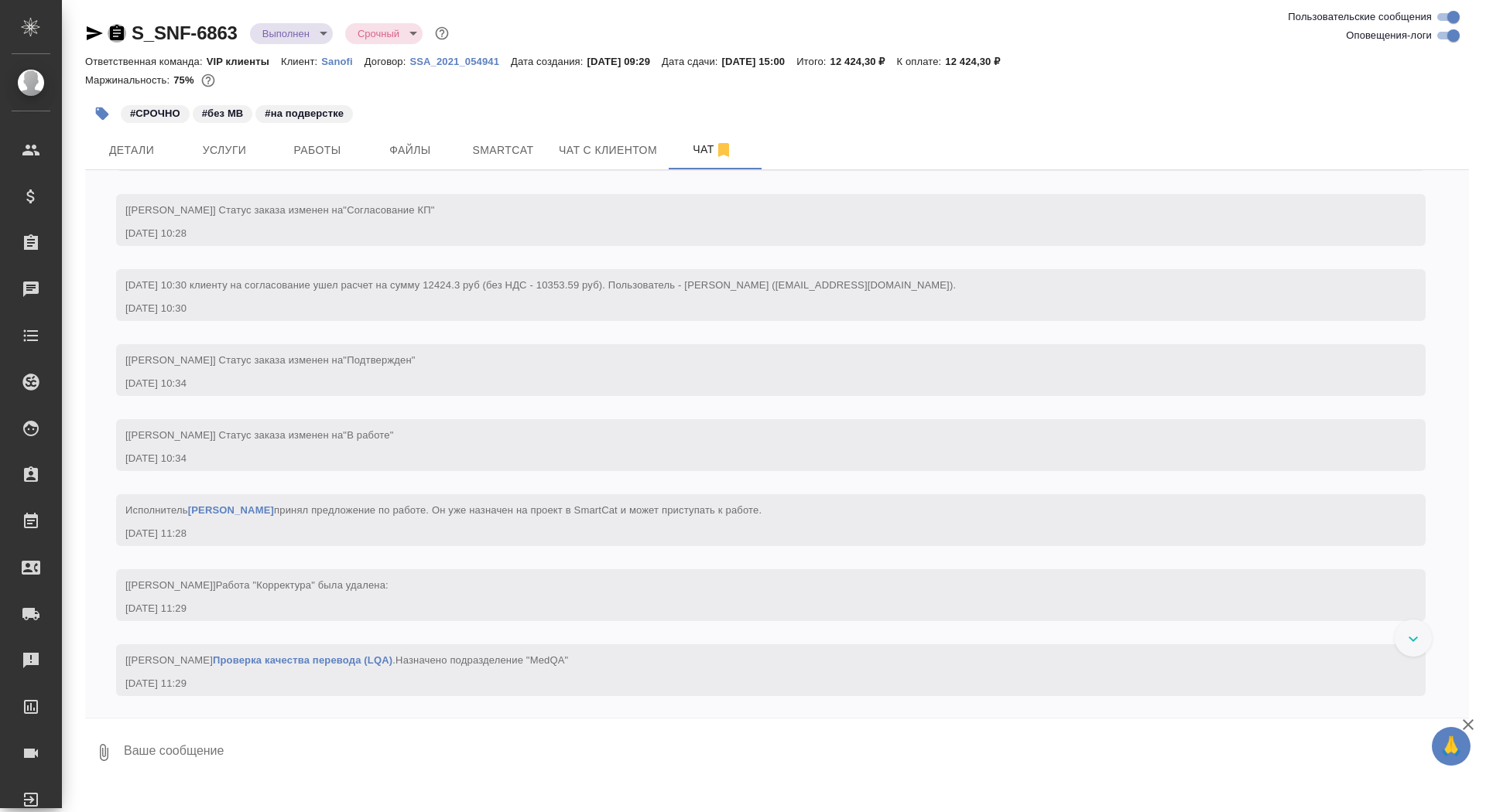
click at [118, 31] on icon "button" at bounding box center [117, 32] width 14 height 16
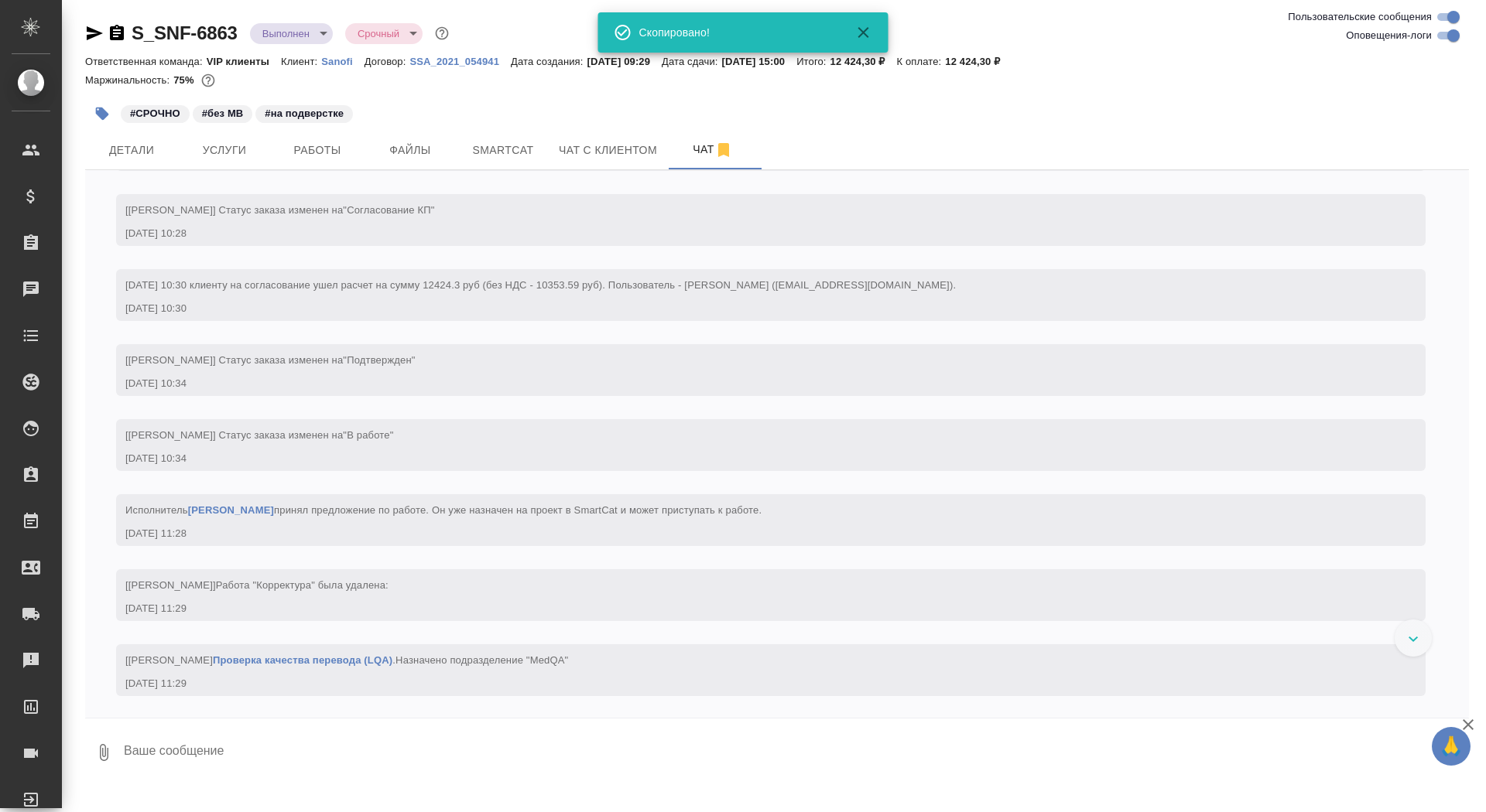
click at [308, 39] on body "🙏 .cls-1 fill:#fff; AWATERA Saydasheva Dilyara Клиенты Спецификации Заказы 0 Ча…" at bounding box center [743, 406] width 1486 height 812
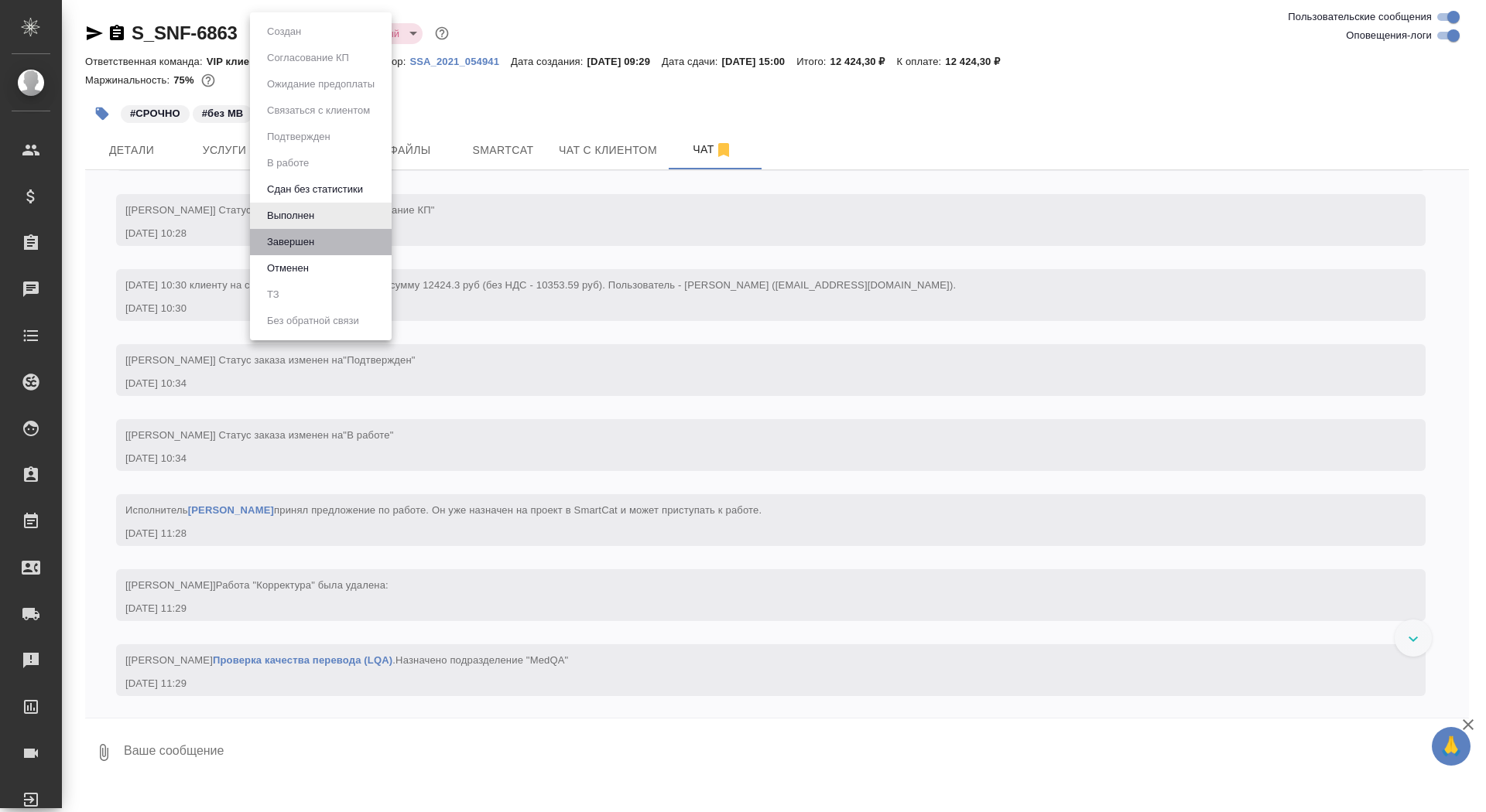
click at [321, 242] on li "Завершен" at bounding box center [321, 241] width 141 height 26
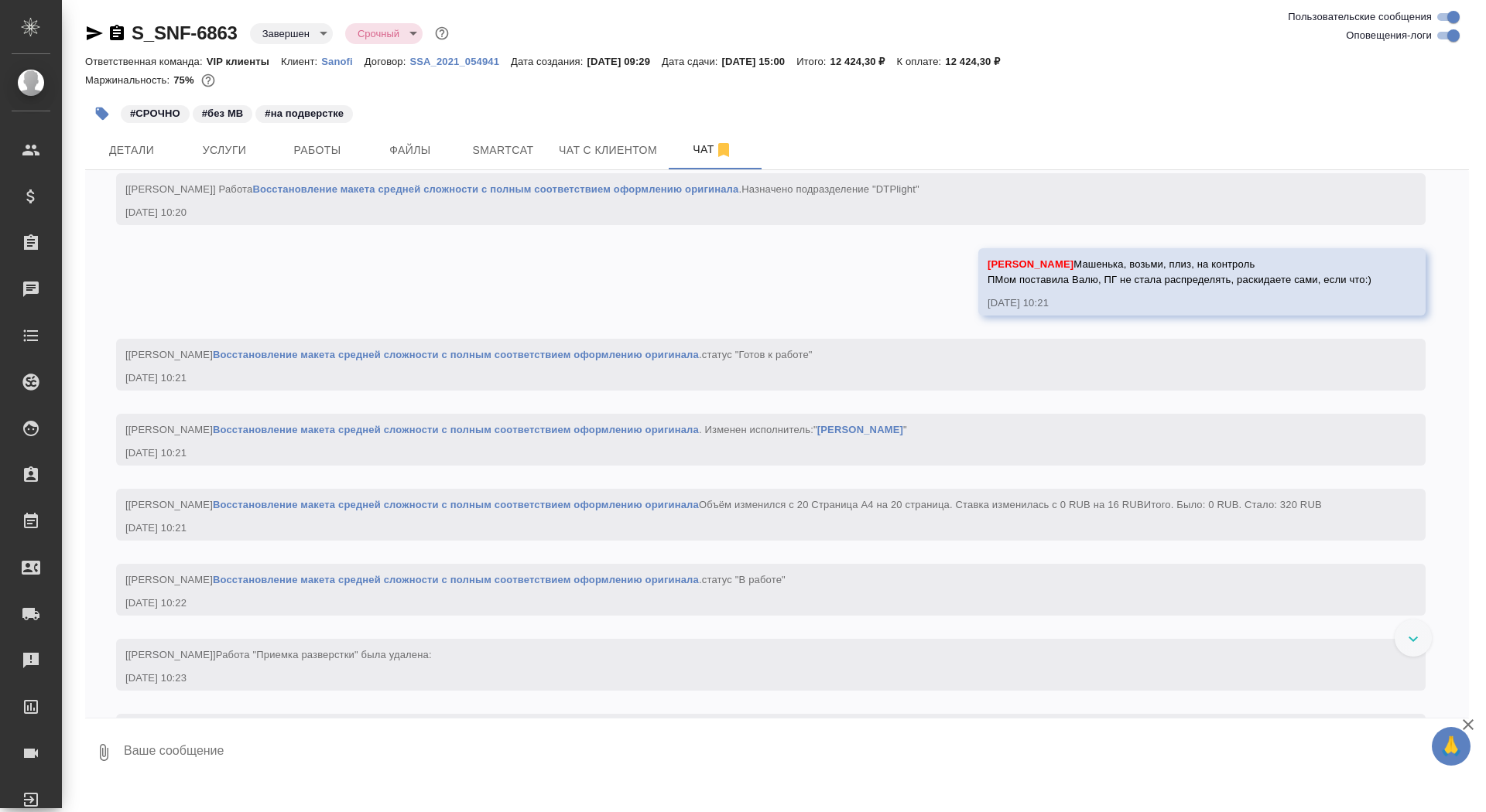
scroll to position [3117, 0]
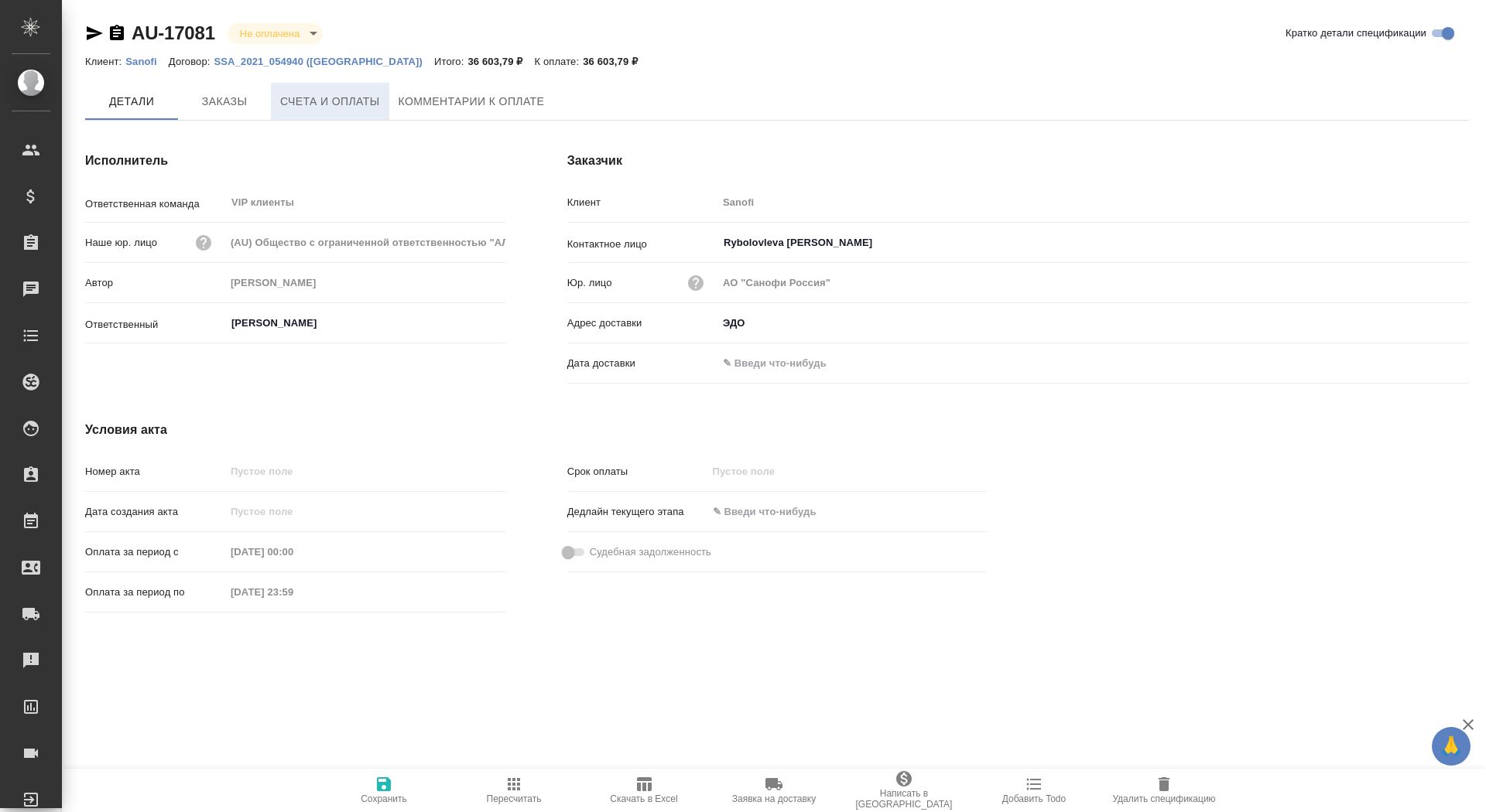
click at [341, 103] on span "Счета и оплаты" at bounding box center [330, 102] width 99 height 20
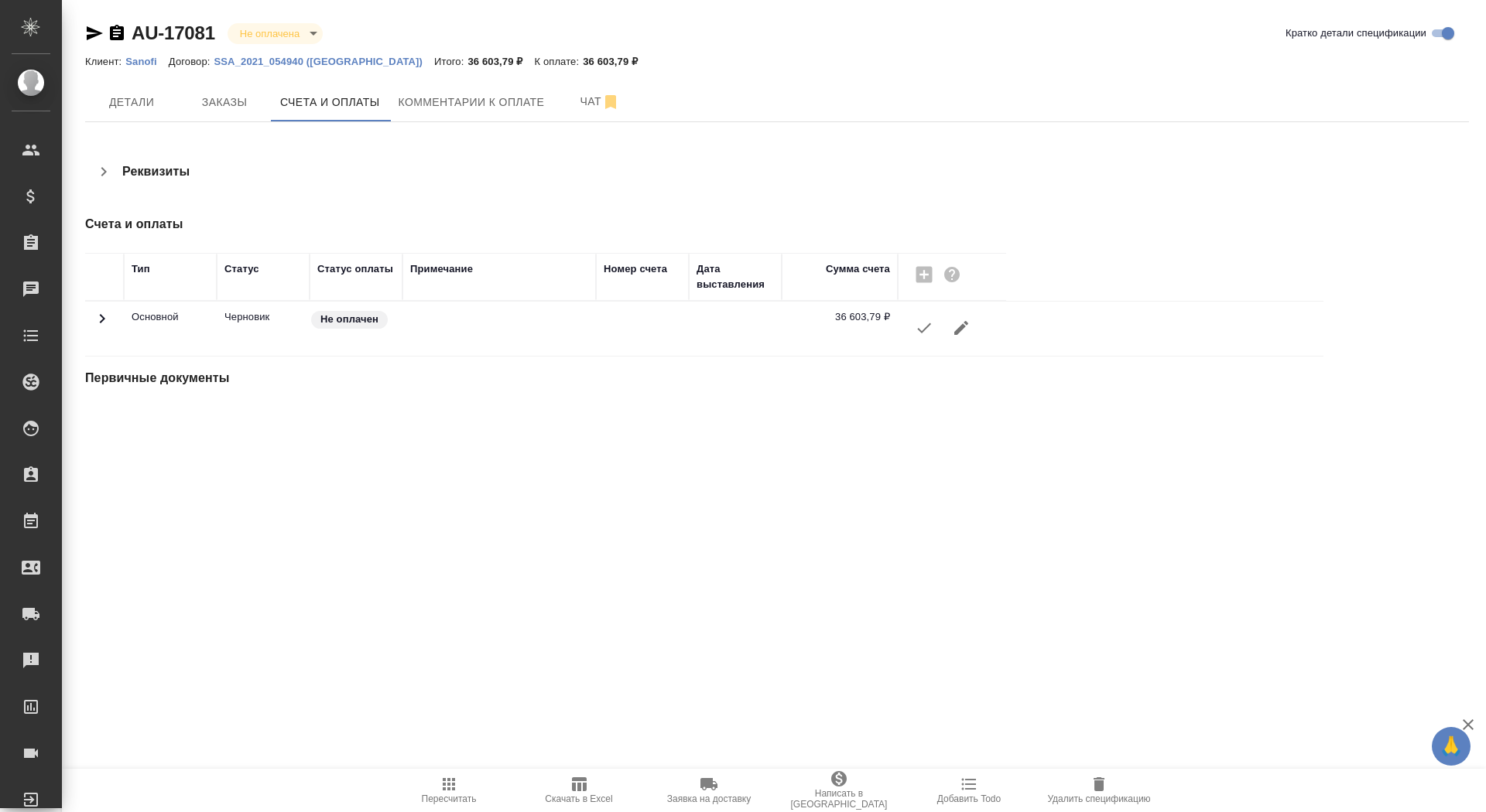
click at [919, 339] on button "button" at bounding box center [924, 327] width 37 height 37
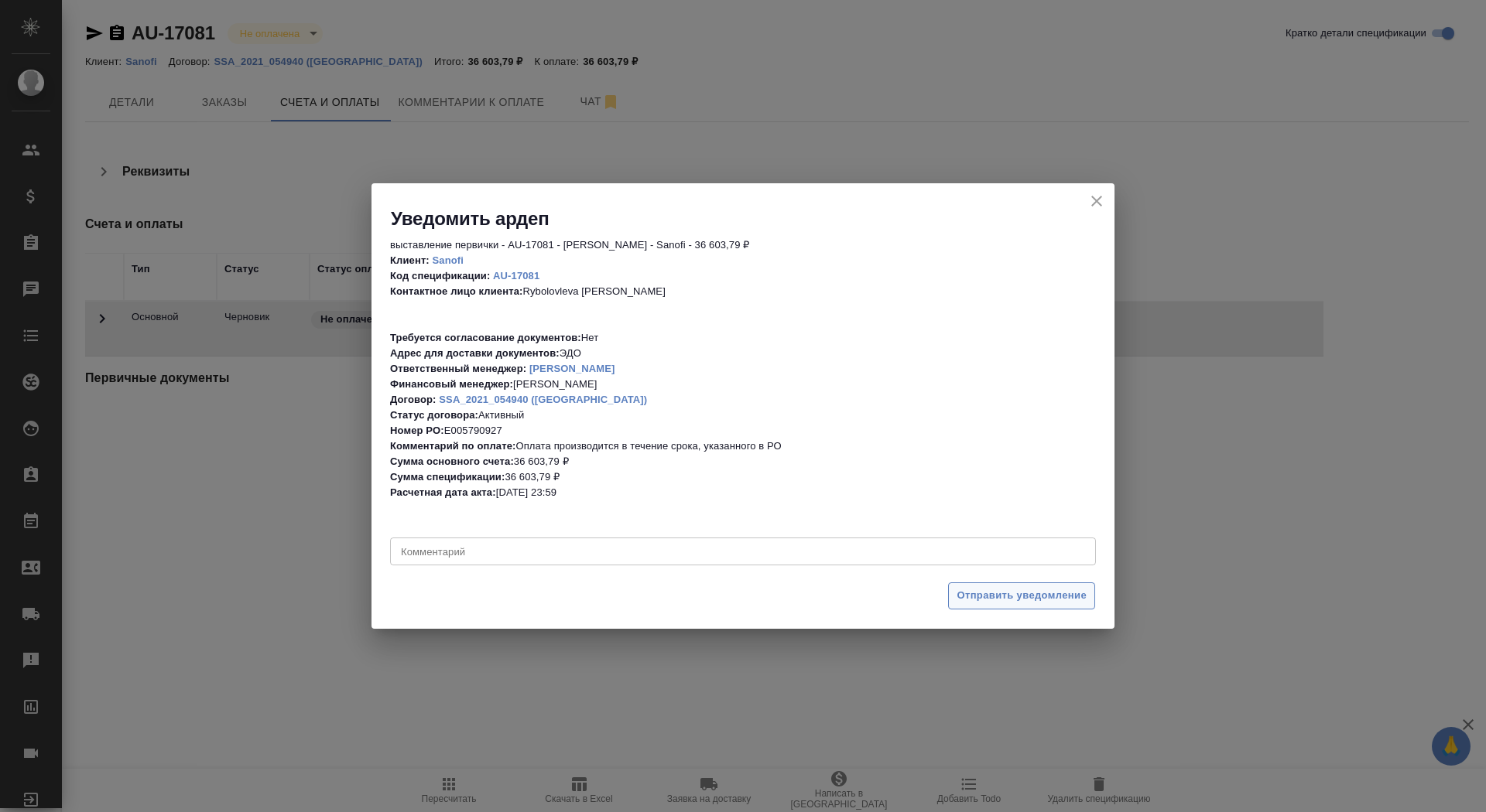
click at [977, 589] on span "Отправить уведомление" at bounding box center [1022, 596] width 130 height 18
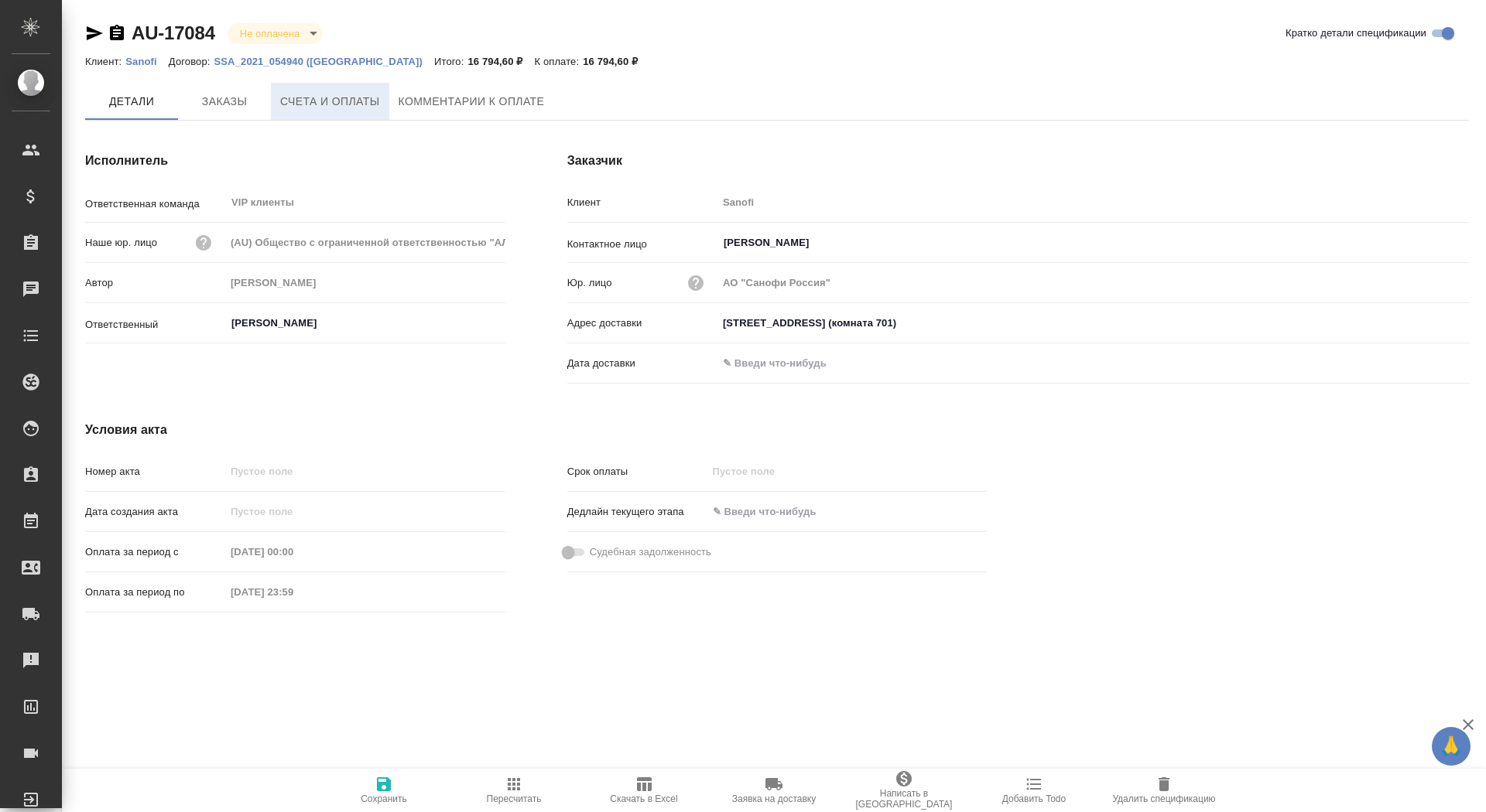
click at [347, 99] on span "Счета и оплаты" at bounding box center [330, 102] width 99 height 20
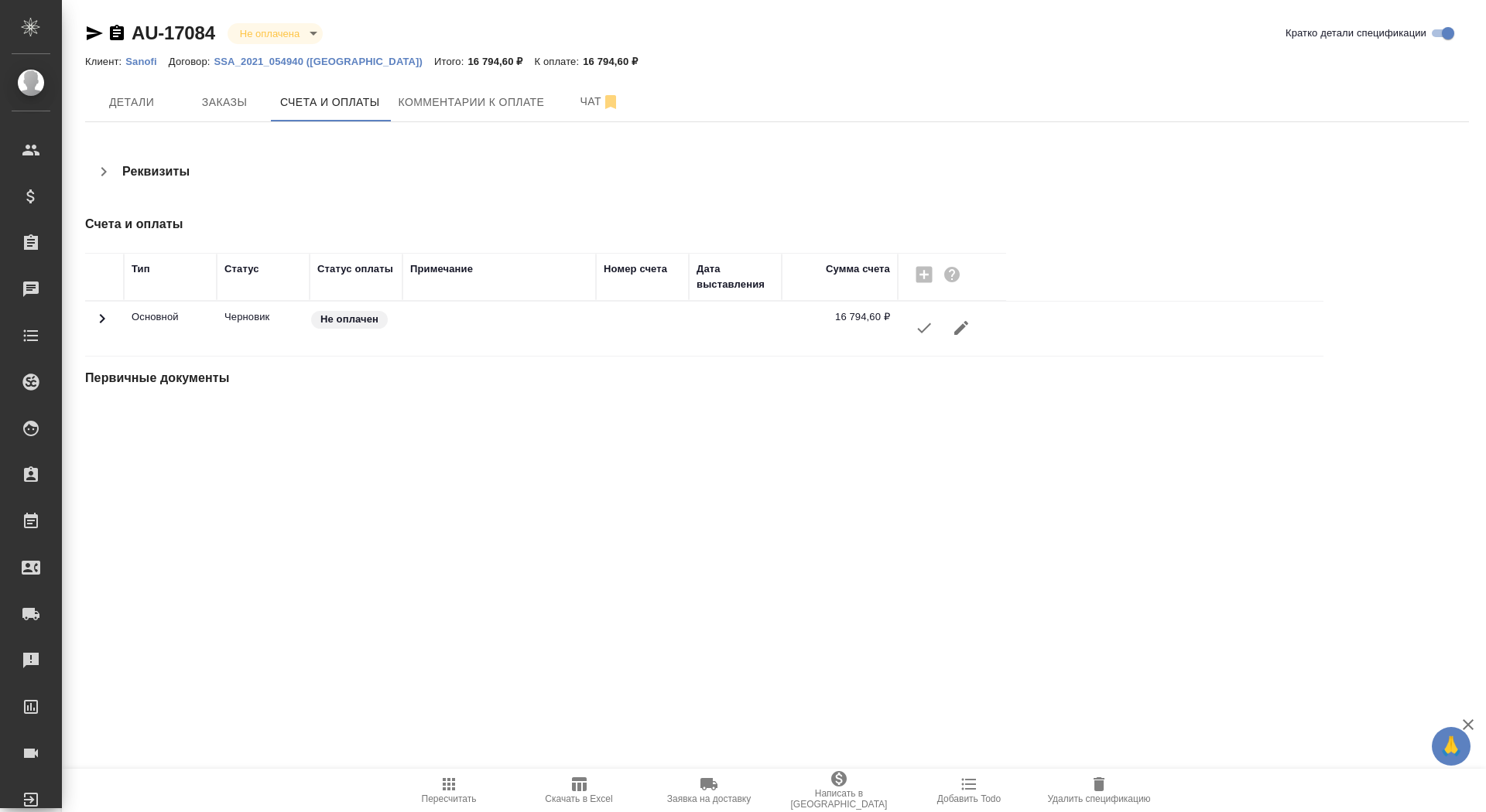
click at [929, 337] on button "button" at bounding box center [924, 327] width 37 height 37
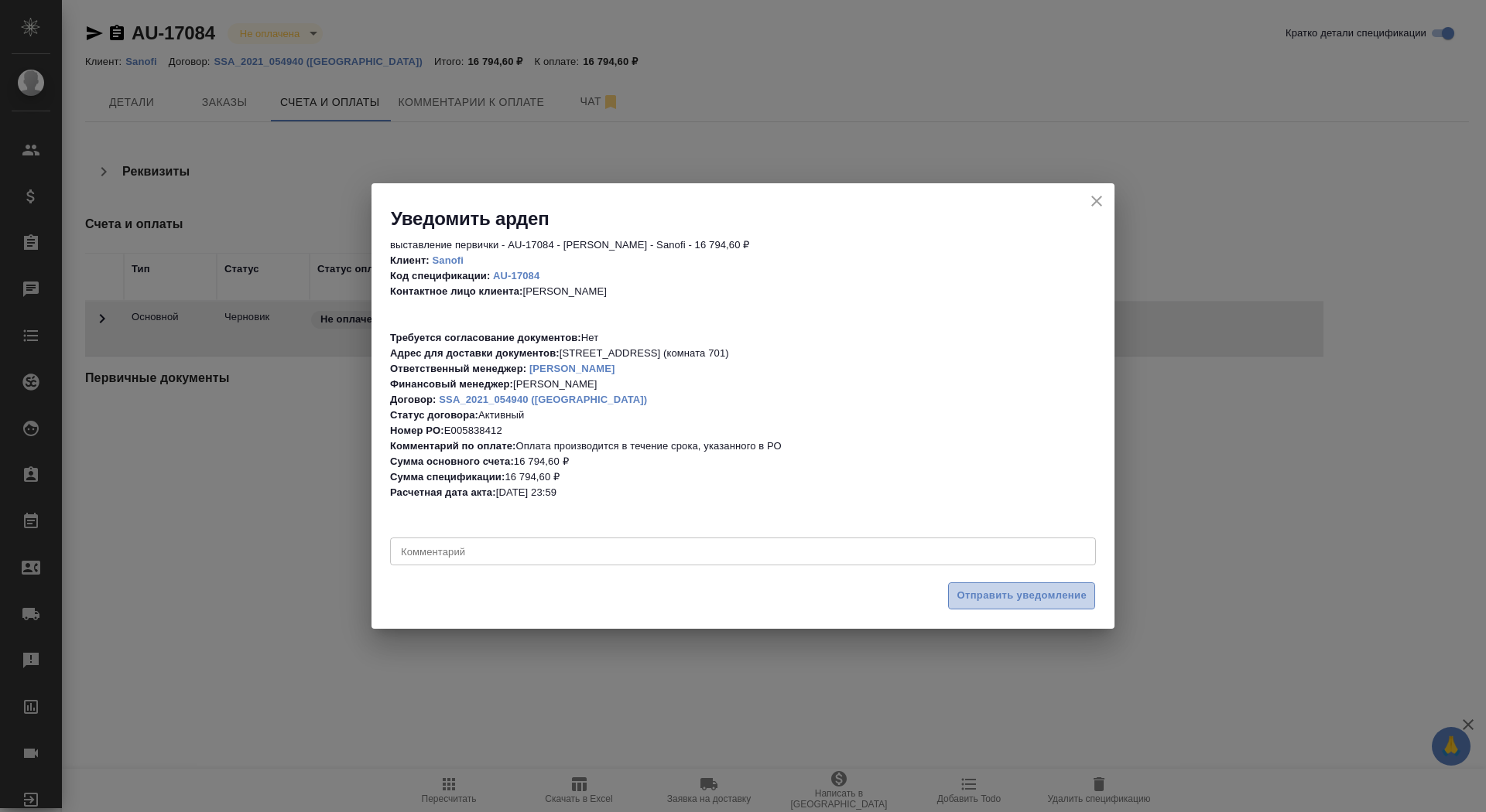
click at [1031, 597] on span "Отправить уведомление" at bounding box center [1022, 596] width 130 height 18
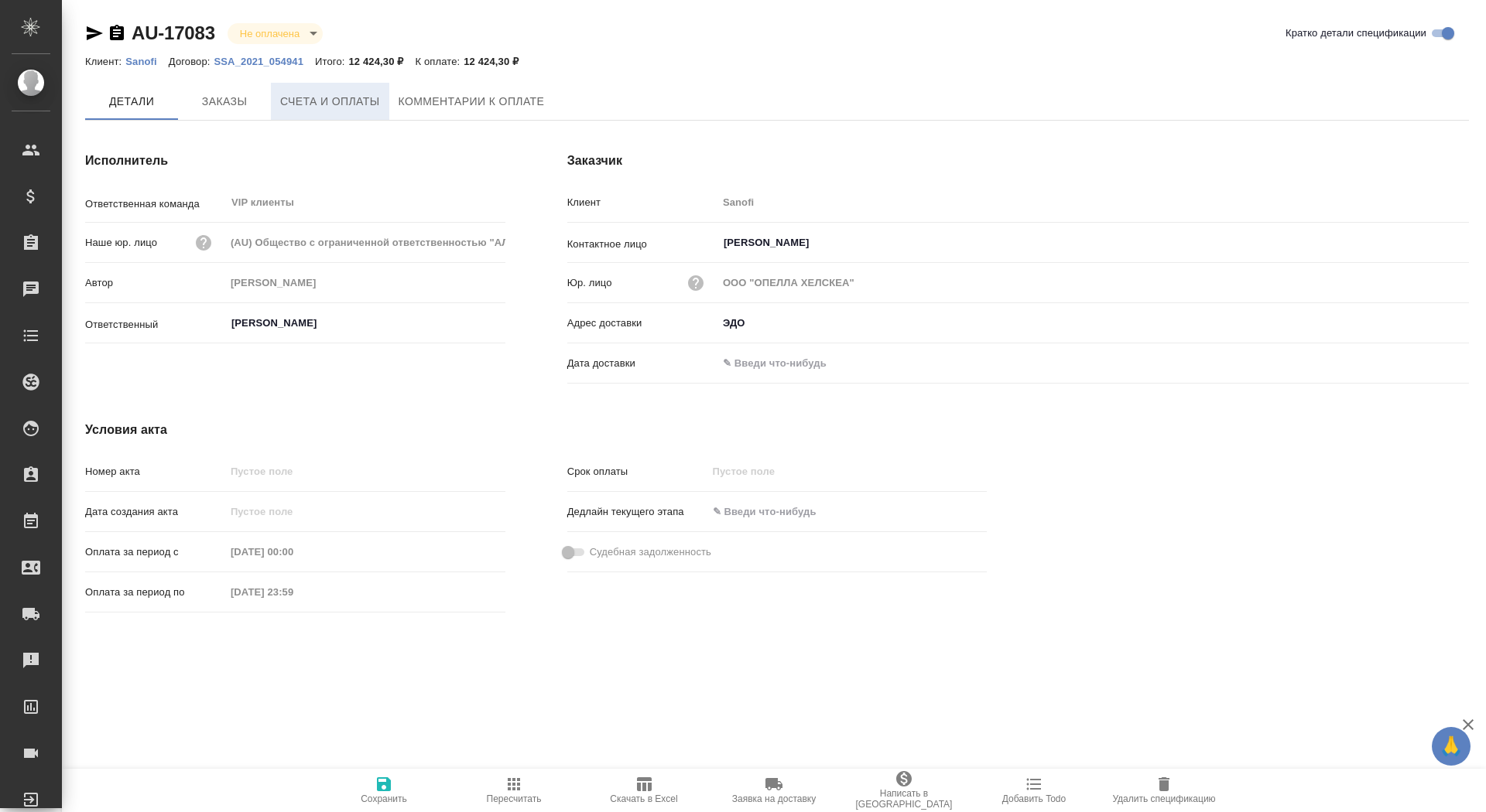
click at [362, 108] on span "Счета и оплаты" at bounding box center [330, 102] width 99 height 20
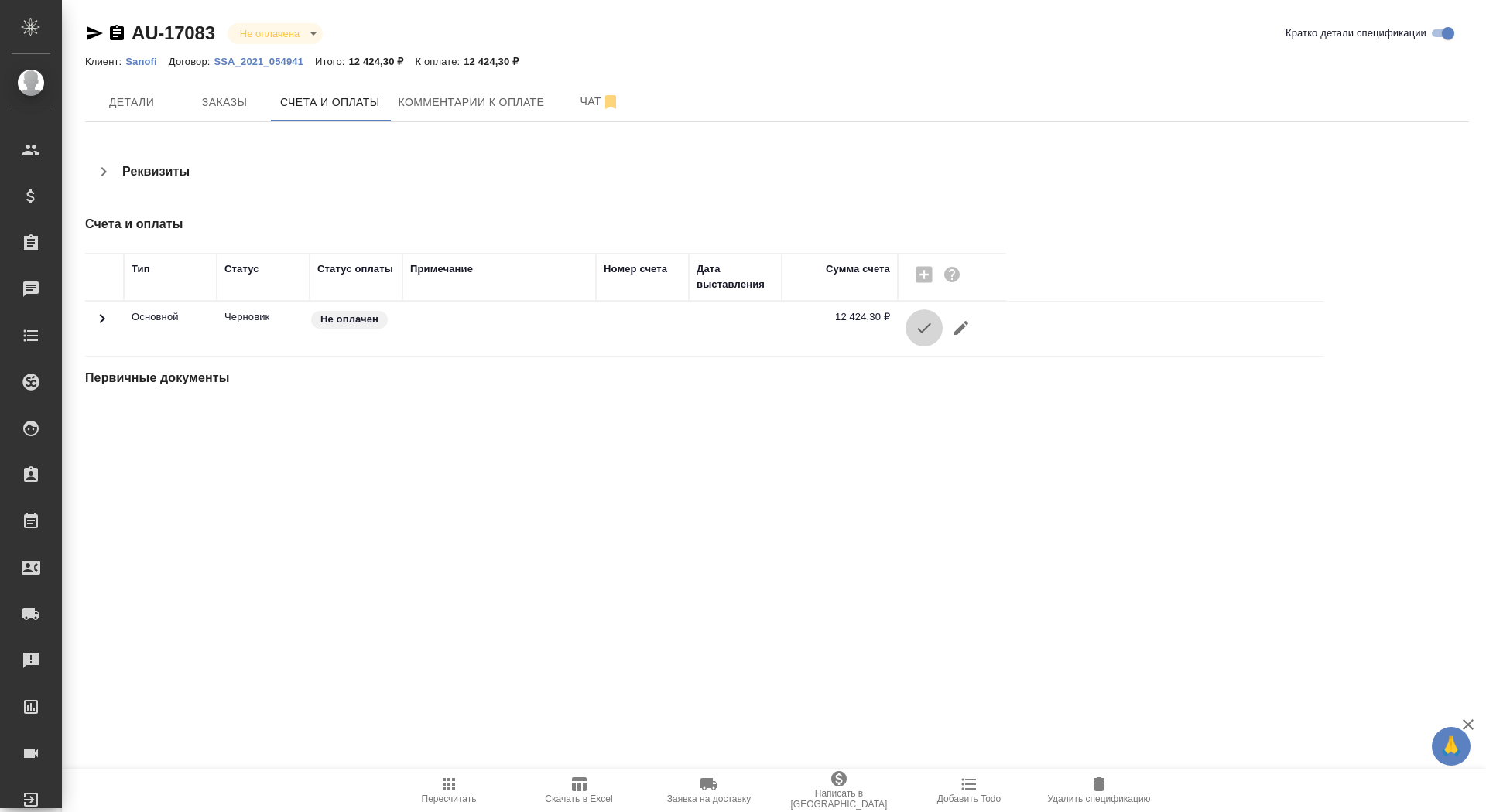
click at [917, 339] on button "button" at bounding box center [924, 327] width 37 height 37
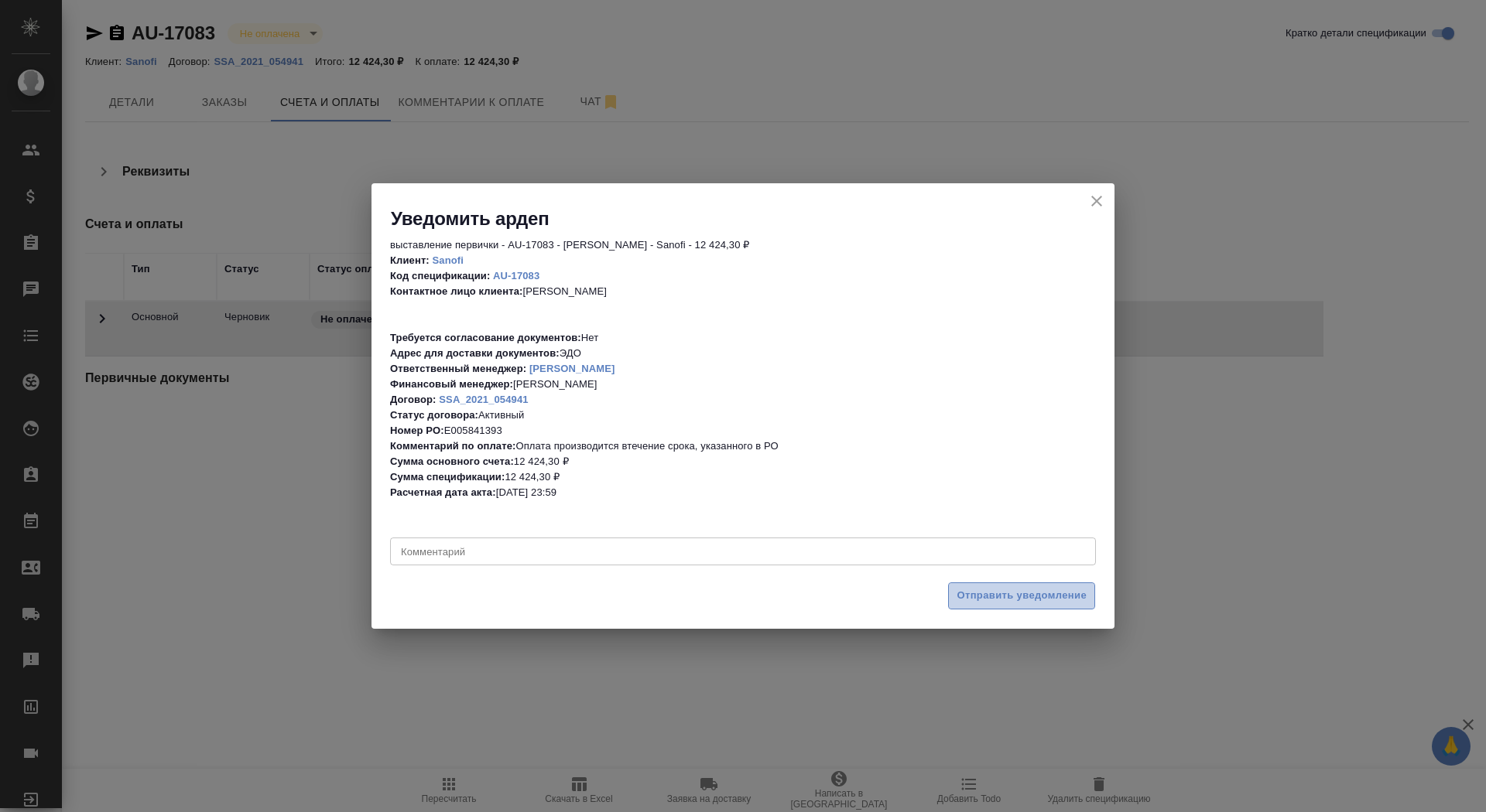
click at [996, 596] on span "Отправить уведомление" at bounding box center [1022, 596] width 130 height 18
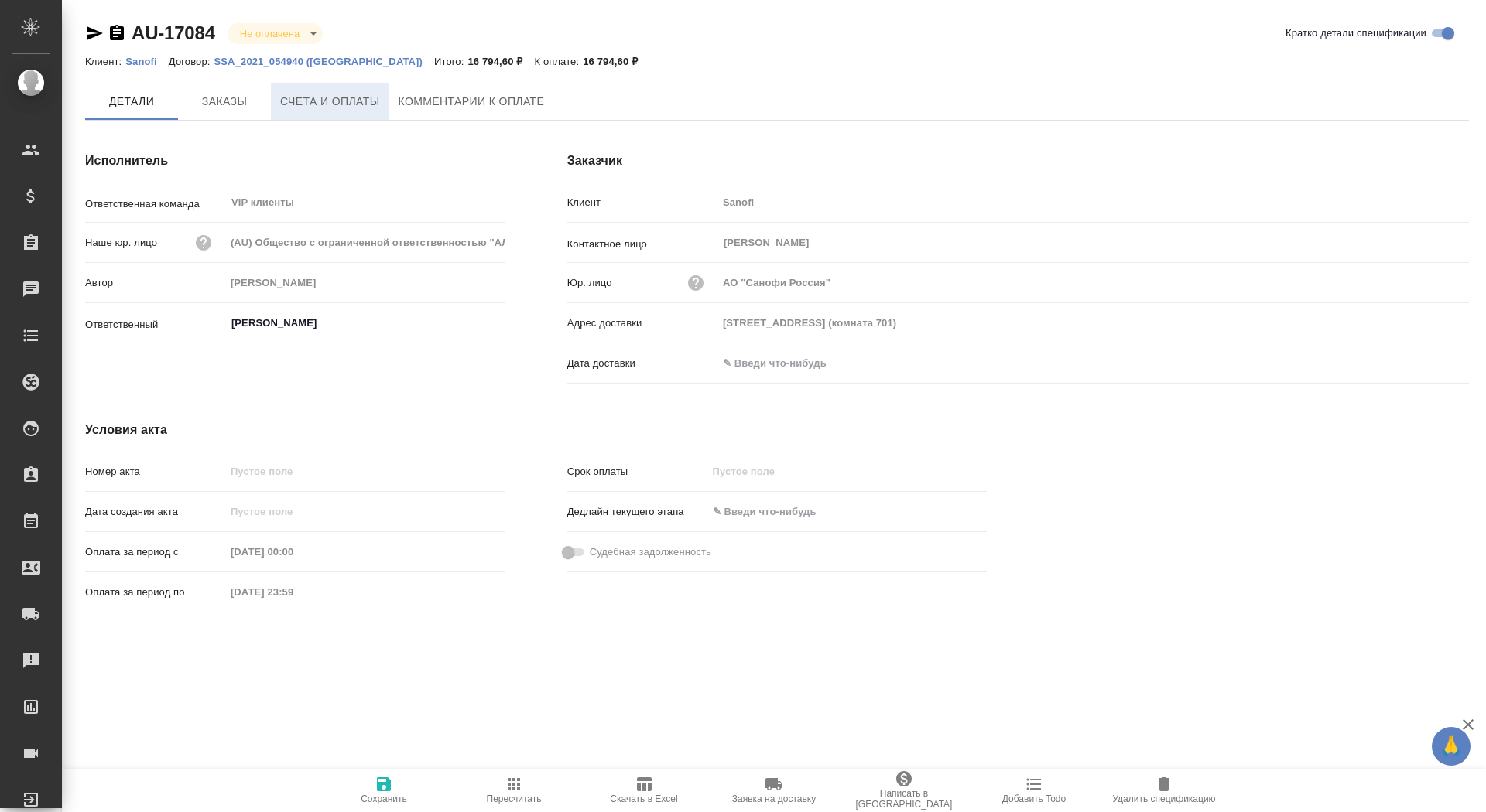
click at [366, 110] on button "Счета и оплаты" at bounding box center [330, 101] width 118 height 37
click at [355, 104] on span "Счета и оплаты" at bounding box center [330, 102] width 99 height 20
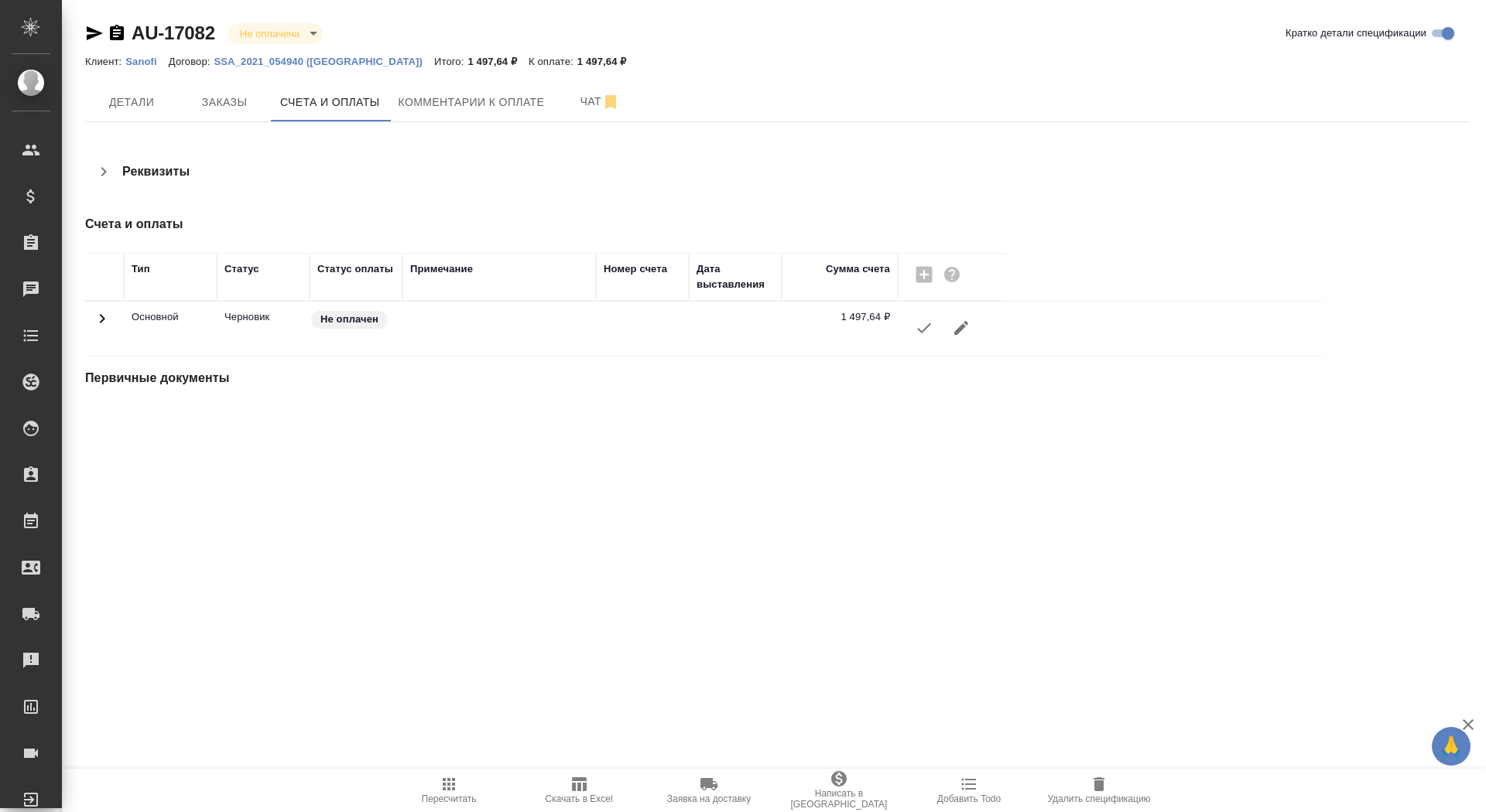
click at [920, 324] on icon "button" at bounding box center [925, 328] width 19 height 19
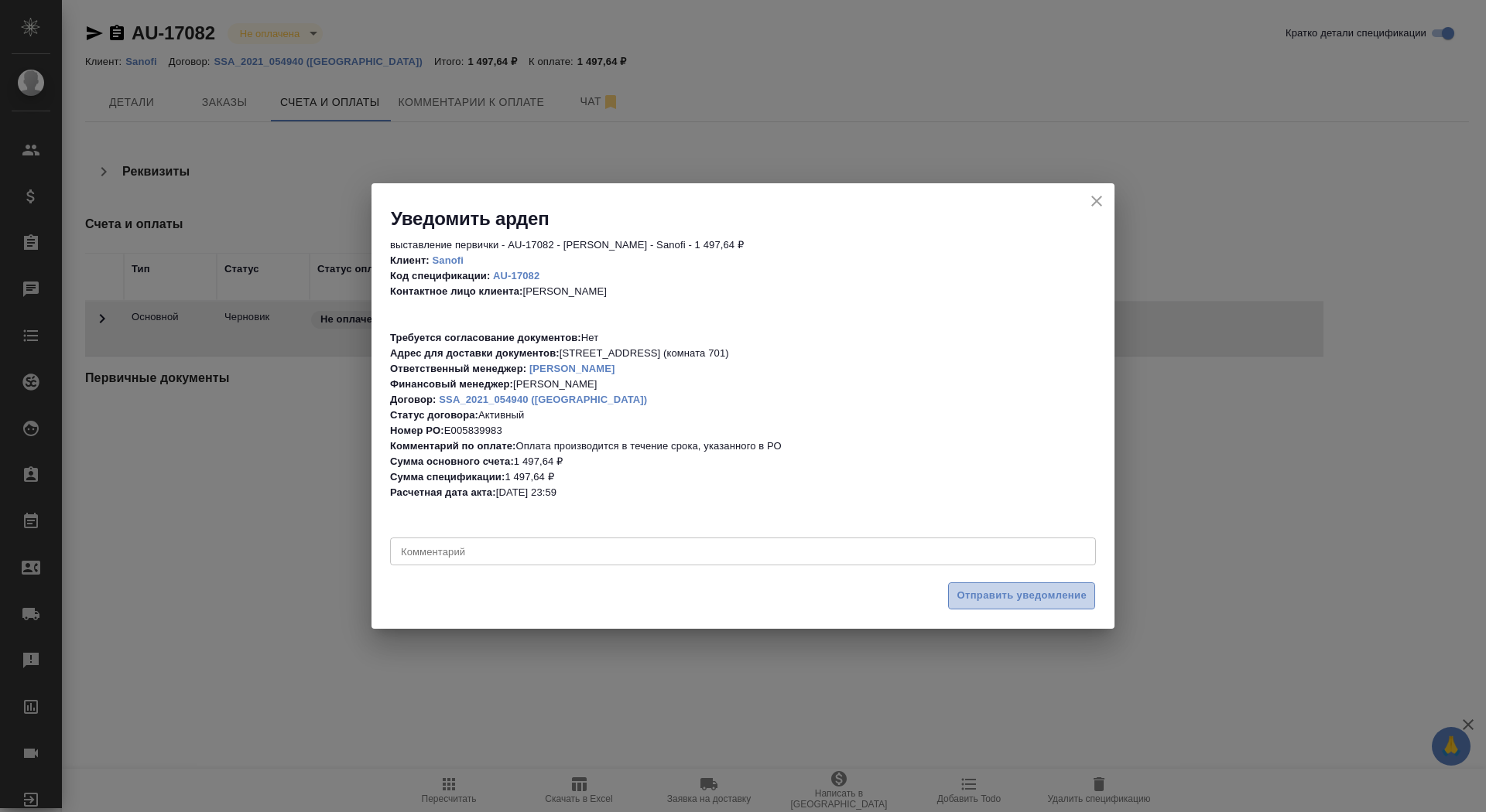
click at [981, 600] on span "Отправить уведомление" at bounding box center [1022, 596] width 130 height 18
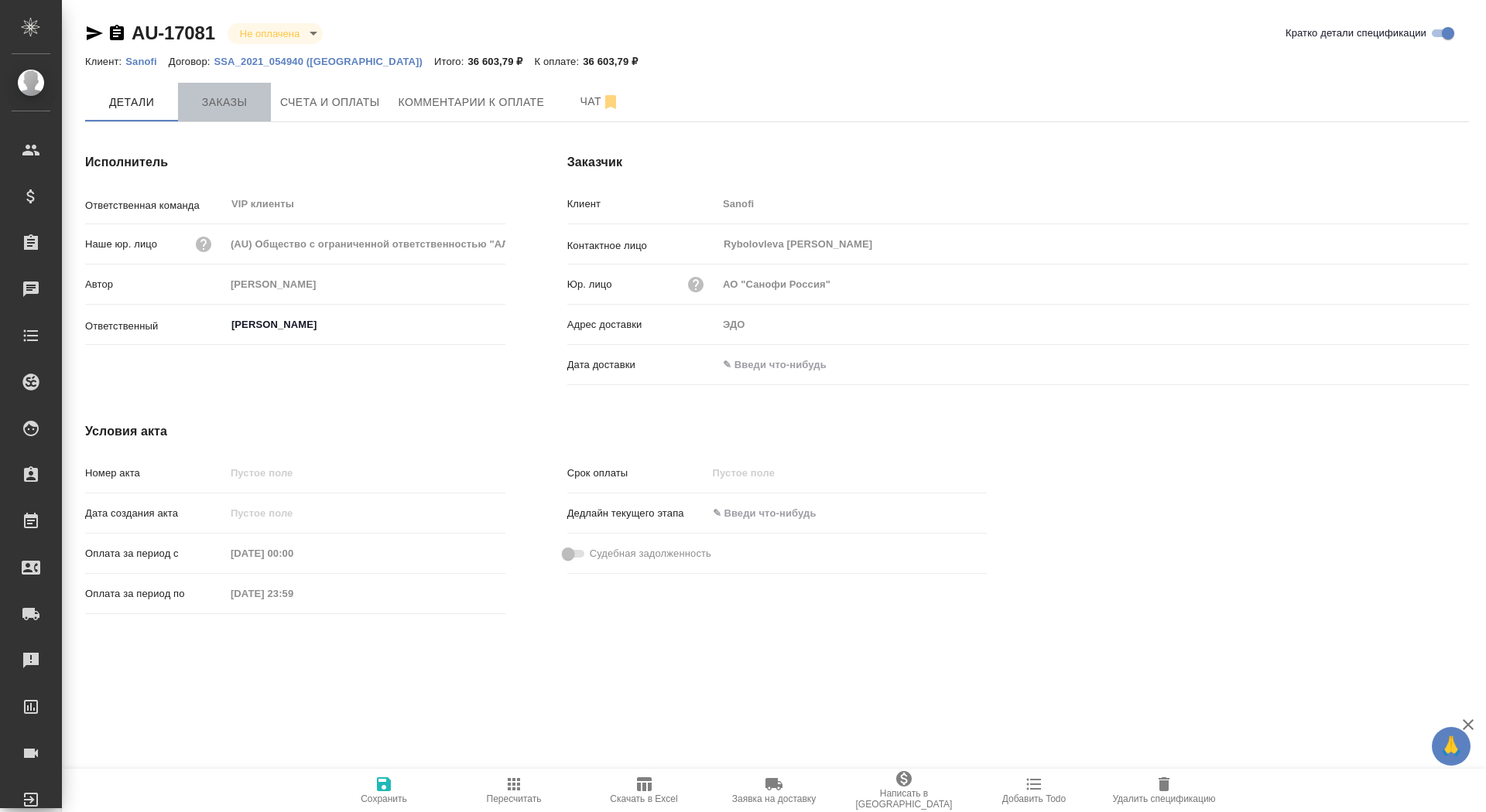
click at [194, 112] on button "Заказы" at bounding box center [225, 102] width 93 height 39
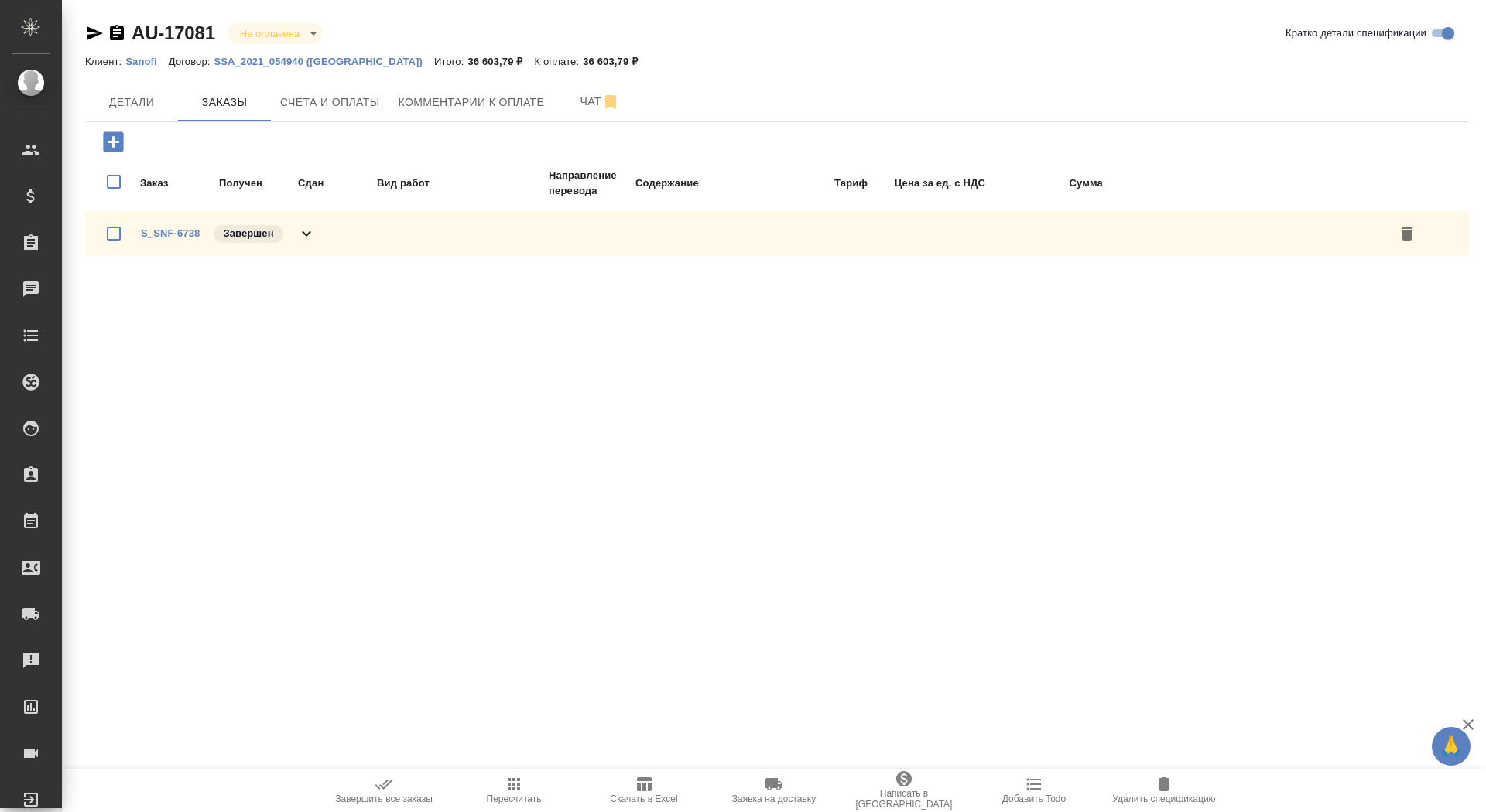
click at [95, 26] on icon "button" at bounding box center [95, 33] width 19 height 19
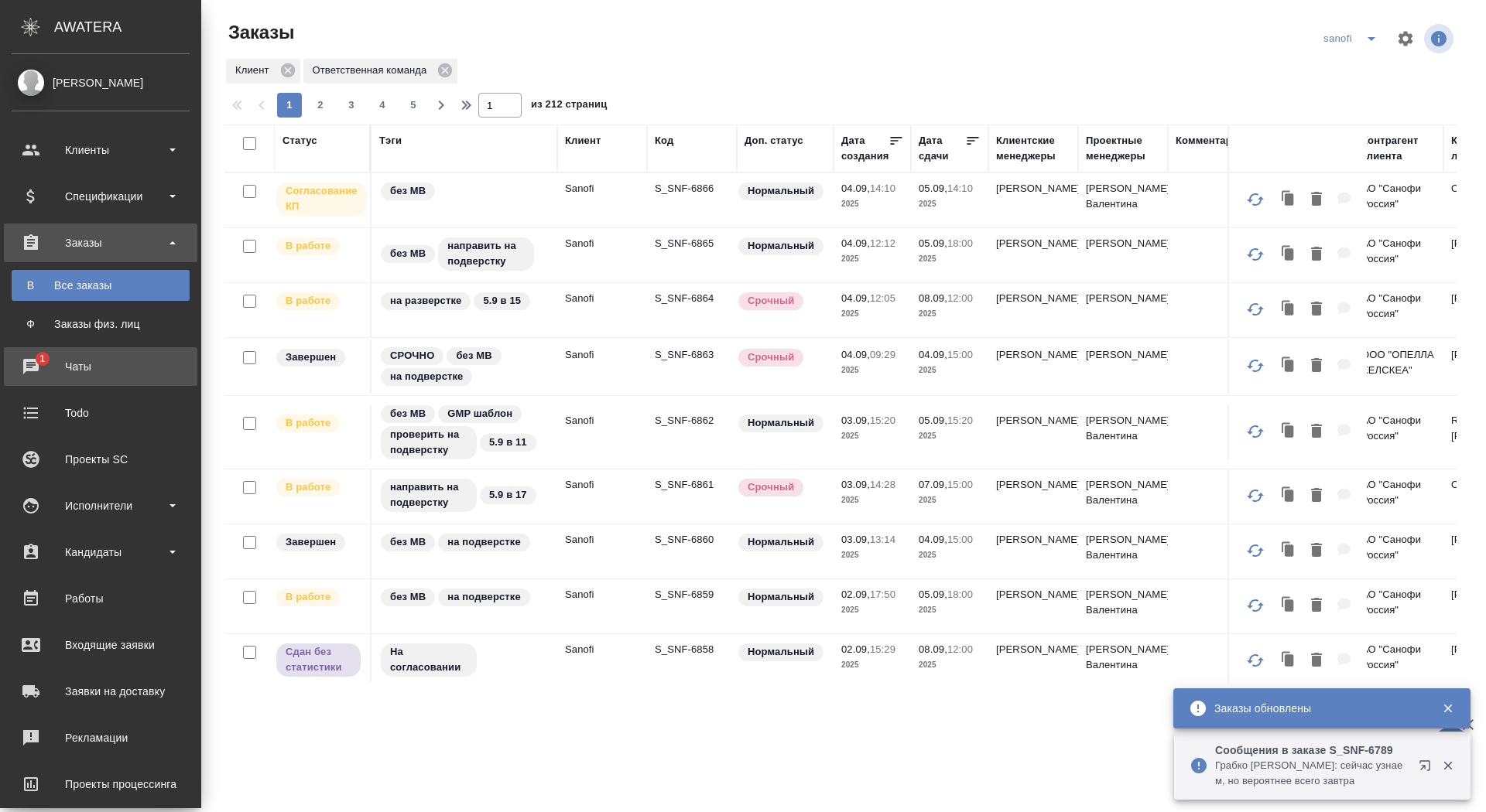
click at [30, 360] on div "Чаты" at bounding box center [101, 366] width 178 height 23
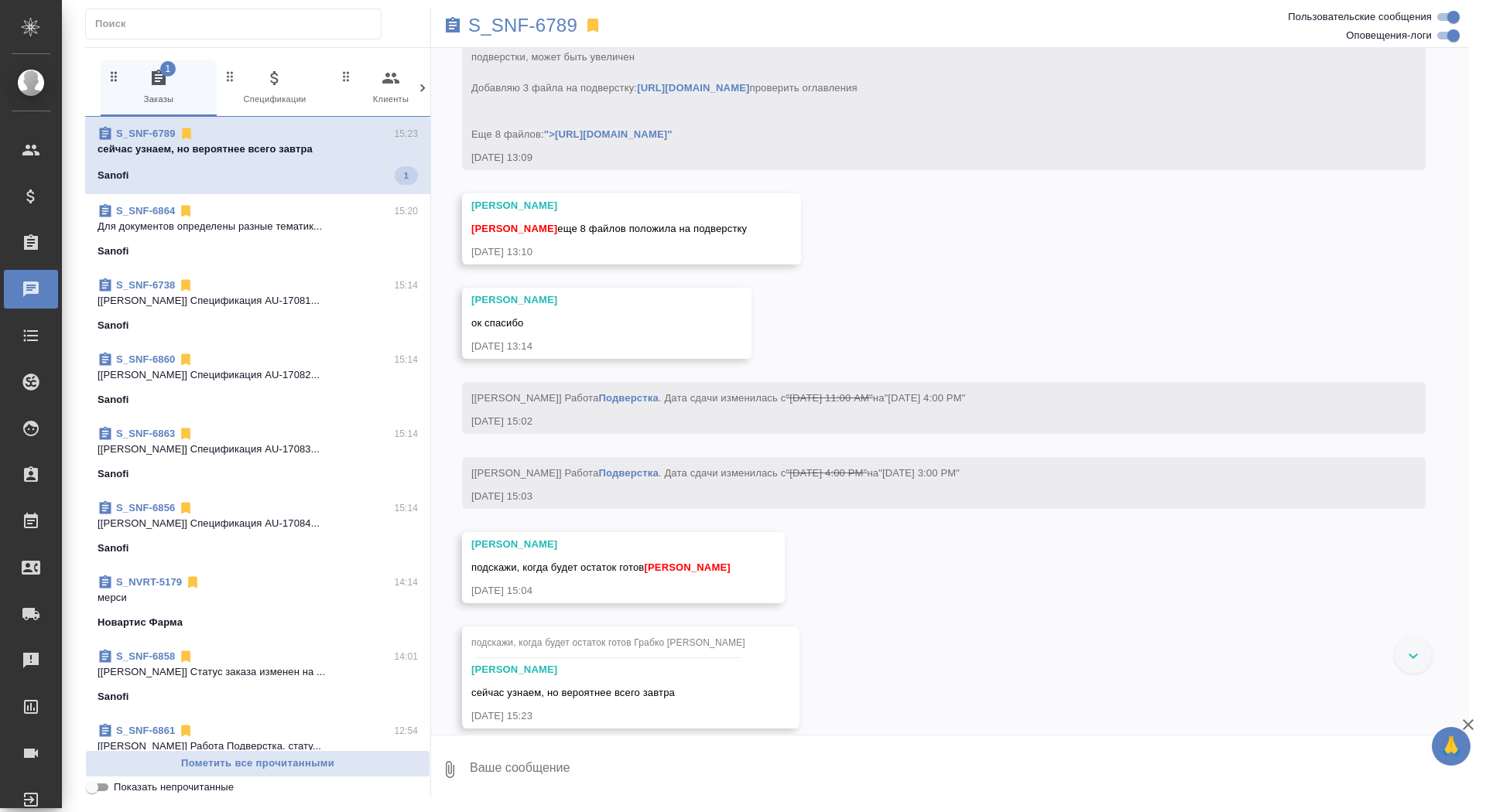
scroll to position [14923, 0]
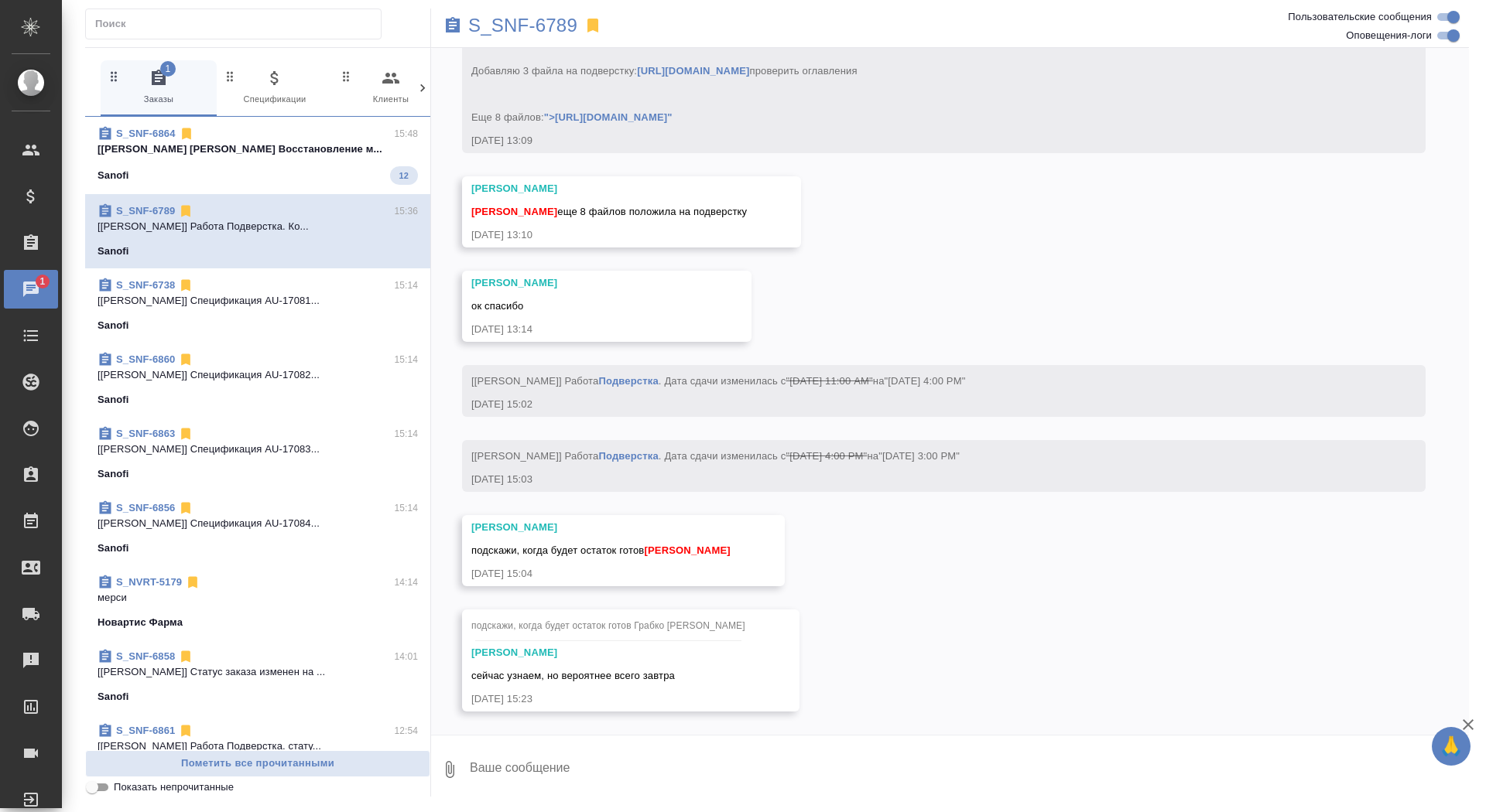
click at [274, 181] on div "Sanofi 12" at bounding box center [258, 176] width 321 height 19
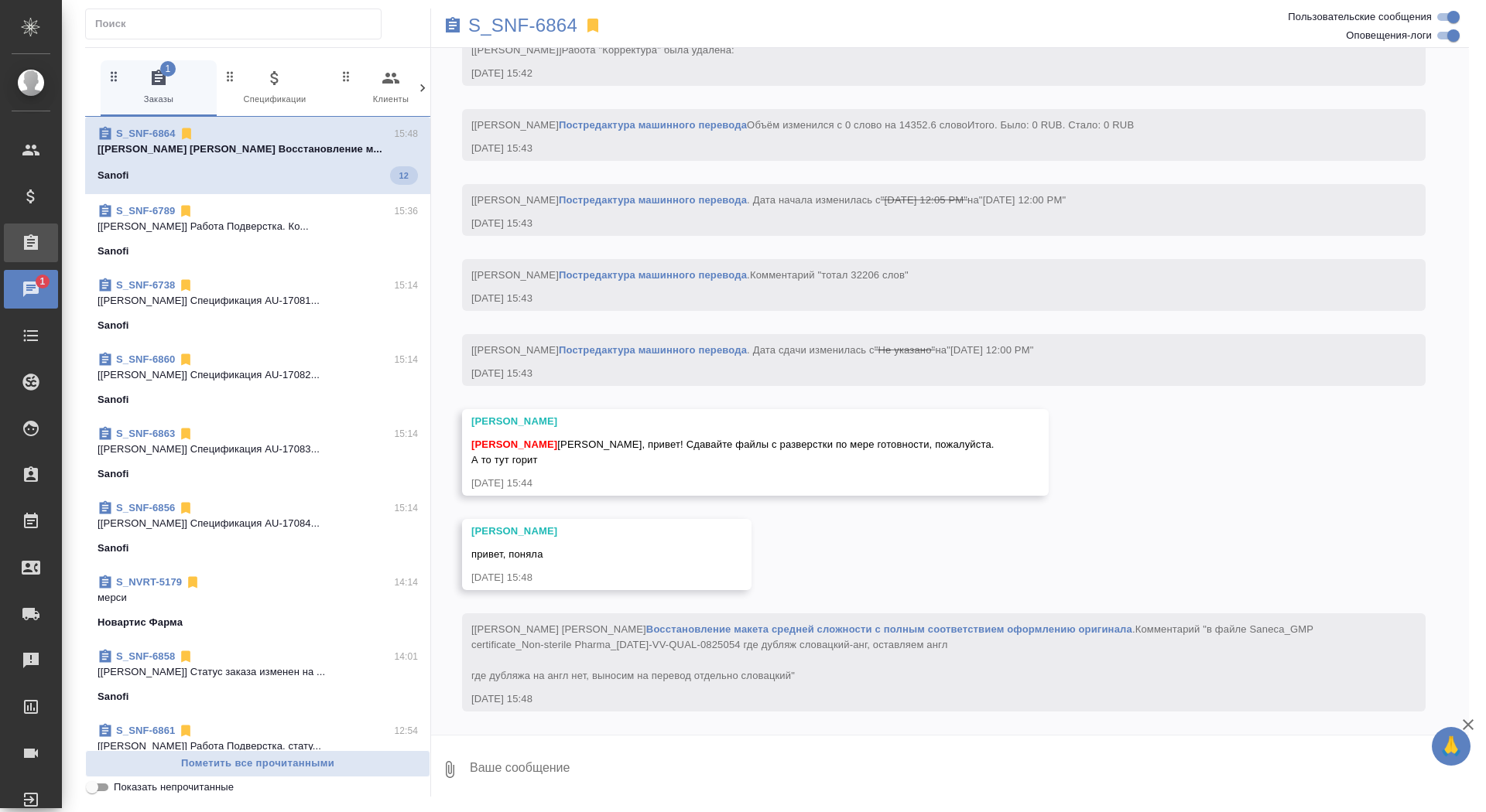
scroll to position [3916, 0]
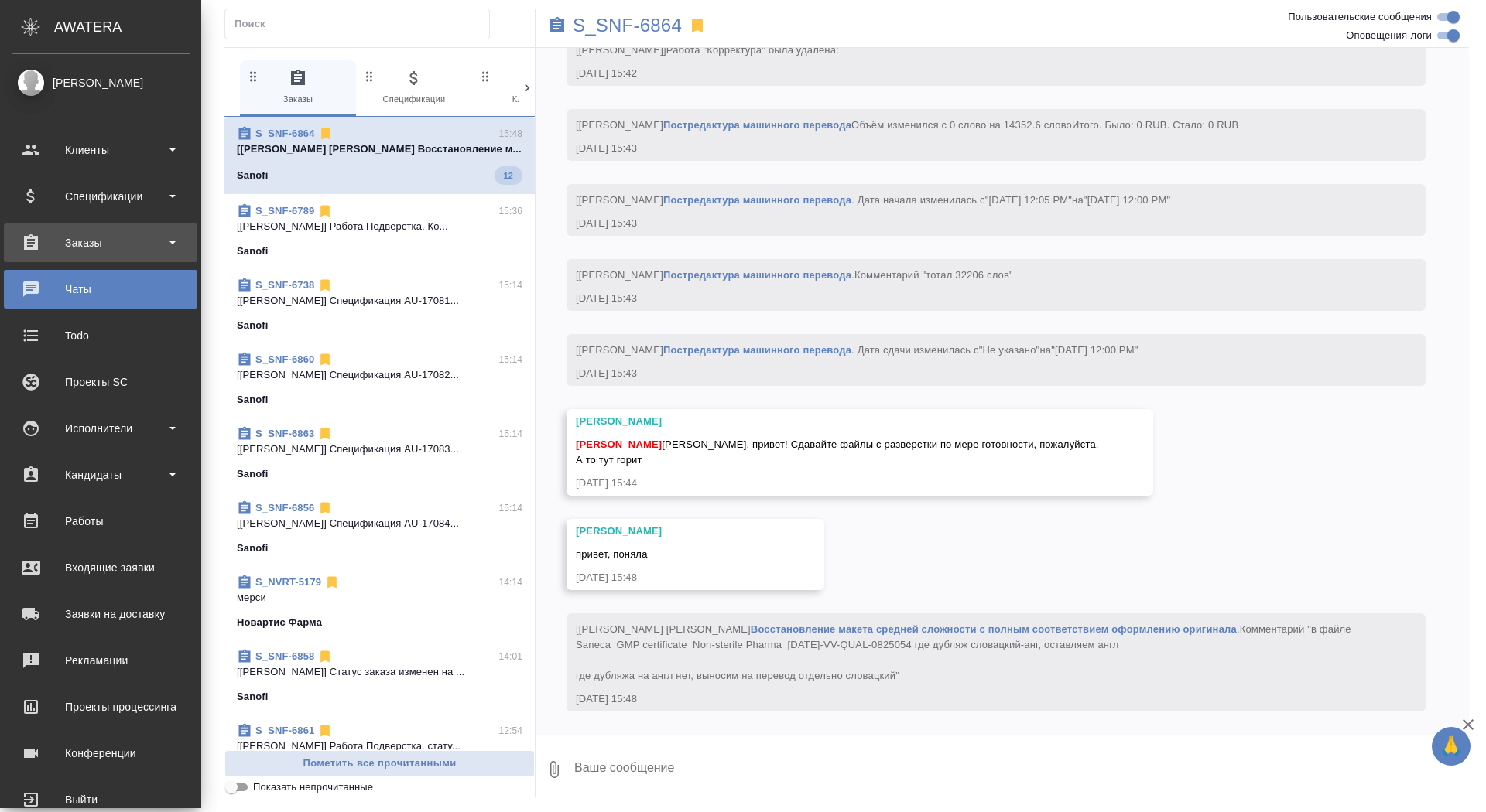
click at [81, 258] on div "Заказы" at bounding box center [100, 242] width 193 height 39
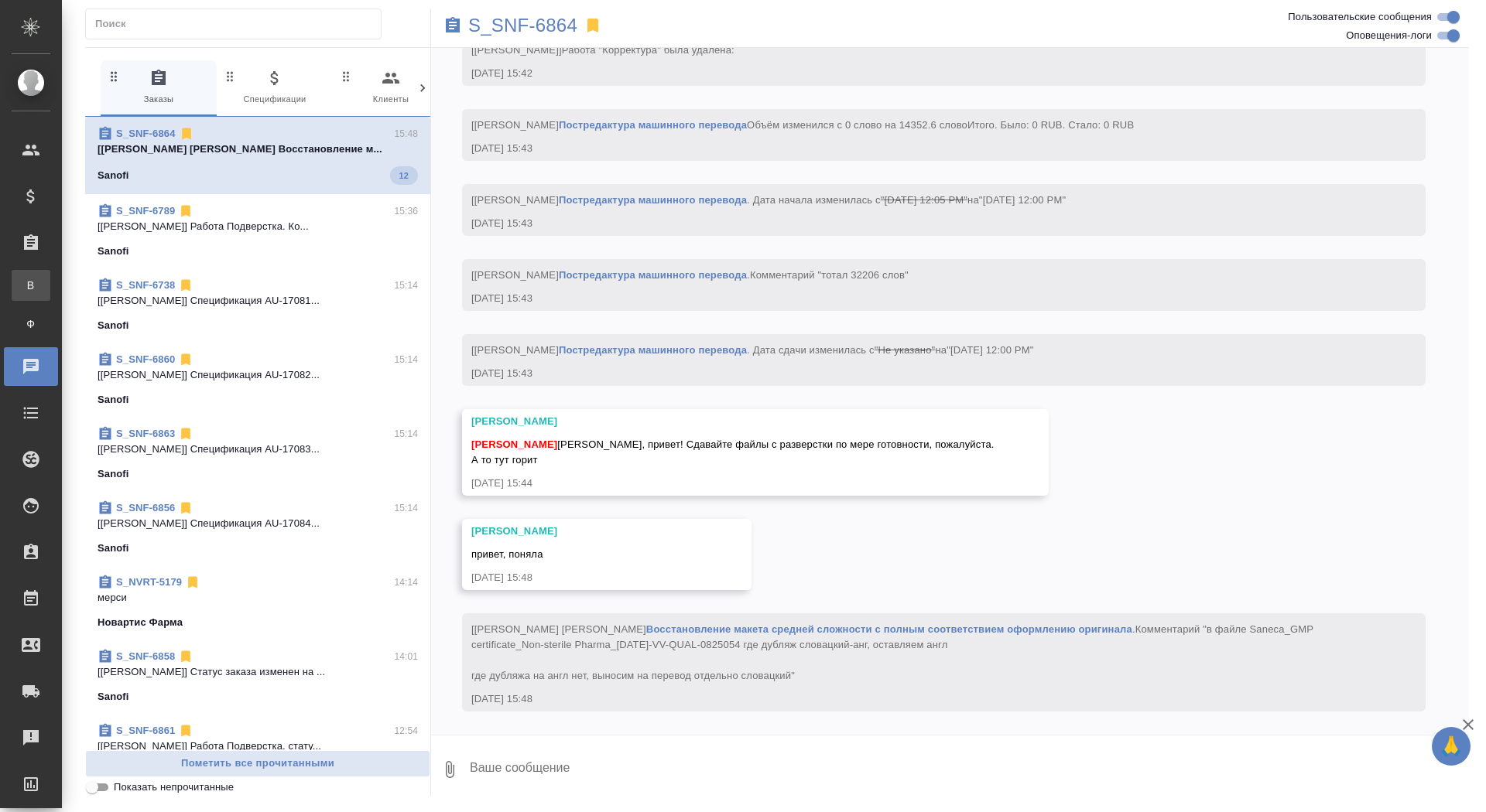
click at [23, 283] on div "Все заказы" at bounding box center [11, 286] width 23 height 16
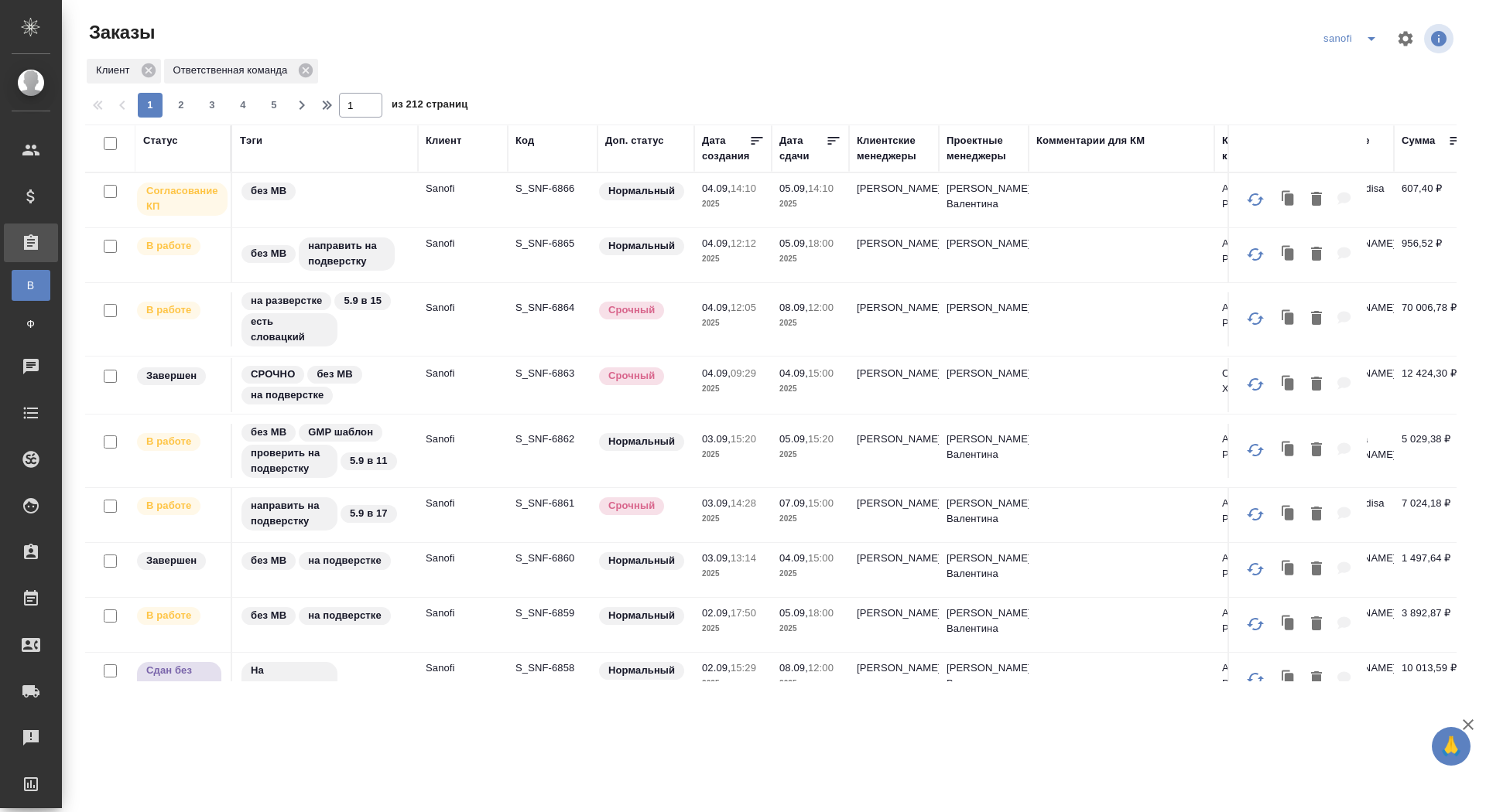
click at [552, 191] on p "S_SNF-6866" at bounding box center [553, 189] width 74 height 16
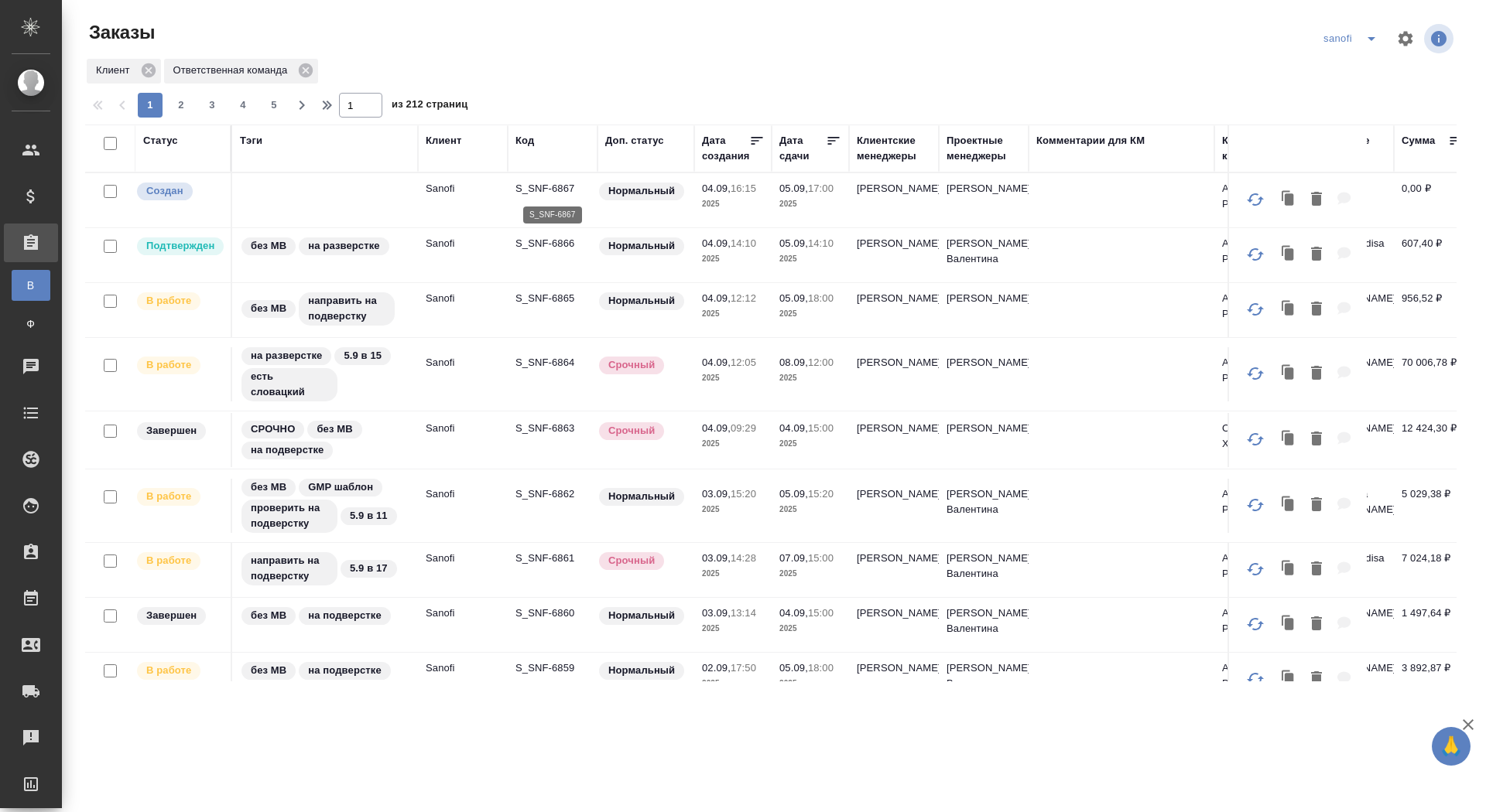
click at [557, 185] on p "S_SNF-6867" at bounding box center [553, 189] width 74 height 16
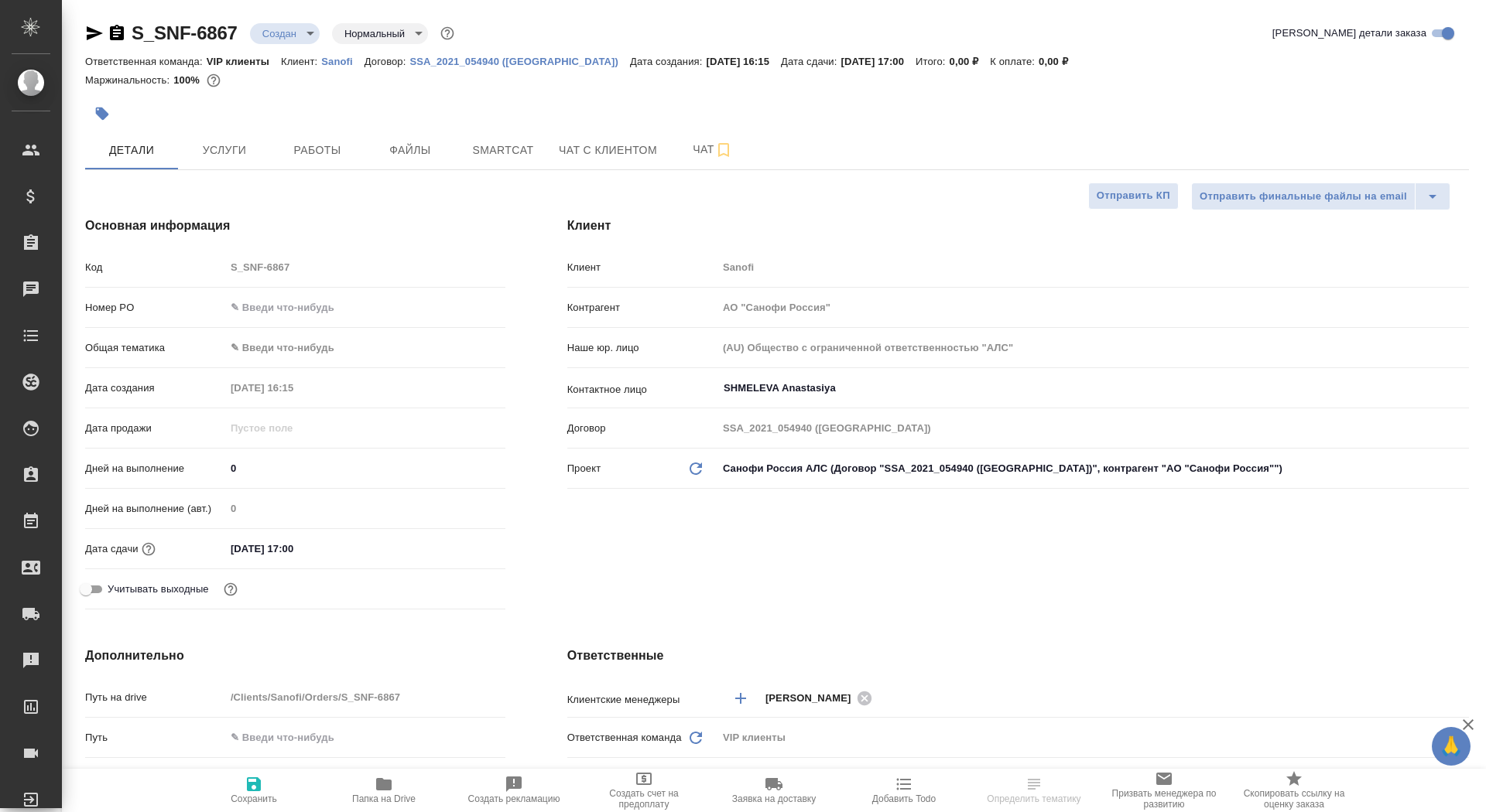
select select "RU"
drag, startPoint x: 243, startPoint y: 468, endPoint x: 227, endPoint y: 466, distance: 16.1
click at [227, 466] on input "0" at bounding box center [365, 468] width 279 height 22
type input "1"
click at [244, 790] on span "Сохранить" at bounding box center [253, 789] width 111 height 29
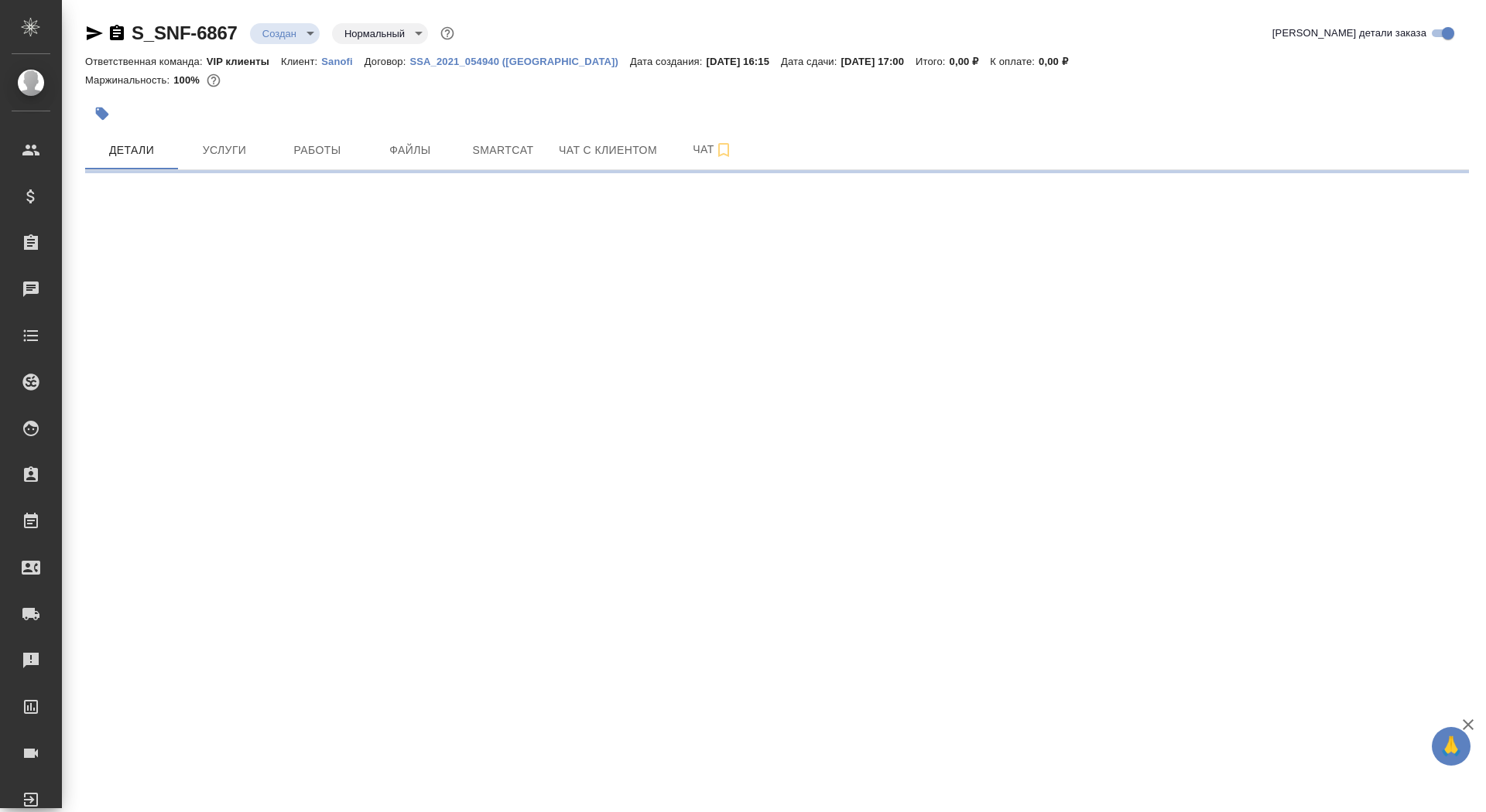
select select "RU"
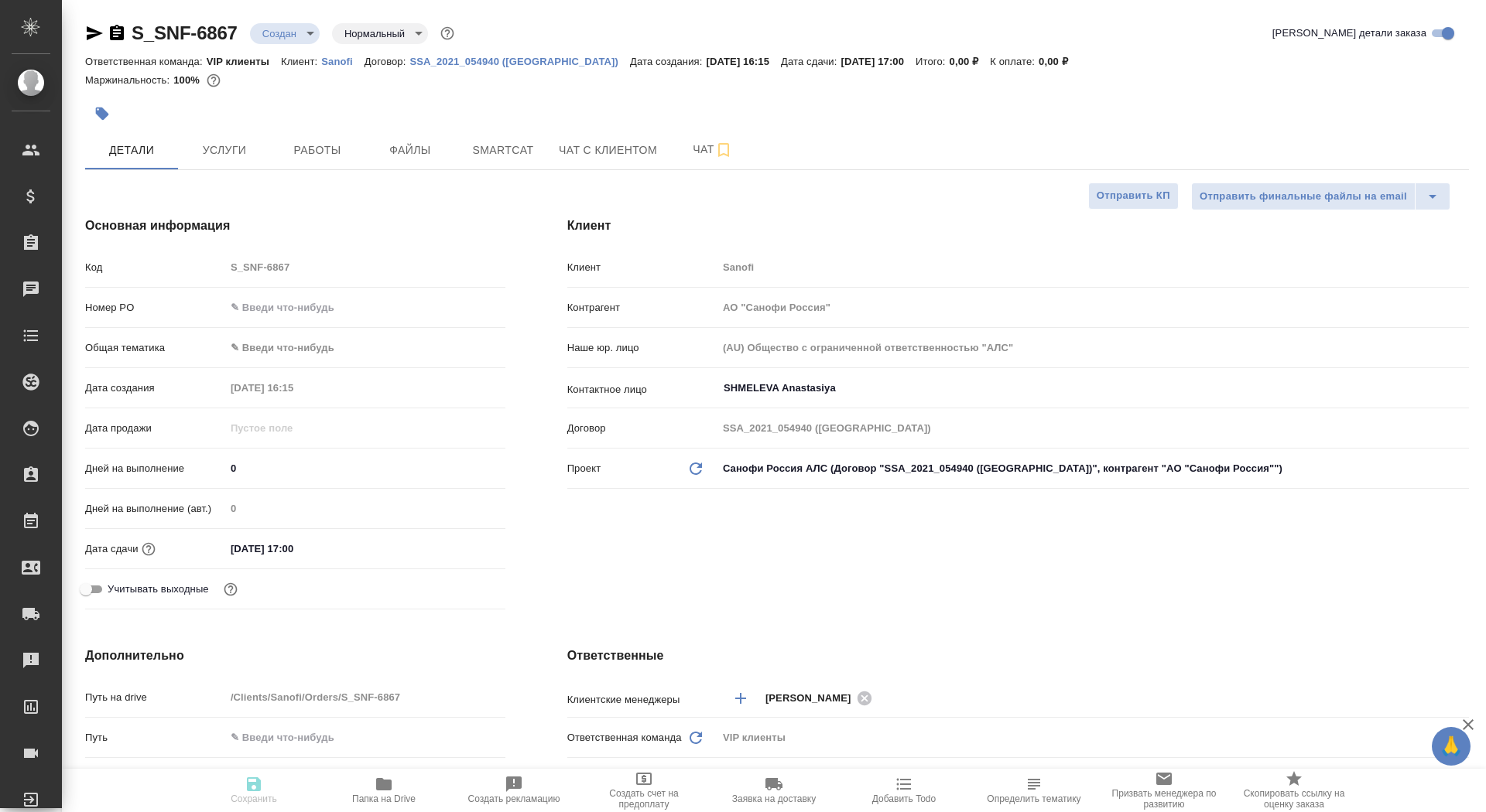
type textarea "x"
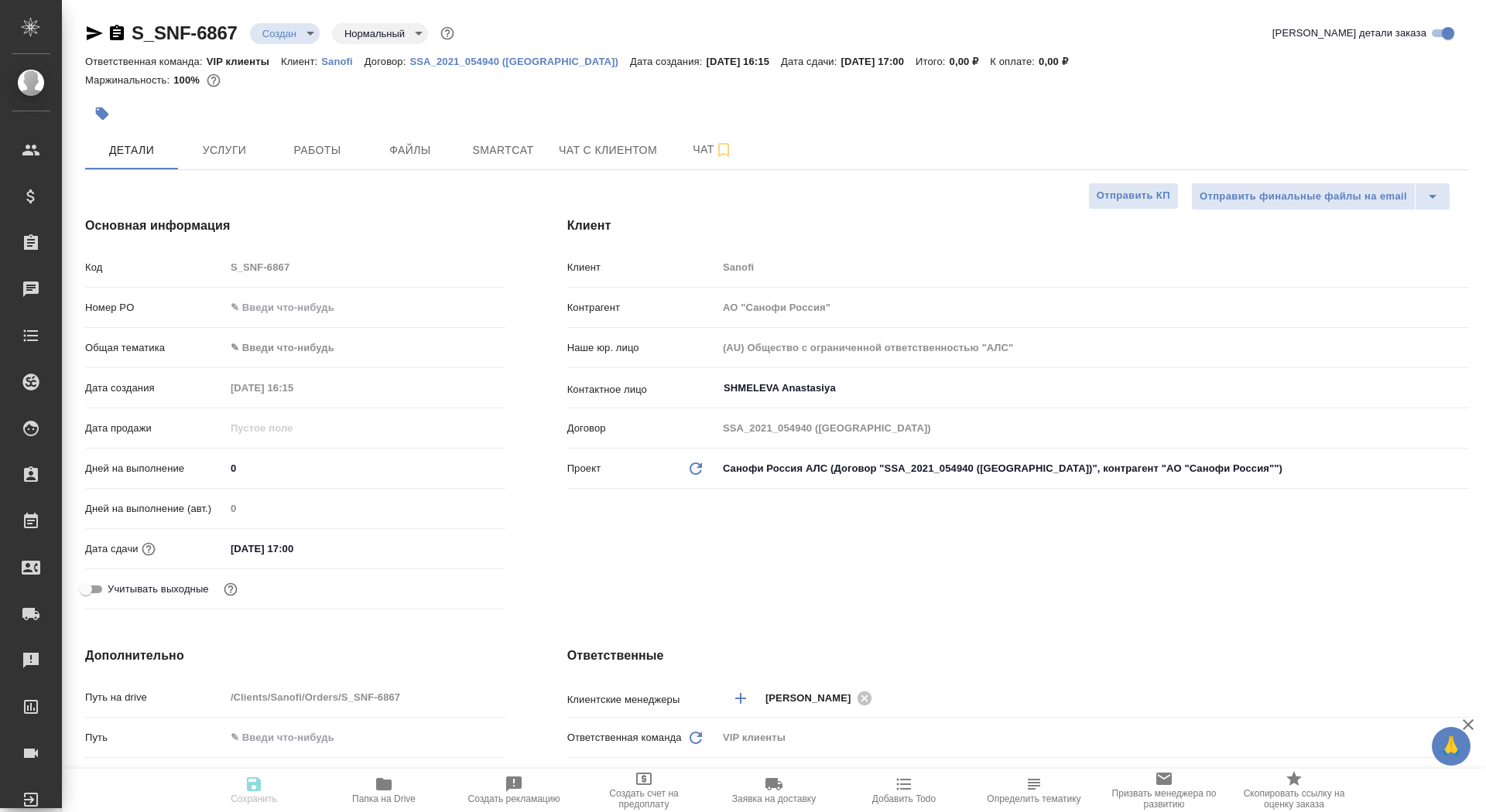
type textarea "x"
type input "1"
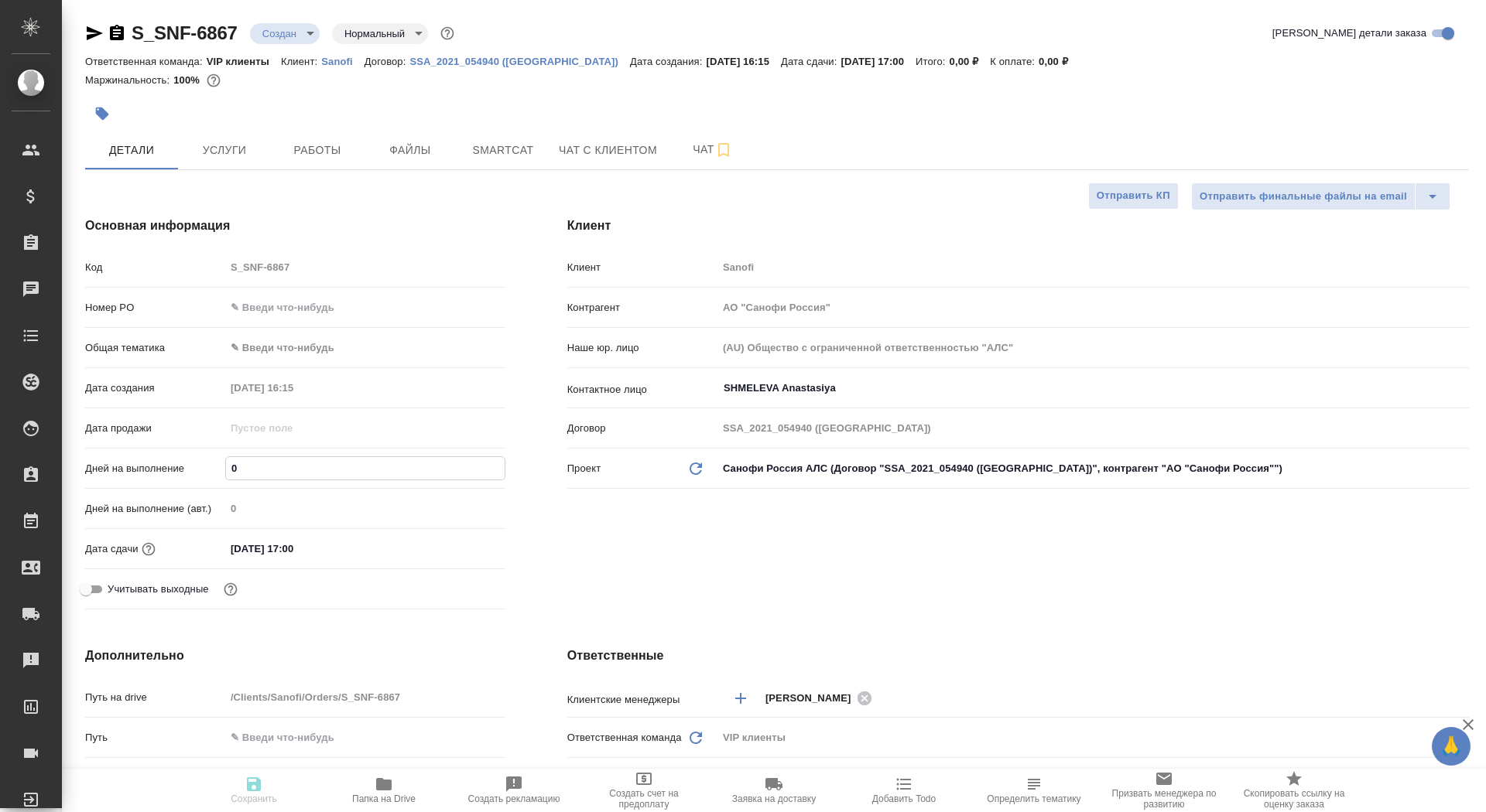
type textarea "x"
drag, startPoint x: 235, startPoint y: 464, endPoint x: 223, endPoint y: 464, distance: 12.0
click at [223, 464] on div "Дней на выполнение 1" at bounding box center [295, 469] width 420 height 27
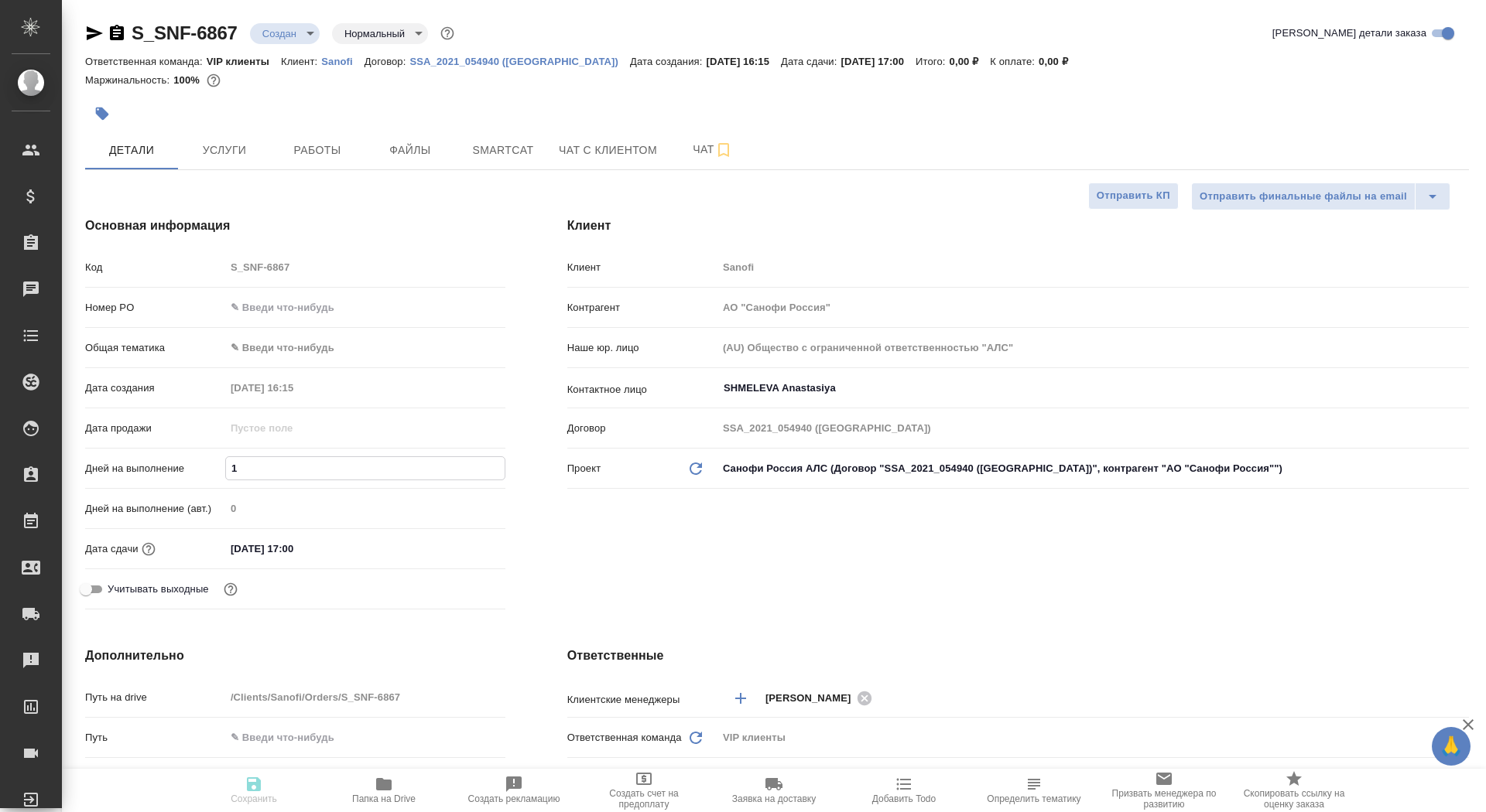
type input "1"
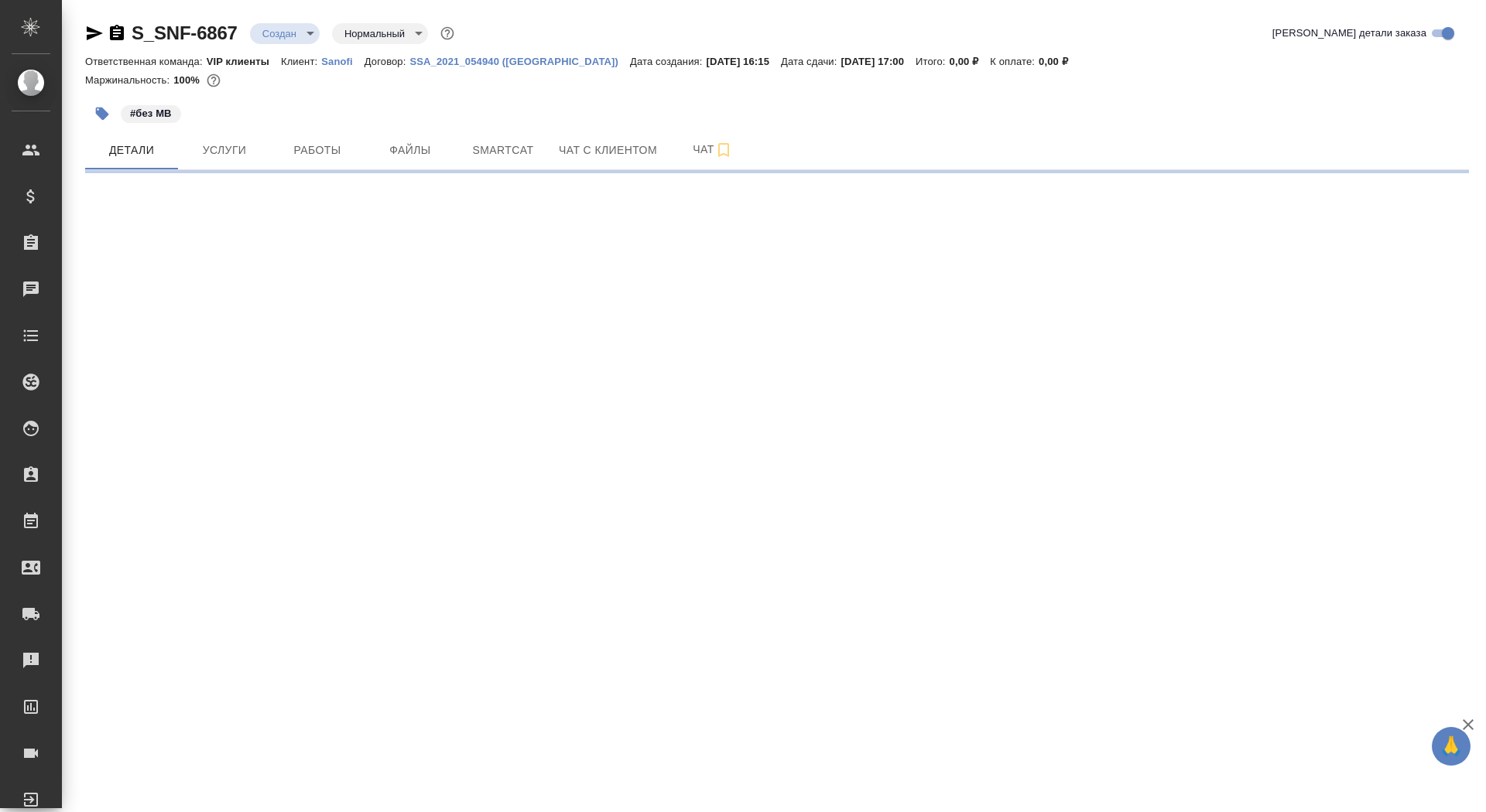
select select "RU"
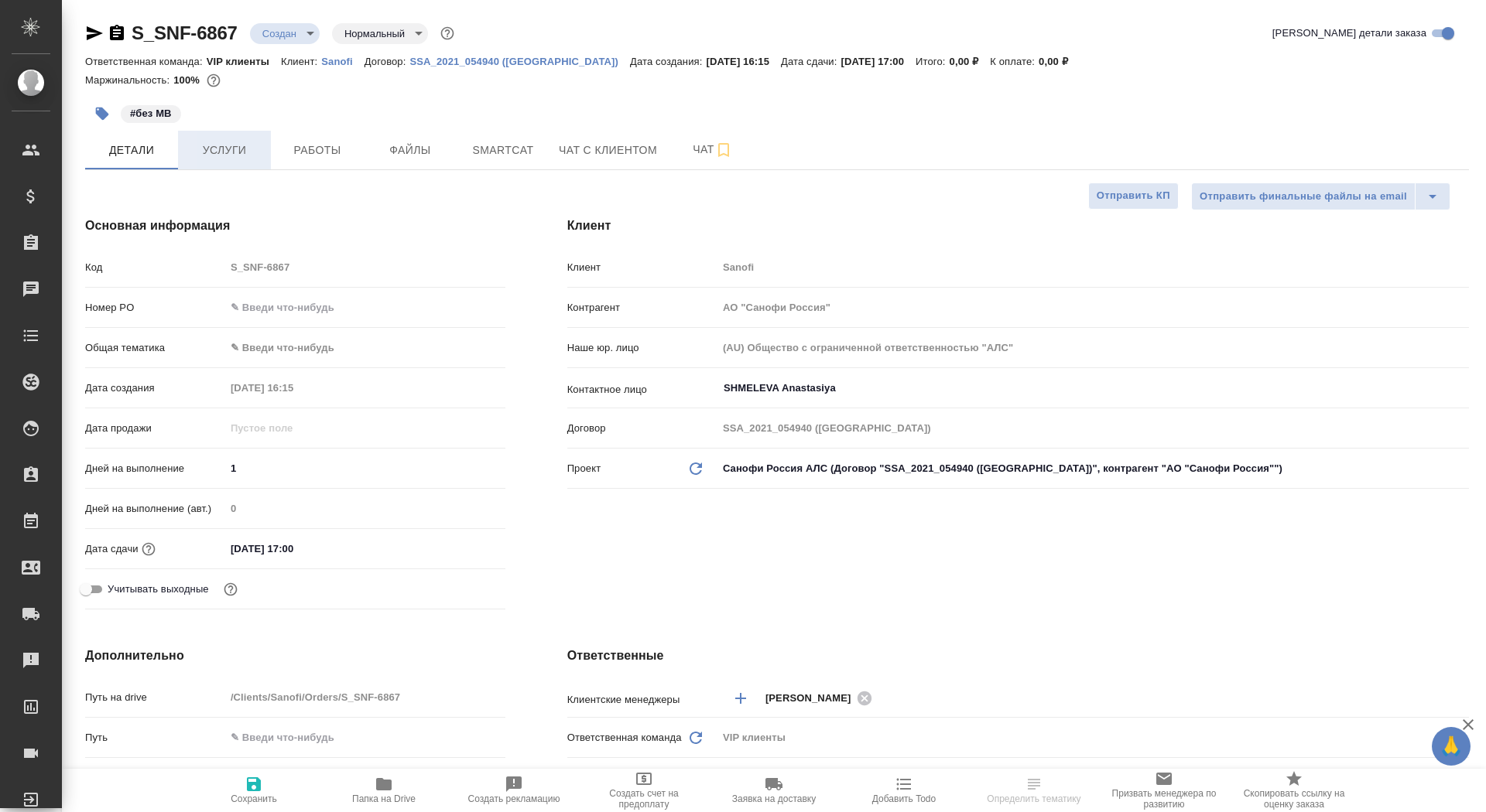
click at [241, 151] on span "Услуги" at bounding box center [224, 150] width 74 height 20
type textarea "x"
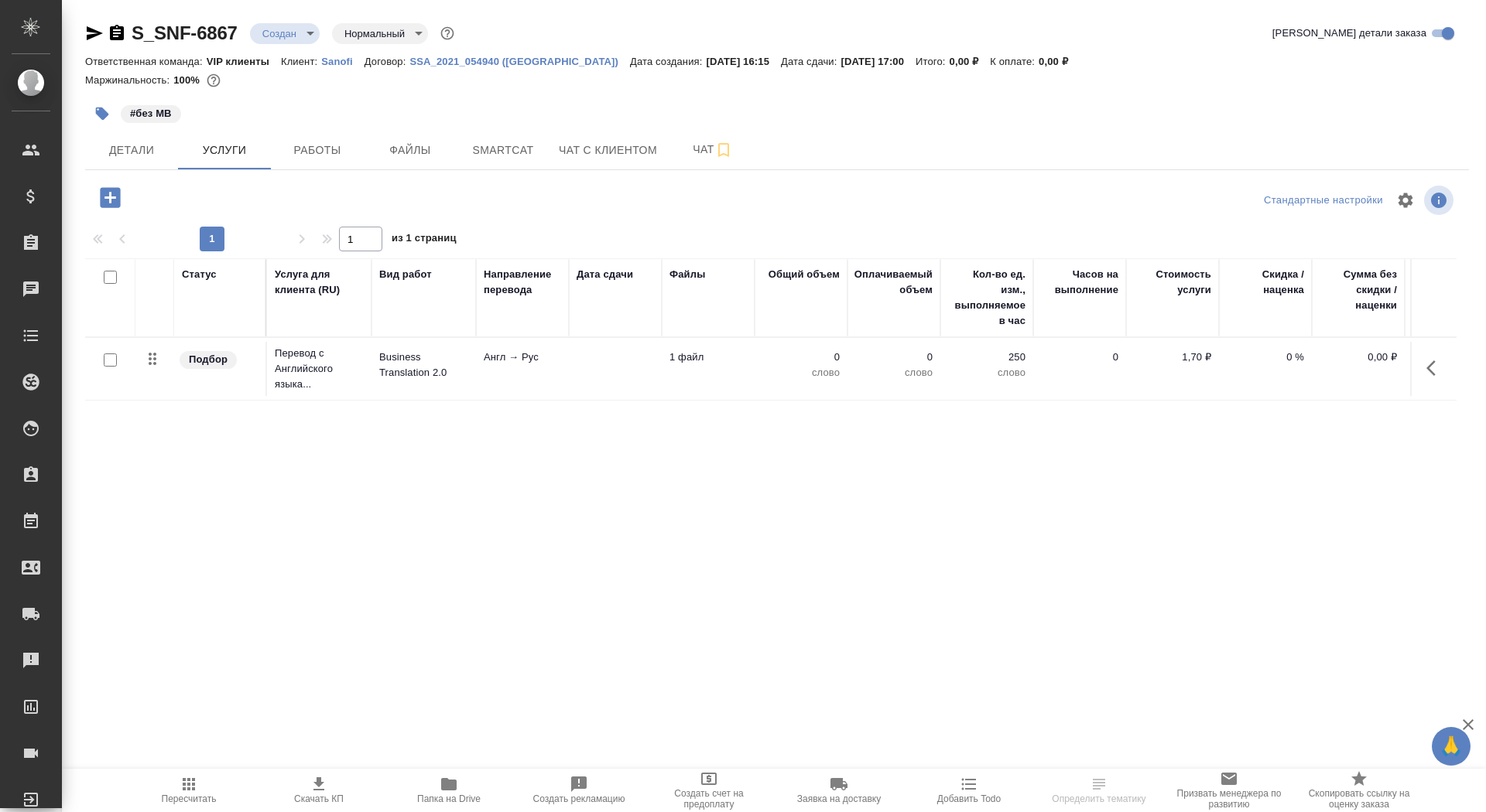
click at [582, 369] on td at bounding box center [616, 369] width 93 height 54
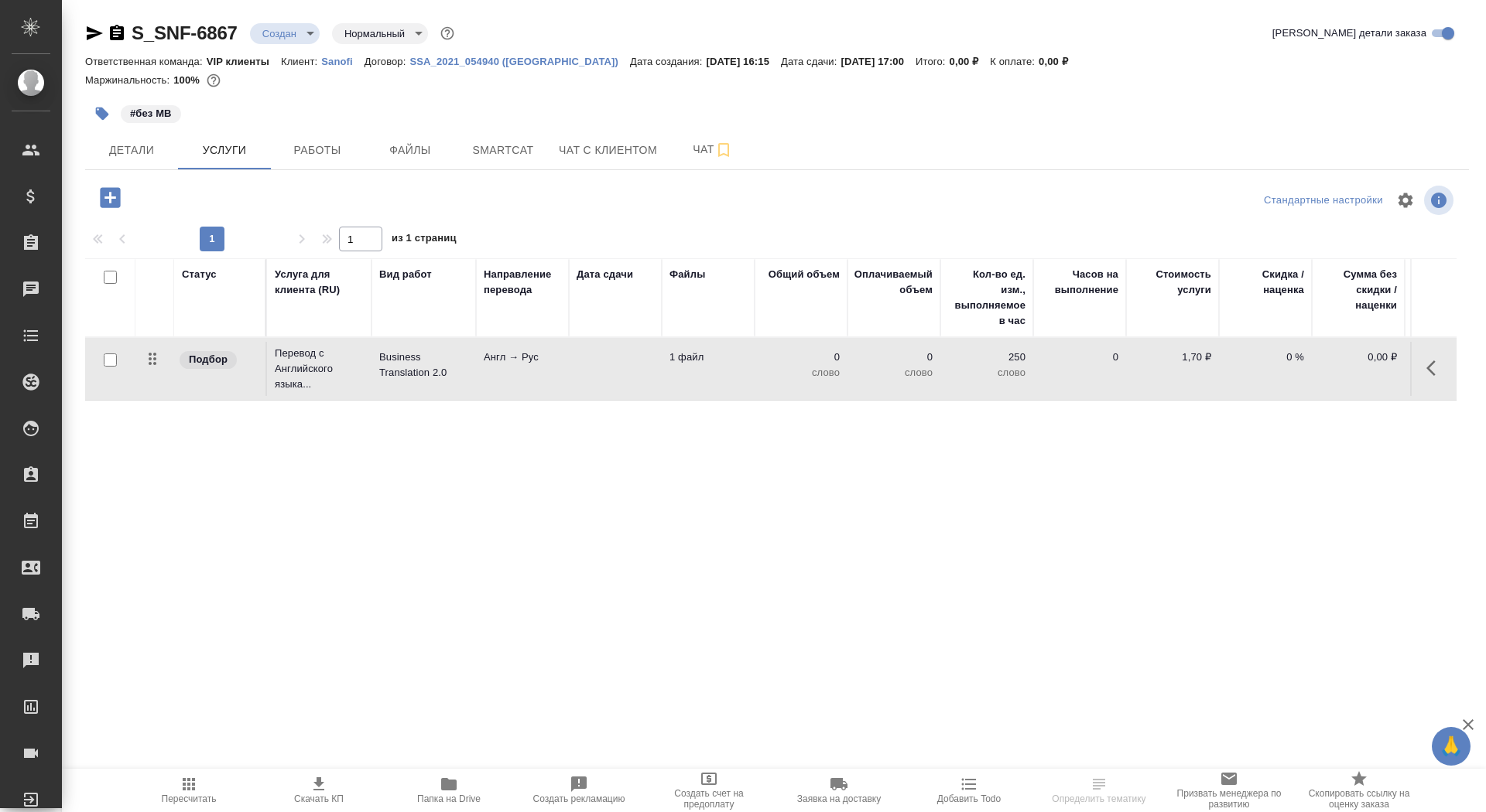
click at [582, 369] on td at bounding box center [616, 369] width 93 height 54
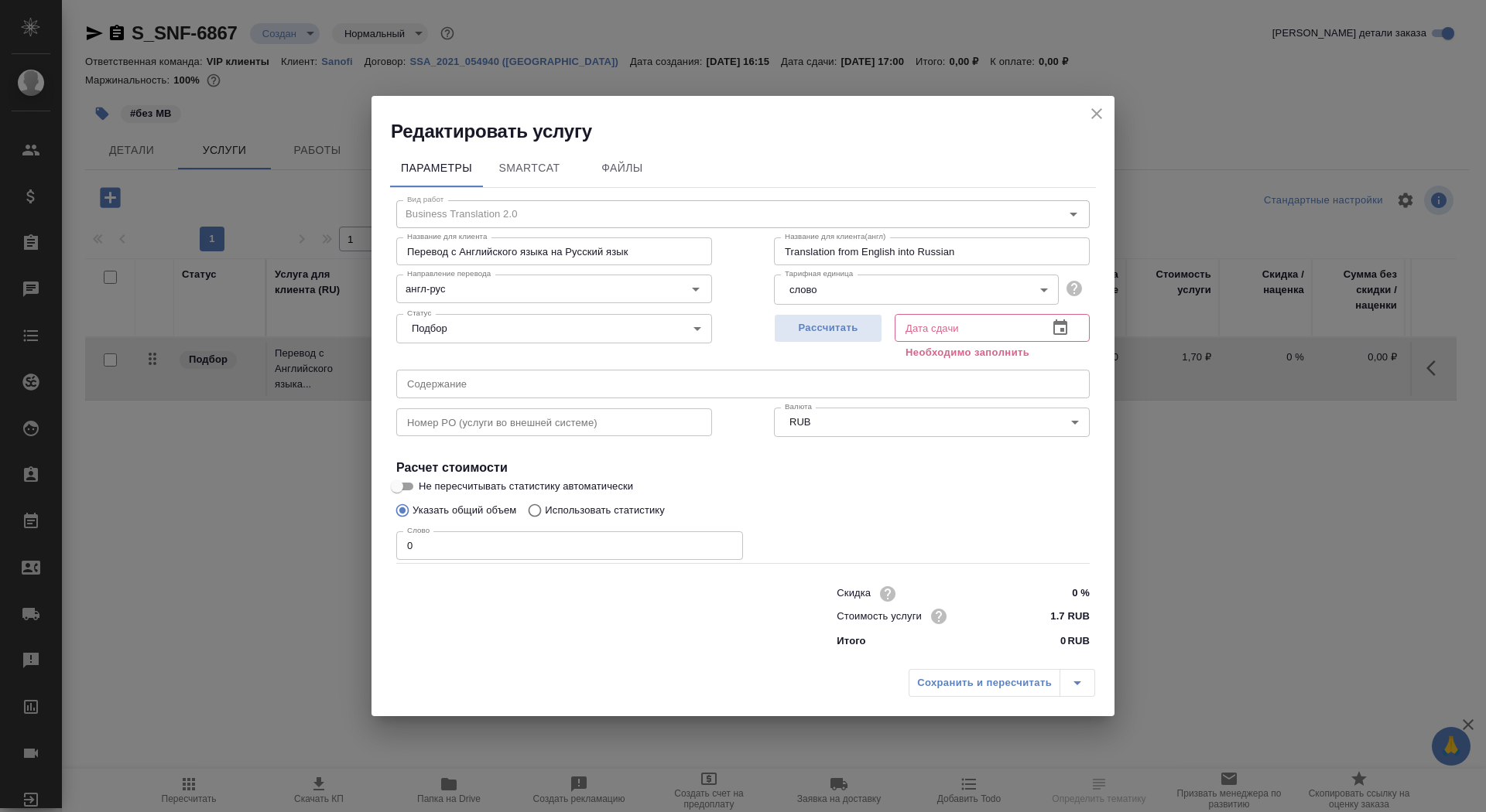
click at [1093, 119] on icon "close" at bounding box center [1098, 114] width 19 height 19
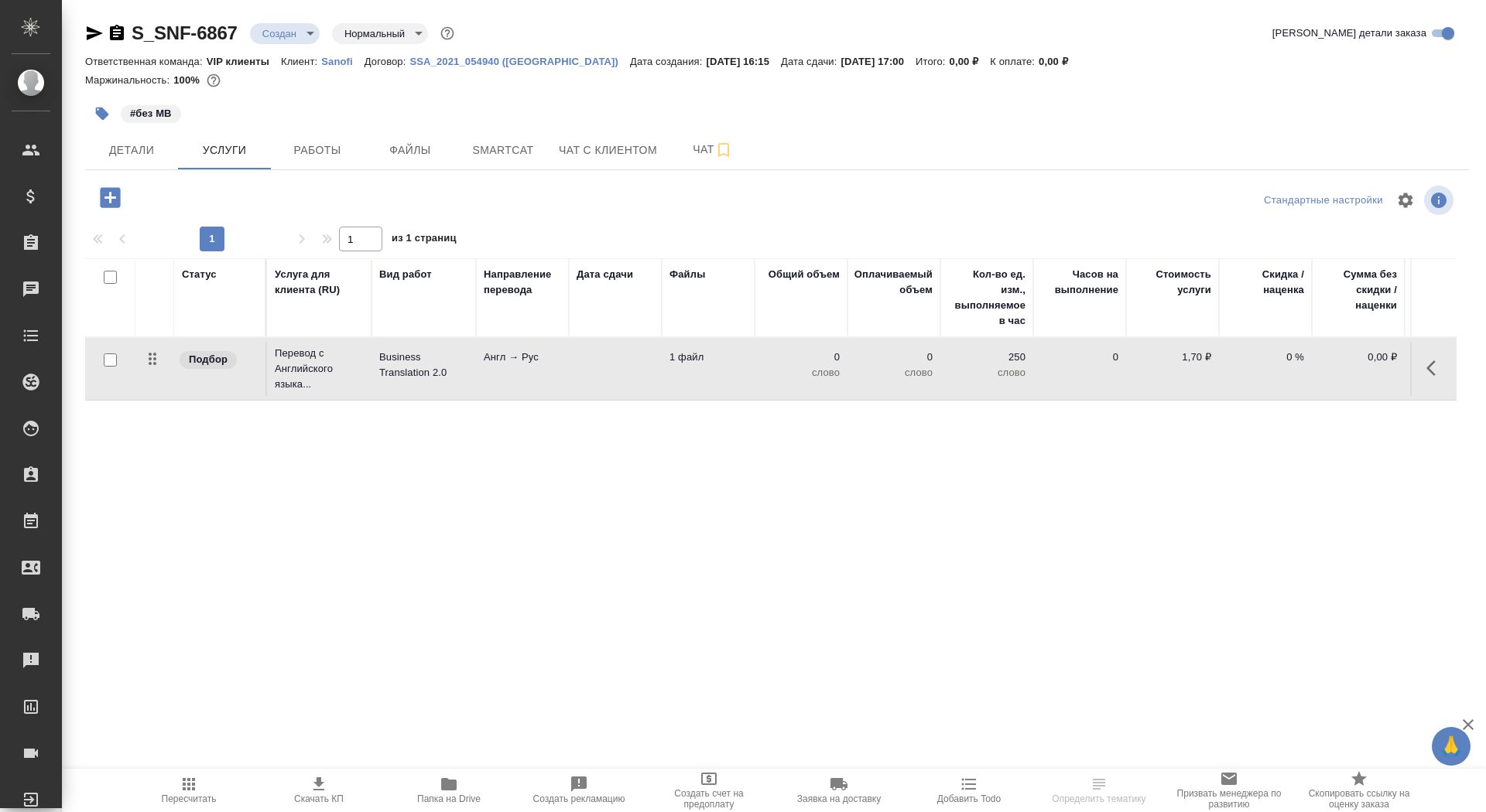
click at [104, 361] on input "checkbox" at bounding box center [110, 360] width 13 height 13
checkbox input "true"
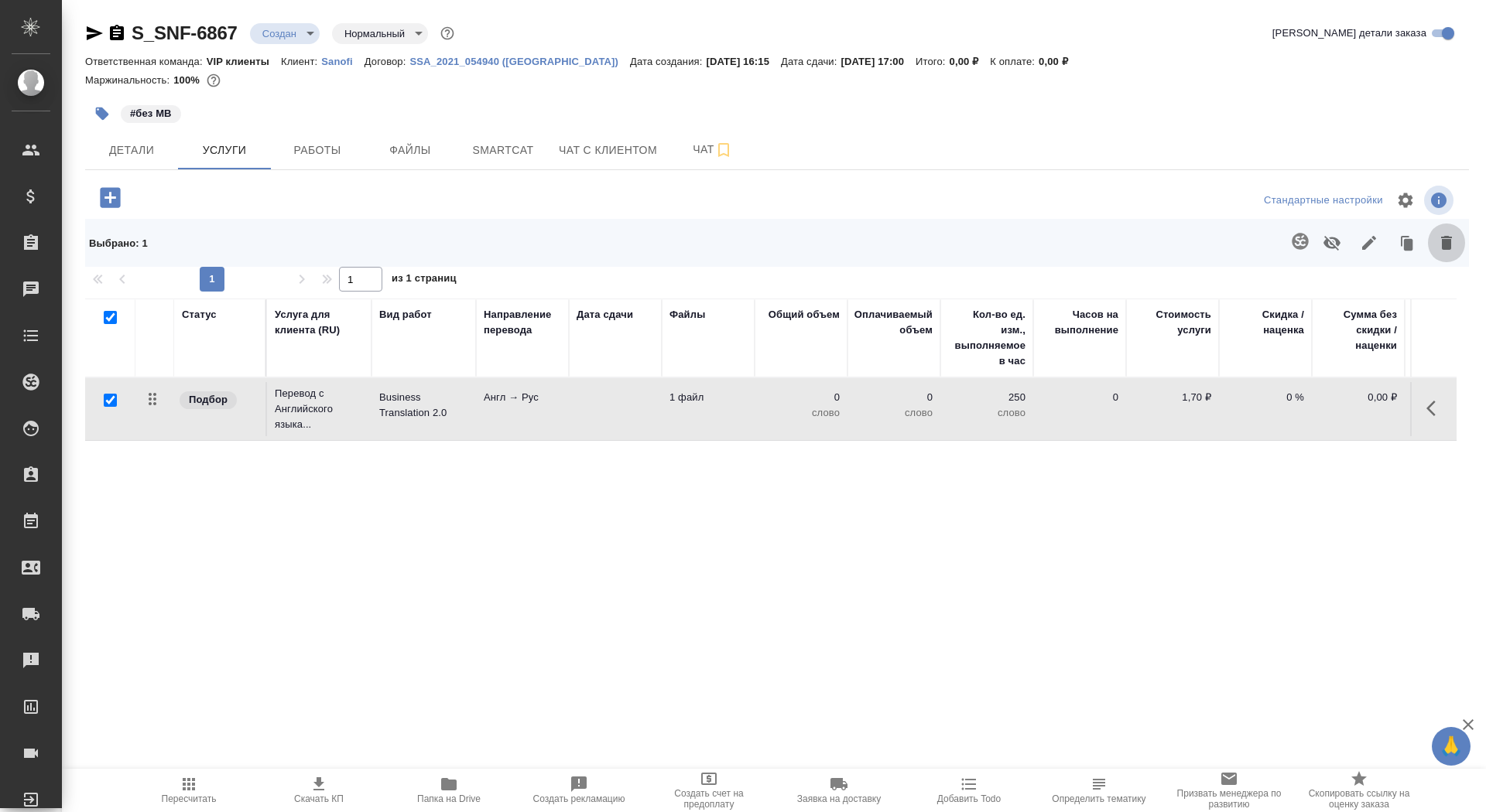
click at [1430, 247] on button "button" at bounding box center [1447, 242] width 37 height 40
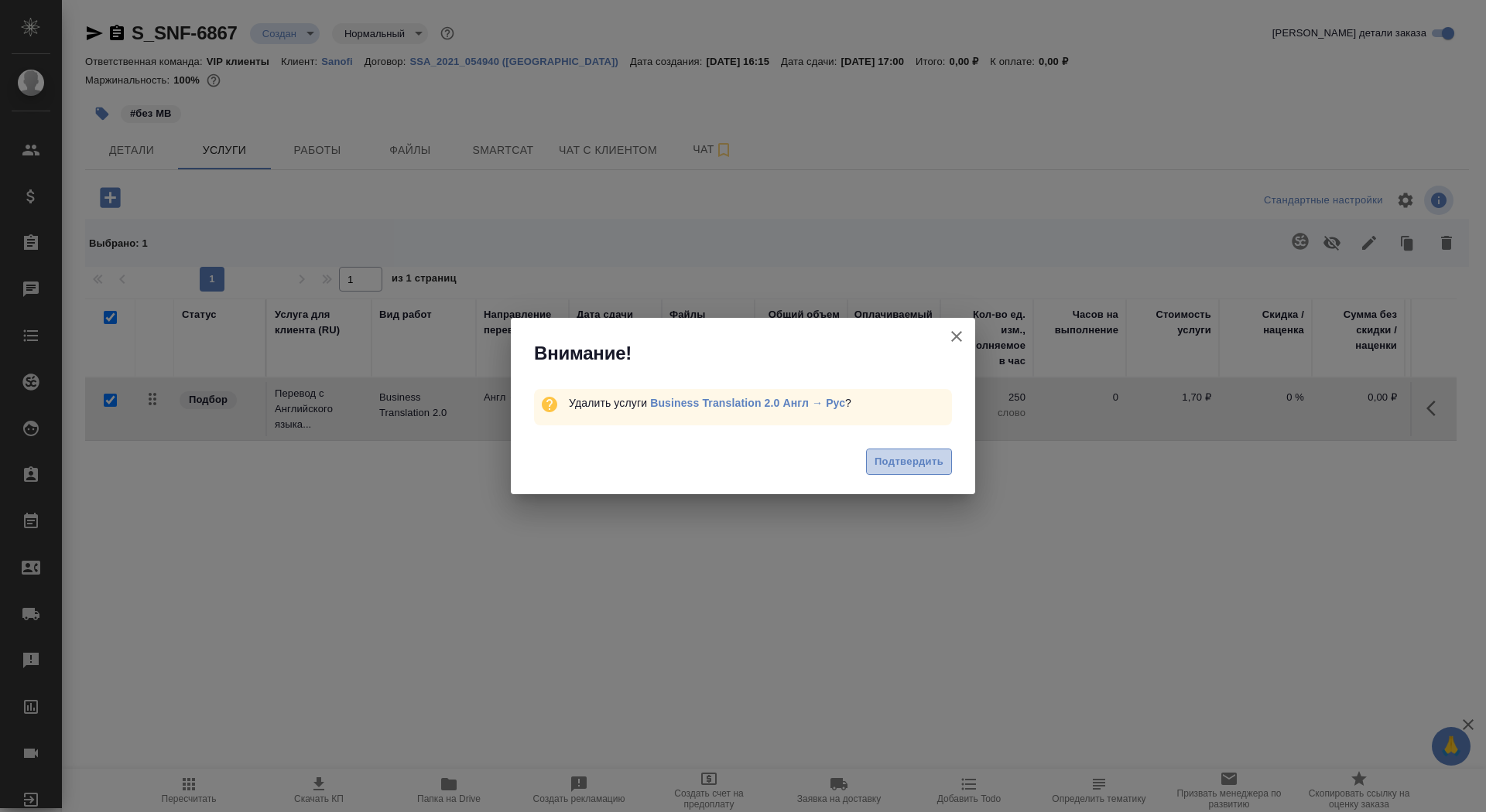
click at [876, 465] on span "Подтвердить" at bounding box center [909, 462] width 69 height 18
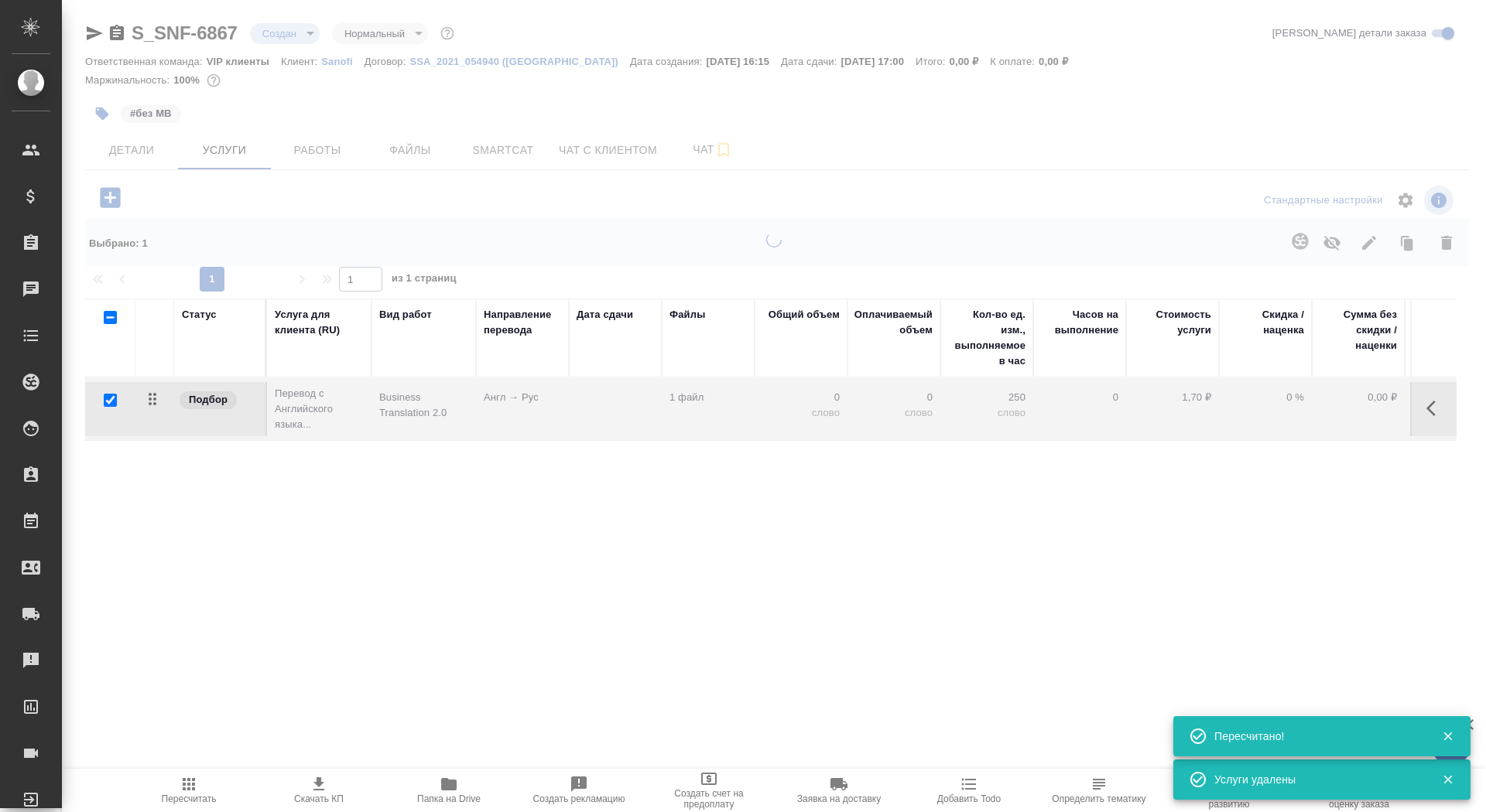
checkbox input "false"
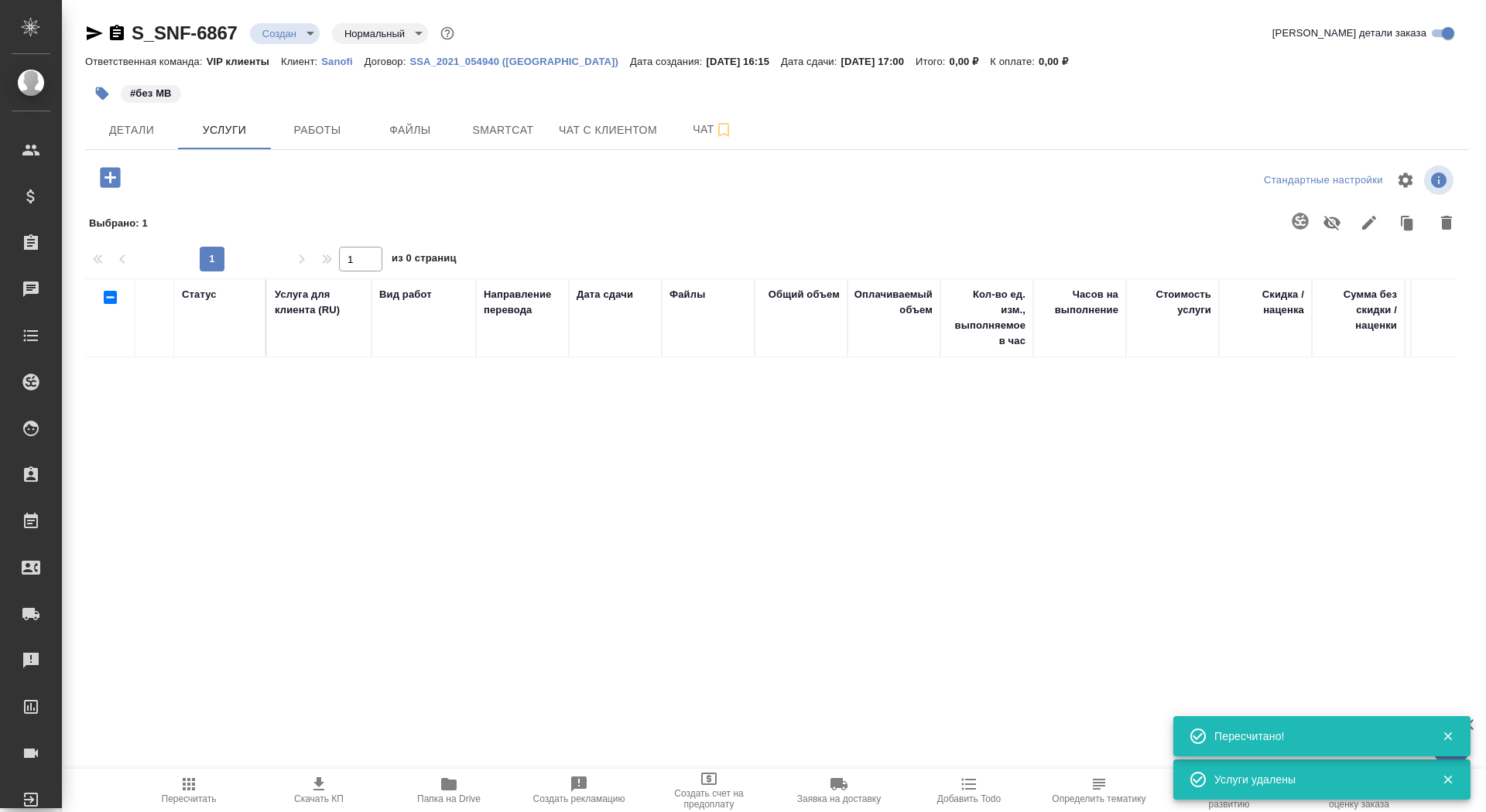
click at [108, 171] on icon "button" at bounding box center [109, 177] width 20 height 20
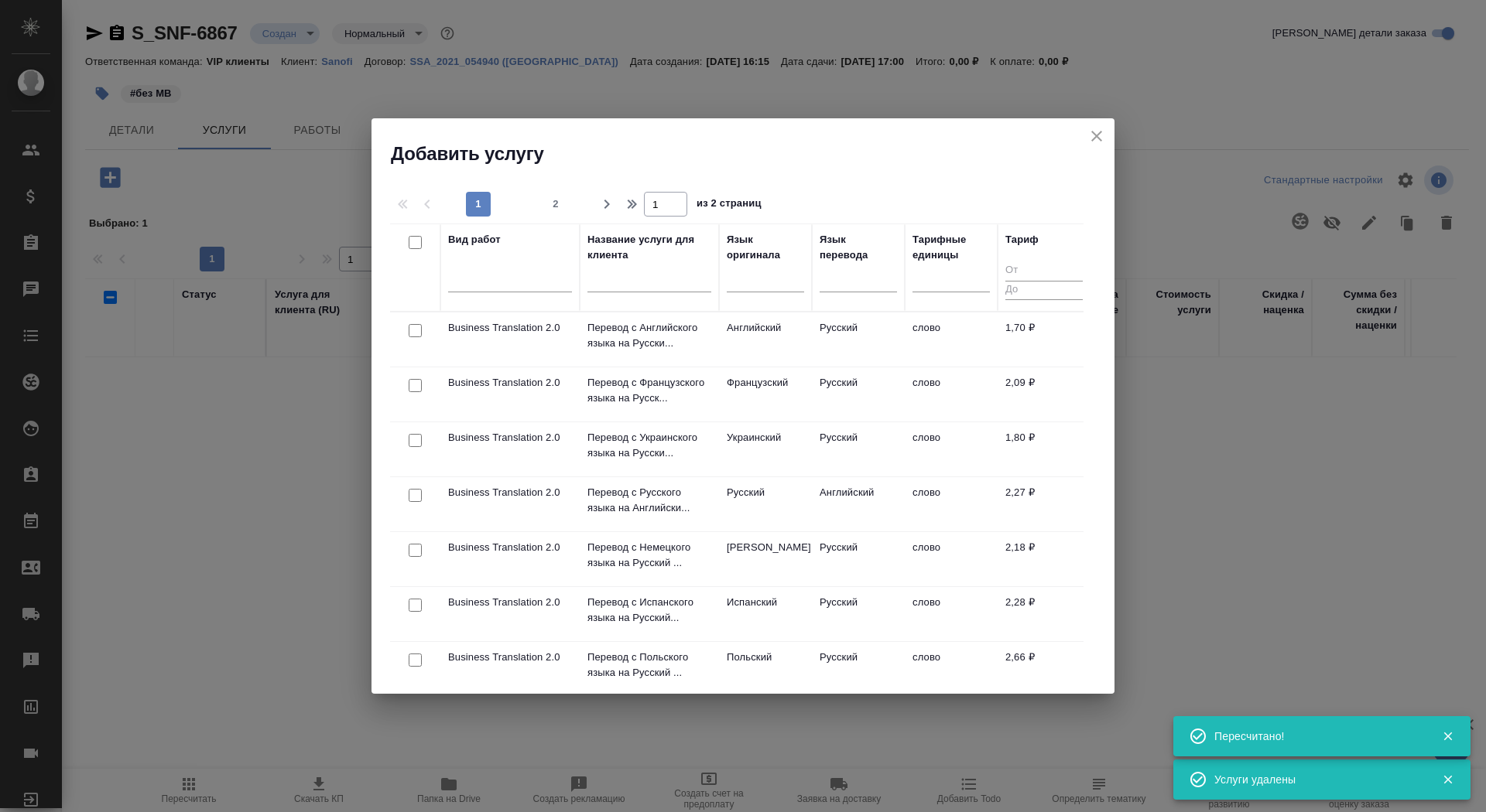
click at [644, 283] on input "text" at bounding box center [649, 283] width 124 height 20
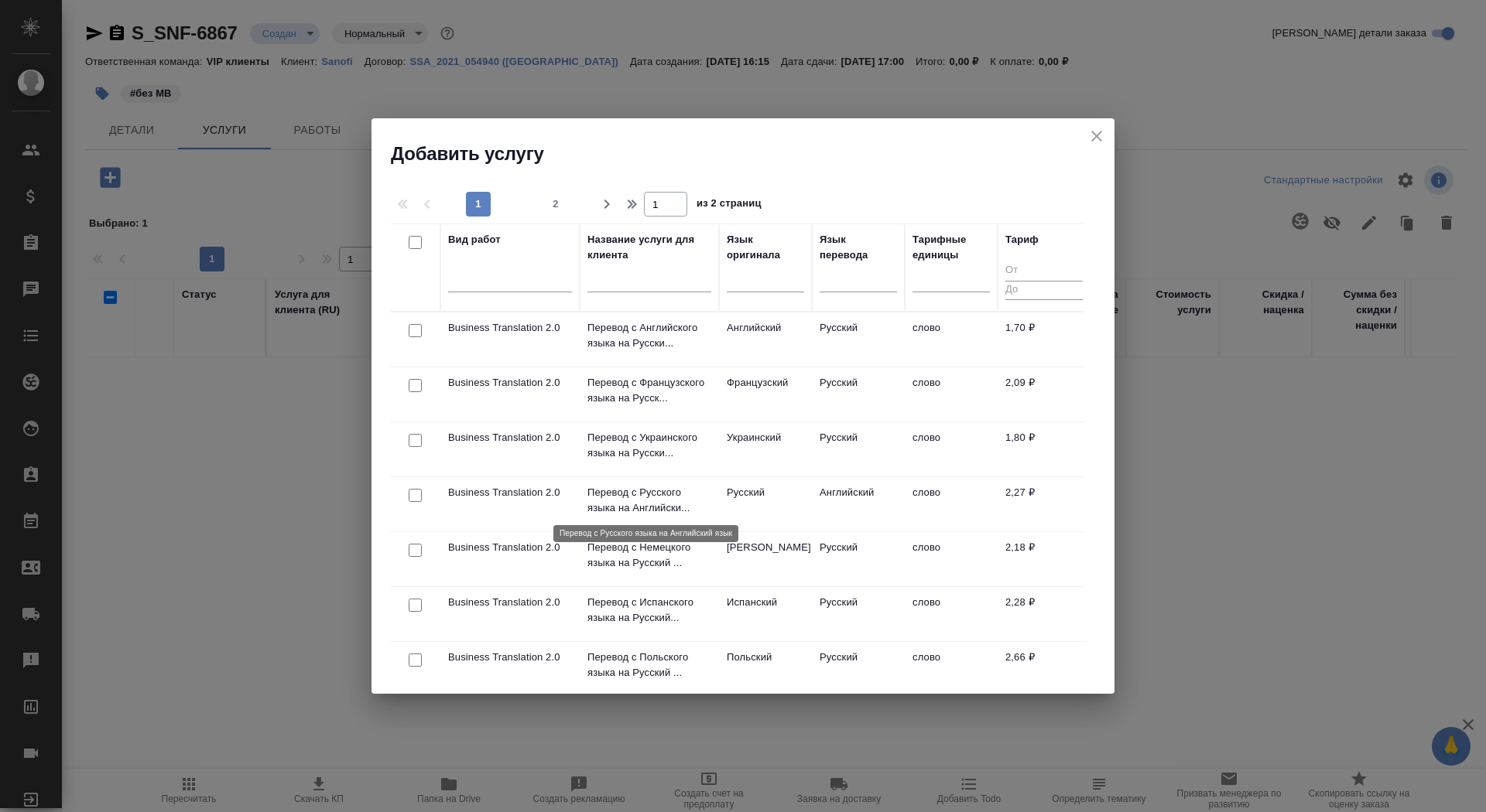
click at [612, 496] on p "Перевод с Русского языка на Английски..." at bounding box center [649, 500] width 124 height 31
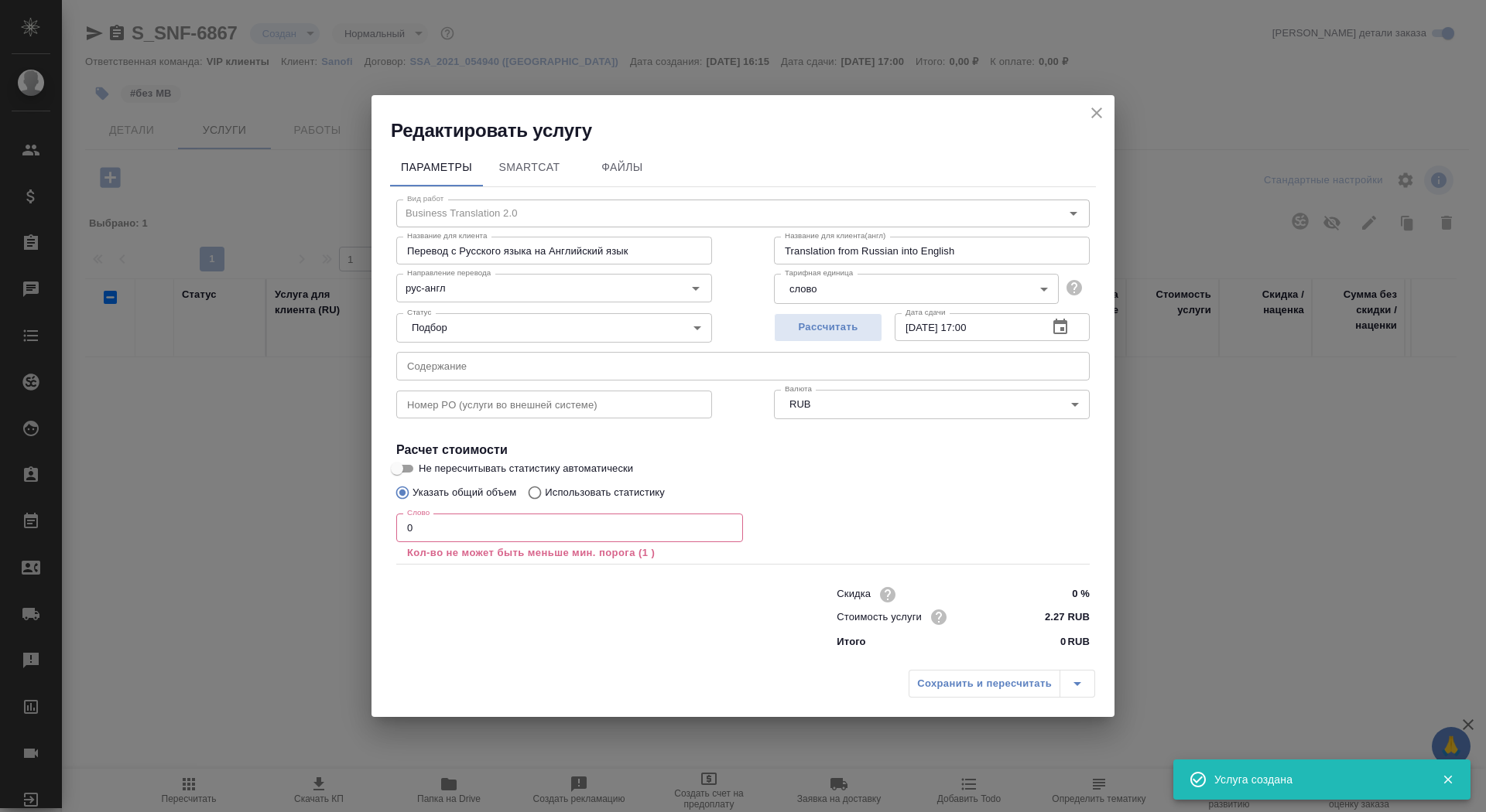
click at [510, 523] on input "0" at bounding box center [569, 527] width 347 height 28
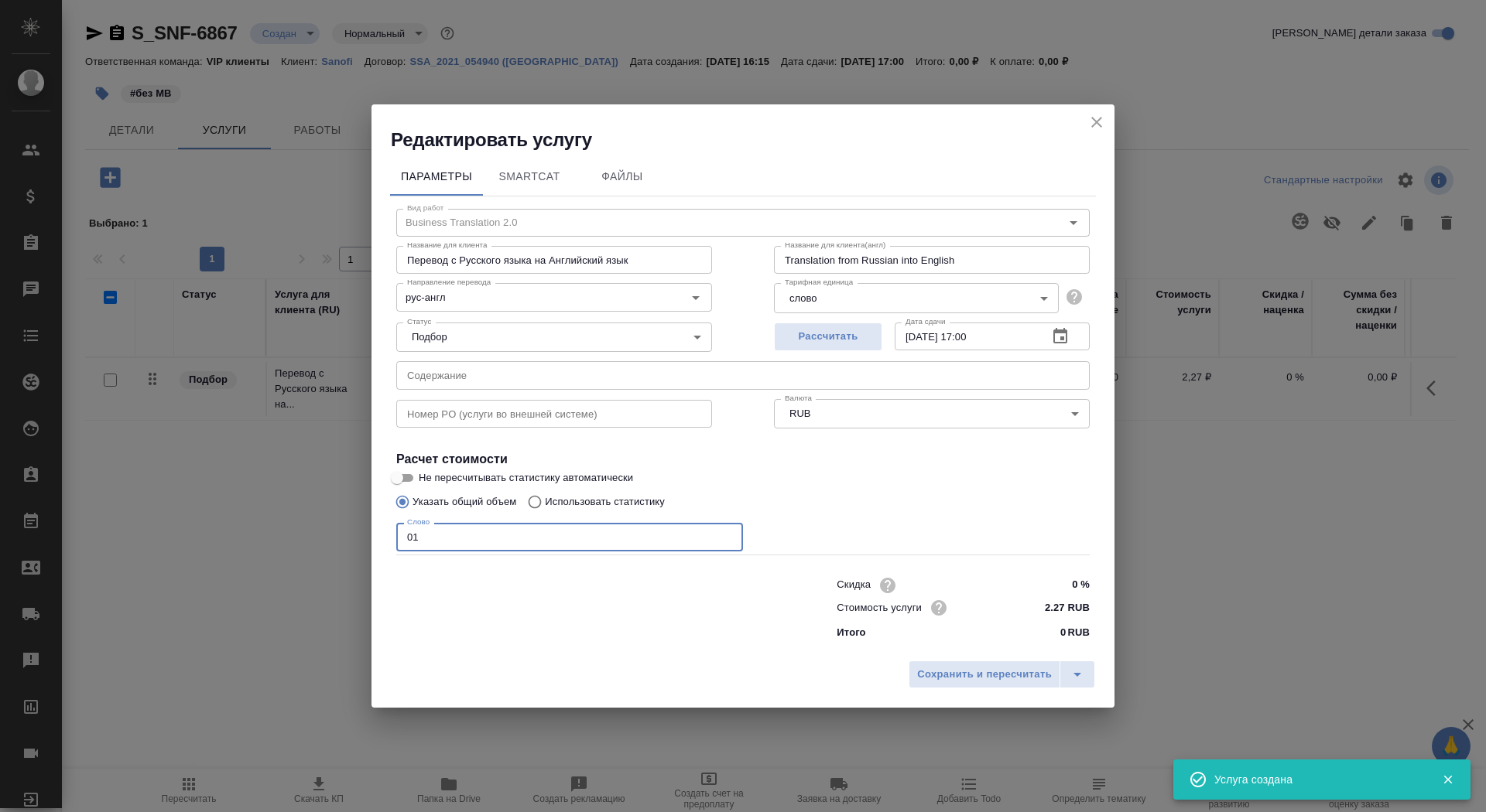
type input "01"
click at [408, 474] on input "Не пересчитывать статистику автоматически" at bounding box center [397, 478] width 56 height 19
checkbox input "true"
click at [936, 662] on button "Сохранить и пересчитать" at bounding box center [985, 674] width 152 height 28
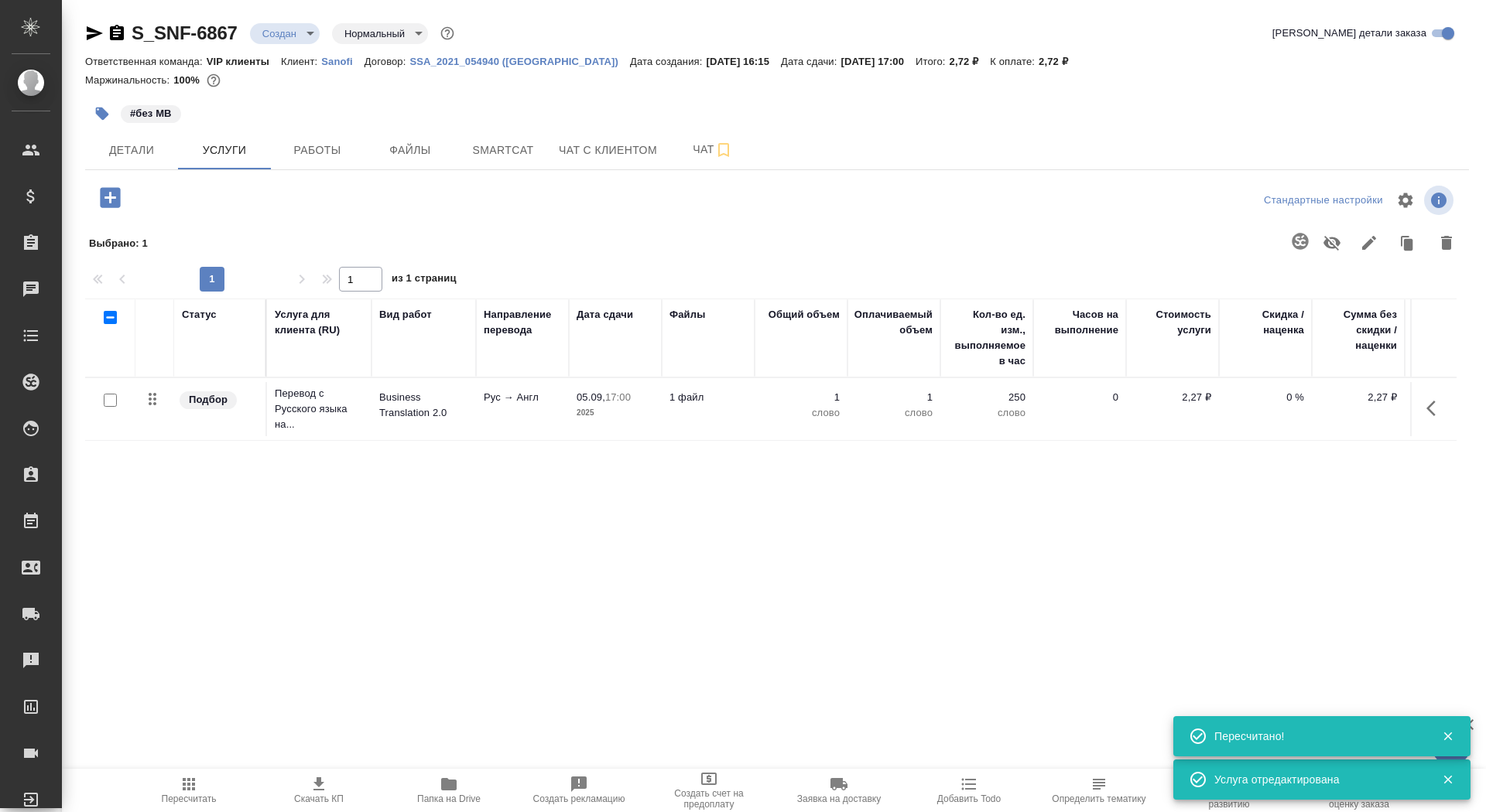
click at [108, 196] on icon "button" at bounding box center [109, 196] width 20 height 20
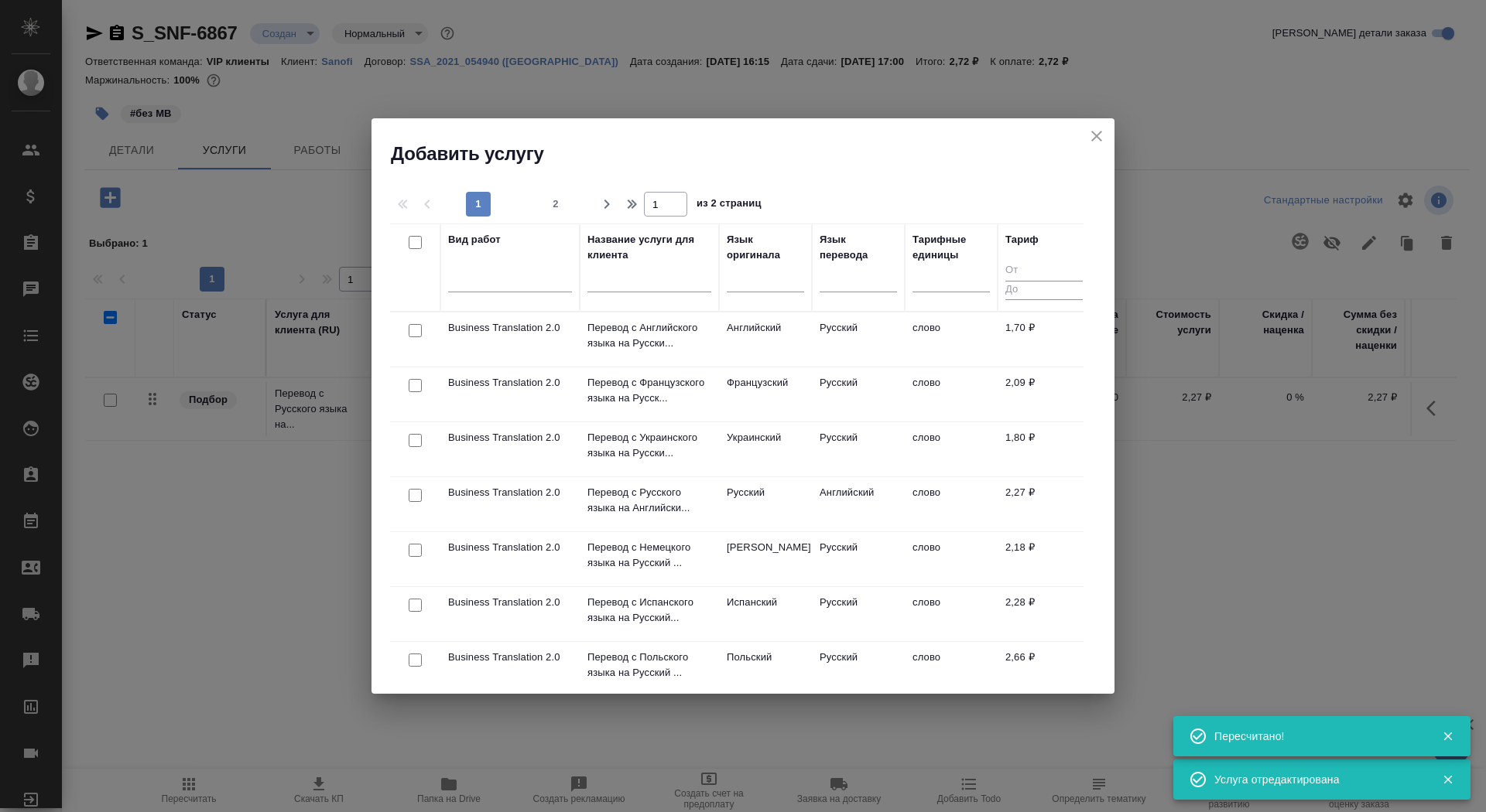
click at [625, 279] on input "text" at bounding box center [649, 283] width 124 height 20
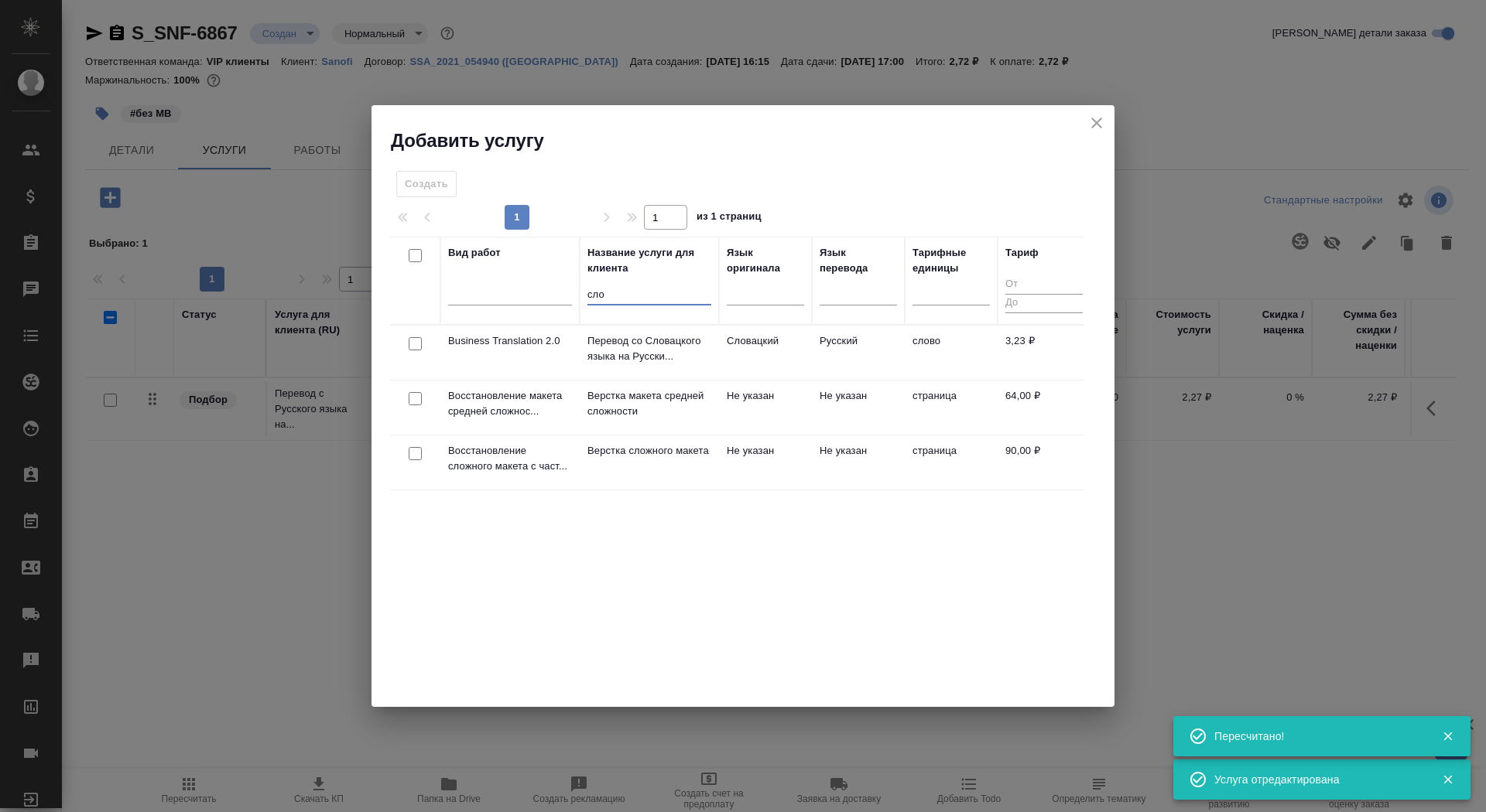
type input "сло"
click at [632, 458] on p "Верстка сложного макета" at bounding box center [649, 451] width 124 height 16
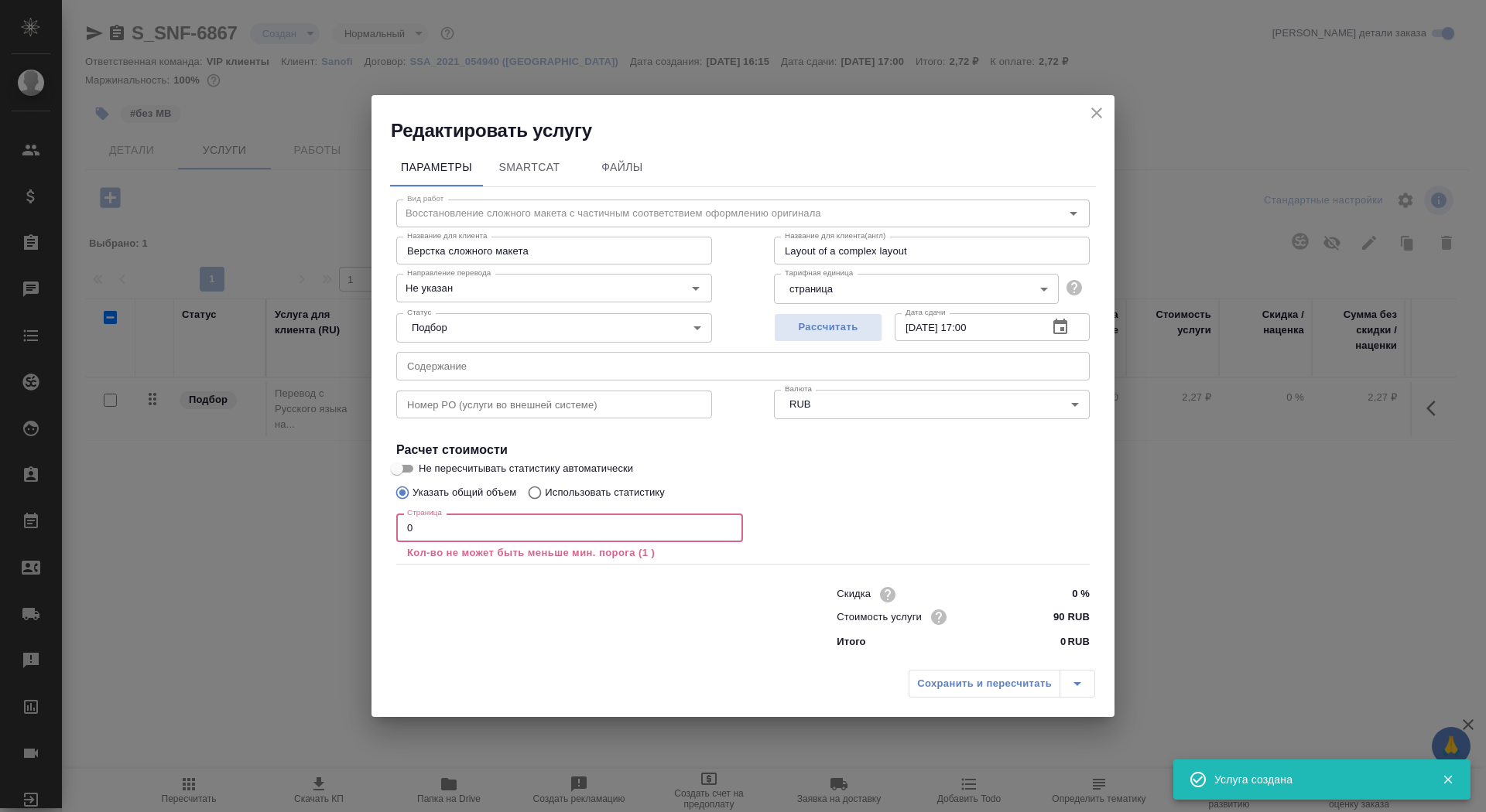
click at [433, 537] on input "0" at bounding box center [569, 527] width 347 height 28
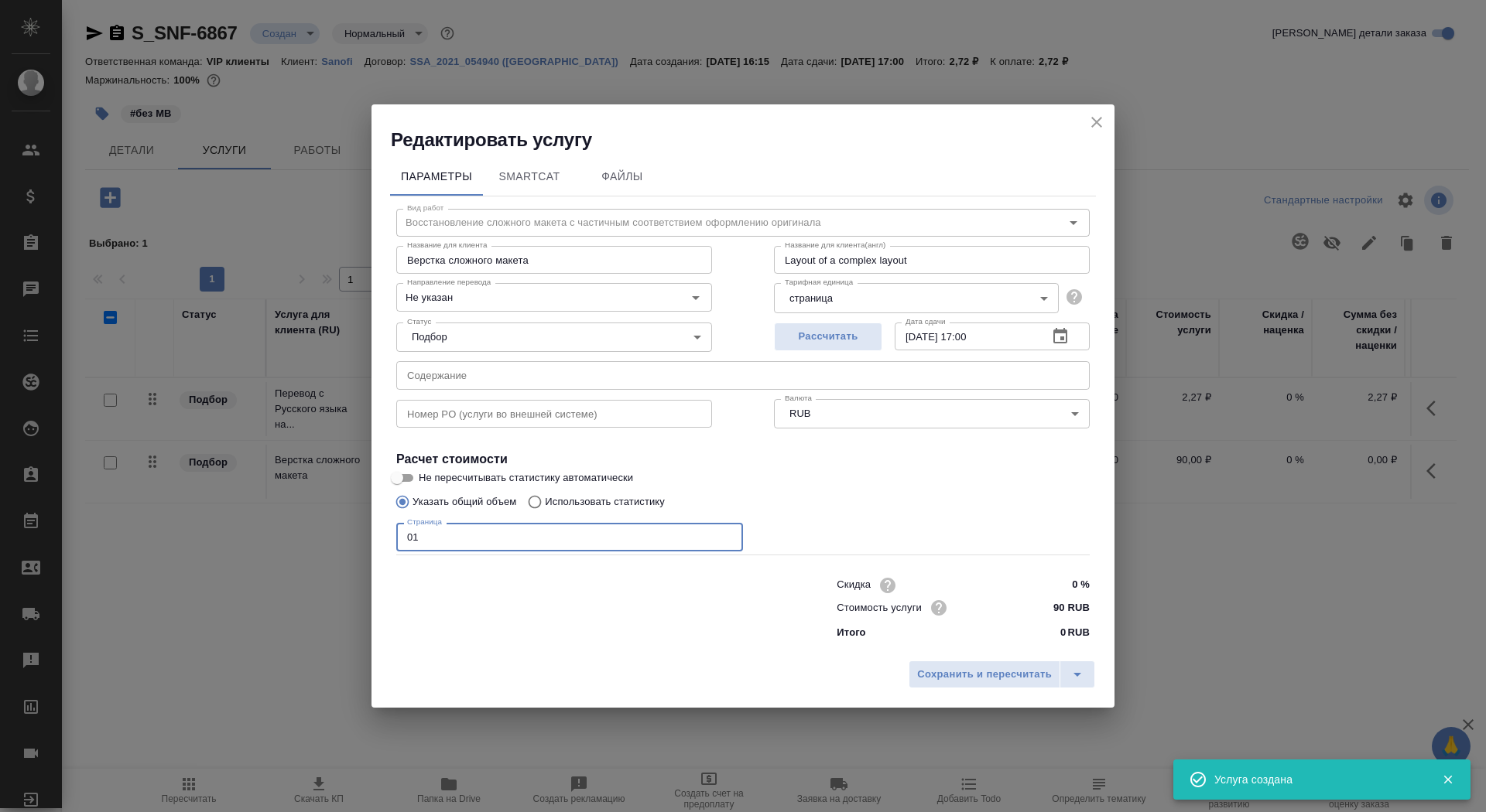
type input "01"
click at [403, 482] on input "Не пересчитывать статистику автоматически" at bounding box center [397, 478] width 56 height 19
checkbox input "true"
click at [506, 298] on input "Не указан" at bounding box center [528, 297] width 255 height 19
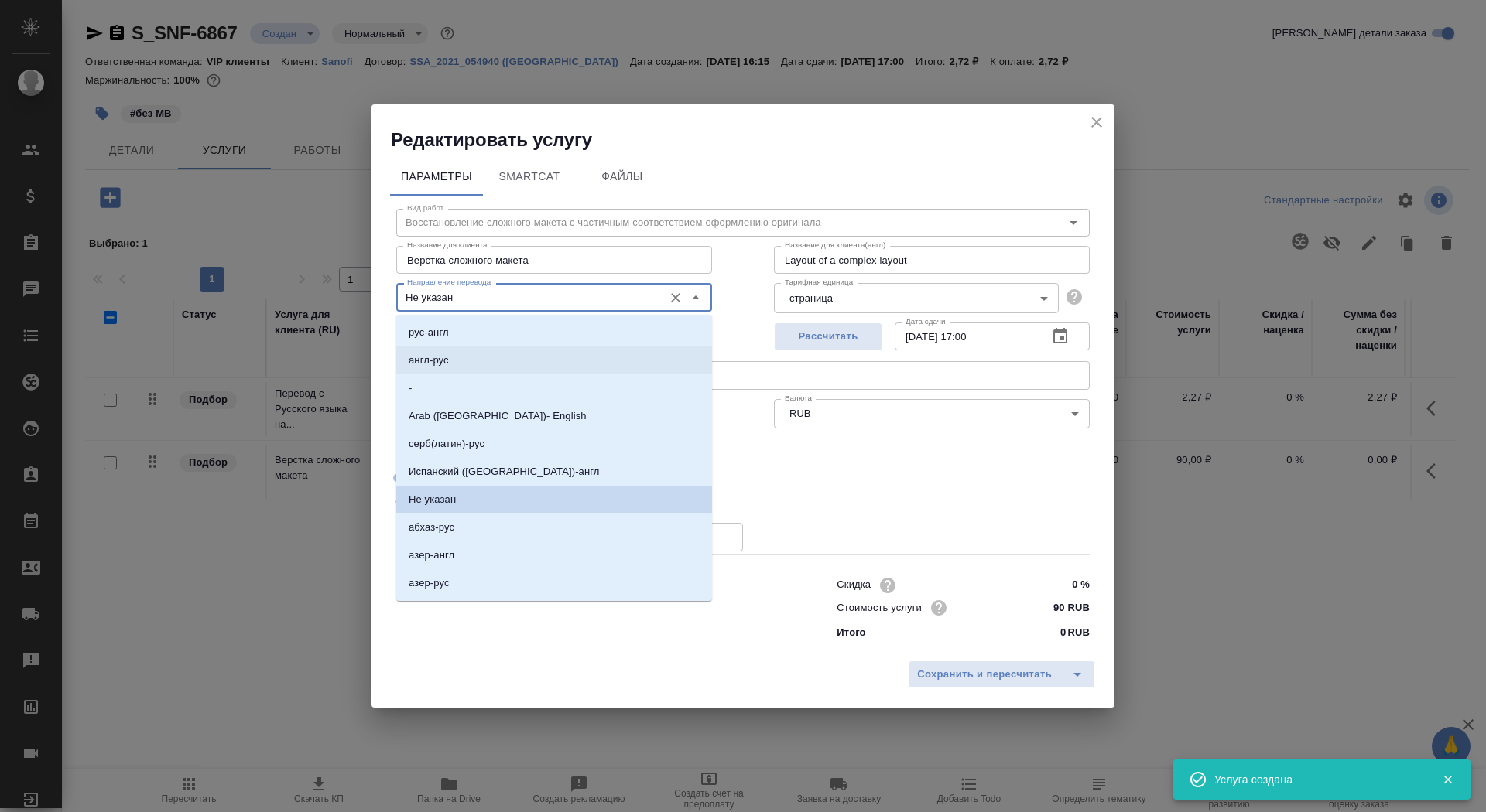
click at [506, 369] on li "англ-рус" at bounding box center [554, 360] width 316 height 28
type input "англ-рус"
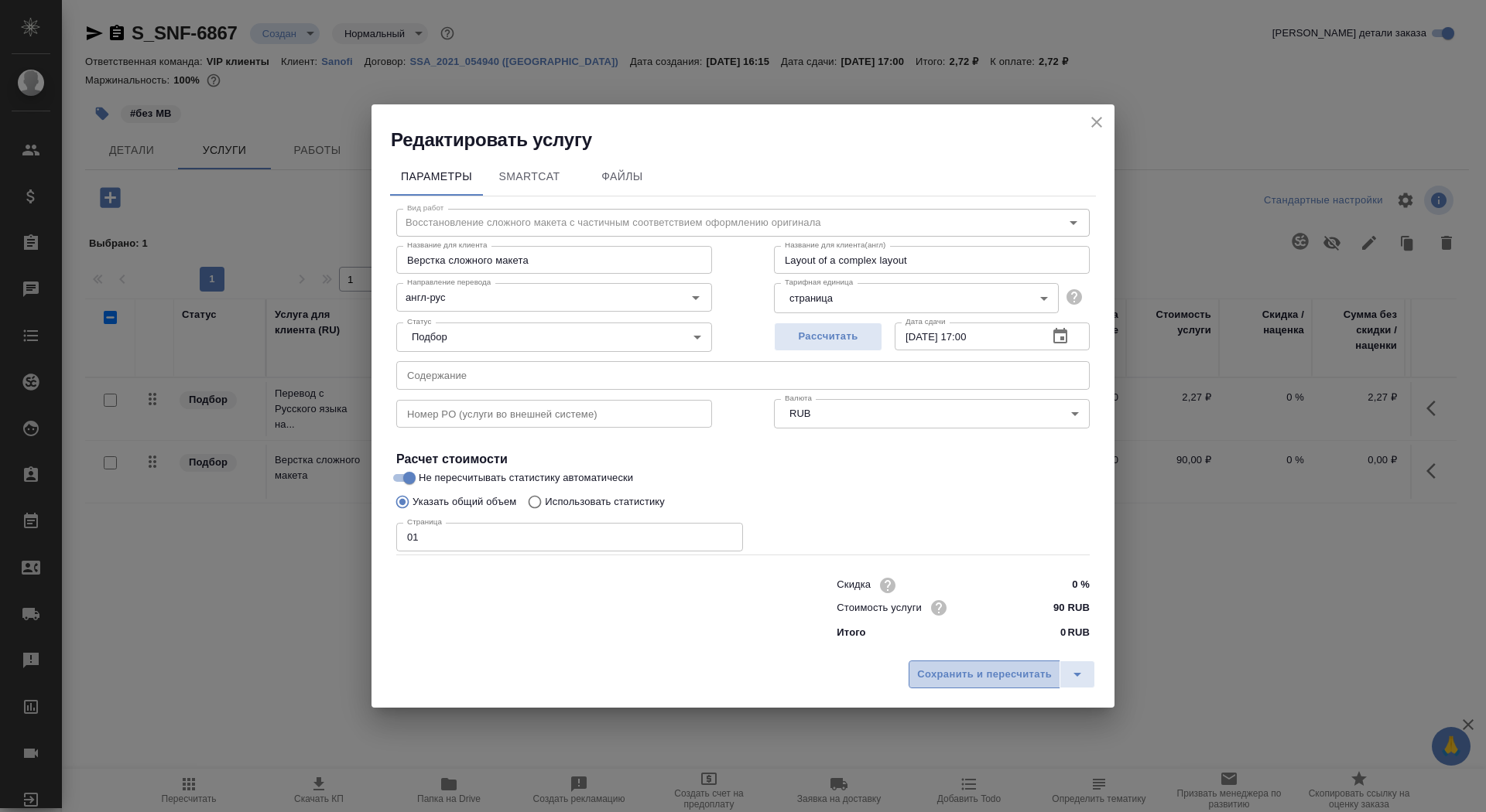
click at [983, 675] on span "Сохранить и пересчитать" at bounding box center [985, 675] width 135 height 18
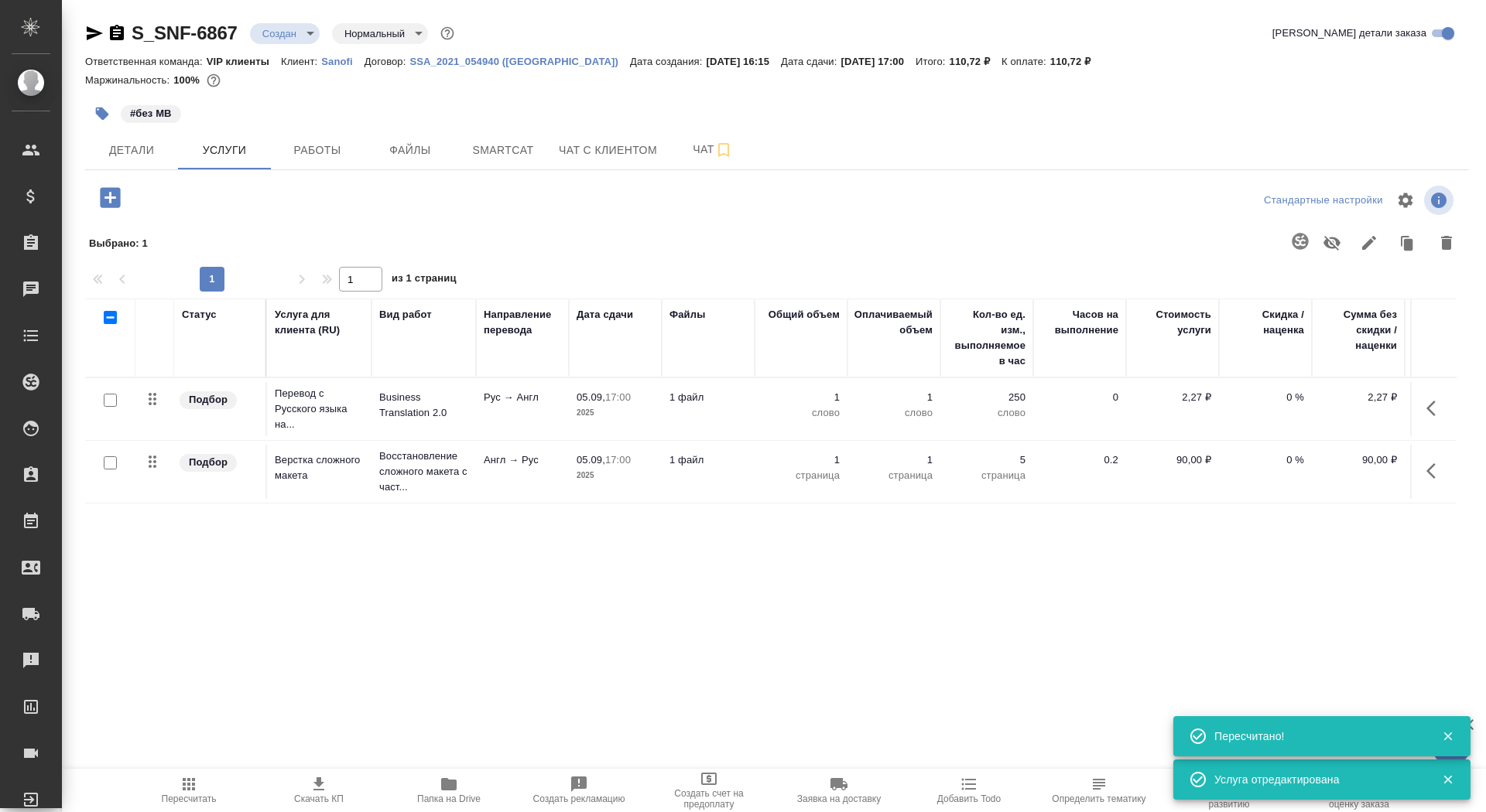
click at [475, 453] on td "Восстановление сложного макета с част..." at bounding box center [424, 472] width 104 height 62
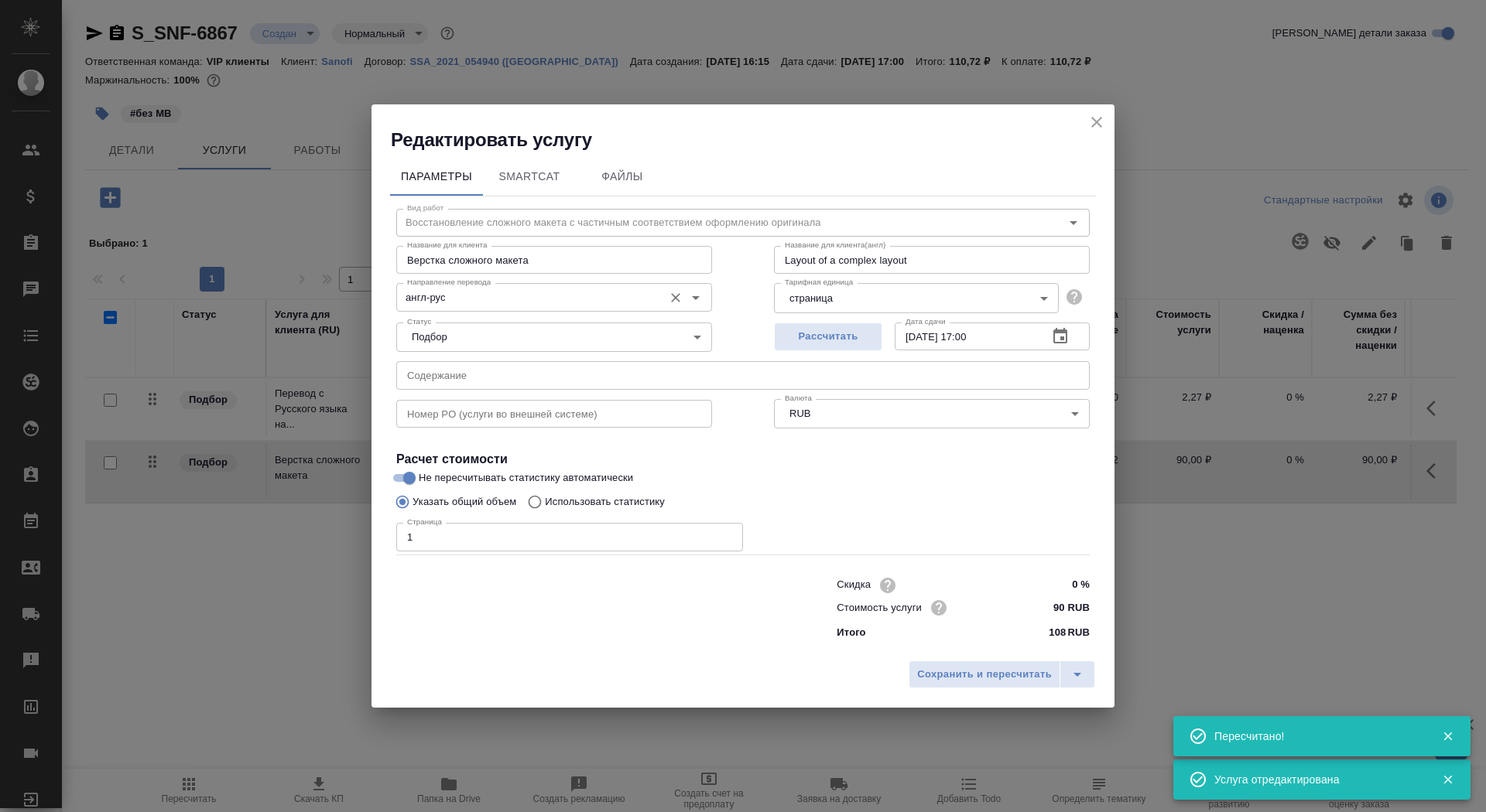
click at [456, 300] on input "англ-рус" at bounding box center [528, 297] width 255 height 19
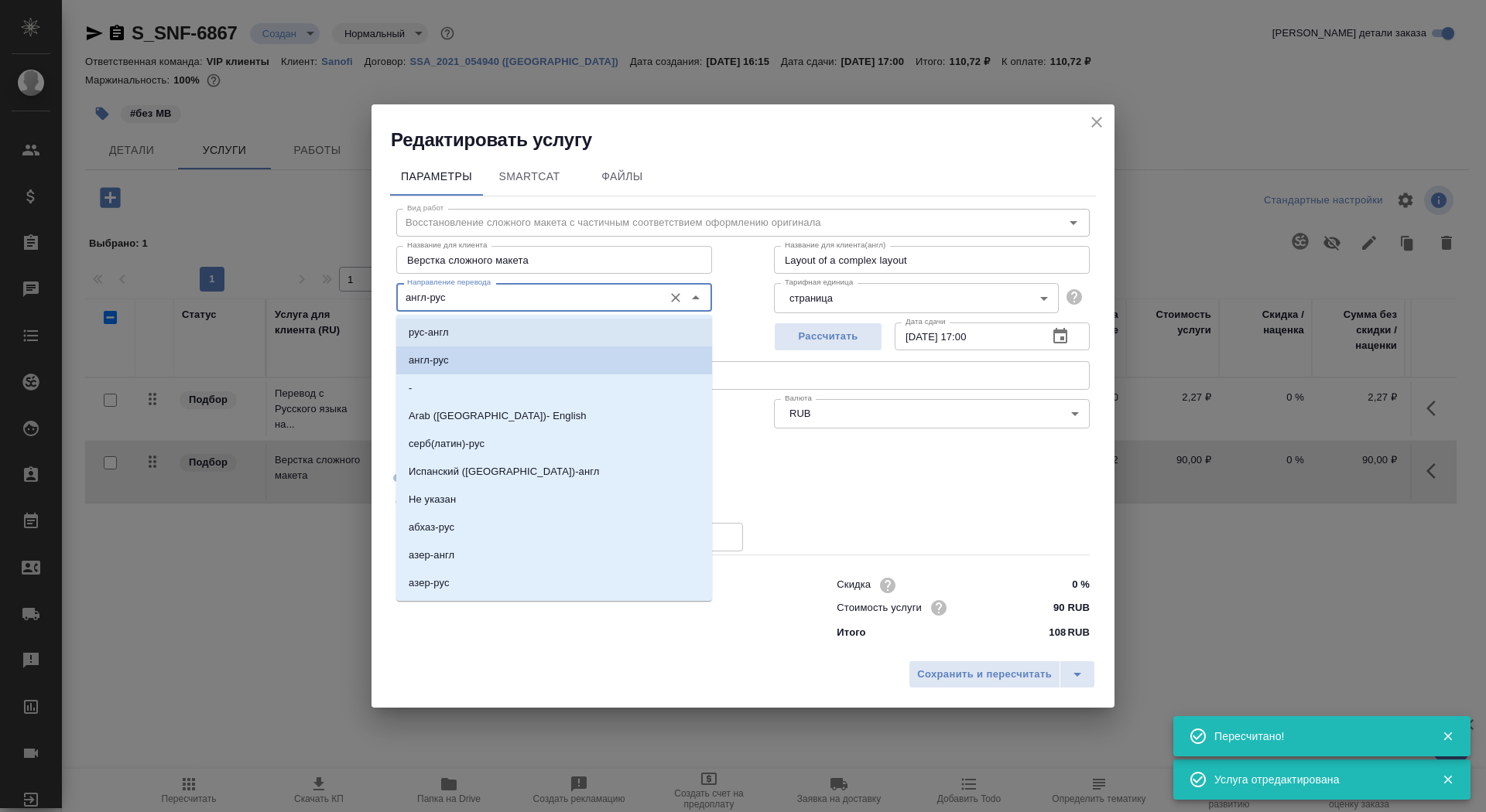
click at [456, 337] on li "рус-англ" at bounding box center [554, 332] width 316 height 28
type input "рус-англ"
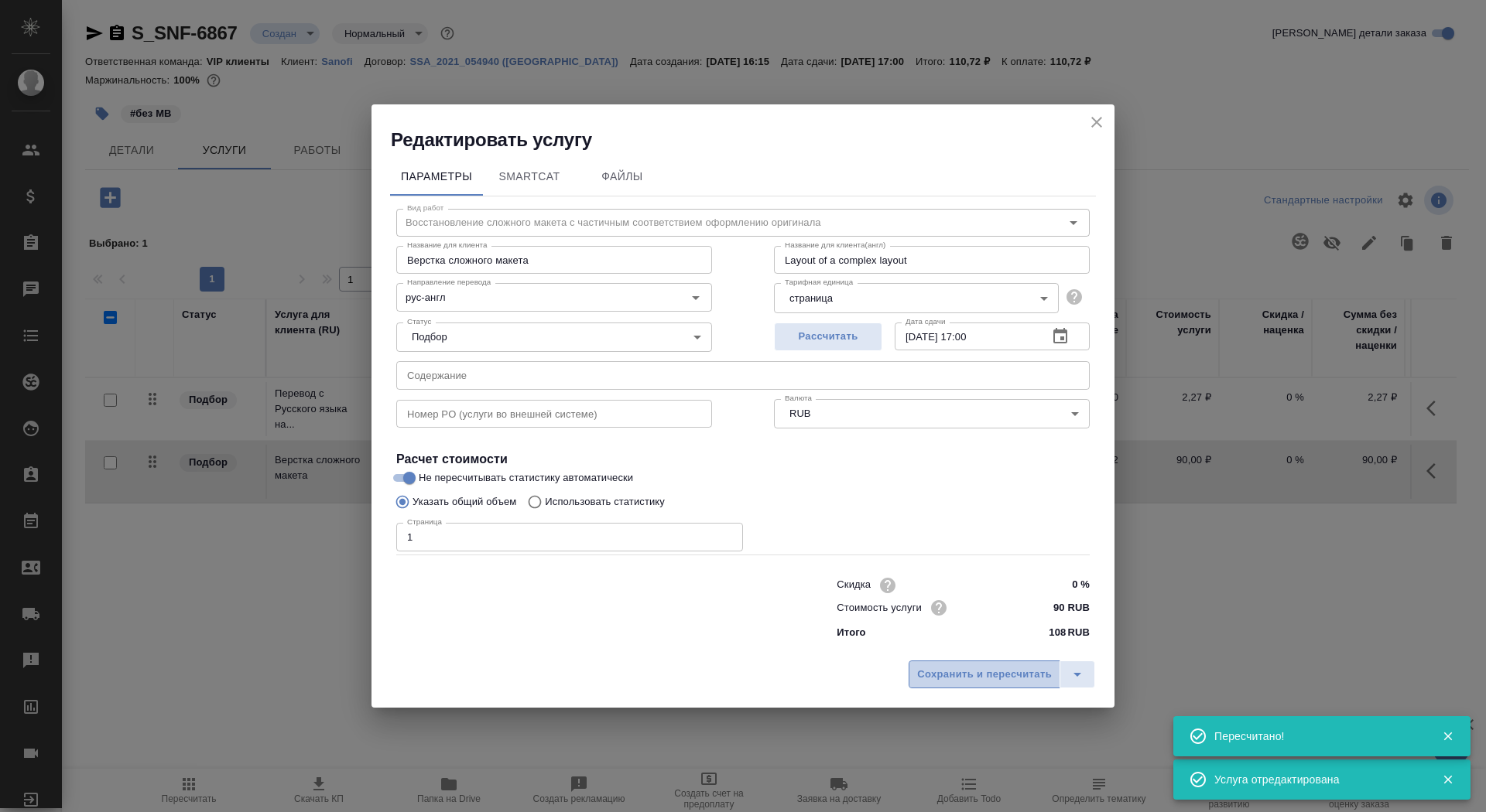
click at [958, 683] on span "Сохранить и пересчитать" at bounding box center [985, 675] width 135 height 18
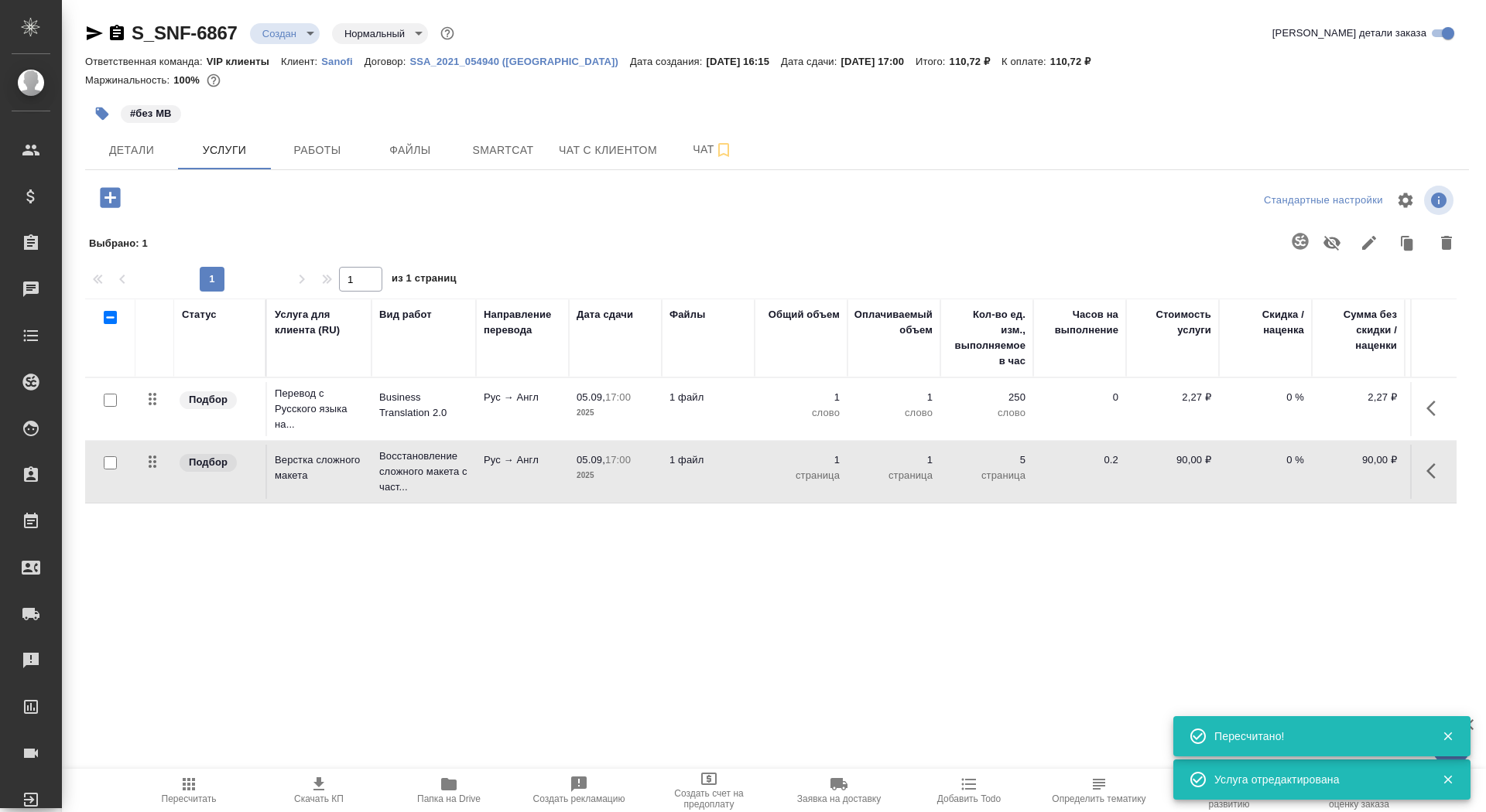
click at [471, 477] on td "Восстановление сложного макета с част..." at bounding box center [424, 472] width 104 height 62
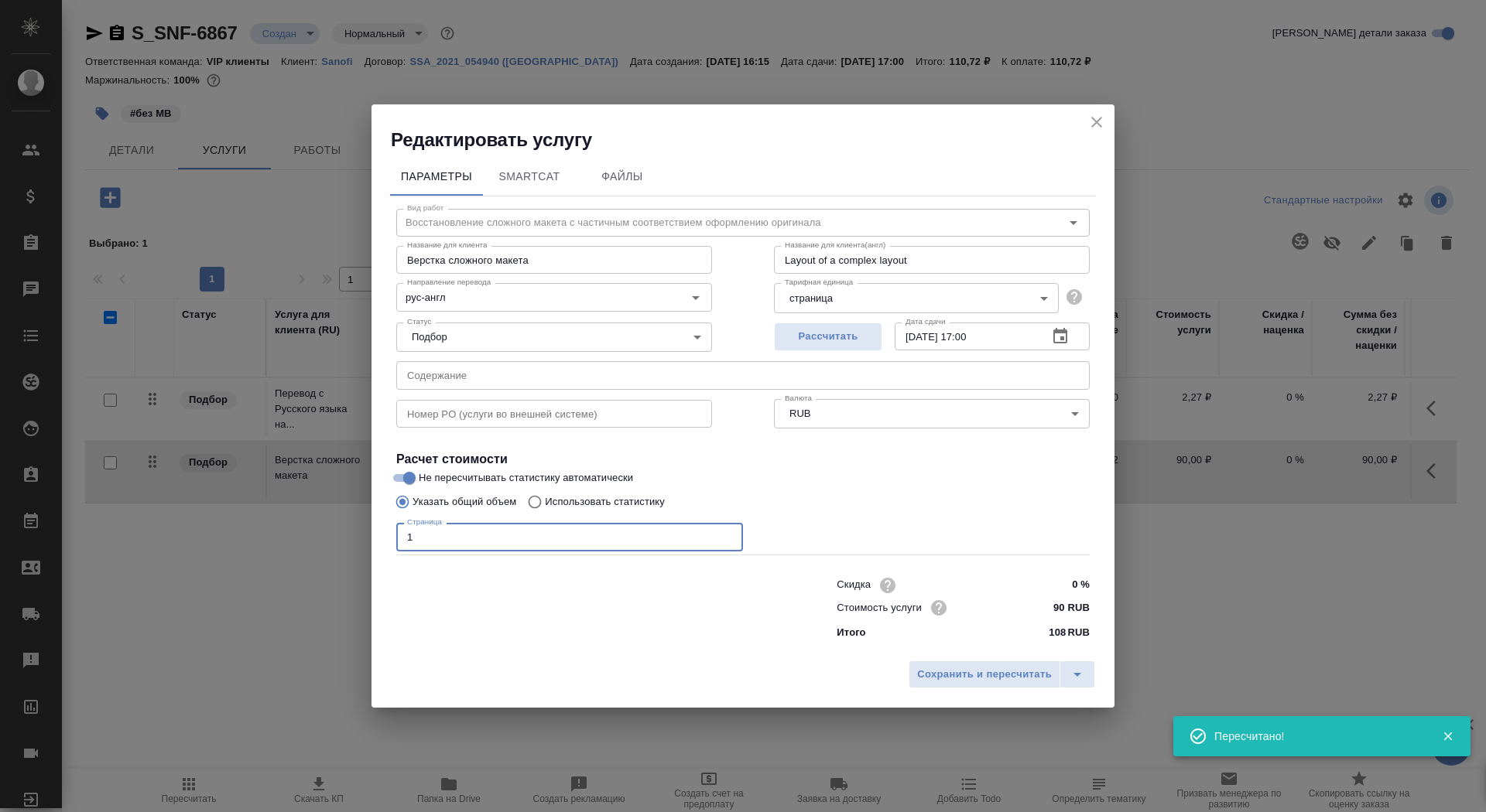
drag, startPoint x: 424, startPoint y: 526, endPoint x: 436, endPoint y: 537, distance: 16.3
click at [436, 538] on input "1" at bounding box center [569, 537] width 347 height 28
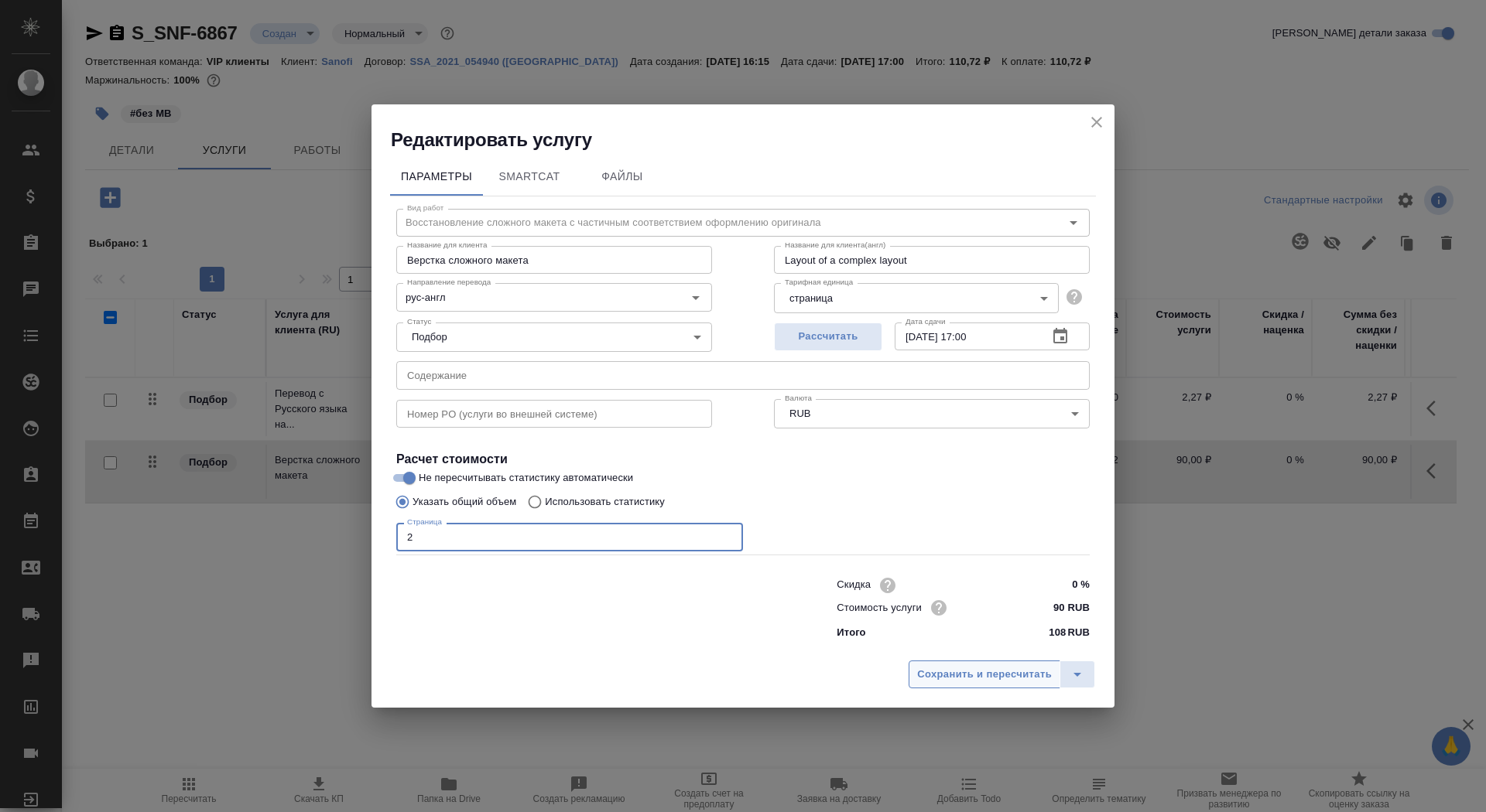
type input "2"
click at [958, 668] on span "Сохранить и пересчитать" at bounding box center [985, 675] width 135 height 18
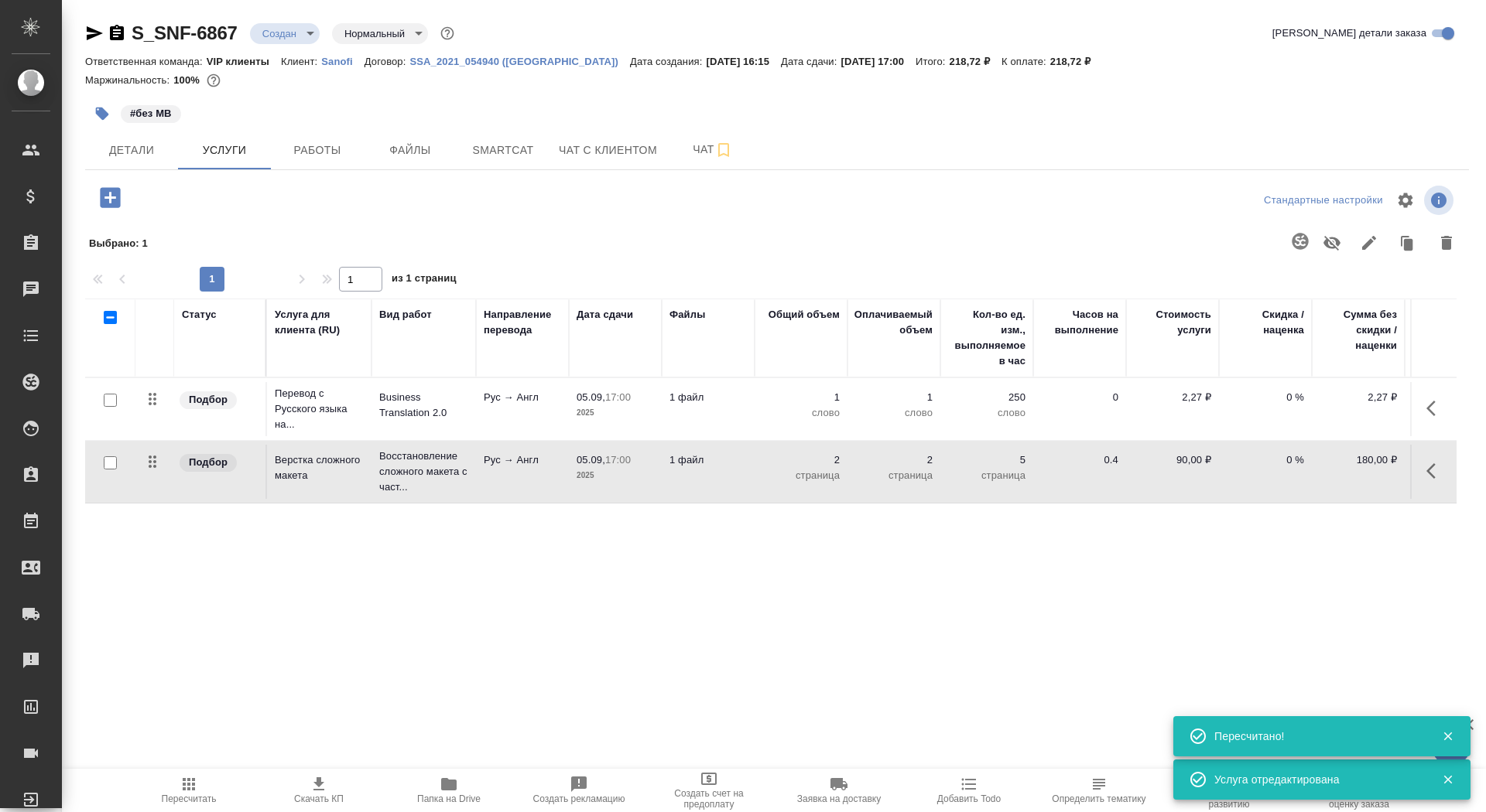
click at [108, 404] on input "checkbox" at bounding box center [110, 400] width 13 height 13
checkbox input "true"
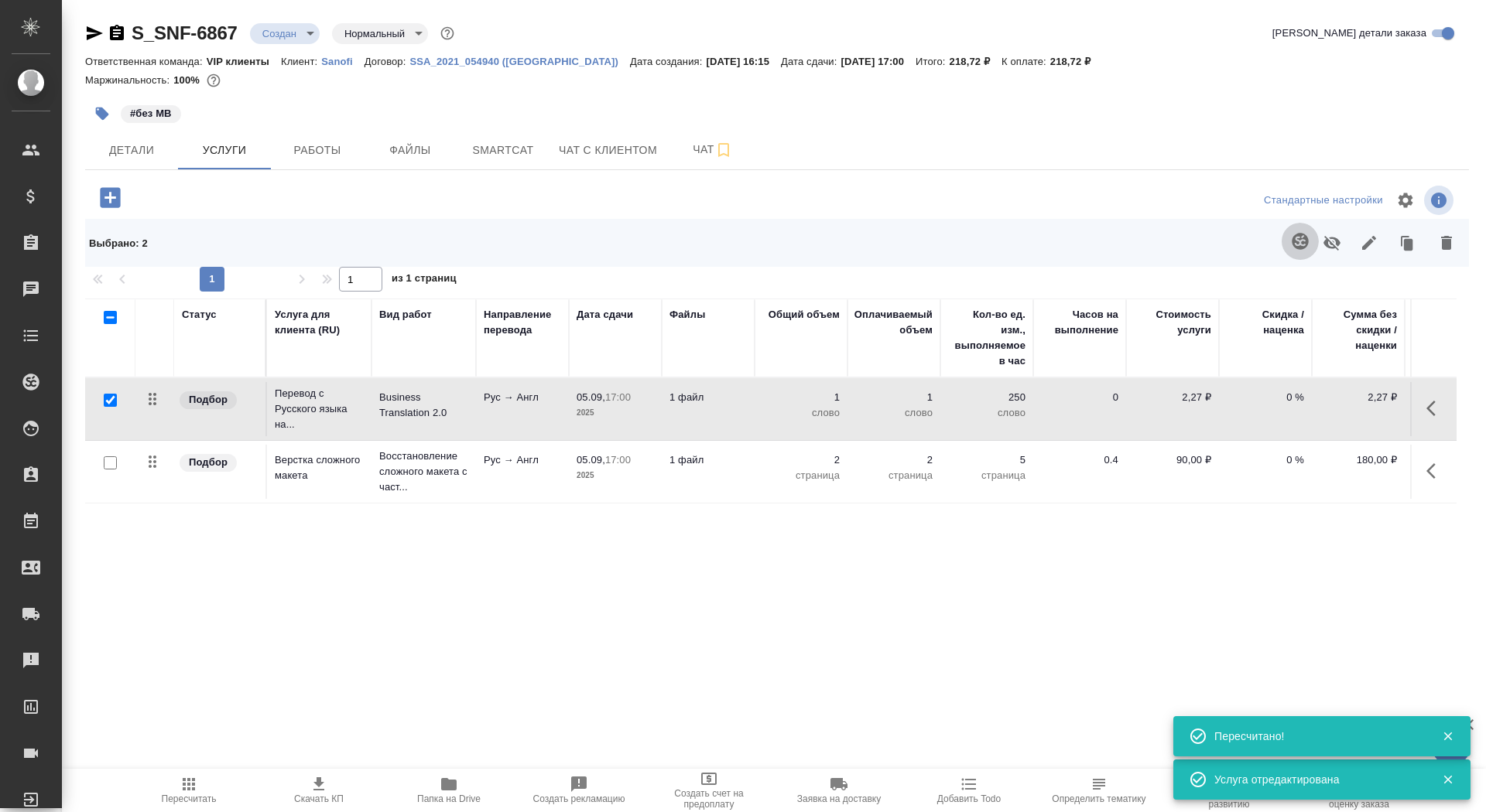
click at [1295, 232] on icon "button" at bounding box center [1300, 241] width 19 height 19
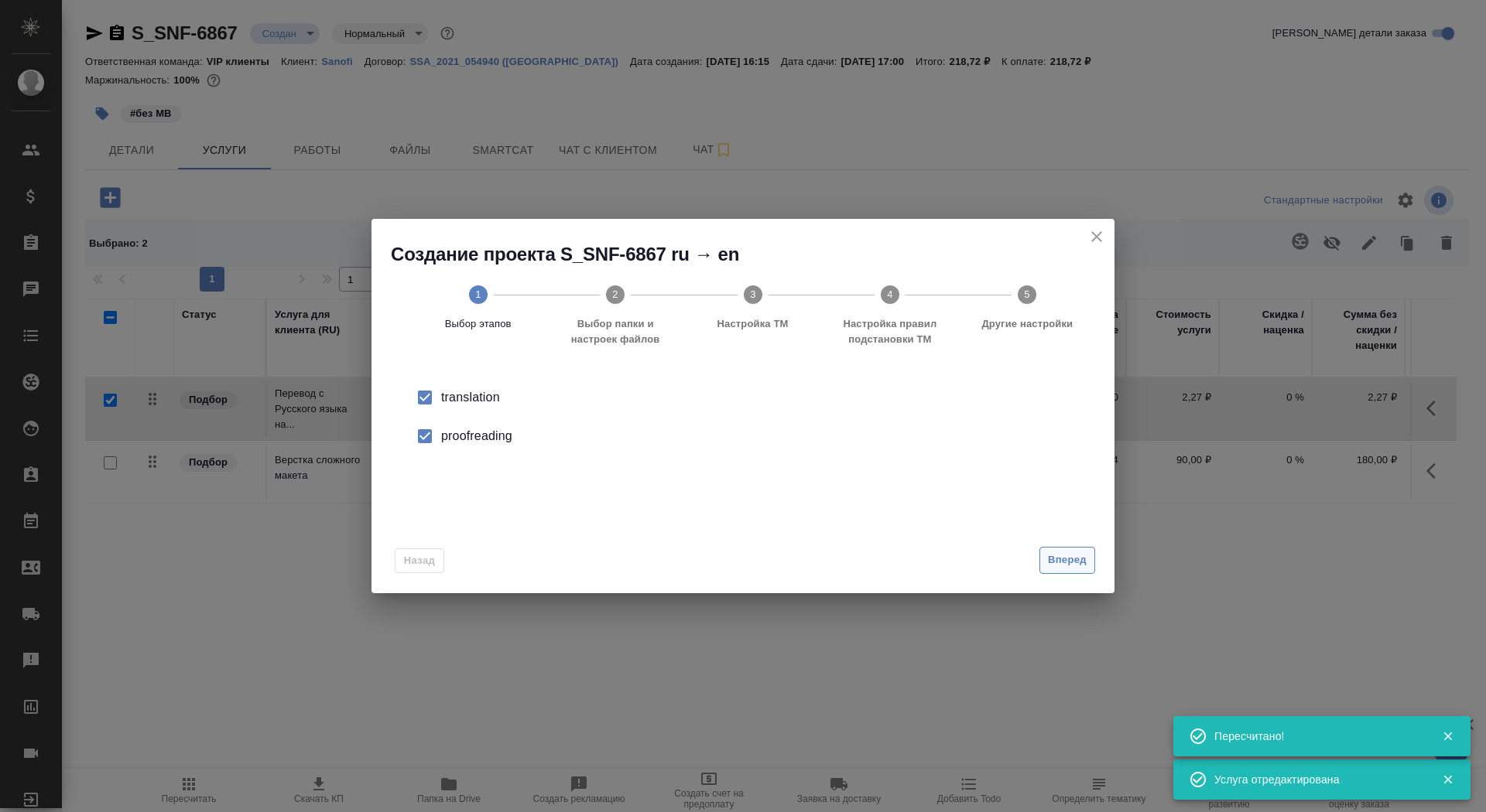
click at [1044, 565] on button "Вперед" at bounding box center [1068, 560] width 56 height 27
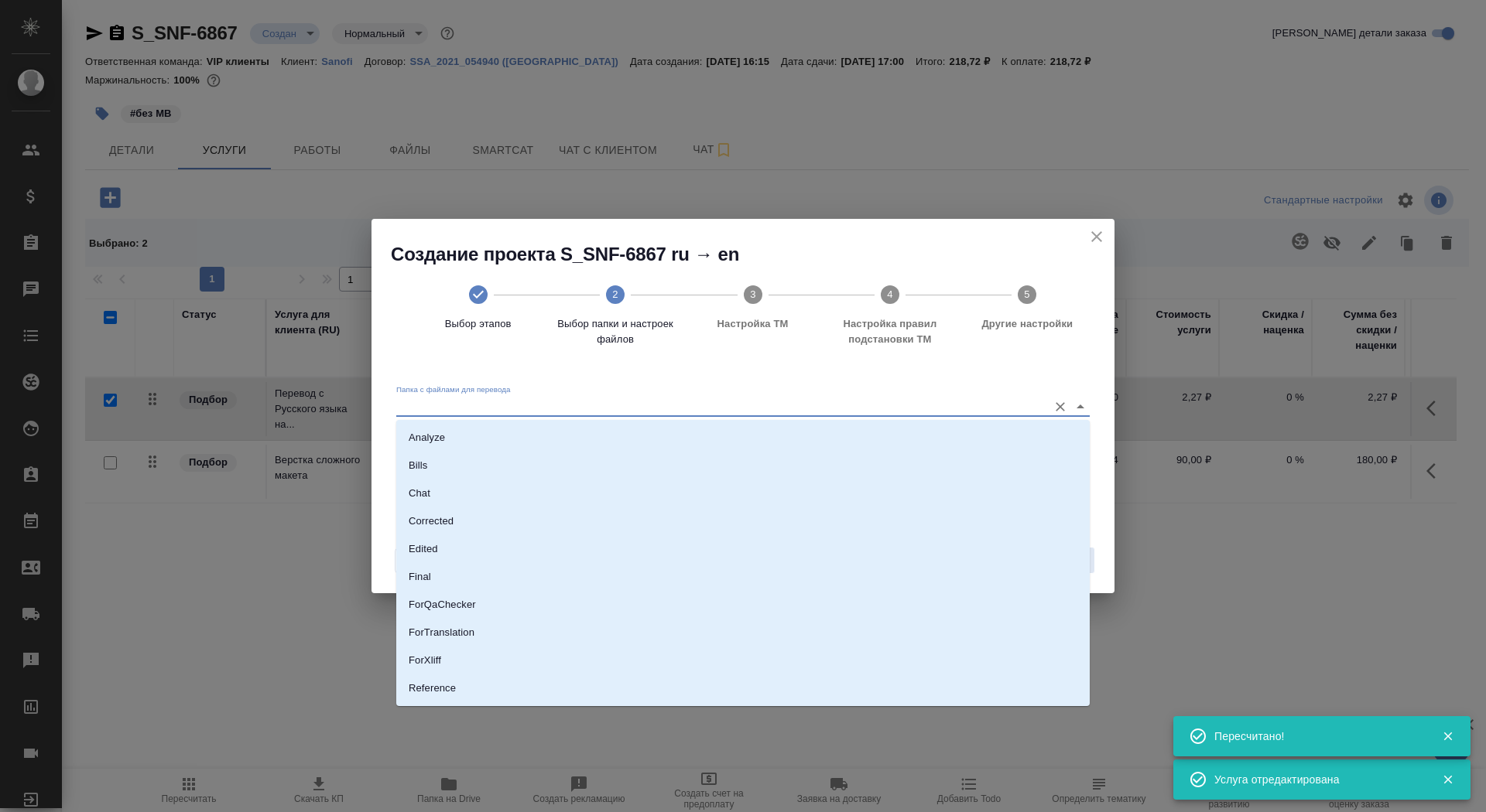
click at [931, 400] on input "Папка с файлами для перевода" at bounding box center [719, 406] width 644 height 19
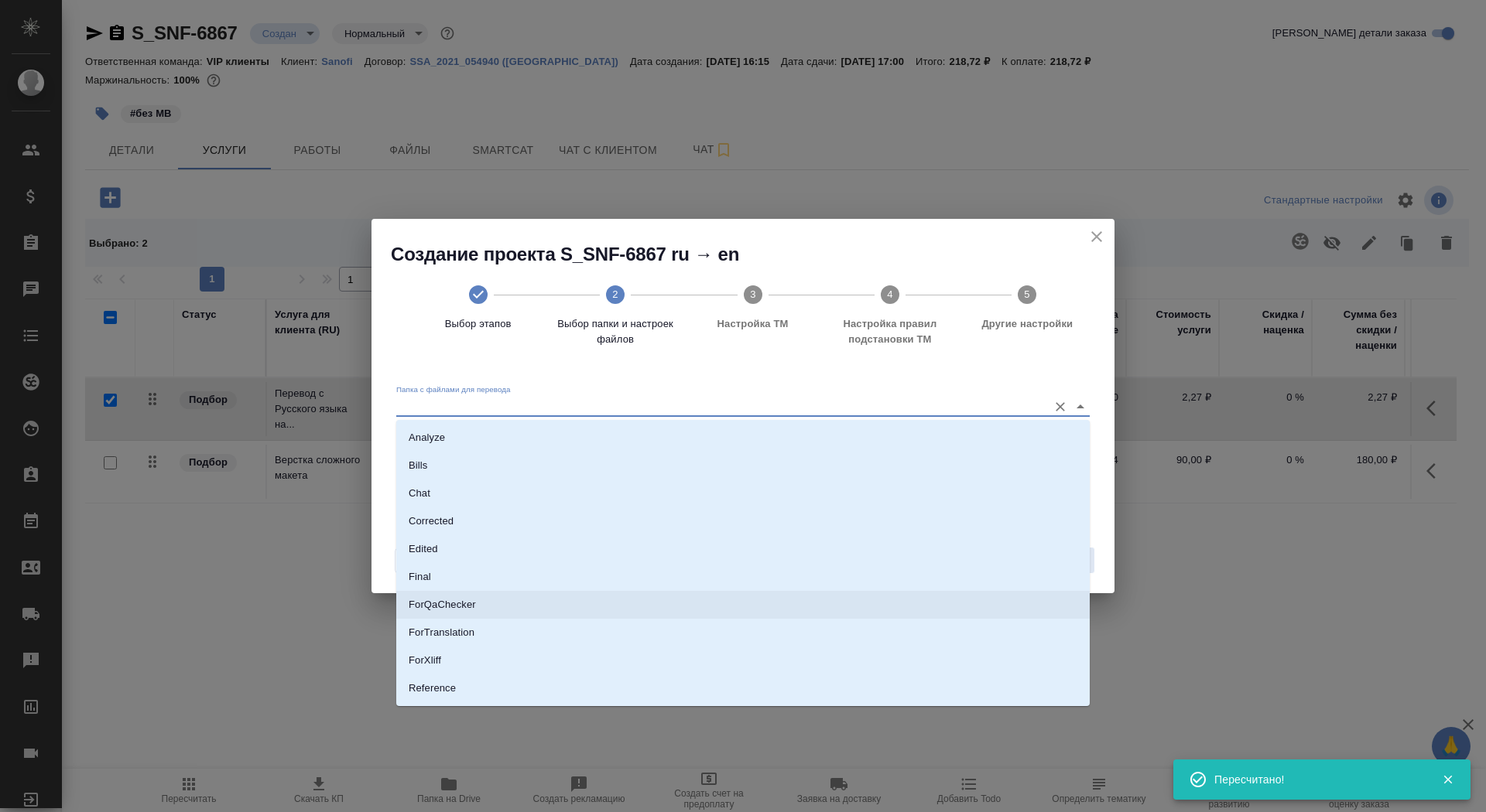
scroll to position [80, 0]
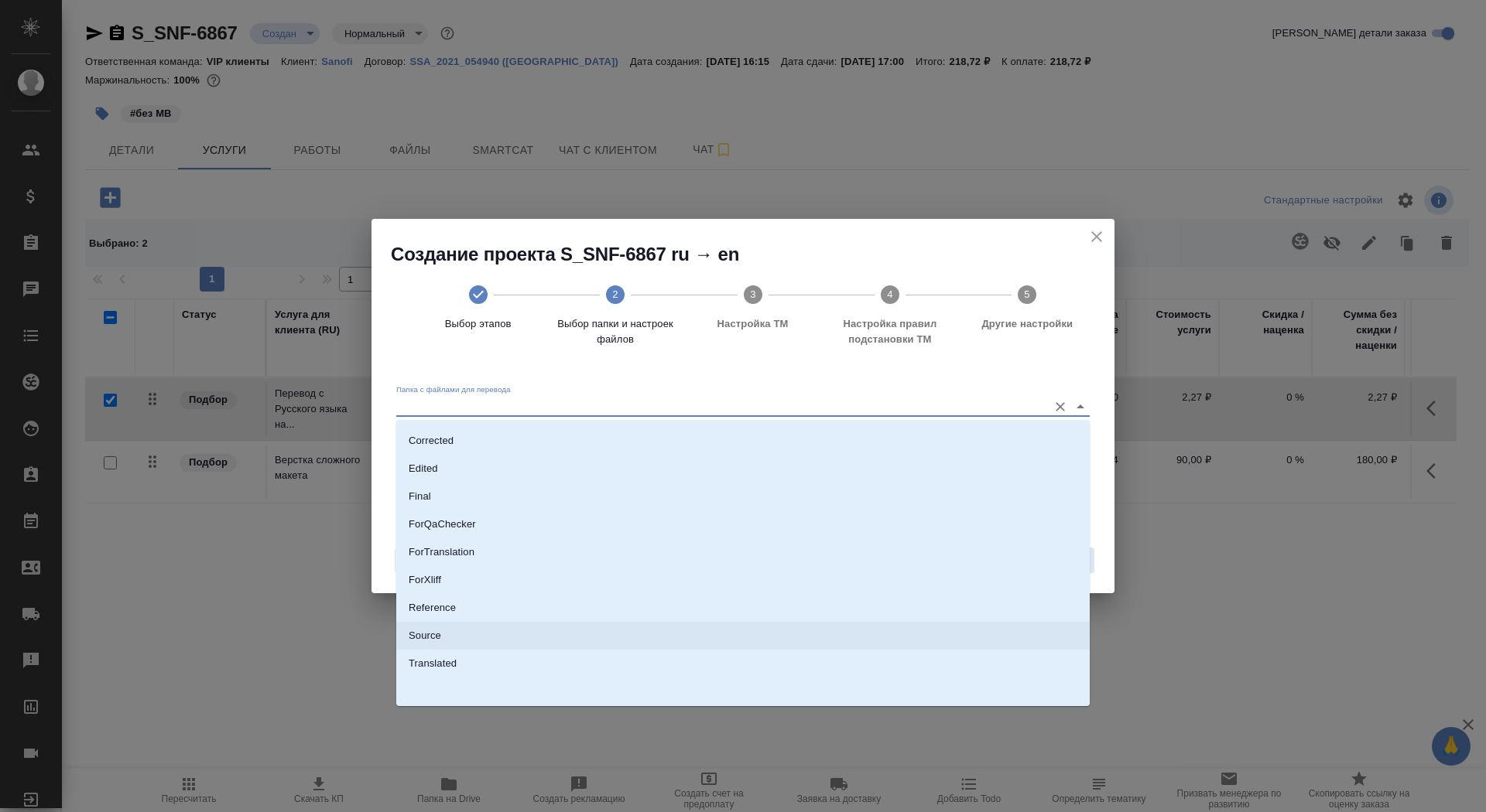
click at [880, 628] on li "Source" at bounding box center [743, 635] width 693 height 28
type input "Source"
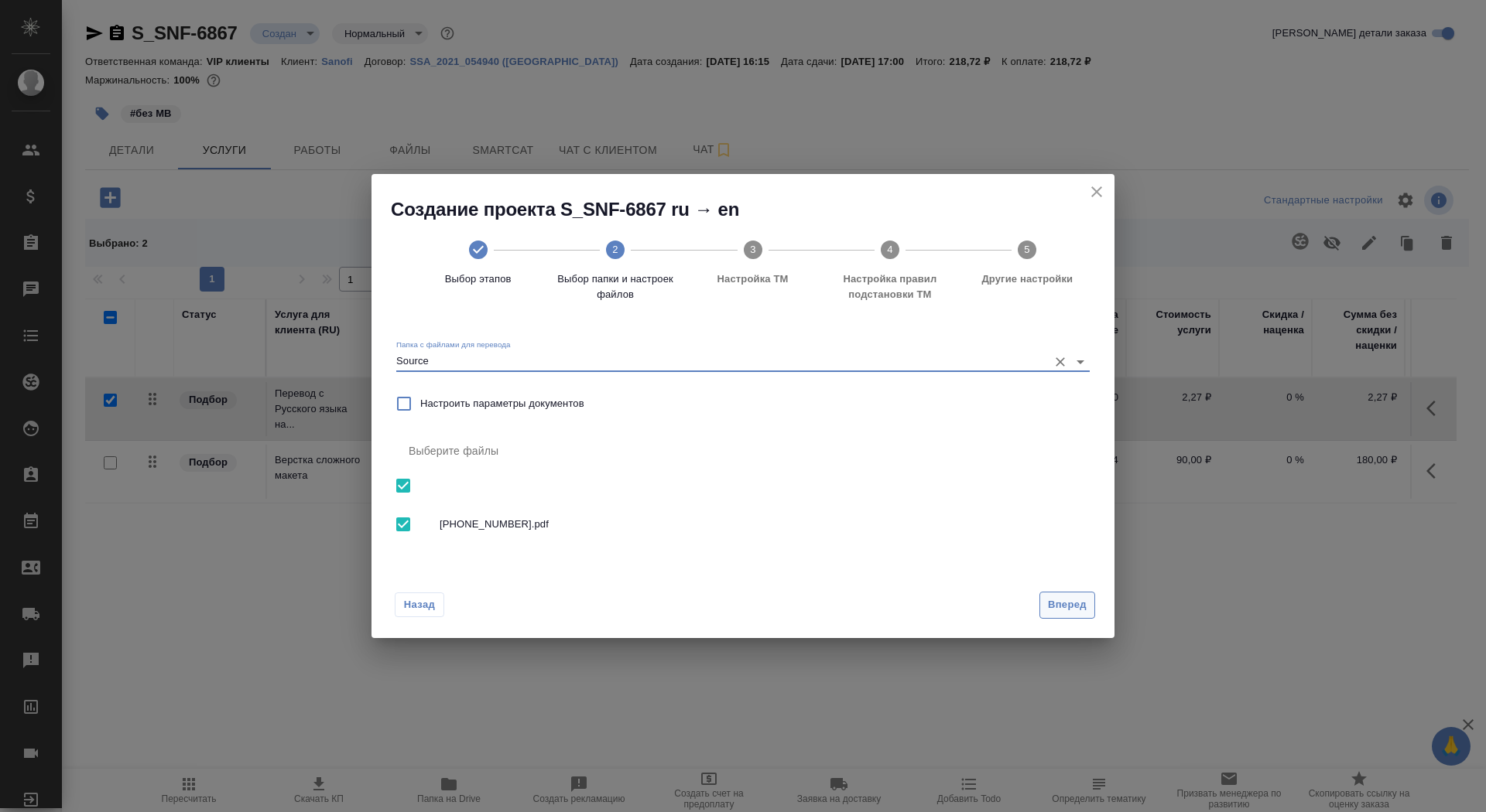
click at [1062, 601] on span "Вперед" at bounding box center [1068, 605] width 39 height 18
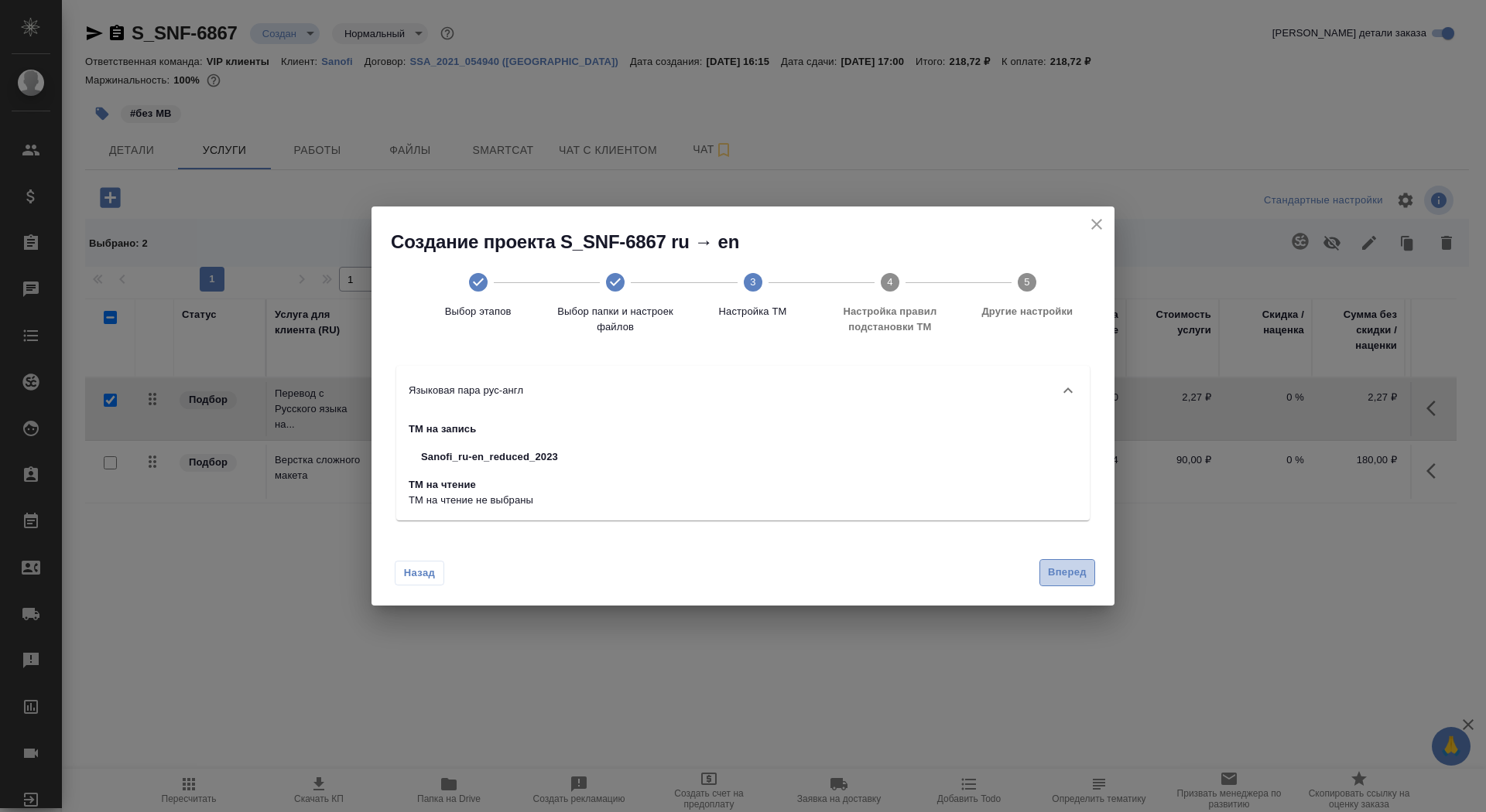
click at [1057, 572] on span "Вперед" at bounding box center [1068, 573] width 39 height 18
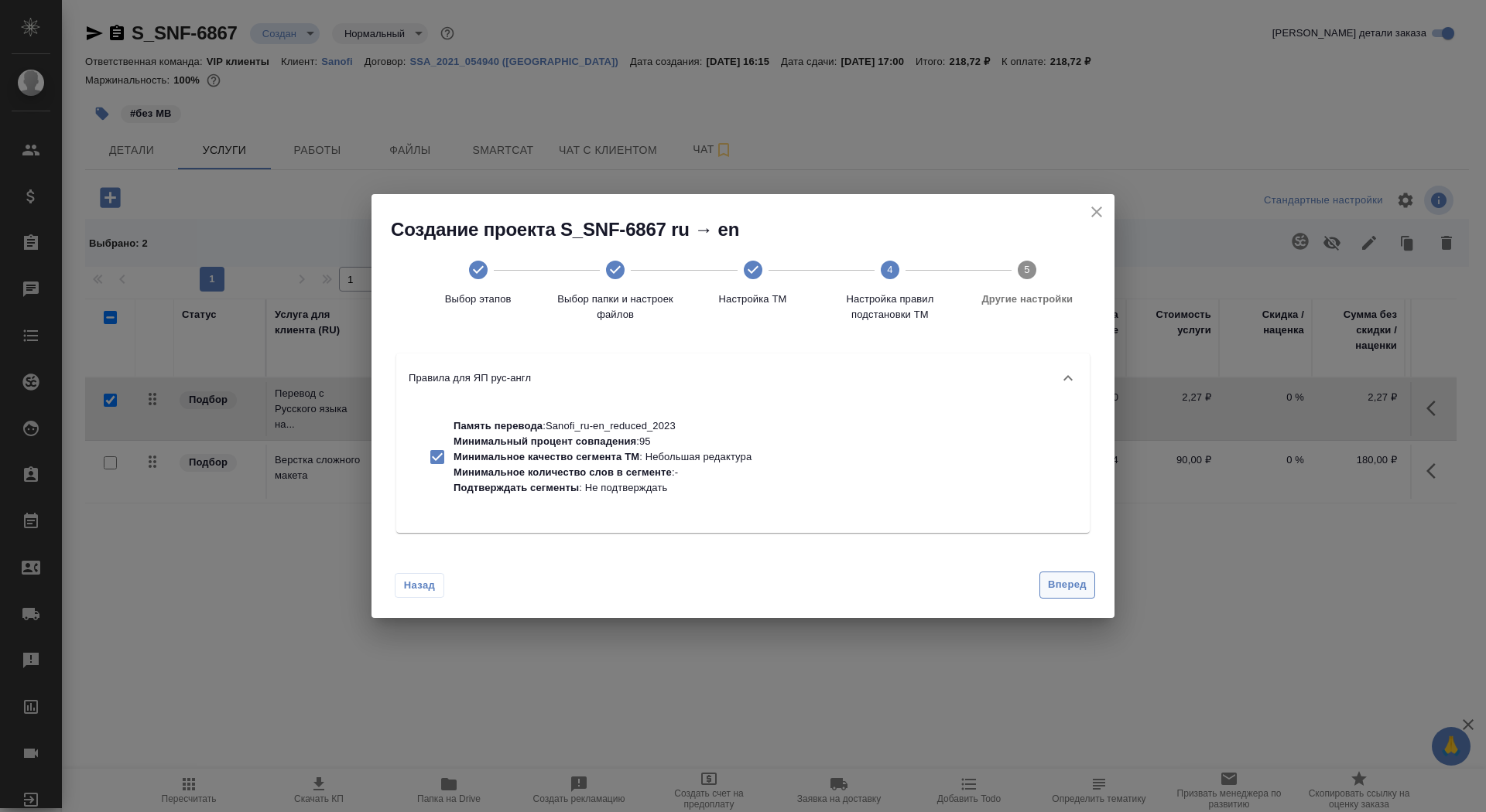
click at [1059, 581] on span "Вперед" at bounding box center [1068, 585] width 39 height 18
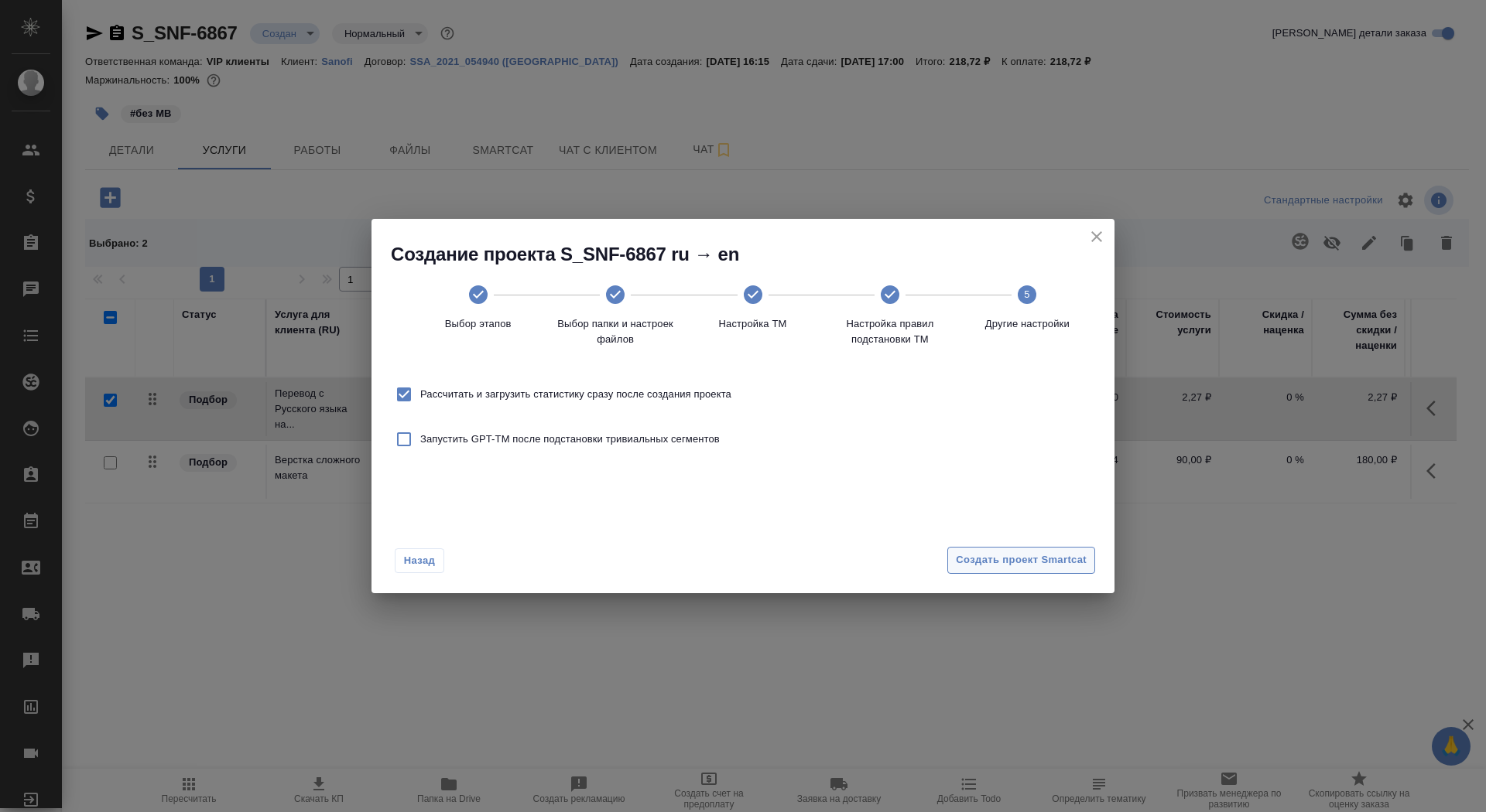
click at [1050, 563] on span "Создать проект Smartcat" at bounding box center [1022, 560] width 131 height 18
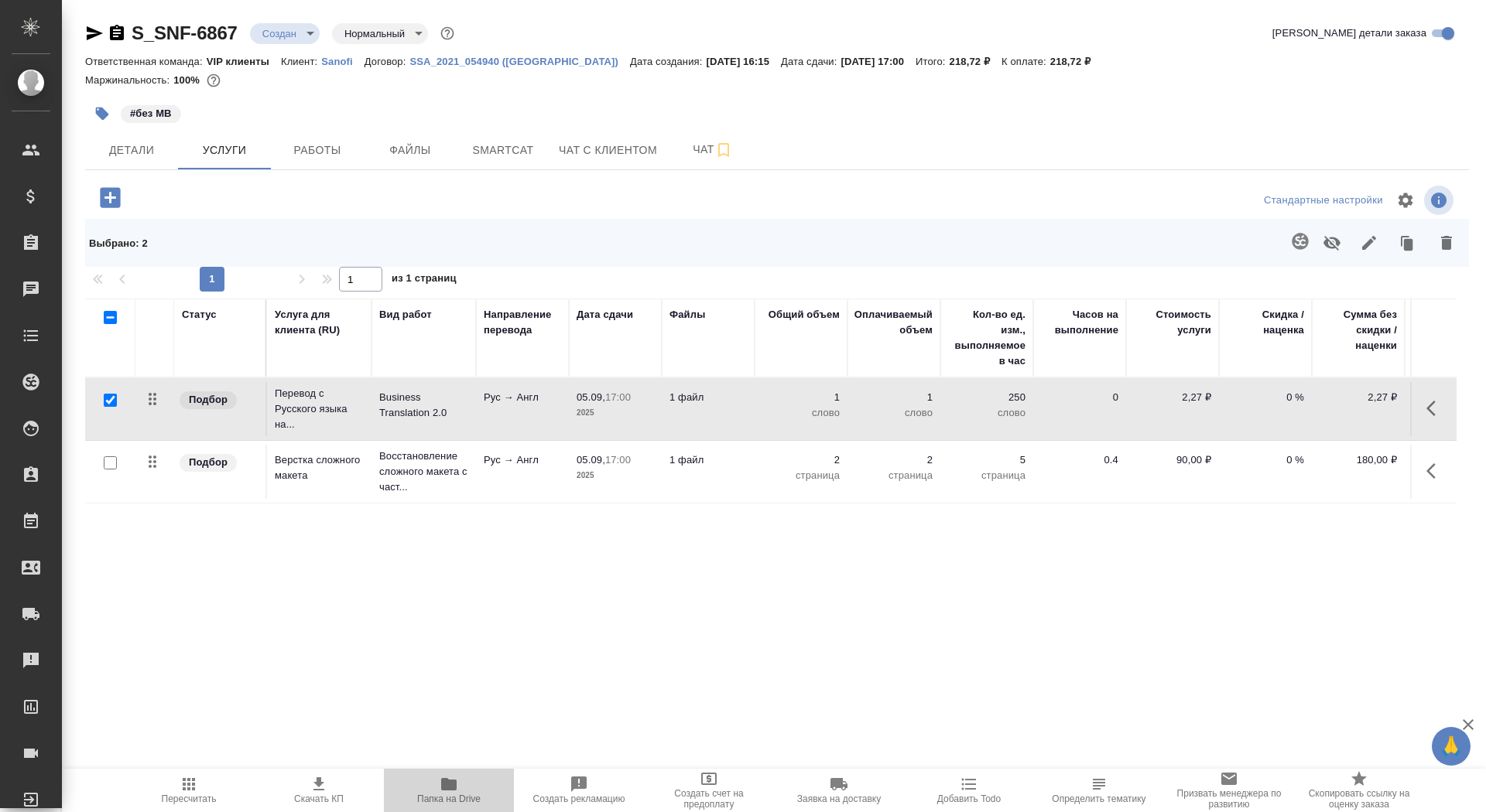
click at [454, 789] on icon "button" at bounding box center [449, 784] width 16 height 13
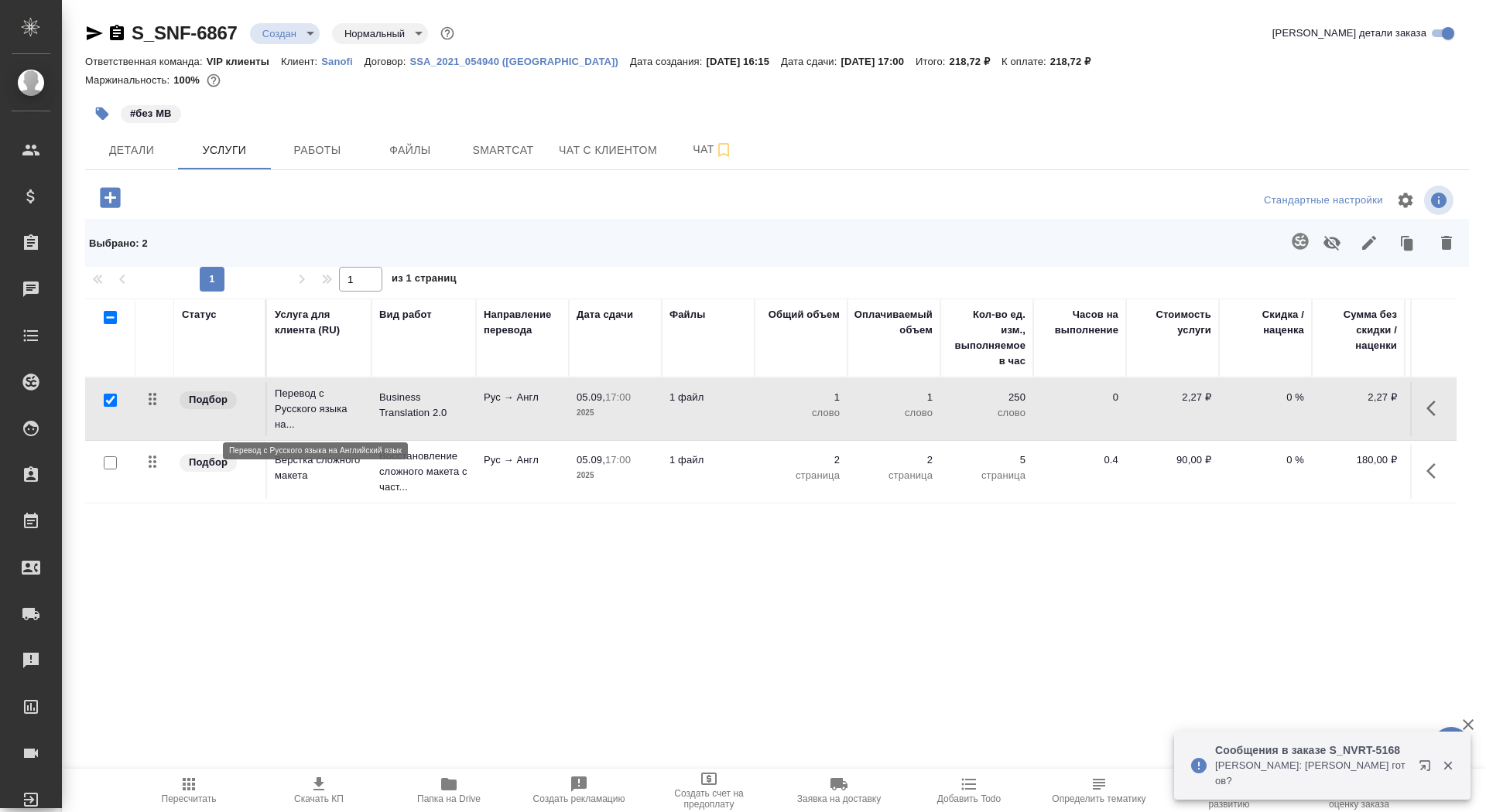
click at [321, 392] on p "Перевод с Русского языка на..." at bounding box center [319, 409] width 89 height 47
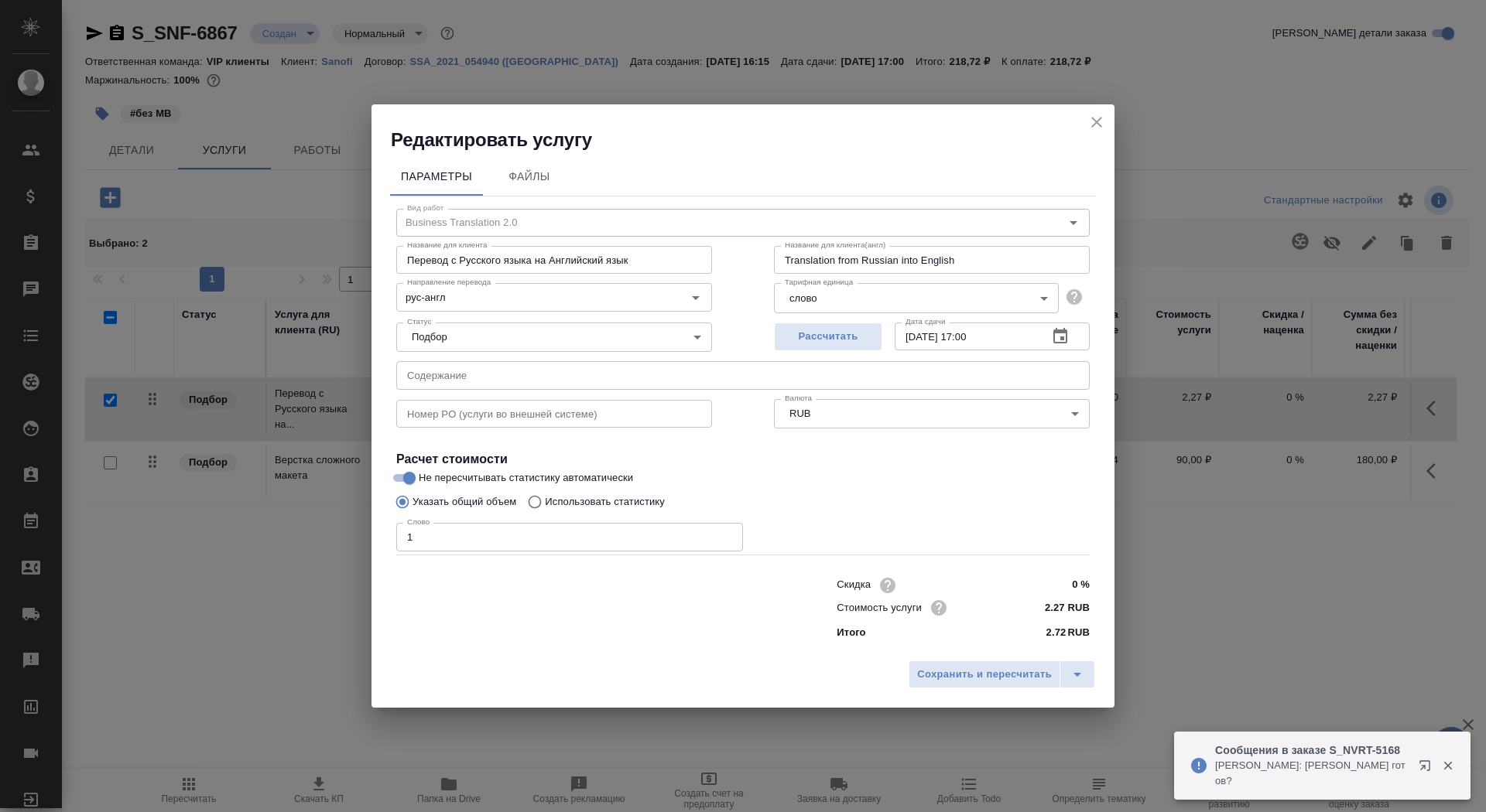
click at [559, 496] on p "Использовать статистику" at bounding box center [605, 503] width 120 height 16
click at [545, 496] on input "Использовать статистику" at bounding box center [532, 502] width 24 height 29
radio input "true"
radio input "false"
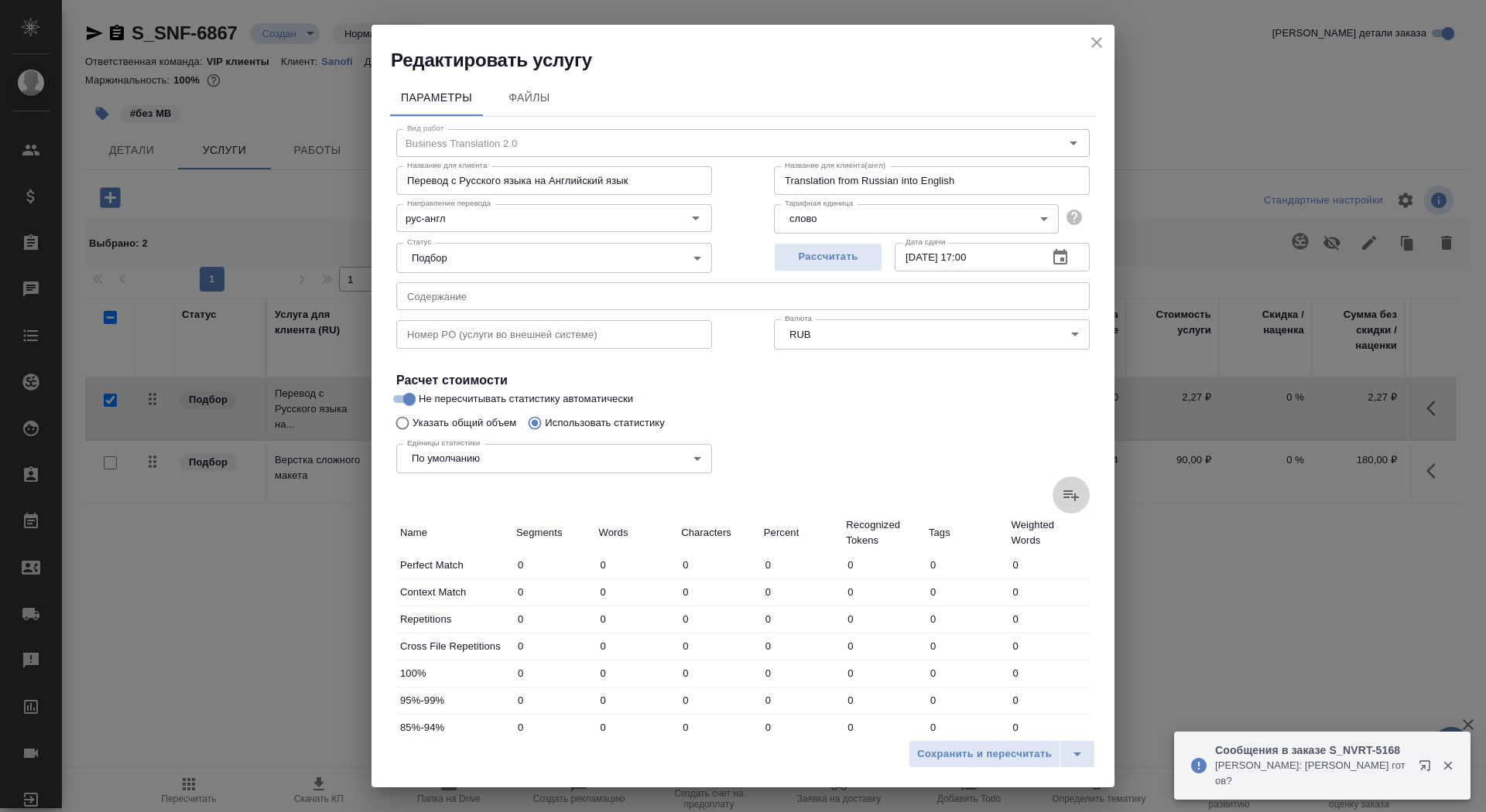
click at [1071, 492] on icon at bounding box center [1071, 496] width 19 height 19
click at [0, 0] on input "file" at bounding box center [0, 0] width 0 height 0
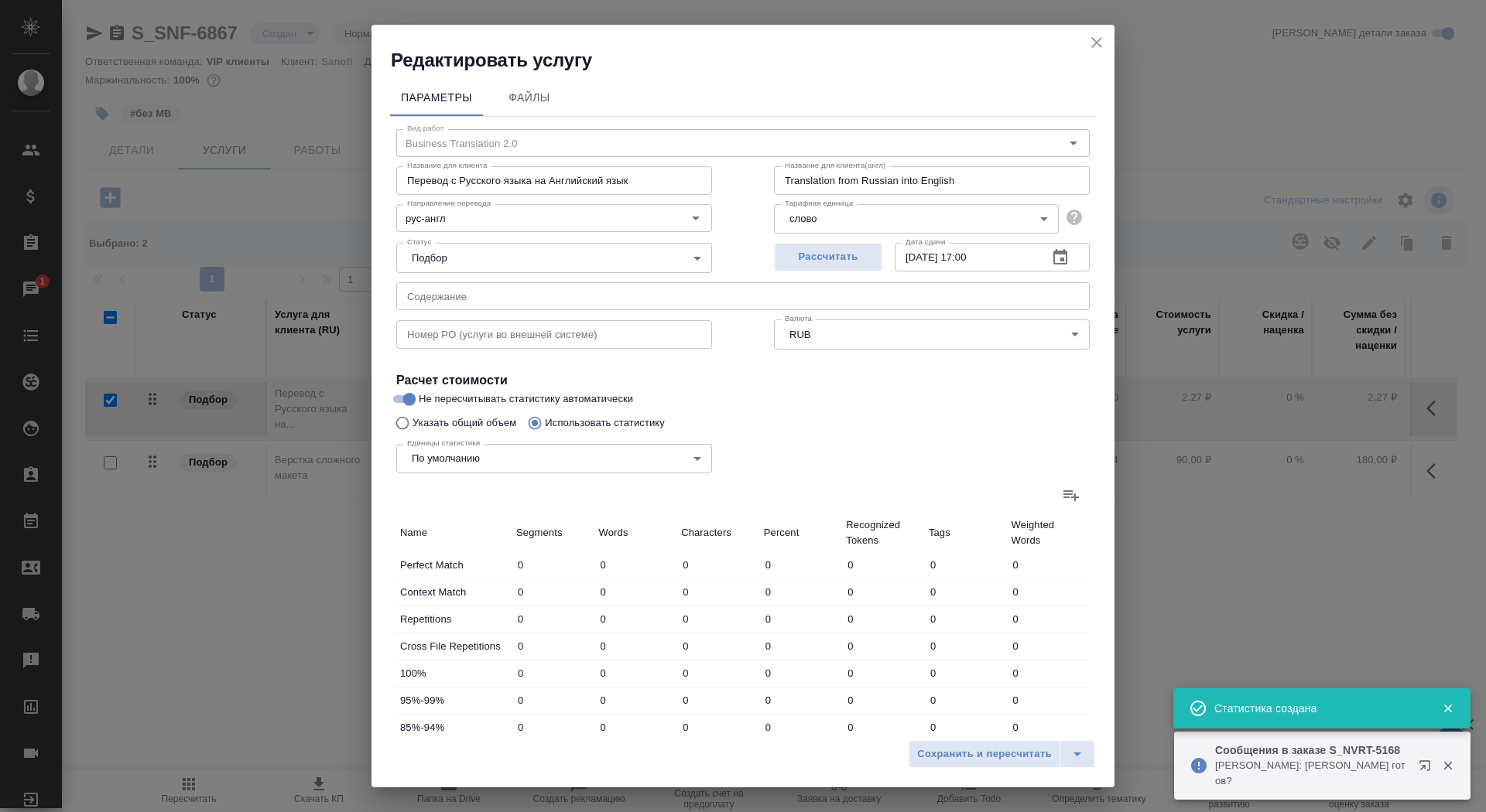
type input "4"
type input "7"
type input "57"
type input "6"
type input "10"
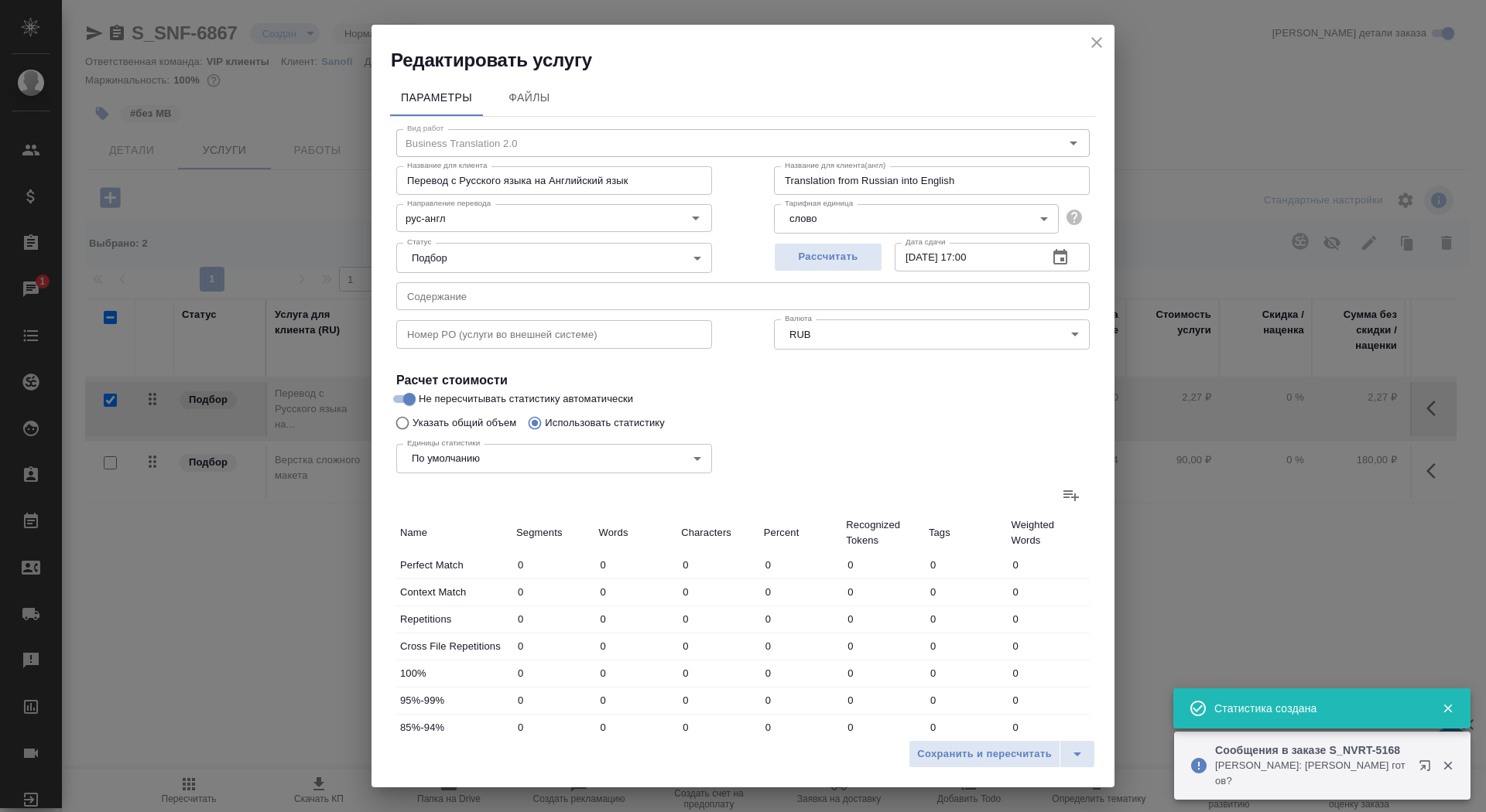
type input "52"
type input "21"
type input "121"
type input "1015"
type input "4"
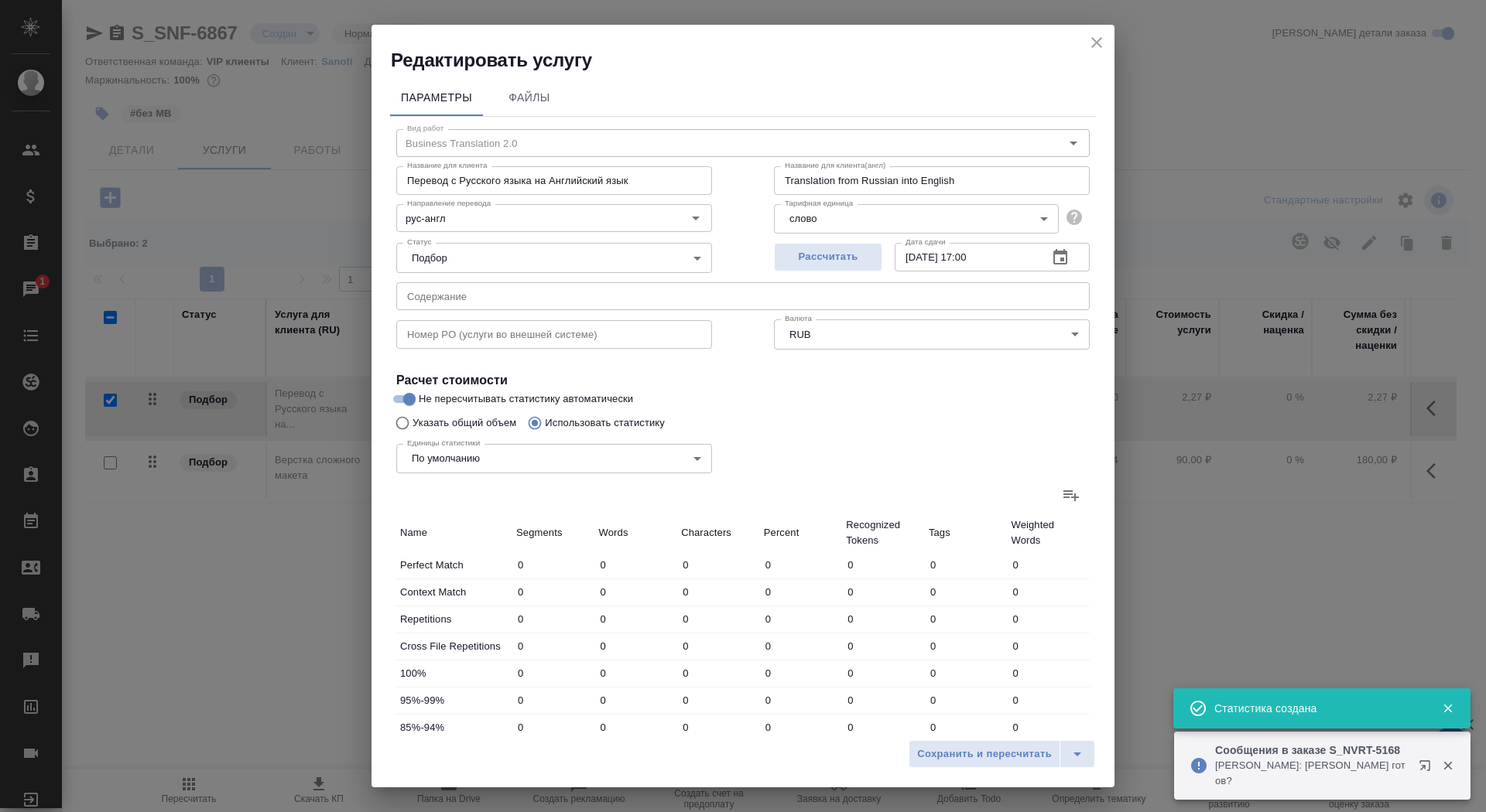
type input "36"
type input "184"
type input "6"
type input "19"
type input "134"
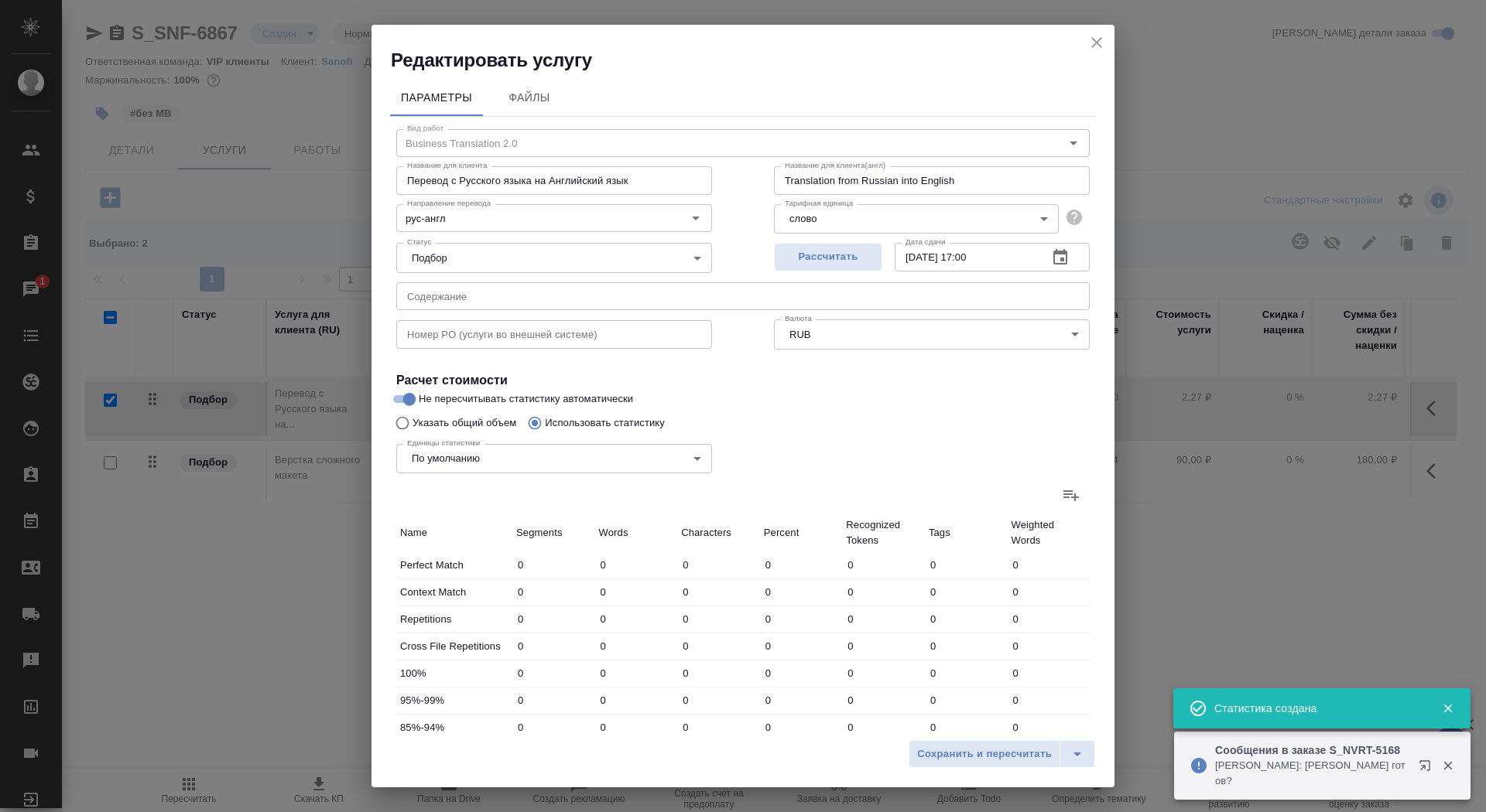
type input "26"
type input "183"
type input "1285"
type input "64"
type input "374"
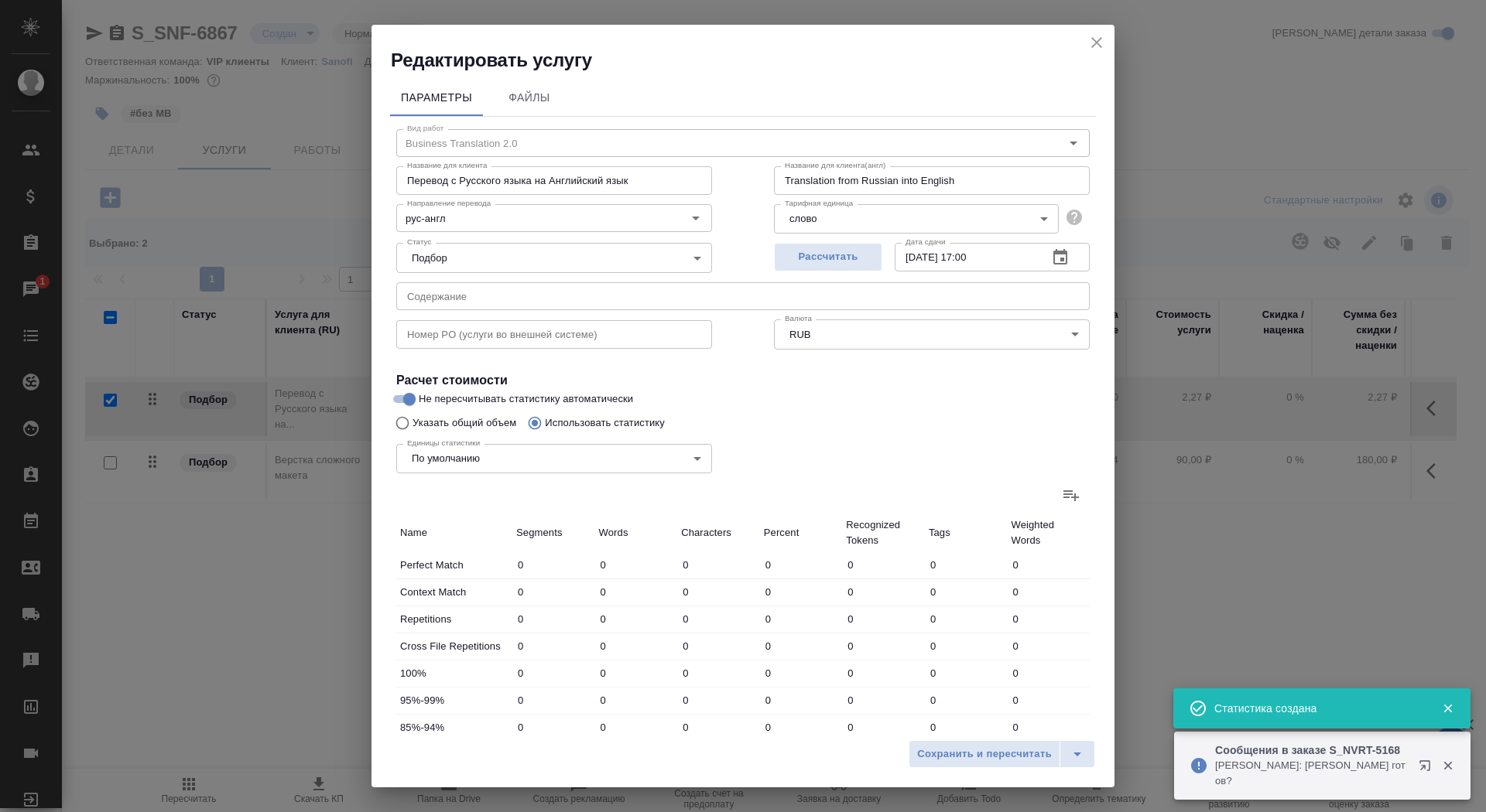
type input "2724"
type input "64"
type input "374"
type input "2724"
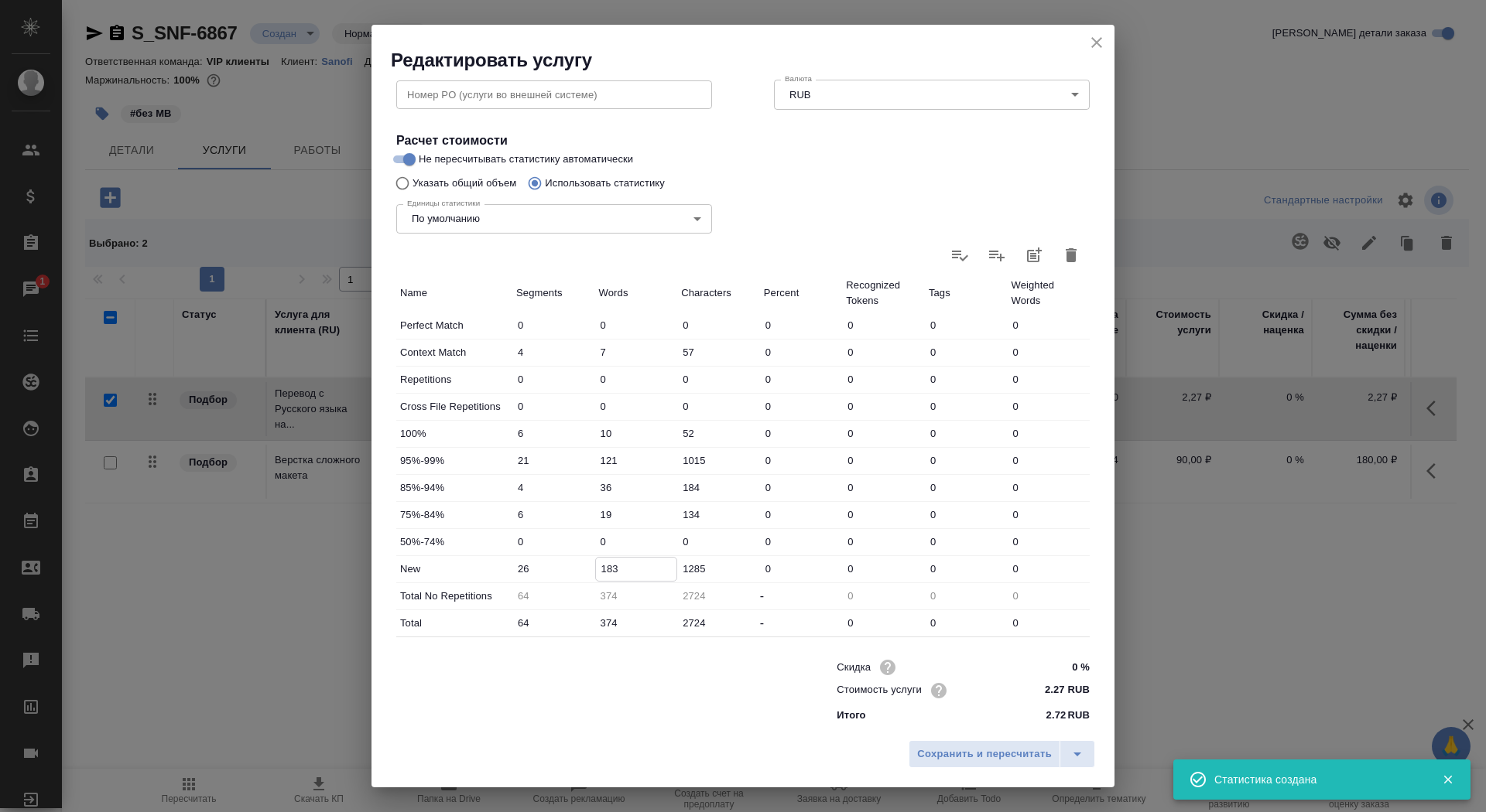
click at [607, 571] on input "183" at bounding box center [636, 569] width 81 height 22
click at [602, 568] on input "183" at bounding box center [636, 569] width 81 height 22
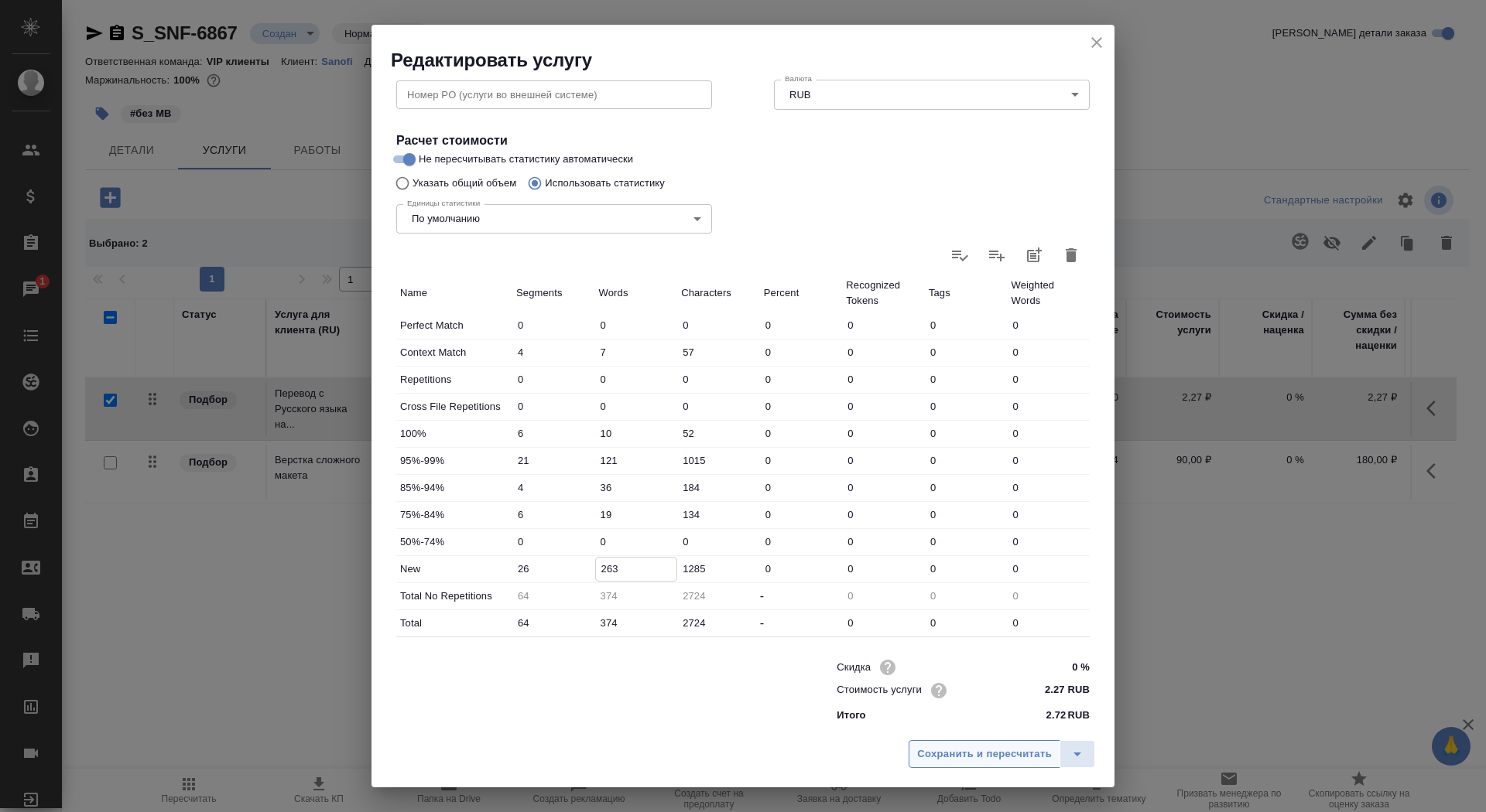
type input "263"
click at [947, 763] on span "Сохранить и пересчитать" at bounding box center [985, 754] width 135 height 18
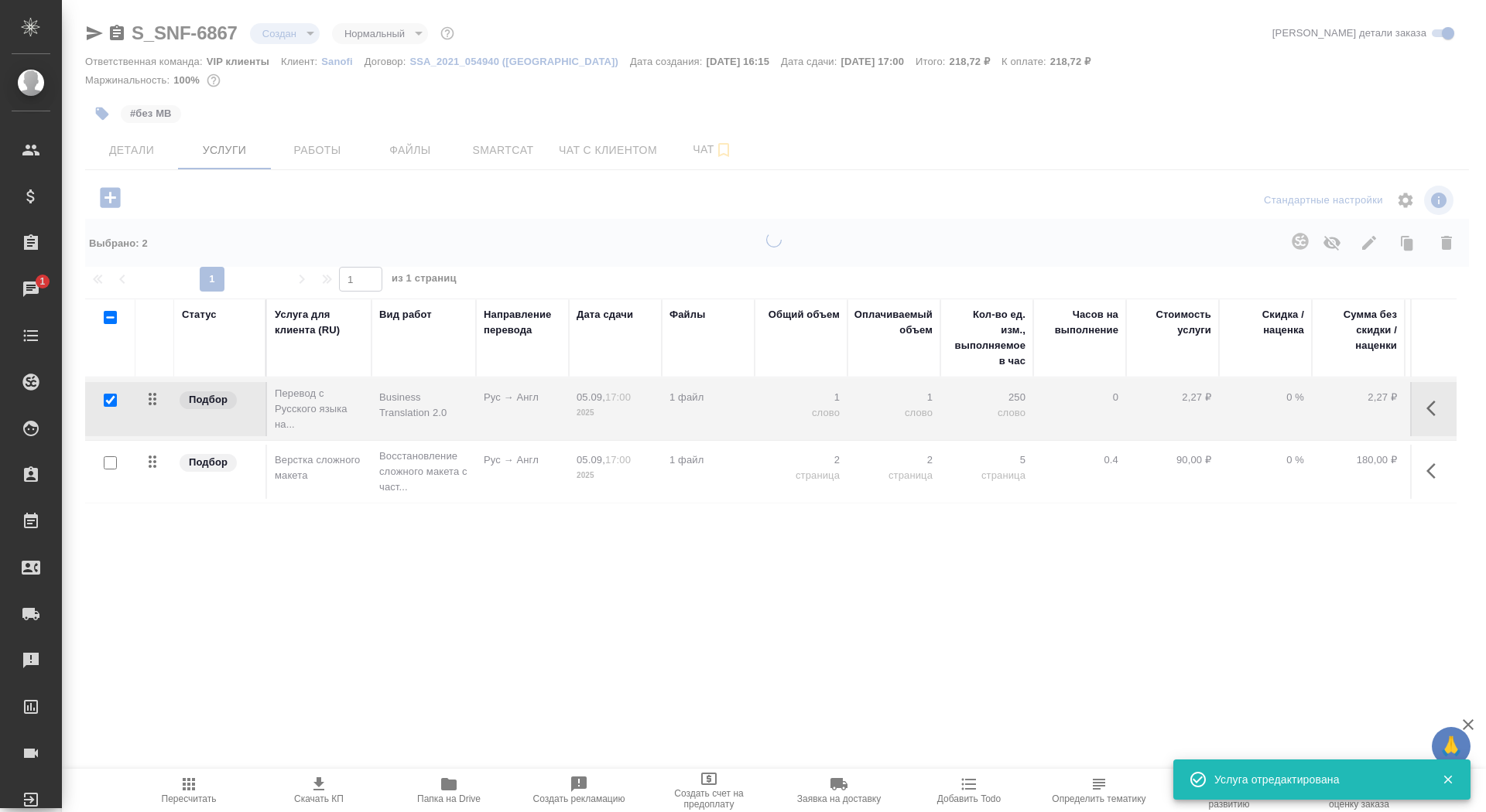
click at [978, 753] on div ".cls-1 fill:#fff; AWATERA Saydasheva Dilyara Клиенты Спецификации Заказы 1 Чаты…" at bounding box center [743, 406] width 1486 height 812
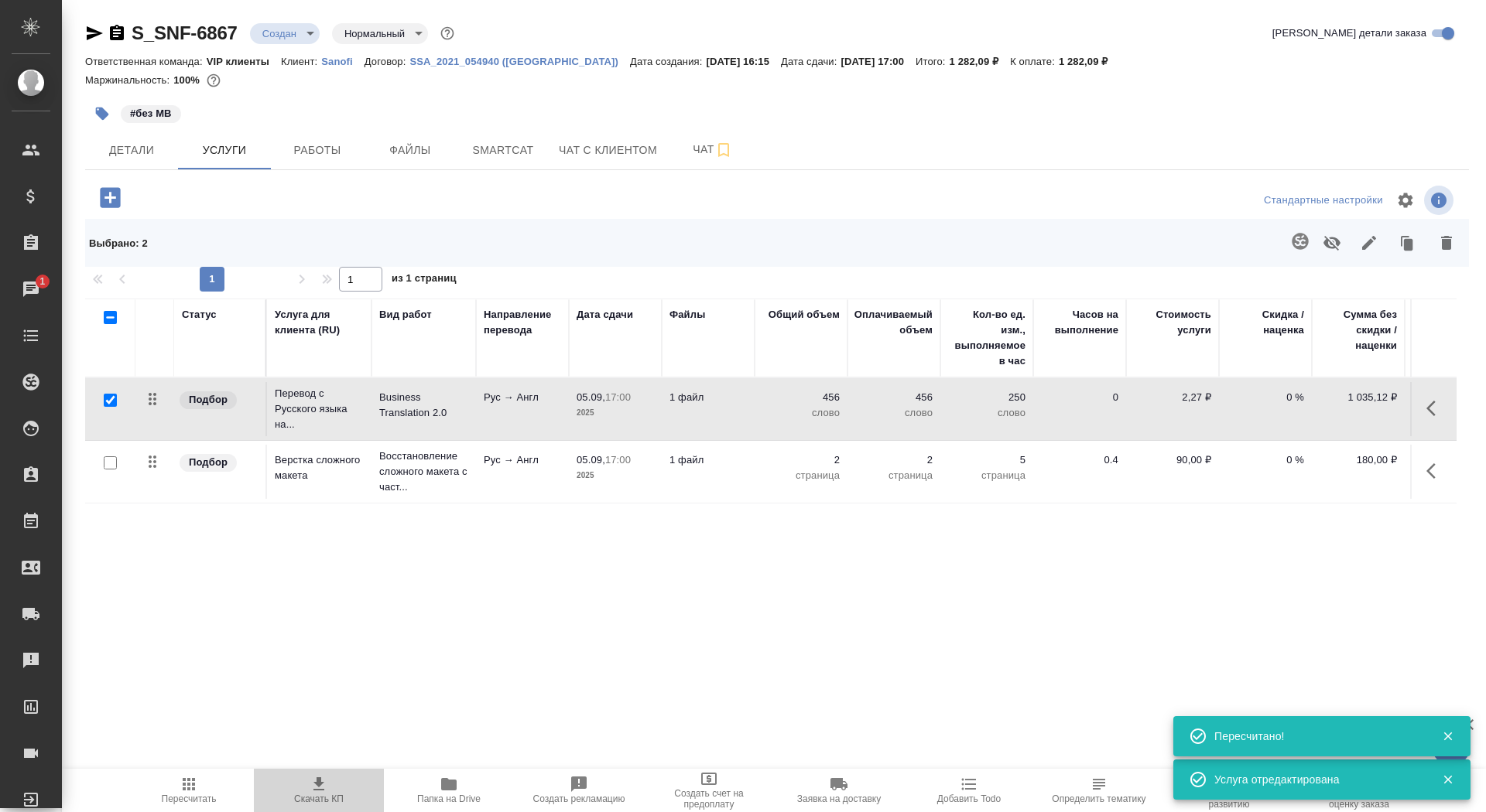
click at [321, 782] on icon "button" at bounding box center [319, 784] width 19 height 19
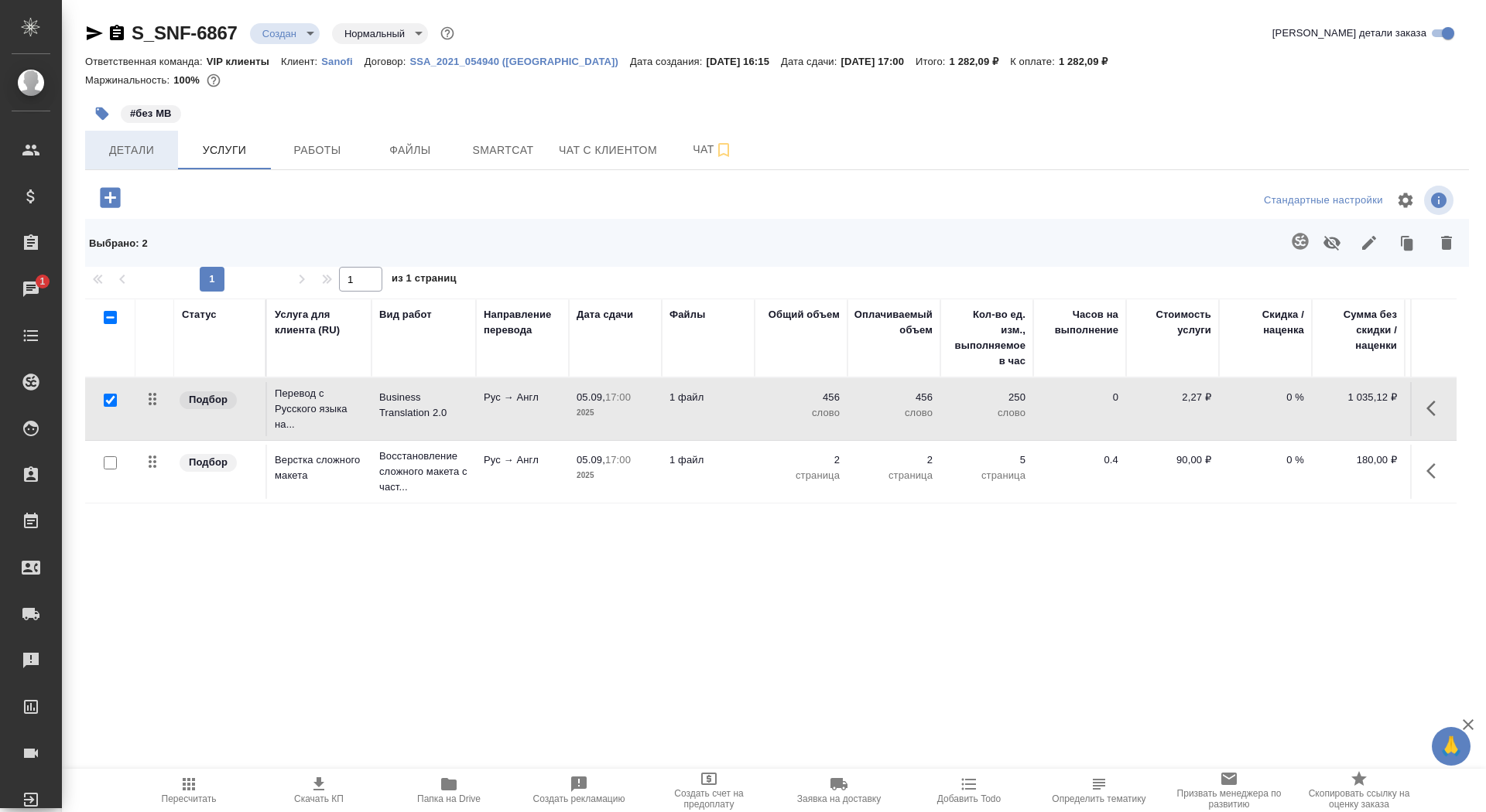
click at [142, 154] on span "Детали" at bounding box center [132, 150] width 74 height 20
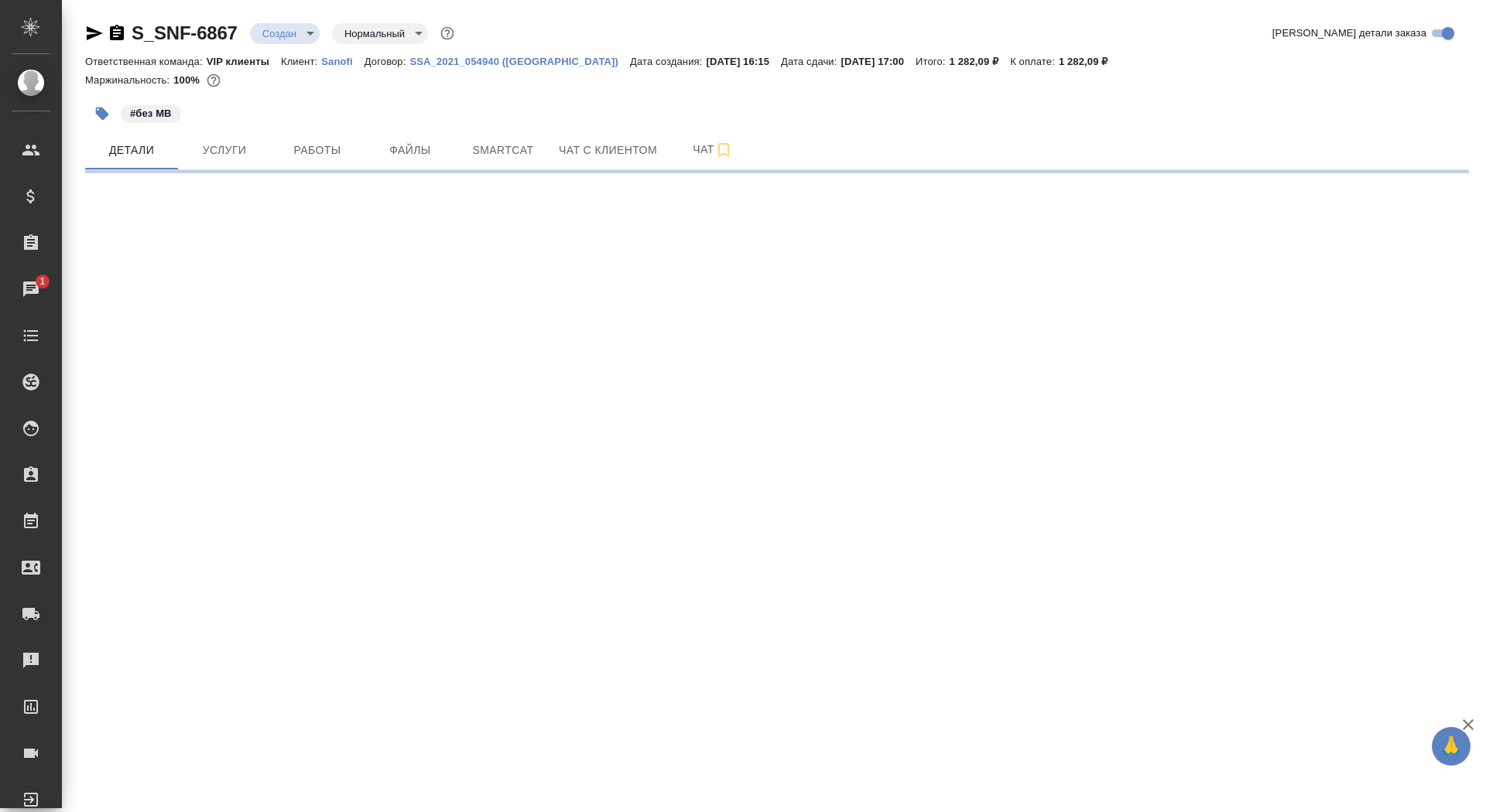
select select "RU"
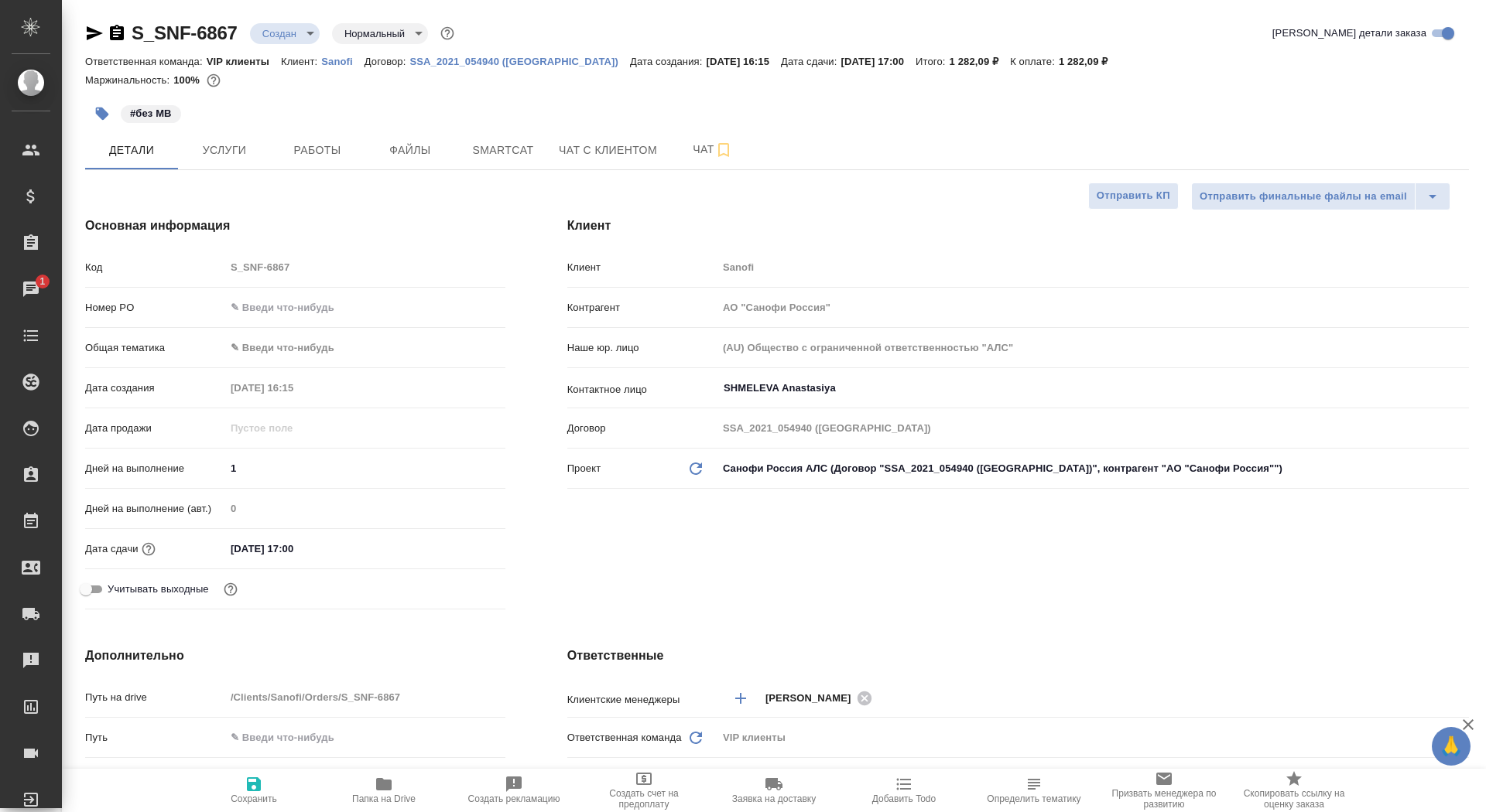
type textarea "x"
click at [287, 796] on span "Сохранить" at bounding box center [253, 789] width 111 height 29
type textarea "x"
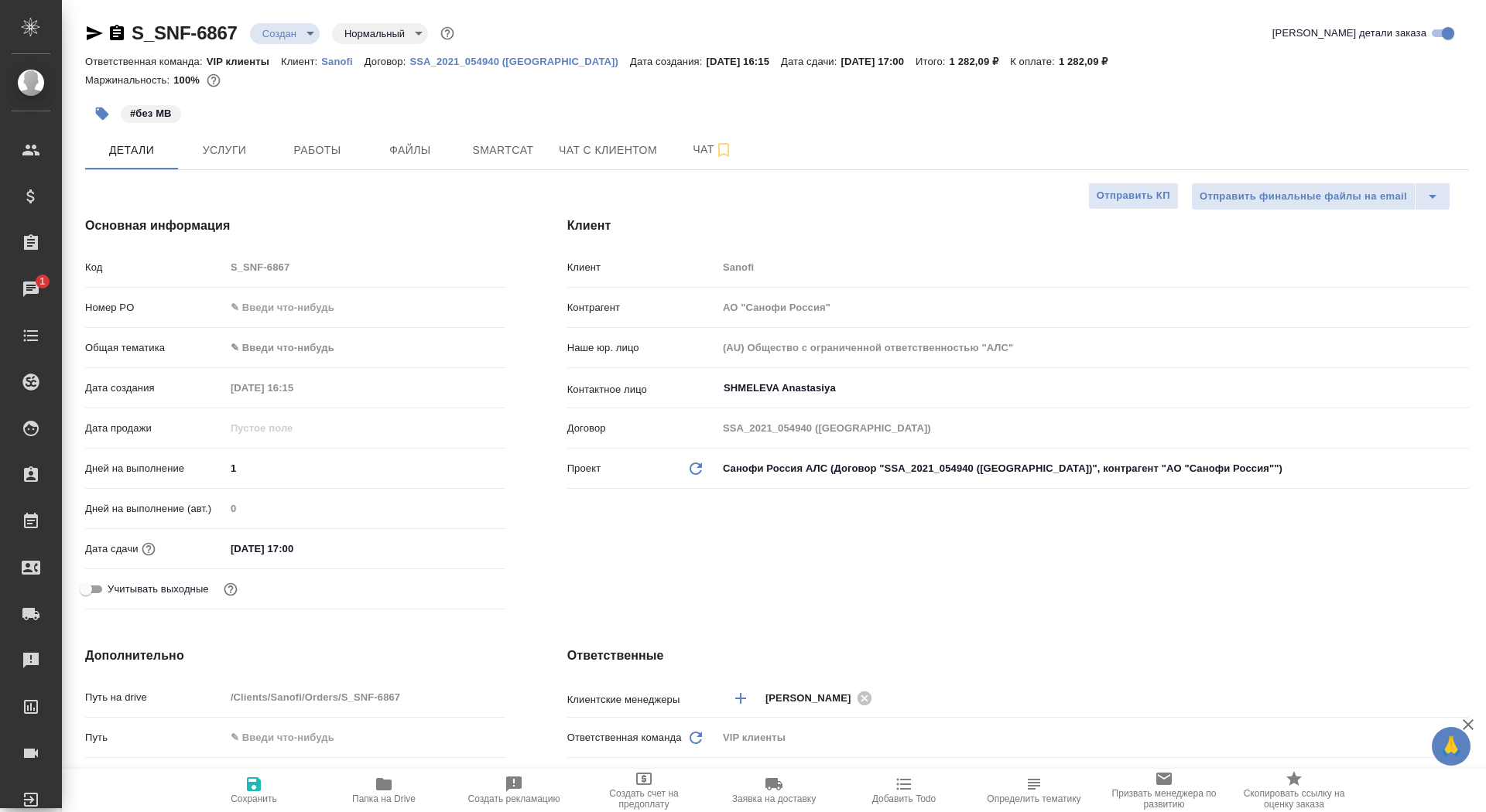
type textarea "x"
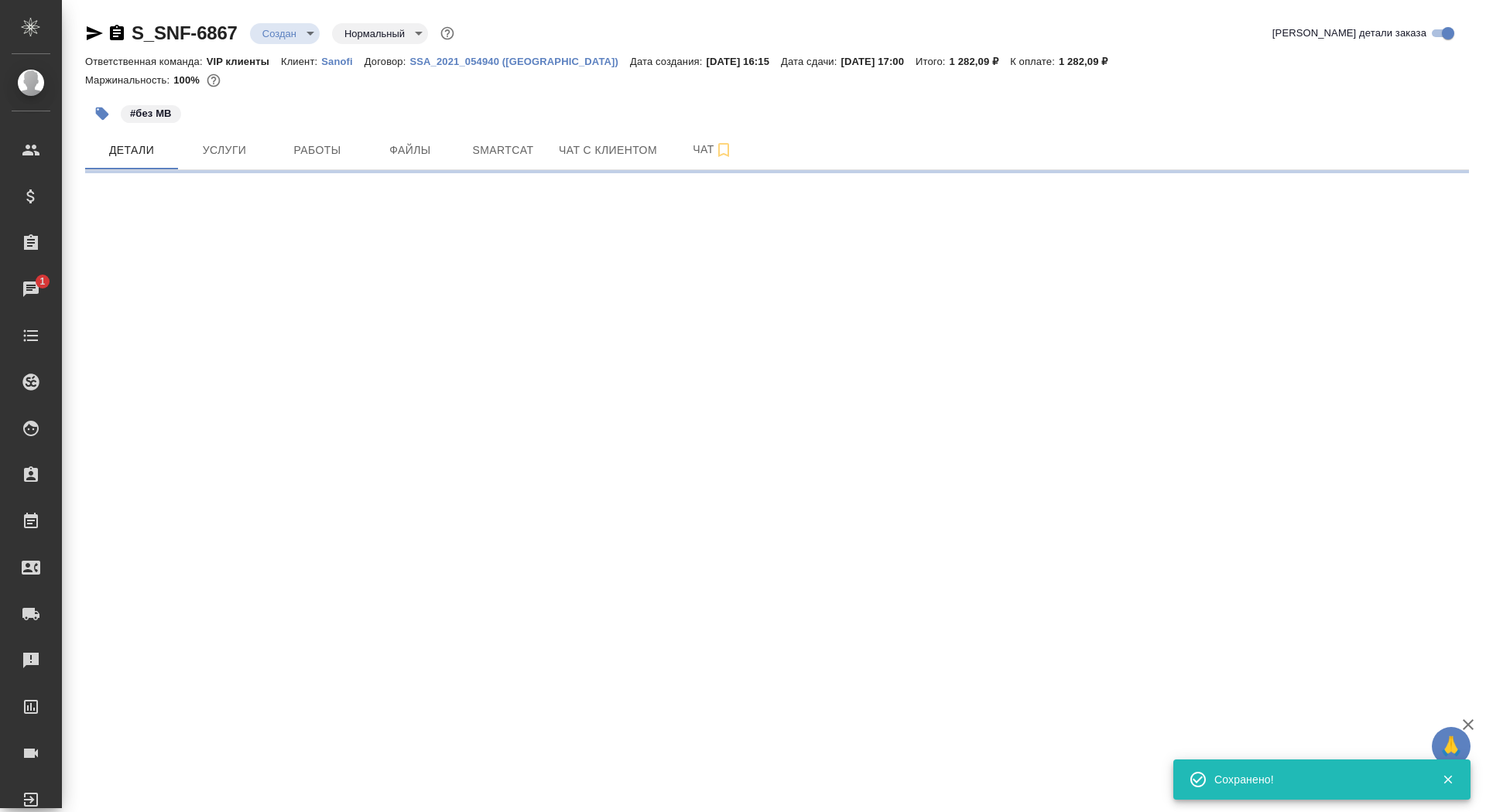
select select "RU"
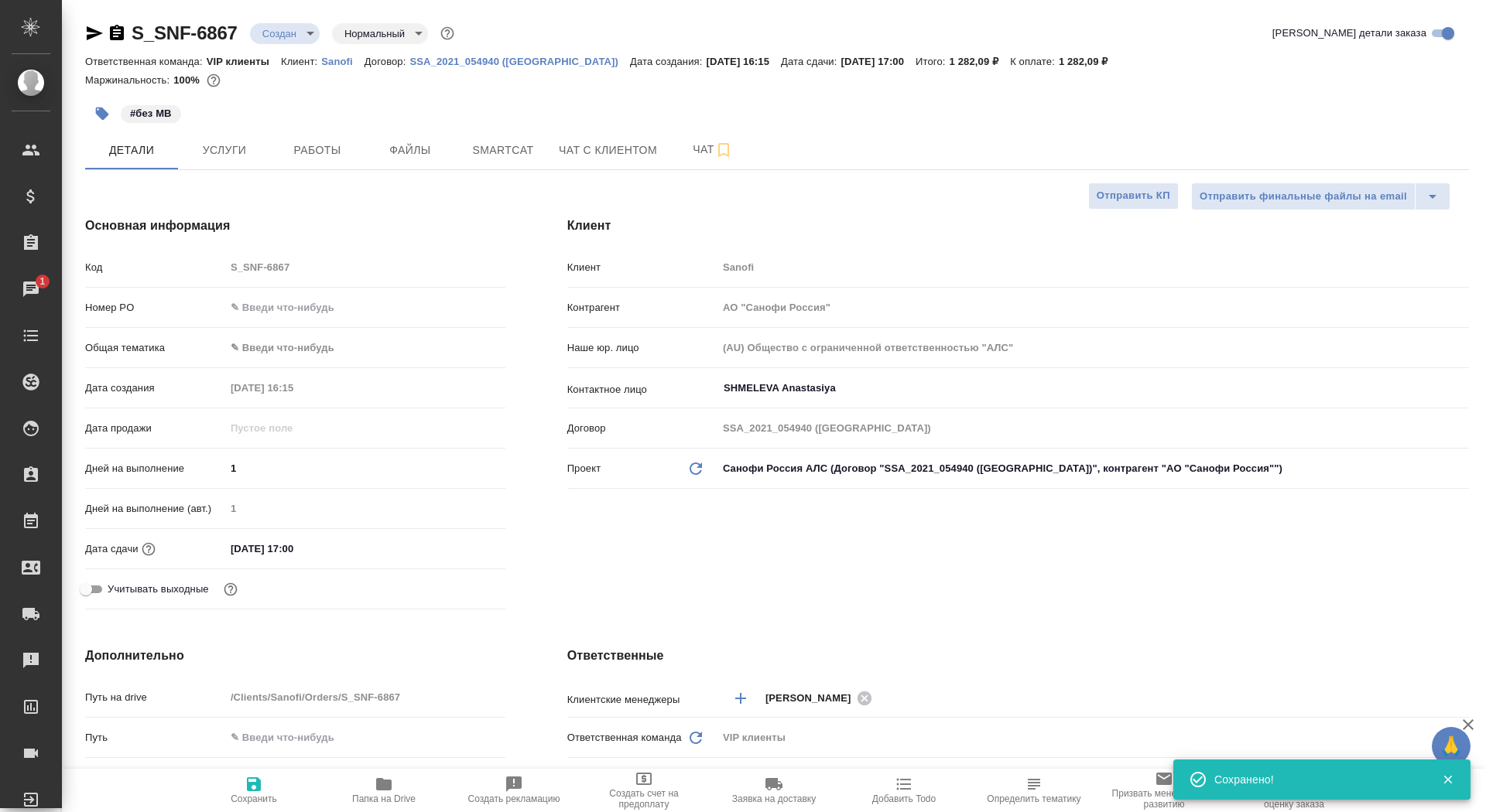
type textarea "x"
click at [1121, 186] on button "Отправить КП" at bounding box center [1134, 196] width 91 height 27
type textarea "x"
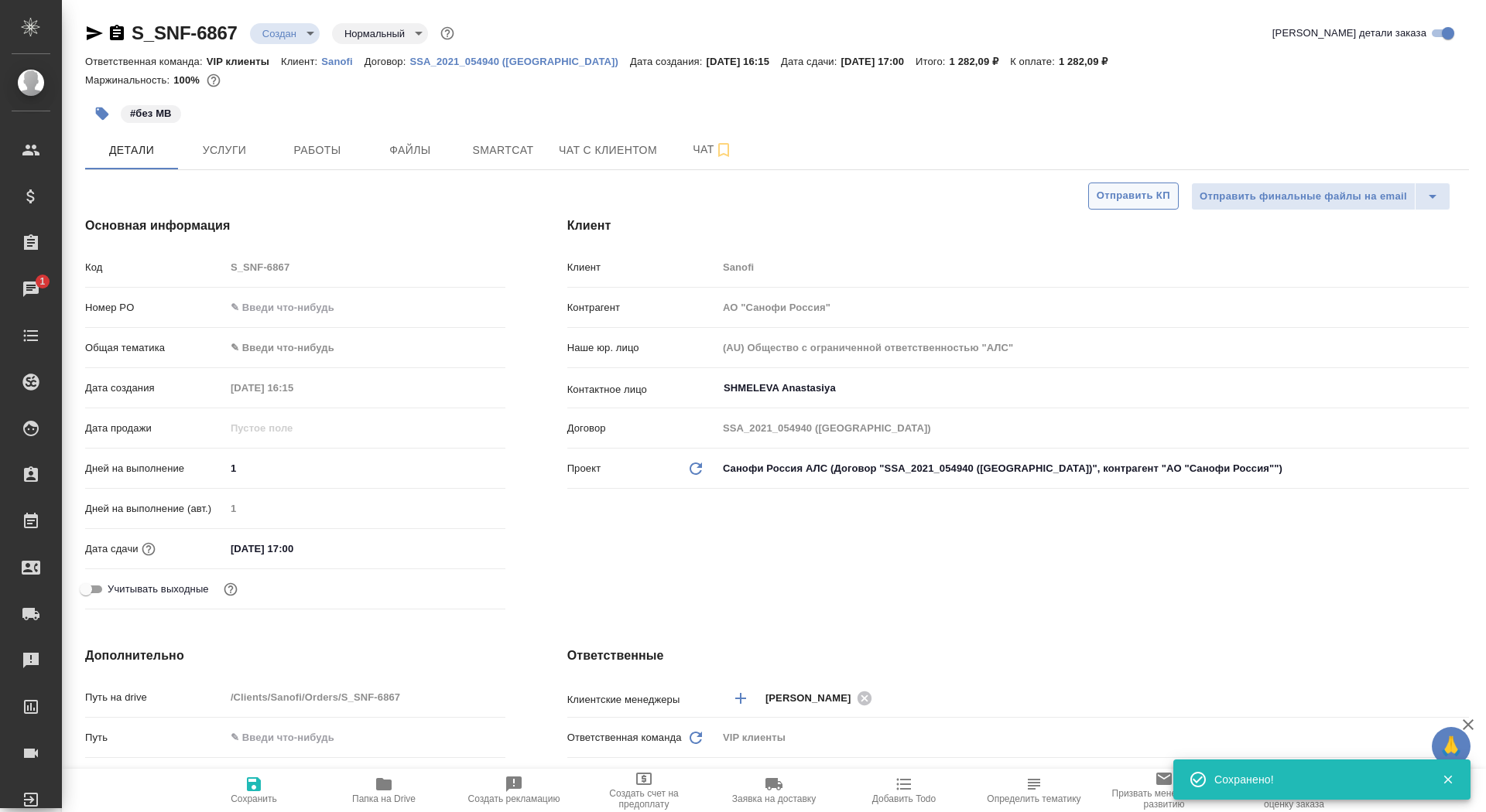
type textarea "x"
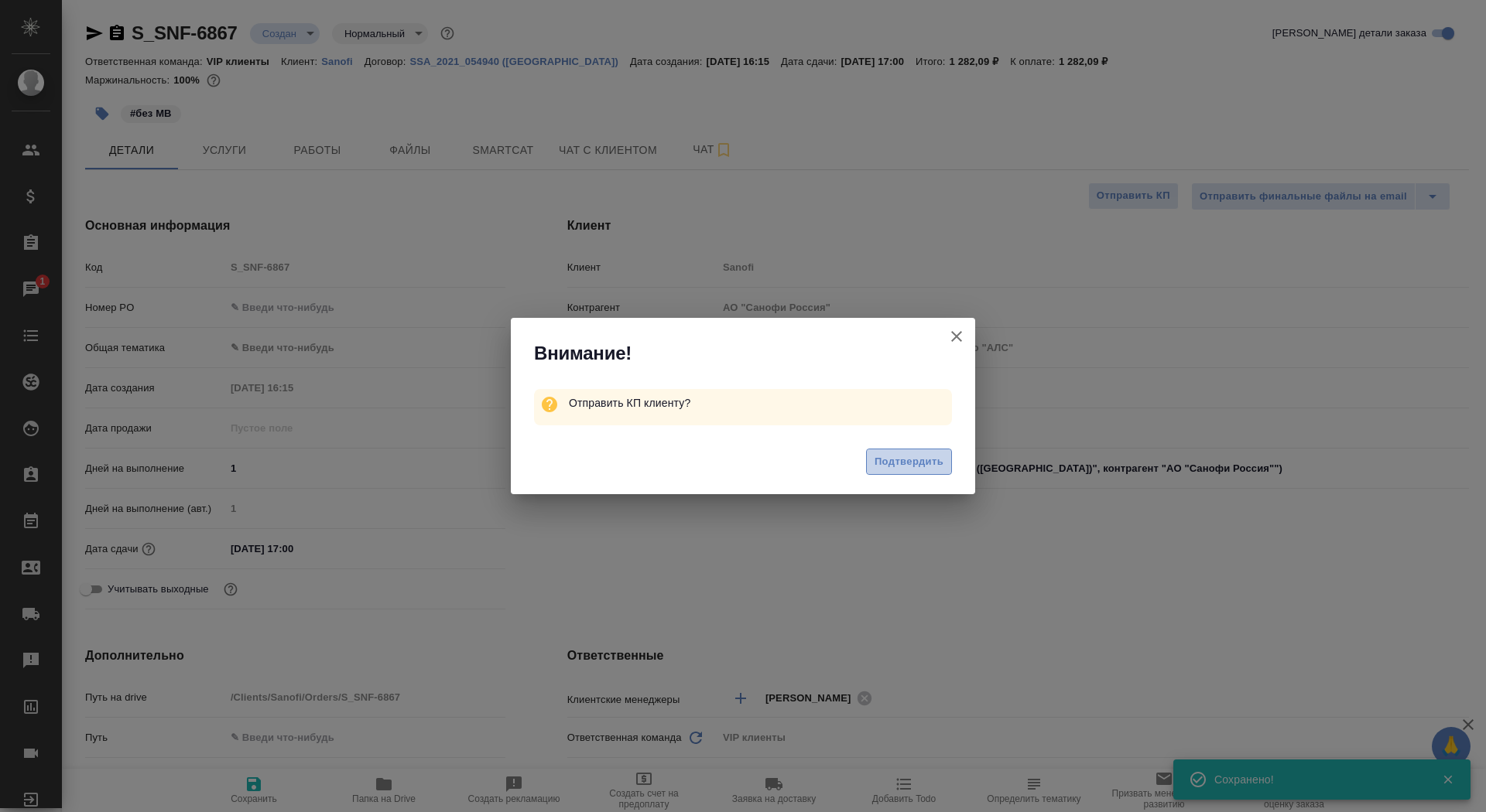
click at [877, 468] on span "Подтвердить" at bounding box center [909, 462] width 69 height 18
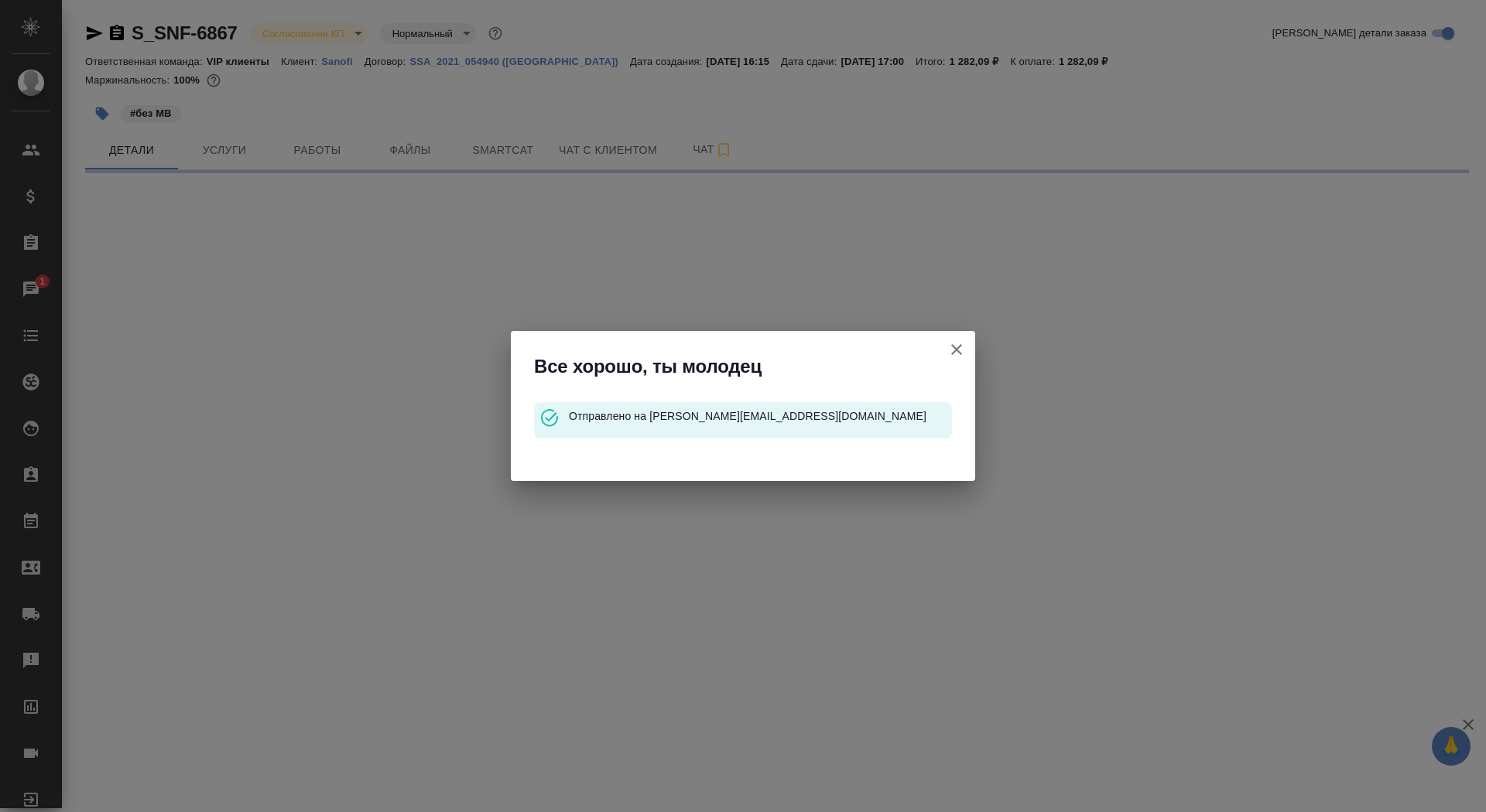
click at [953, 346] on icon "button" at bounding box center [957, 350] width 11 height 11
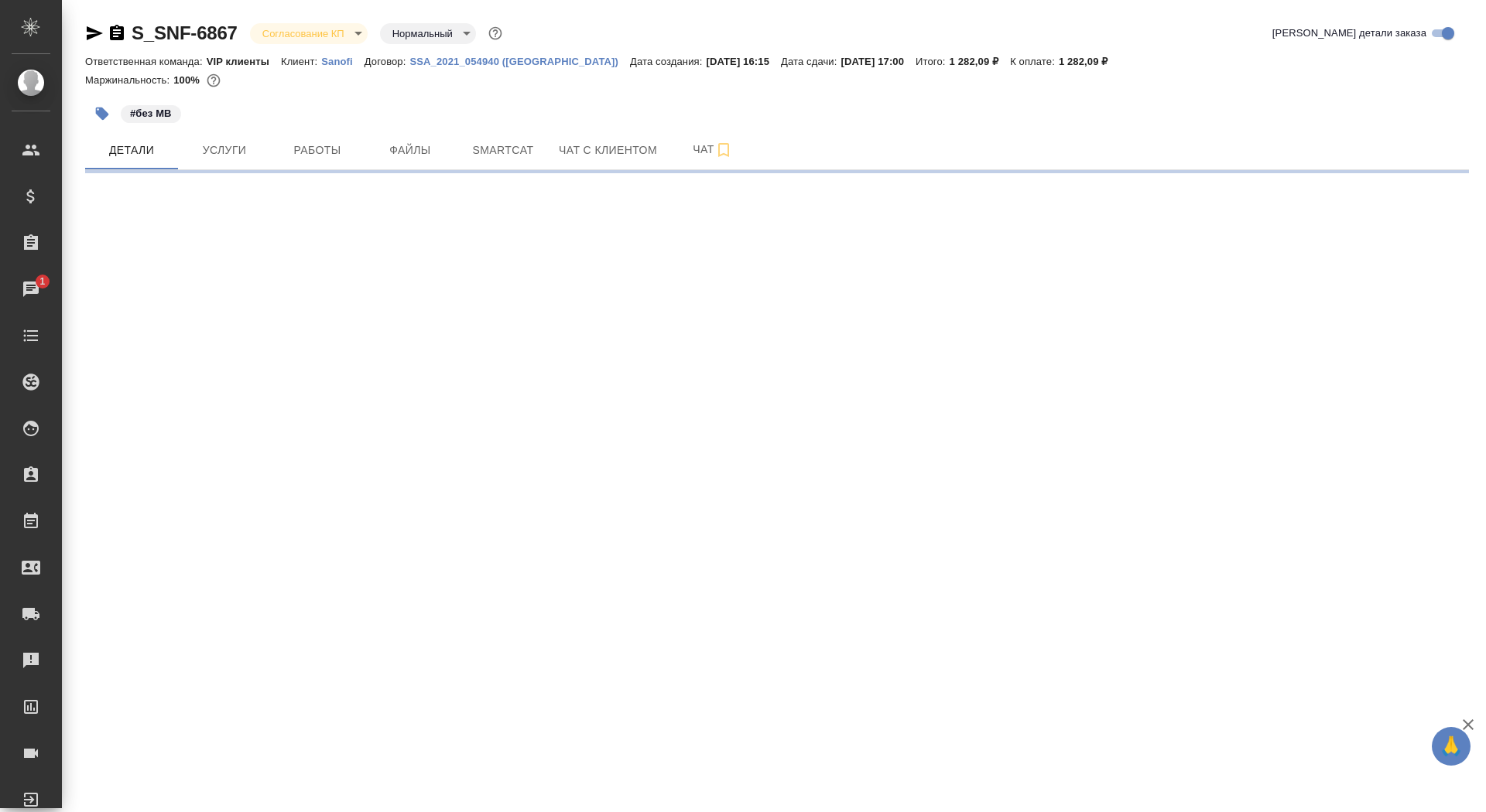
select select "RU"
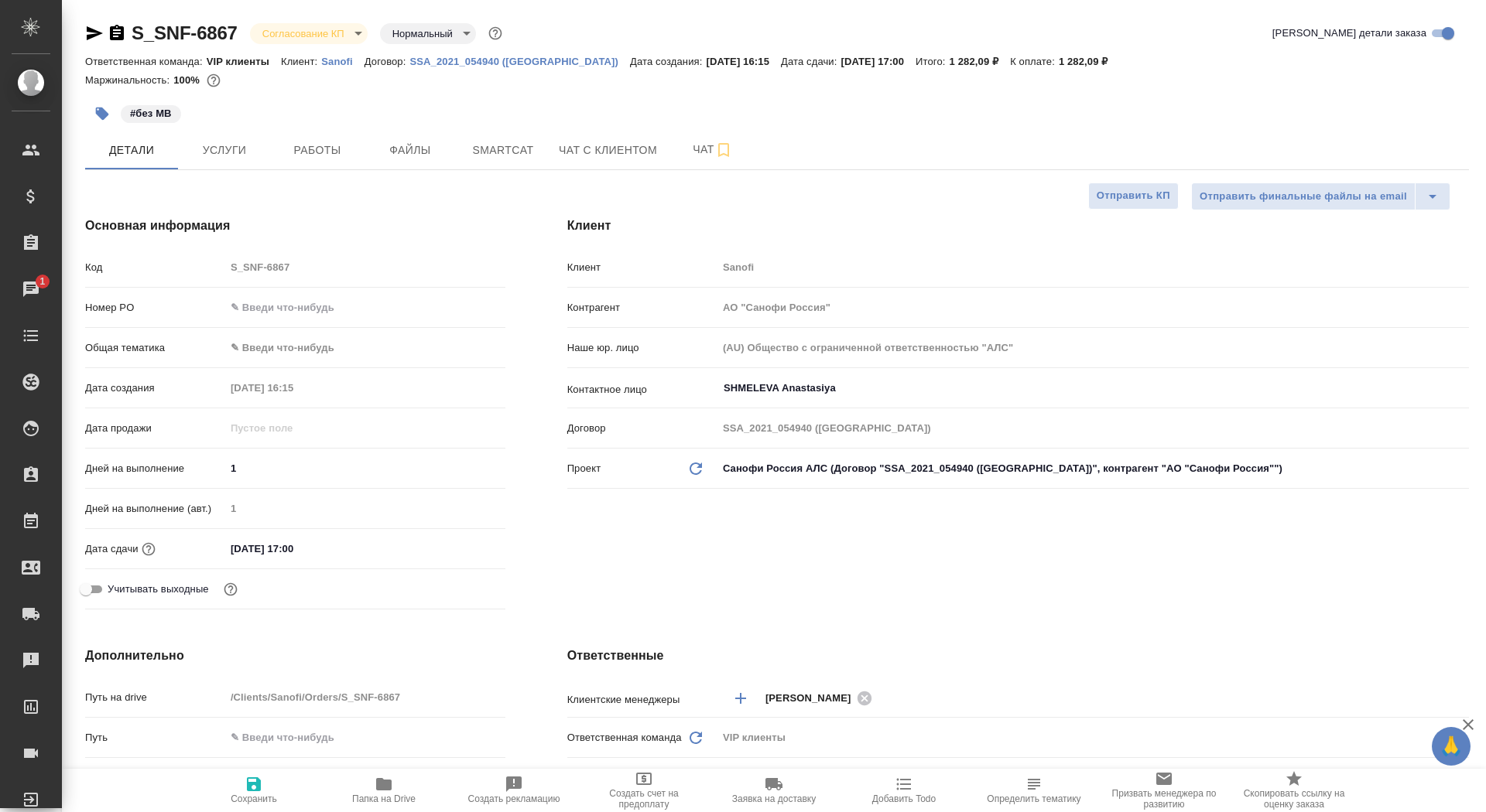
type textarea "x"
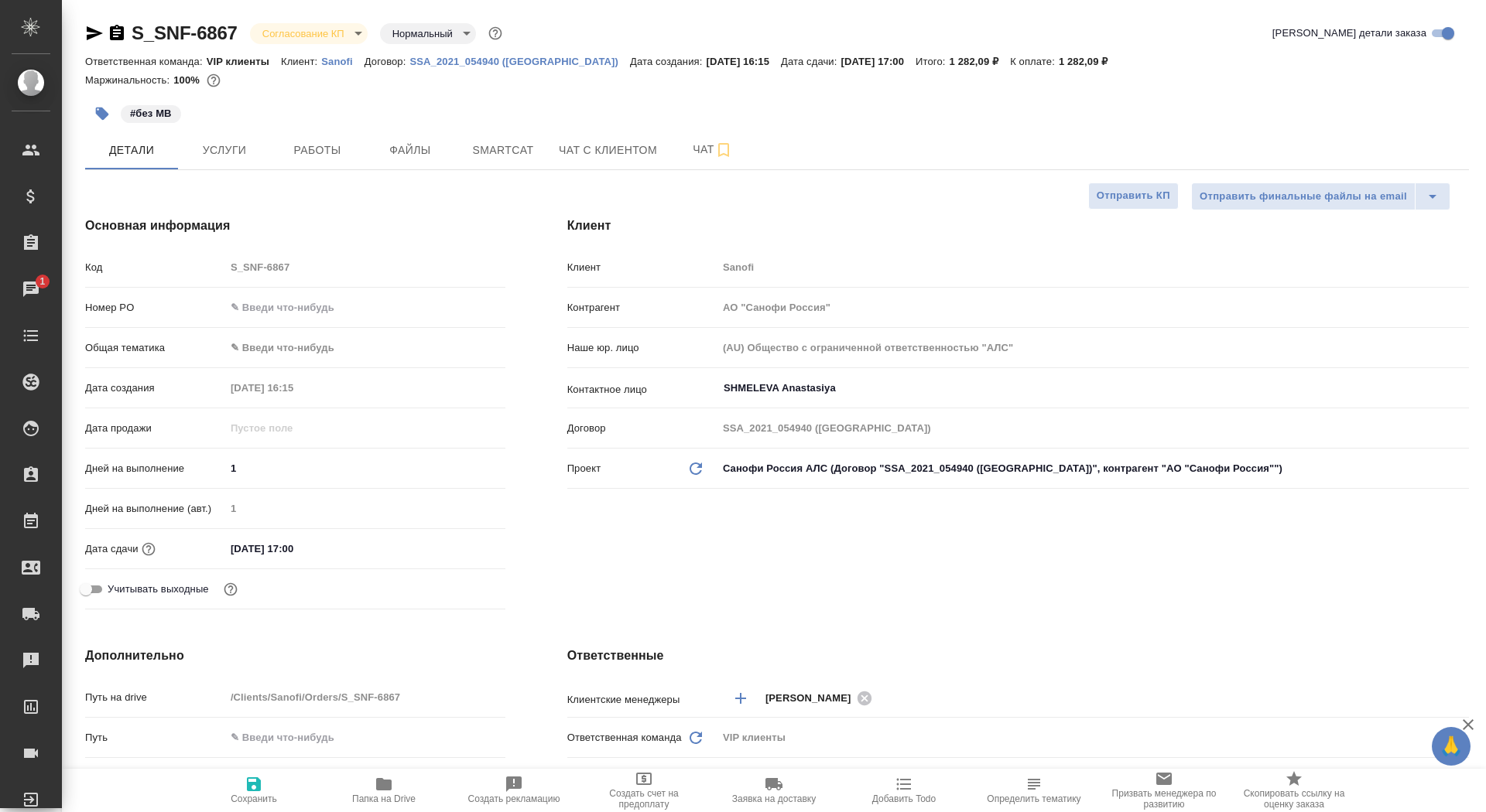
type textarea "x"
click at [122, 25] on icon "button" at bounding box center [117, 33] width 19 height 19
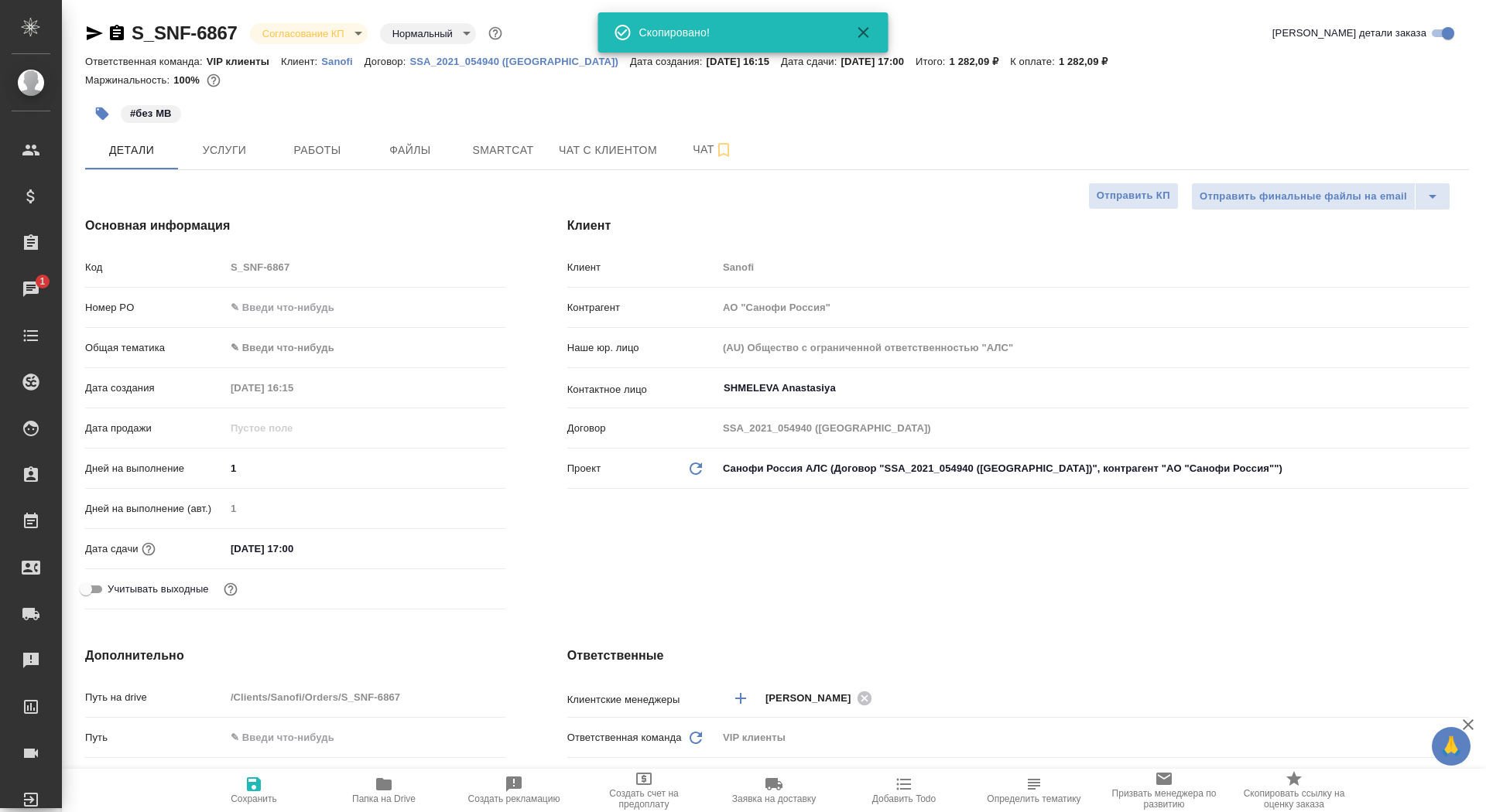
type textarea "x"
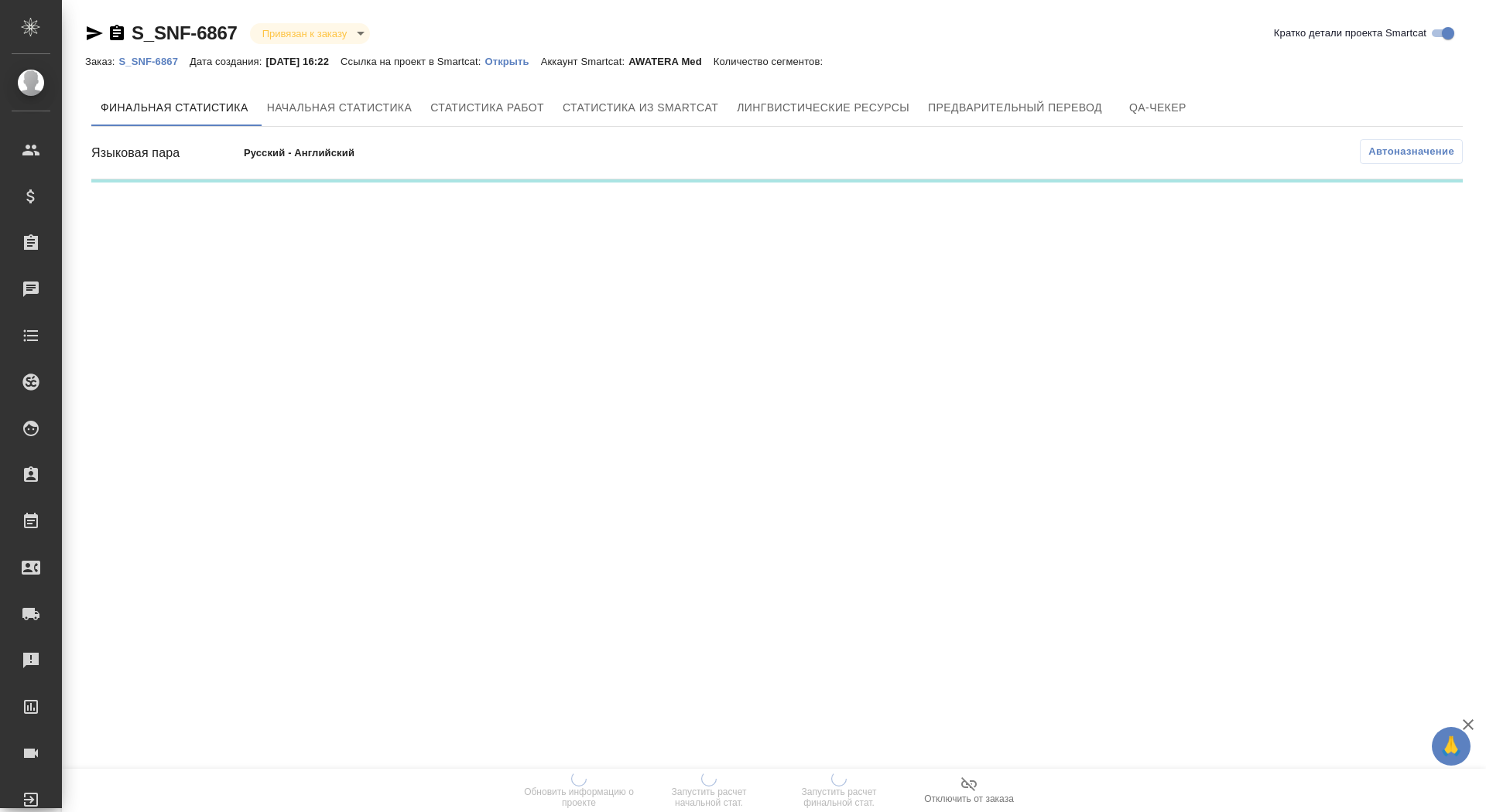
click at [527, 61] on p "Открыть" at bounding box center [512, 62] width 56 height 12
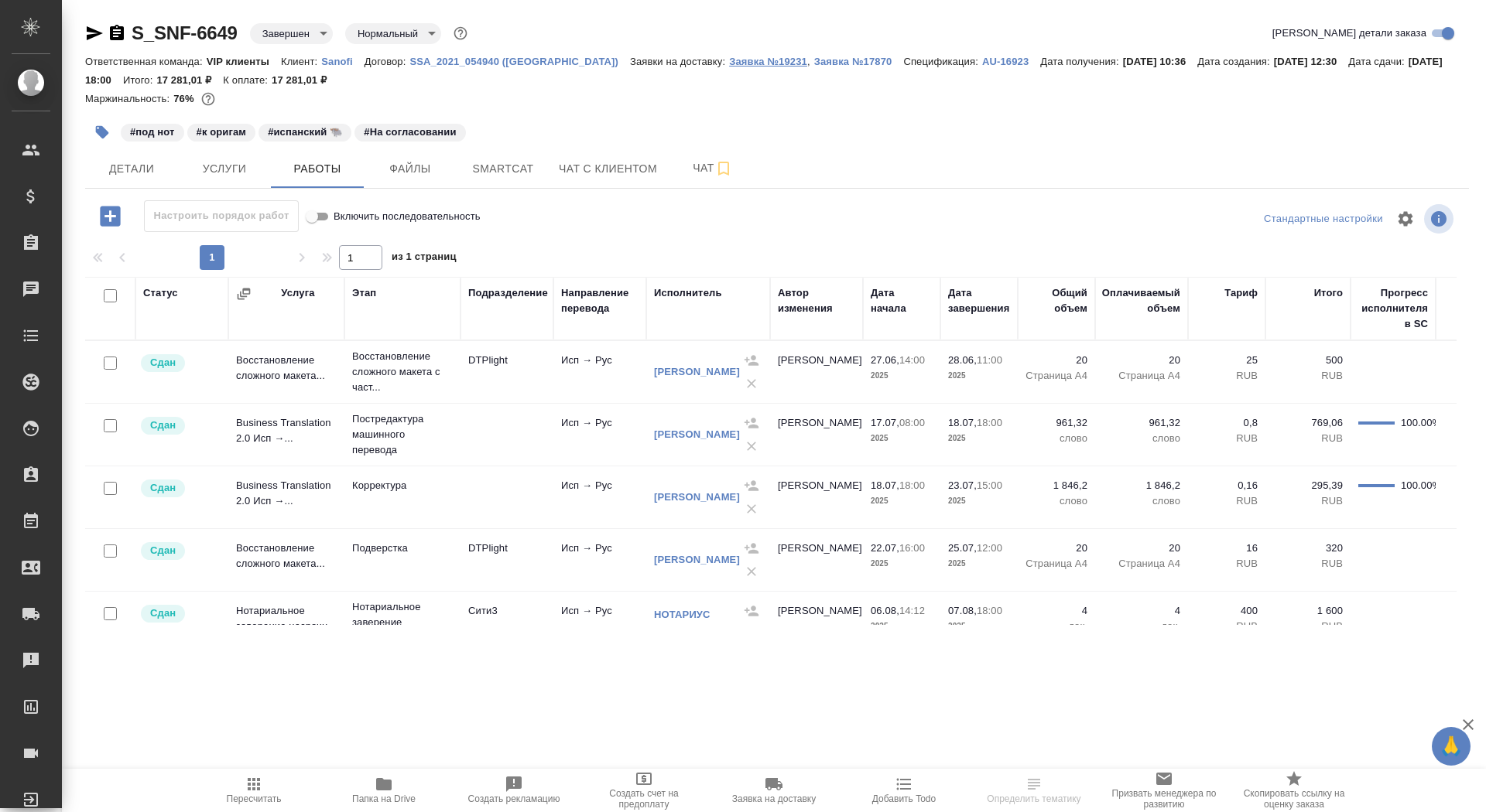
click at [730, 58] on p "Заявка №19231" at bounding box center [768, 62] width 78 height 12
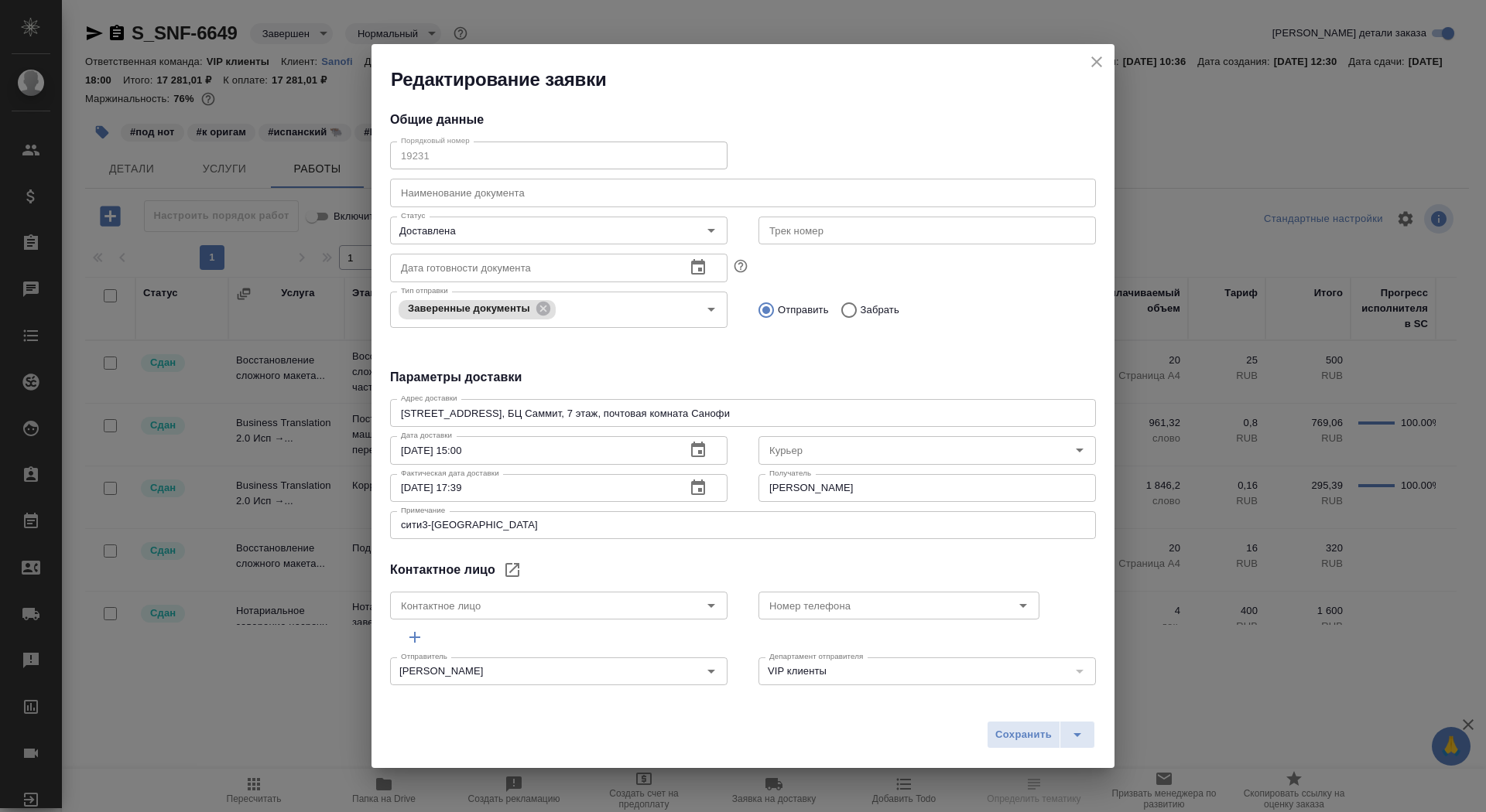
type input "[PERSON_NAME]"
